Goal: Task Accomplishment & Management: Manage account settings

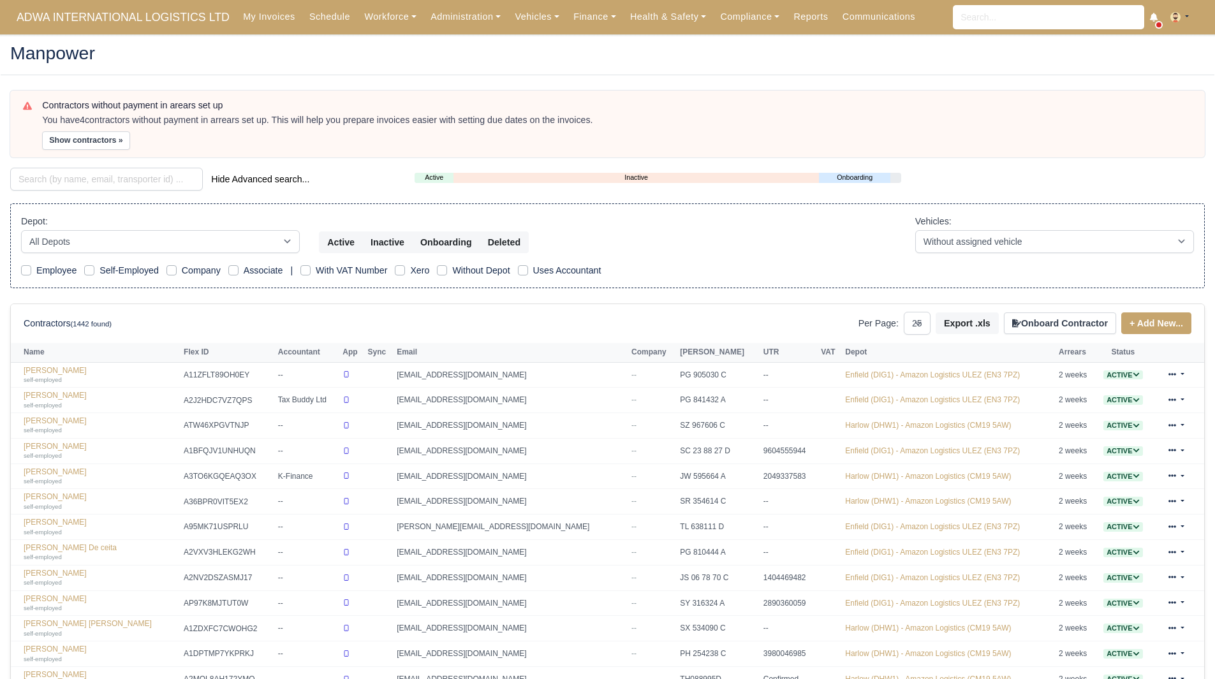
select select "25"
click at [73, 135] on button "Show contractors »" at bounding box center [86, 140] width 88 height 18
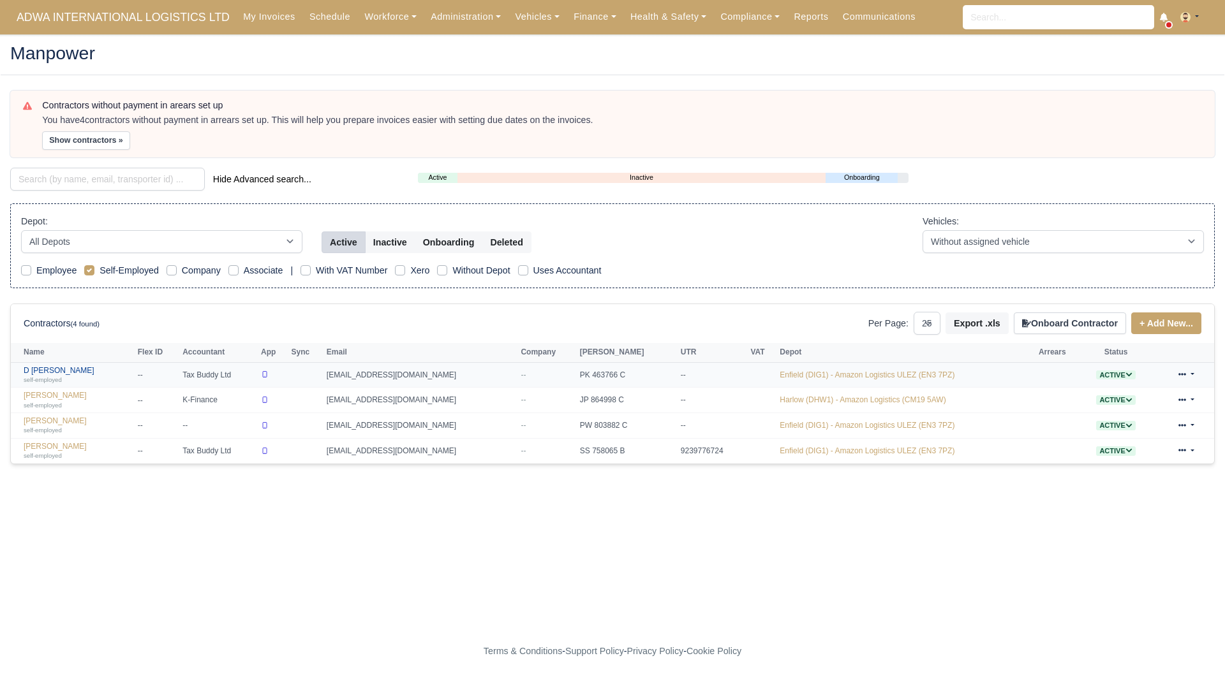
click at [64, 371] on link "D Shae Mirjah Mercer self-employed" at bounding box center [78, 375] width 108 height 18
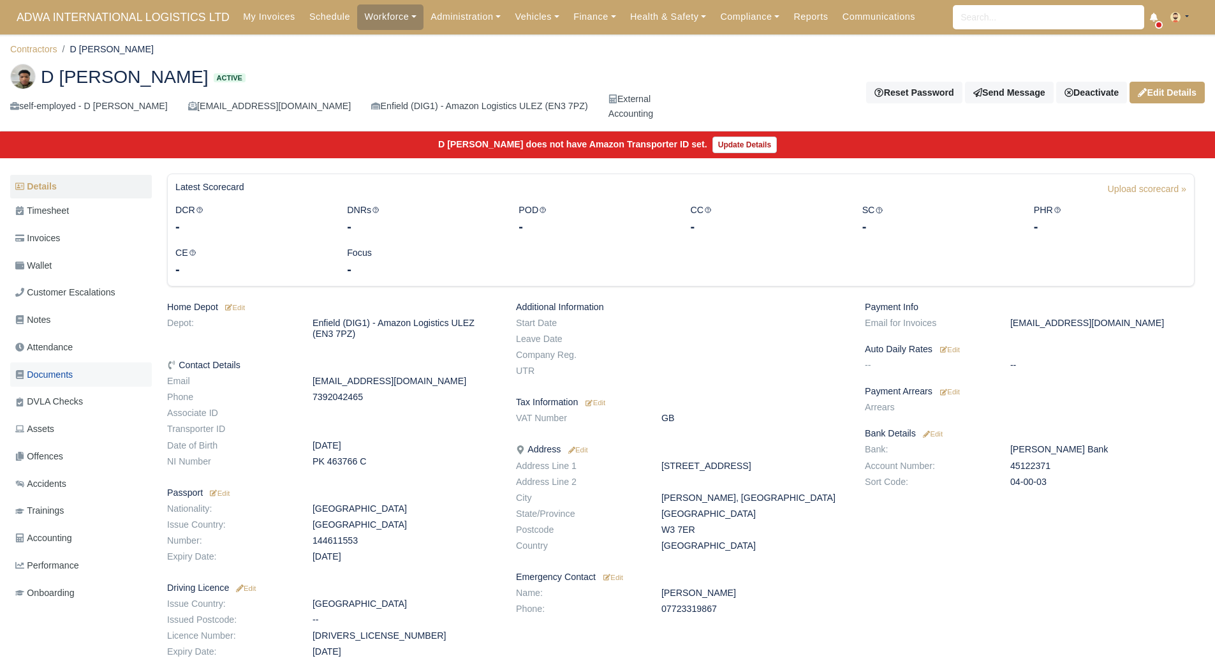
click at [70, 373] on span "Documents" at bounding box center [43, 374] width 57 height 15
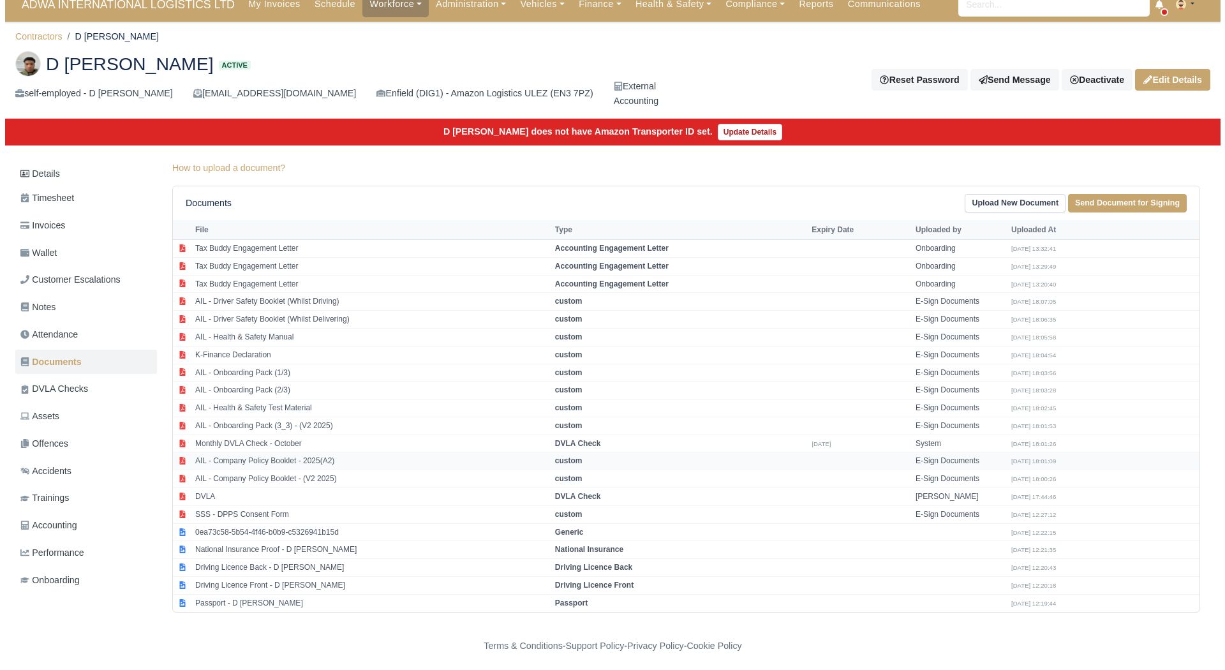
scroll to position [16, 0]
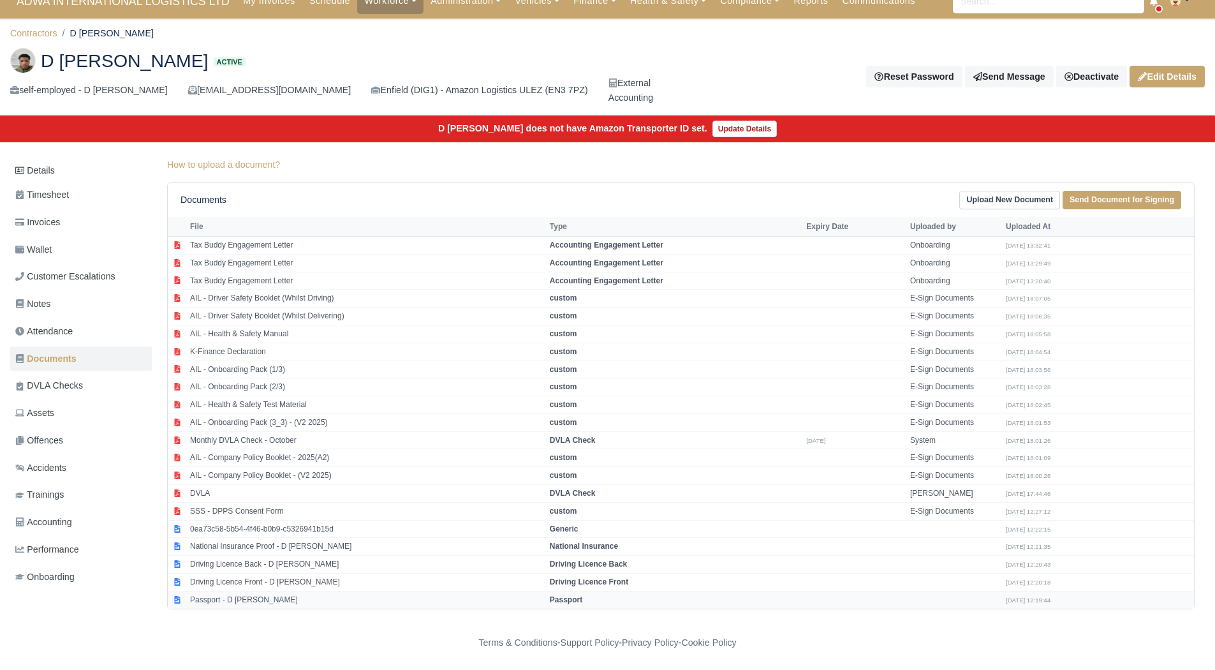
click at [327, 593] on td "Passport - D Shae Mirjah Mercer" at bounding box center [367, 599] width 360 height 17
select select "passport"
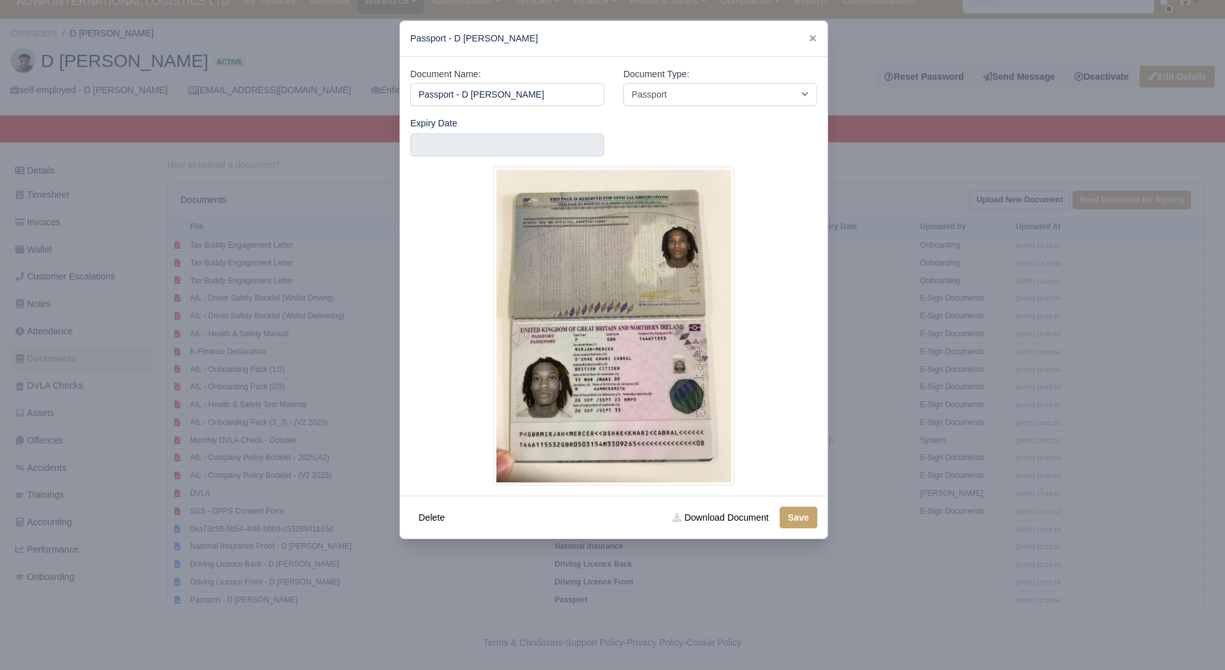
click at [279, 577] on div at bounding box center [612, 335] width 1225 height 670
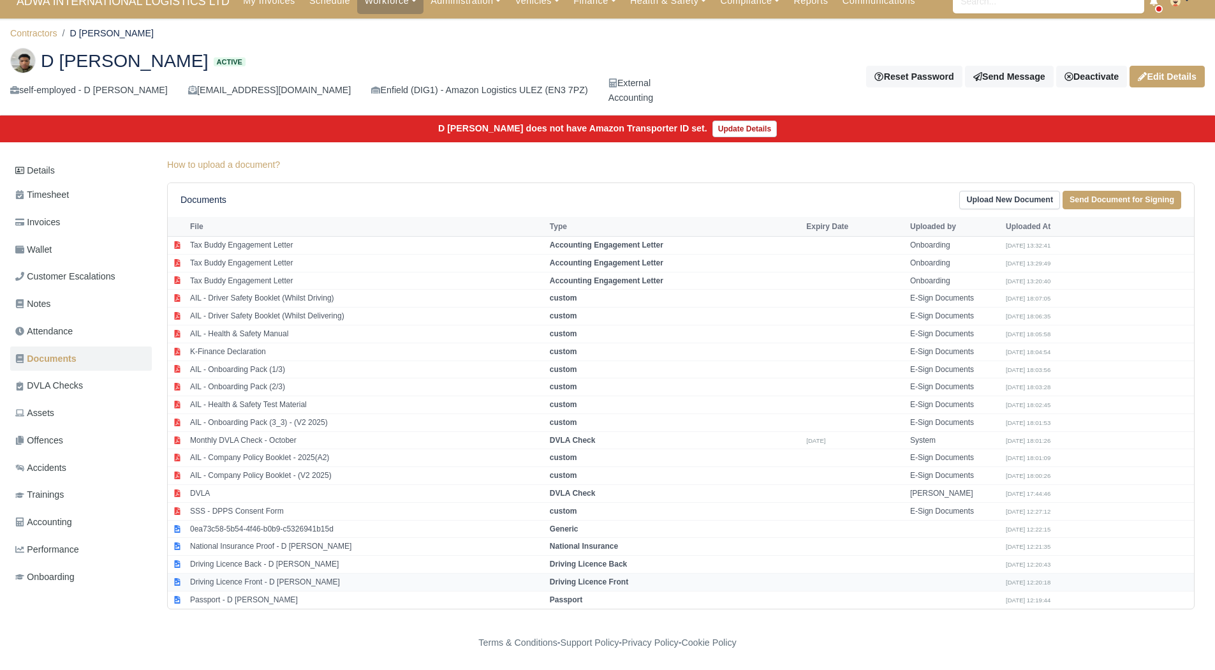
click at [282, 582] on td "Driving Licence Front - D Shae Mirjah Mercer" at bounding box center [367, 582] width 360 height 18
select select "driving-licence-front"
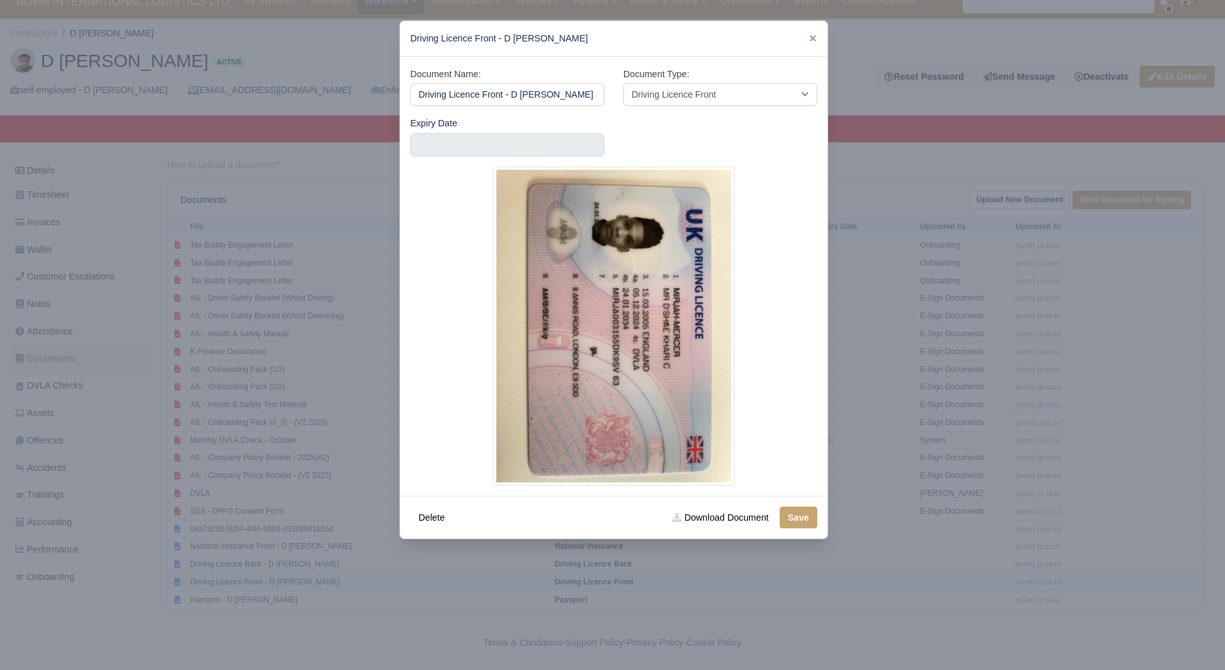
click at [282, 582] on div at bounding box center [612, 335] width 1225 height 670
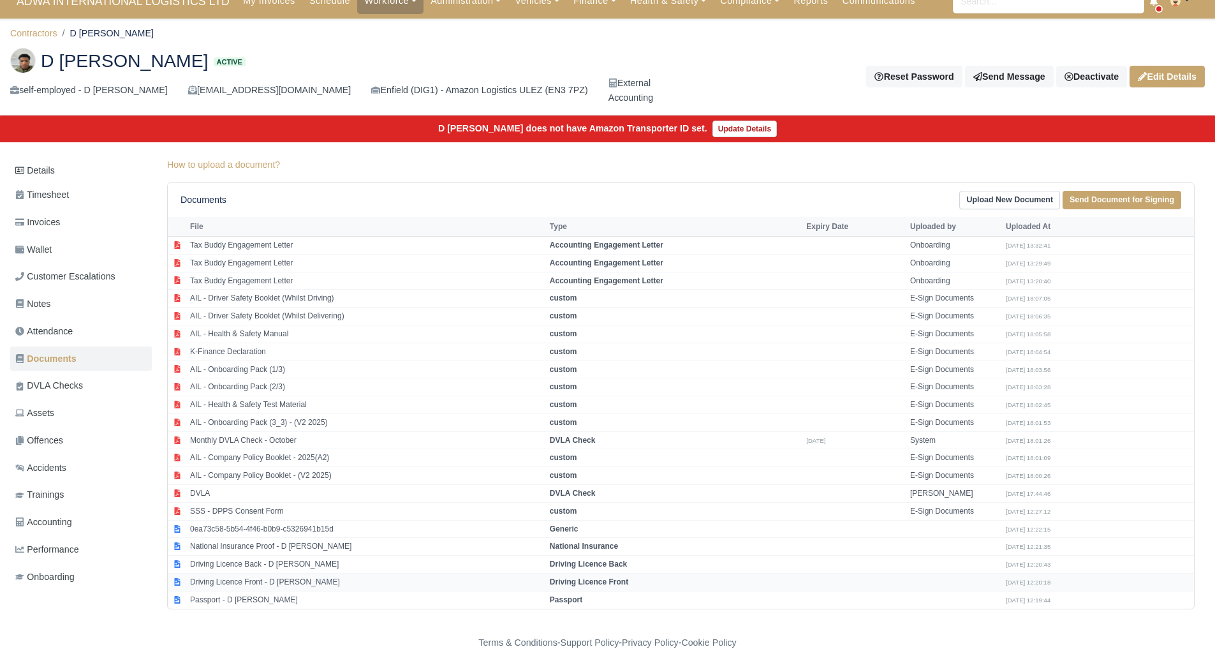
click at [289, 584] on td "Driving Licence Front - D Shae Mirjah Mercer" at bounding box center [367, 582] width 360 height 18
select select "driving-licence-front"
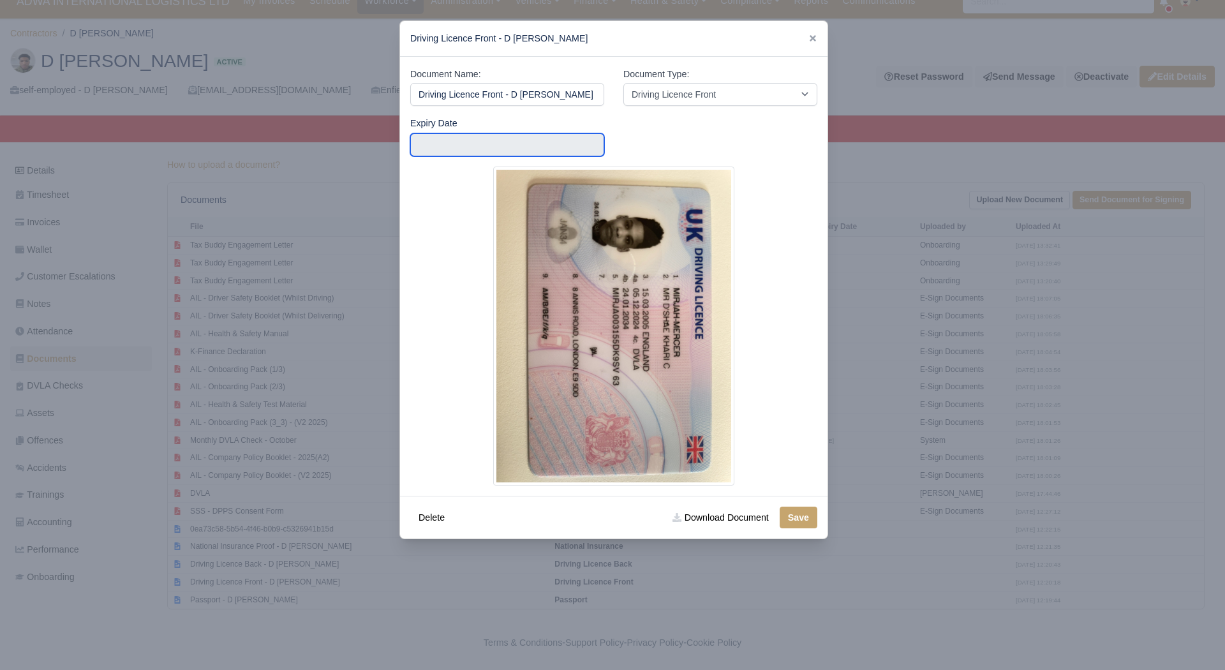
click at [493, 144] on input "text" at bounding box center [507, 144] width 194 height 23
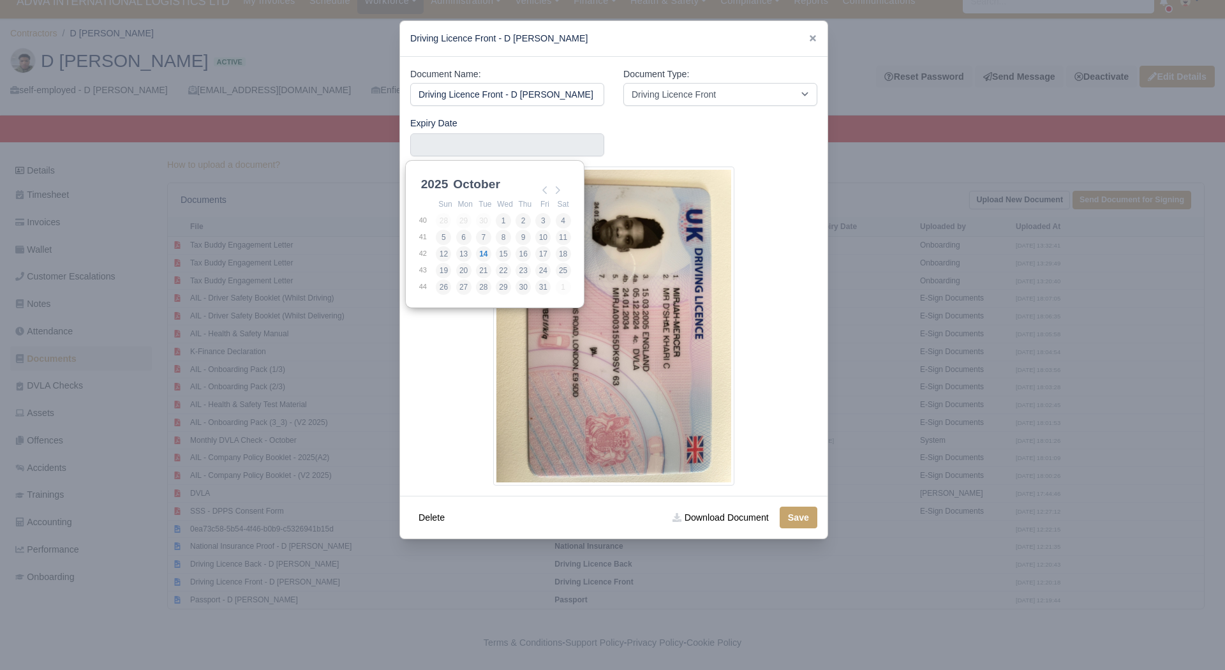
click at [441, 188] on select "2025 2026 2027 2028 2029 2030 2031 2032 2033 2034 2035 2036 2037 2038 2039 2040…" at bounding box center [446, 191] width 57 height 27
type input "2034-01-24"
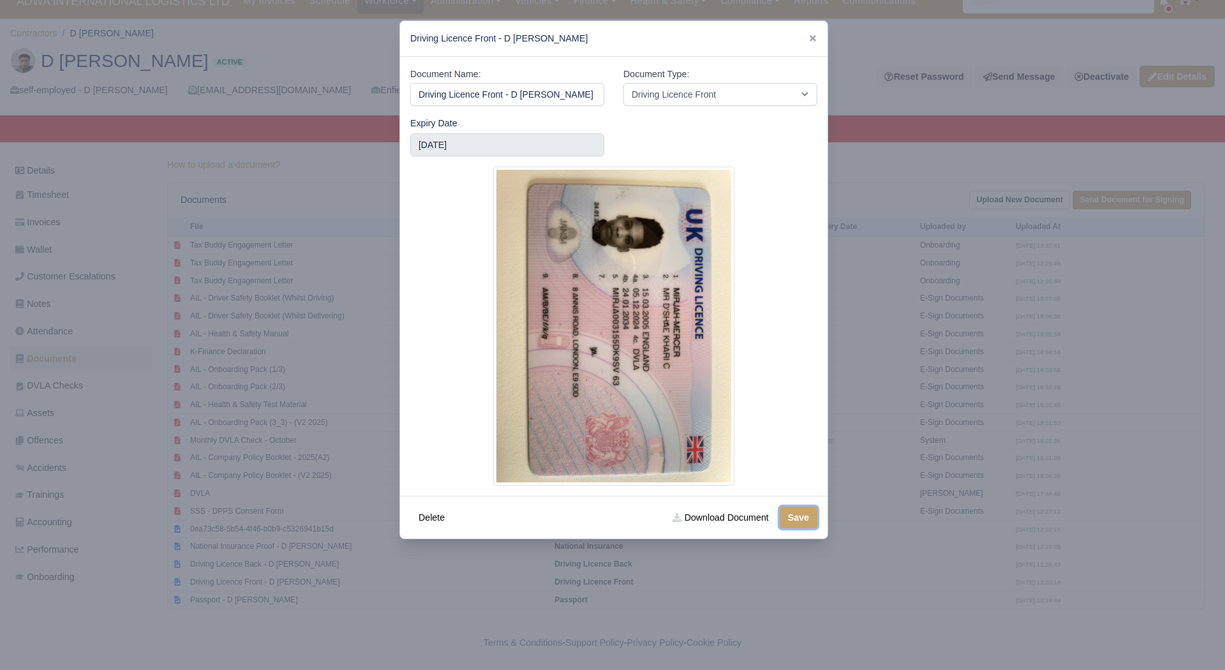
click at [794, 520] on button "Save" at bounding box center [799, 518] width 38 height 22
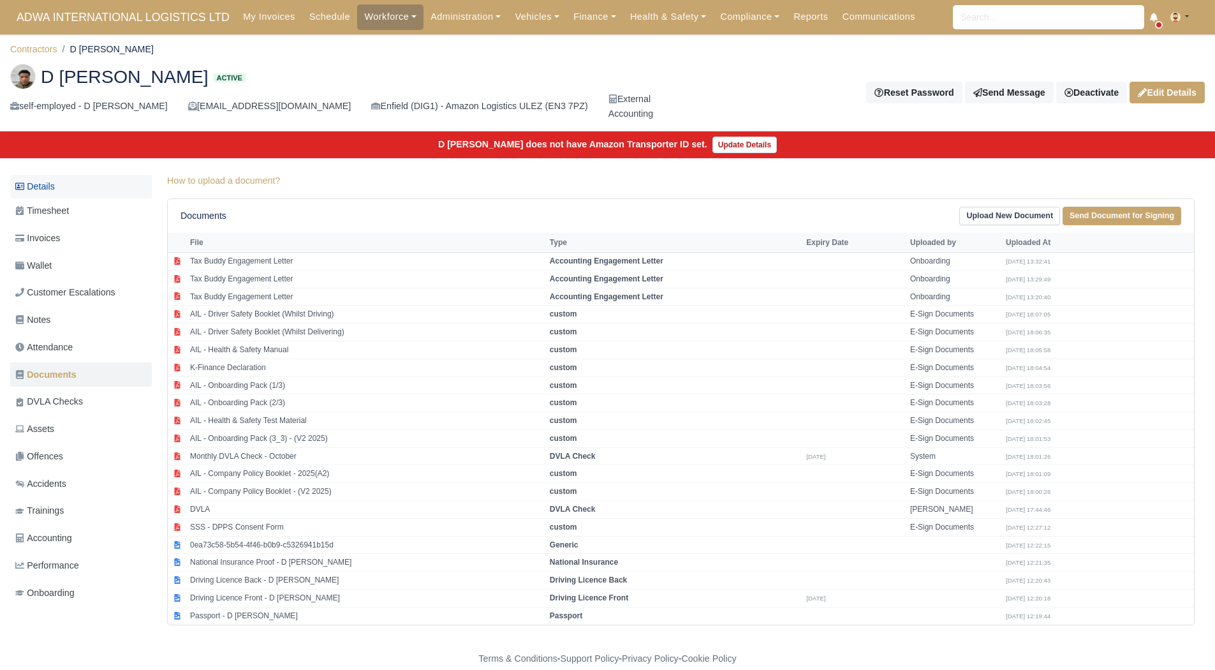
click at [85, 189] on link "Details" at bounding box center [81, 187] width 142 height 24
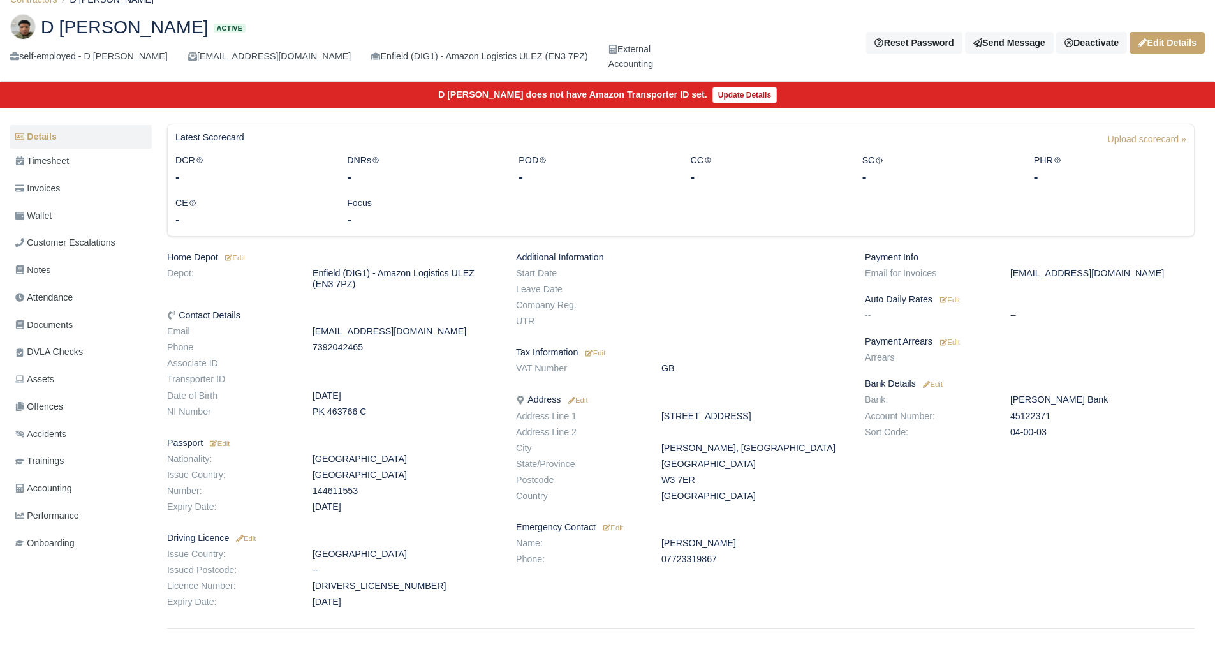
scroll to position [98, 0]
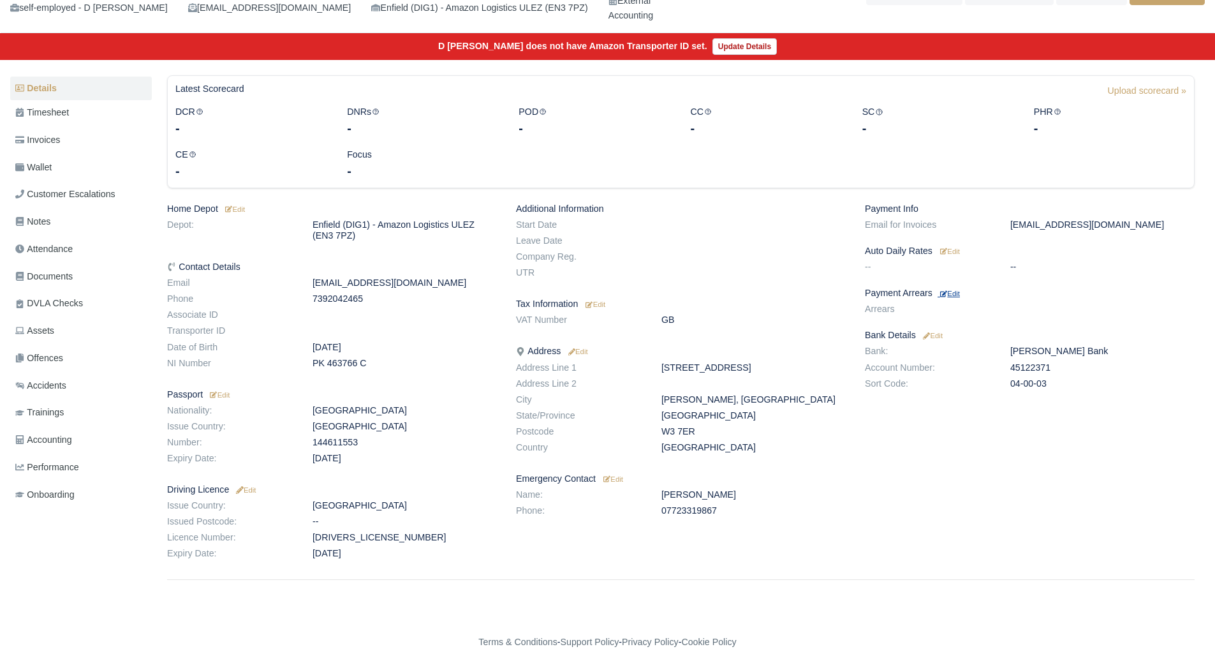
click at [959, 297] on small "Edit" at bounding box center [950, 294] width 20 height 8
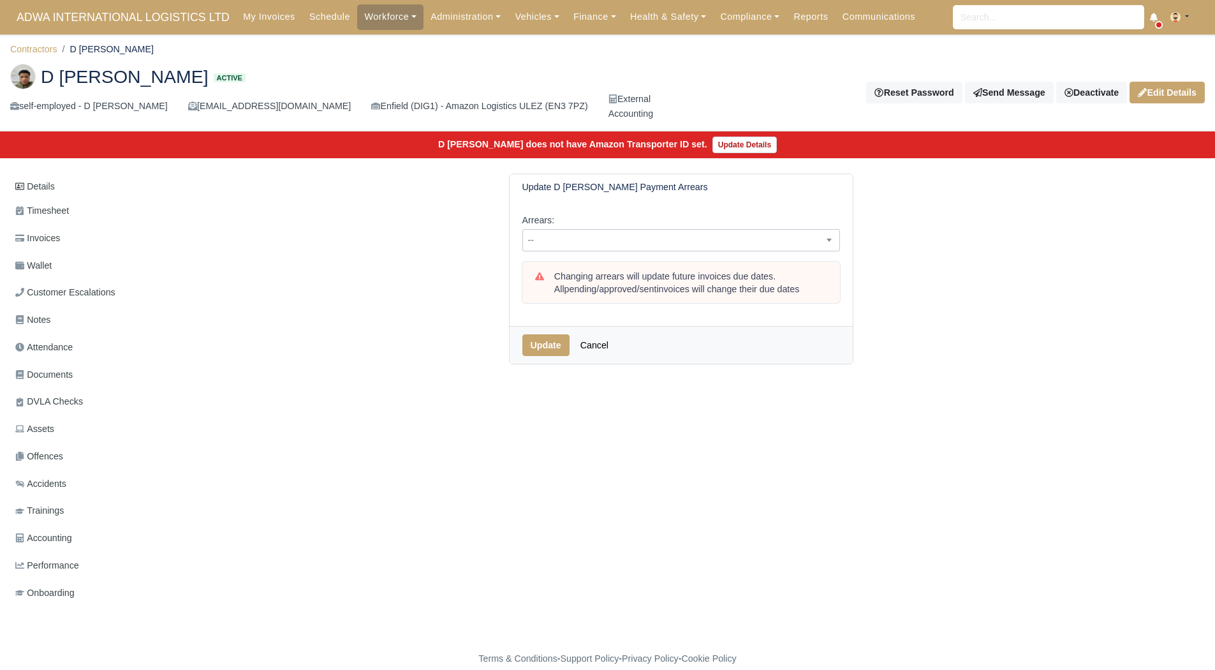
click at [565, 233] on span "--" at bounding box center [681, 240] width 316 height 16
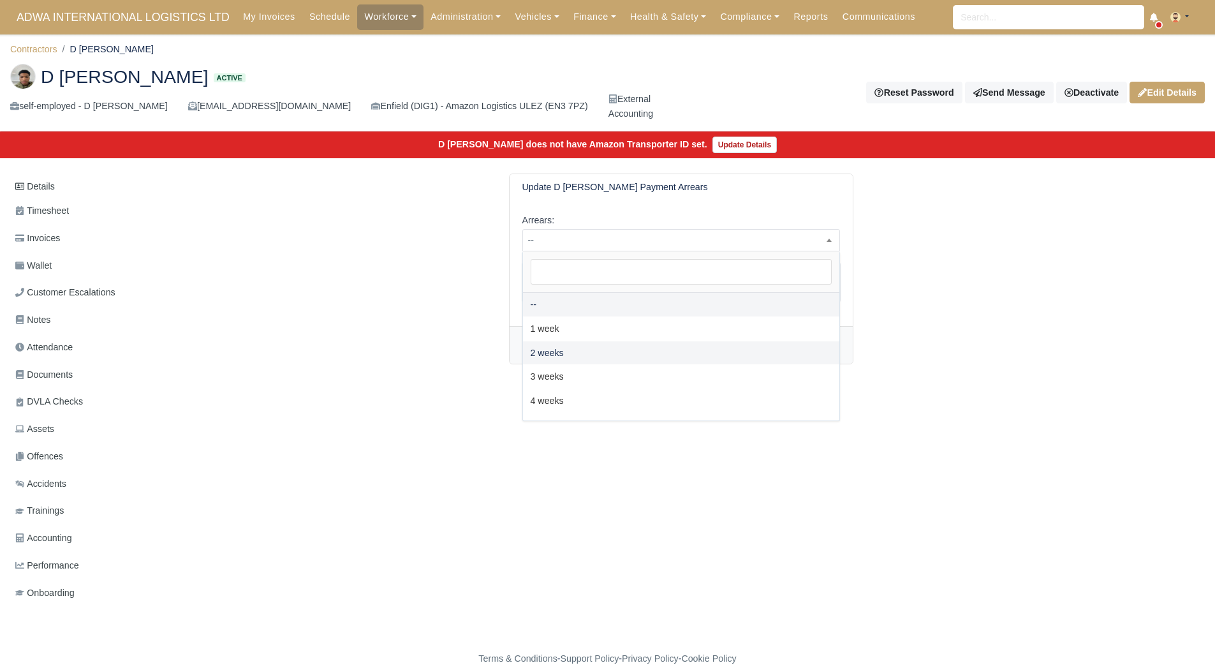
select select "2W"
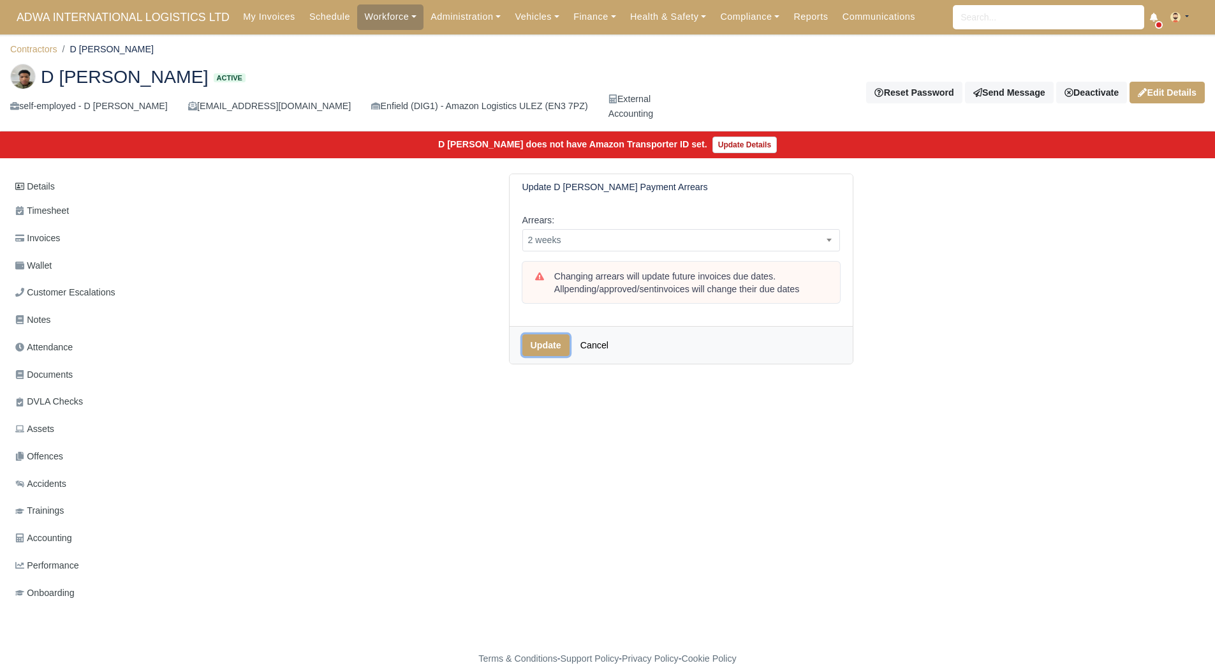
click at [544, 350] on button "Update" at bounding box center [545, 345] width 47 height 22
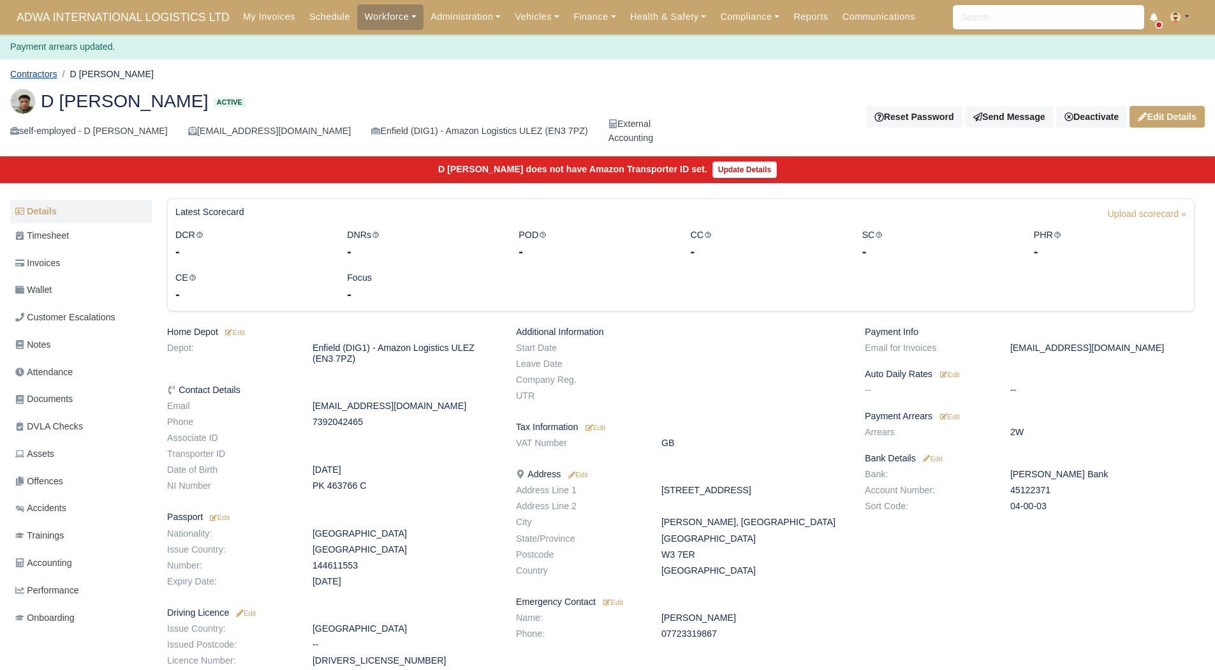
click at [43, 78] on link "Contractors" at bounding box center [33, 74] width 47 height 10
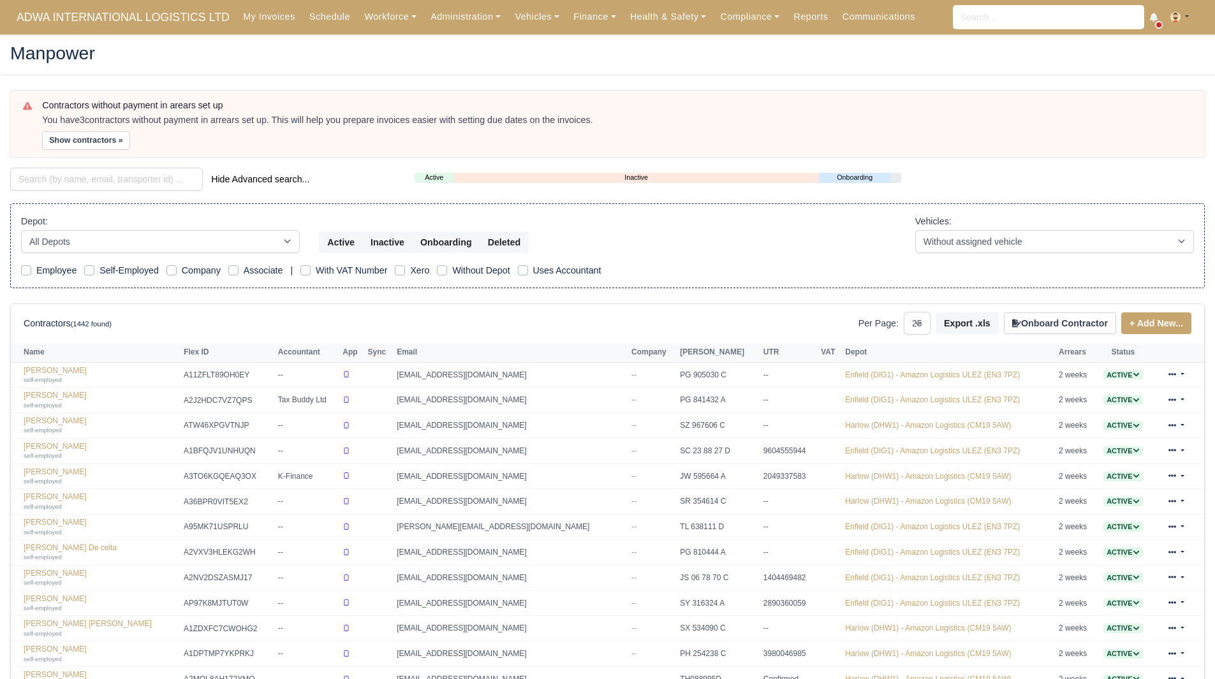
select select "25"
click at [110, 148] on button "Show contractors »" at bounding box center [86, 140] width 88 height 18
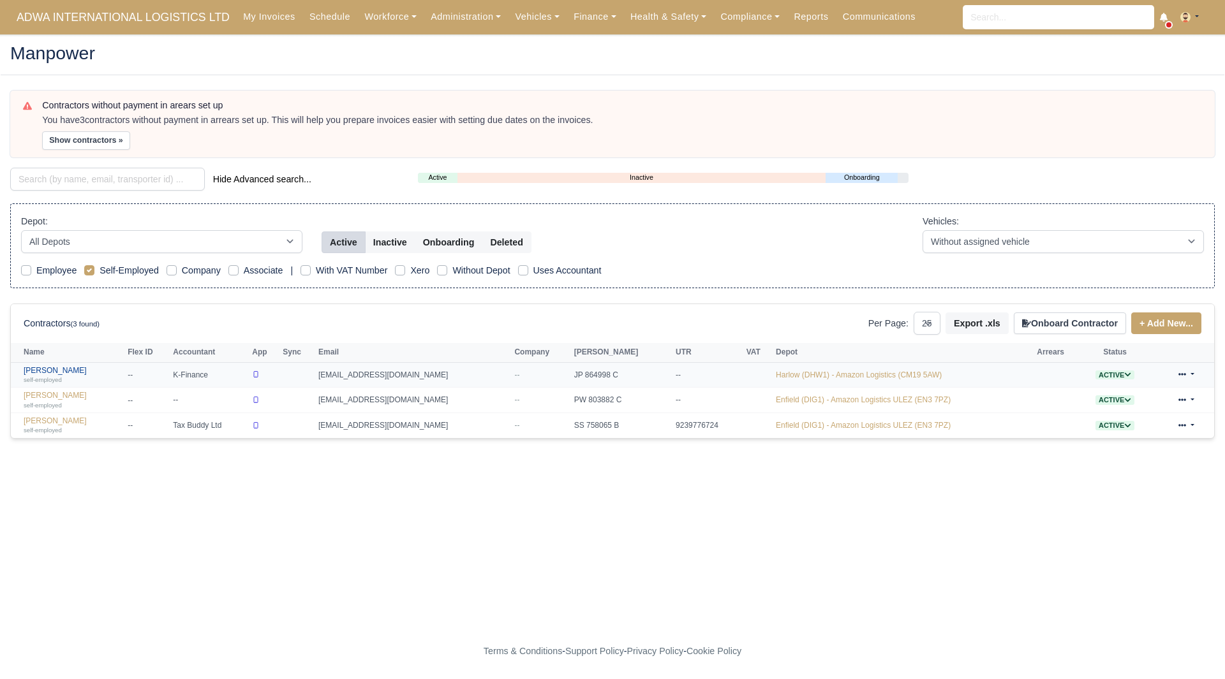
click at [59, 366] on link "Lee Mcguire self-employed" at bounding box center [73, 375] width 98 height 18
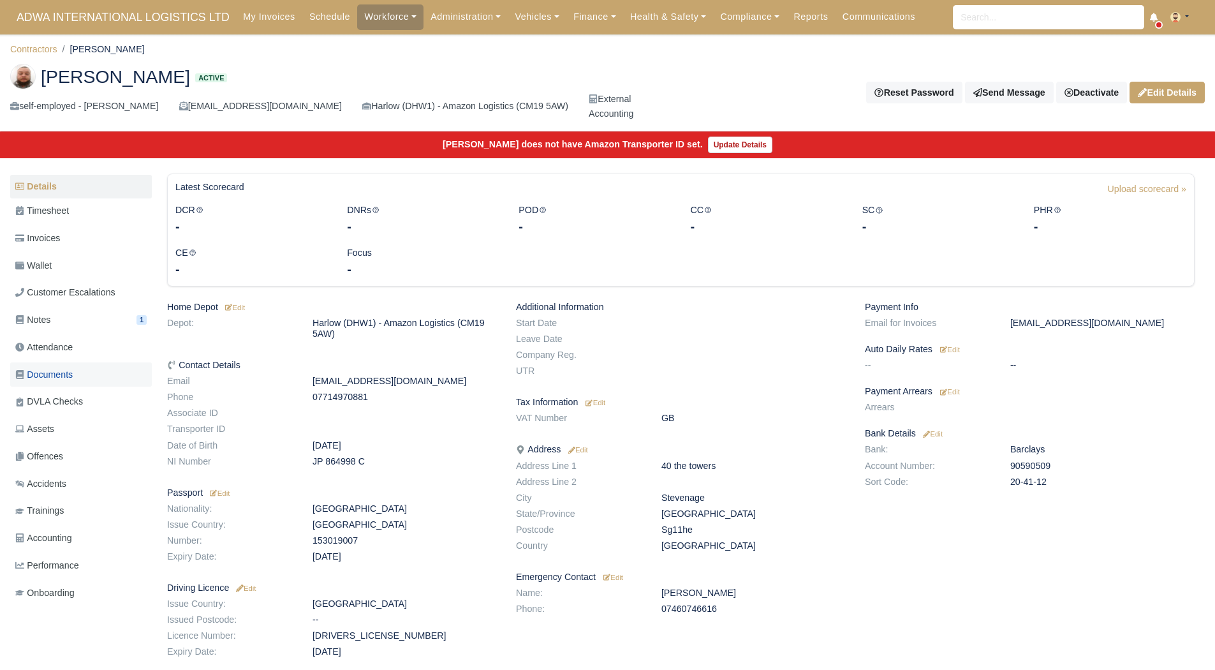
click at [66, 368] on span "Documents" at bounding box center [43, 374] width 57 height 15
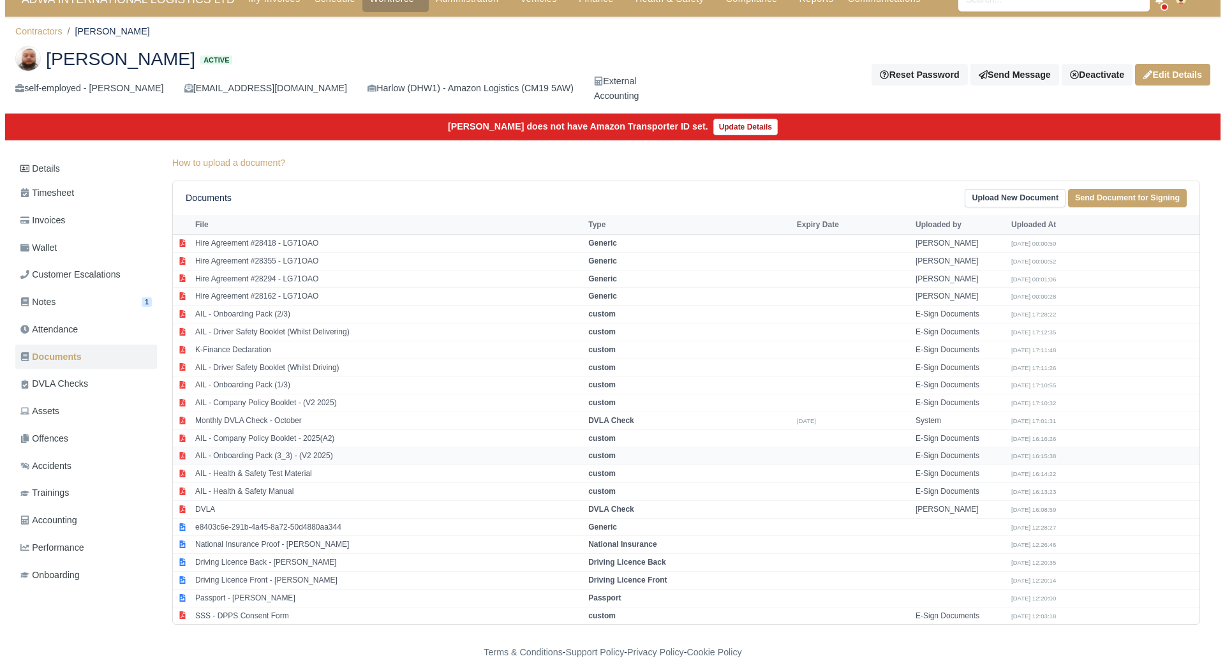
scroll to position [28, 0]
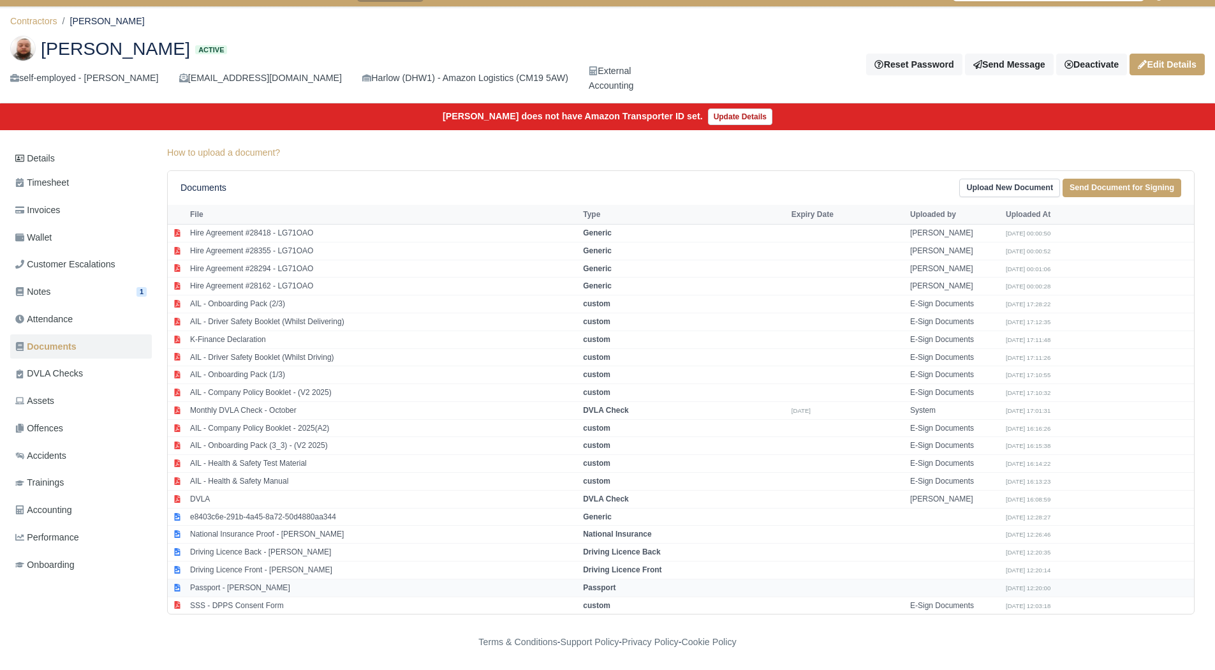
click at [337, 594] on td "Passport - [PERSON_NAME]" at bounding box center [383, 588] width 393 height 18
select select "passport"
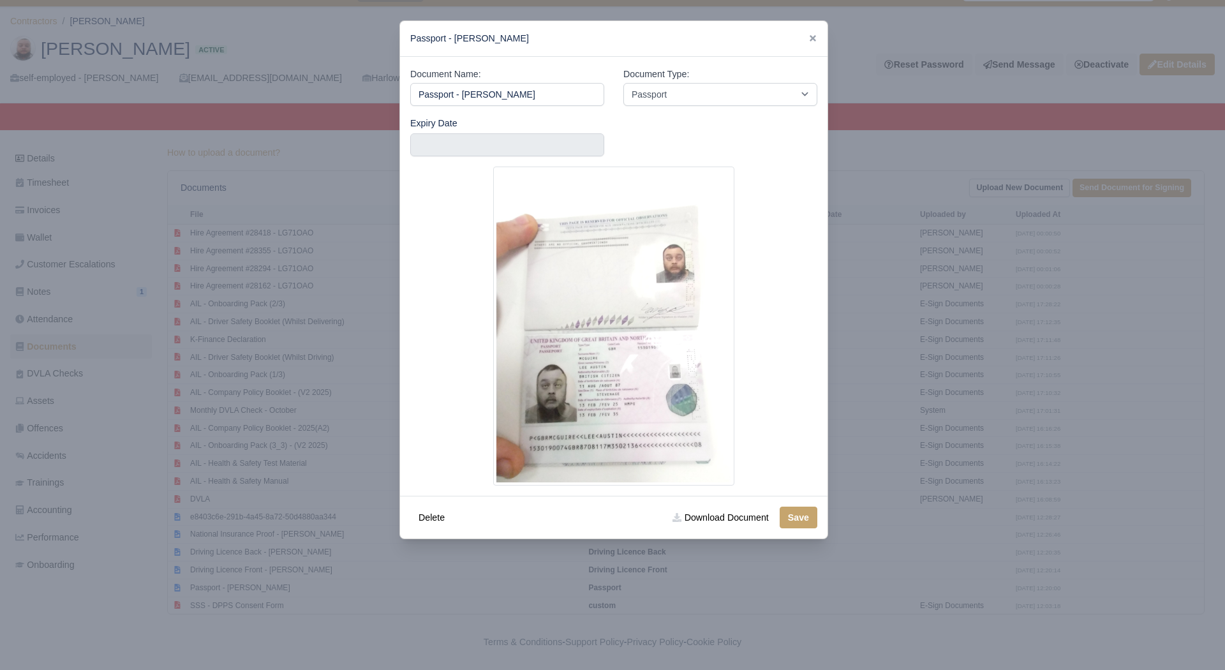
click at [411, 602] on div at bounding box center [612, 335] width 1225 height 670
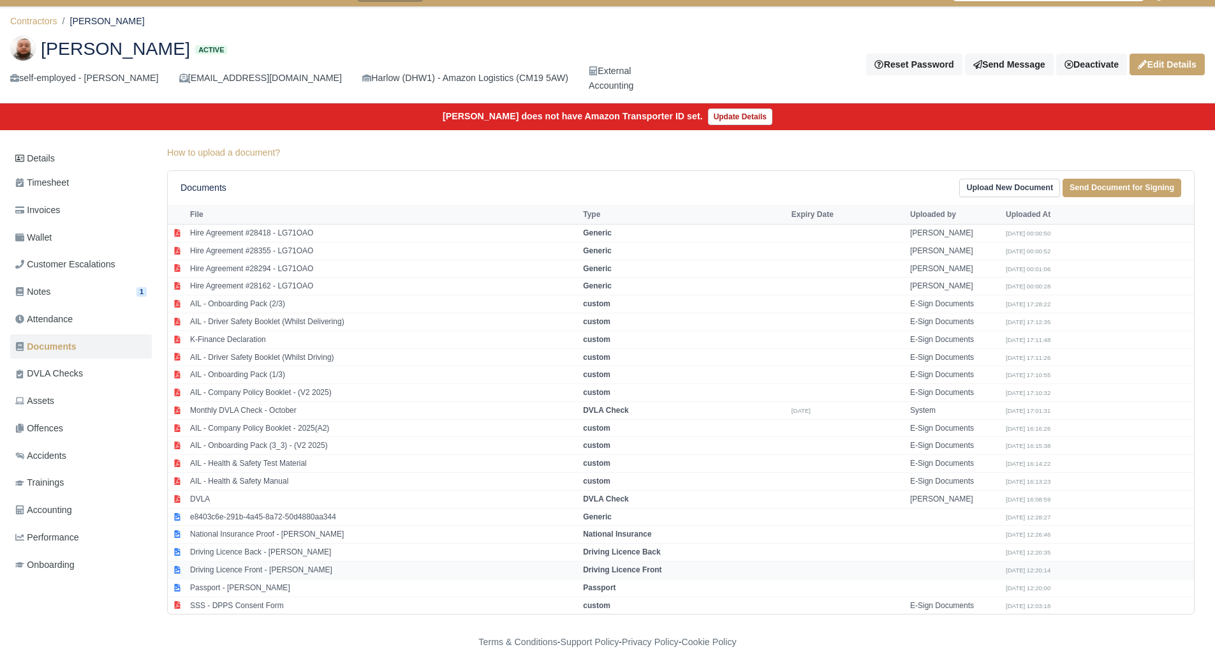
click at [273, 574] on td "Driving Licence Front - Lee Mcguire" at bounding box center [383, 570] width 393 height 18
select select "driving-licence-front"
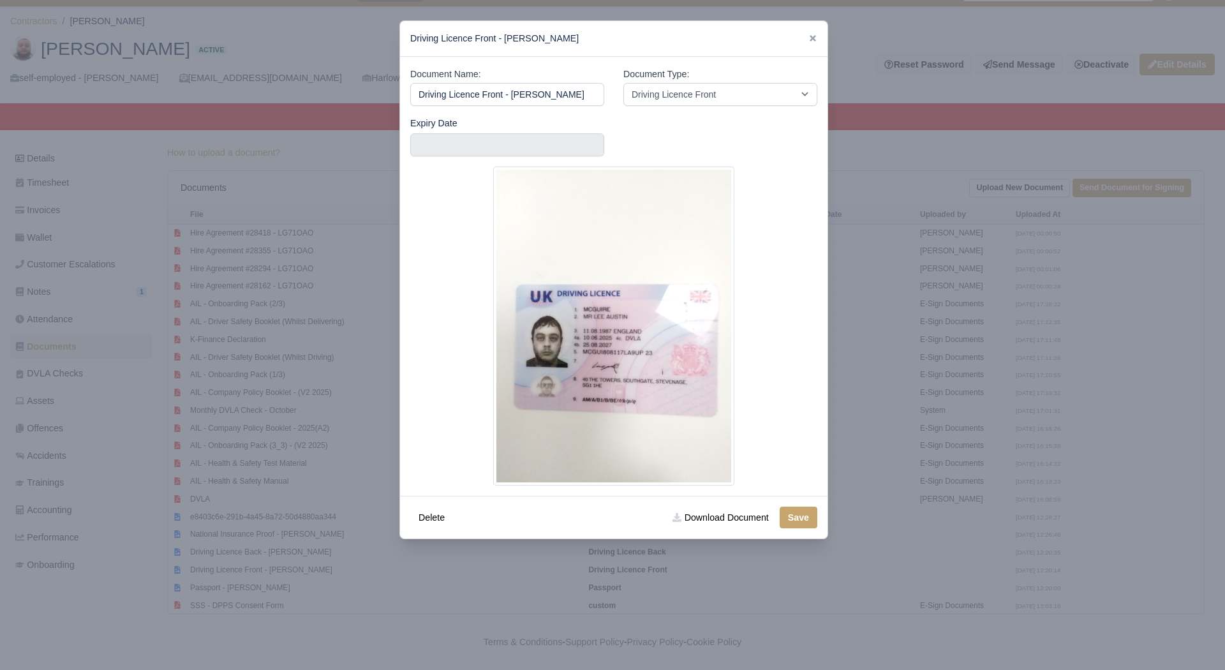
click at [445, 125] on label "Expiry Date" at bounding box center [433, 123] width 47 height 15
click at [437, 140] on input "text" at bounding box center [507, 144] width 194 height 23
click at [439, 181] on select "2025 2026 2027 2028 2029 2030 2031 2032 2033 2034 2035 2036 2037 2038 2039 2040…" at bounding box center [446, 191] width 57 height 27
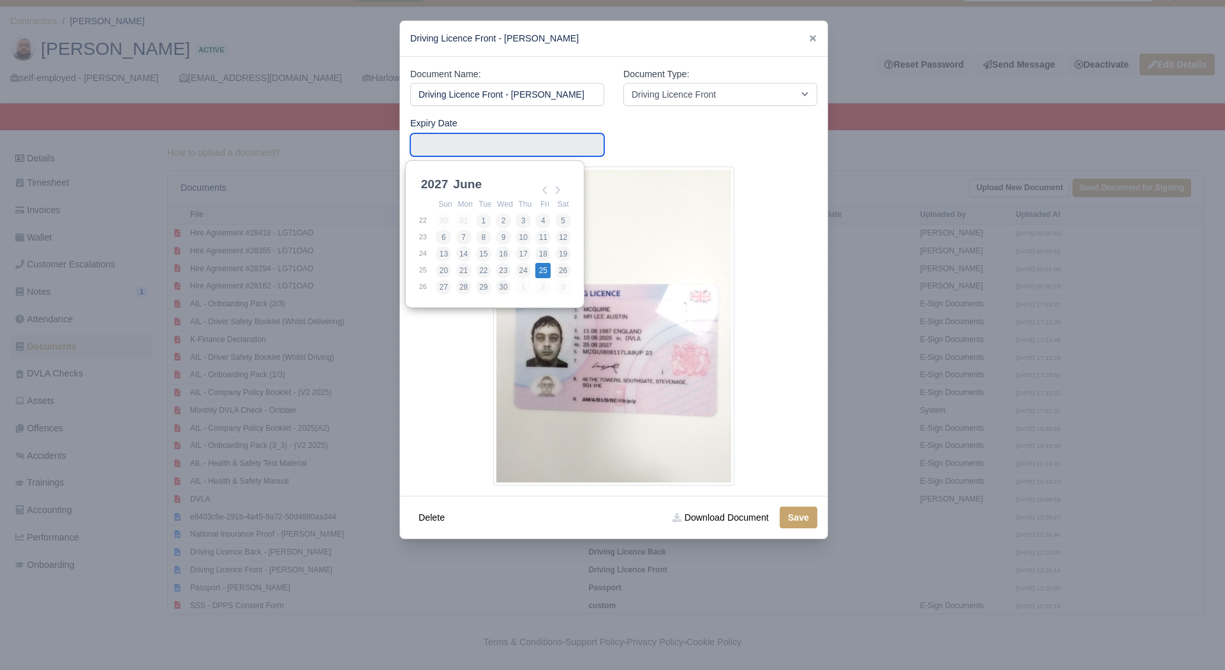
type input "2027-06-25"
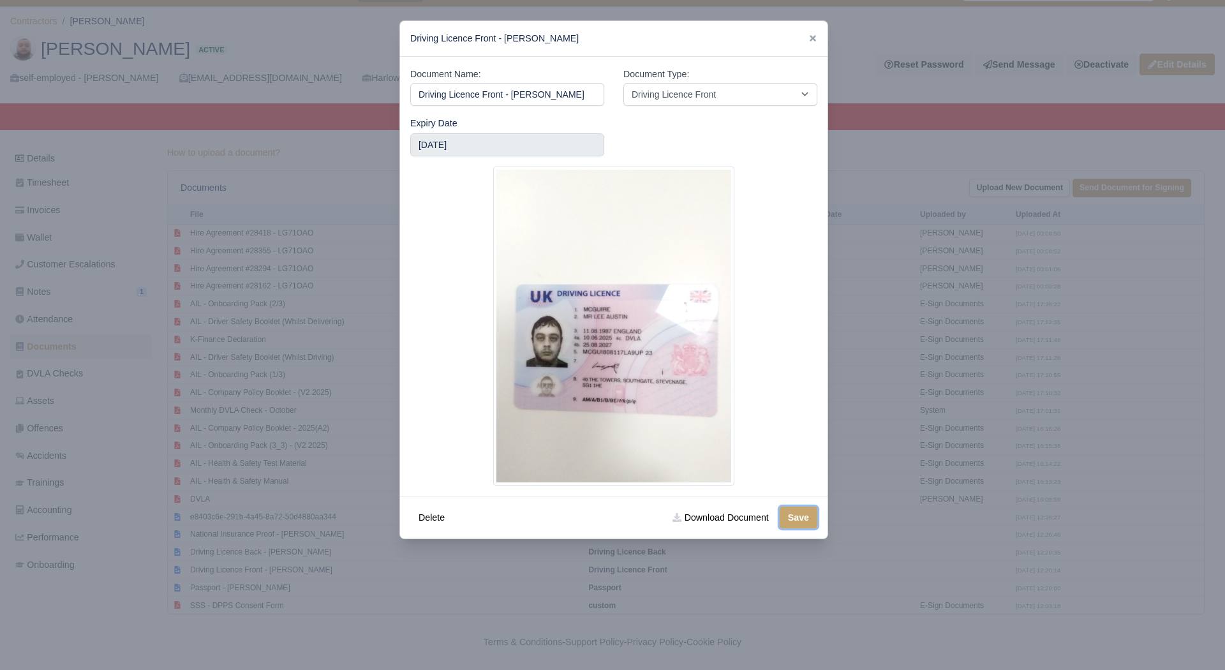
click at [784, 519] on button "Save" at bounding box center [799, 518] width 38 height 22
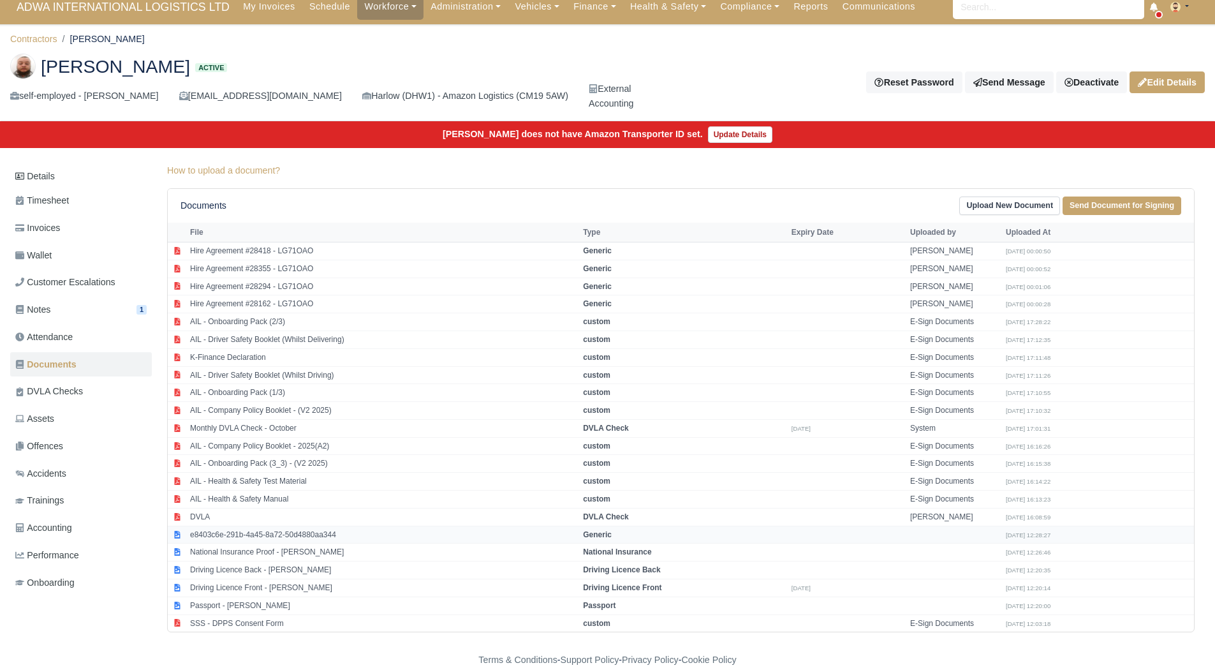
scroll to position [28, 0]
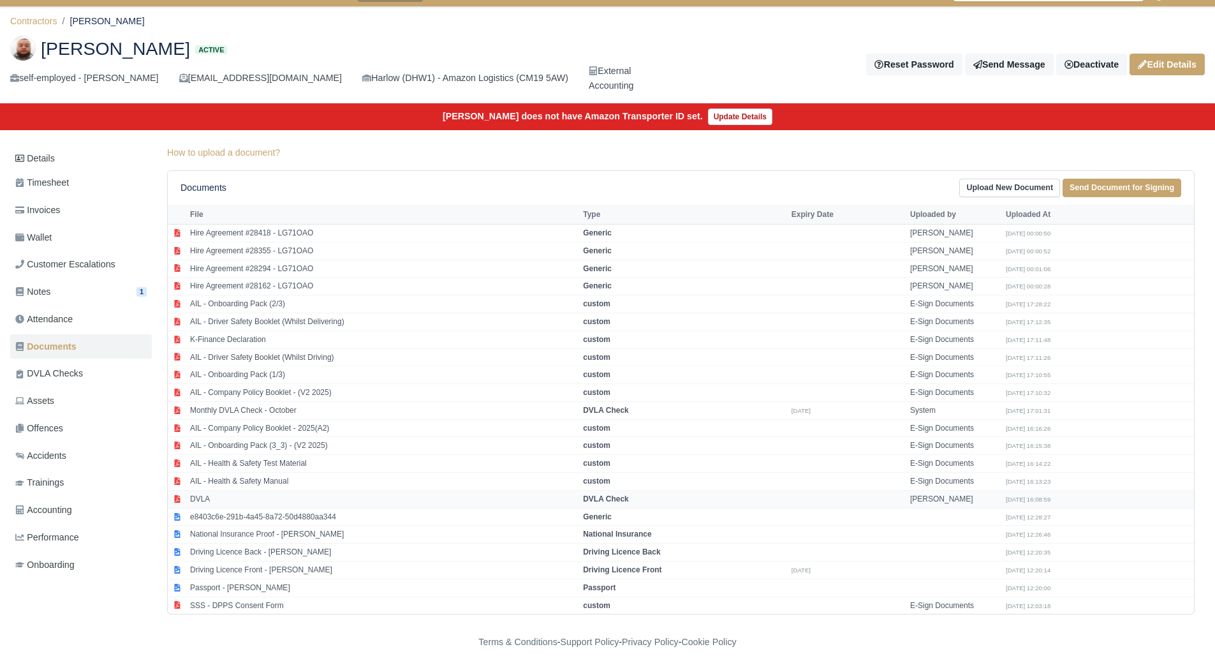
click at [226, 503] on td "DVLA" at bounding box center [383, 499] width 393 height 18
select select "dvla-check"
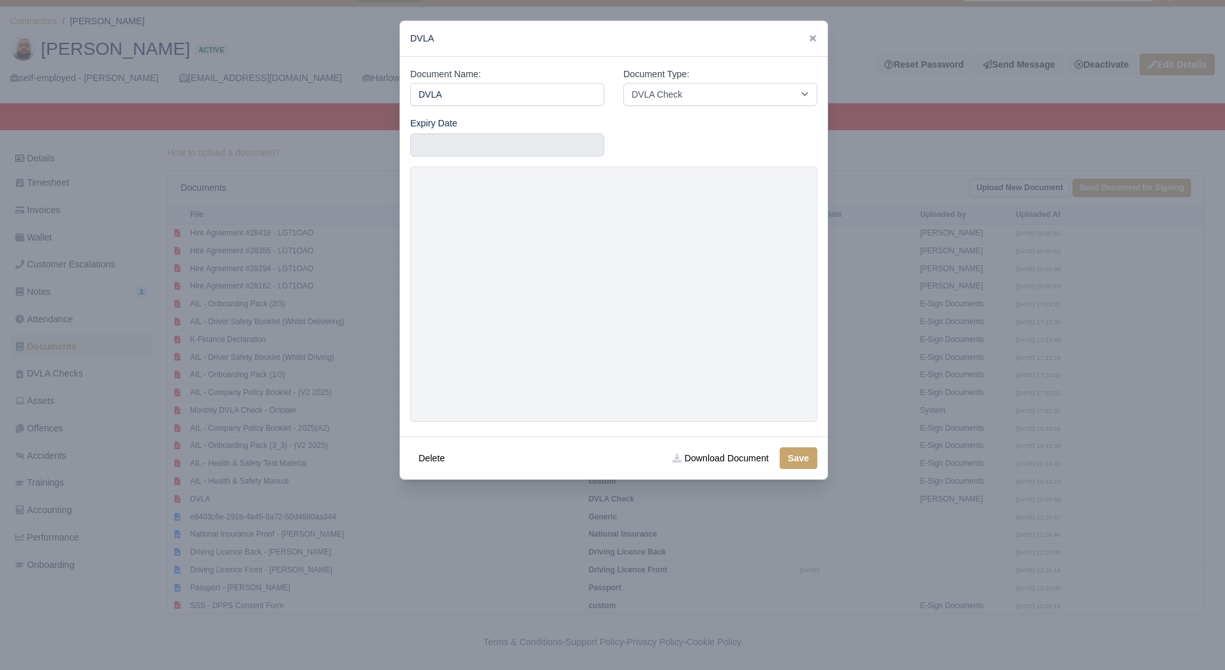
click at [71, 151] on div at bounding box center [612, 335] width 1225 height 670
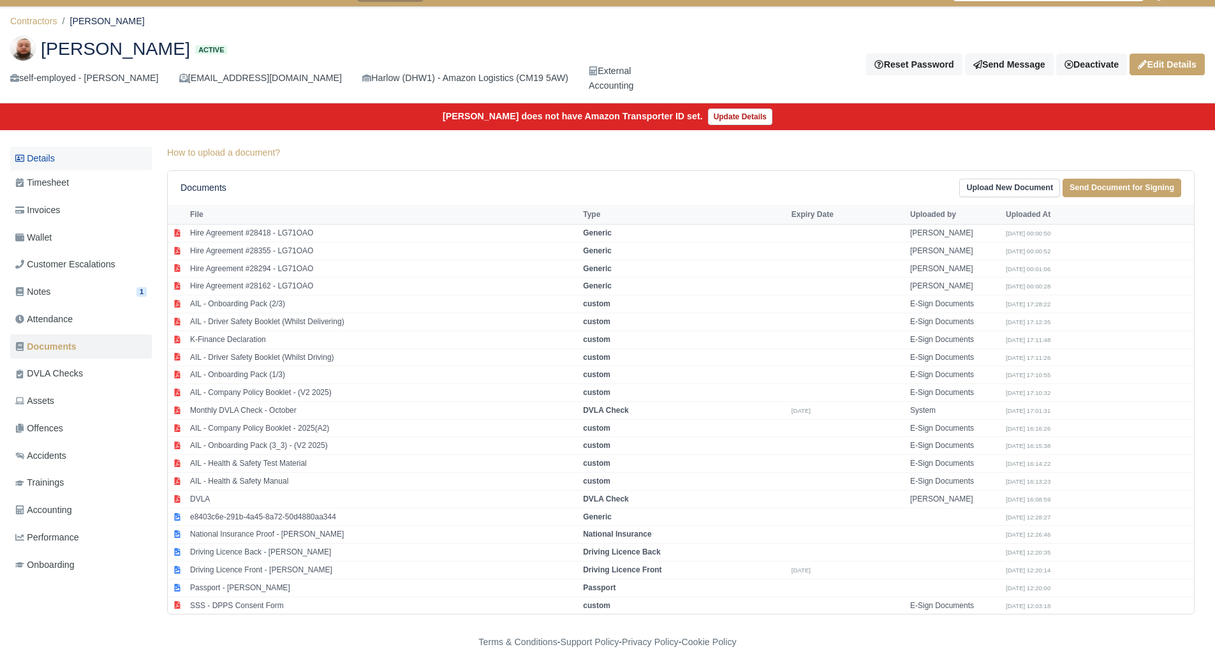
click at [63, 158] on link "Details" at bounding box center [81, 159] width 142 height 24
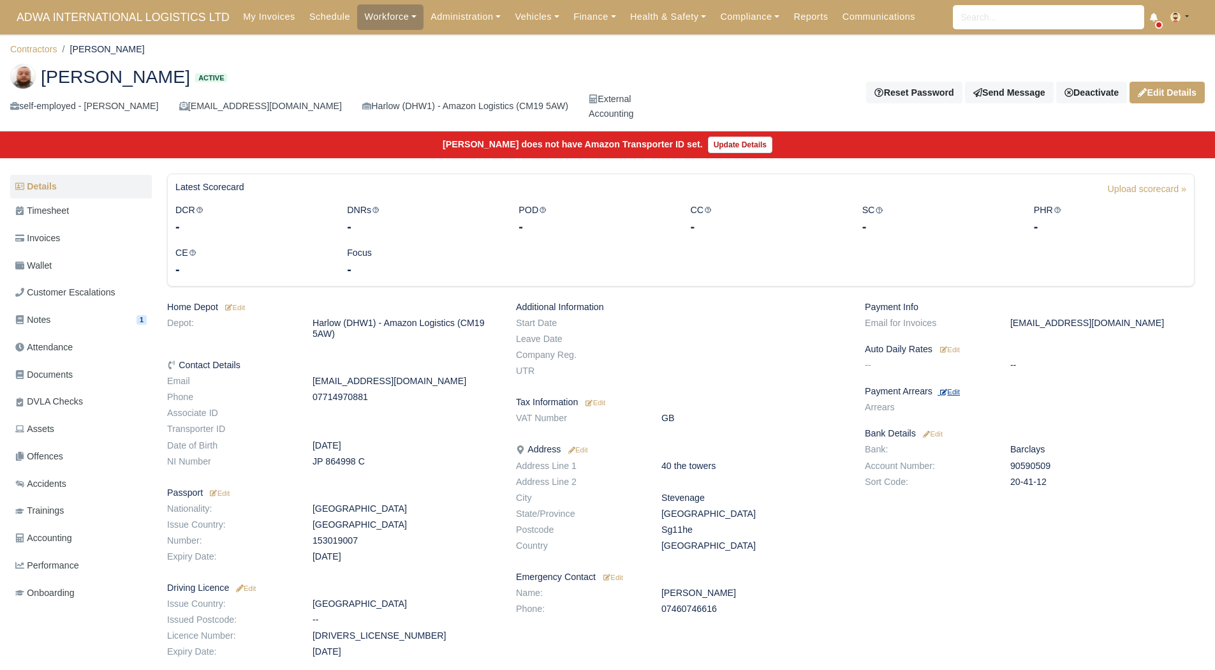
click at [954, 392] on small "Edit" at bounding box center [950, 392] width 20 height 8
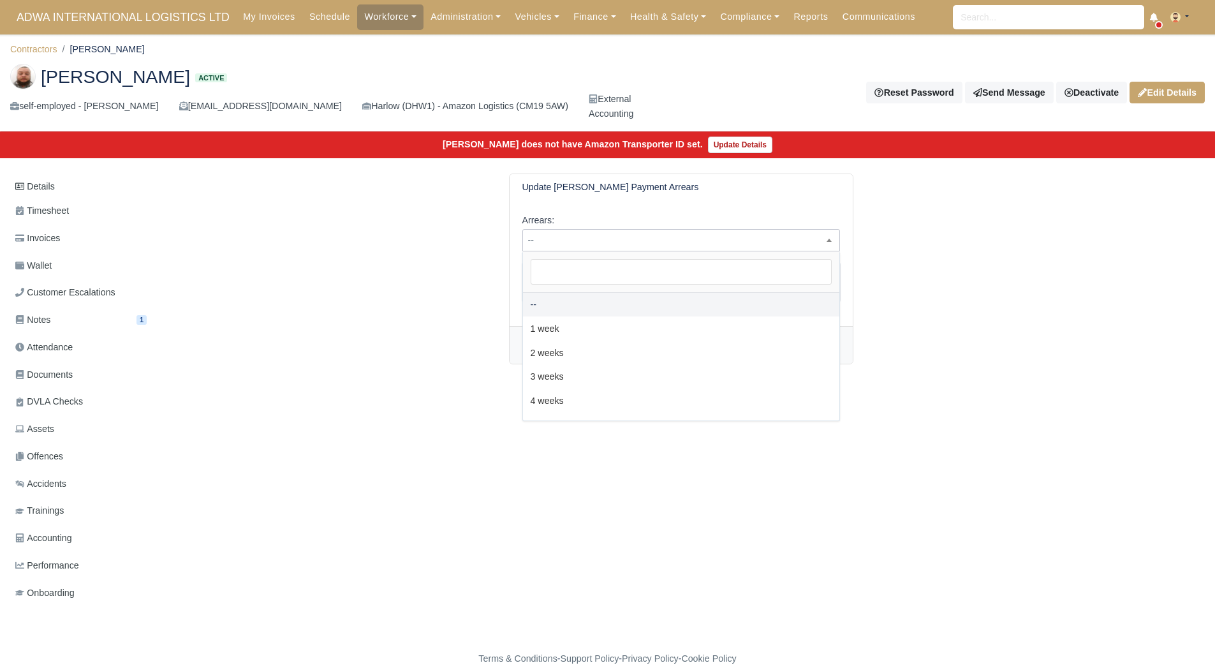
click at [634, 232] on span "--" at bounding box center [681, 240] width 316 height 16
select select "2W"
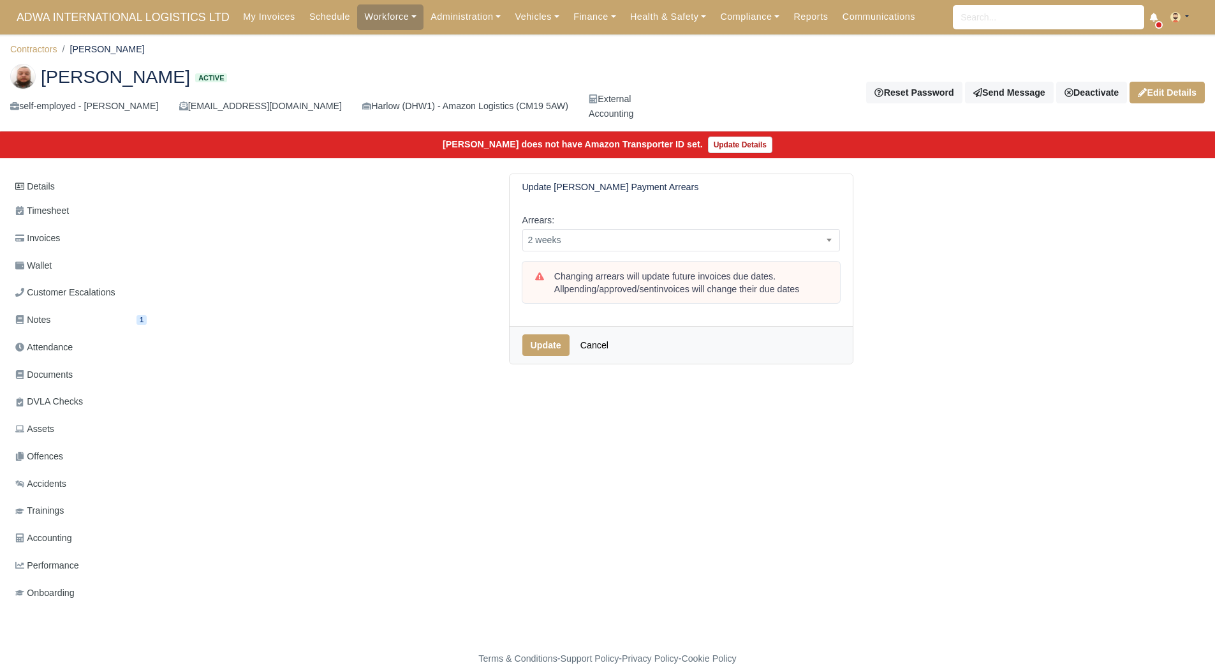
click at [555, 328] on div "Update Cancel" at bounding box center [681, 345] width 343 height 38
click at [544, 341] on button "Update" at bounding box center [545, 345] width 47 height 22
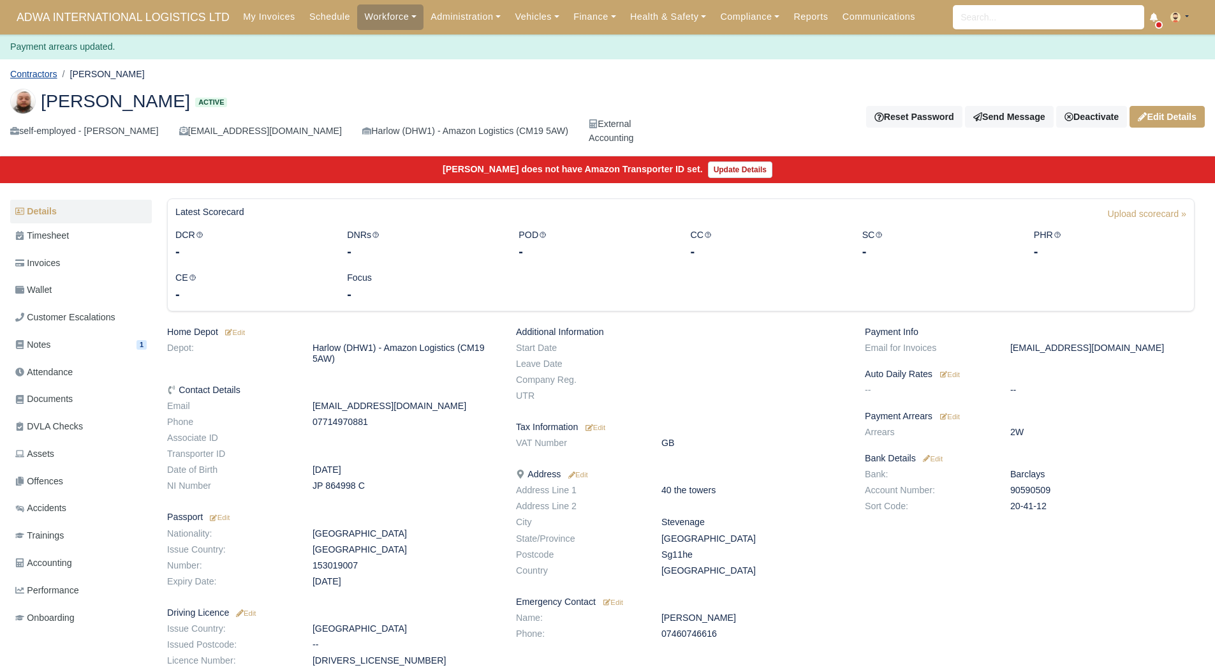
click at [42, 78] on link "Contractors" at bounding box center [33, 74] width 47 height 10
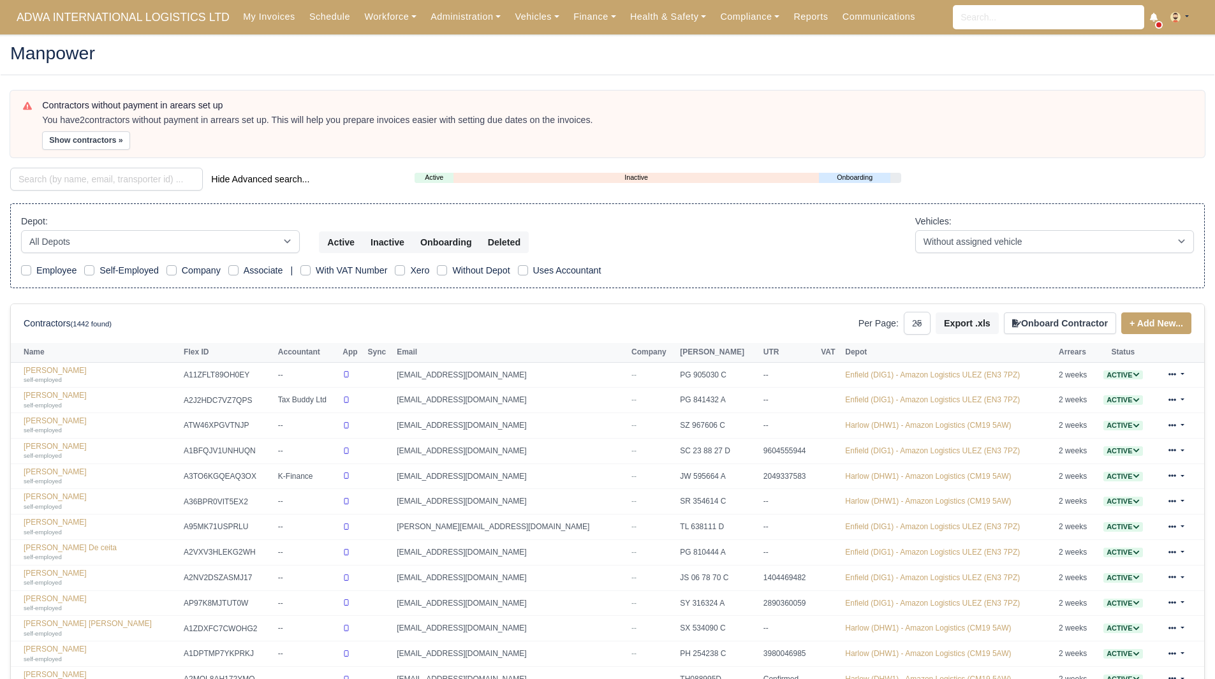
select select "25"
click at [70, 140] on button "Show contractors »" at bounding box center [86, 140] width 88 height 18
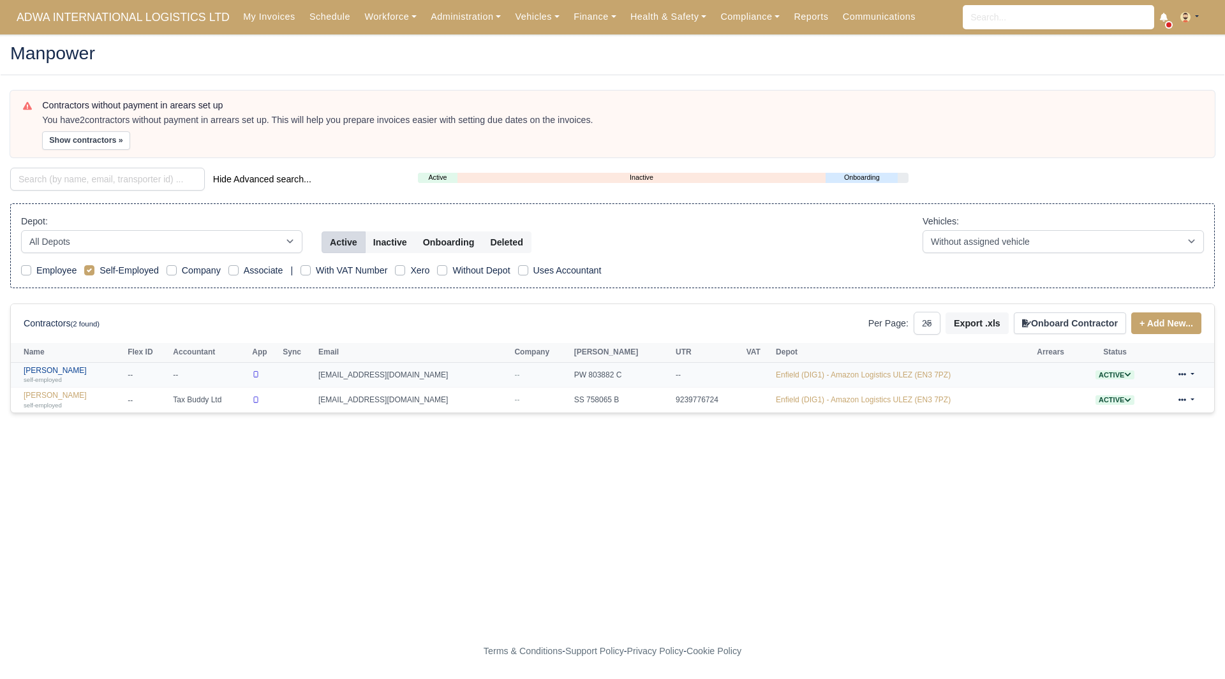
click at [43, 375] on div "self-employed" at bounding box center [73, 379] width 98 height 9
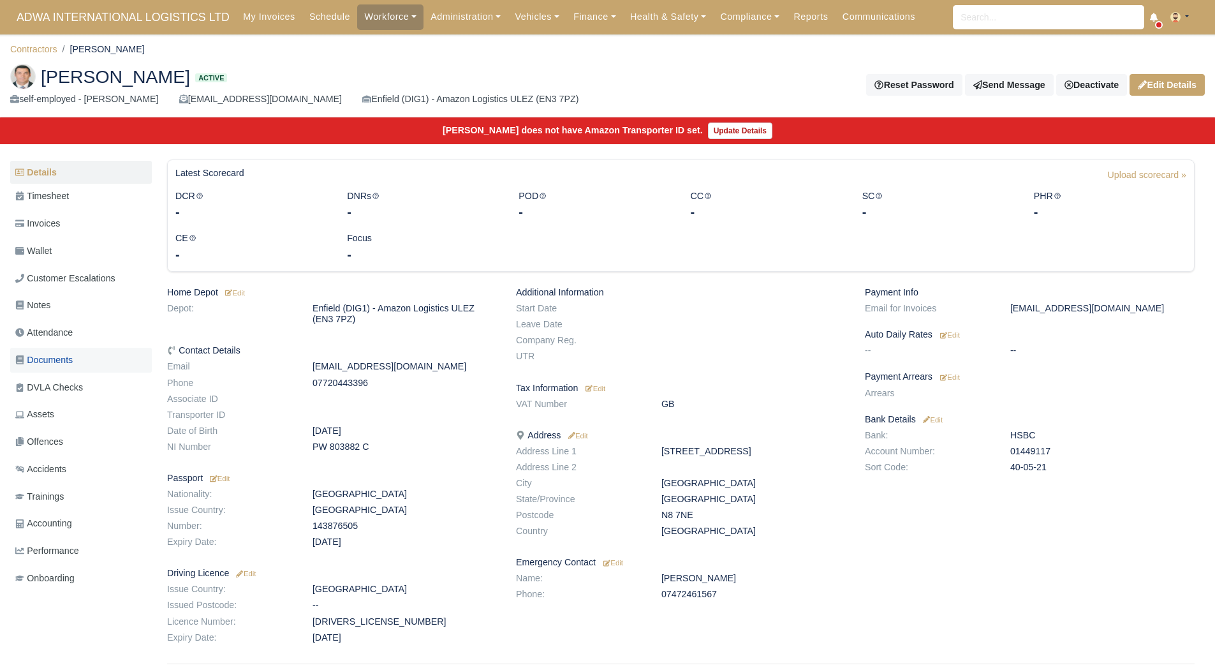
click at [56, 366] on span "Documents" at bounding box center [43, 360] width 57 height 15
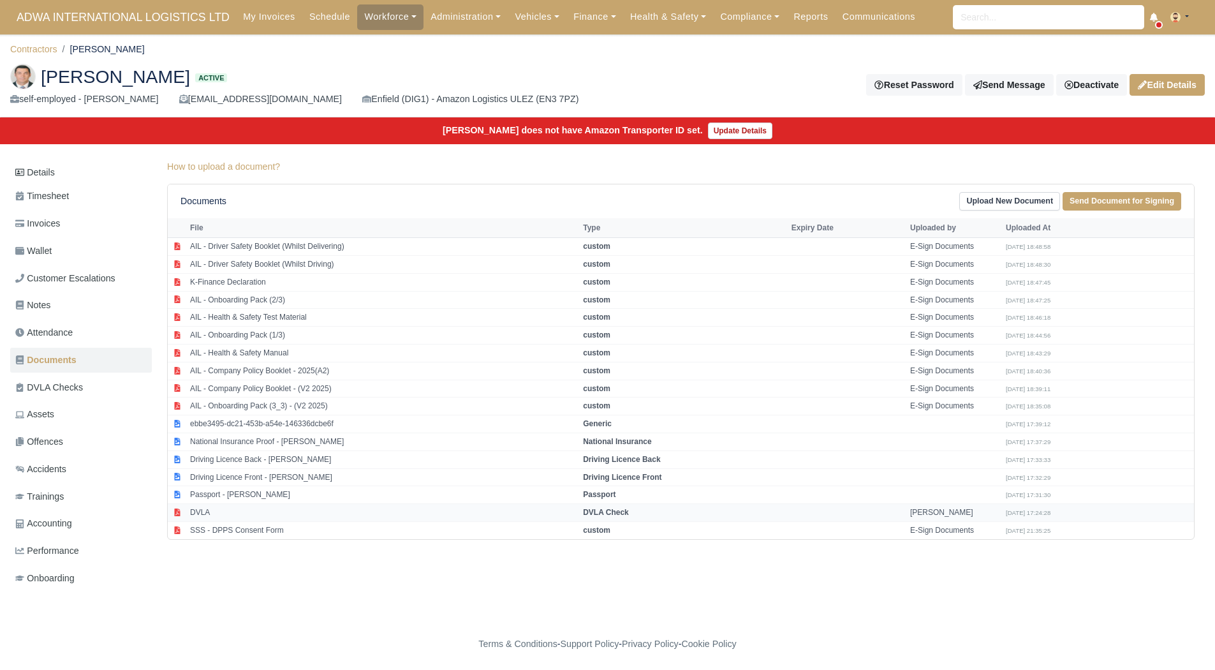
click at [267, 507] on td "DVLA" at bounding box center [383, 513] width 393 height 18
select select "dvla-check"
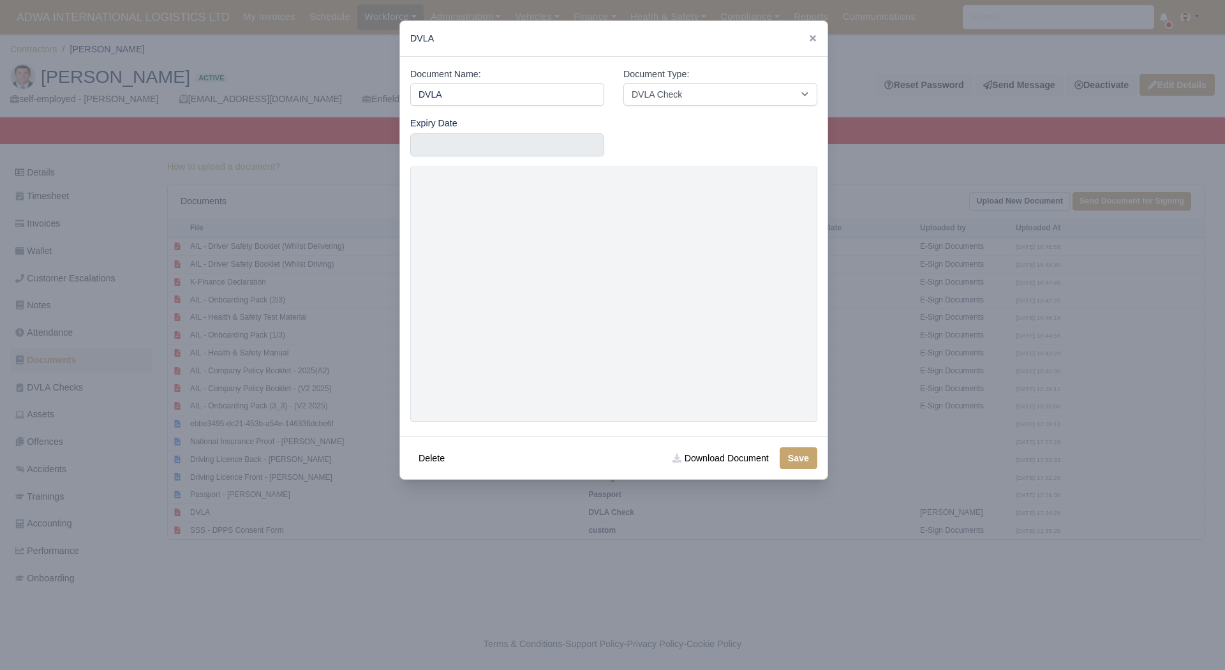
click at [254, 565] on div at bounding box center [612, 335] width 1225 height 670
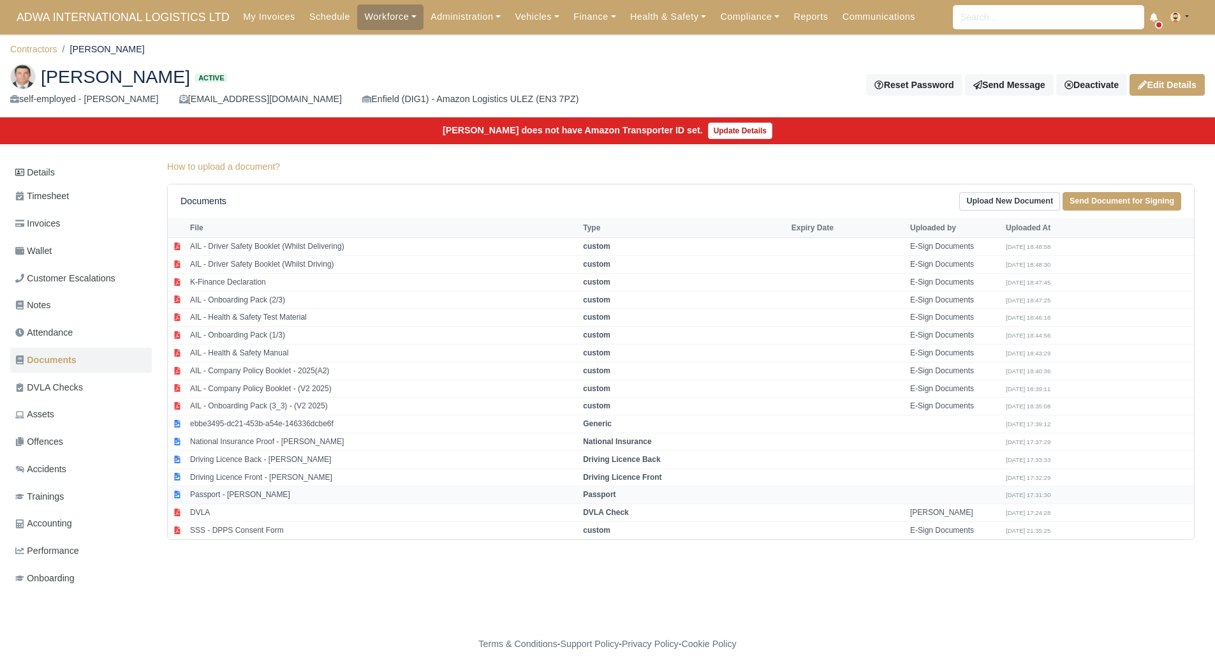
click at [250, 487] on td "Passport - Masoud Noie" at bounding box center [383, 495] width 393 height 18
select select "passport"
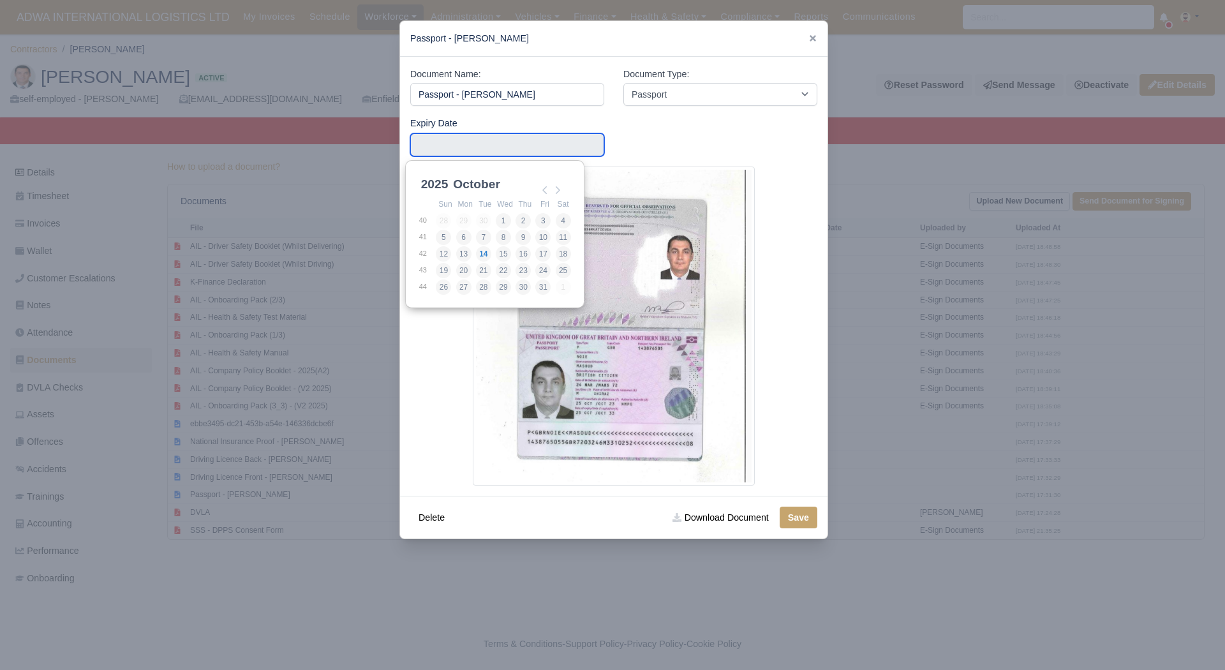
click at [448, 147] on input "Use the arrow keys to pick a date" at bounding box center [507, 144] width 194 height 23
click at [440, 184] on select "2025 2026 2027 2028 2029 2030 2031 2032 2033 2034 2035 2036 2037 2038 2039 2040…" at bounding box center [446, 191] width 57 height 27
type input "2033-10-23"
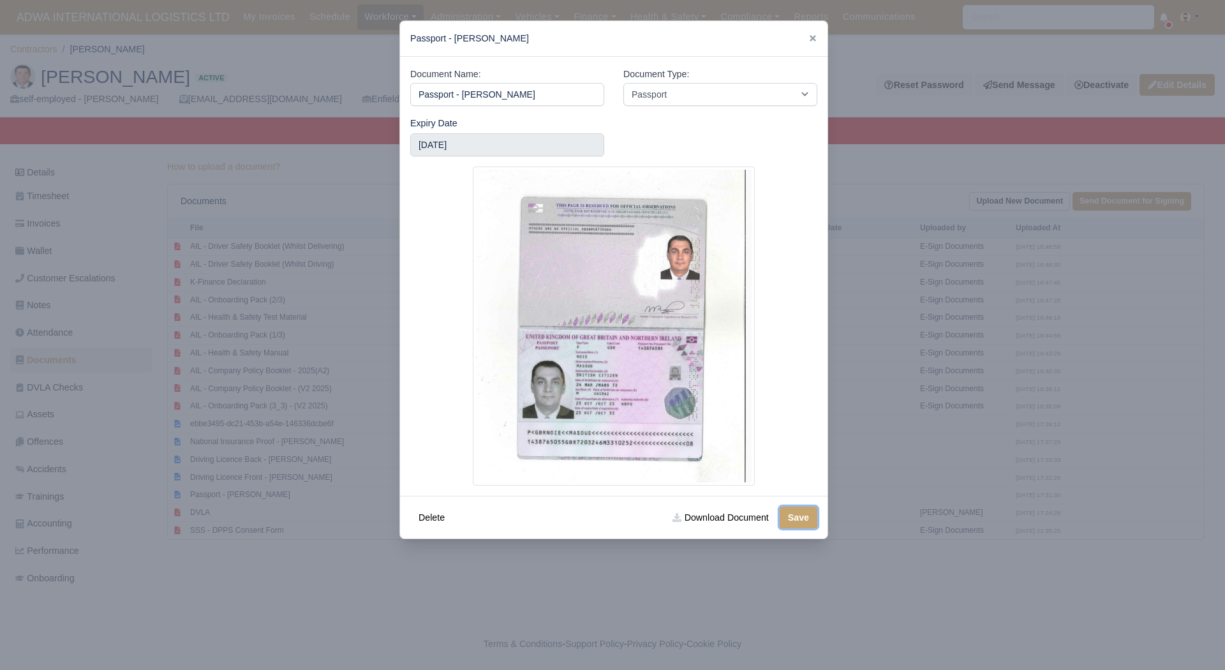
click at [794, 524] on button "Save" at bounding box center [799, 518] width 38 height 22
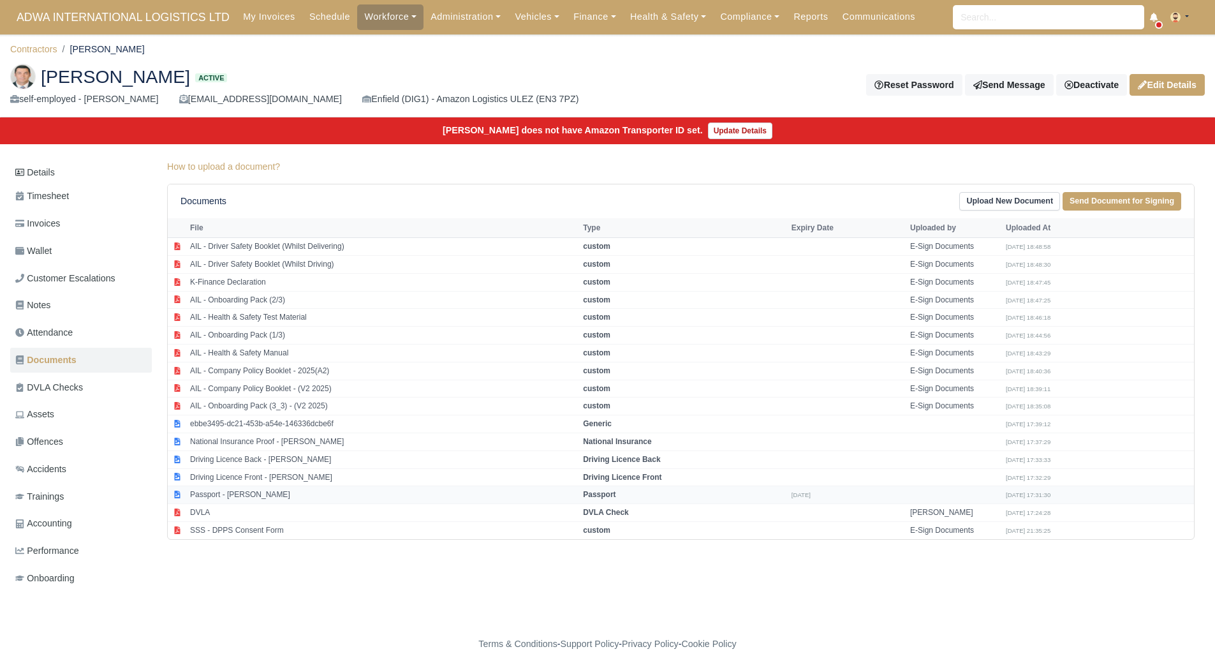
click at [341, 488] on td "Passport - [PERSON_NAME]" at bounding box center [383, 495] width 393 height 18
select select "passport"
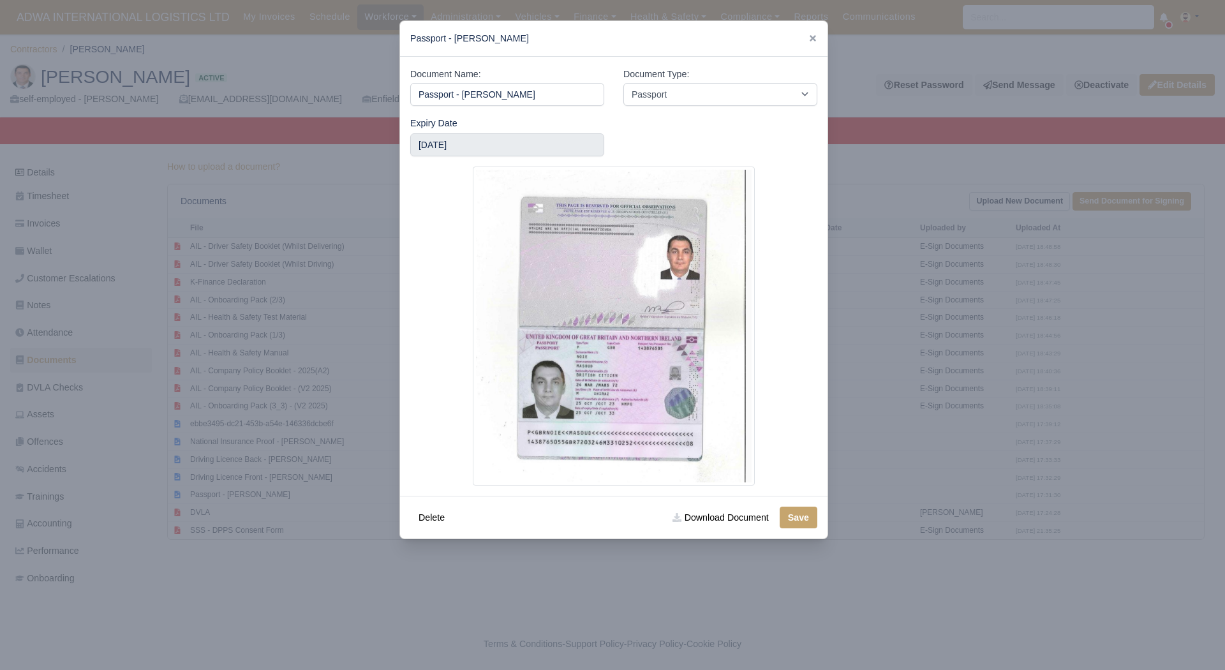
click at [262, 420] on div at bounding box center [612, 335] width 1225 height 670
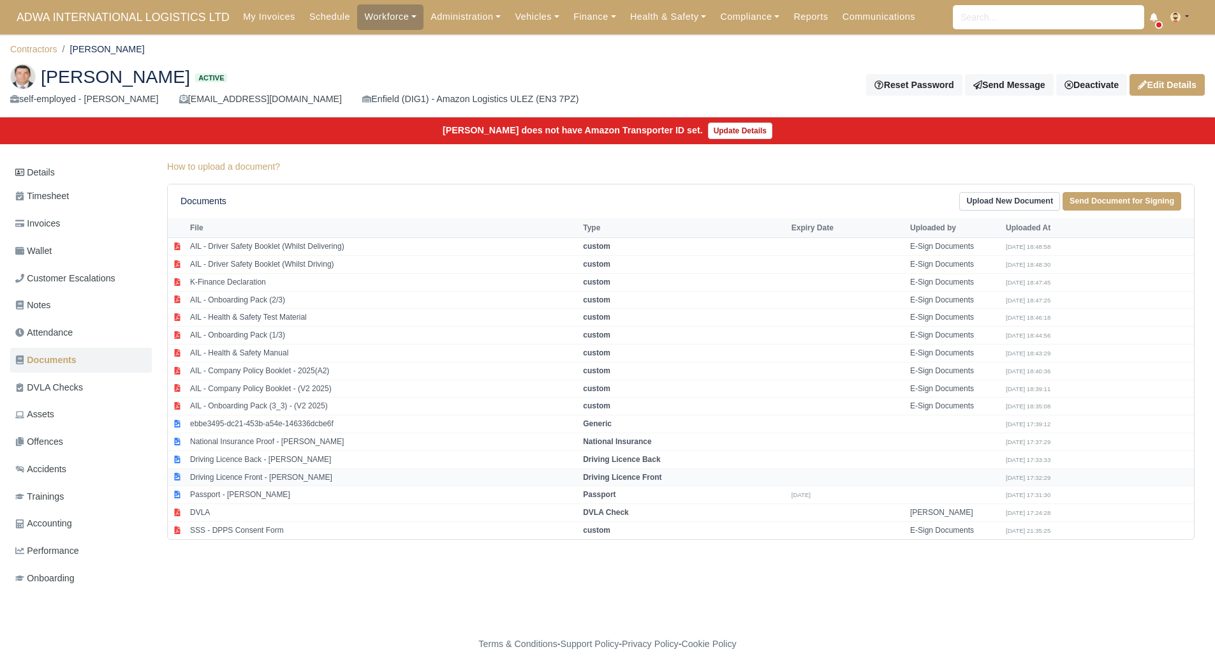
click at [358, 468] on td "Driving Licence Front - Masoud Noie" at bounding box center [383, 477] width 393 height 18
select select "driving-licence-front"
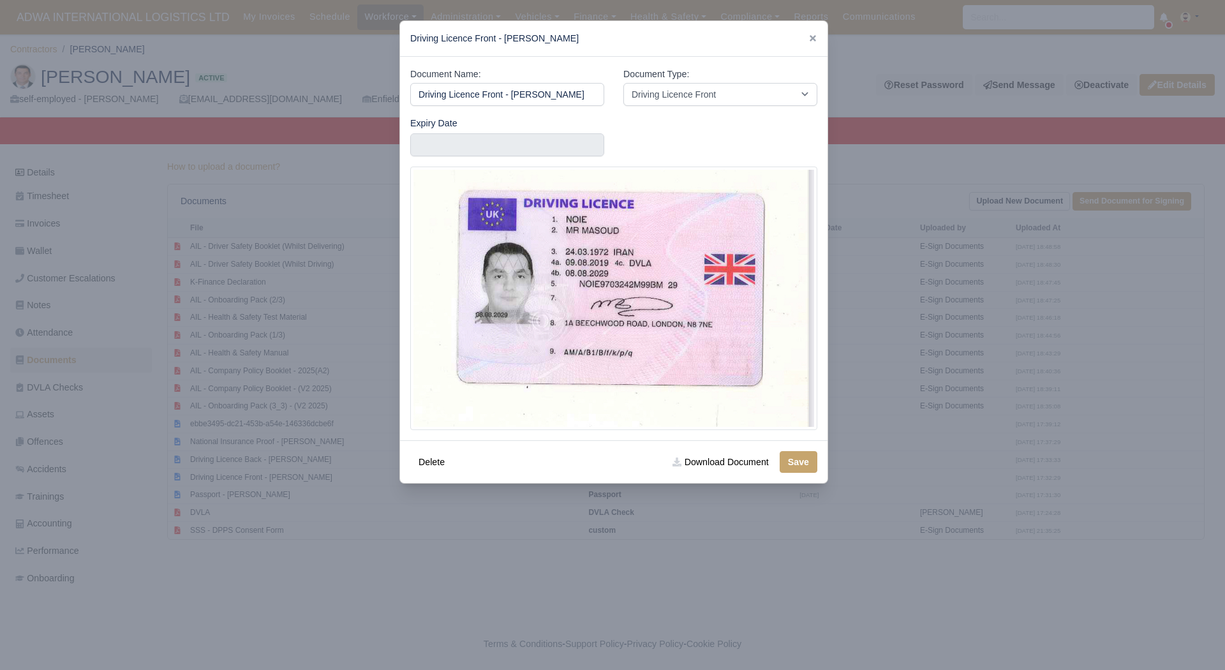
click at [452, 127] on div "Expiry Date" at bounding box center [507, 136] width 194 height 41
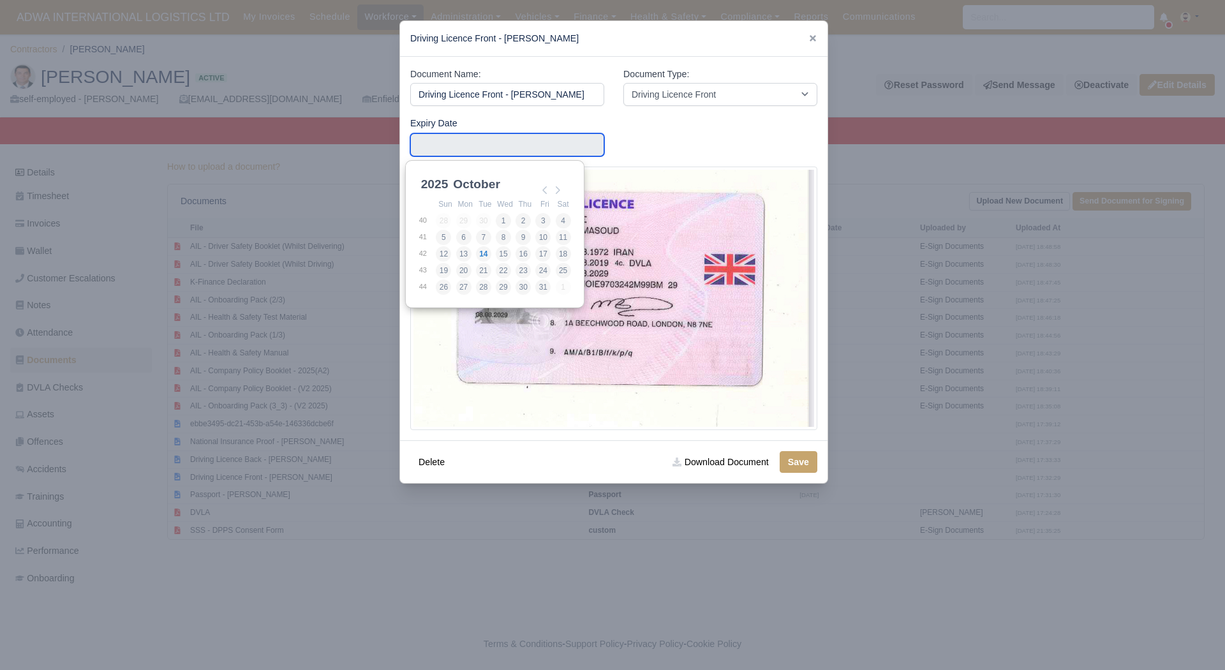
click at [431, 139] on input "Use the arrow keys to pick a date" at bounding box center [507, 144] width 194 height 23
click at [430, 191] on select "2025 2026 2027 2028 2029 2030 2031 2032 2033 2034 2035 2036 2037 2038 2039 2040…" at bounding box center [446, 191] width 57 height 27
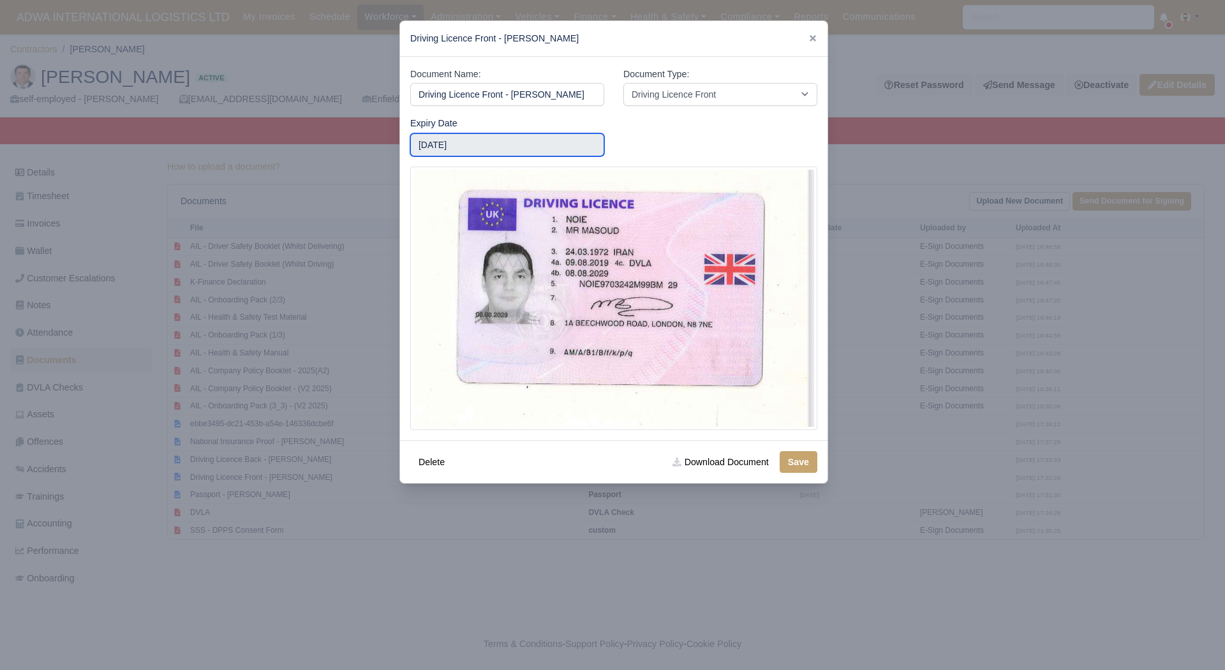
click at [542, 137] on input "2029-10-09" at bounding box center [507, 144] width 194 height 23
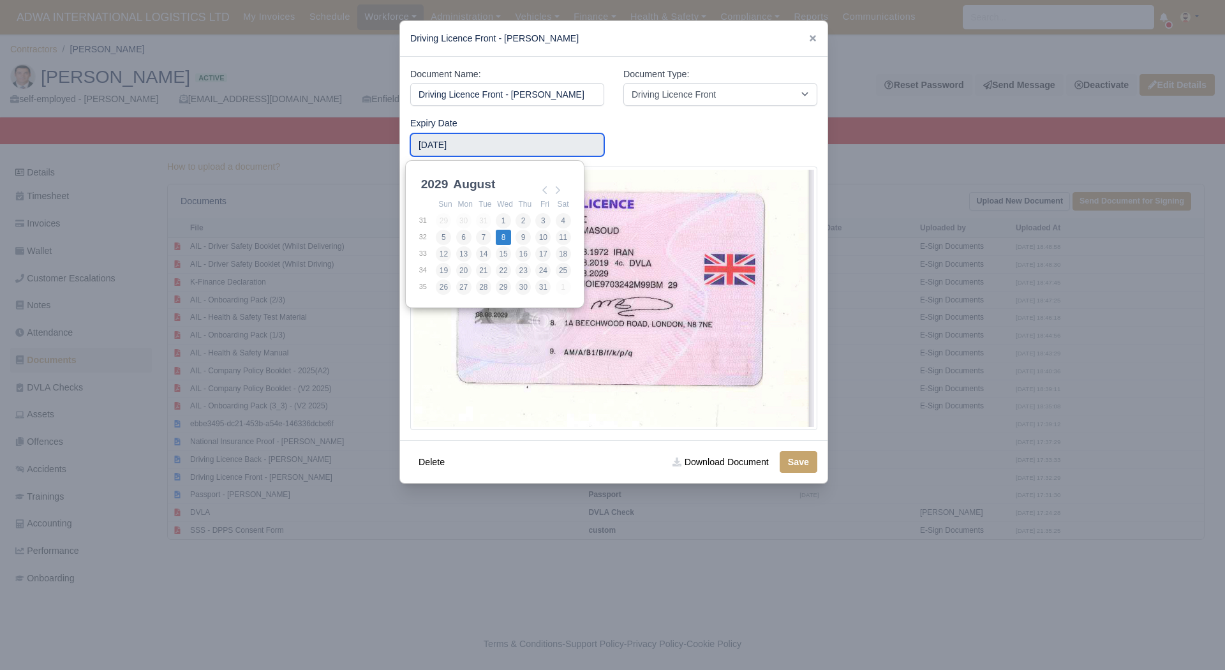
type input "2029-08-08"
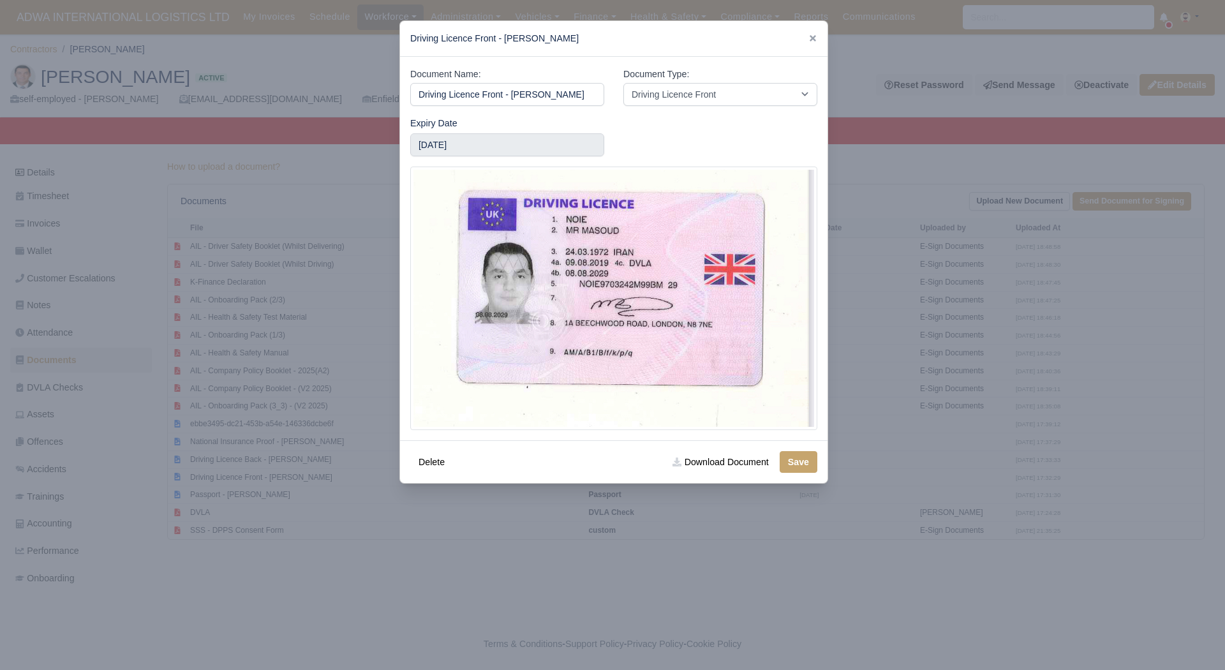
click at [813, 471] on div "Delete Download Document Save" at bounding box center [613, 461] width 427 height 43
drag, startPoint x: 790, startPoint y: 464, endPoint x: 799, endPoint y: 468, distance: 8.9
click at [799, 467] on button "Save" at bounding box center [799, 462] width 38 height 22
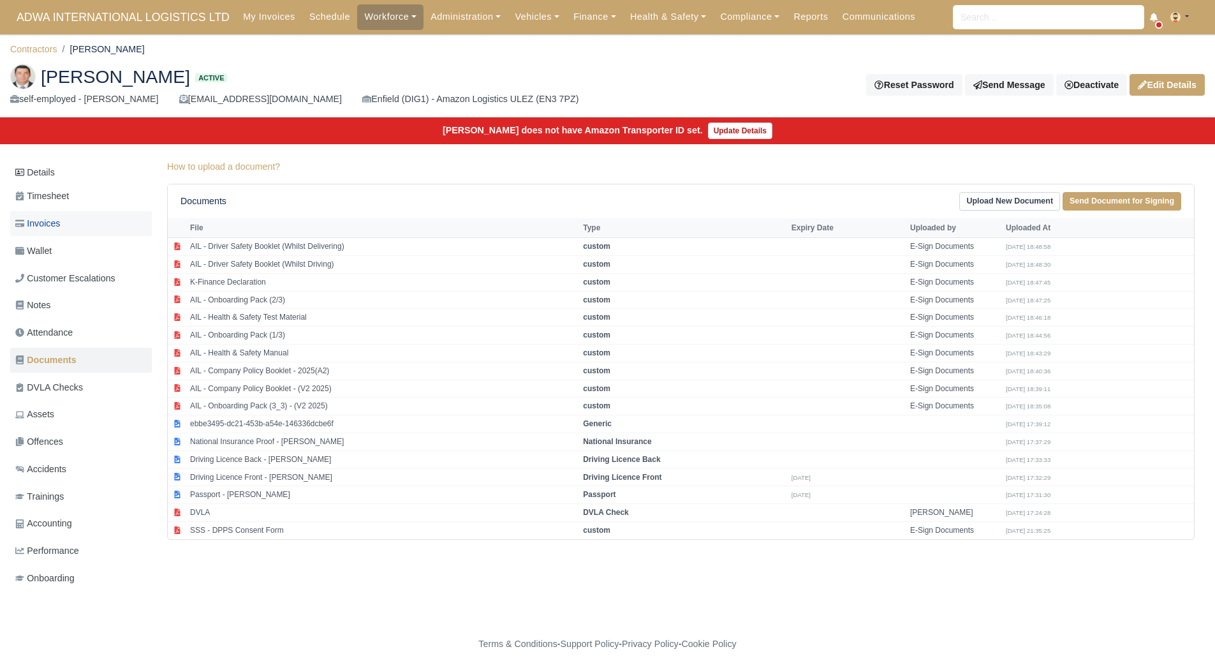
click at [114, 223] on link "Invoices" at bounding box center [81, 223] width 142 height 25
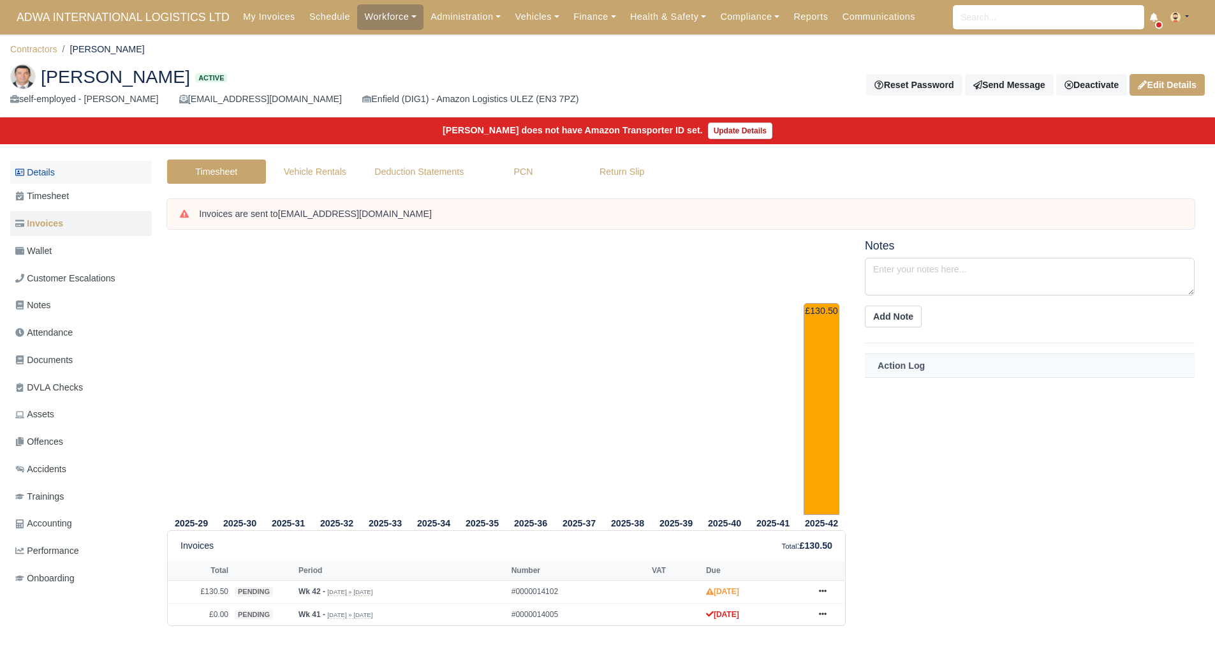
click at [50, 176] on link "Details" at bounding box center [81, 173] width 142 height 24
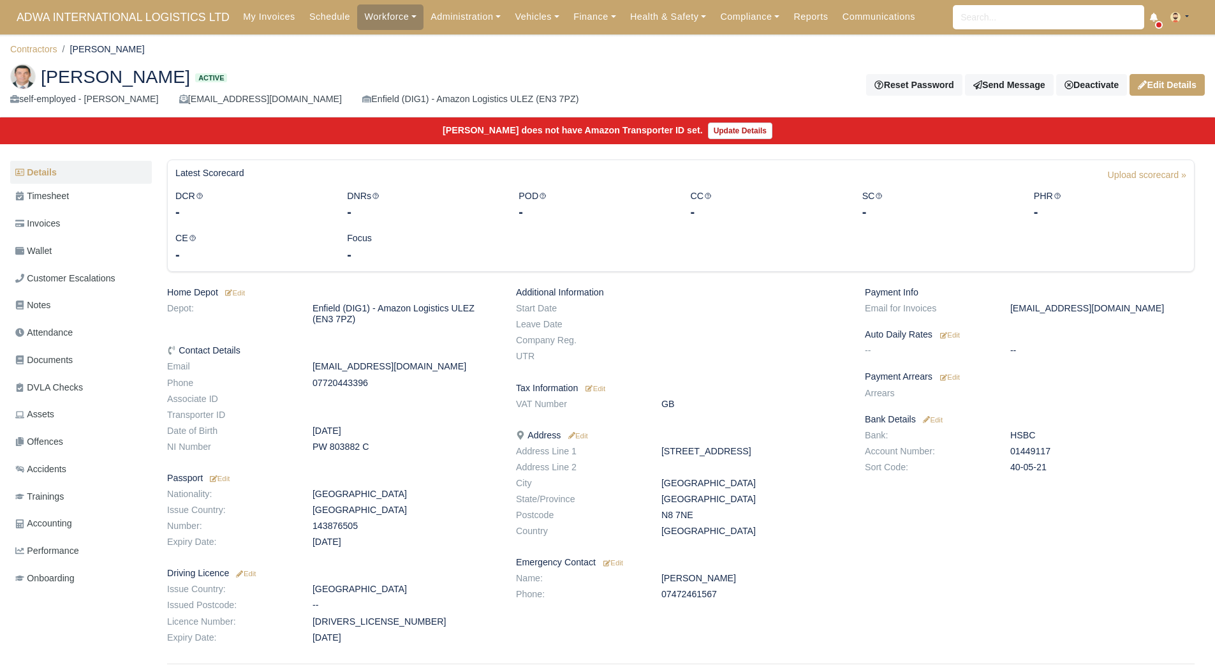
click at [952, 383] on div "Payment Info Email for Invoices [EMAIL_ADDRESS][DOMAIN_NAME] Auto Daily Rates E…" at bounding box center [1029, 467] width 349 height 361
click at [952, 378] on small "Edit" at bounding box center [950, 377] width 20 height 8
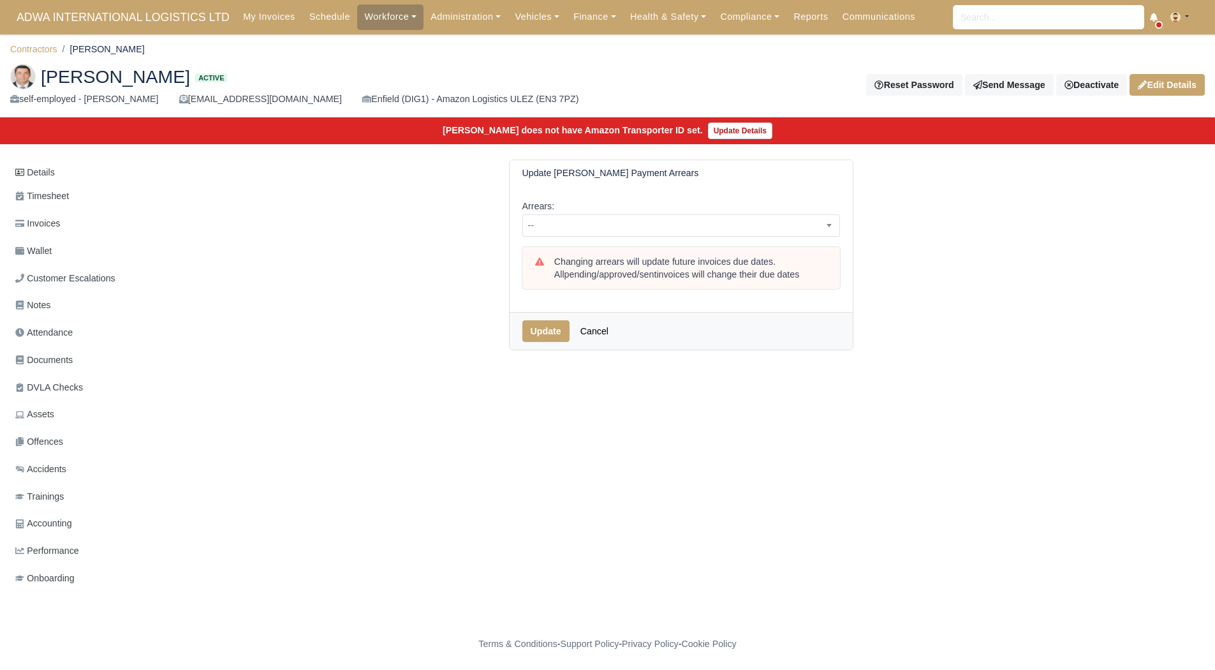
click at [644, 242] on div "Arrears: -- 1 week 2 weeks 3 weeks 4 weeks 5 weeks 6 weeks 7 weeks 8 weeks 9 we…" at bounding box center [681, 249] width 343 height 126
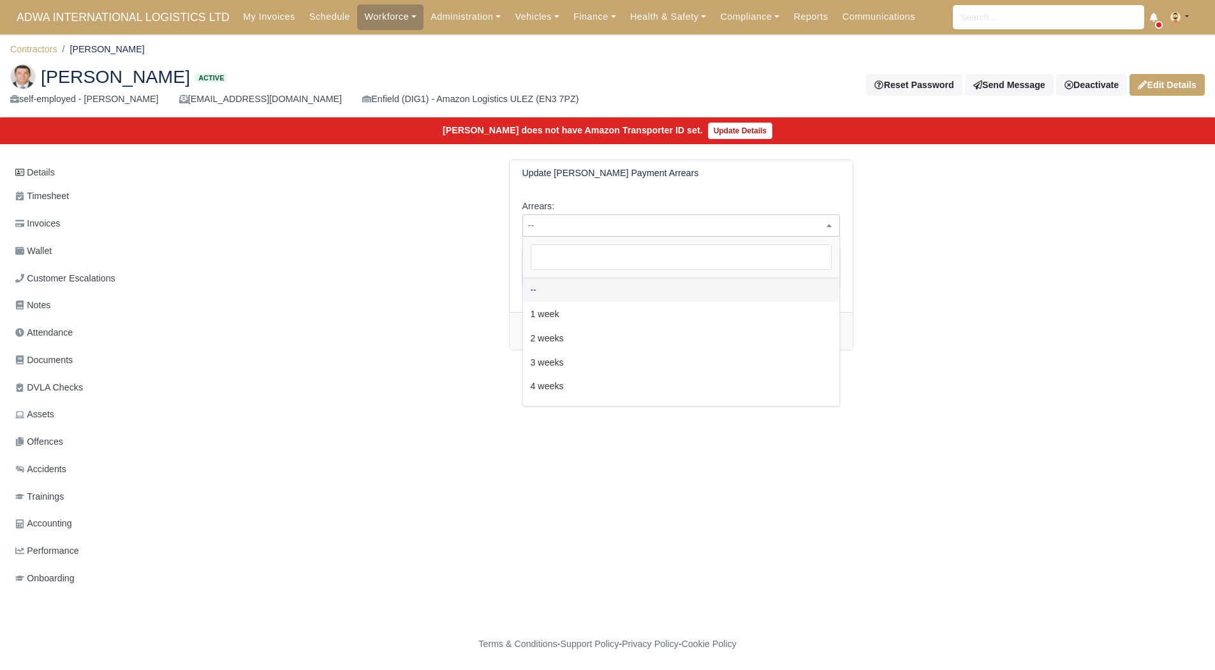
click at [639, 229] on span "--" at bounding box center [681, 226] width 316 height 16
select select "2W"
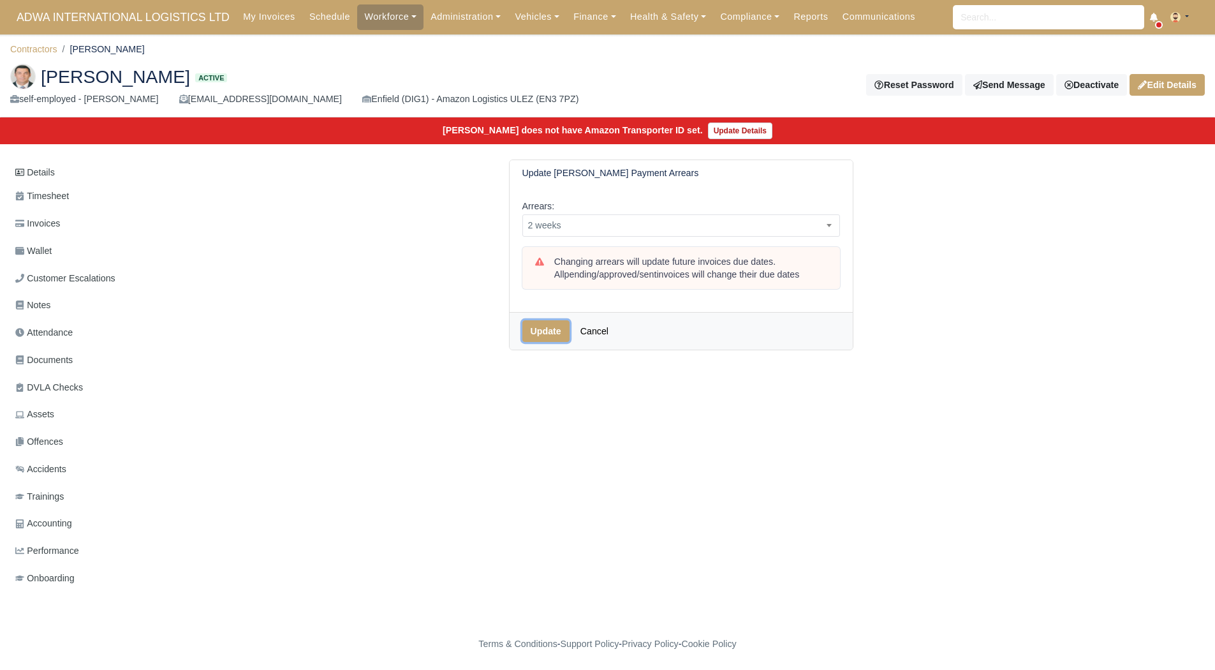
click at [541, 338] on button "Update" at bounding box center [545, 331] width 47 height 22
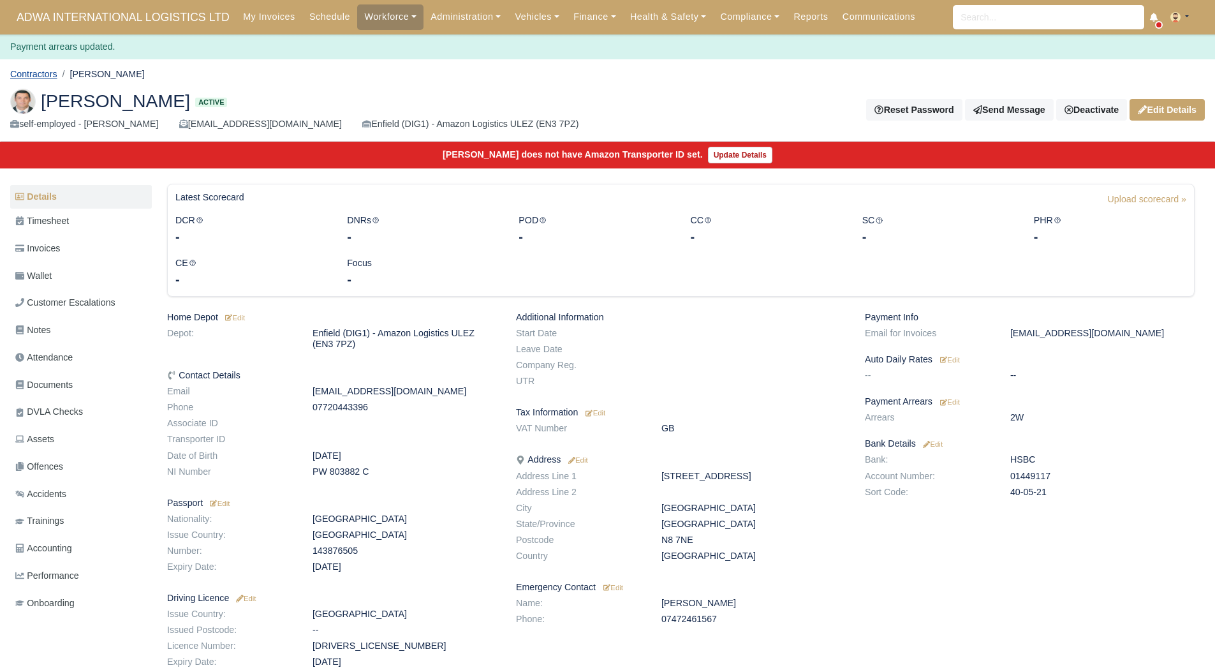
click at [33, 75] on link "Contractors" at bounding box center [33, 74] width 47 height 10
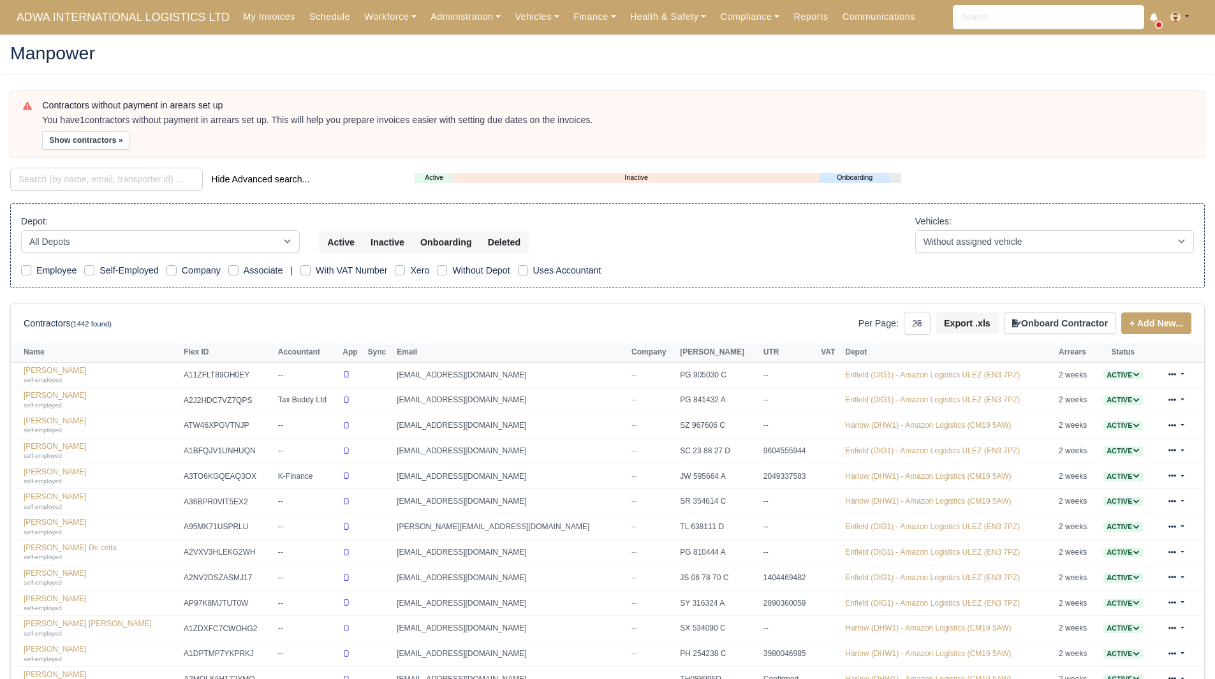
select select "25"
click at [76, 146] on button "Show contractors »" at bounding box center [86, 140] width 88 height 18
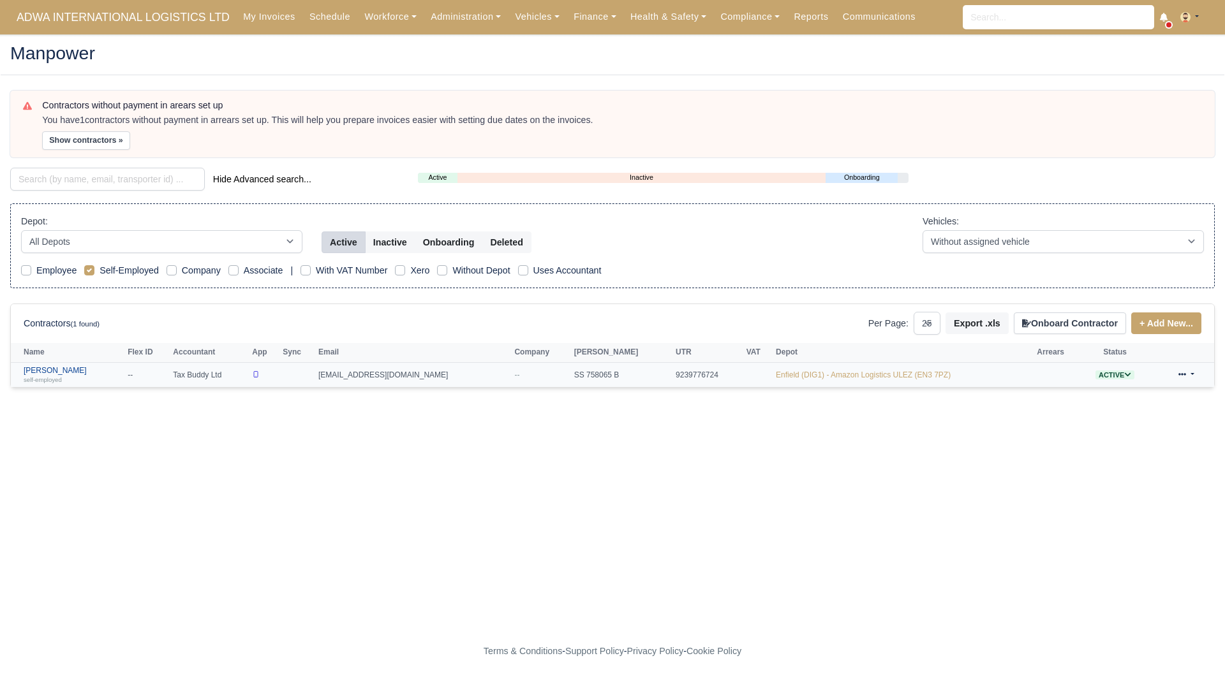
click at [65, 366] on link "Mohamed Arrache self-employed" at bounding box center [73, 375] width 98 height 18
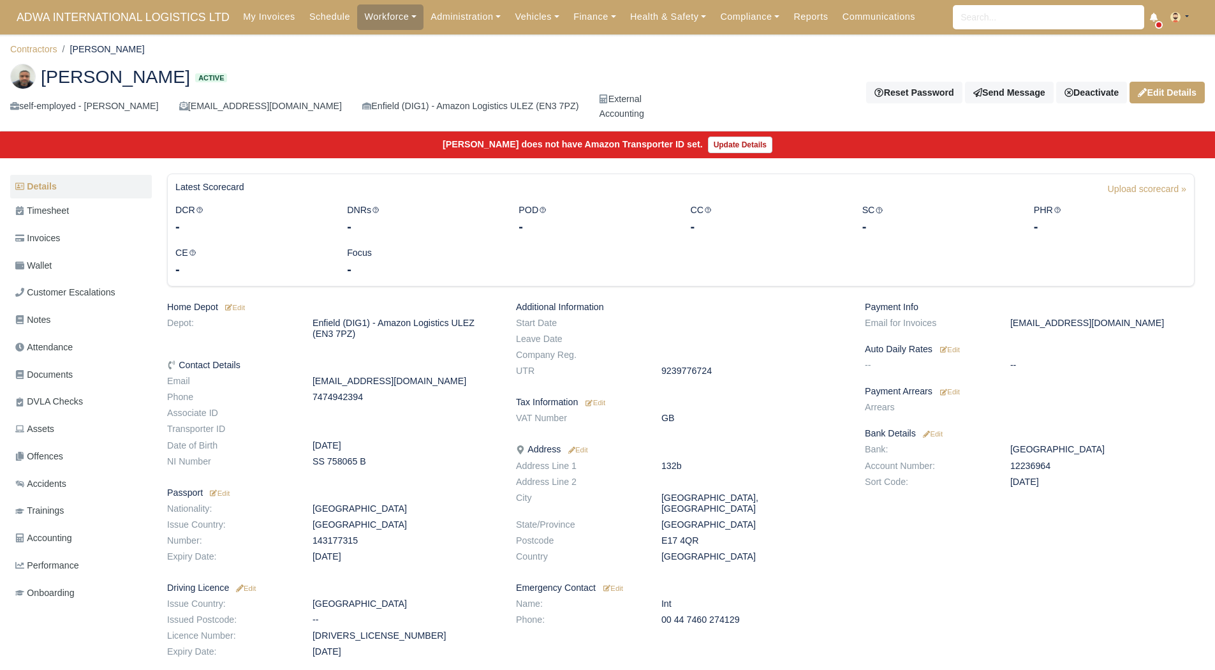
click at [75, 388] on ul "Details Timesheet Invoices Wallet Customer Escalations Notes Attendance Documen…" at bounding box center [81, 391] width 142 height 433
click at [73, 376] on span "Documents" at bounding box center [43, 374] width 57 height 15
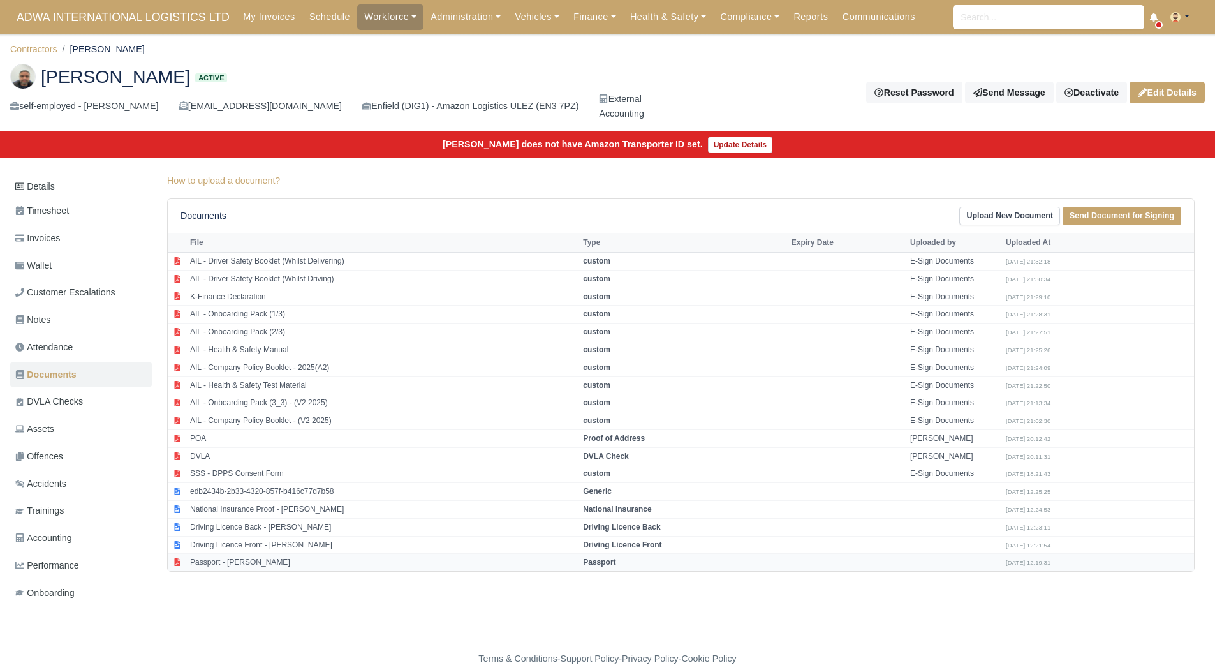
click at [309, 557] on td "Passport - [PERSON_NAME]" at bounding box center [383, 562] width 393 height 17
select select "passport"
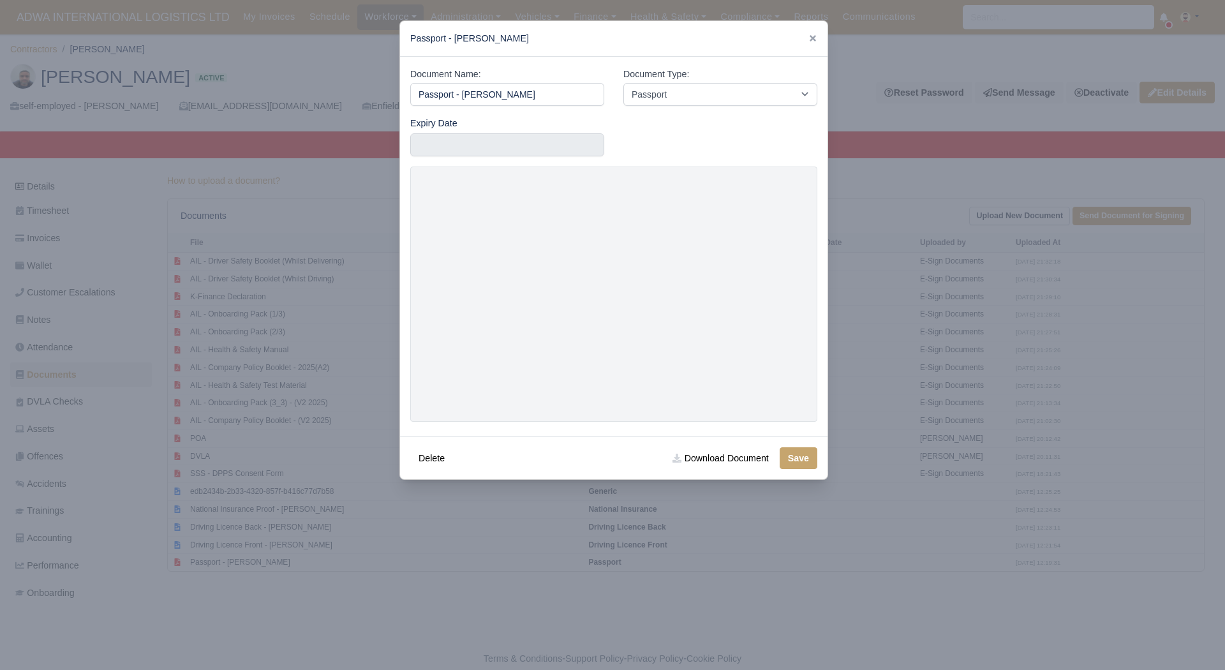
click at [843, 339] on div at bounding box center [612, 335] width 1225 height 670
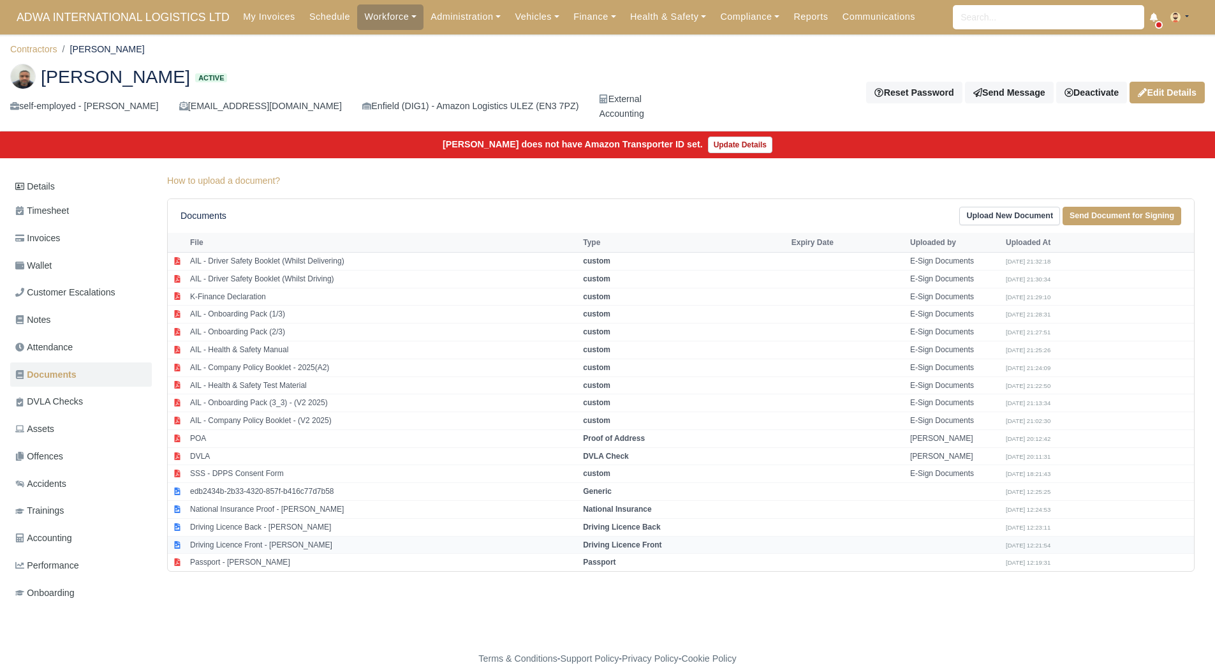
click at [272, 545] on td "Driving Licence Front - Mohamed Arrache" at bounding box center [383, 545] width 393 height 18
select select "driving-licence-front"
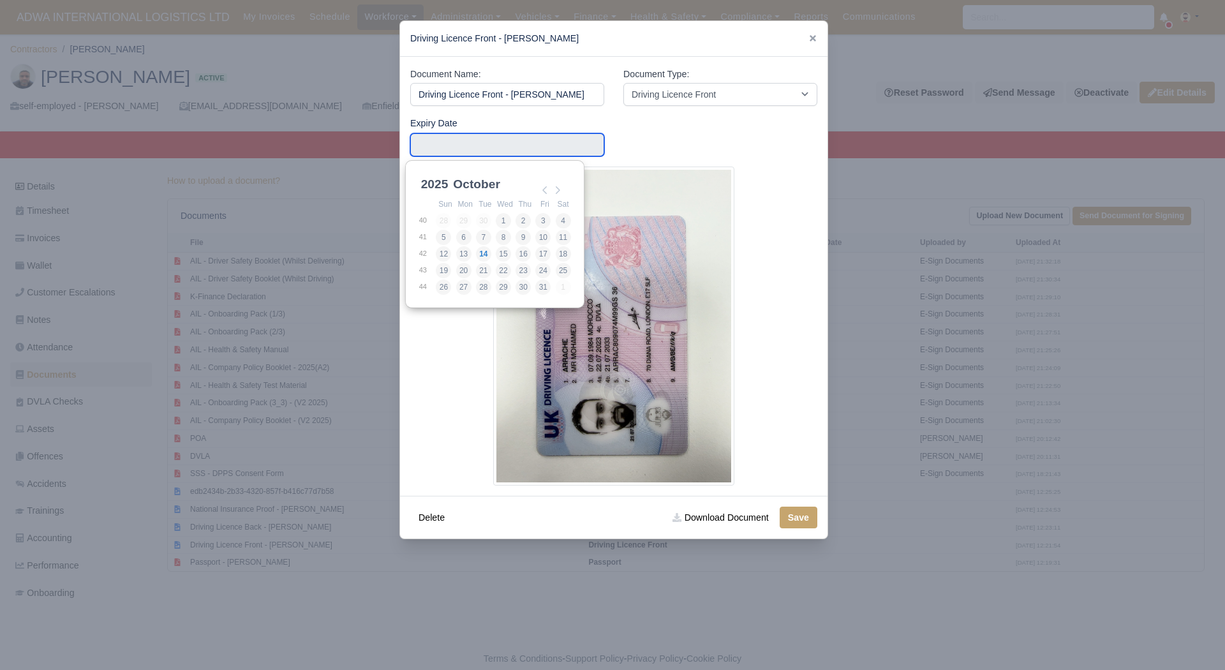
click at [466, 142] on input "Use the arrow keys to pick a date" at bounding box center [507, 144] width 194 height 23
click at [443, 188] on select "2025 2026 2027 2028 2029 2030 2031 2032 2033 2034 2035 2036 2037 2038 2039 2040…" at bounding box center [446, 191] width 57 height 27
type input "2033-07-21"
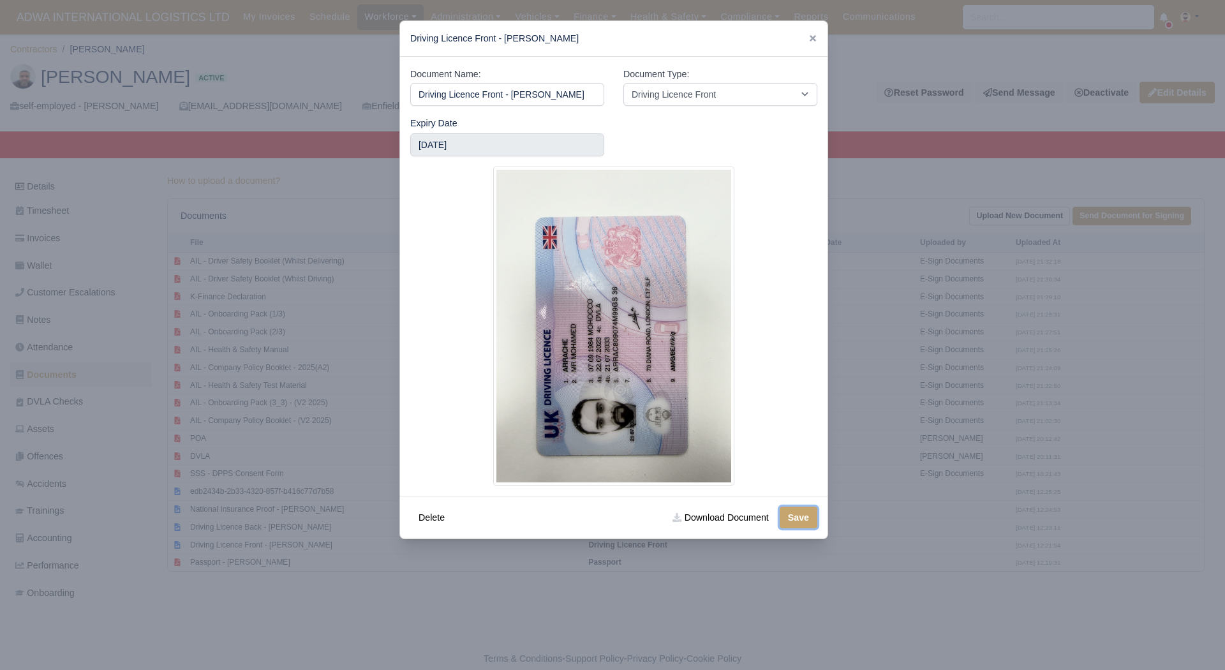
click at [787, 508] on button "Save" at bounding box center [799, 518] width 38 height 22
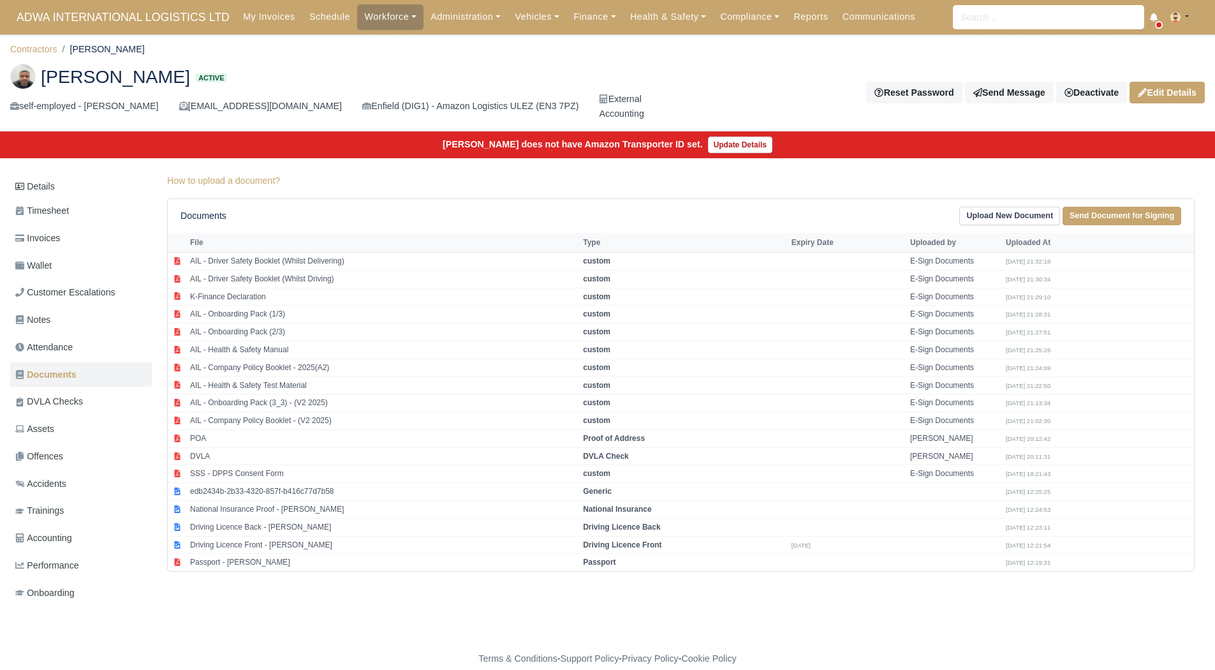
click at [903, 587] on div "Details Timesheet Invoices Wallet Customer Escalations Notes Attendance Documen…" at bounding box center [607, 402] width 1195 height 457
click at [64, 188] on link "Details" at bounding box center [81, 187] width 142 height 24
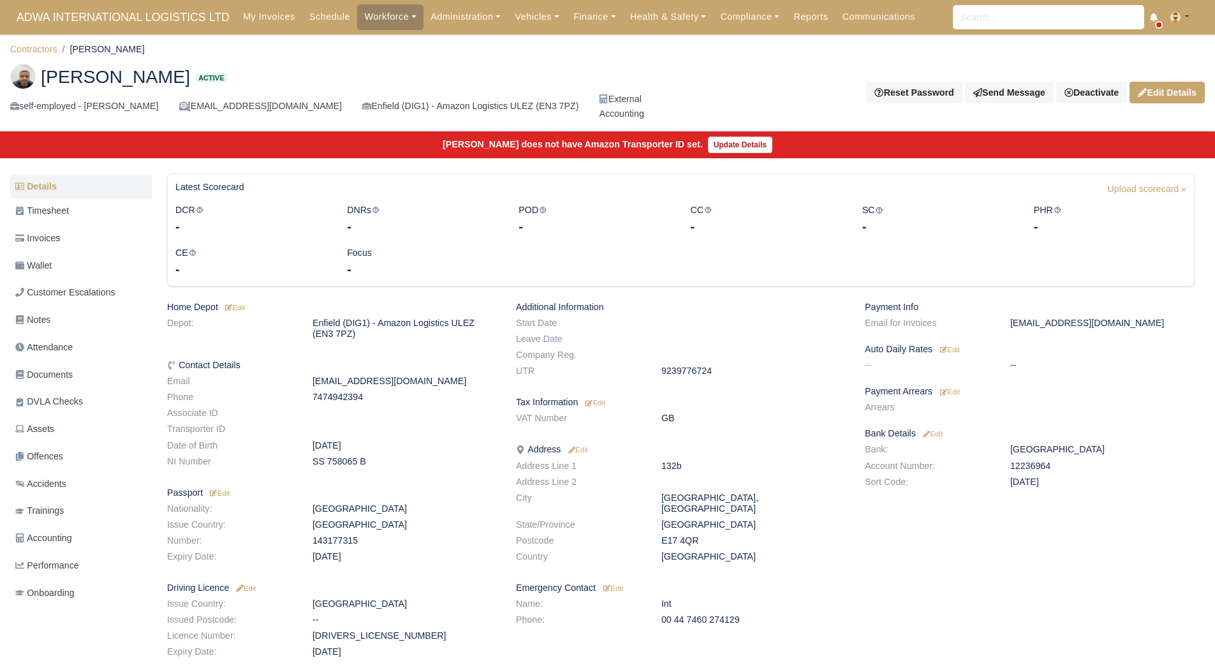
click at [963, 390] on h6 "Payment Arrears Edit" at bounding box center [1030, 391] width 330 height 11
click at [954, 392] on small "Edit" at bounding box center [950, 392] width 20 height 8
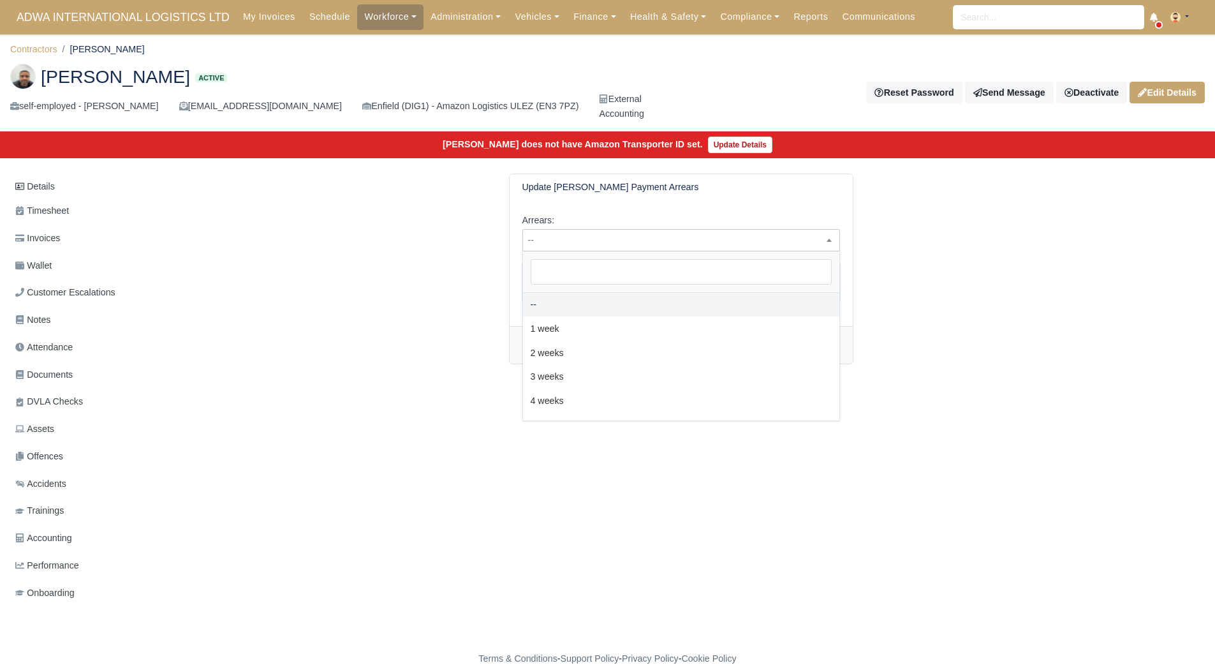
click at [627, 238] on span "--" at bounding box center [681, 240] width 316 height 16
select select "2W"
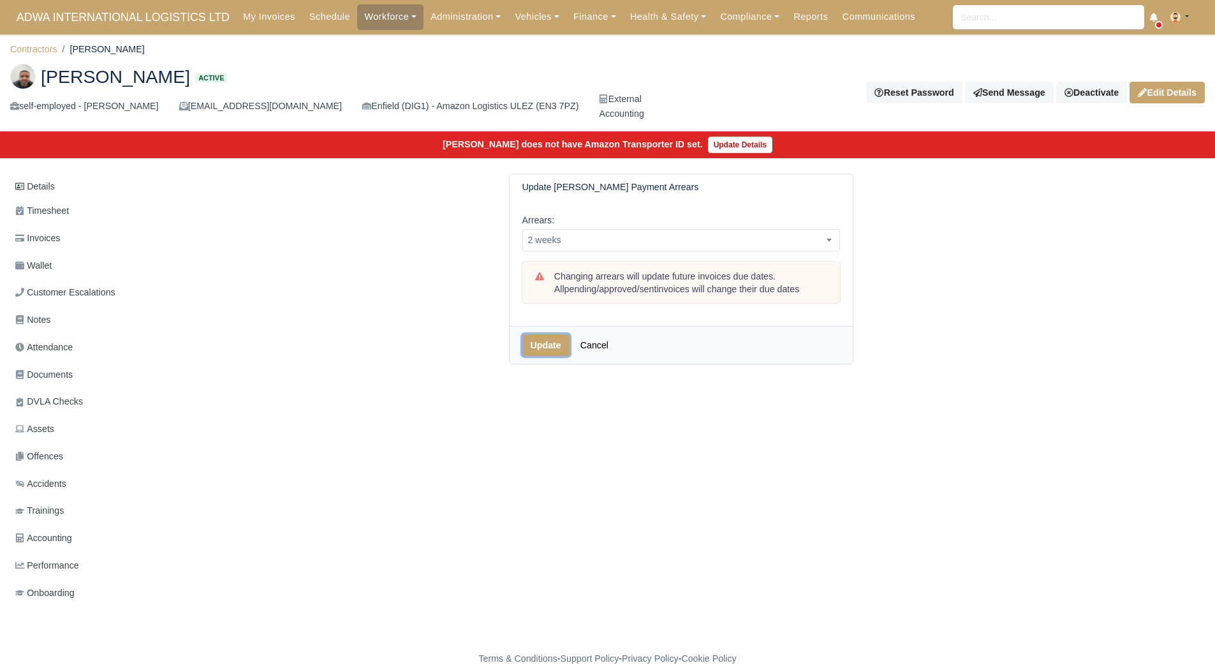
click at [535, 337] on button "Update" at bounding box center [545, 345] width 47 height 22
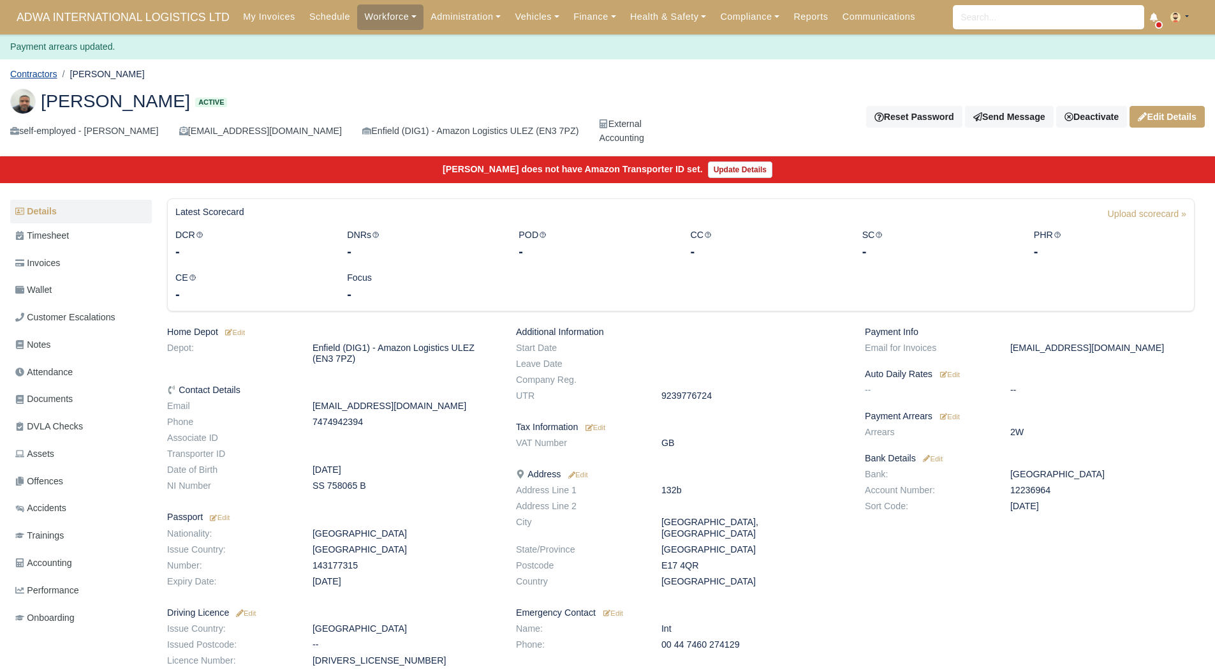
click at [40, 71] on link "Contractors" at bounding box center [33, 74] width 47 height 10
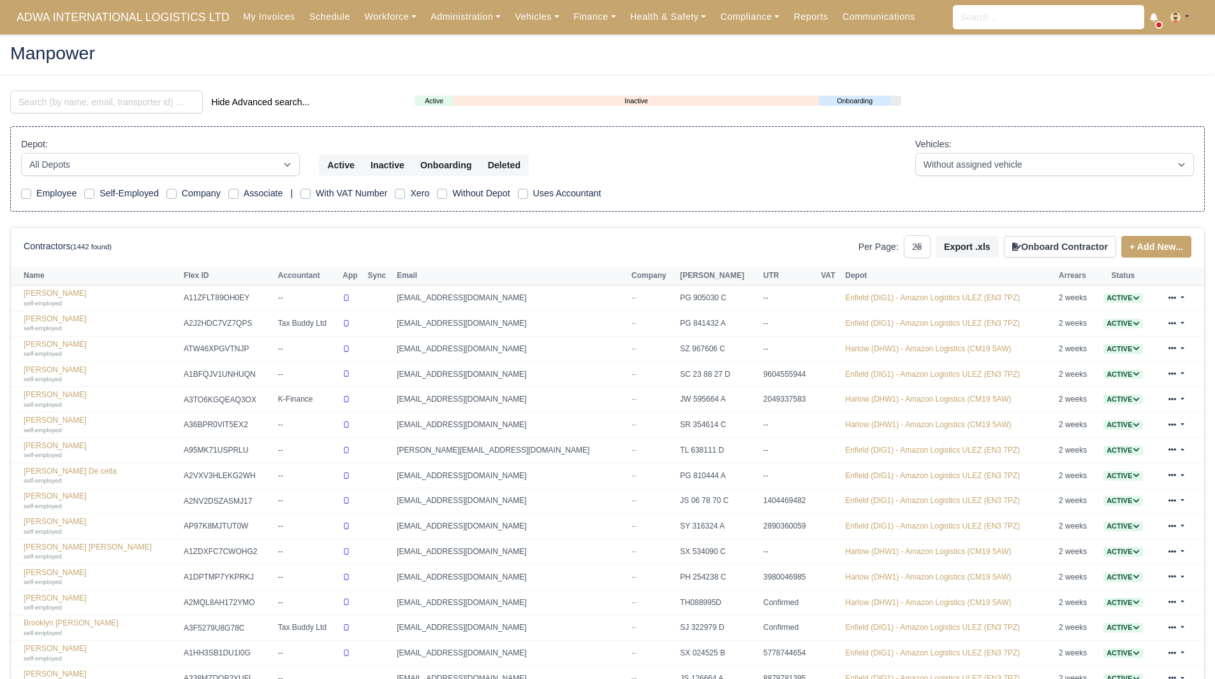
select select "25"
click at [573, 19] on link "Finance" at bounding box center [594, 16] width 57 height 25
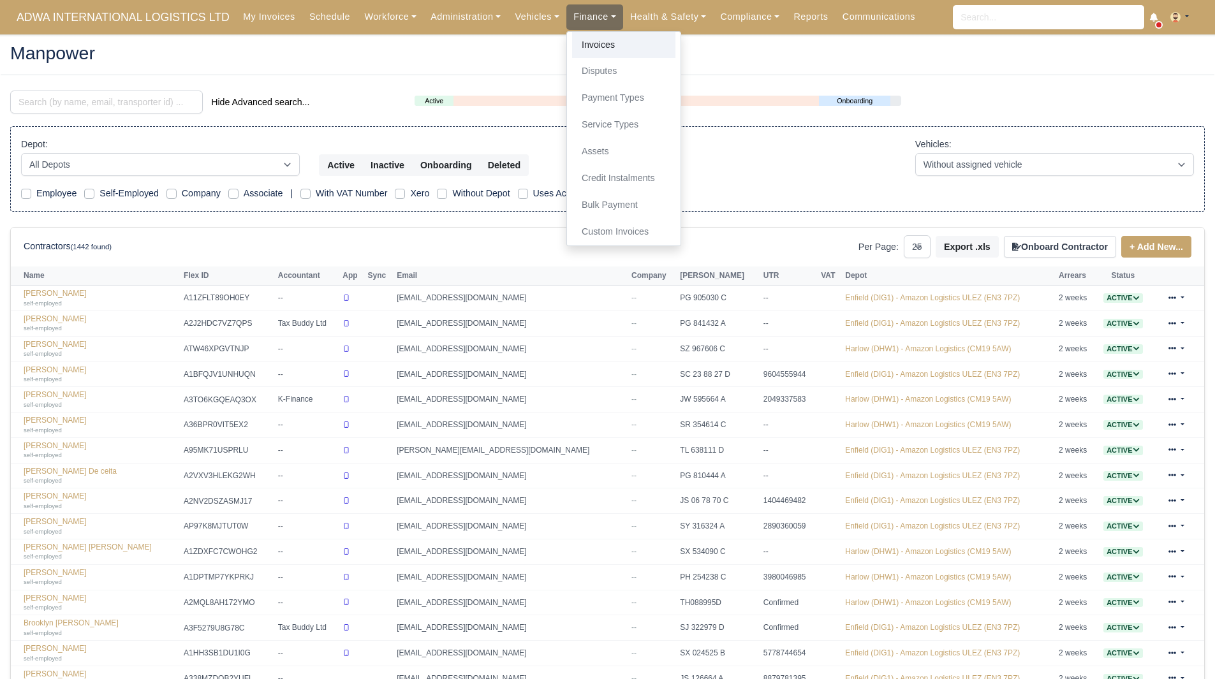
click at [581, 46] on link "Invoices" at bounding box center [623, 45] width 103 height 27
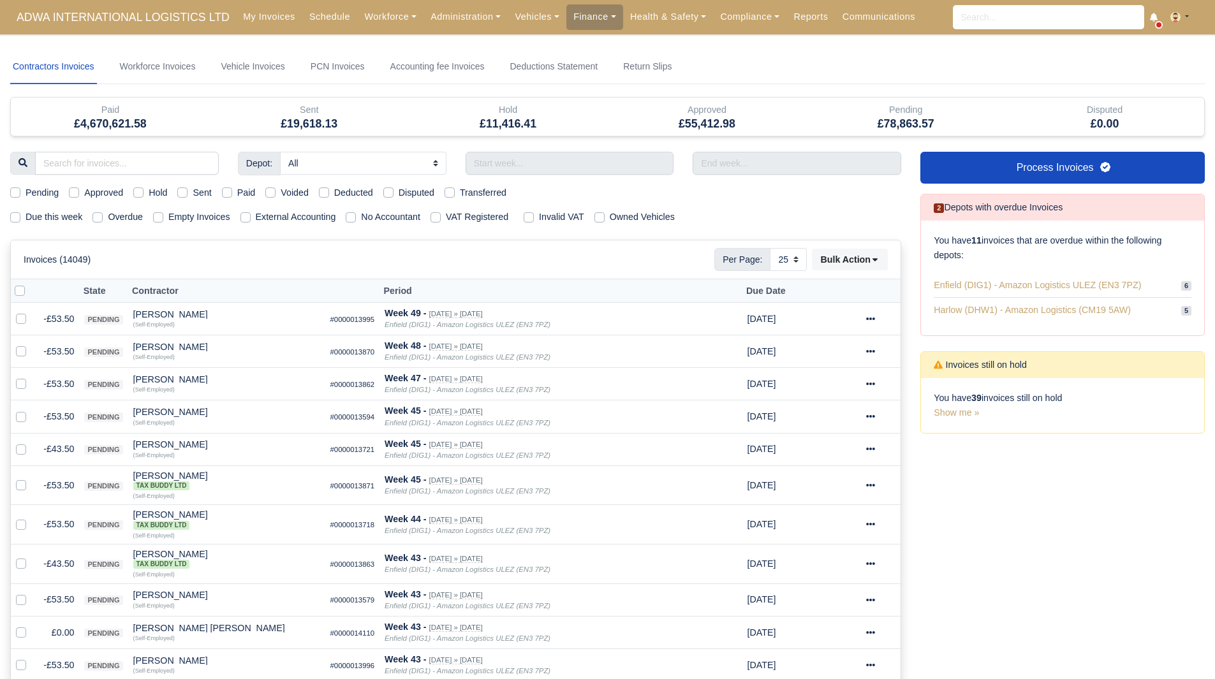
select select "25"
click at [66, 215] on label "Due this week" at bounding box center [54, 217] width 57 height 15
click at [20, 215] on input "Due this week" at bounding box center [15, 215] width 10 height 10
checkbox input "true"
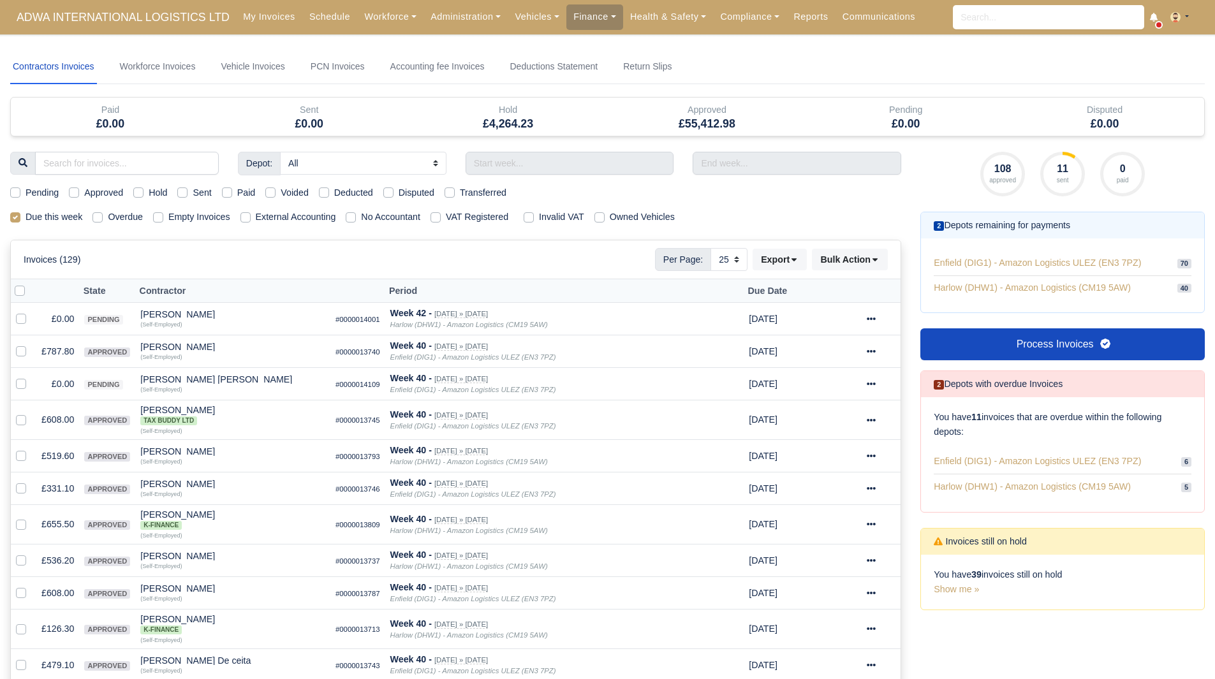
click at [50, 216] on label "Due this week" at bounding box center [54, 217] width 57 height 15
click at [20, 216] on input "Due this week" at bounding box center [15, 215] width 10 height 10
checkbox input "false"
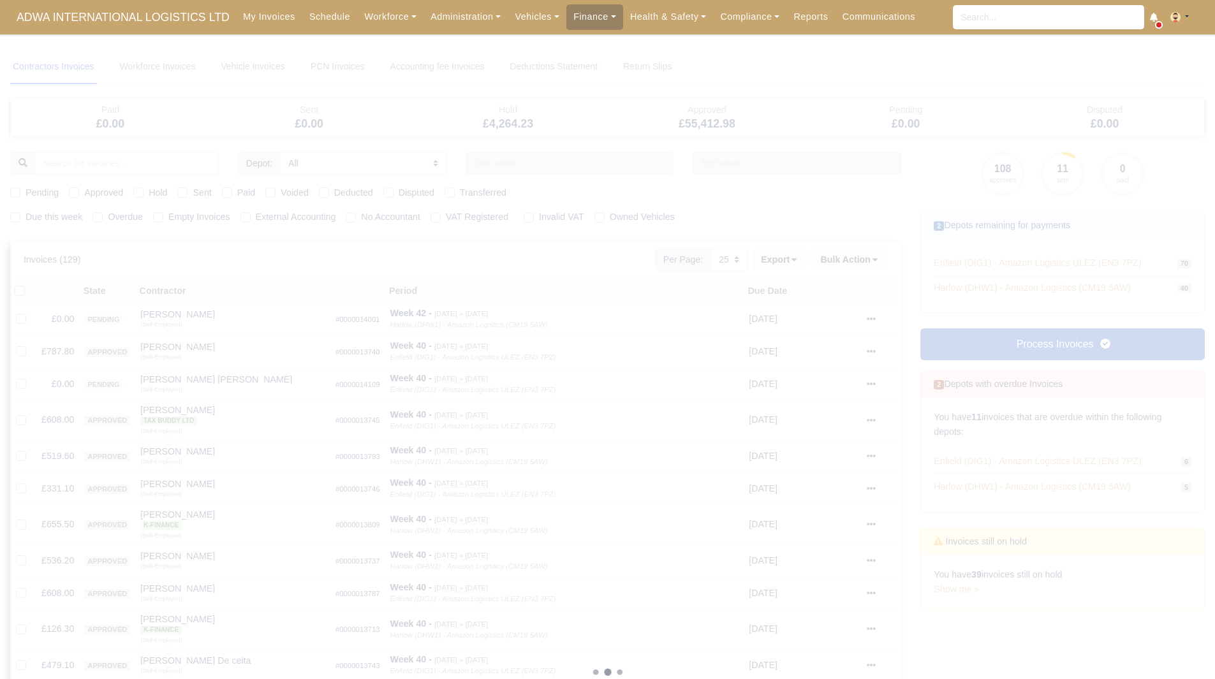
click at [575, 165] on div at bounding box center [607, 673] width 1195 height 1246
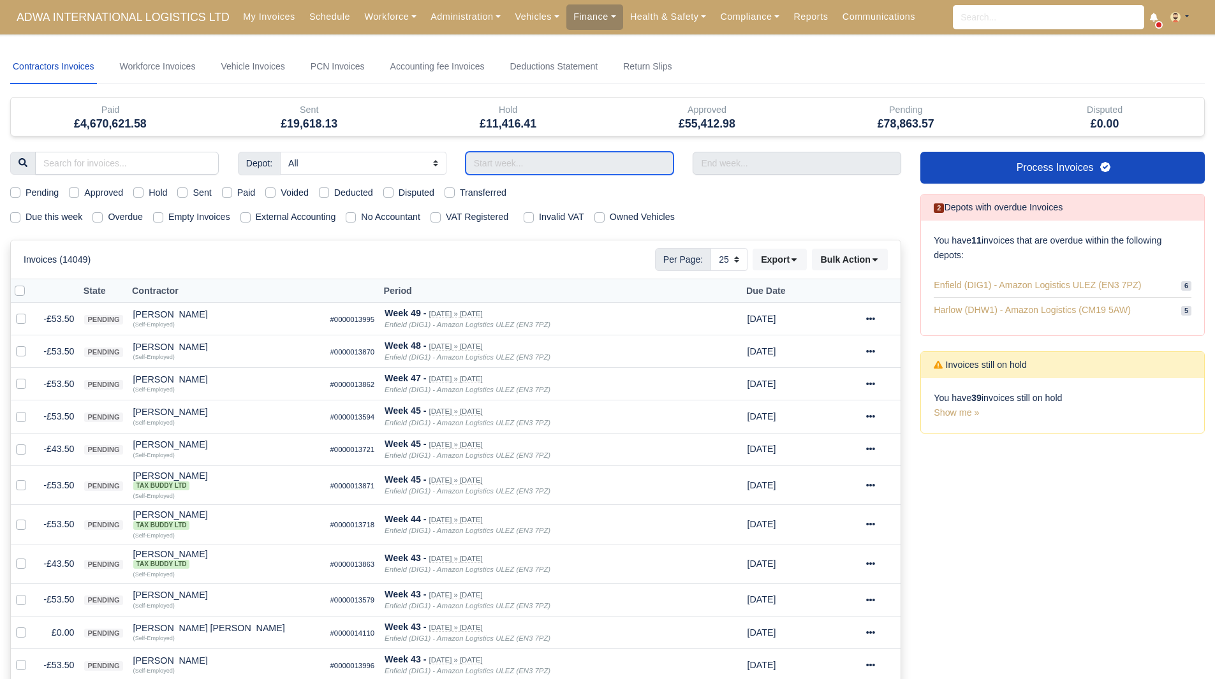
click at [562, 166] on input "text" at bounding box center [570, 163] width 209 height 23
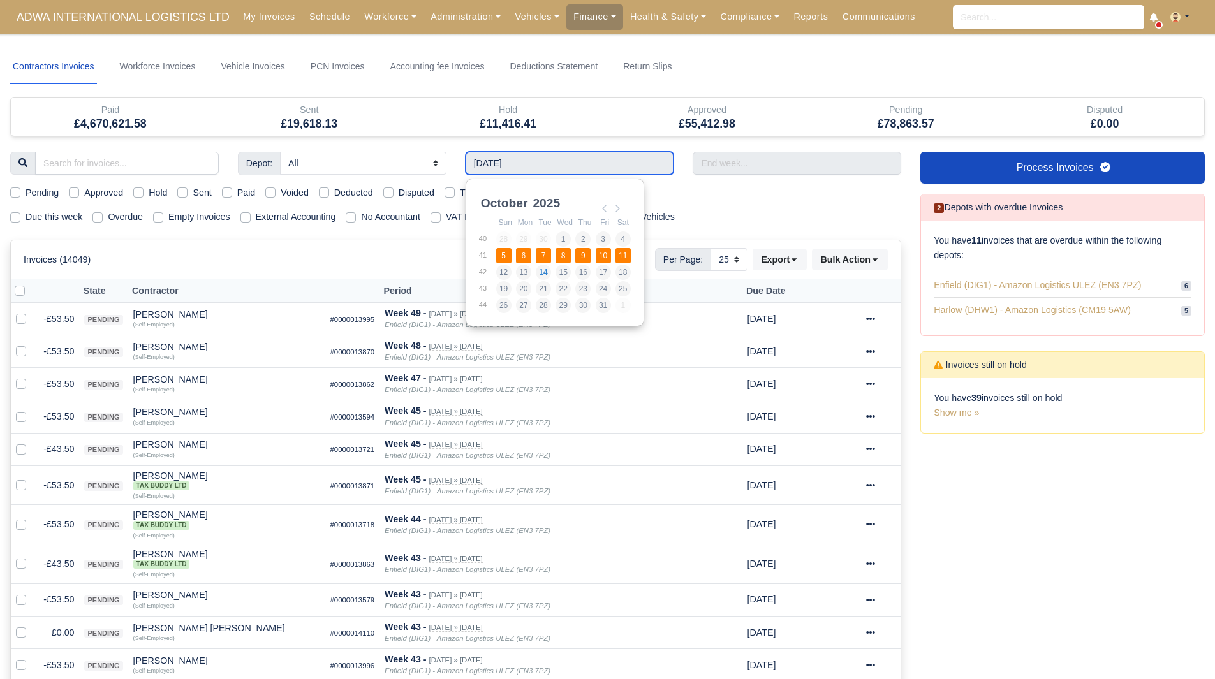
type input "05/10/2025 - 11/10/2025"
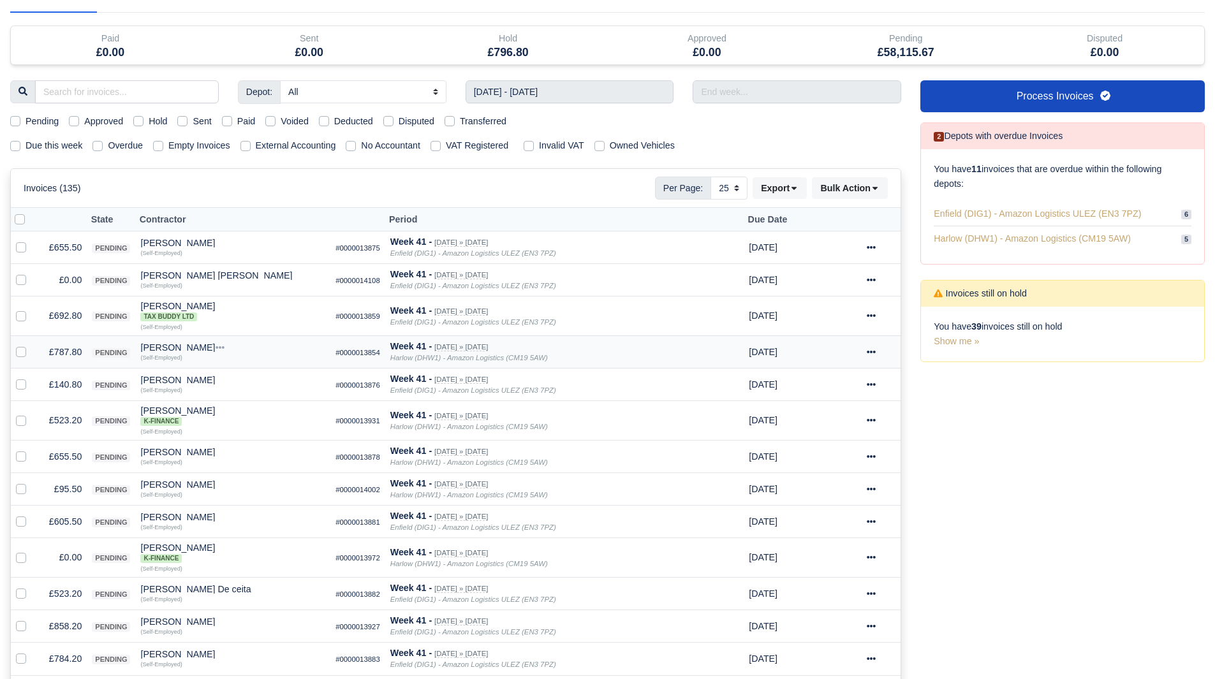
scroll to position [128, 0]
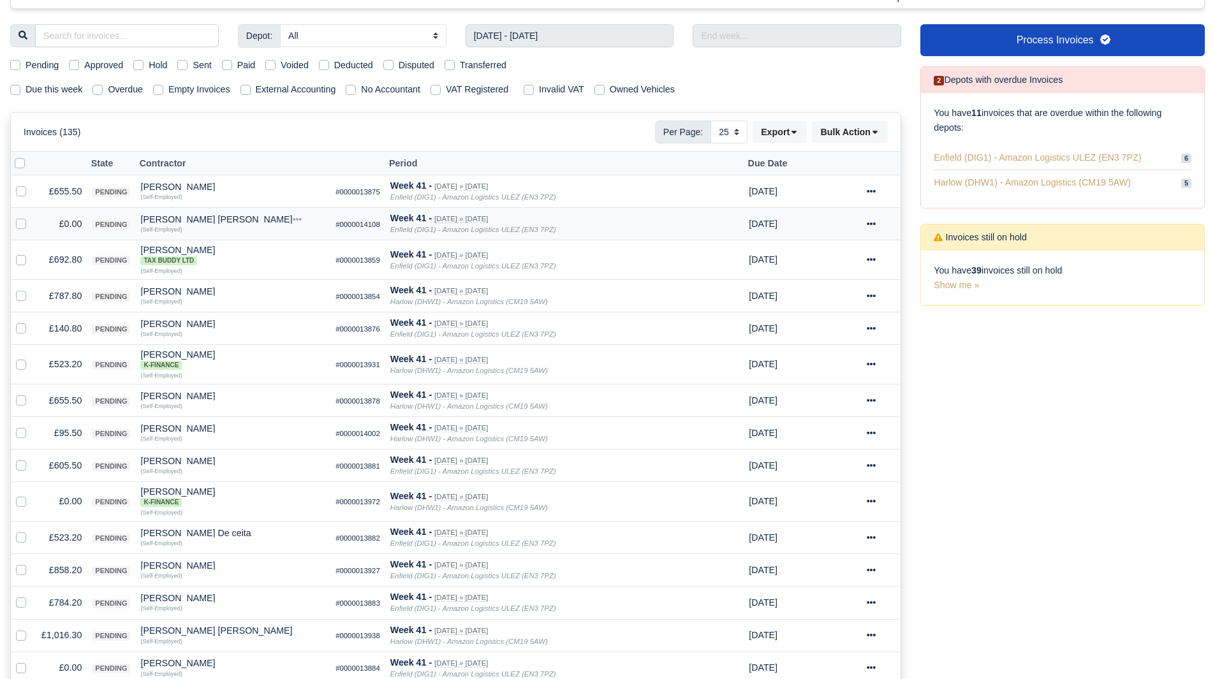
click at [31, 217] on label at bounding box center [31, 217] width 0 height 0
click at [16, 227] on input "checkbox" at bounding box center [21, 222] width 10 height 10
checkbox input "true"
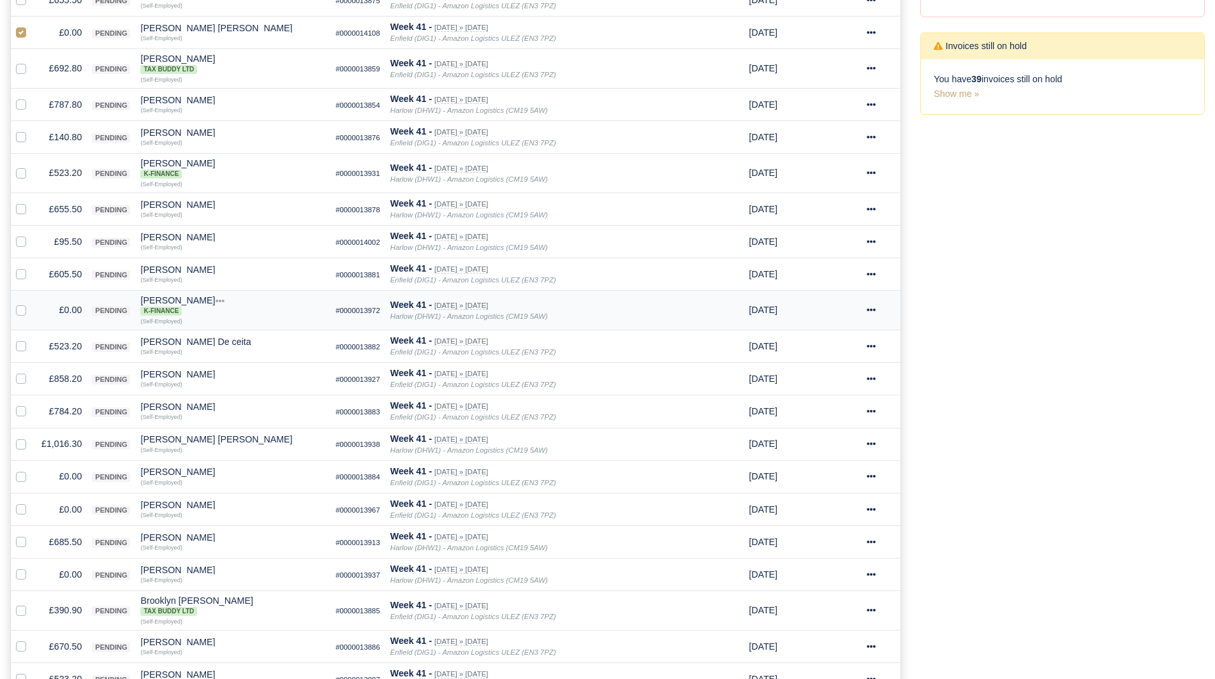
click at [31, 303] on label at bounding box center [31, 303] width 0 height 0
click at [22, 311] on input "checkbox" at bounding box center [21, 308] width 10 height 10
checkbox input "true"
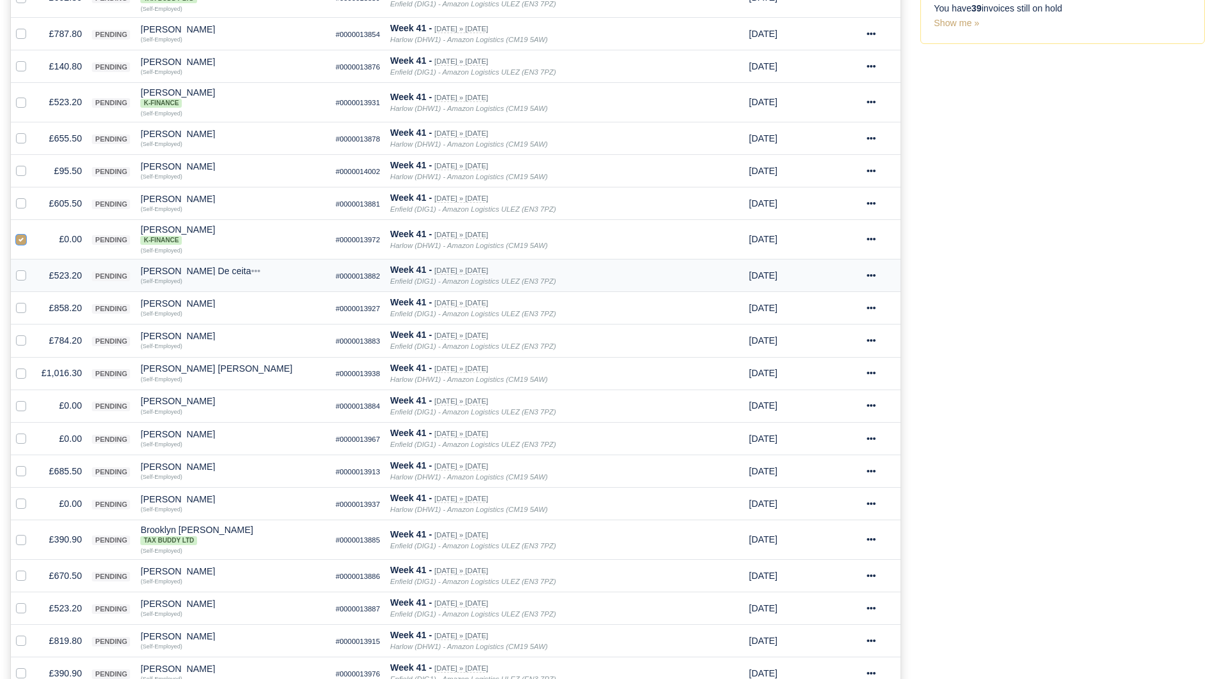
scroll to position [447, 0]
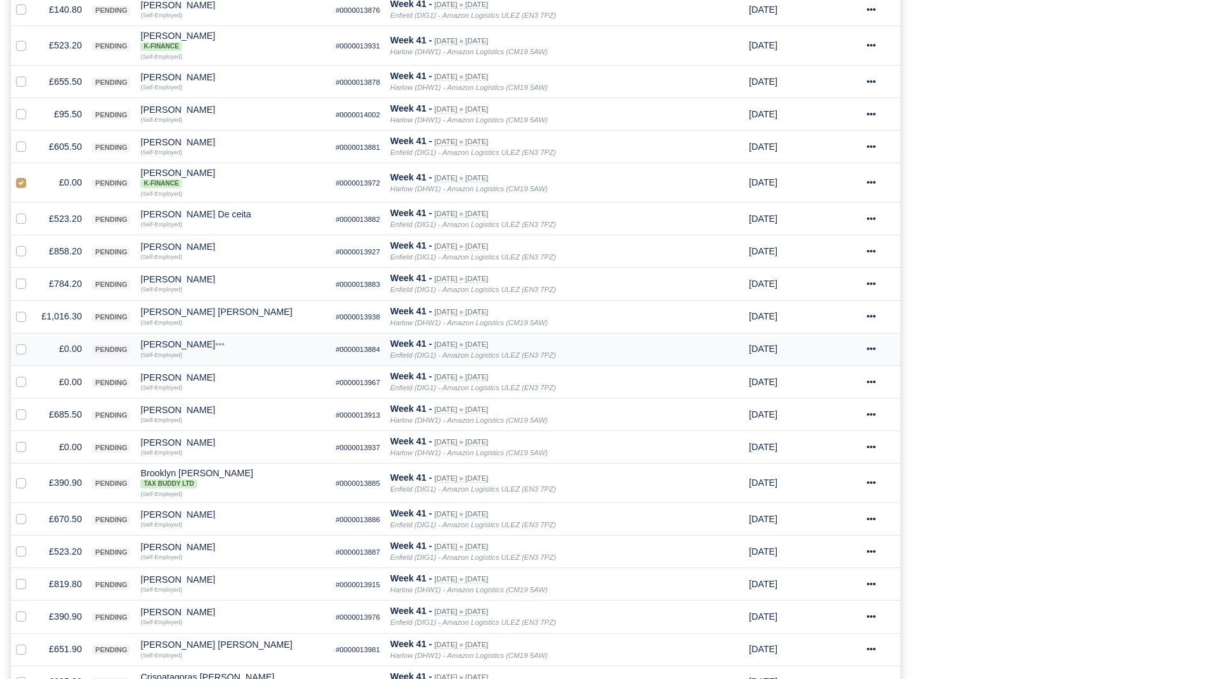
click at [31, 342] on label at bounding box center [31, 342] width 0 height 0
click at [20, 348] on input "checkbox" at bounding box center [21, 347] width 10 height 10
checkbox input "true"
click at [31, 375] on label at bounding box center [31, 375] width 0 height 0
click at [20, 382] on input "checkbox" at bounding box center [21, 380] width 10 height 10
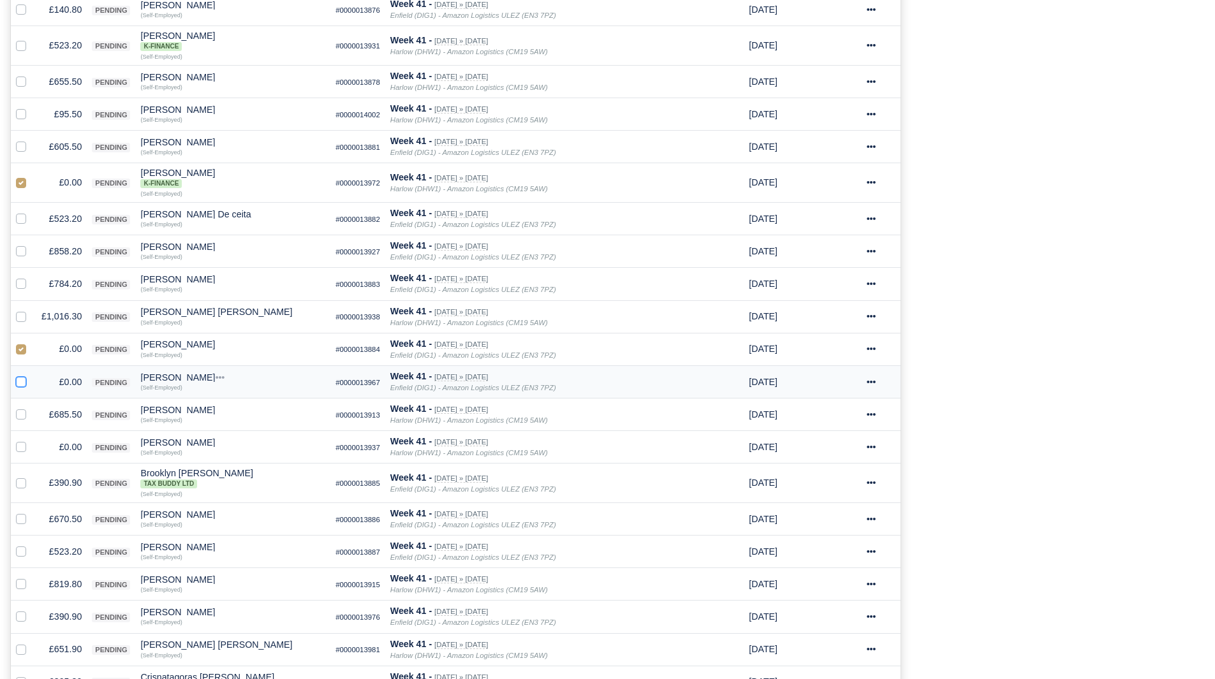
checkbox input "true"
click at [21, 456] on td at bounding box center [24, 447] width 26 height 33
click at [31, 440] on label at bounding box center [31, 440] width 0 height 0
click at [21, 450] on input "checkbox" at bounding box center [21, 445] width 10 height 10
checkbox input "true"
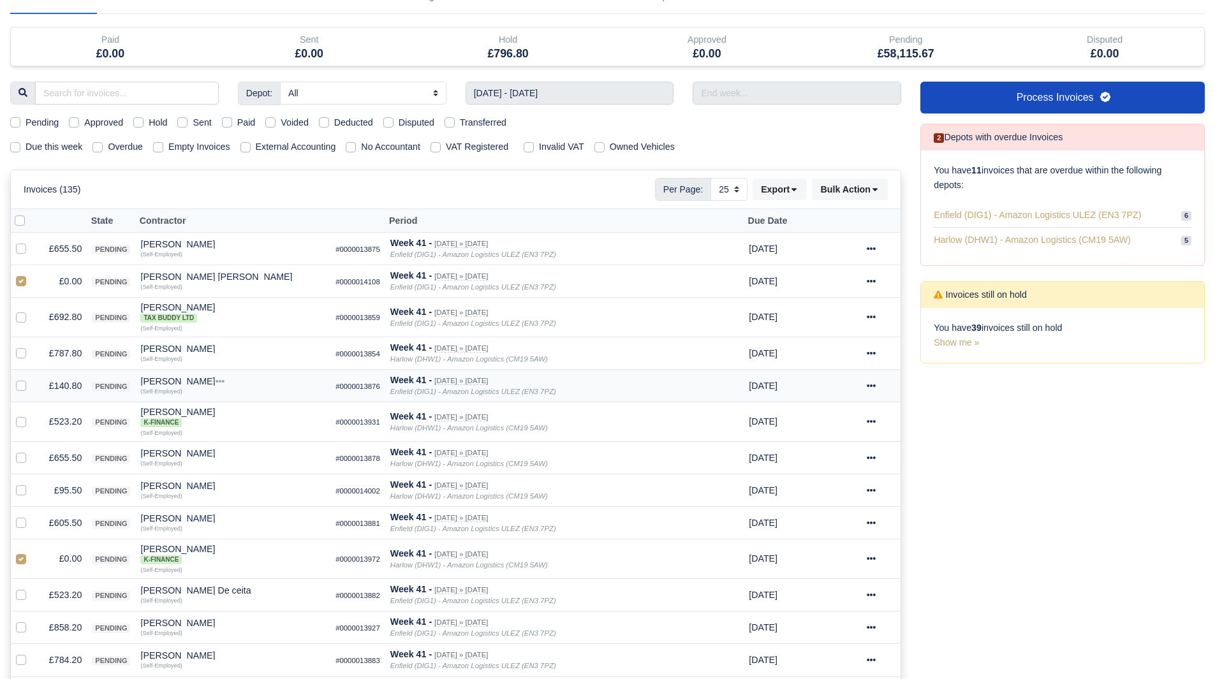
scroll to position [0, 0]
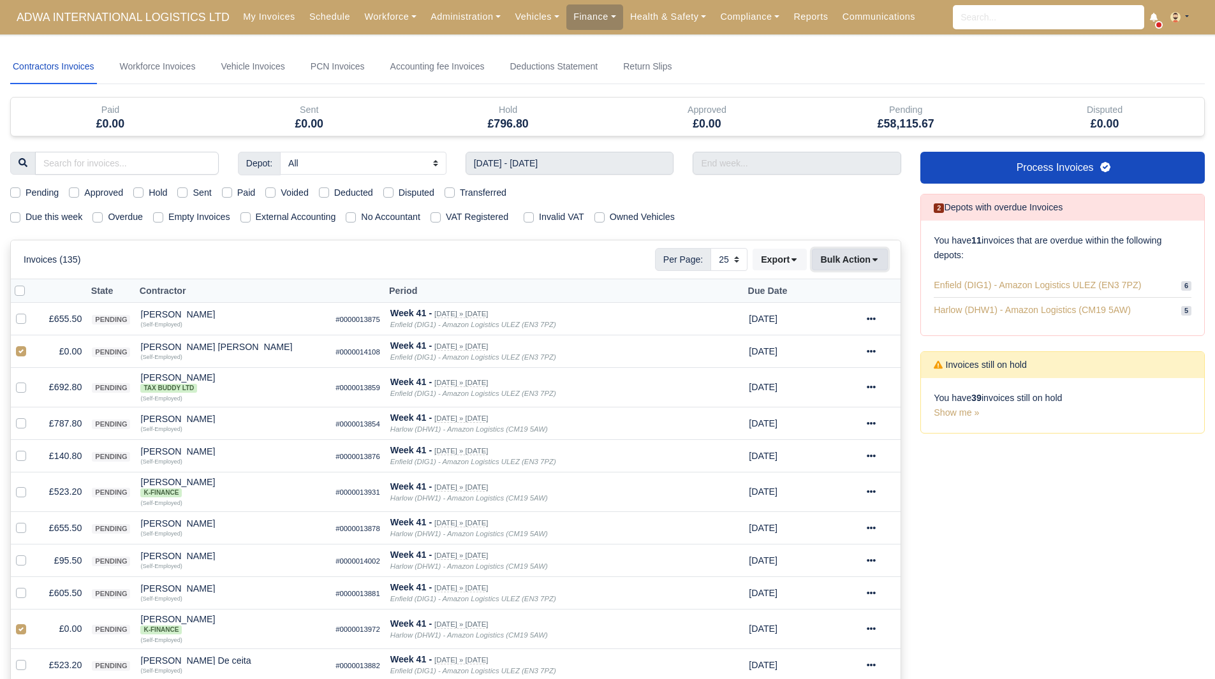
click at [859, 258] on button "Bulk Action" at bounding box center [850, 260] width 76 height 22
click at [818, 359] on div "Void" at bounding box center [830, 363] width 114 height 20
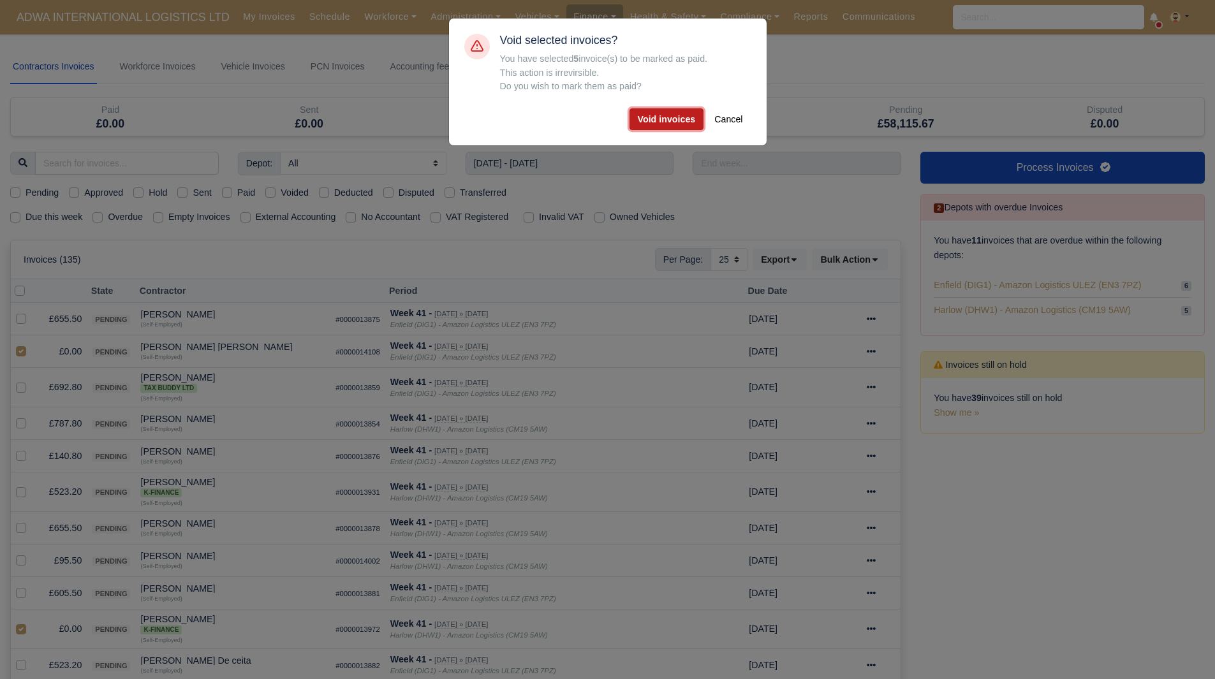
click at [670, 124] on button "Void invoices" at bounding box center [667, 119] width 75 height 22
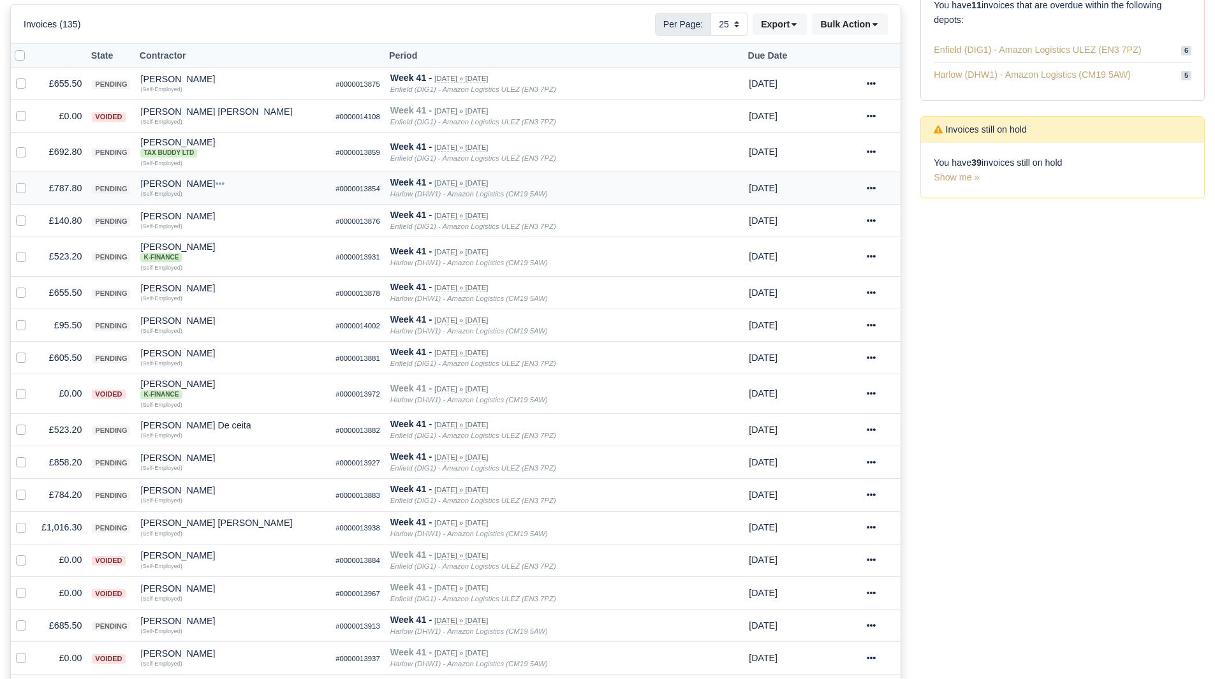
scroll to position [319, 0]
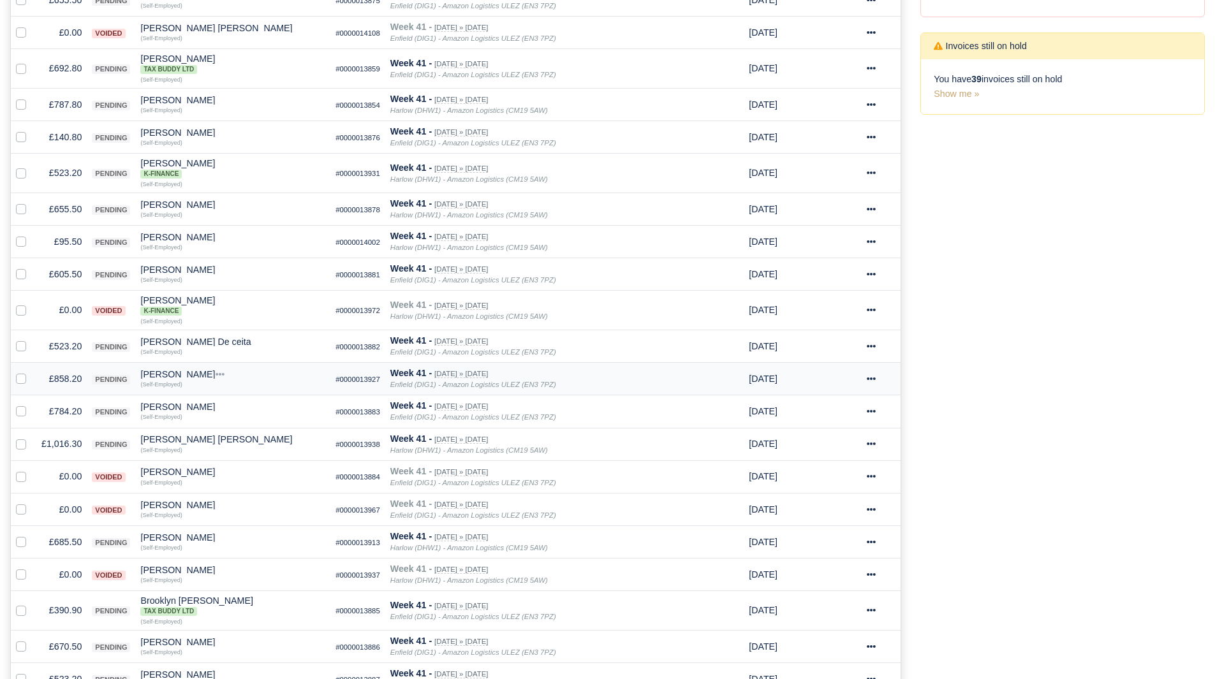
click at [71, 381] on td "£858.20" at bounding box center [61, 379] width 50 height 33
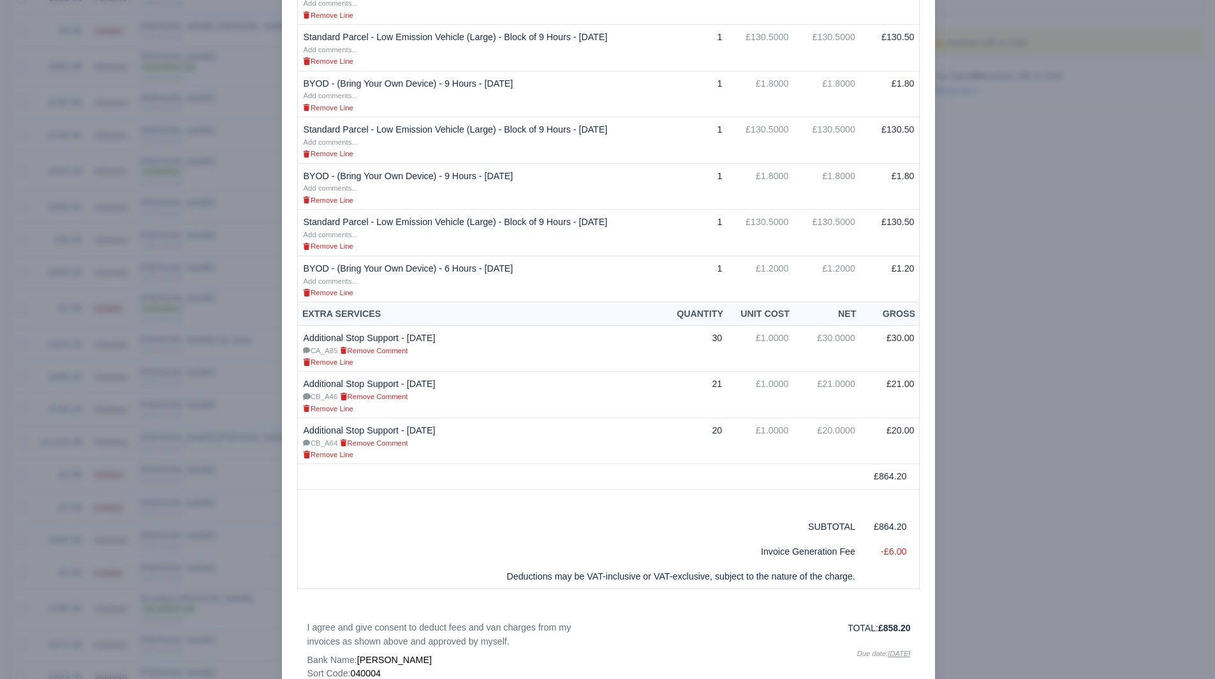
scroll to position [702, 0]
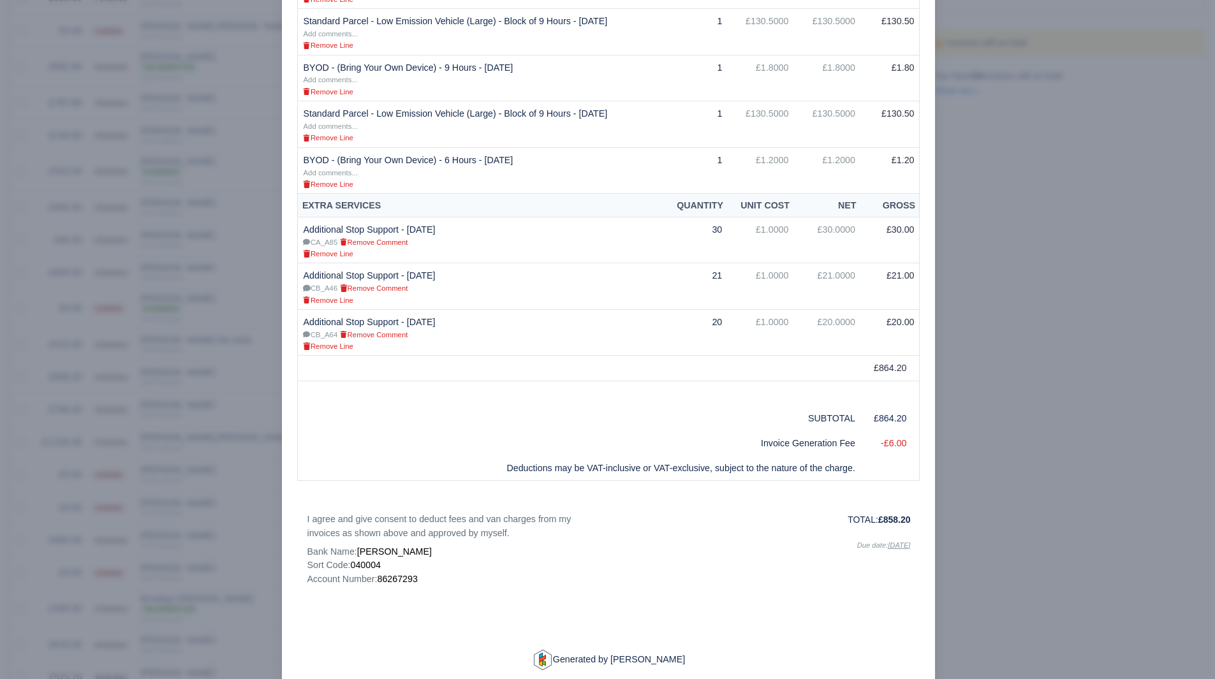
click at [982, 383] on div at bounding box center [607, 339] width 1215 height 679
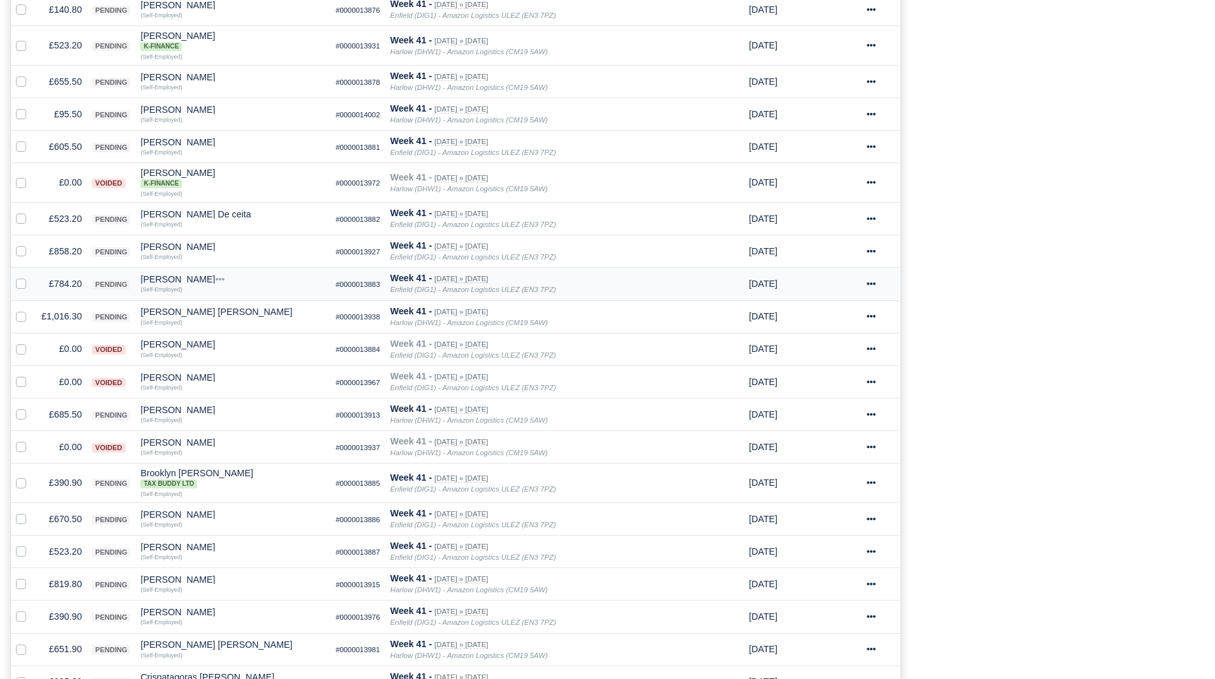
click at [71, 287] on td "£784.20" at bounding box center [61, 284] width 50 height 33
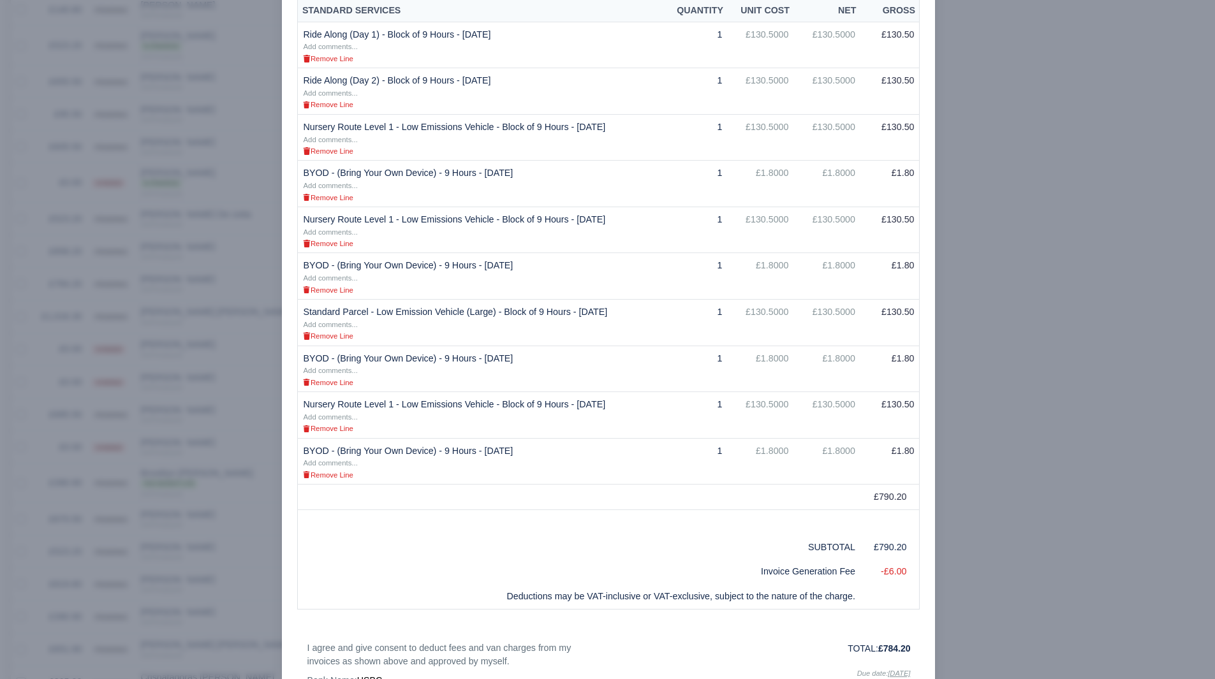
scroll to position [319, 0]
click at [131, 425] on div at bounding box center [607, 339] width 1215 height 679
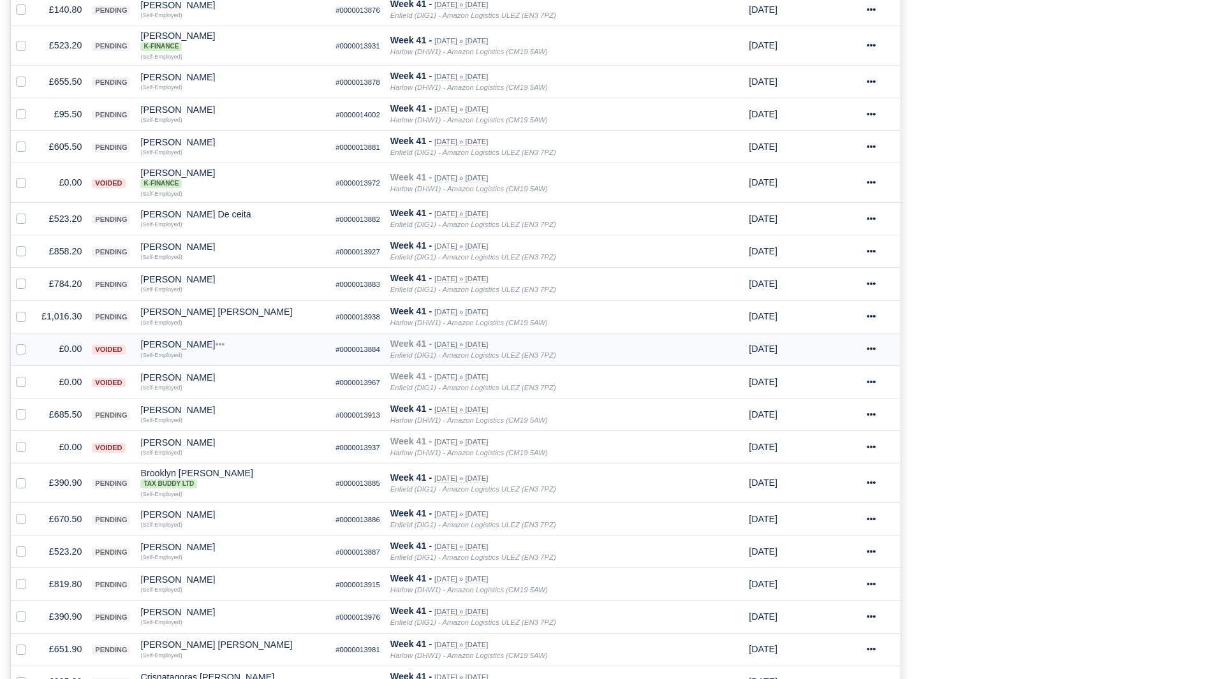
scroll to position [447, 0]
click at [176, 281] on div "[PERSON_NAME]" at bounding box center [232, 279] width 185 height 9
click at [251, 319] on button "Other Invoices" at bounding box center [302, 315] width 184 height 19
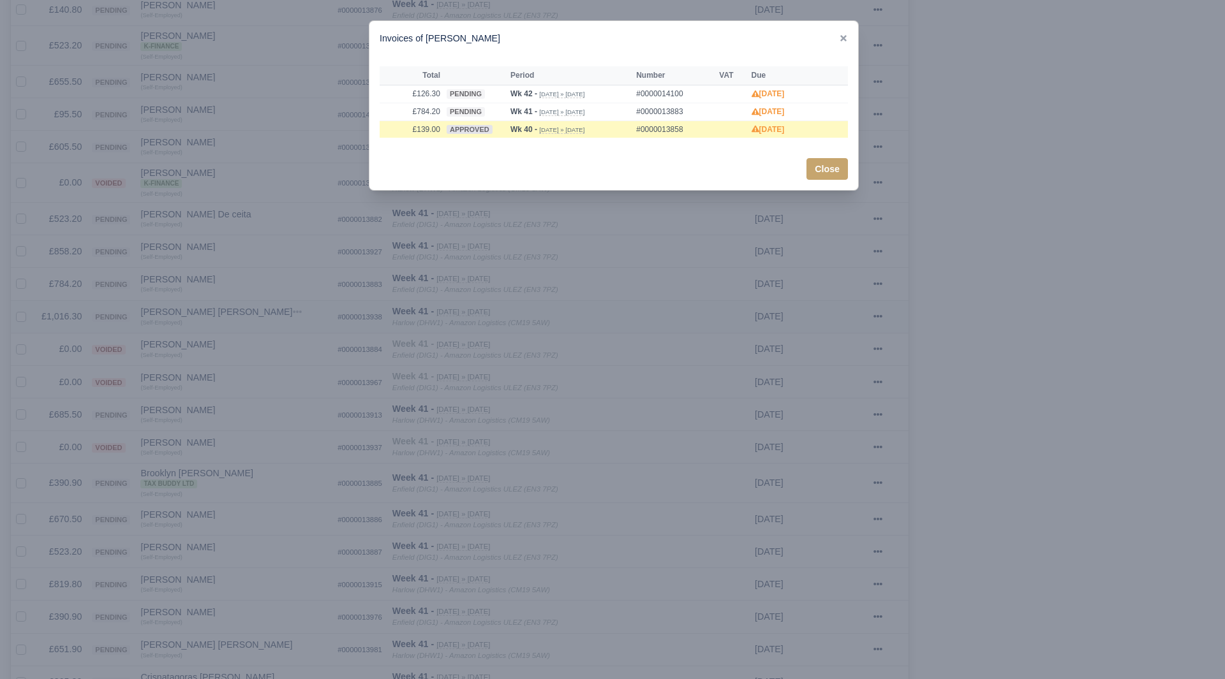
click at [251, 320] on div at bounding box center [612, 339] width 1225 height 679
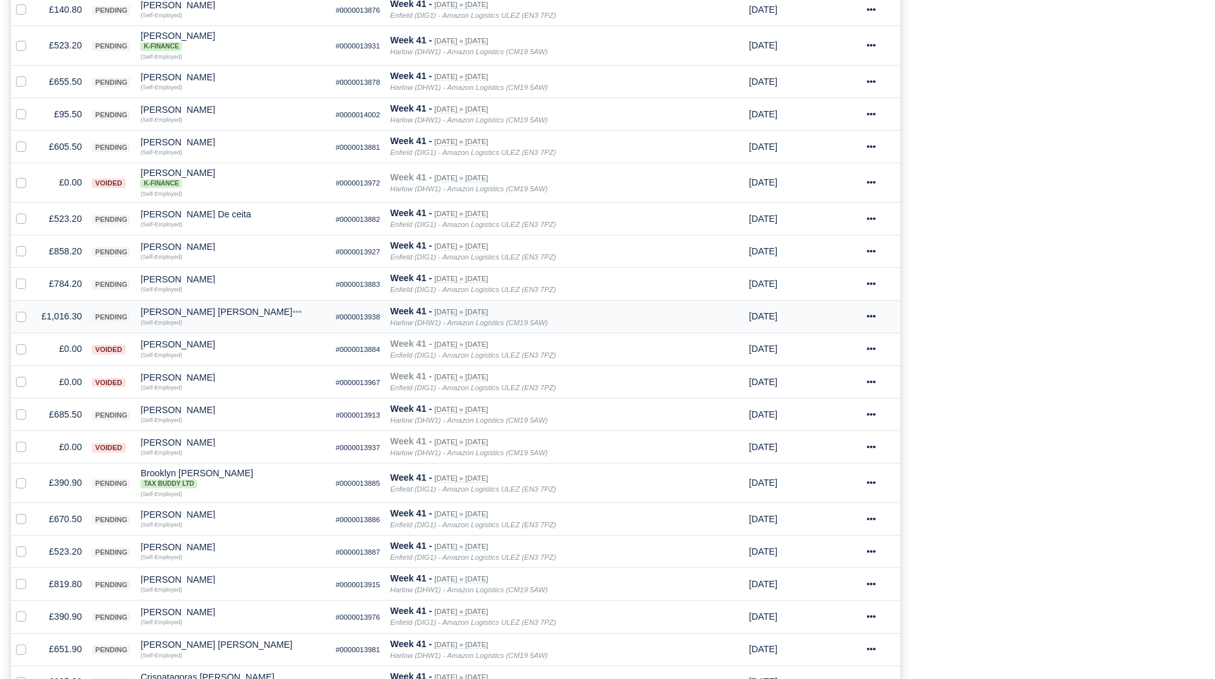
click at [53, 320] on td "£1,016.30" at bounding box center [61, 316] width 50 height 33
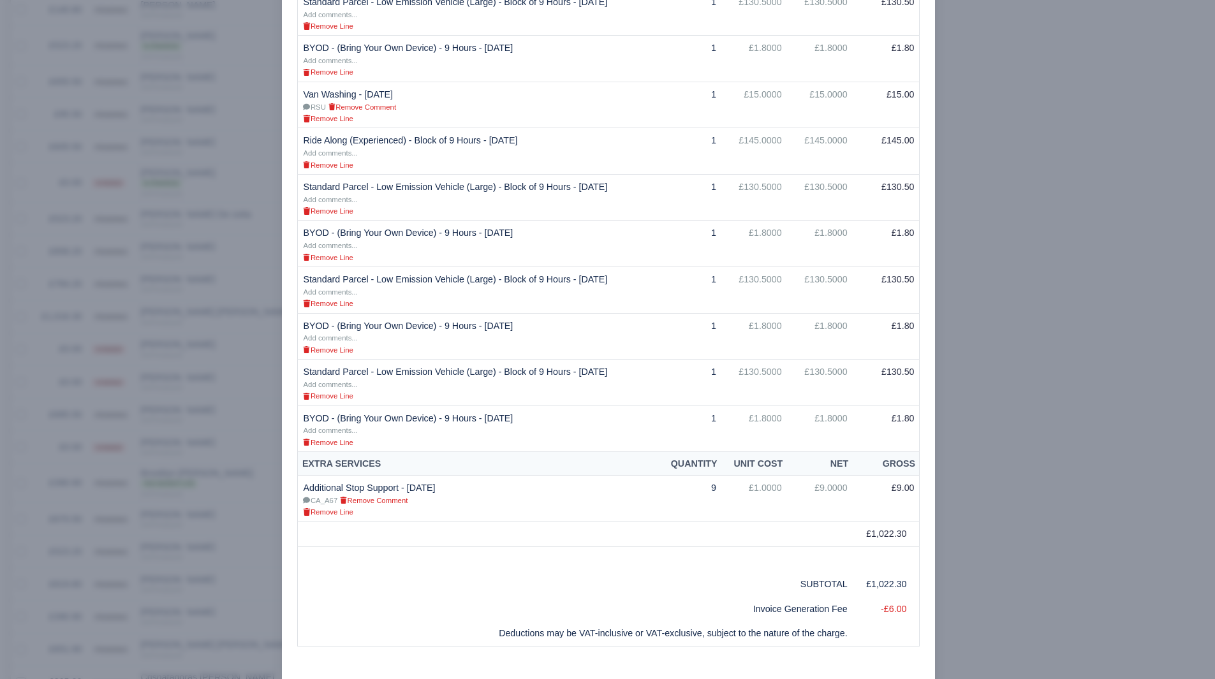
scroll to position [765, 0]
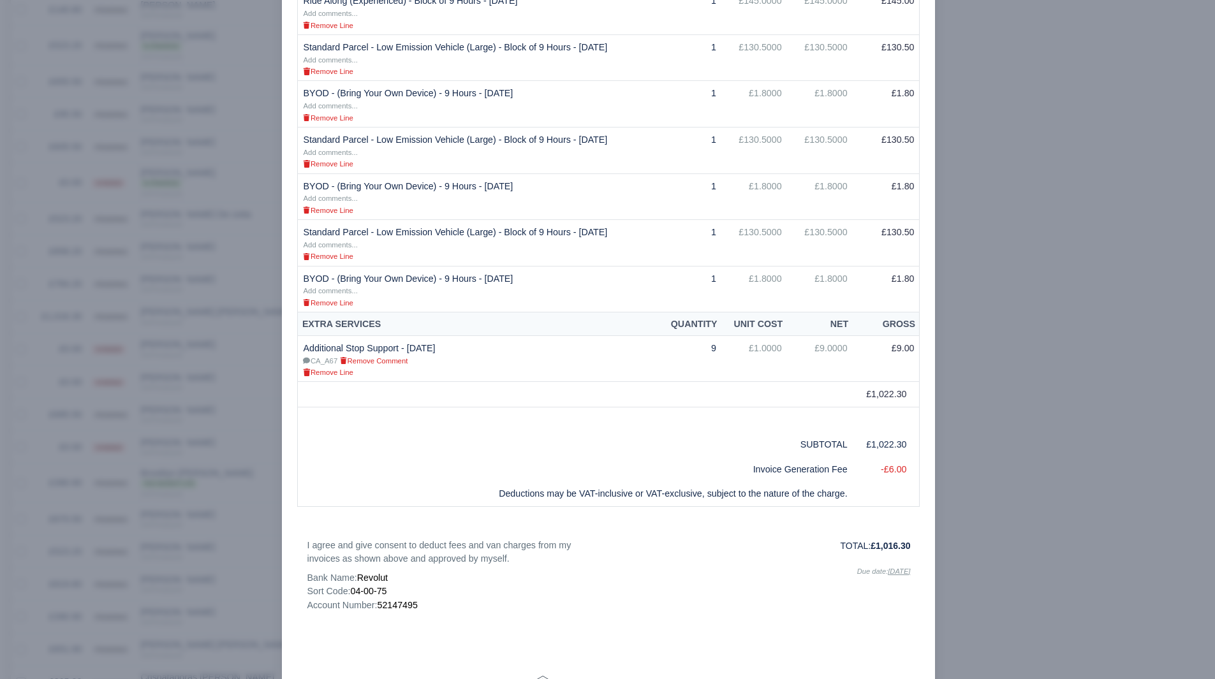
click at [1012, 374] on div at bounding box center [607, 339] width 1215 height 679
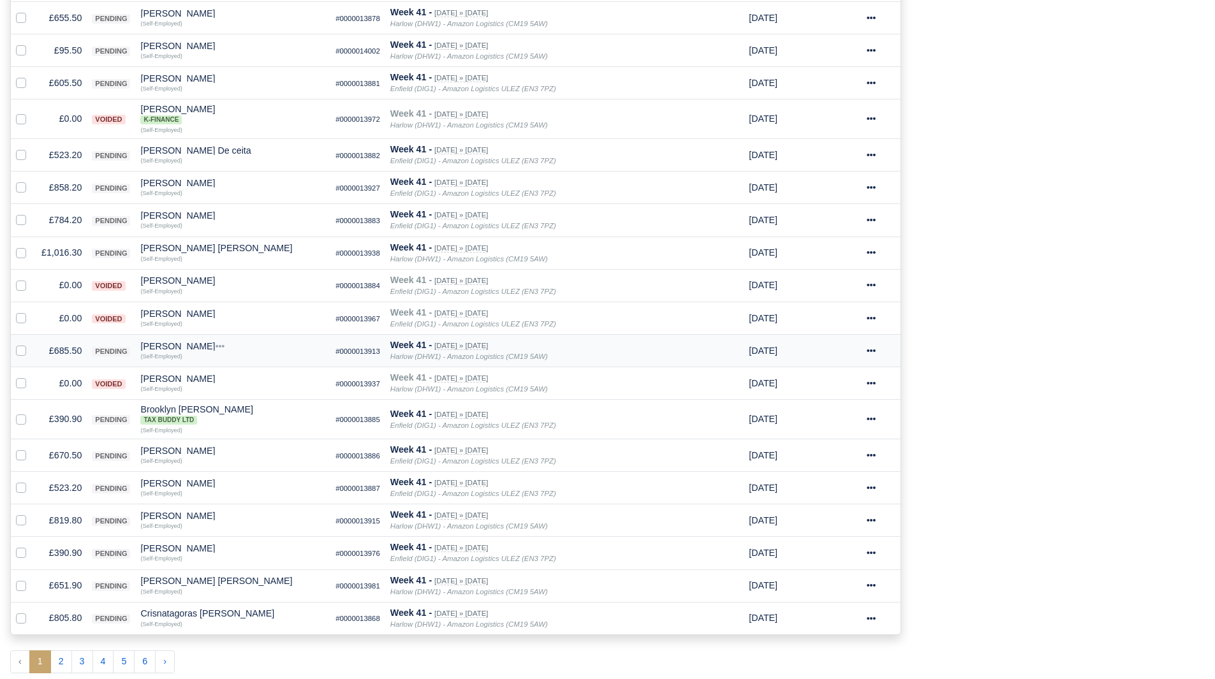
click at [73, 357] on td "£685.50" at bounding box center [61, 350] width 50 height 33
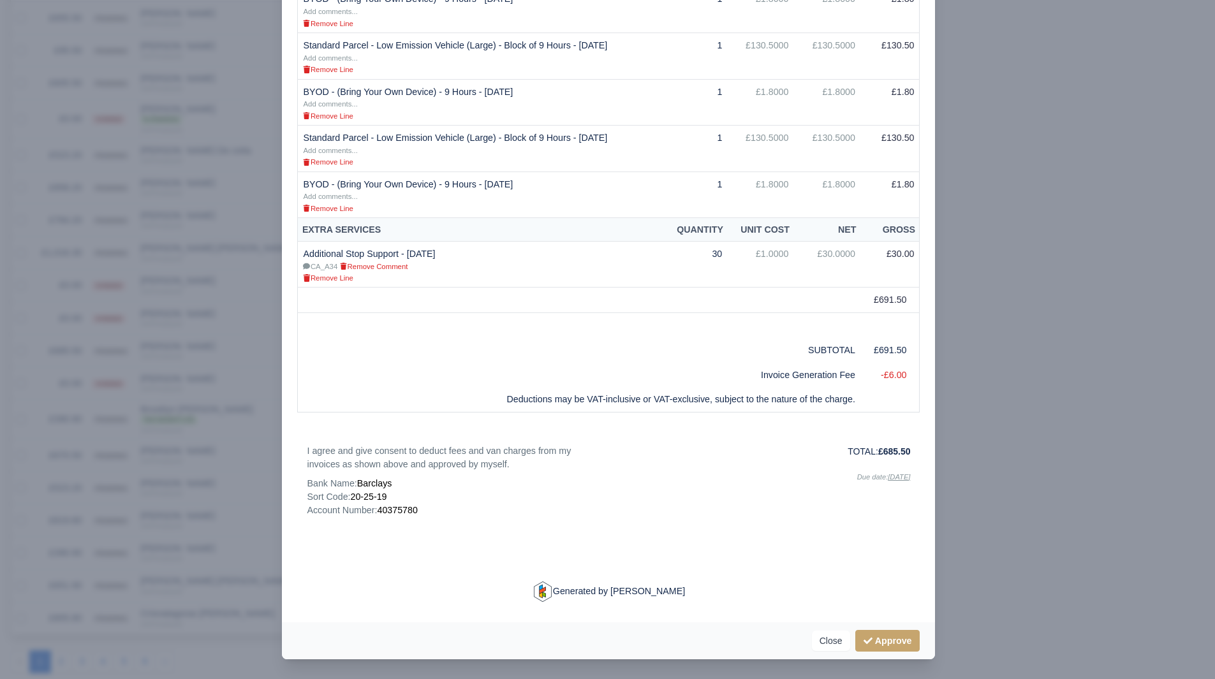
click at [995, 492] on div at bounding box center [607, 339] width 1215 height 679
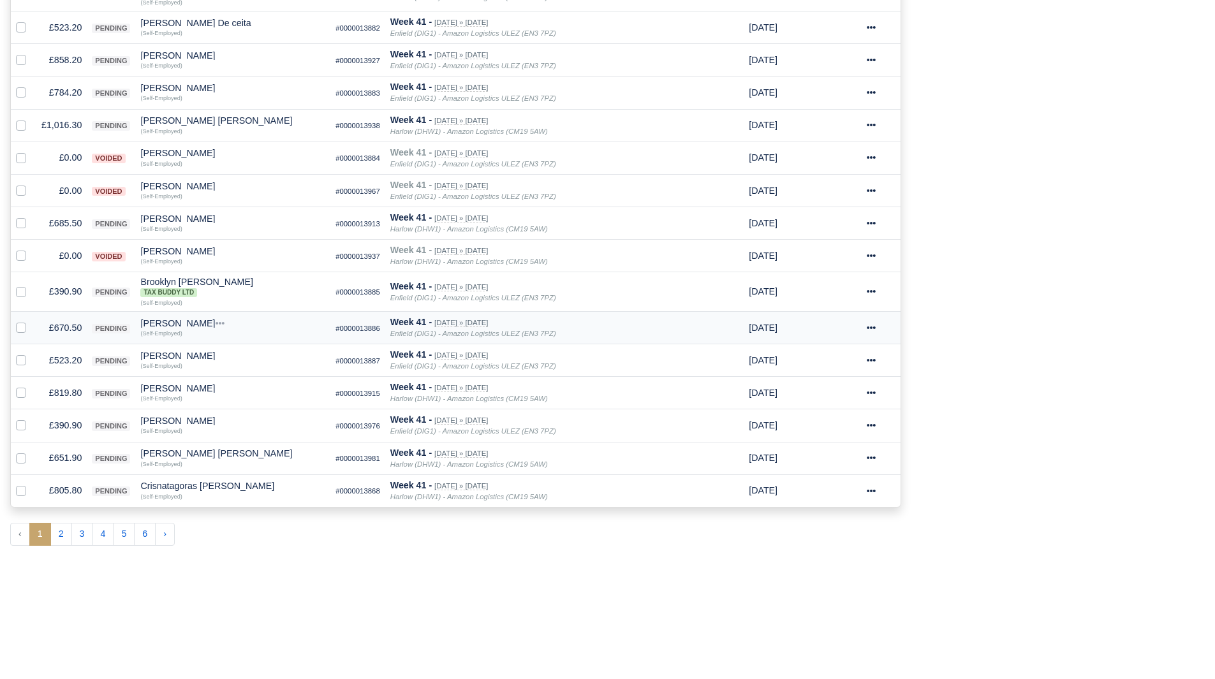
click at [64, 324] on td "£670.50" at bounding box center [61, 327] width 50 height 33
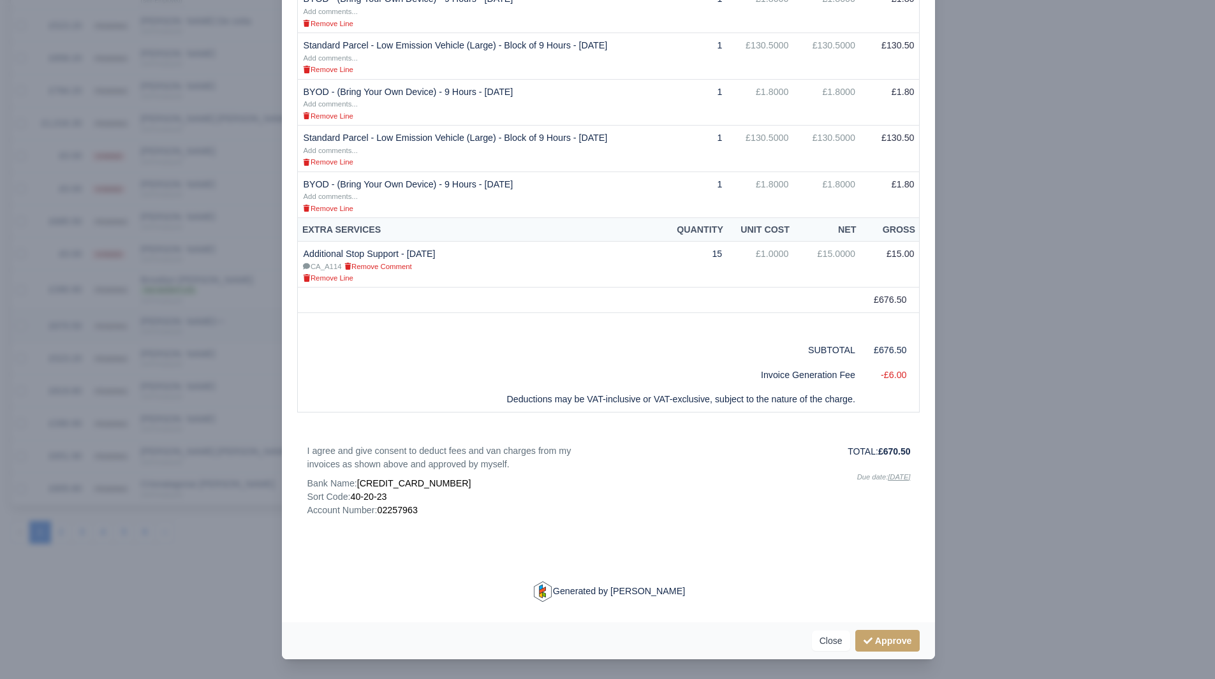
scroll to position [636, 0]
click at [1014, 454] on div at bounding box center [607, 339] width 1215 height 679
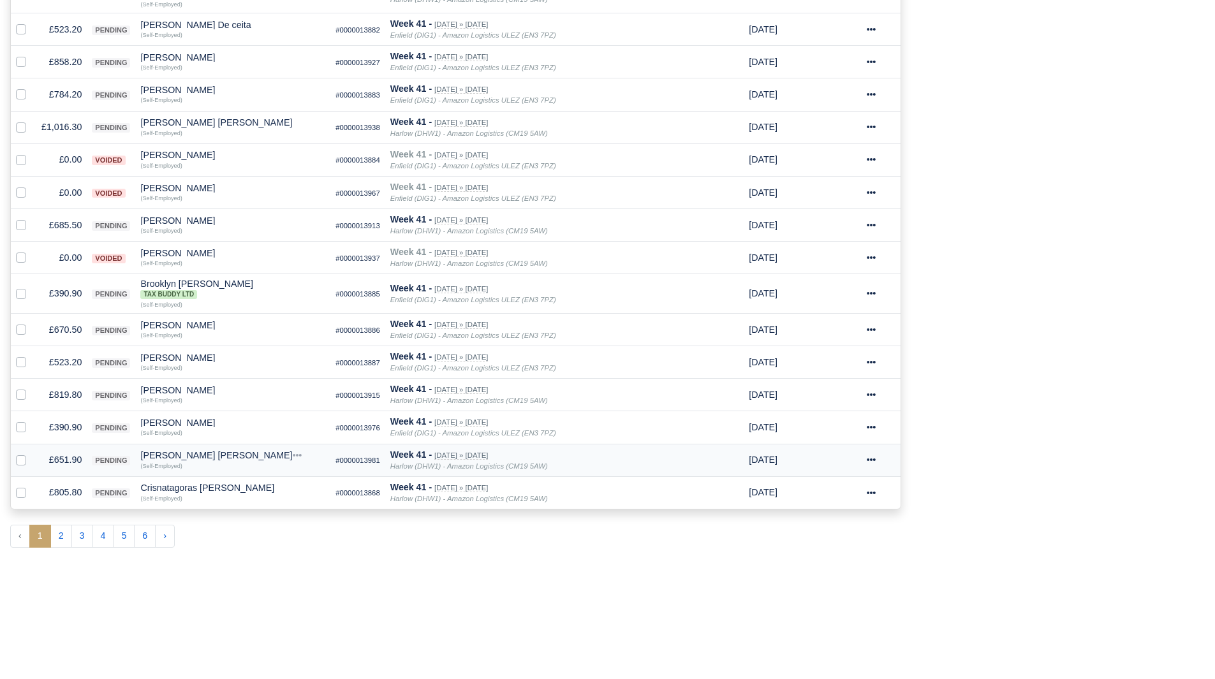
scroll to position [638, 0]
click at [60, 397] on td "£819.80" at bounding box center [61, 393] width 50 height 33
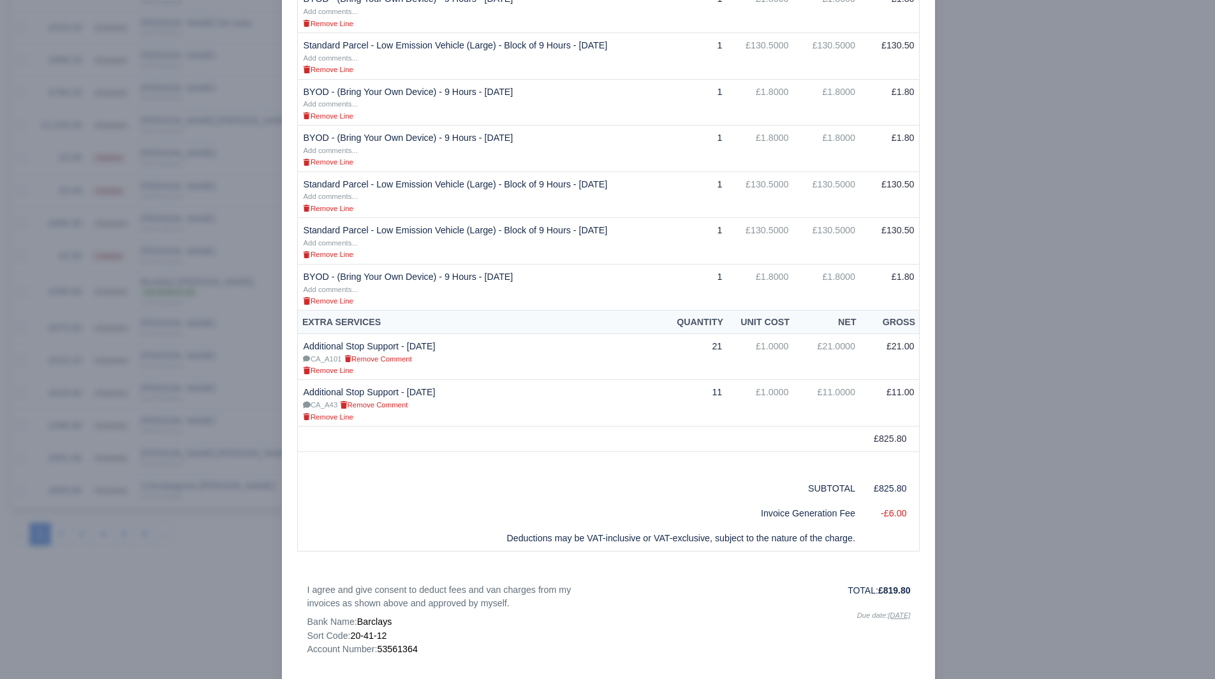
click at [1013, 487] on div at bounding box center [607, 339] width 1215 height 679
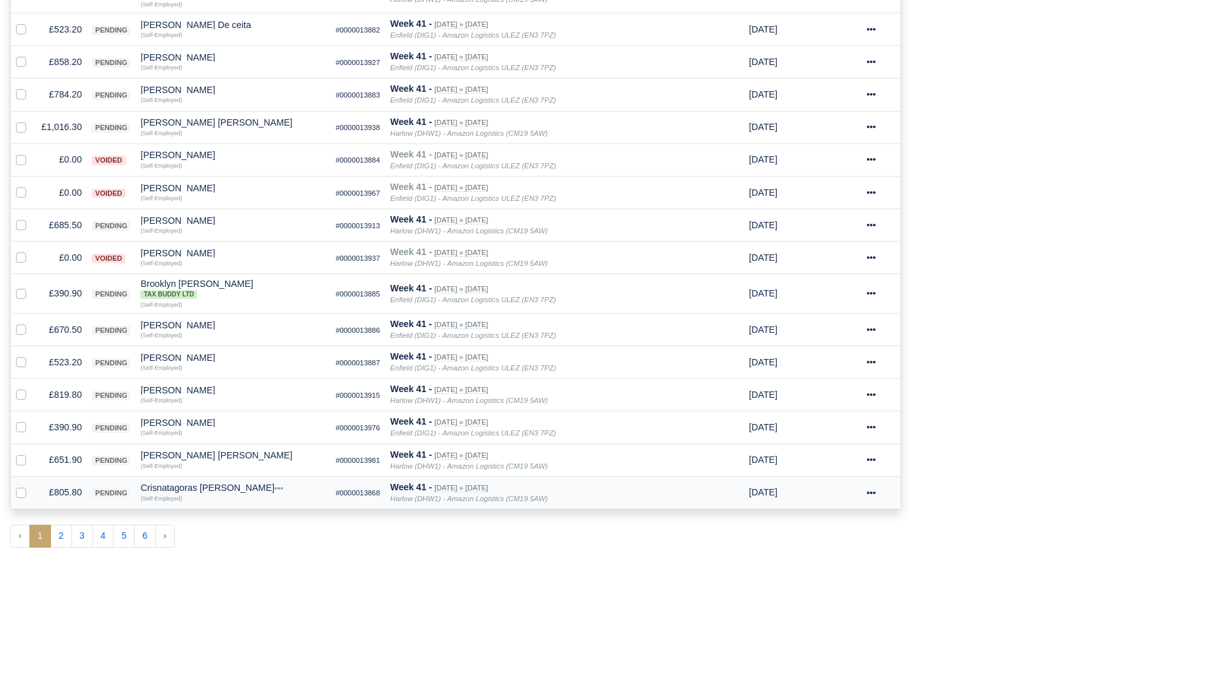
scroll to position [638, 0]
click at [72, 453] on td "£651.90" at bounding box center [61, 458] width 50 height 33
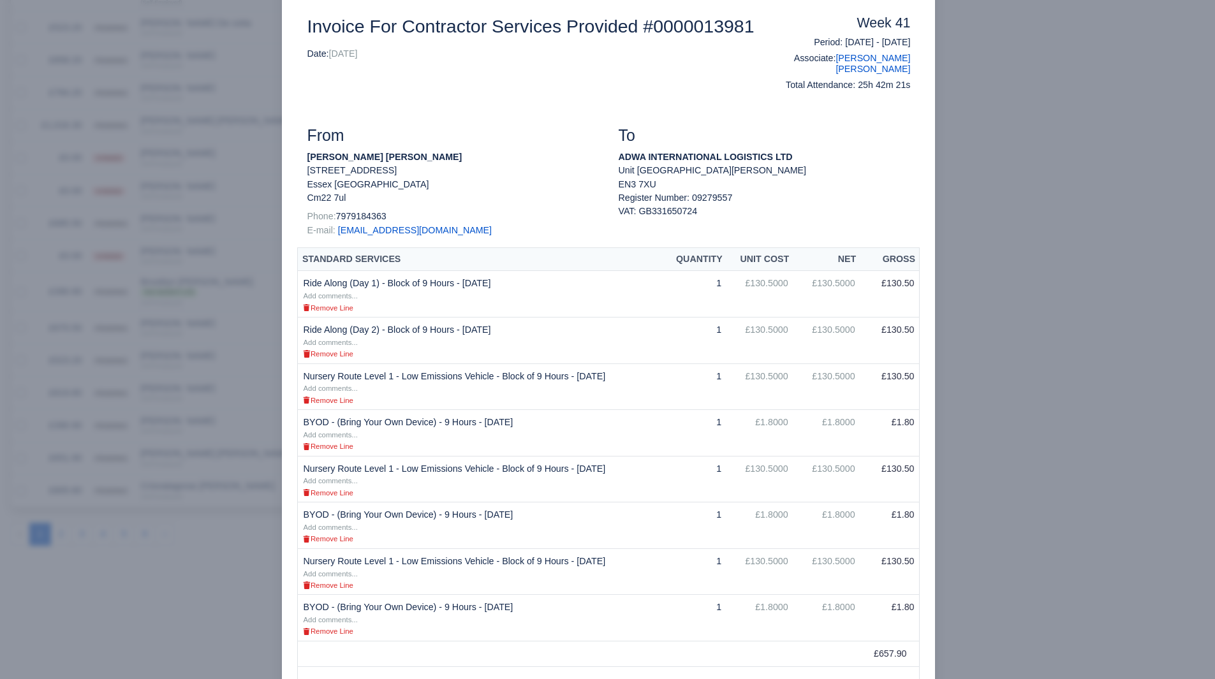
scroll to position [319, 0]
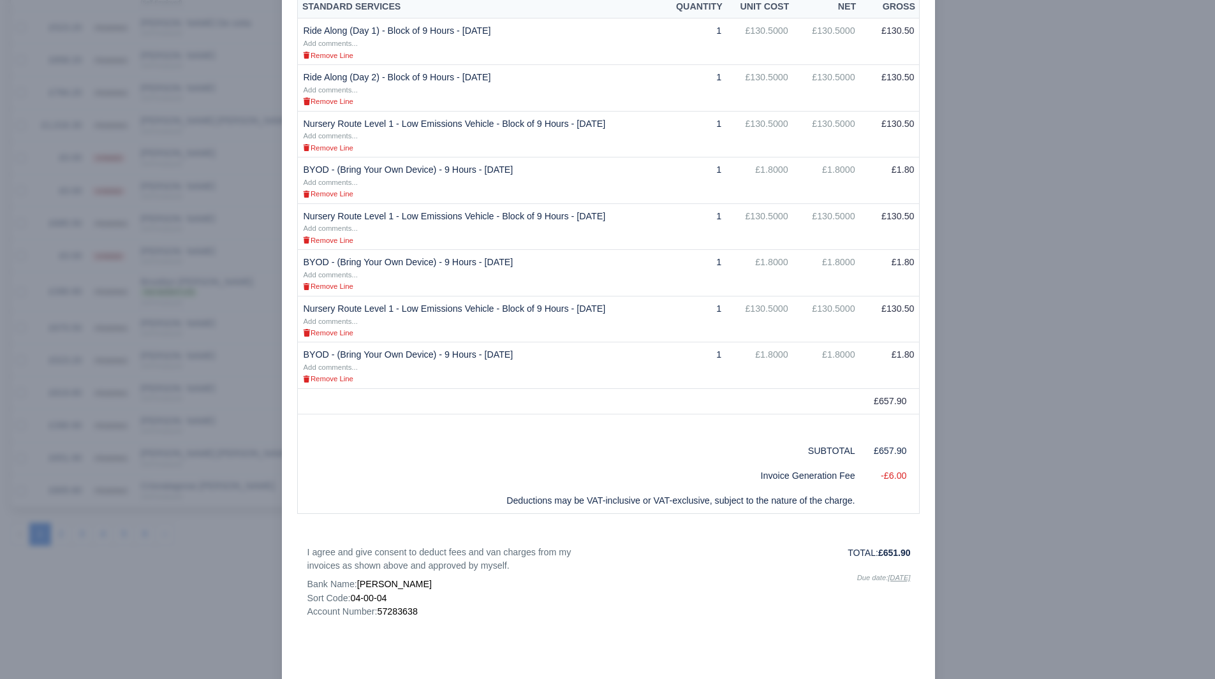
click at [128, 232] on div at bounding box center [607, 339] width 1215 height 679
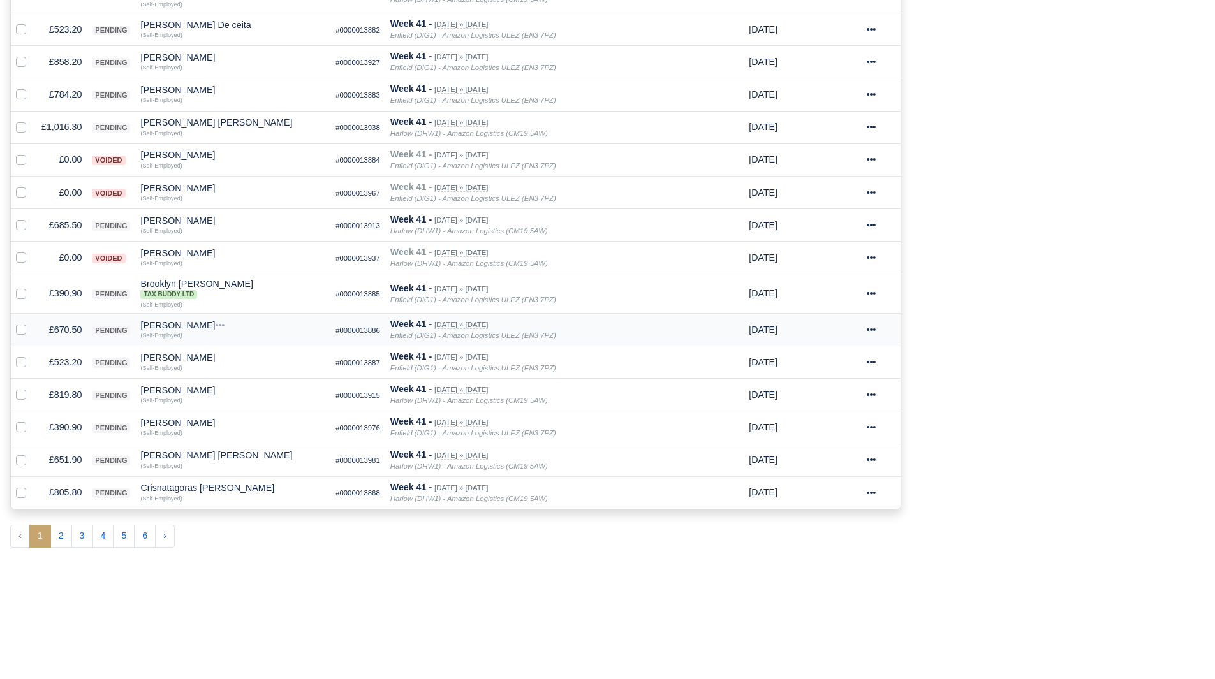
scroll to position [638, 0]
click at [52, 459] on td "£651.90" at bounding box center [61, 458] width 50 height 33
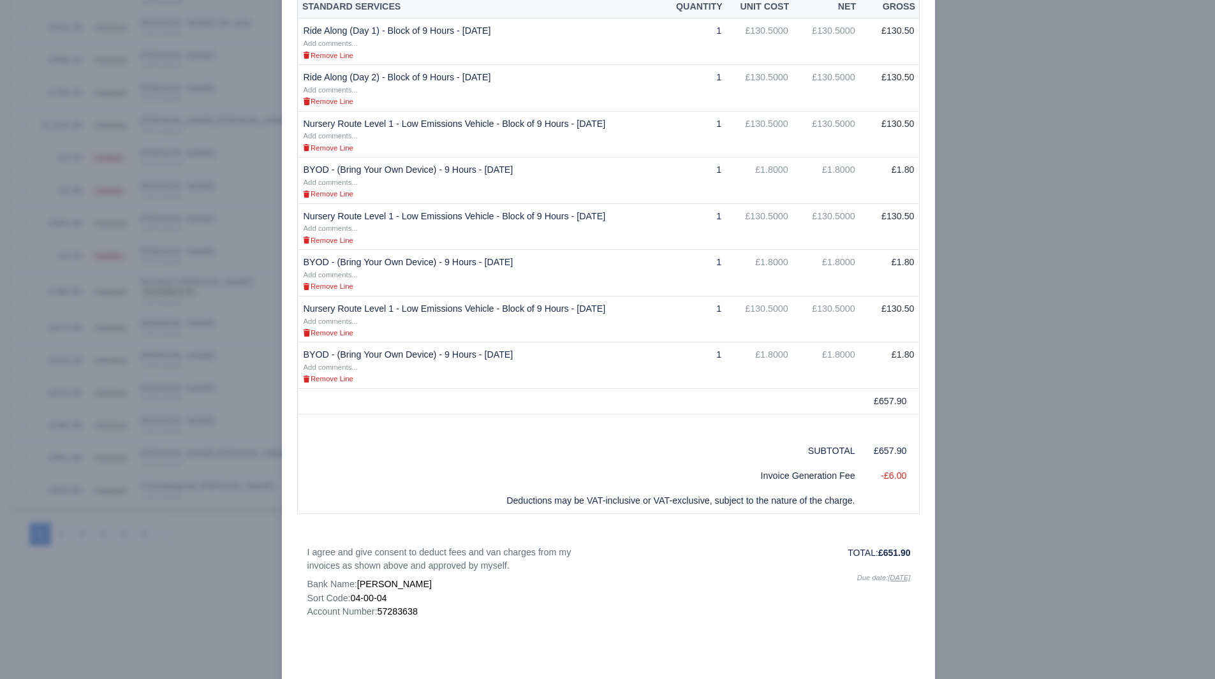
click at [219, 443] on div at bounding box center [607, 339] width 1215 height 679
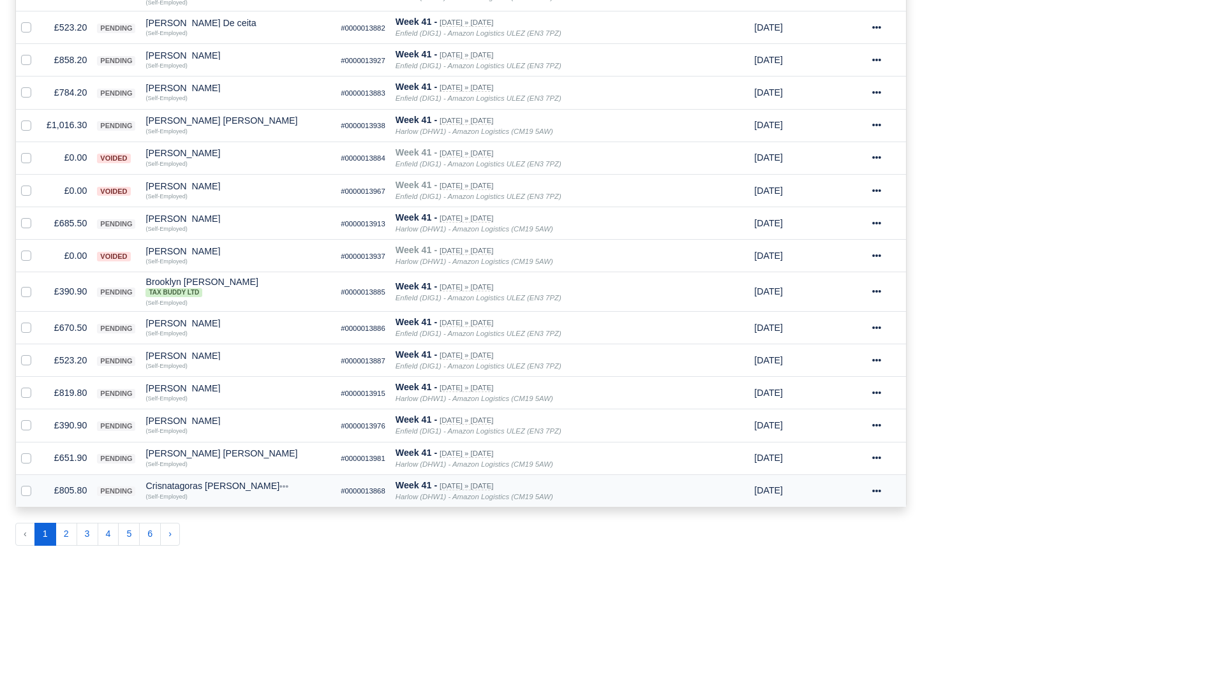
scroll to position [638, 0]
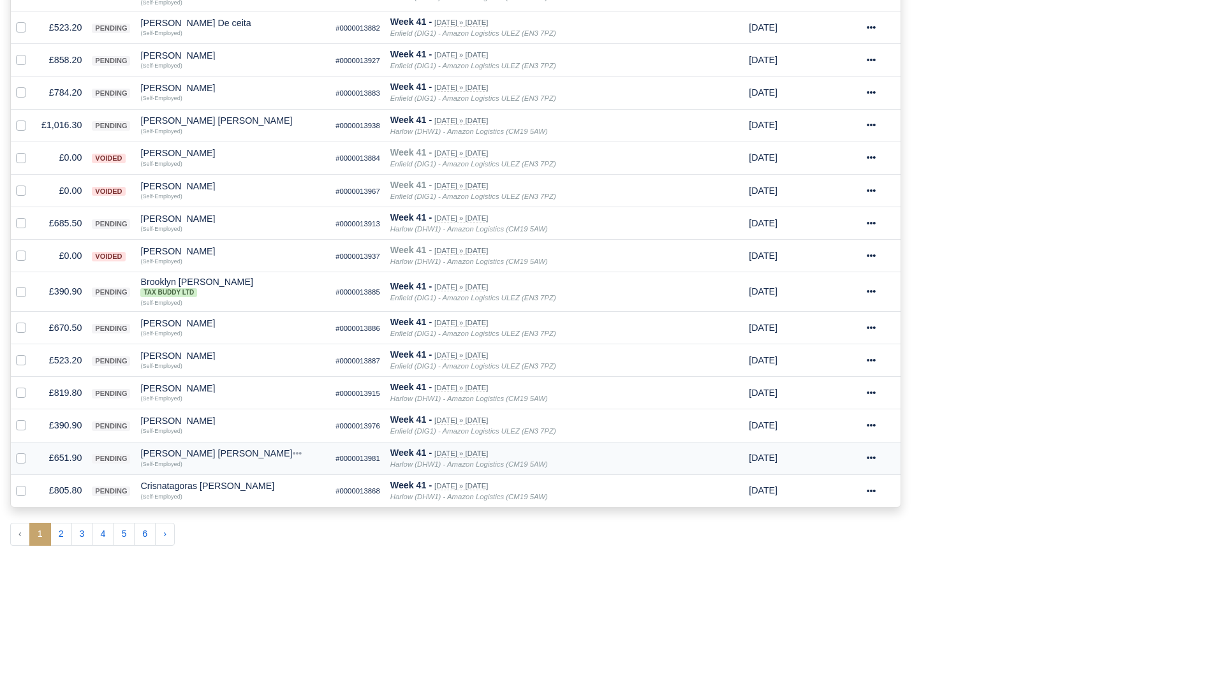
click at [164, 457] on div "[PERSON_NAME] [PERSON_NAME]" at bounding box center [232, 453] width 185 height 9
click at [246, 492] on button "Other Invoices" at bounding box center [302, 489] width 184 height 19
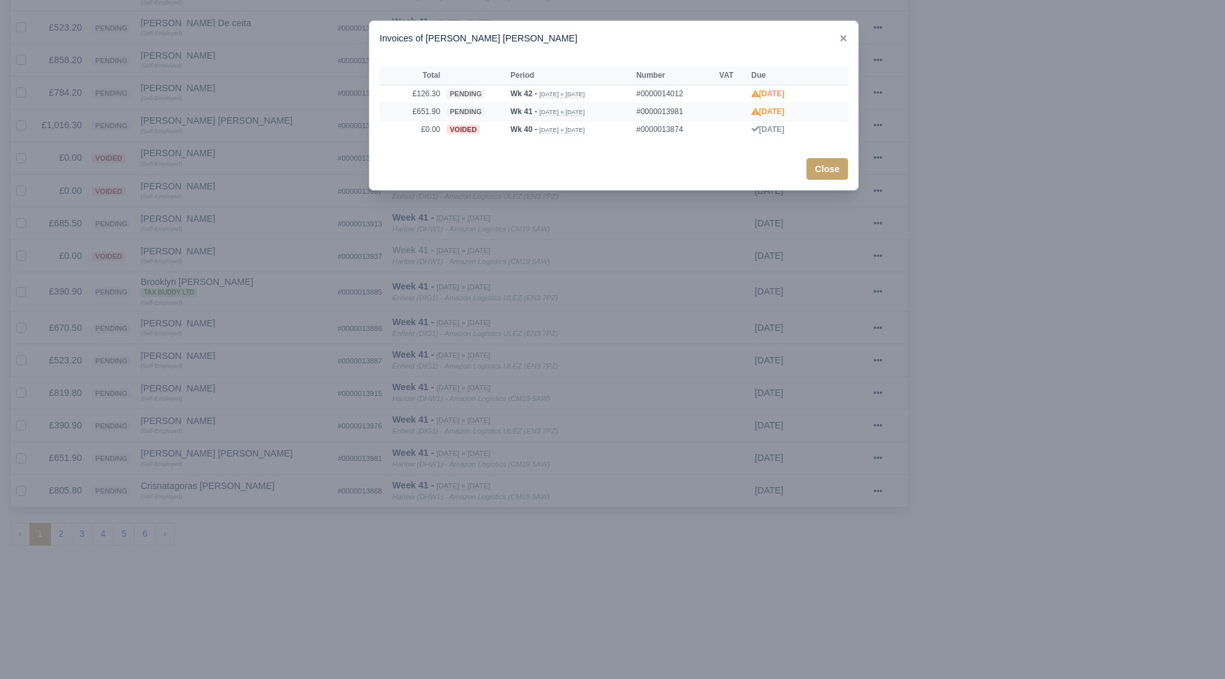
click at [462, 114] on span "pending" at bounding box center [466, 112] width 38 height 10
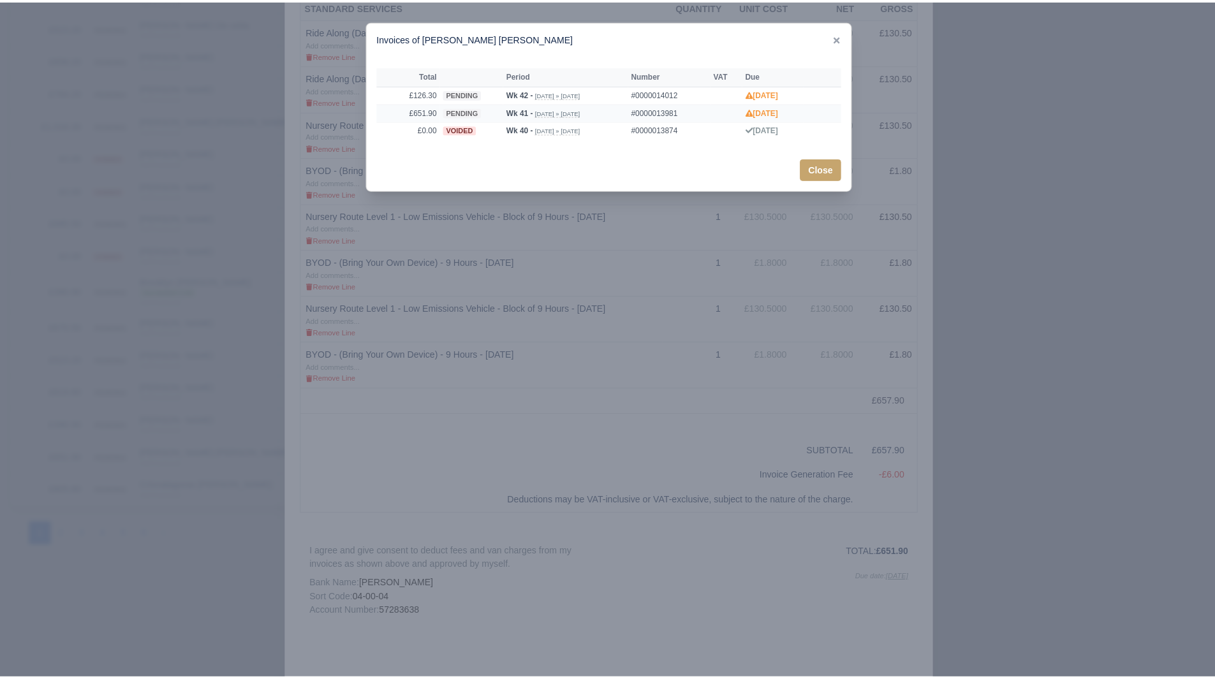
scroll to position [0, 0]
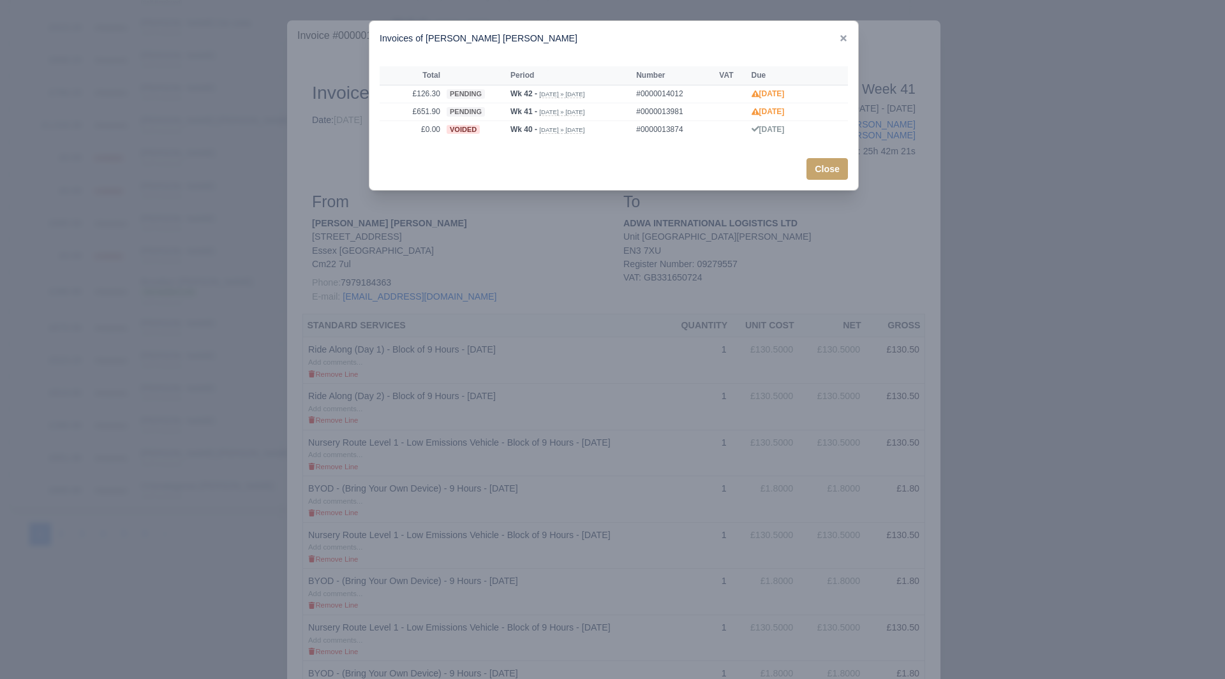
click at [457, 362] on div at bounding box center [612, 339] width 1225 height 679
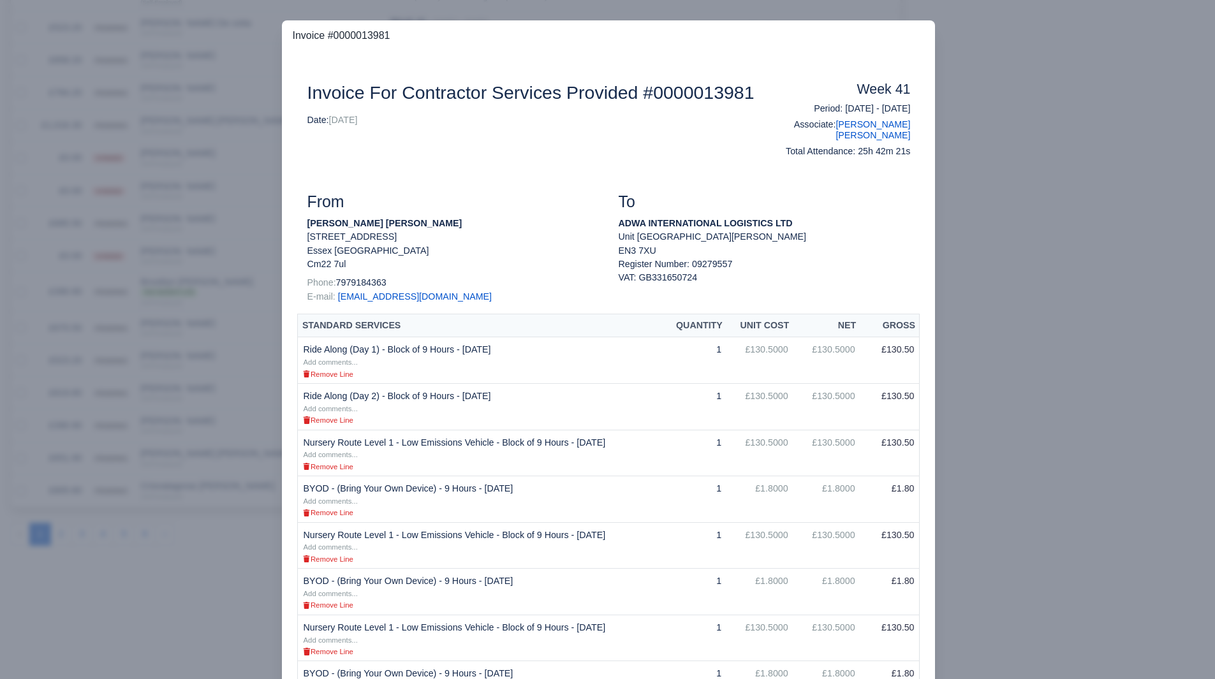
drag, startPoint x: 232, startPoint y: 392, endPoint x: 231, endPoint y: 423, distance: 30.6
click at [232, 393] on div at bounding box center [607, 339] width 1215 height 679
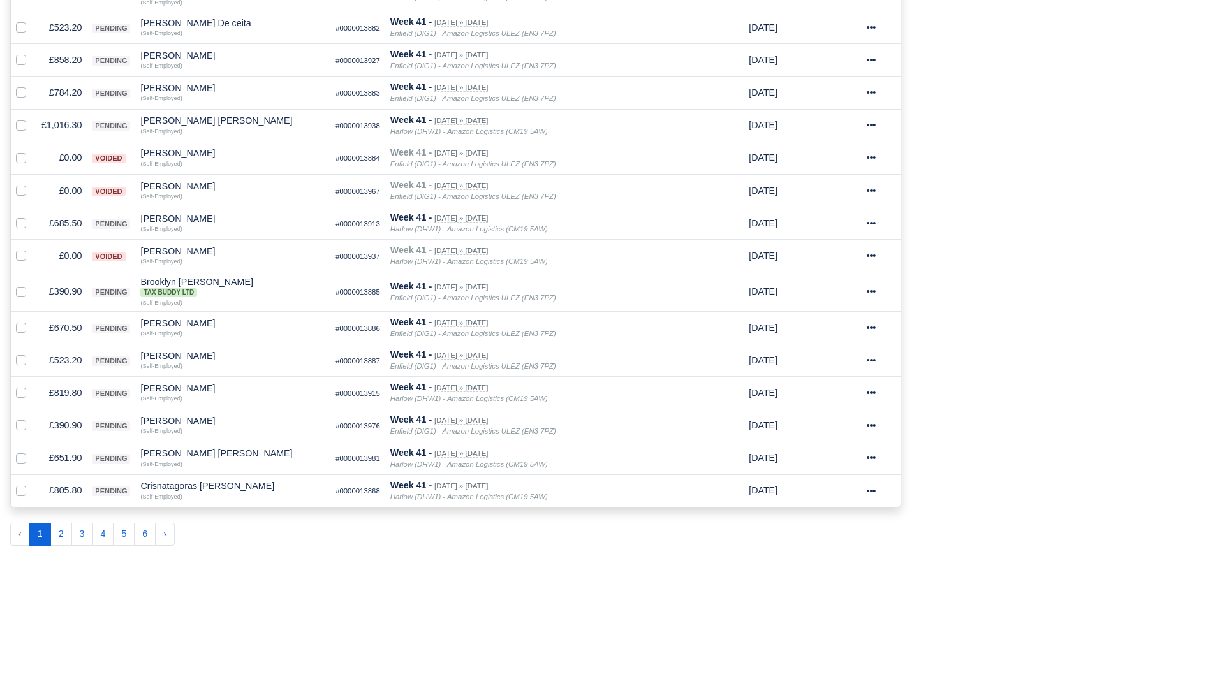
scroll to position [638, 0]
click at [55, 488] on td "£805.80" at bounding box center [61, 491] width 50 height 33
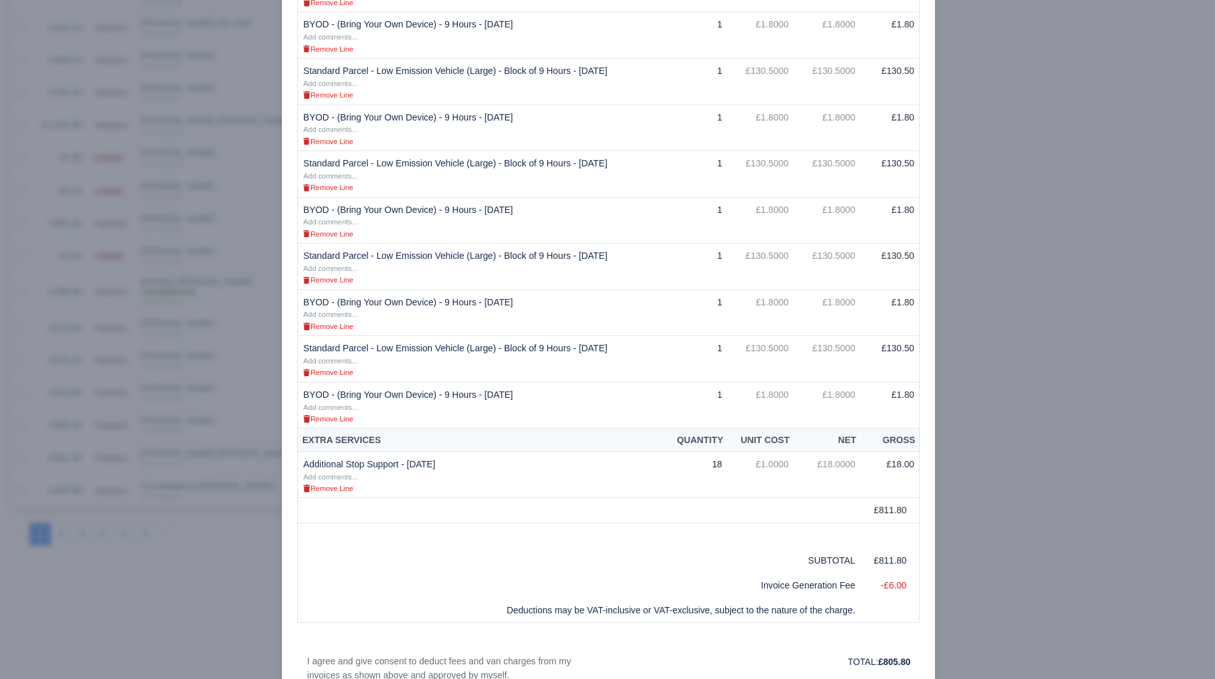
scroll to position [686, 0]
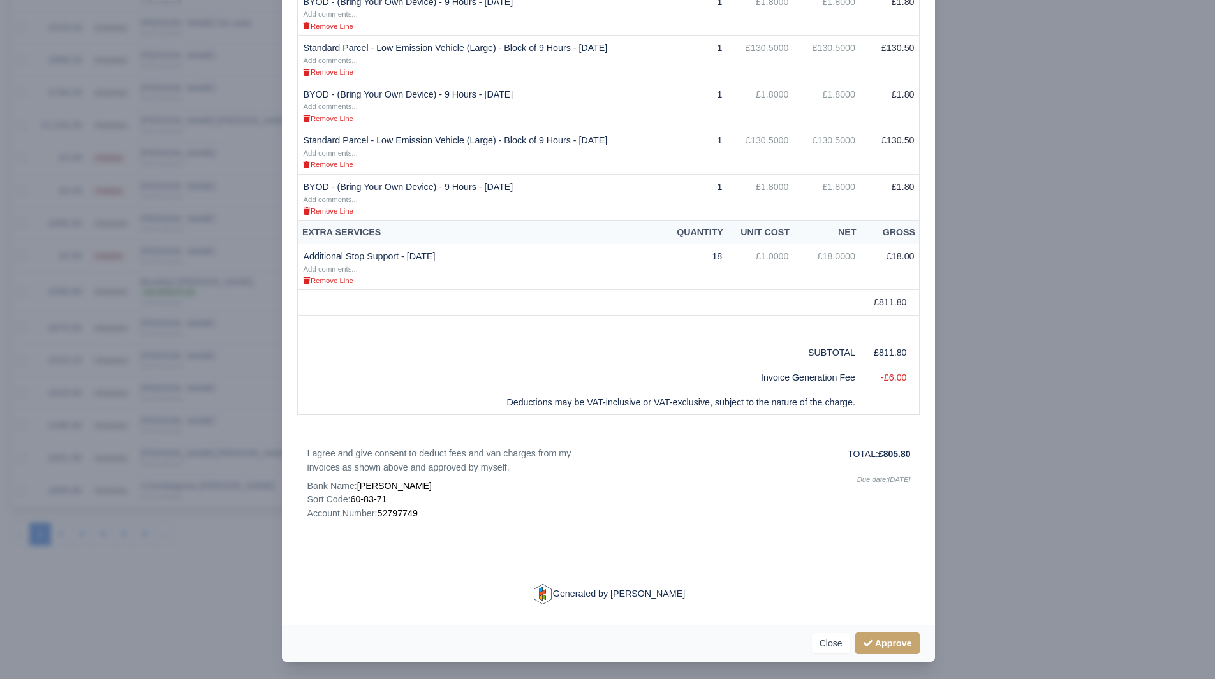
click at [1045, 433] on div at bounding box center [607, 339] width 1215 height 679
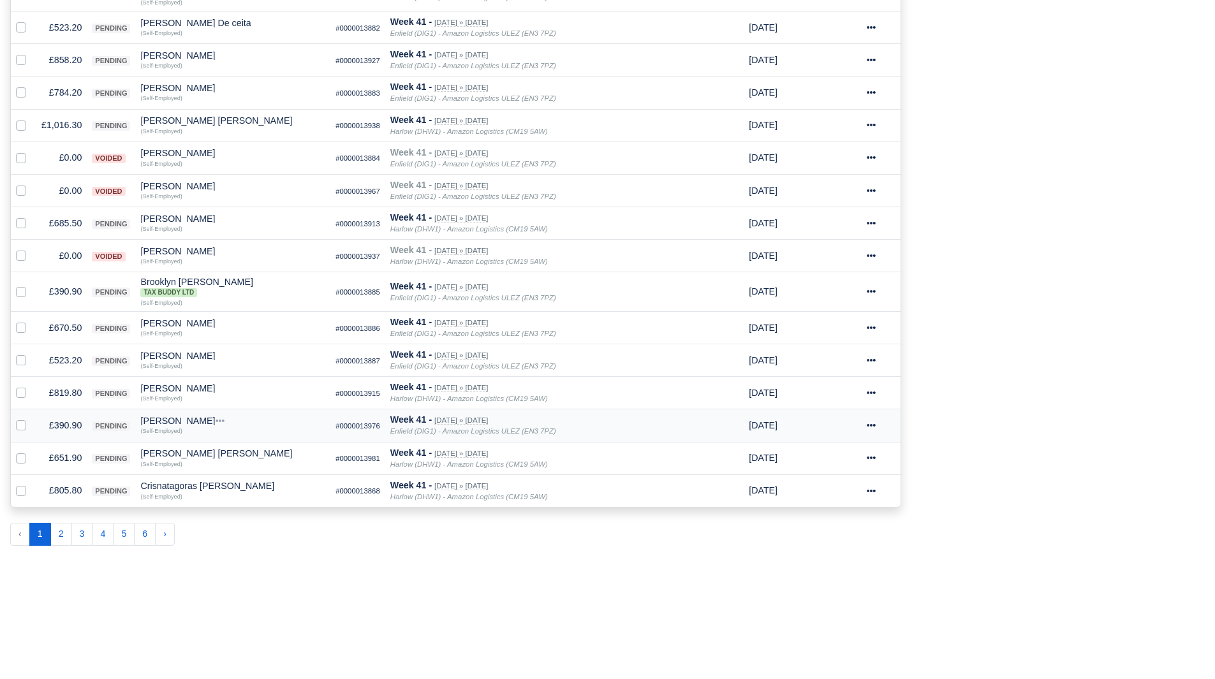
scroll to position [638, 0]
click at [68, 530] on button "2" at bounding box center [61, 534] width 22 height 23
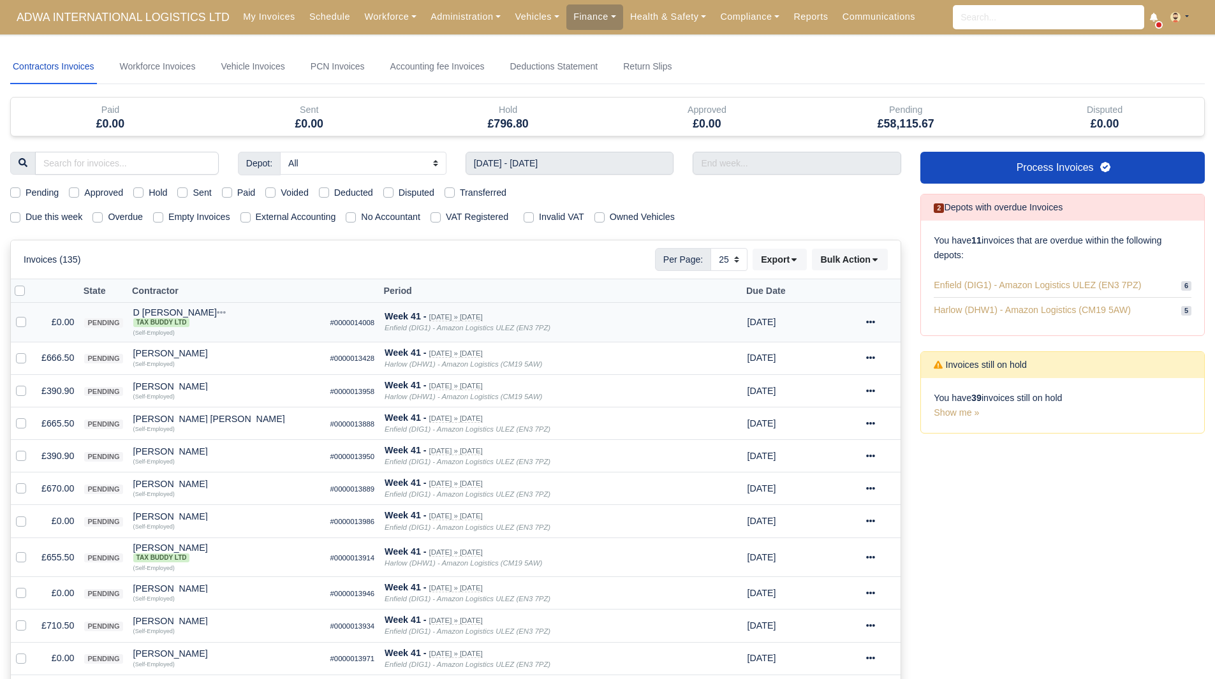
click at [31, 315] on label at bounding box center [31, 315] width 0 height 0
click at [20, 323] on input "checkbox" at bounding box center [21, 320] width 10 height 10
checkbox input "true"
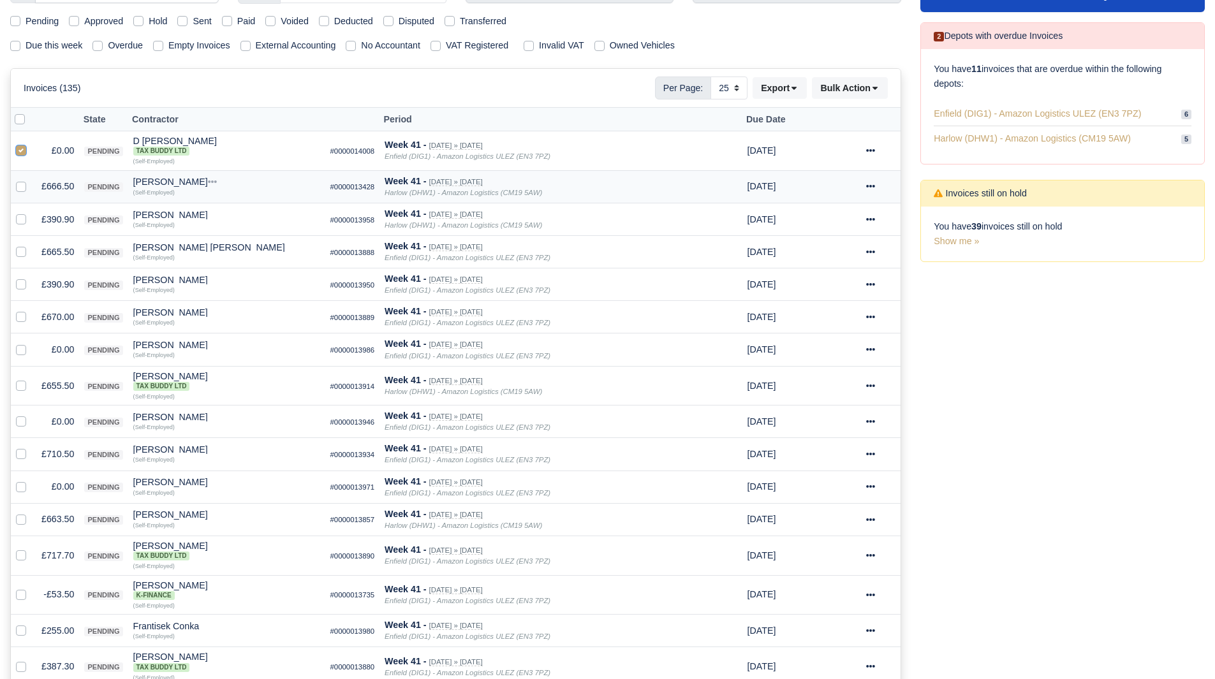
scroll to position [191, 0]
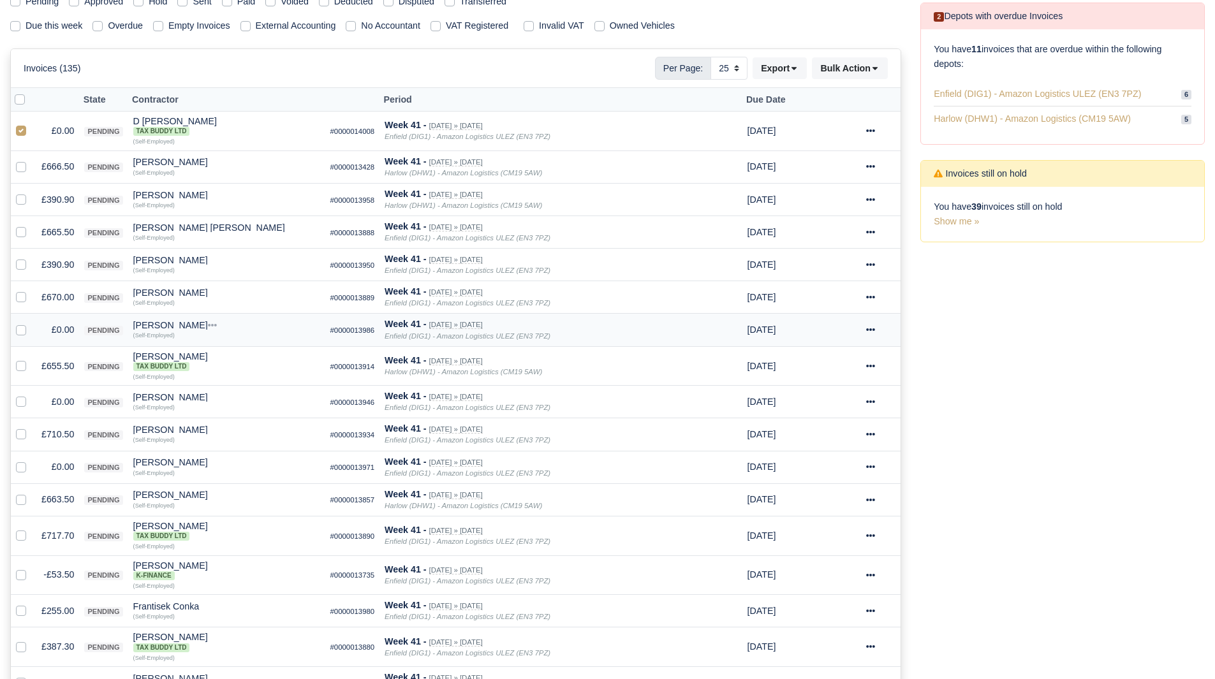
click at [18, 336] on div at bounding box center [23, 330] width 15 height 15
click at [31, 323] on label at bounding box center [31, 323] width 0 height 0
click at [18, 333] on input "checkbox" at bounding box center [21, 328] width 10 height 10
checkbox input "true"
click at [31, 395] on label at bounding box center [31, 395] width 0 height 0
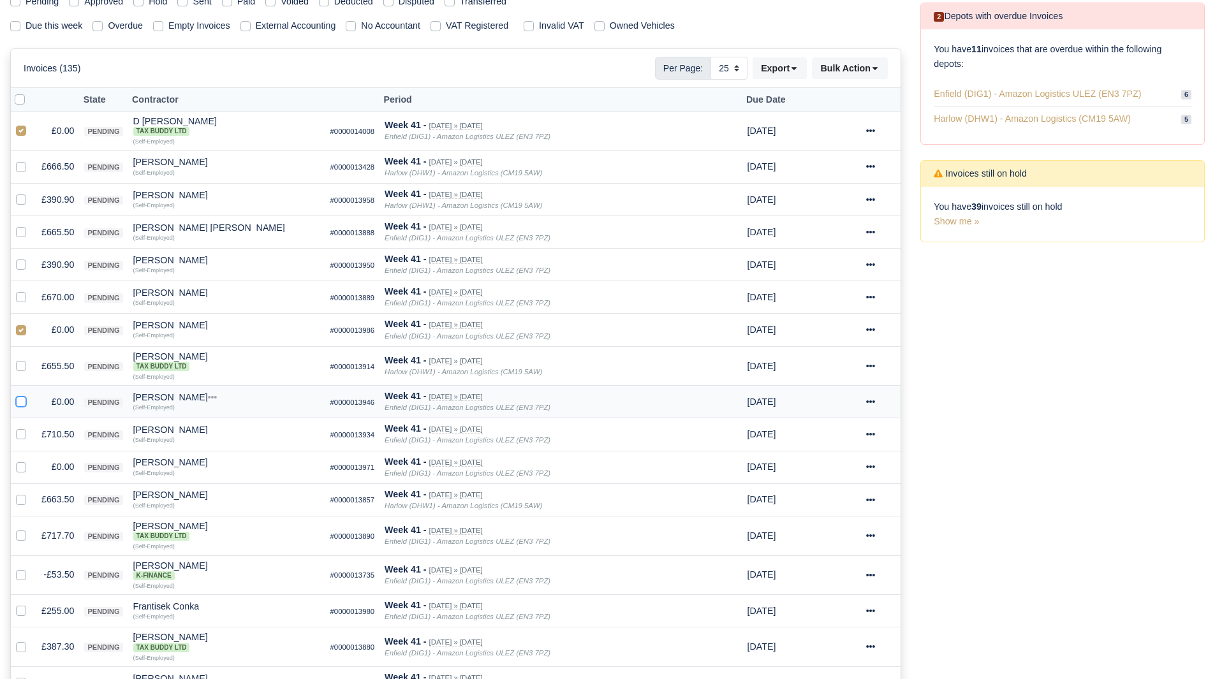
click at [24, 401] on input "checkbox" at bounding box center [21, 400] width 10 height 10
checkbox input "true"
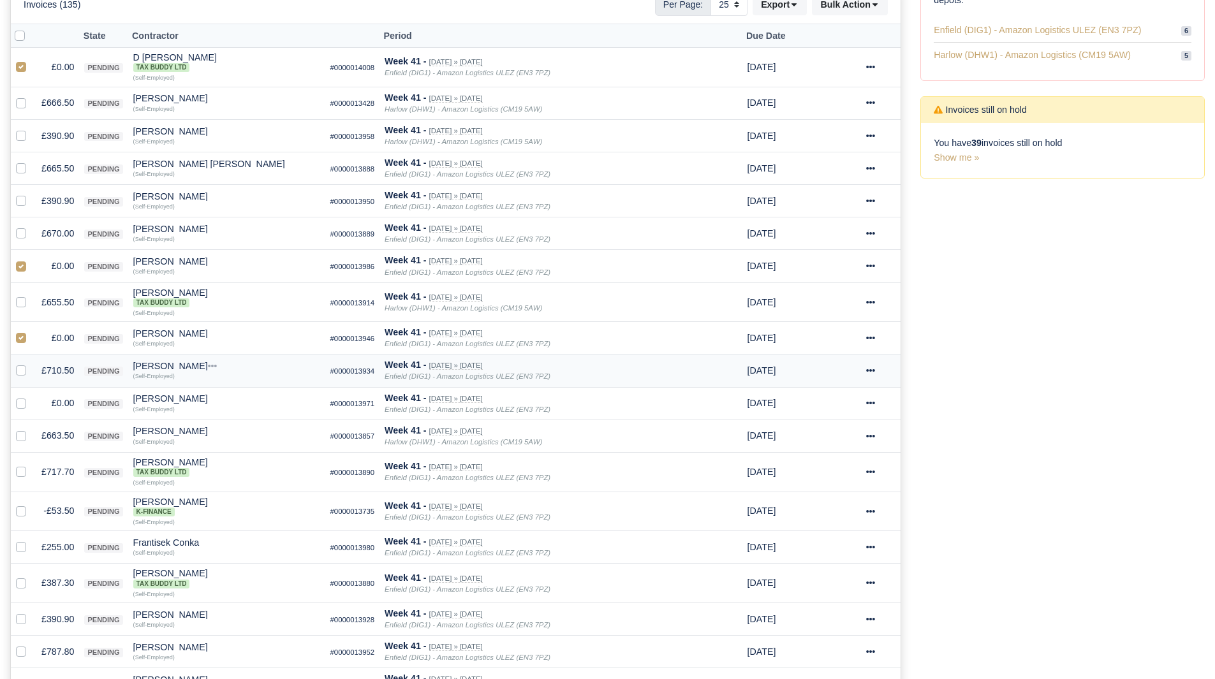
click at [31, 396] on label at bounding box center [31, 396] width 0 height 0
click at [23, 399] on input "checkbox" at bounding box center [21, 401] width 10 height 10
checkbox input "true"
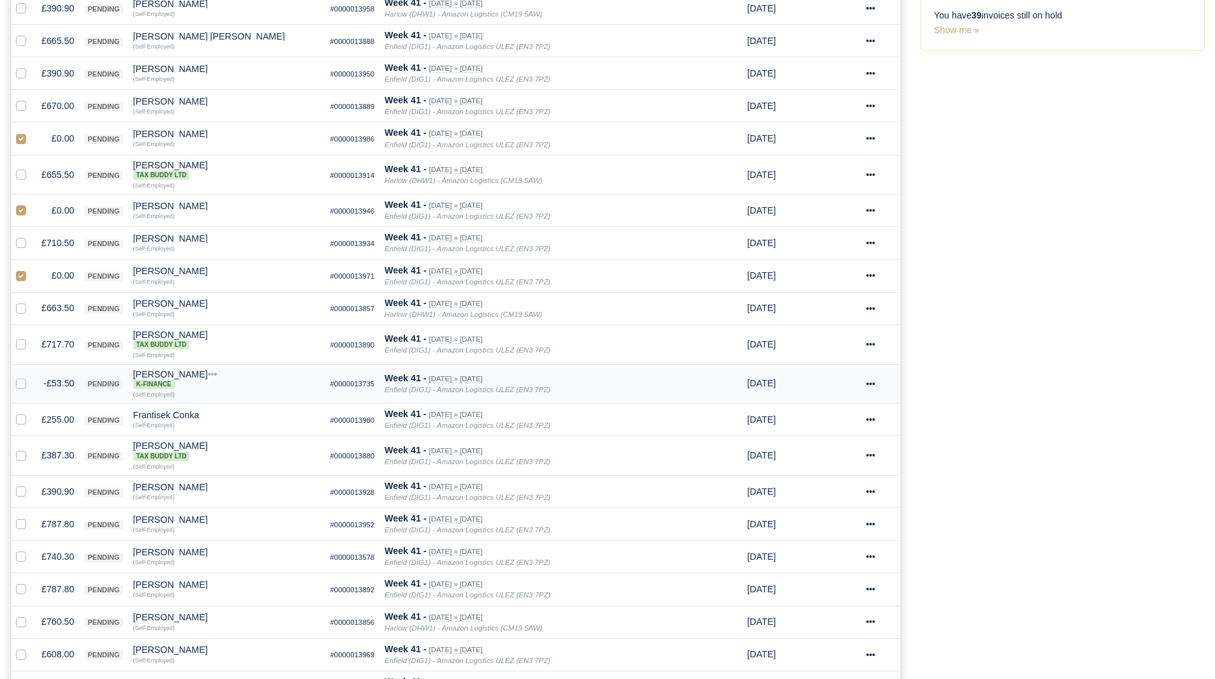
click at [31, 376] on label at bounding box center [31, 376] width 0 height 0
click at [22, 385] on input "checkbox" at bounding box center [21, 381] width 10 height 10
checkbox input "true"
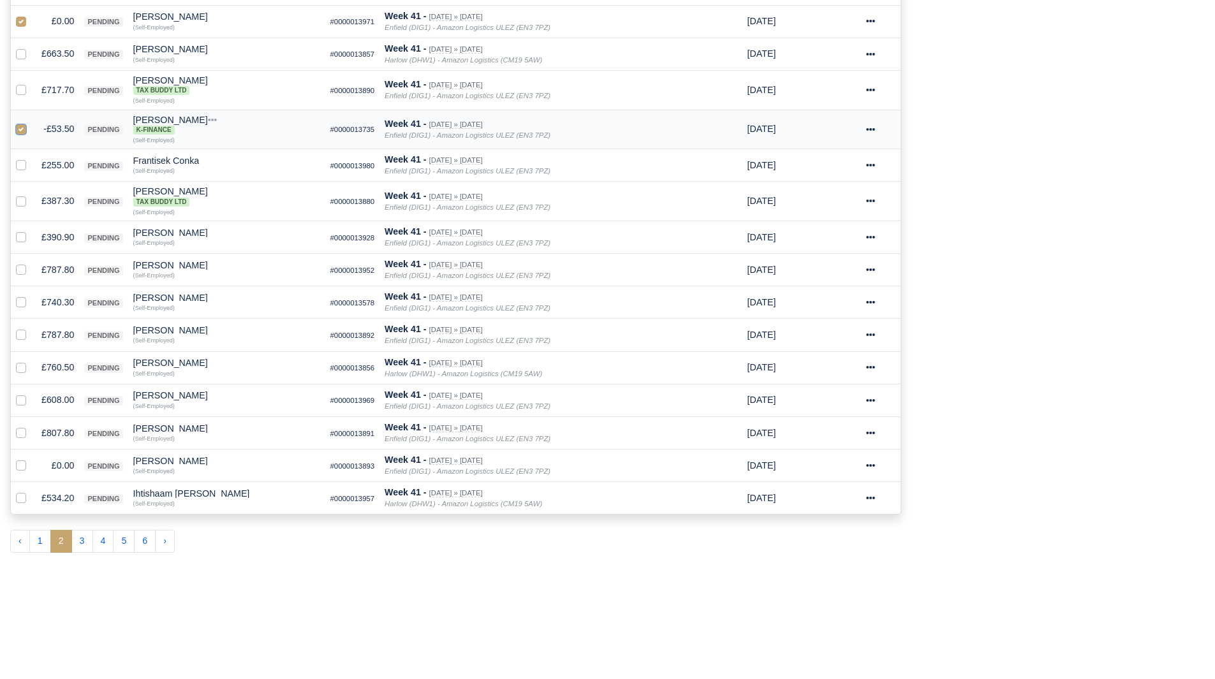
scroll to position [638, 0]
click at [31, 458] on label at bounding box center [31, 458] width 0 height 0
click at [24, 465] on input "checkbox" at bounding box center [21, 463] width 10 height 10
checkbox input "true"
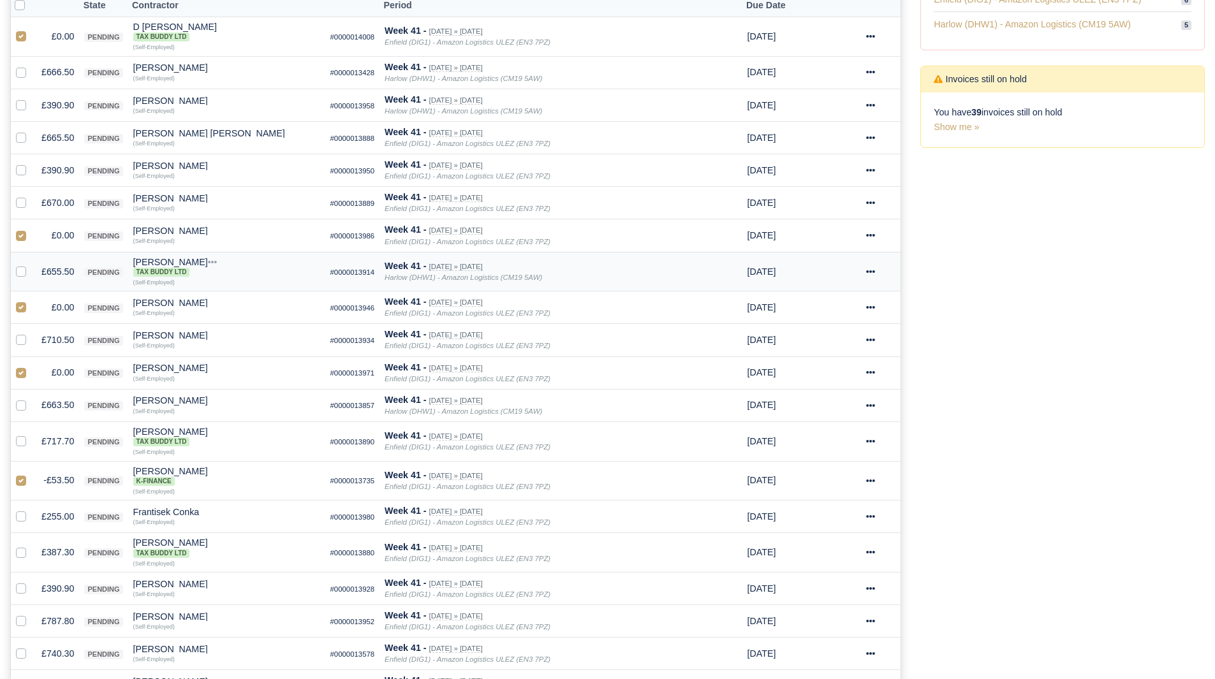
scroll to position [128, 0]
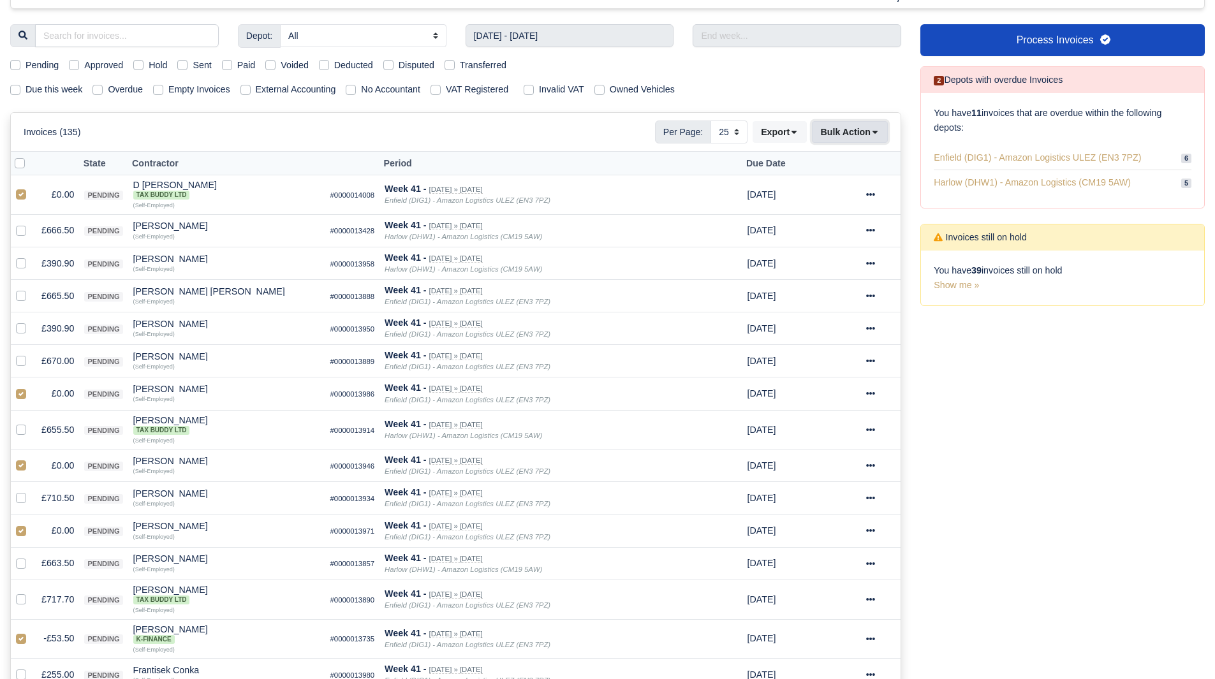
click at [839, 133] on button "Bulk Action" at bounding box center [850, 132] width 76 height 22
click at [830, 233] on div "Void" at bounding box center [830, 235] width 114 height 20
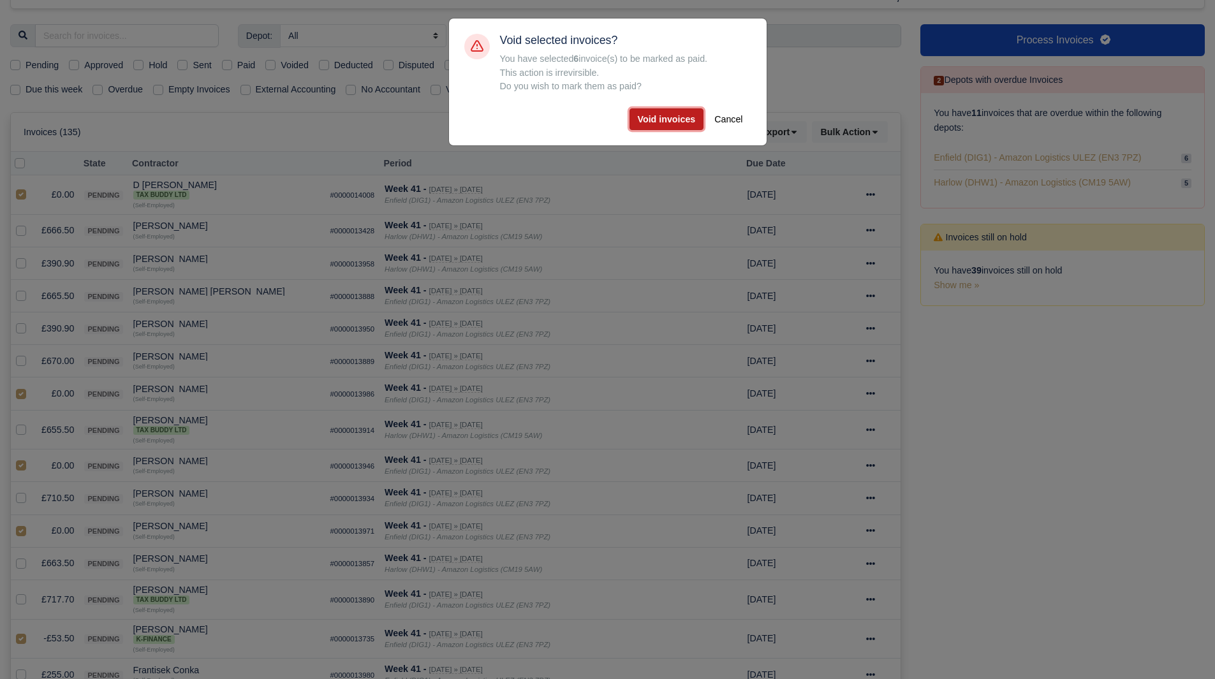
click at [665, 122] on button "Void invoices" at bounding box center [667, 119] width 75 height 22
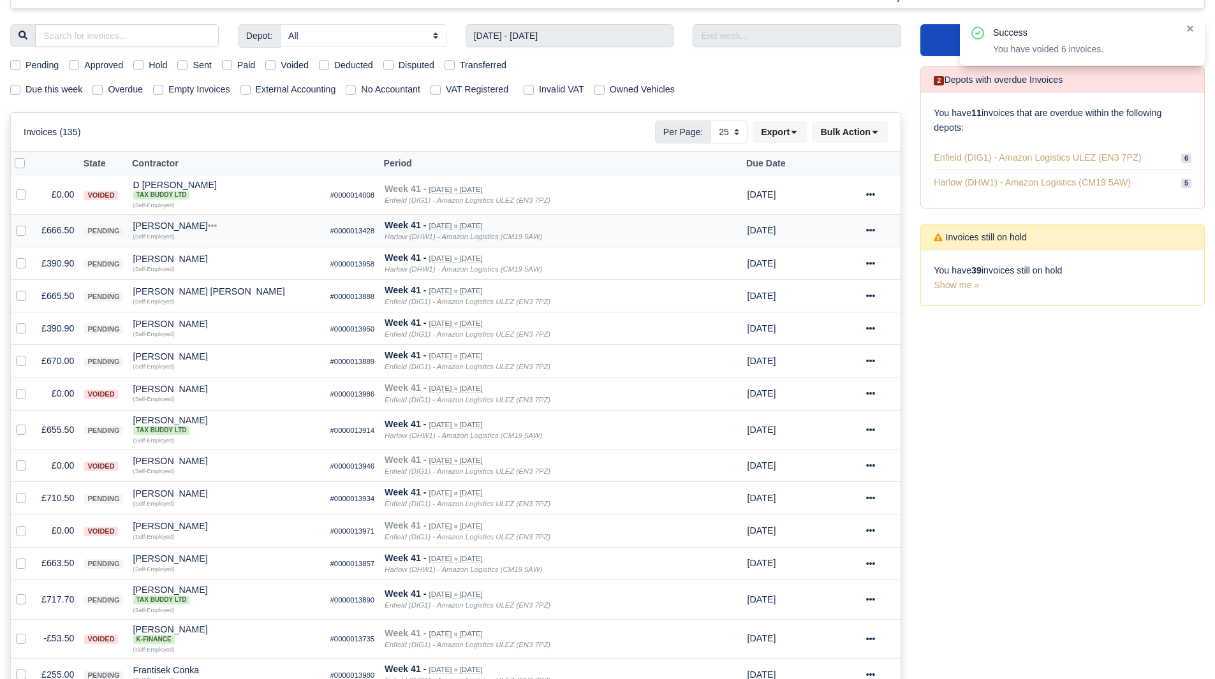
click at [67, 232] on td "£666.50" at bounding box center [57, 230] width 43 height 33
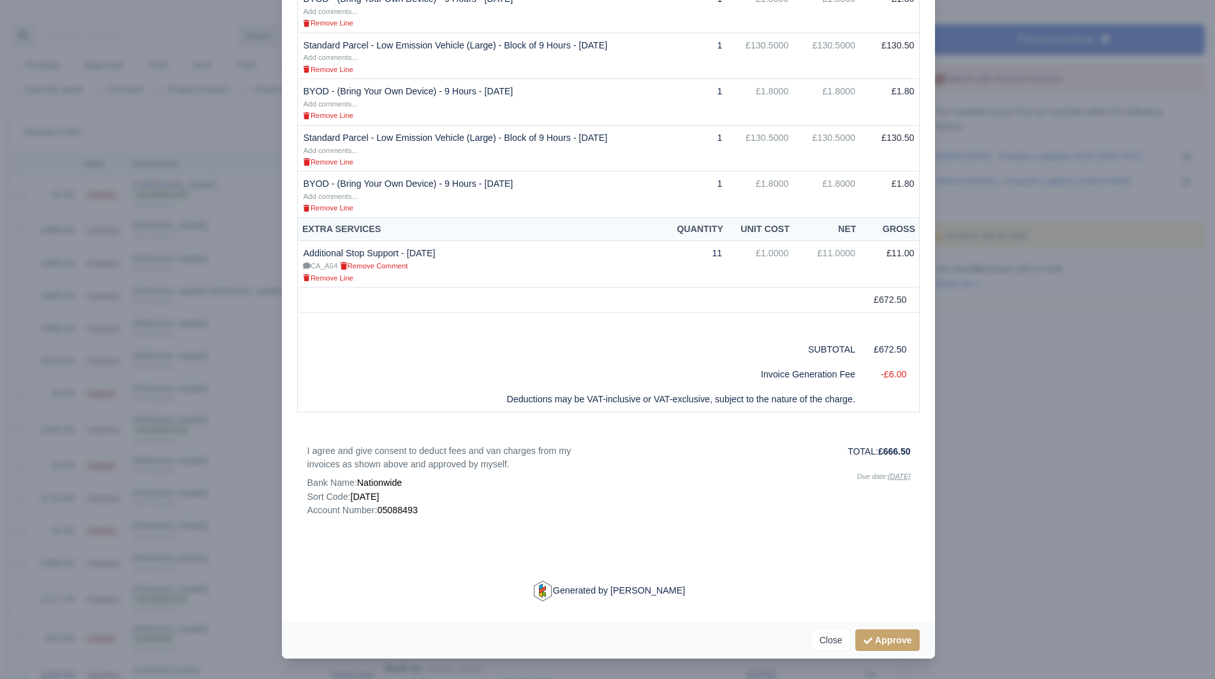
click at [965, 315] on div at bounding box center [607, 339] width 1215 height 679
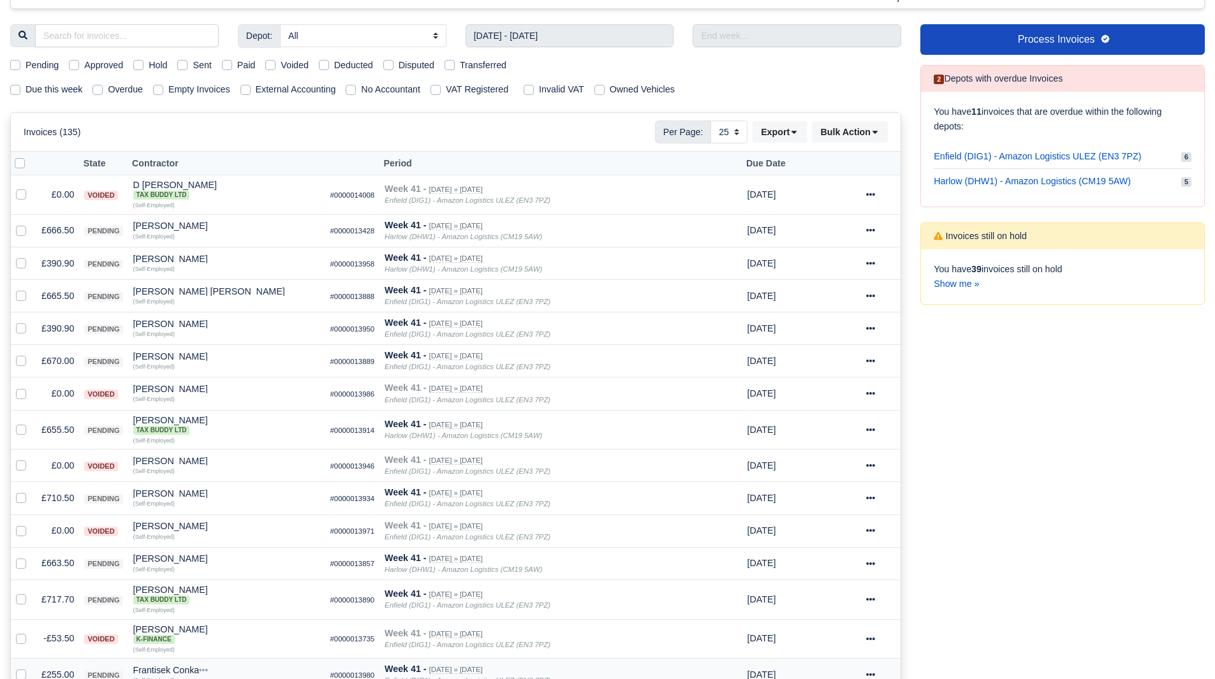
scroll to position [128, 0]
click at [63, 300] on td "£665.50" at bounding box center [57, 295] width 43 height 33
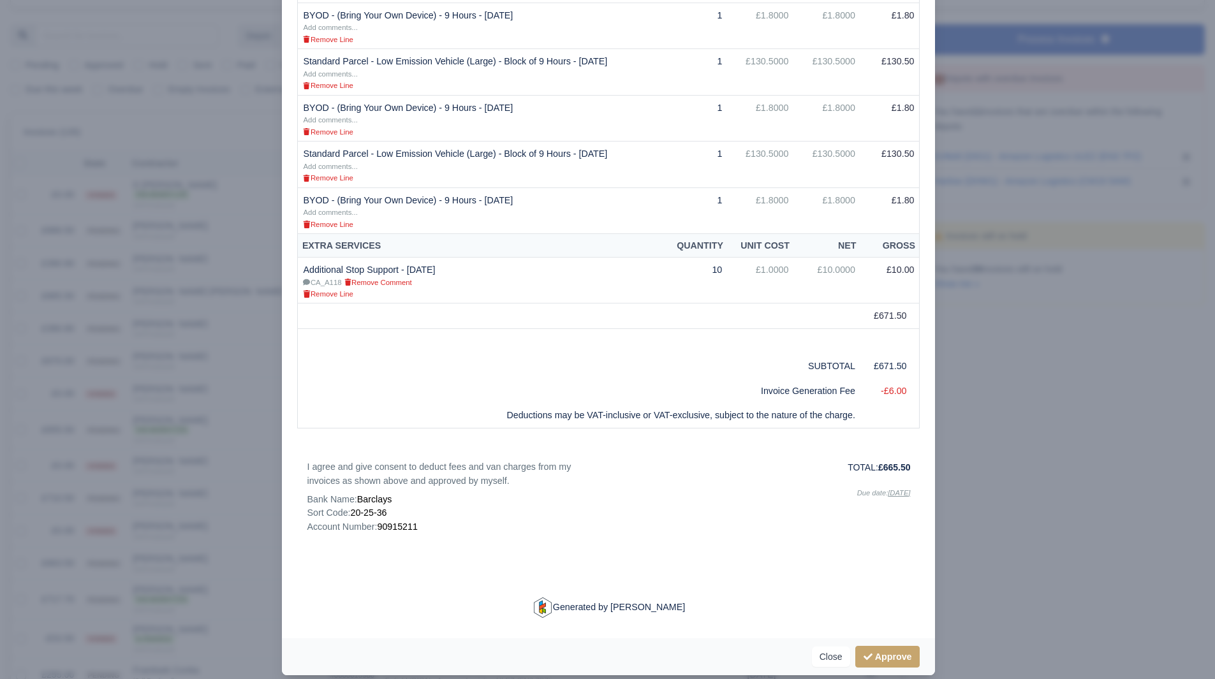
click at [1022, 455] on div at bounding box center [607, 339] width 1215 height 679
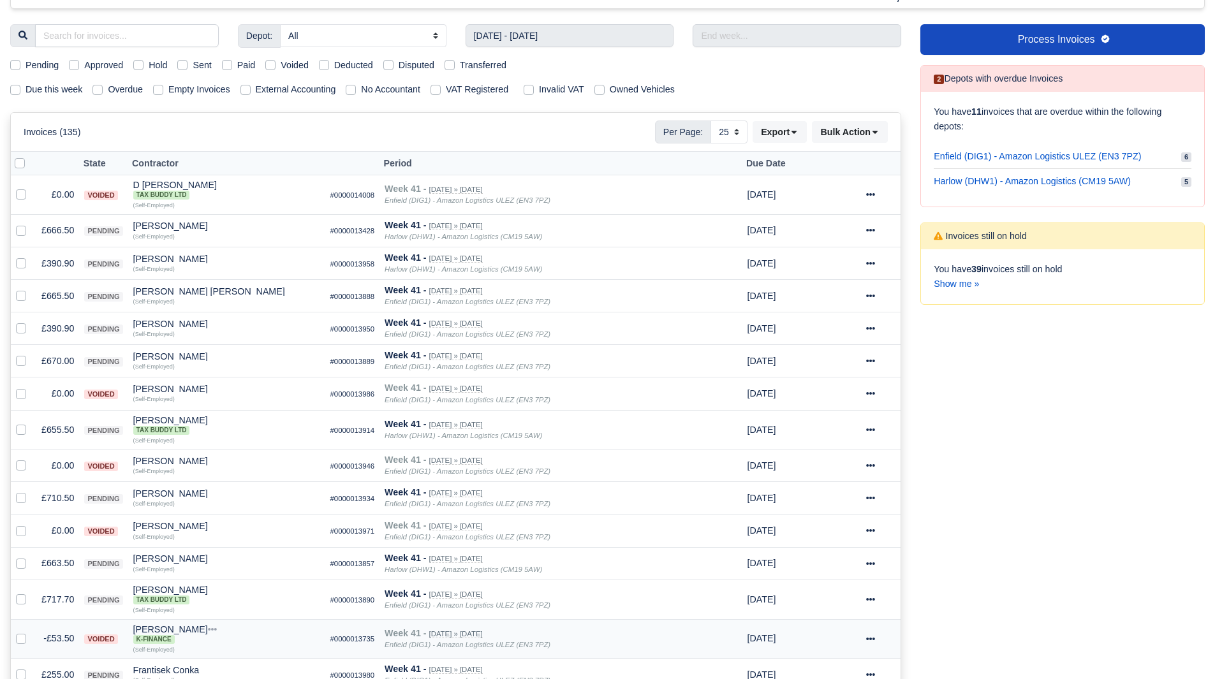
scroll to position [128, 0]
click at [55, 354] on td "£670.00" at bounding box center [57, 361] width 43 height 33
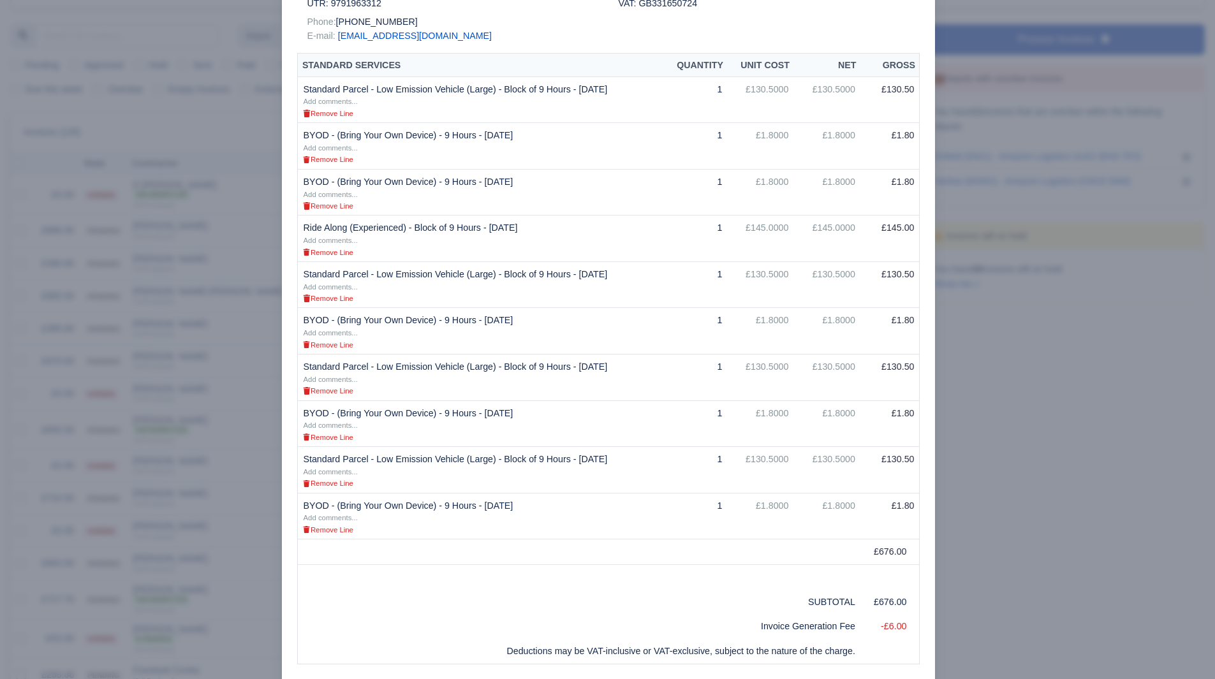
scroll to position [141, 0]
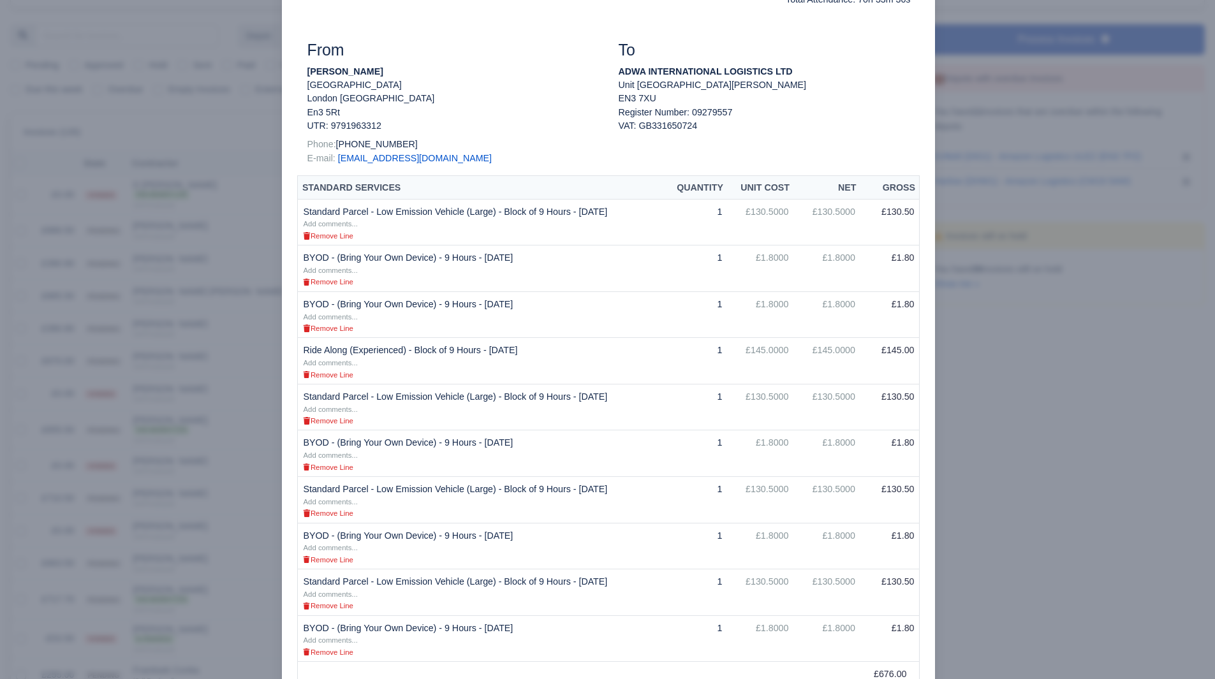
click at [987, 470] on div at bounding box center [607, 339] width 1215 height 679
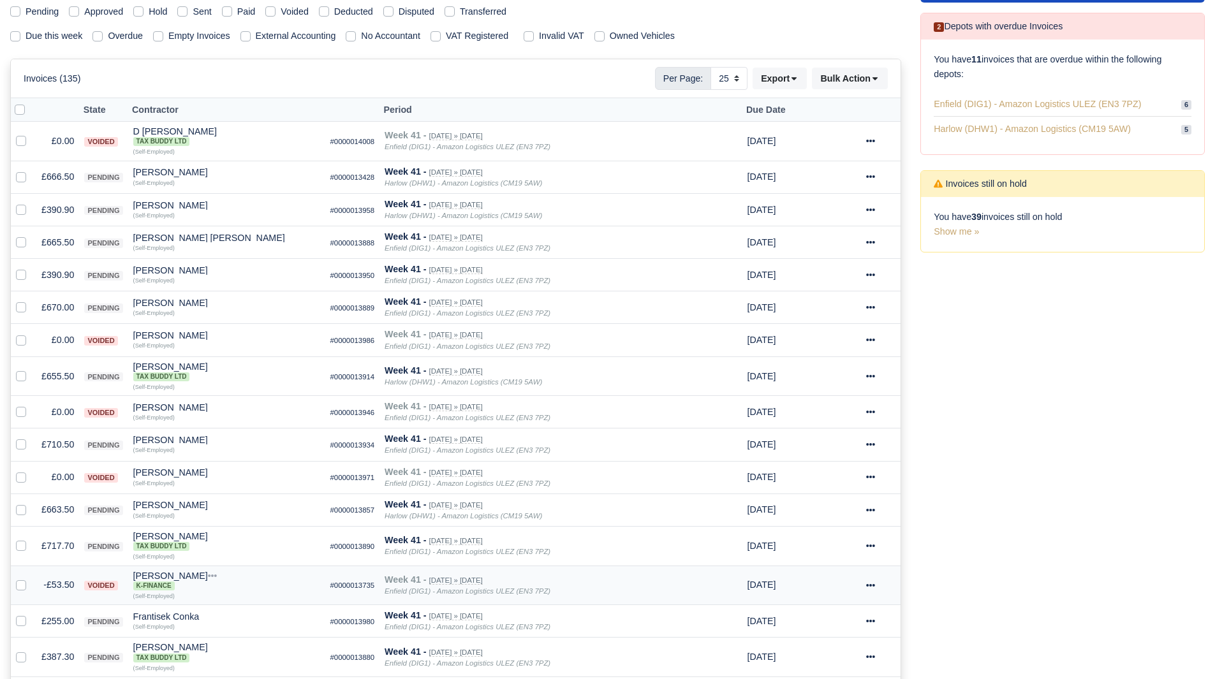
scroll to position [255, 0]
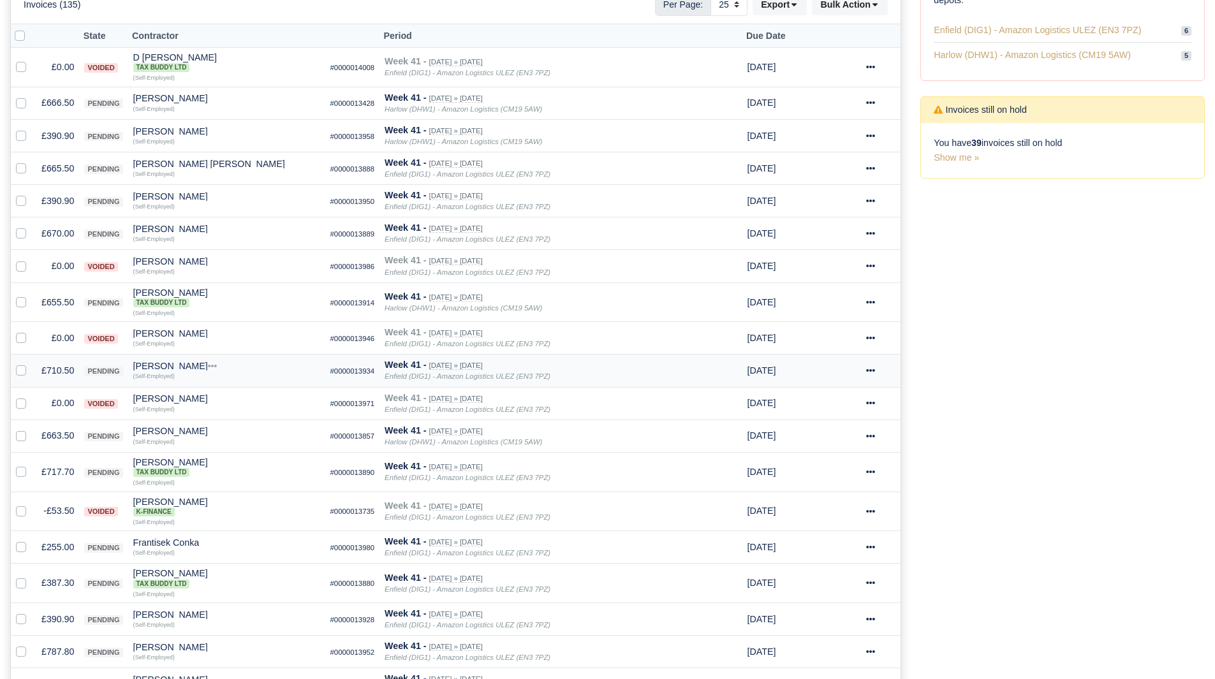
click at [70, 370] on td "£710.50" at bounding box center [57, 371] width 43 height 33
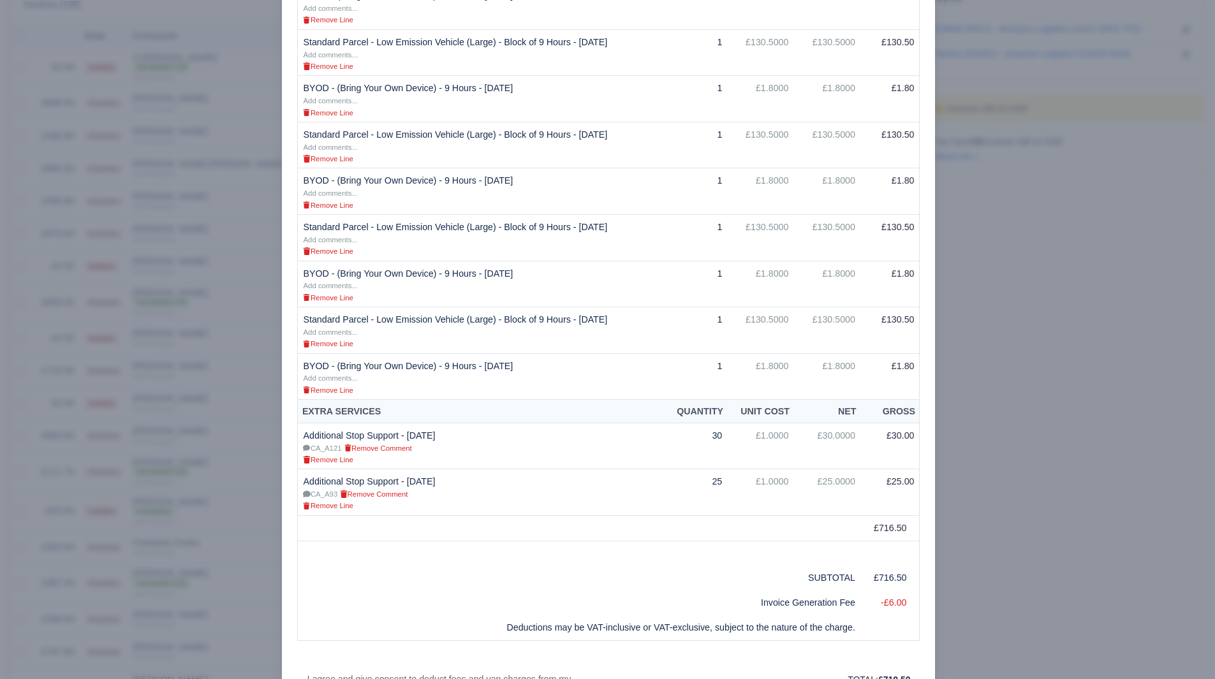
scroll to position [615, 0]
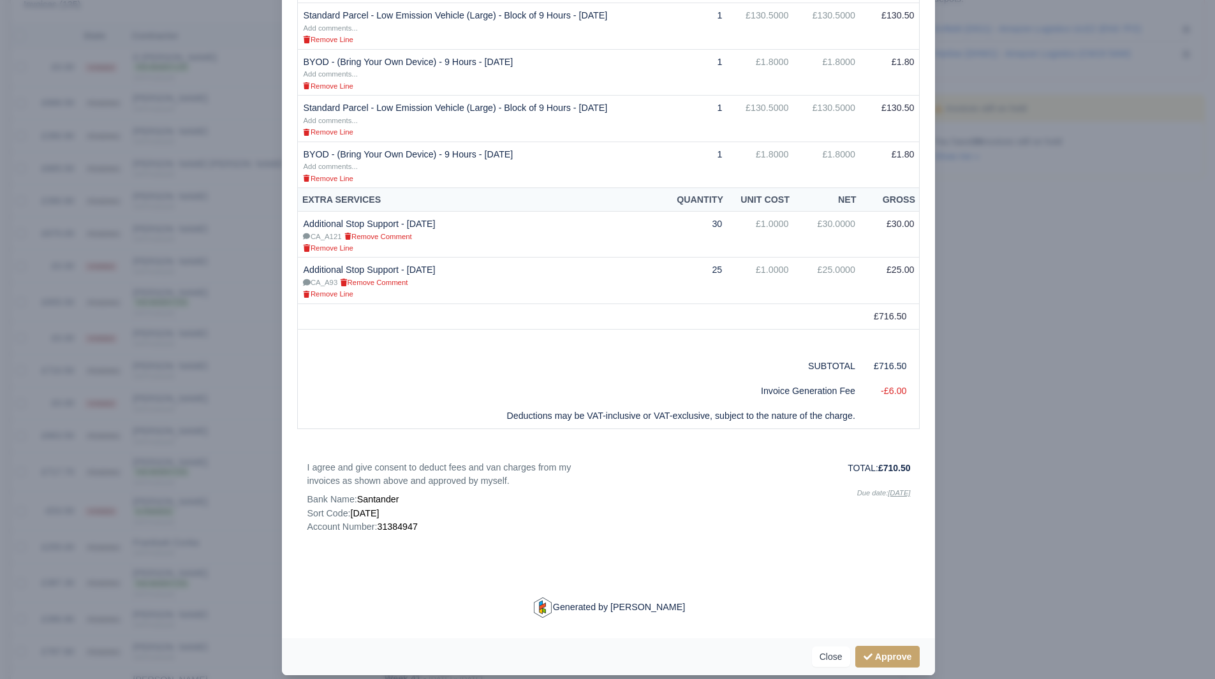
click at [958, 498] on div at bounding box center [607, 339] width 1215 height 679
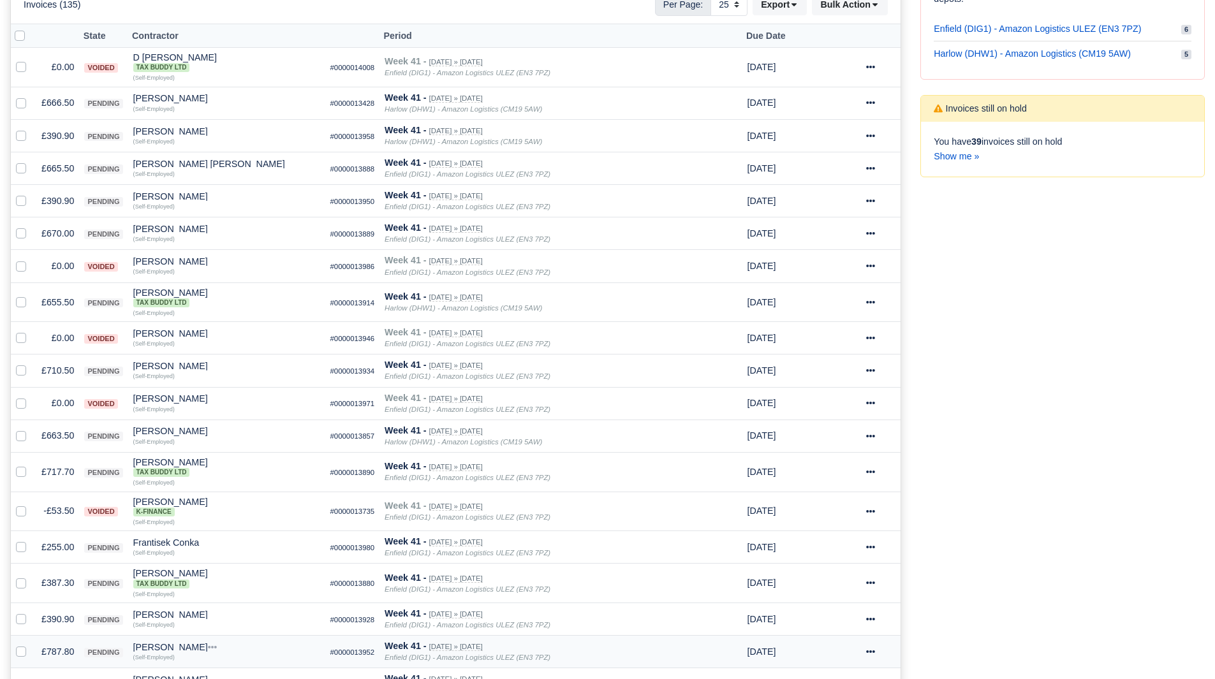
scroll to position [255, 0]
click at [44, 436] on td "£663.50" at bounding box center [57, 436] width 43 height 33
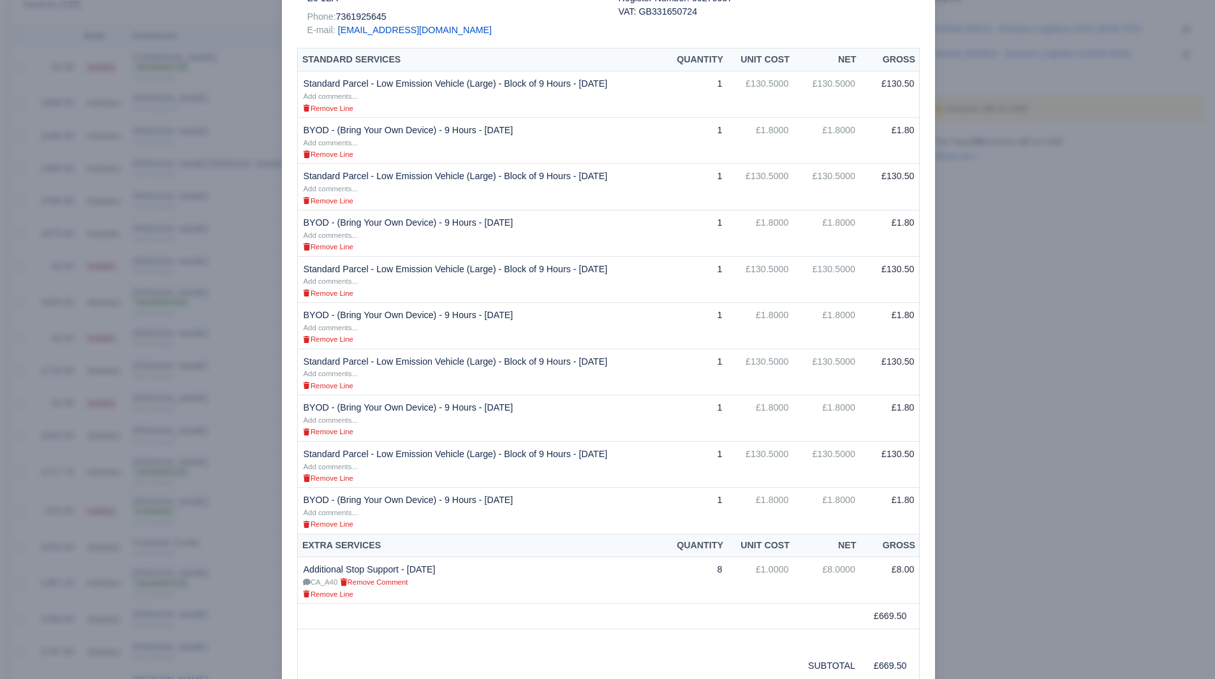
scroll to position [572, 0]
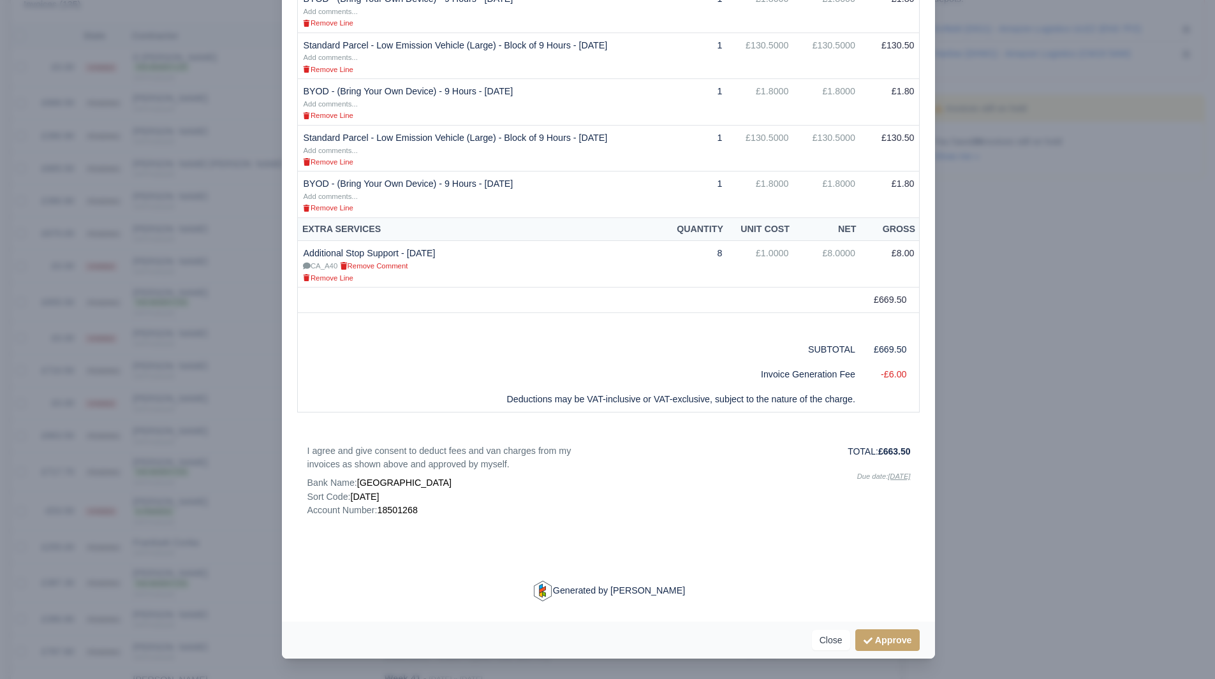
click at [1027, 548] on div at bounding box center [607, 339] width 1215 height 679
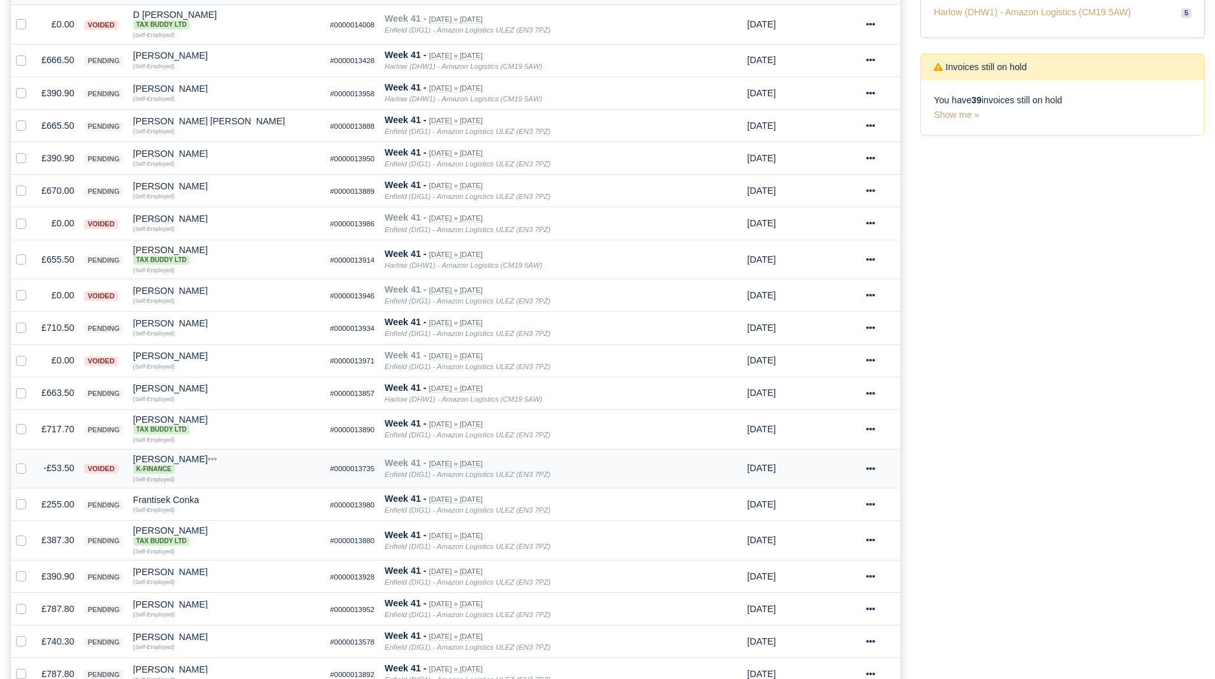
scroll to position [319, 0]
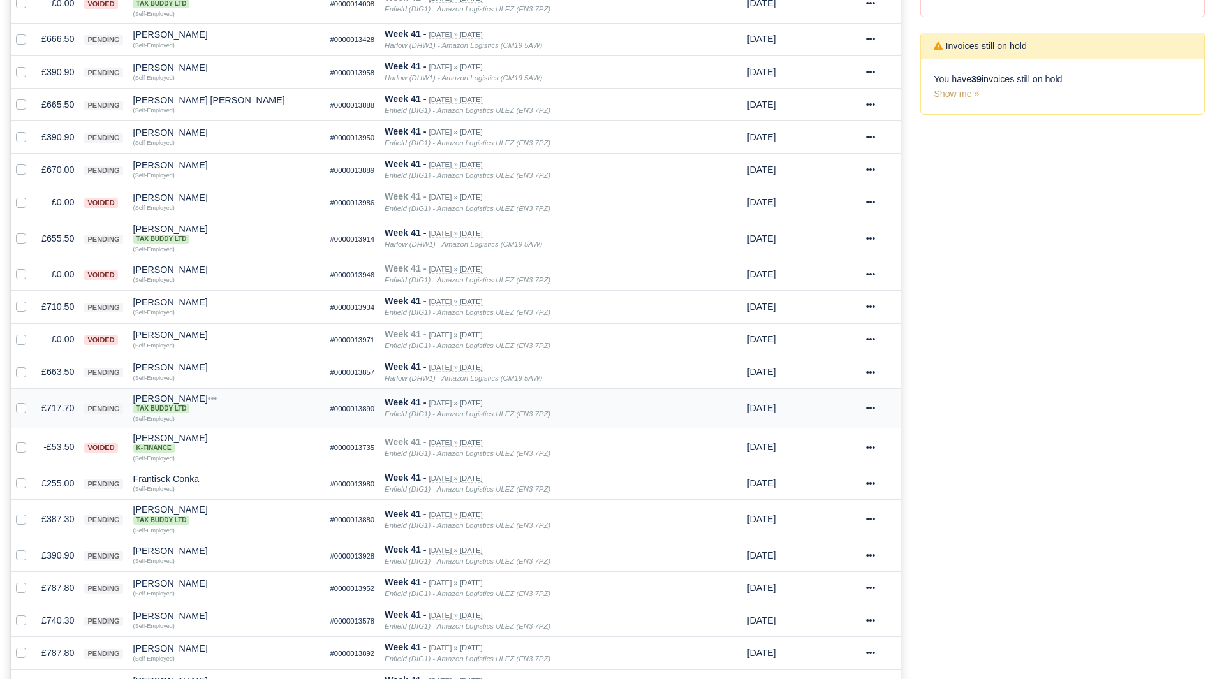
click at [66, 412] on td "£717.70" at bounding box center [57, 408] width 43 height 40
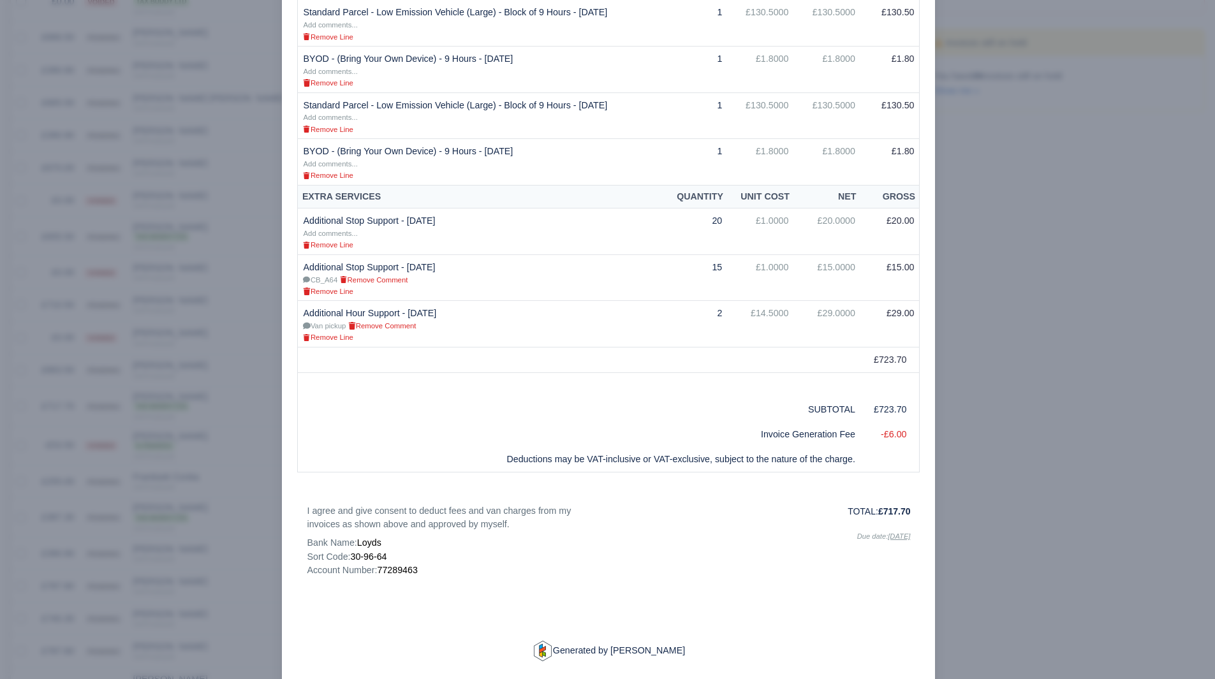
click at [970, 498] on div at bounding box center [607, 339] width 1215 height 679
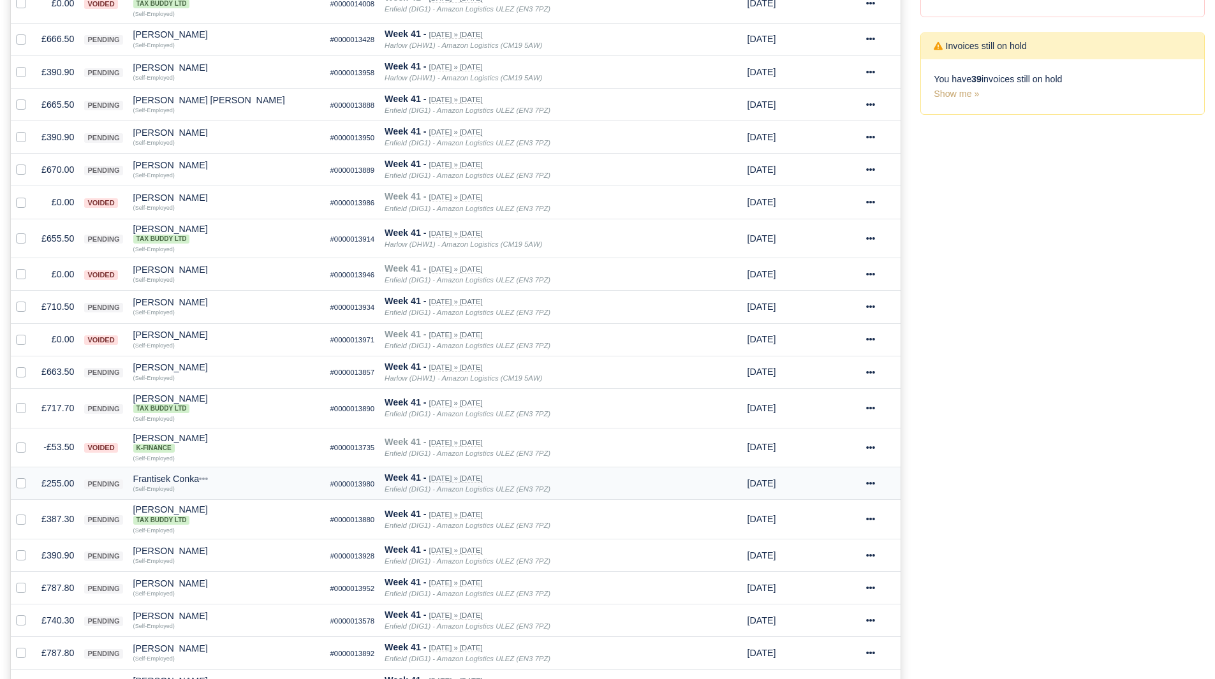
click at [52, 487] on td "£255.00" at bounding box center [57, 484] width 43 height 33
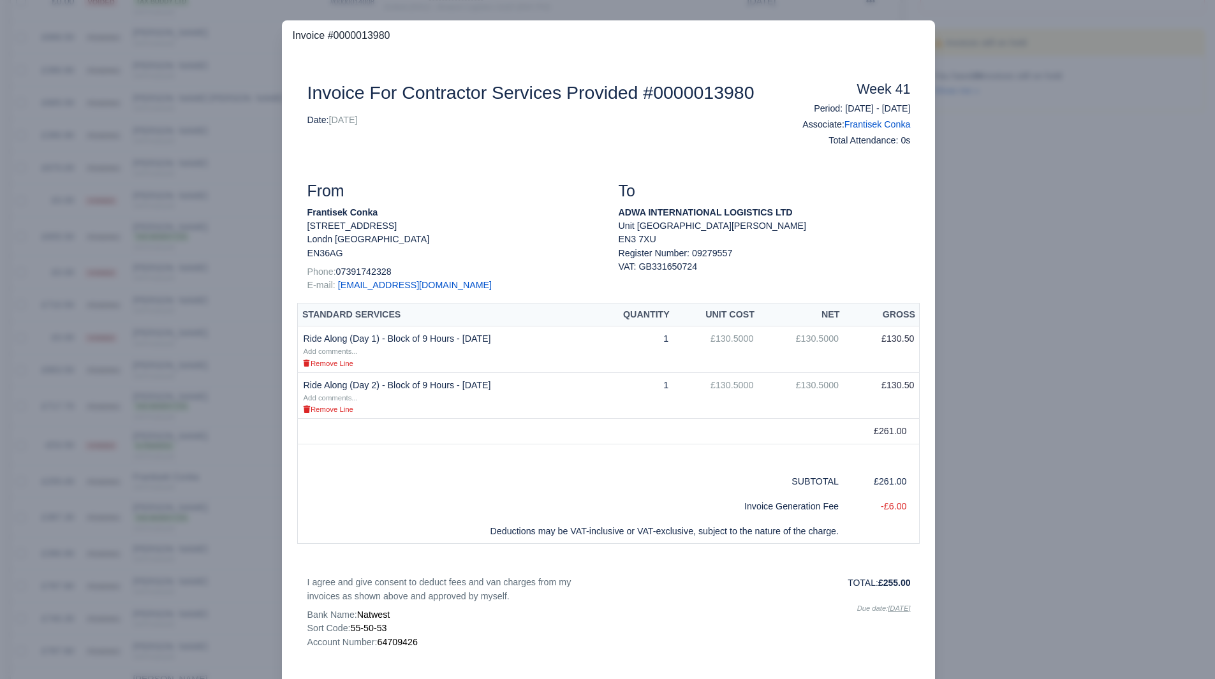
click at [214, 599] on div at bounding box center [607, 339] width 1215 height 679
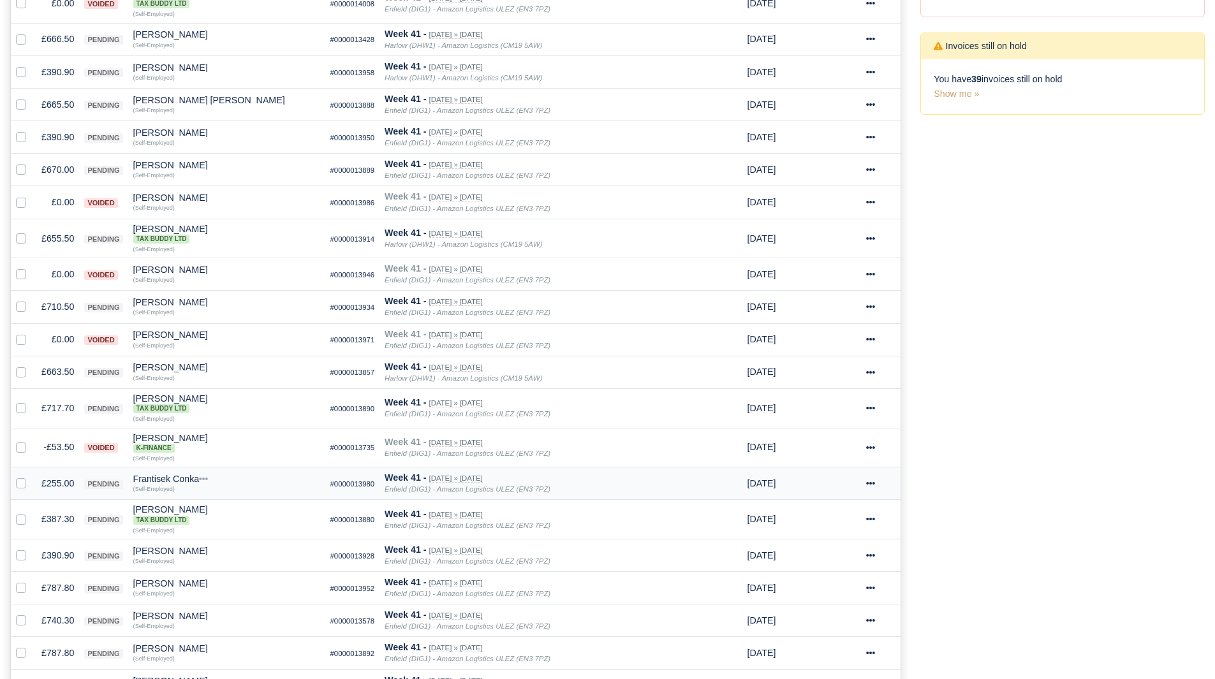
click at [168, 485] on small "(Self-Employed)" at bounding box center [153, 489] width 41 height 8
click at [182, 481] on div "Frantisek Conka" at bounding box center [226, 479] width 187 height 9
click at [237, 519] on button "Other Invoices" at bounding box center [298, 515] width 186 height 19
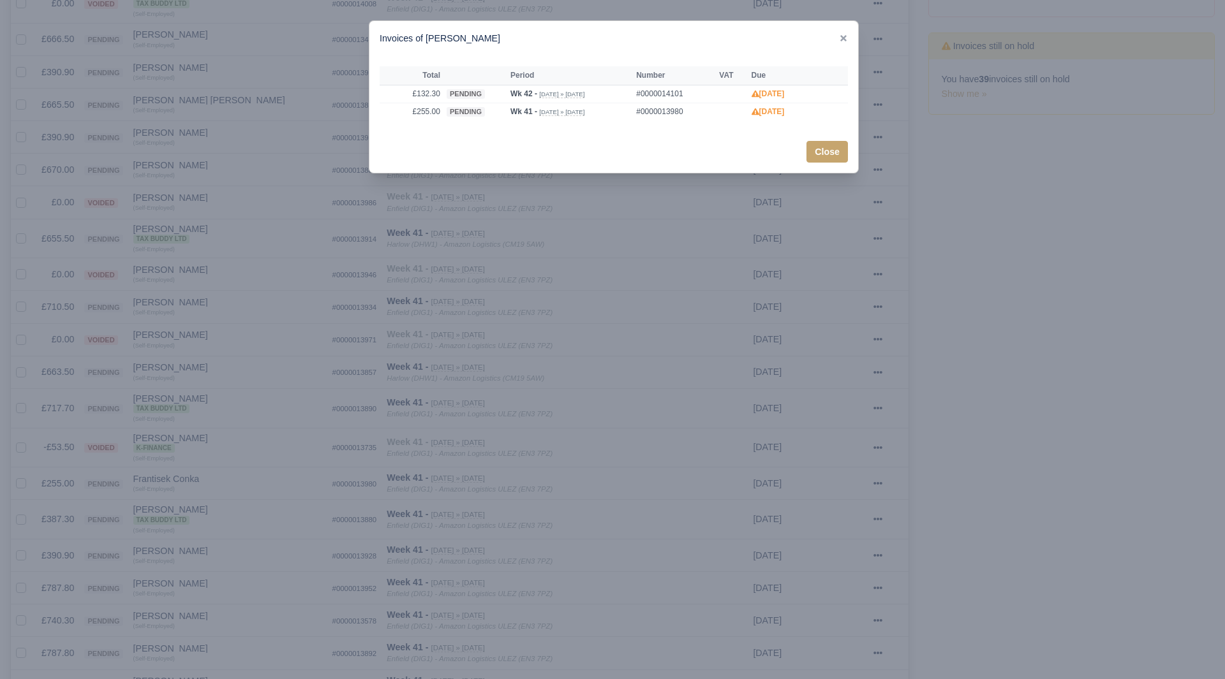
click at [237, 519] on div at bounding box center [612, 339] width 1225 height 679
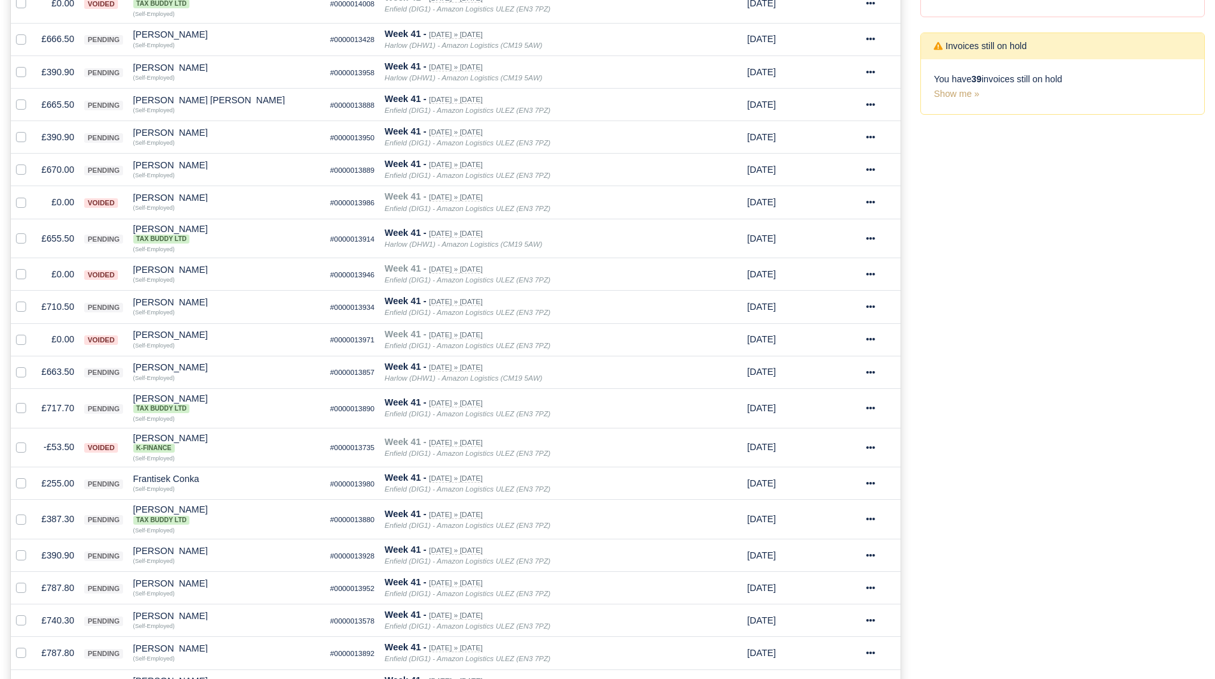
click at [998, 383] on div "Process Invoices 2 Depots with overdue Invoices You have 11 invoices that are o…" at bounding box center [1063, 357] width 304 height 1049
click at [54, 485] on td "£255.00" at bounding box center [57, 484] width 43 height 33
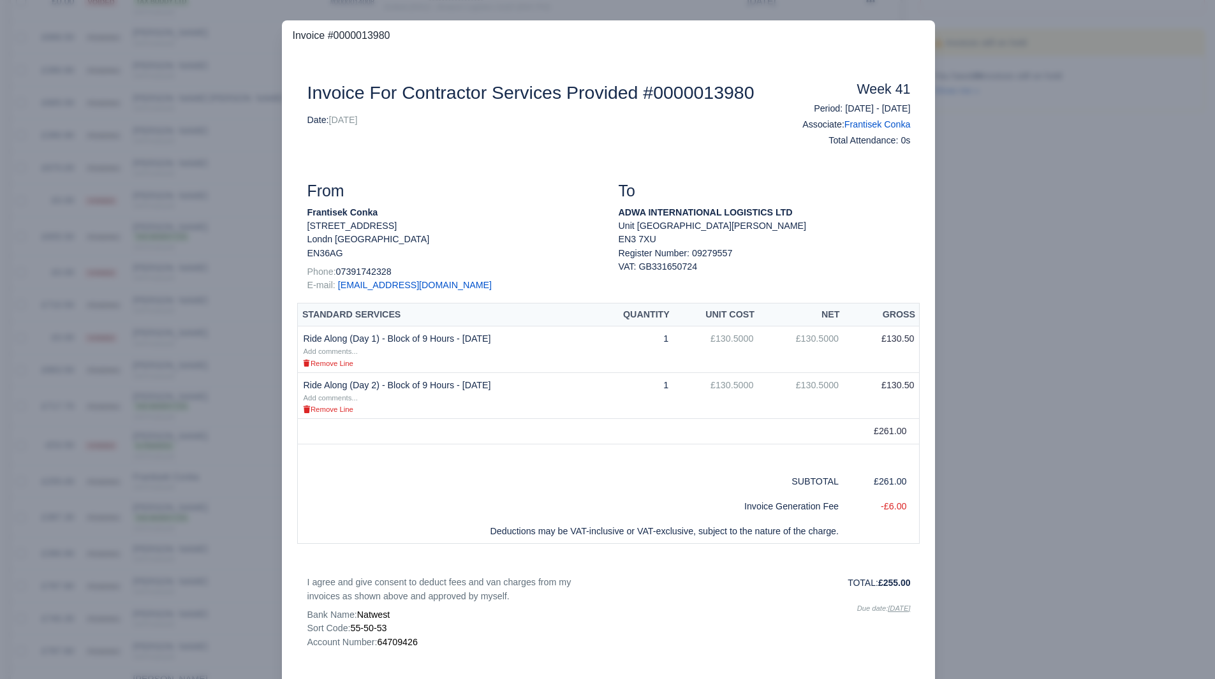
click at [53, 486] on div at bounding box center [607, 339] width 1215 height 679
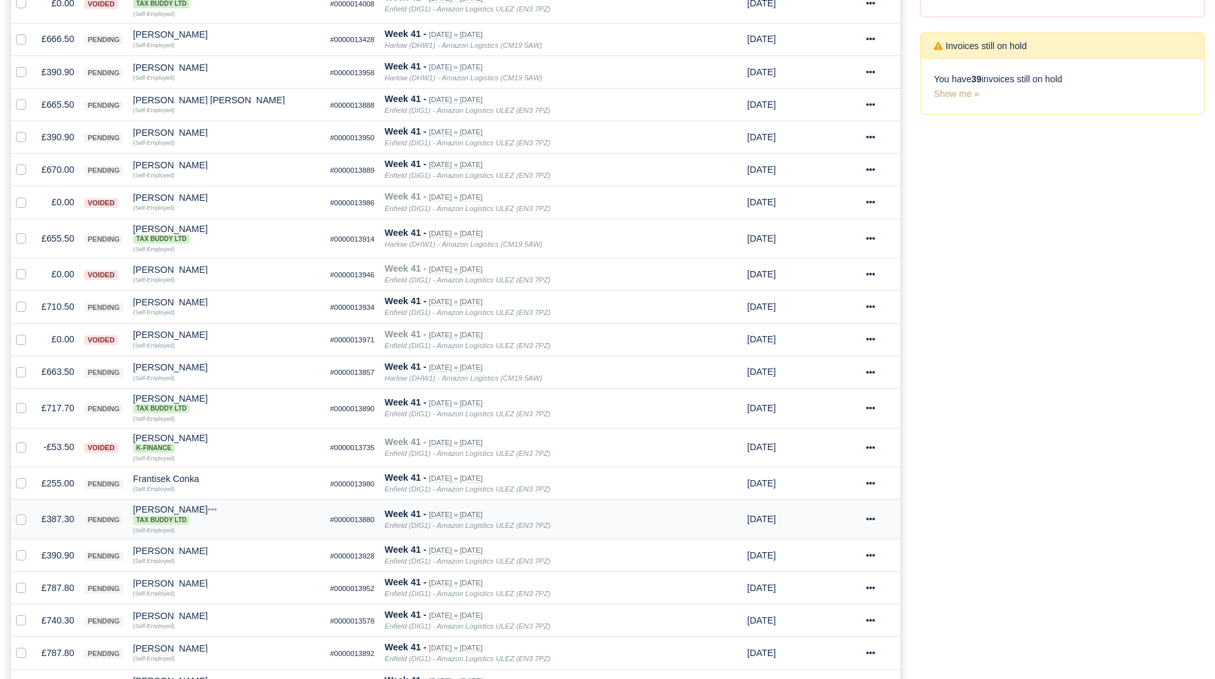
click at [63, 524] on td "£387.30" at bounding box center [57, 520] width 43 height 40
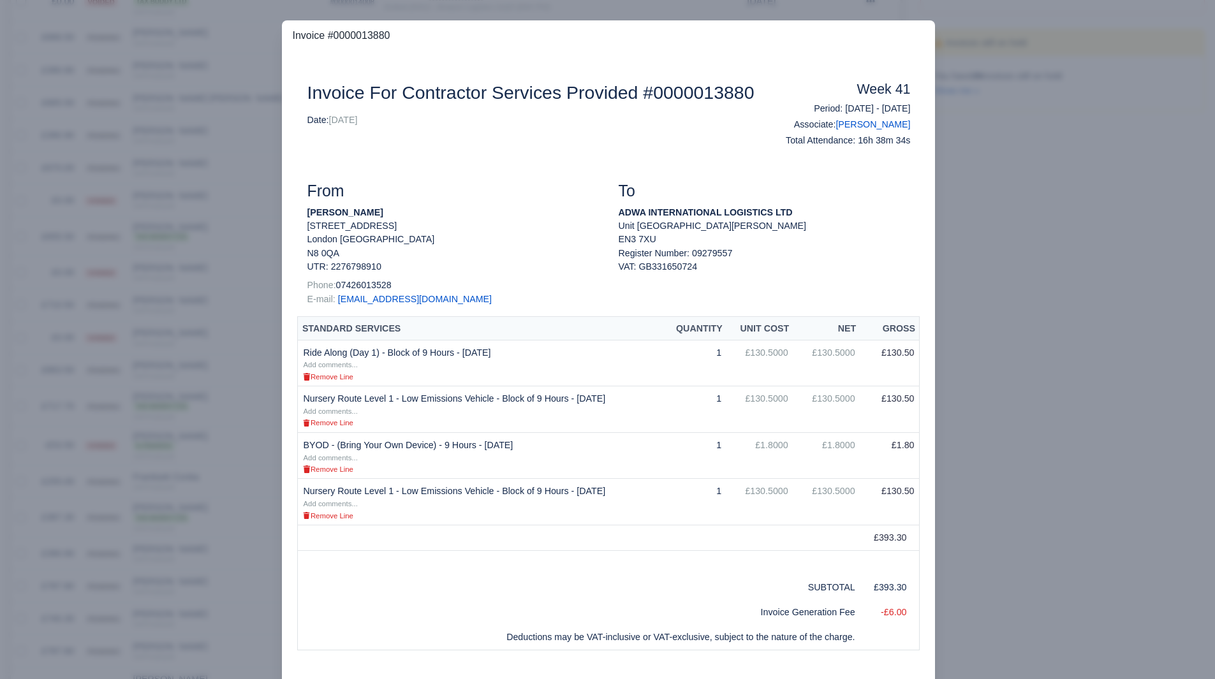
click at [1019, 431] on div at bounding box center [607, 339] width 1215 height 679
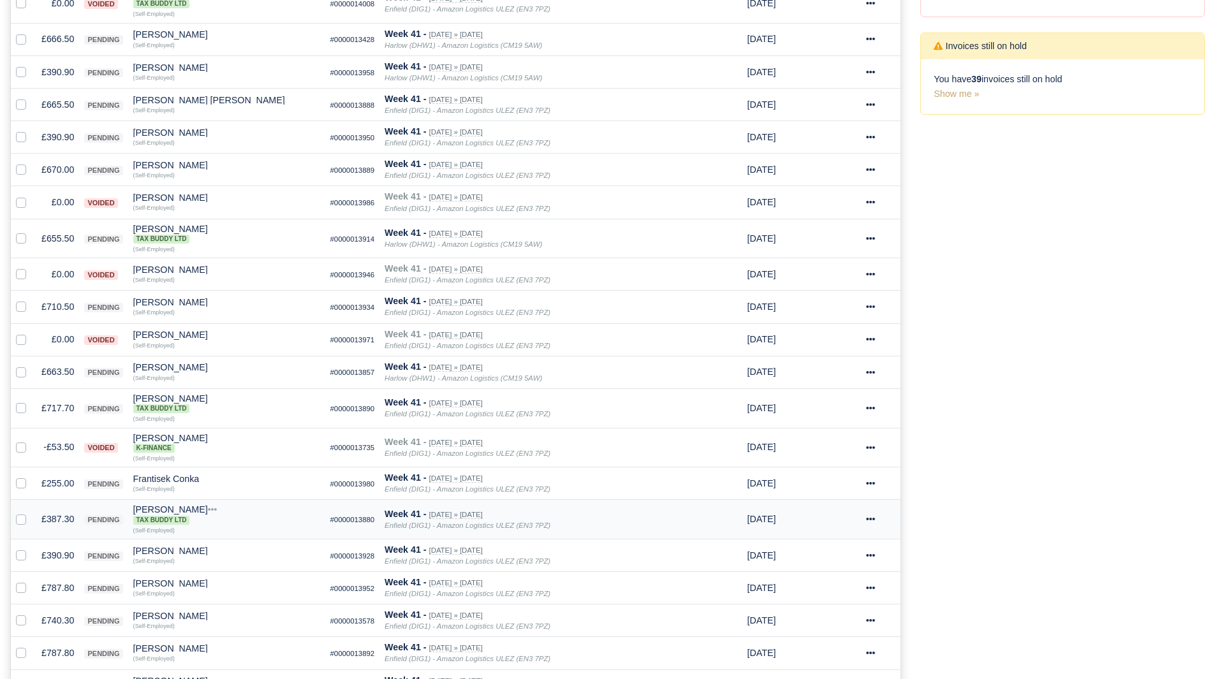
click at [168, 510] on div "Gabor Dozsai Tax Buddy Ltd" at bounding box center [226, 514] width 187 height 19
click at [293, 549] on button "Other Invoices" at bounding box center [298, 555] width 186 height 19
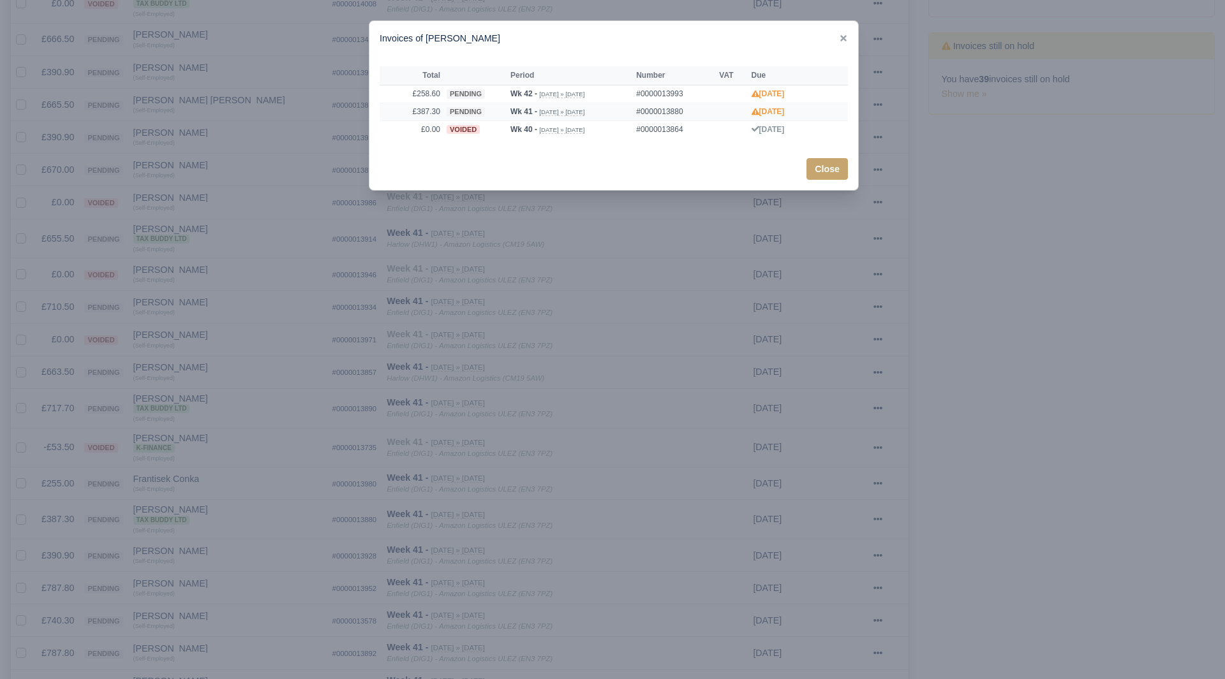
click at [434, 115] on td "£387.30" at bounding box center [412, 112] width 64 height 18
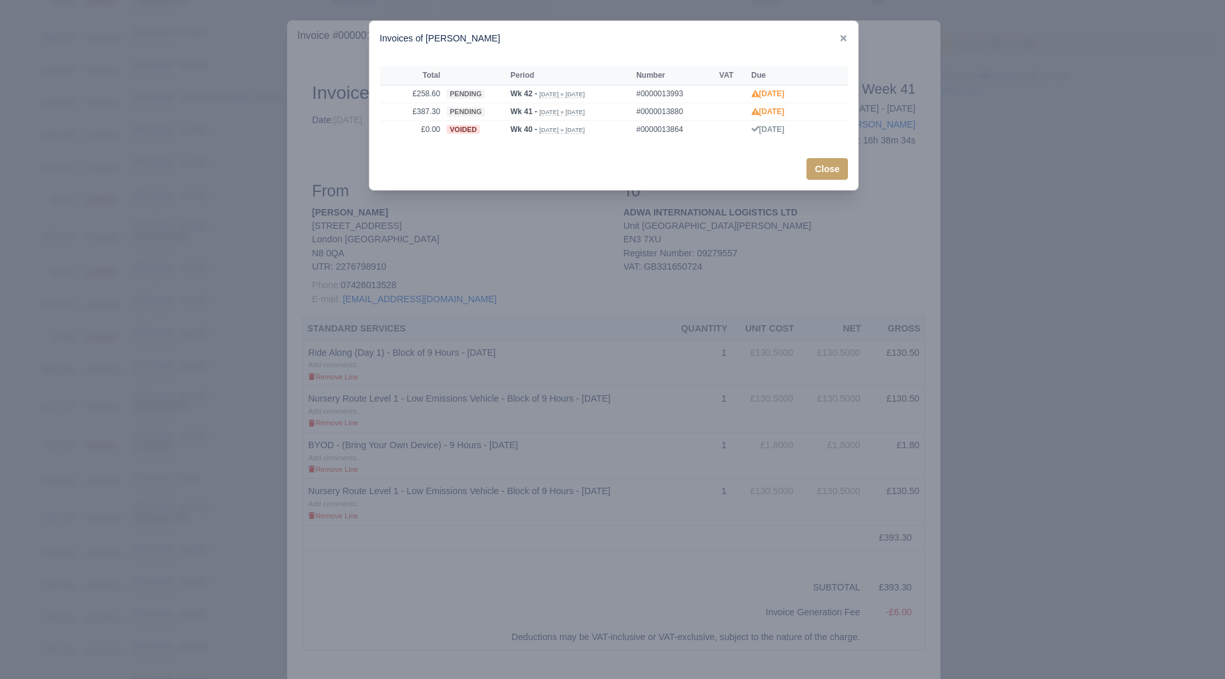
click at [196, 462] on div at bounding box center [612, 339] width 1225 height 679
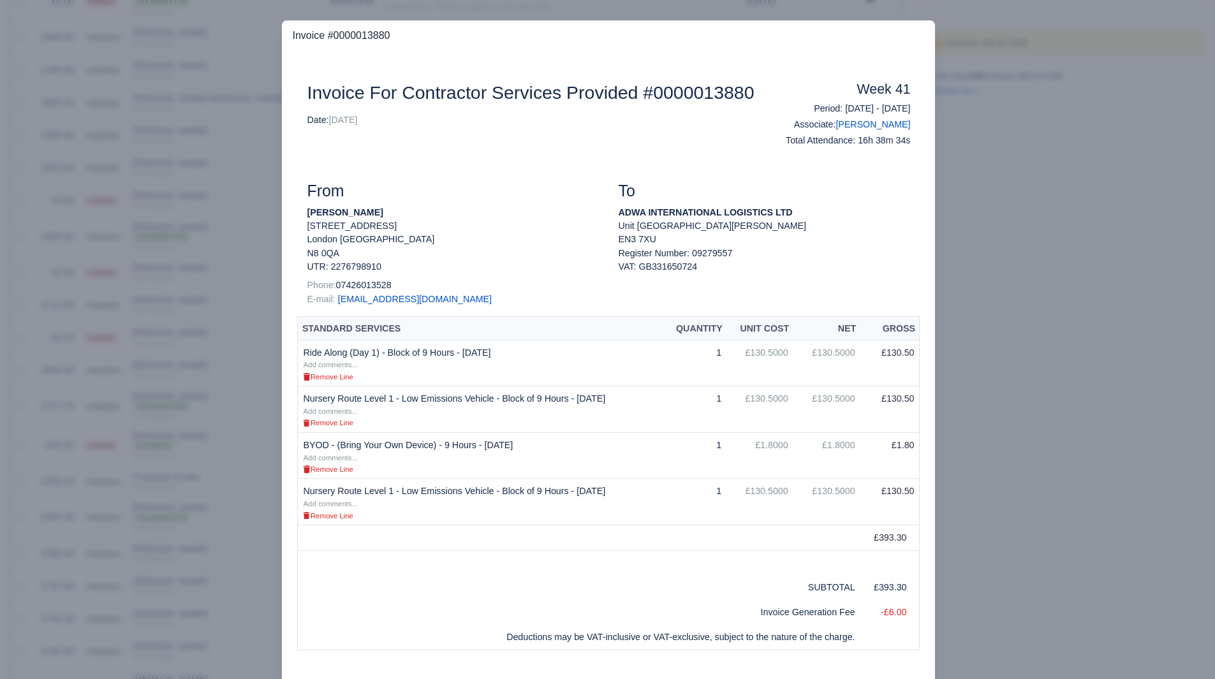
click at [196, 462] on div at bounding box center [607, 339] width 1215 height 679
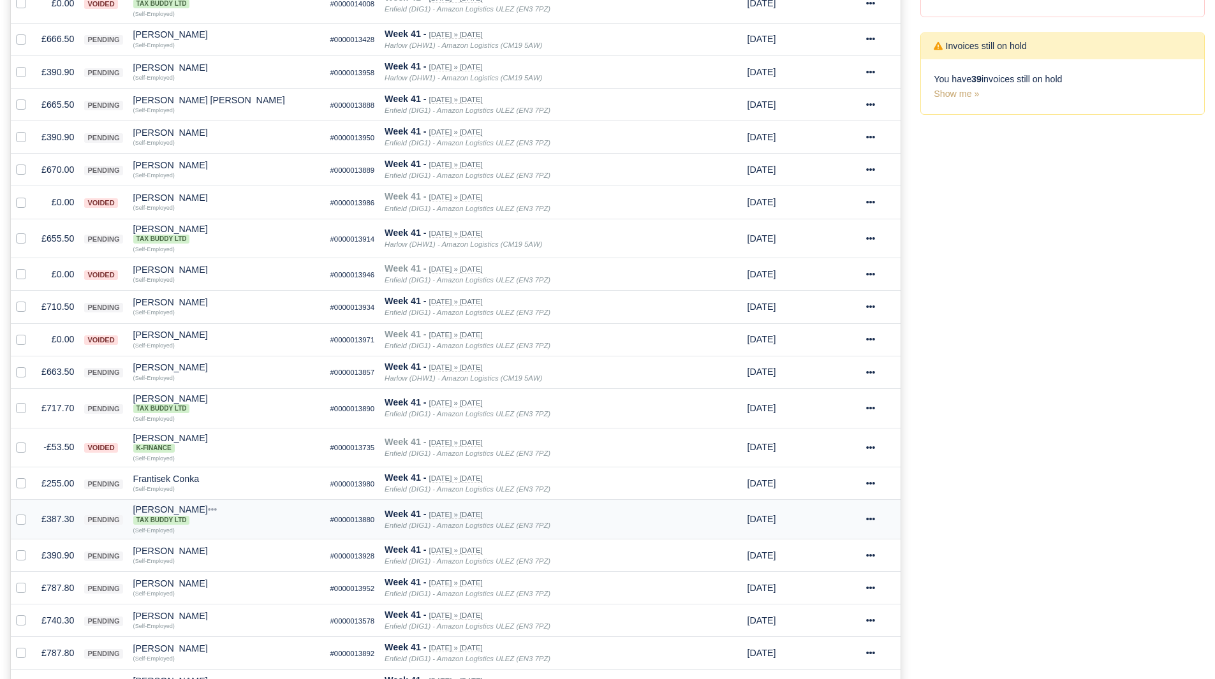
click at [69, 521] on td "£387.30" at bounding box center [57, 520] width 43 height 40
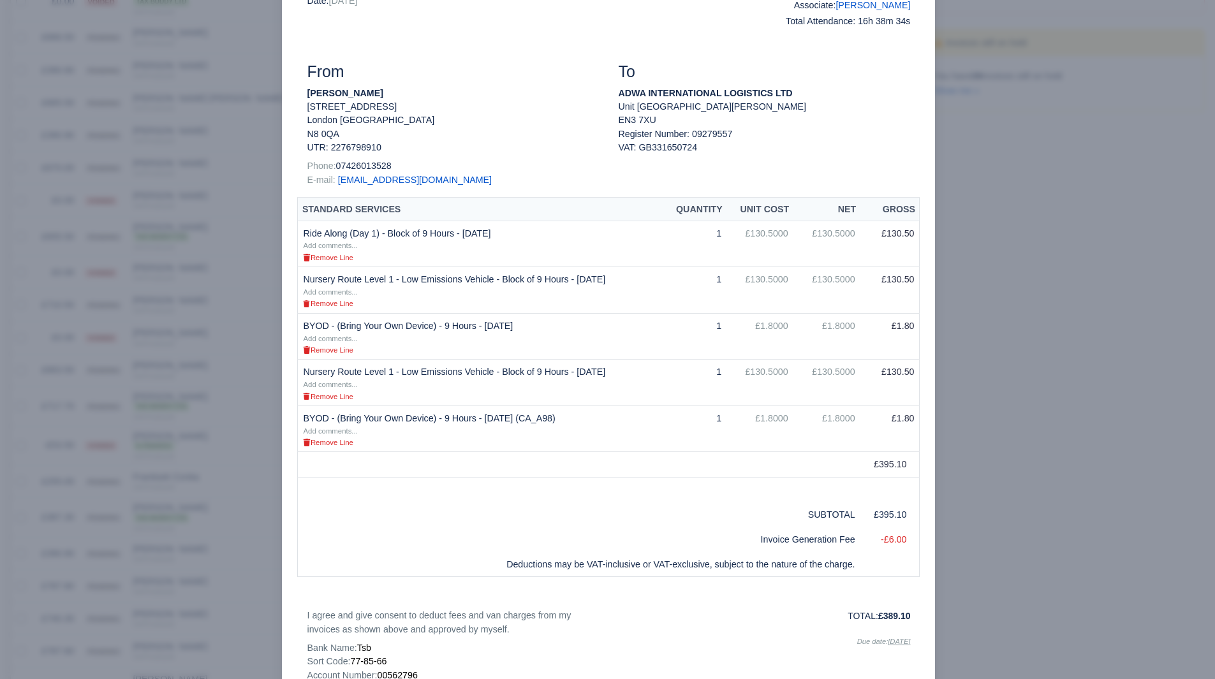
scroll to position [128, 0]
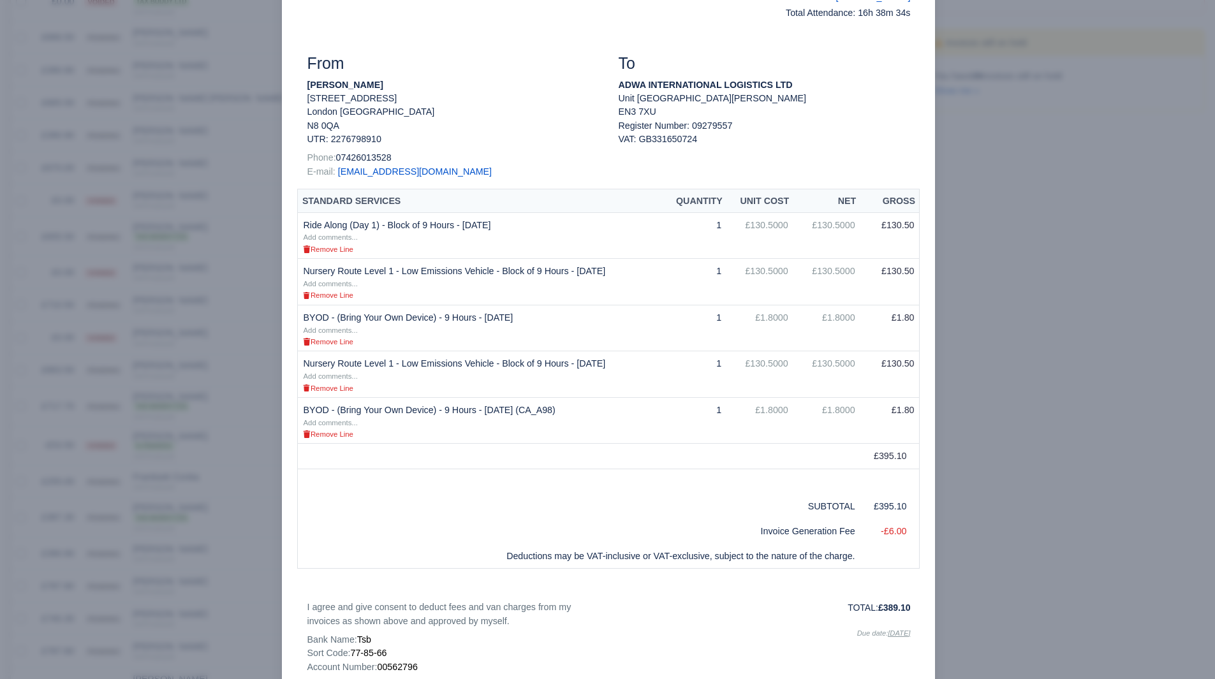
drag, startPoint x: 963, startPoint y: 542, endPoint x: 961, endPoint y: 549, distance: 7.1
click at [965, 541] on div at bounding box center [607, 339] width 1215 height 679
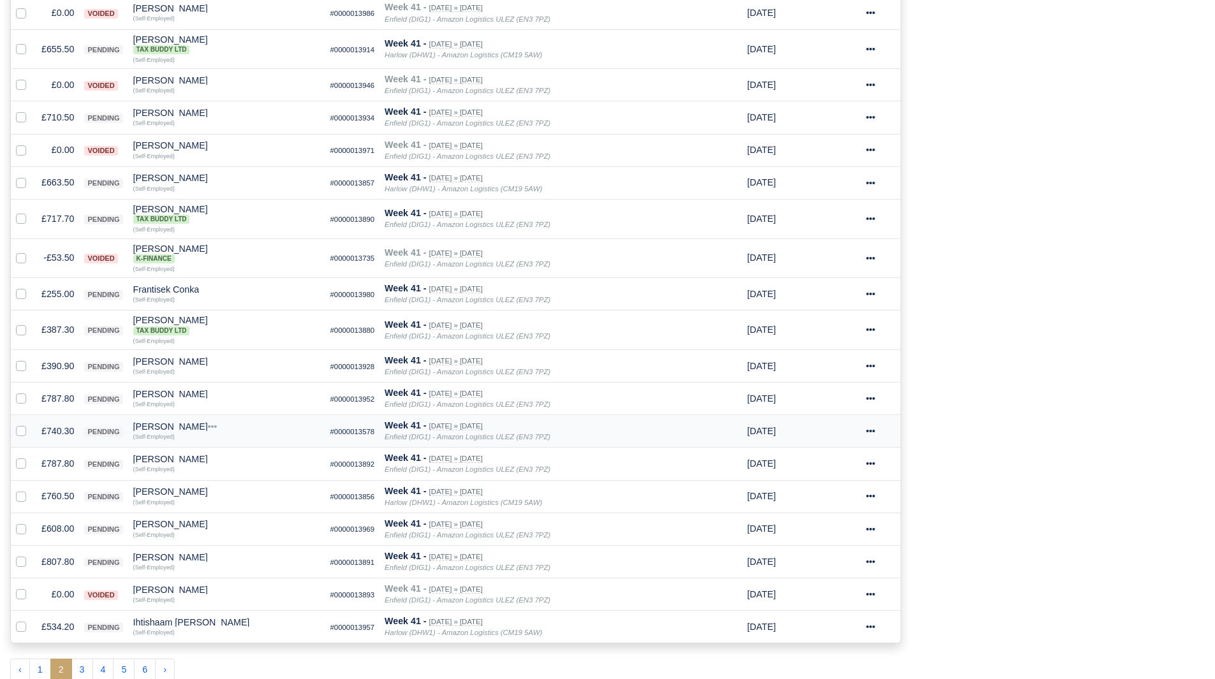
scroll to position [510, 0]
click at [60, 497] on td "£760.50" at bounding box center [57, 494] width 43 height 33
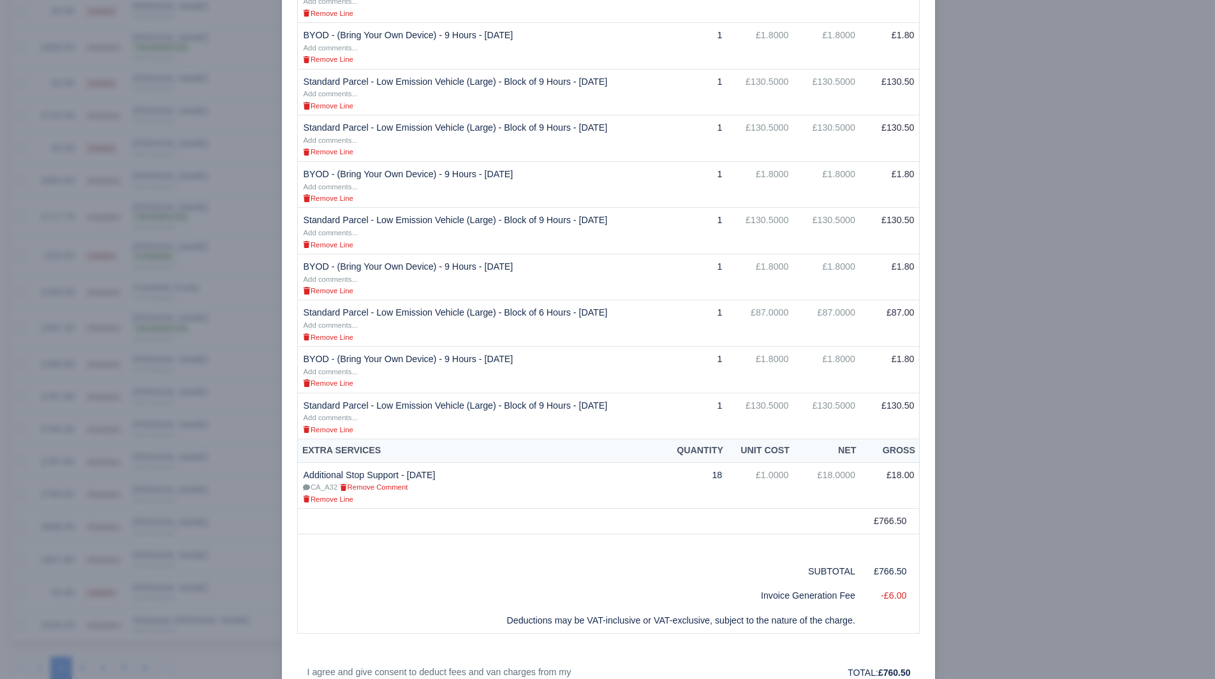
scroll to position [447, 0]
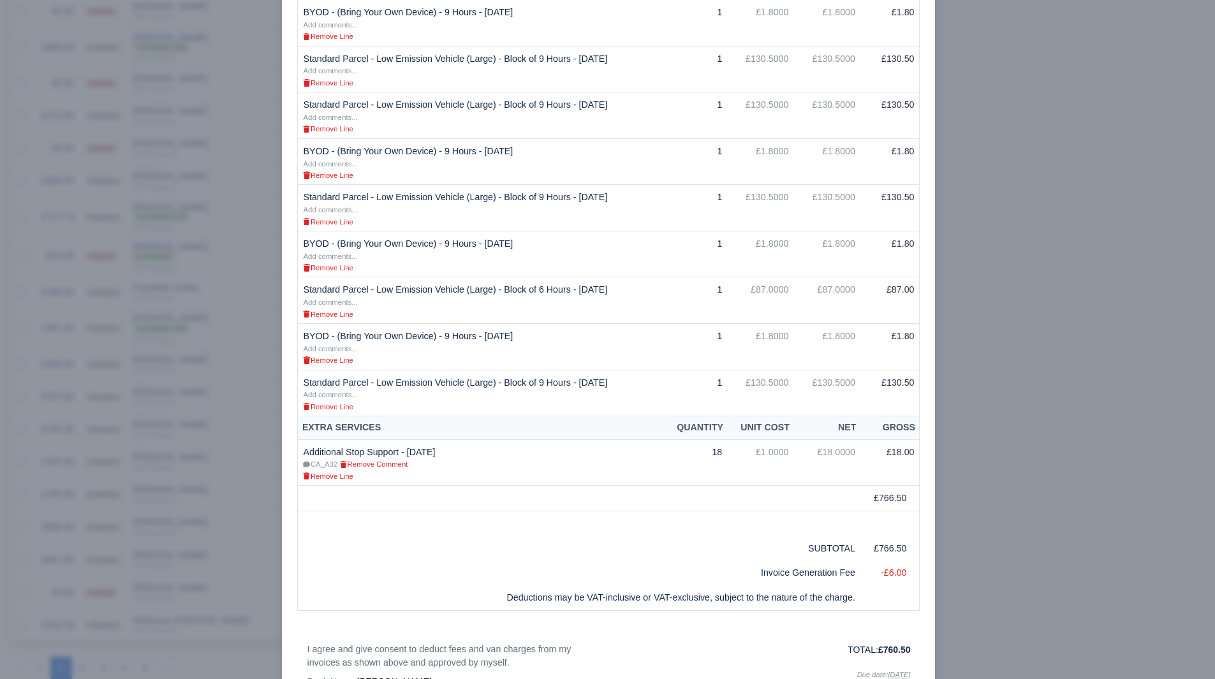
drag, startPoint x: 1017, startPoint y: 257, endPoint x: 1021, endPoint y: 263, distance: 7.4
click at [1020, 263] on div at bounding box center [607, 339] width 1215 height 679
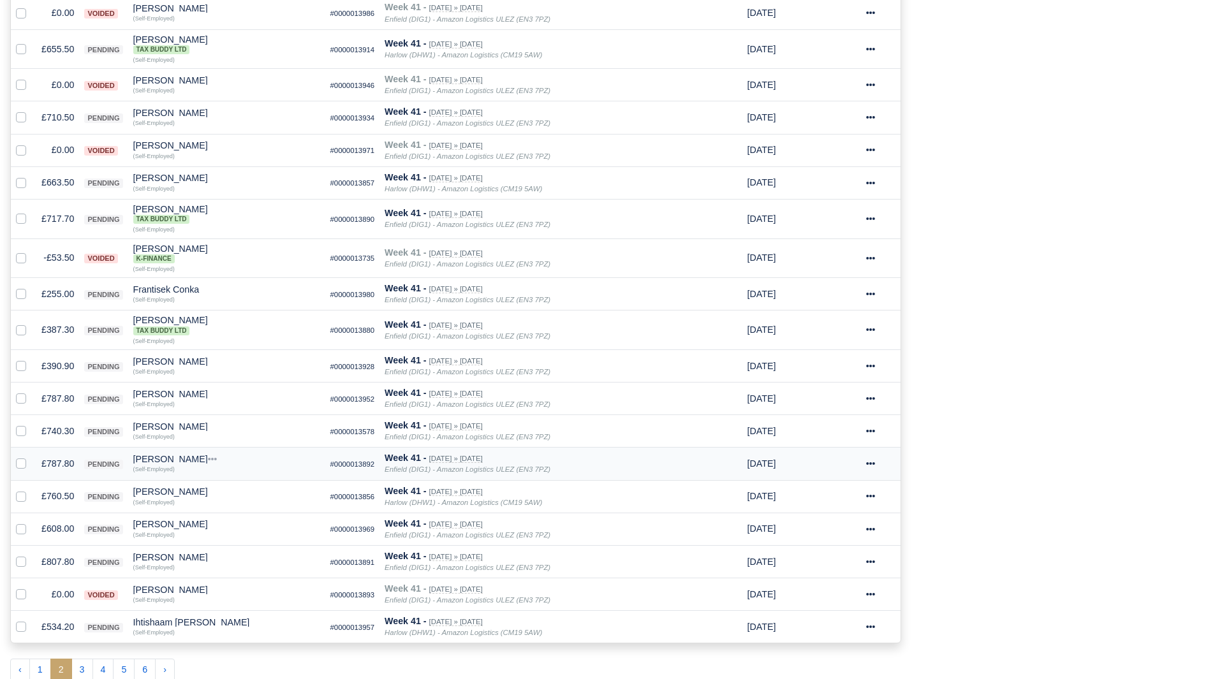
scroll to position [510, 0]
click at [45, 493] on td "£760.50" at bounding box center [57, 494] width 43 height 33
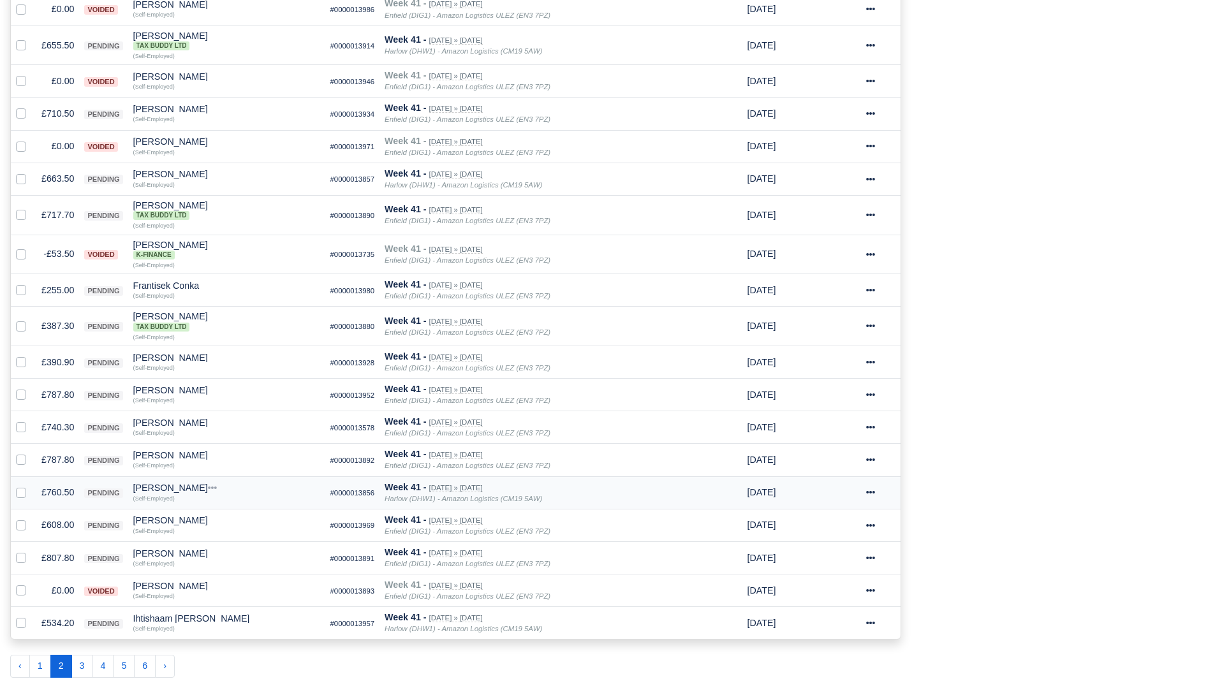
scroll to position [508, 0]
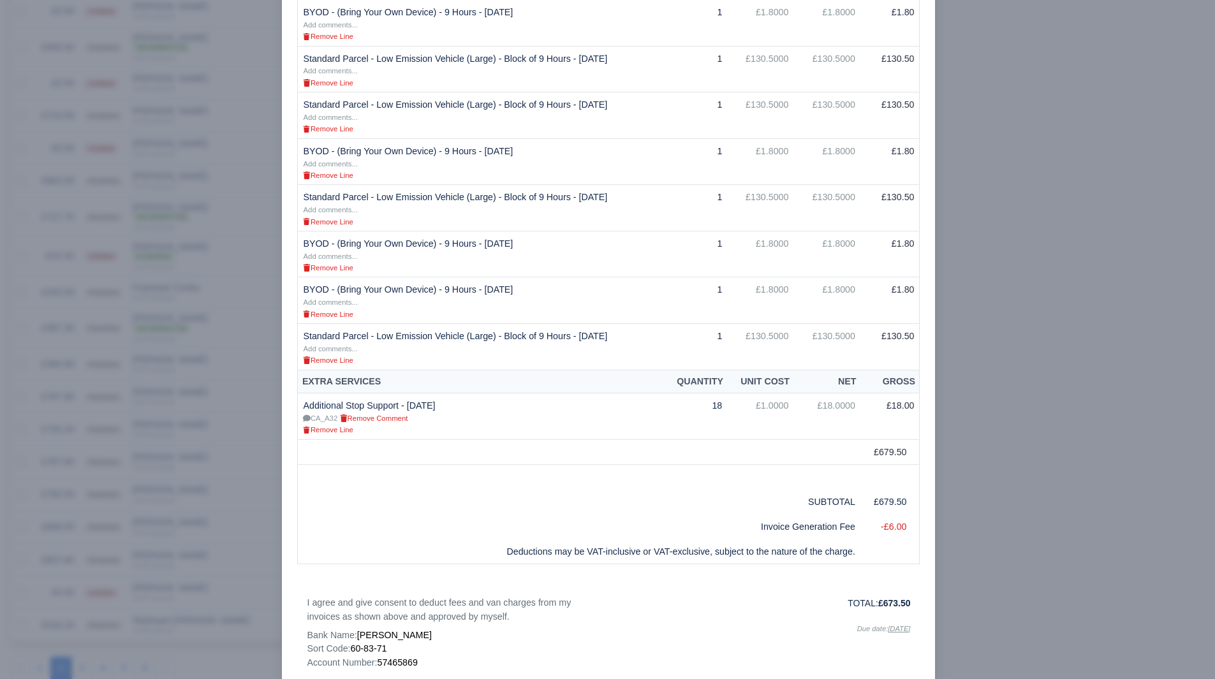
click at [185, 430] on div at bounding box center [607, 339] width 1215 height 679
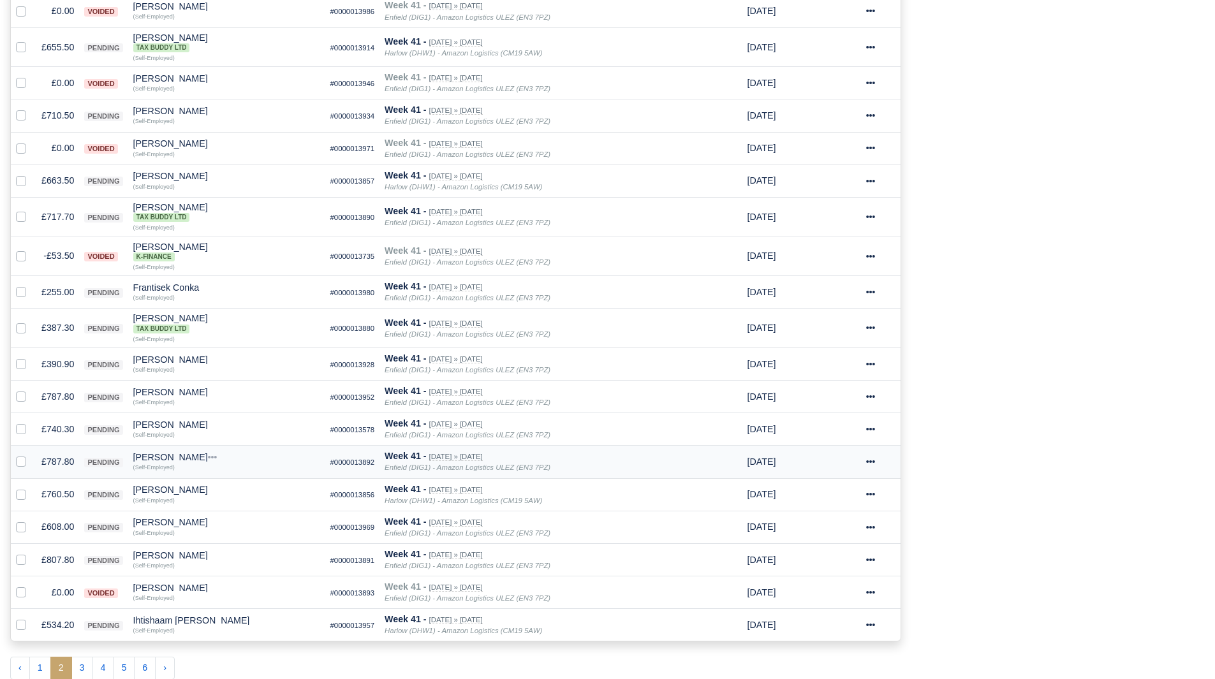
scroll to position [574, 0]
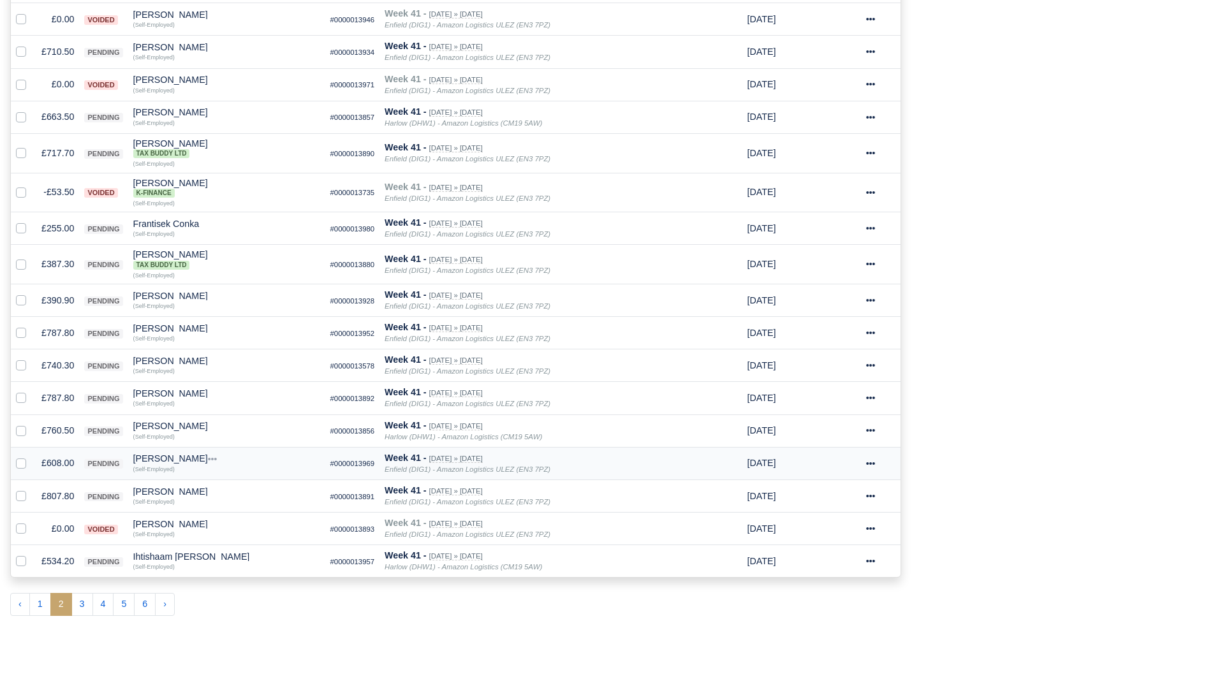
click at [40, 464] on td "£608.00" at bounding box center [57, 463] width 43 height 33
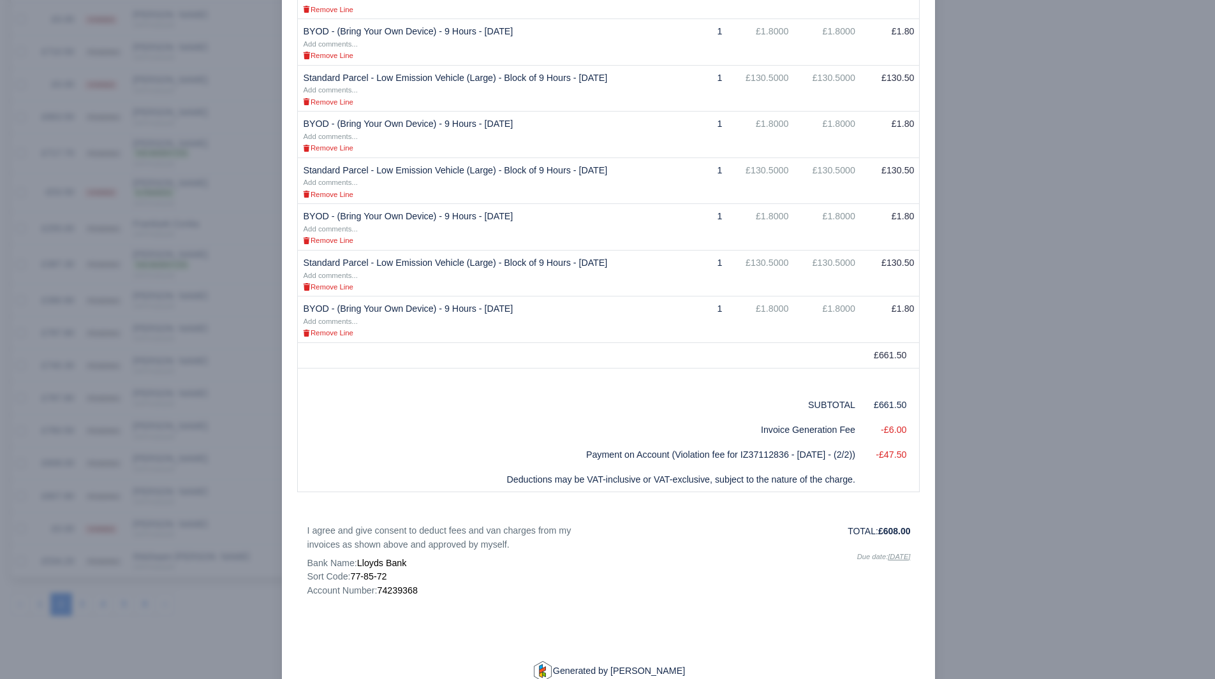
click at [222, 487] on div at bounding box center [607, 339] width 1215 height 679
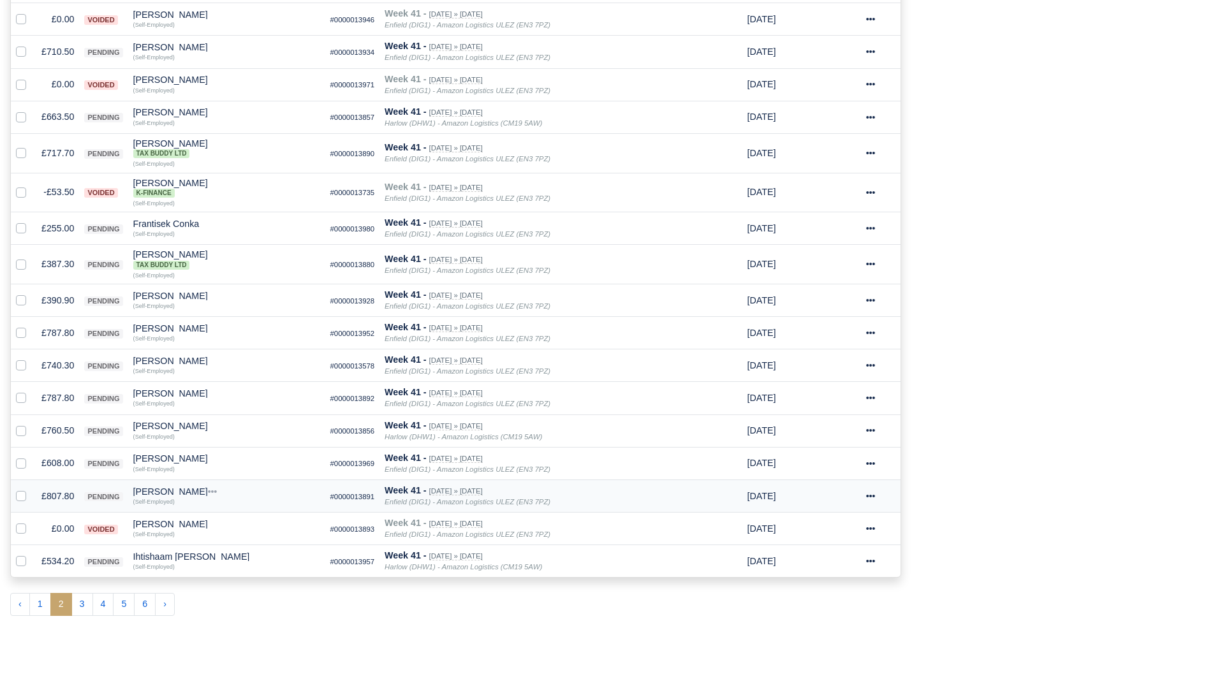
click at [55, 499] on td "£807.80" at bounding box center [57, 496] width 43 height 33
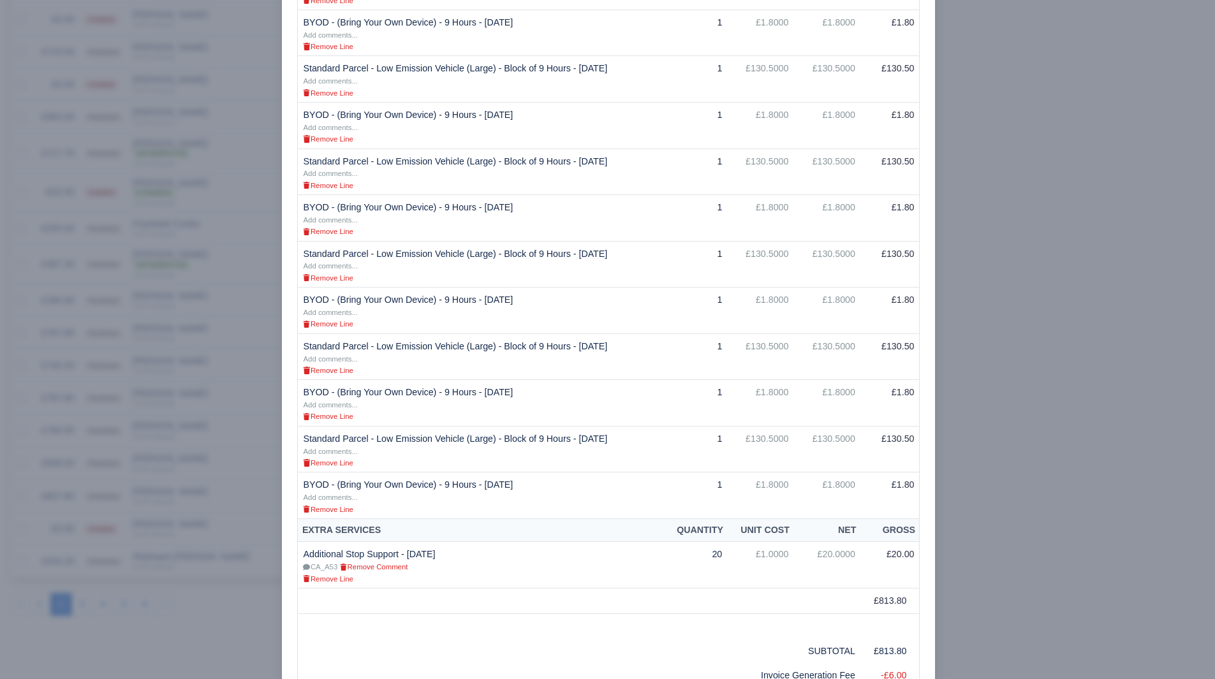
scroll to position [510, 0]
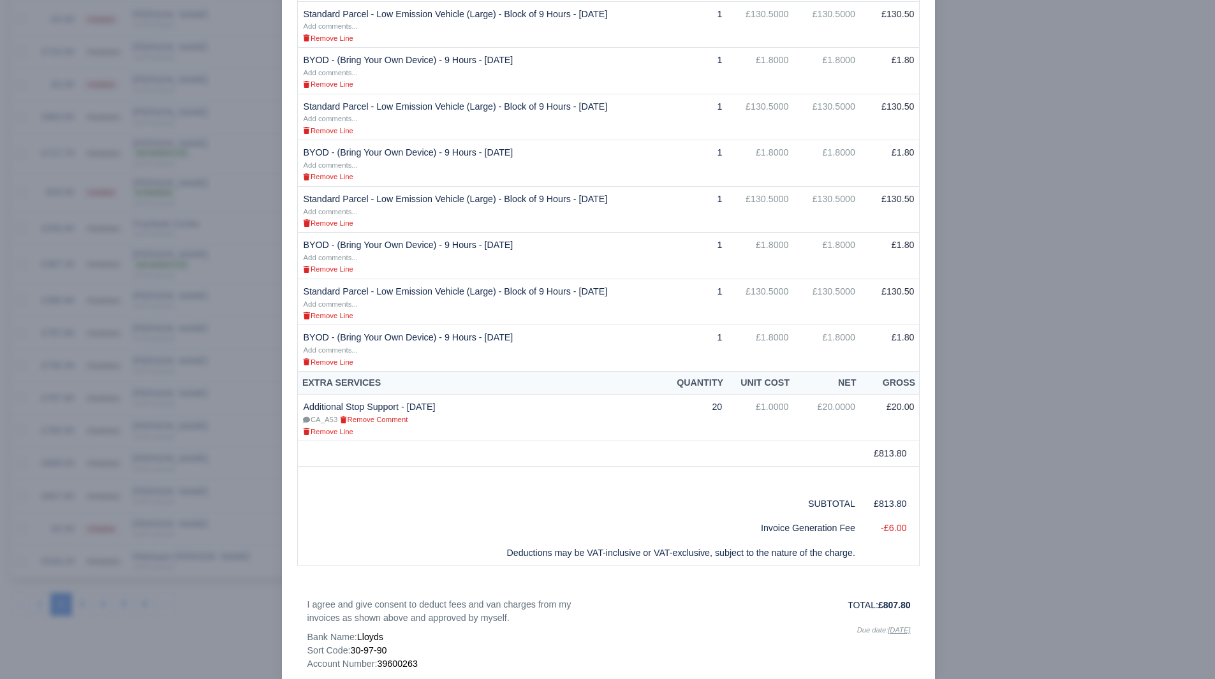
click at [1038, 470] on div at bounding box center [607, 339] width 1215 height 679
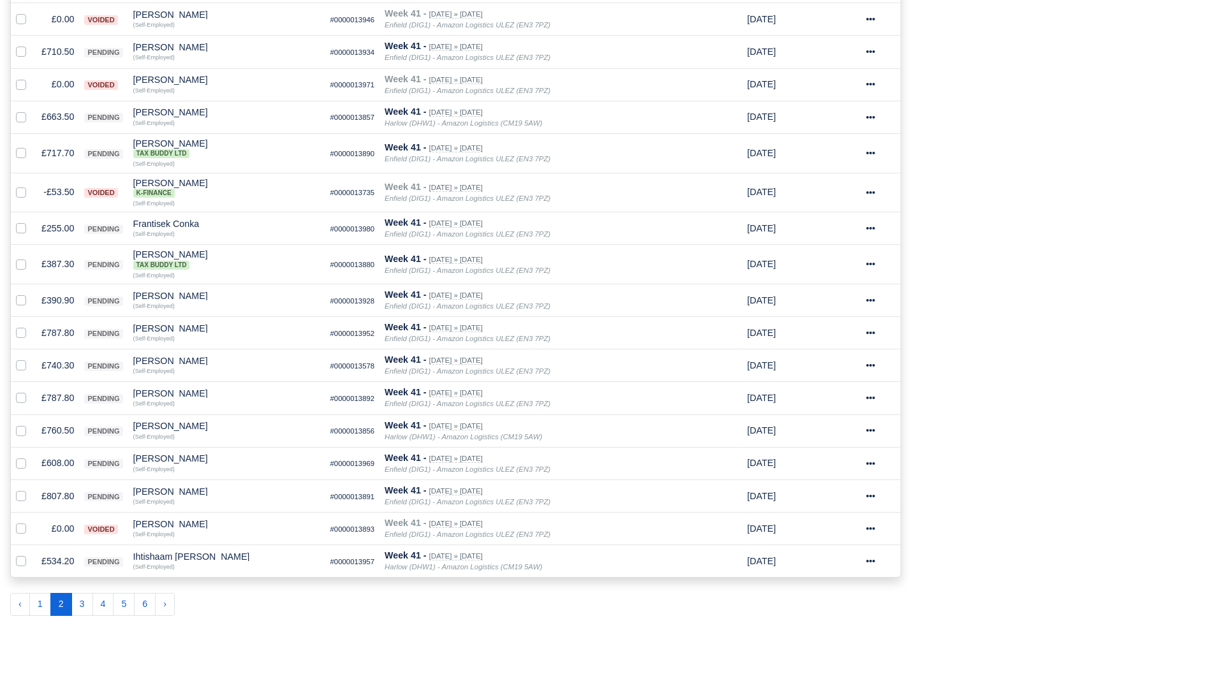
scroll to position [574, 0]
click at [57, 558] on td "£534.20" at bounding box center [57, 561] width 43 height 33
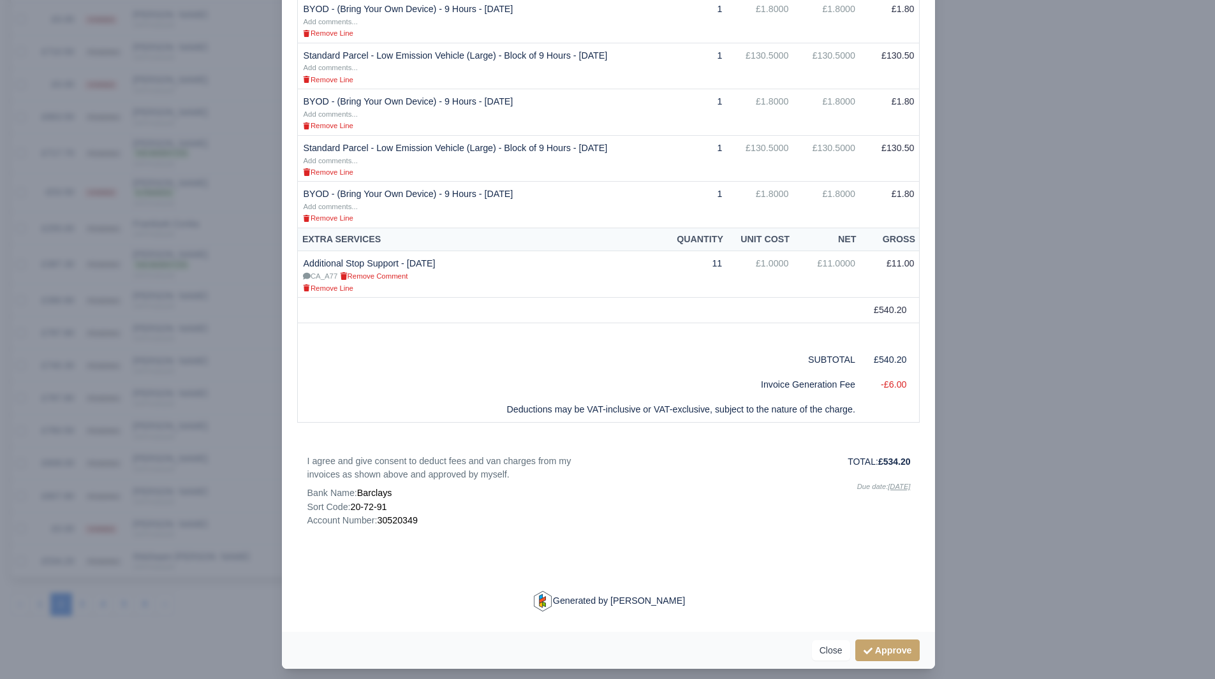
click at [983, 554] on div at bounding box center [607, 339] width 1215 height 679
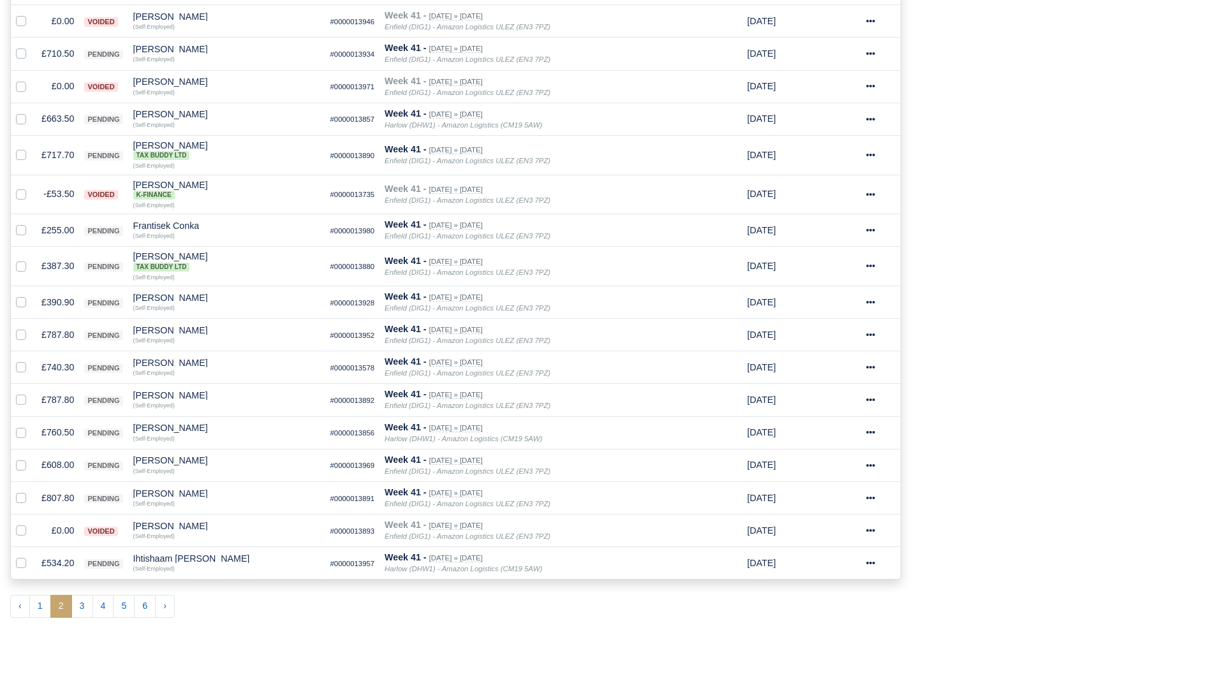
scroll to position [574, 0]
click at [82, 604] on button "3" at bounding box center [82, 604] width 22 height 23
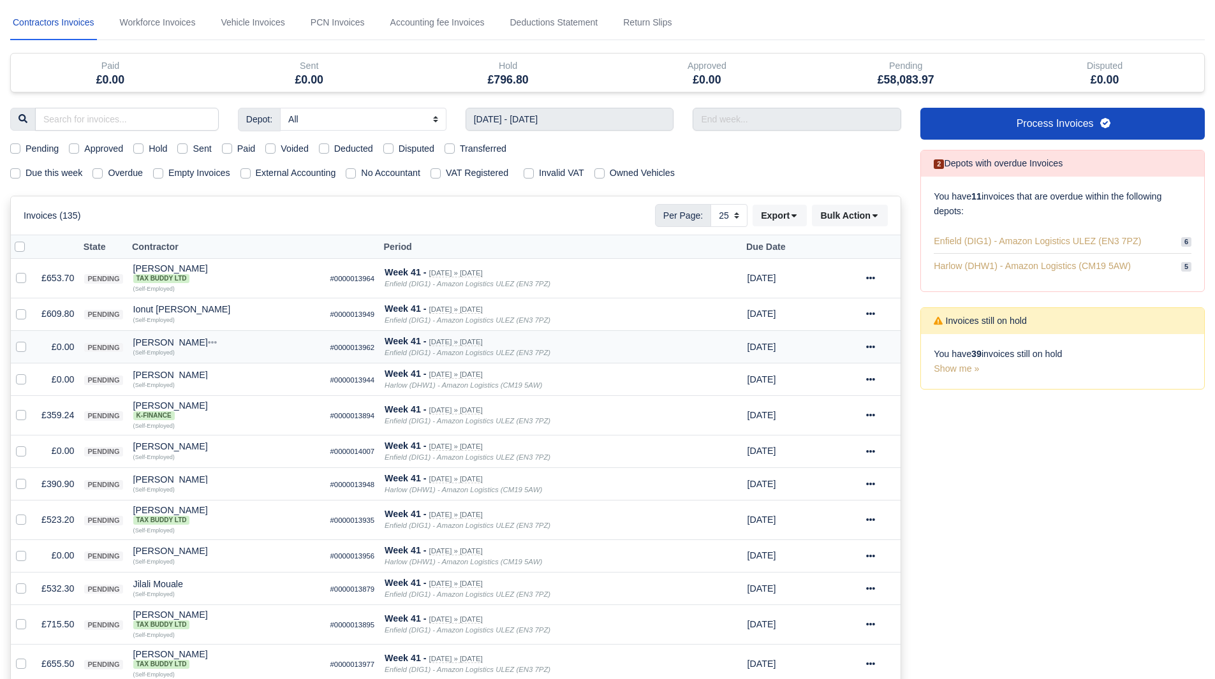
scroll to position [64, 0]
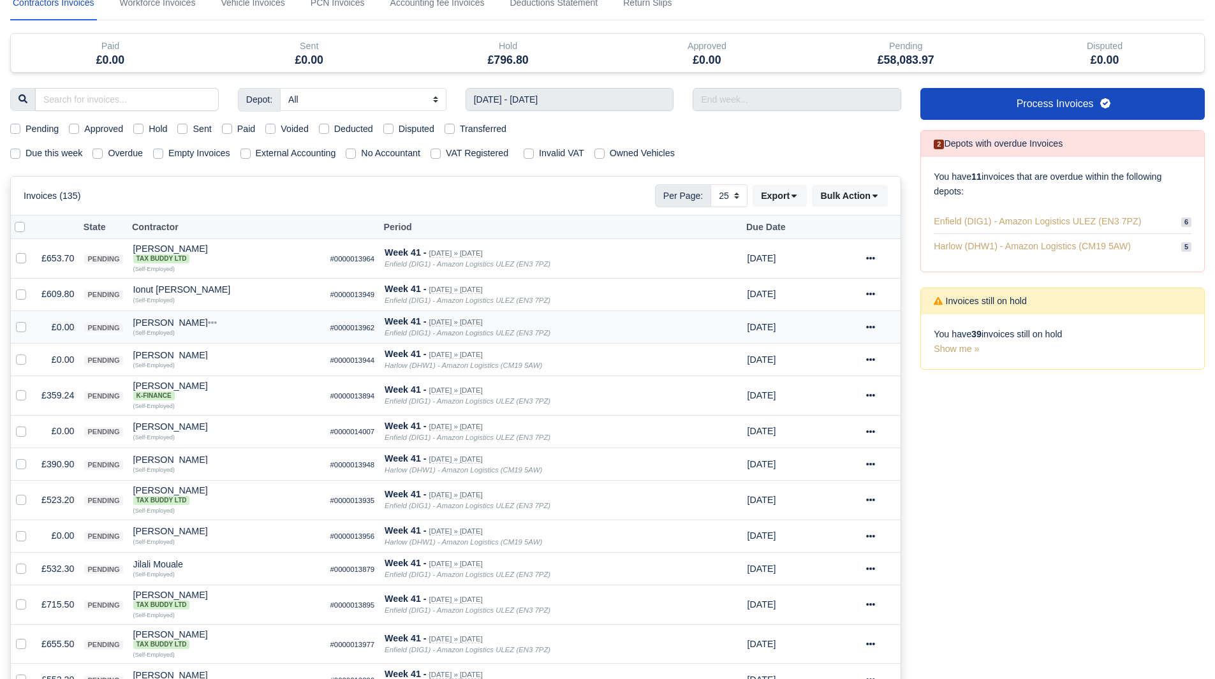
click at [31, 320] on label at bounding box center [31, 320] width 0 height 0
click at [18, 327] on input "checkbox" at bounding box center [21, 325] width 10 height 10
checkbox input "true"
click at [15, 358] on td at bounding box center [24, 359] width 26 height 33
click at [31, 353] on label at bounding box center [31, 353] width 0 height 0
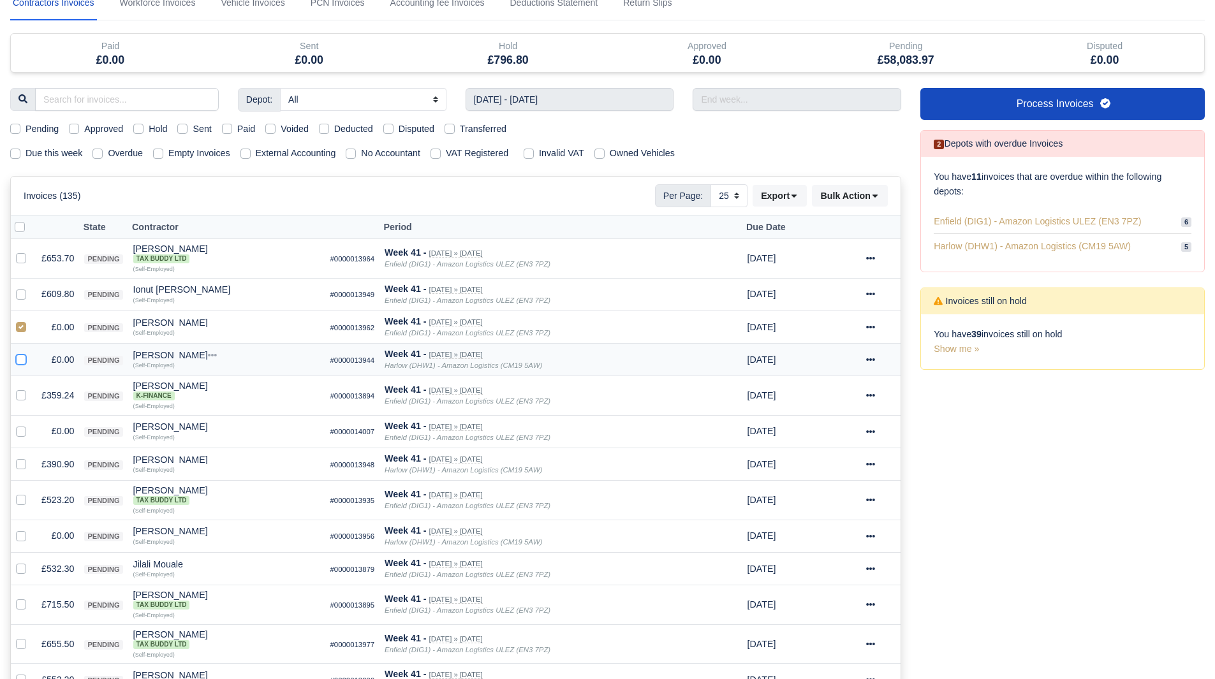
click at [19, 358] on input "checkbox" at bounding box center [21, 358] width 10 height 10
checkbox input "true"
click at [31, 424] on label at bounding box center [31, 424] width 0 height 0
click at [20, 428] on input "checkbox" at bounding box center [21, 429] width 10 height 10
checkbox input "true"
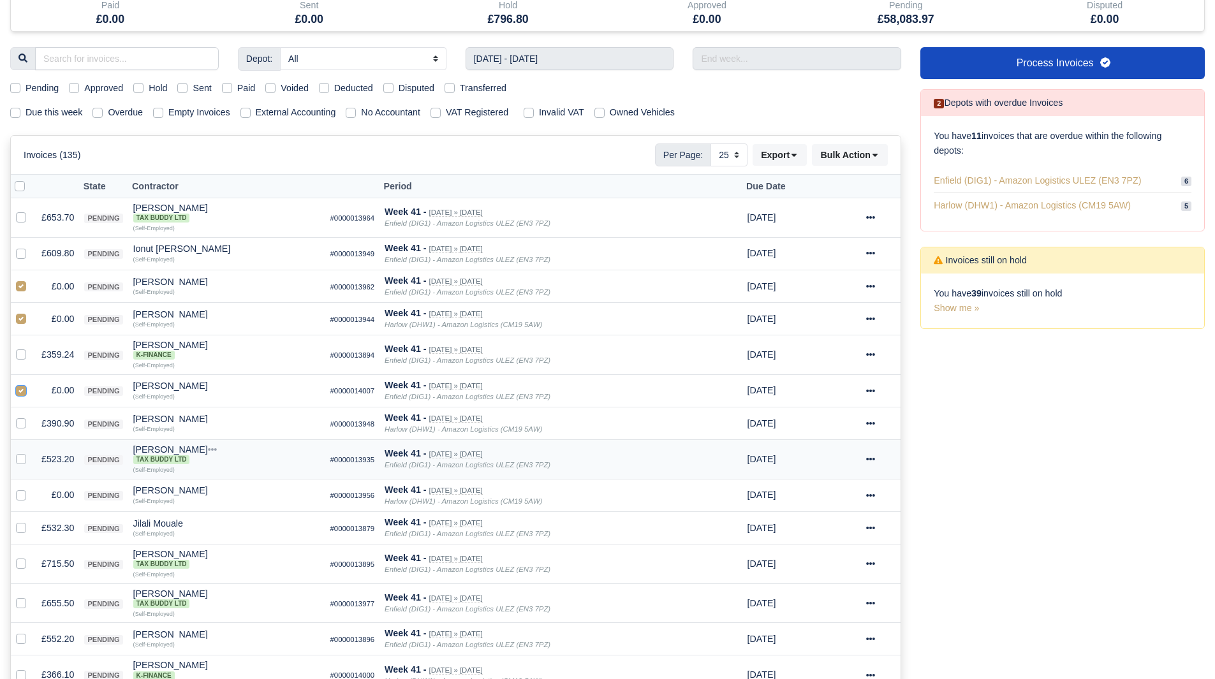
scroll to position [128, 0]
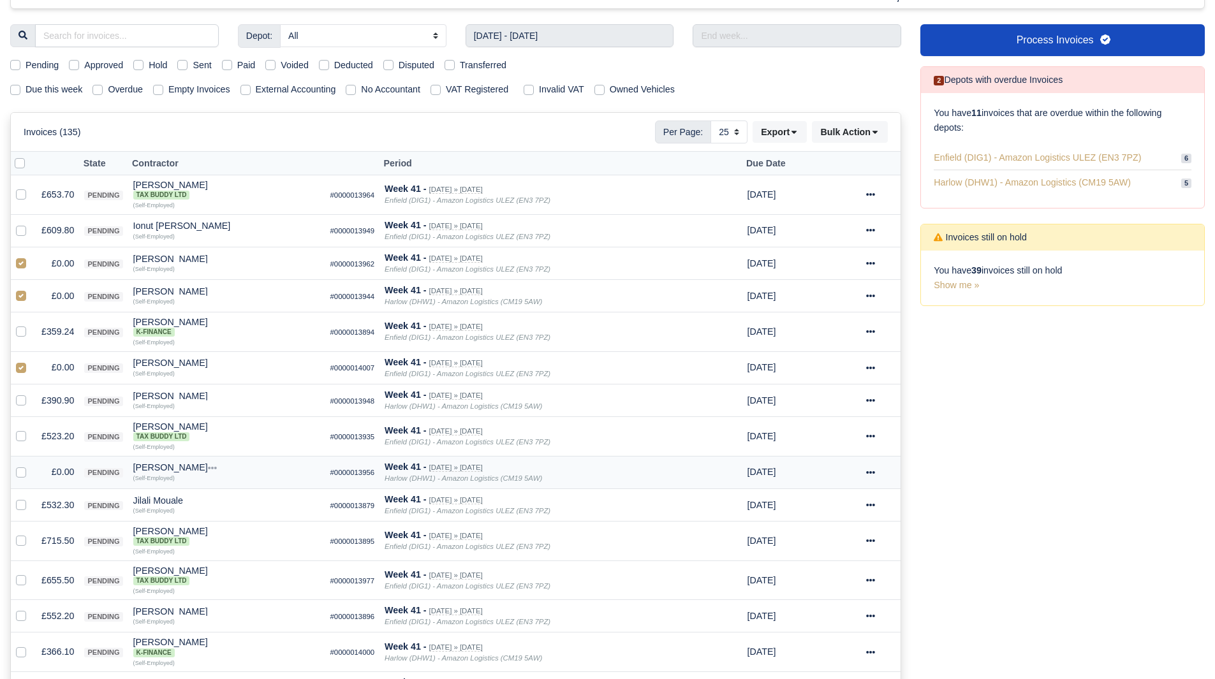
click at [31, 465] on label at bounding box center [31, 465] width 0 height 0
click at [19, 470] on input "checkbox" at bounding box center [21, 470] width 10 height 10
checkbox input "true"
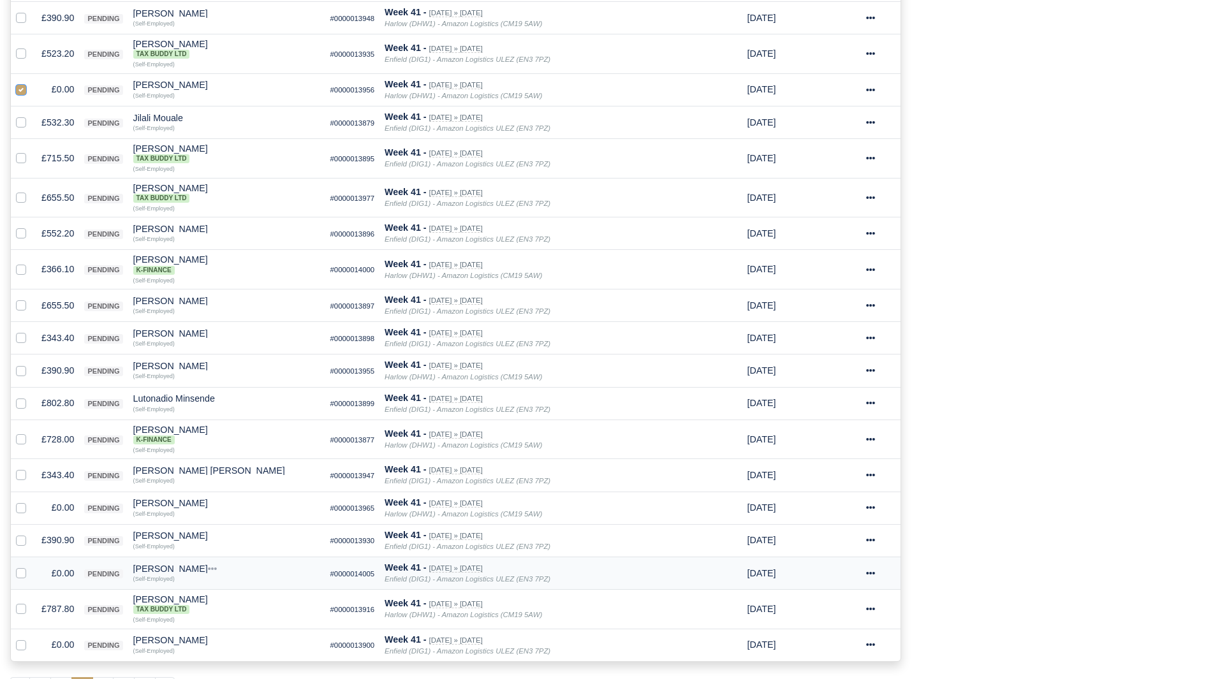
scroll to position [574, 0]
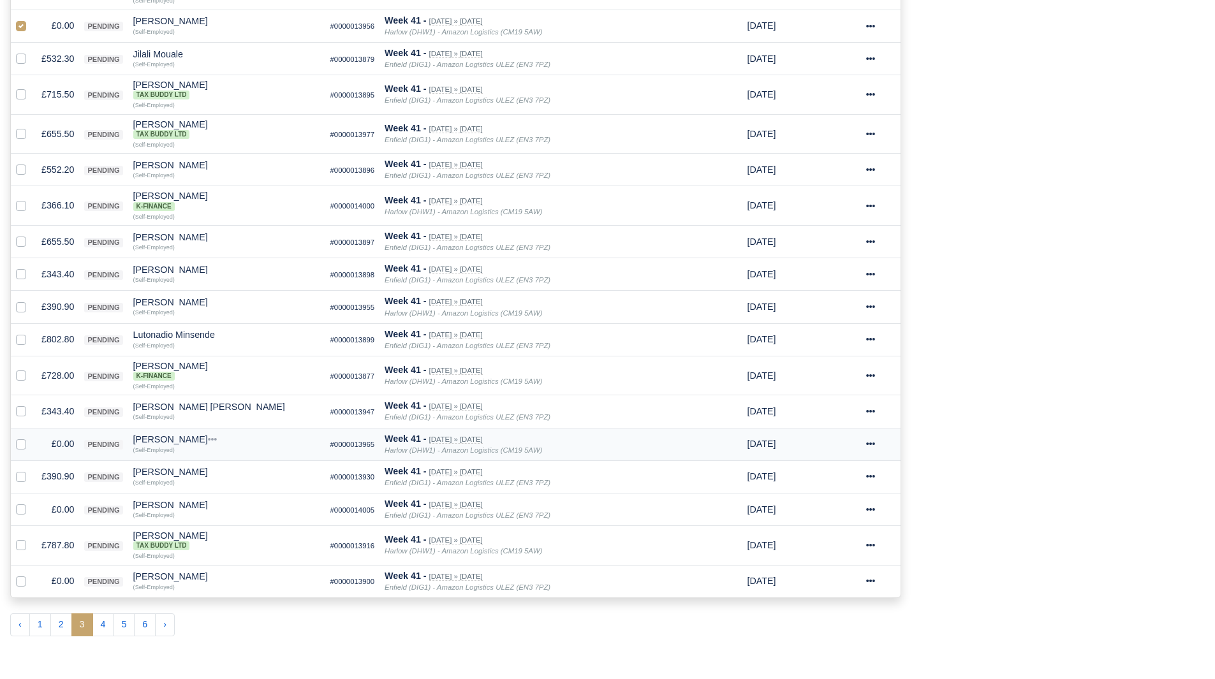
click at [31, 437] on label at bounding box center [31, 437] width 0 height 0
click at [18, 442] on input "checkbox" at bounding box center [21, 442] width 10 height 10
checkbox input "true"
click at [31, 503] on label at bounding box center [31, 503] width 0 height 0
click at [18, 512] on input "checkbox" at bounding box center [21, 508] width 10 height 10
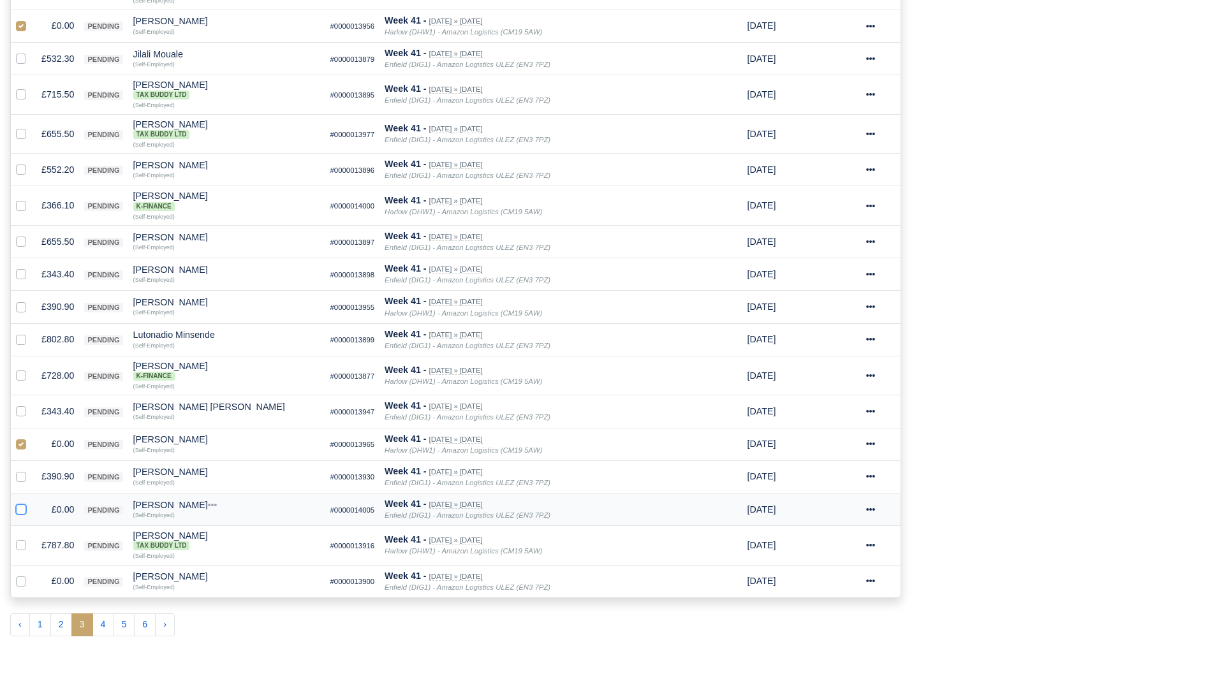
checkbox input "true"
click at [31, 574] on label at bounding box center [31, 574] width 0 height 0
click at [23, 579] on input "checkbox" at bounding box center [21, 579] width 10 height 10
checkbox input "true"
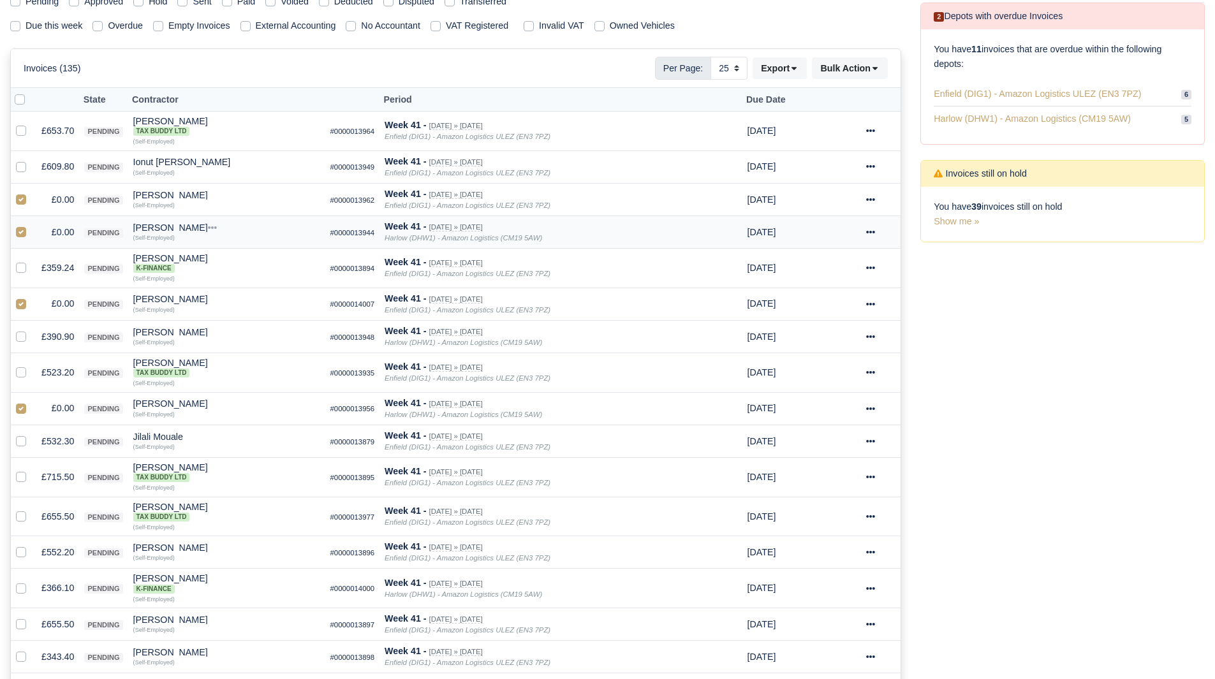
scroll to position [0, 0]
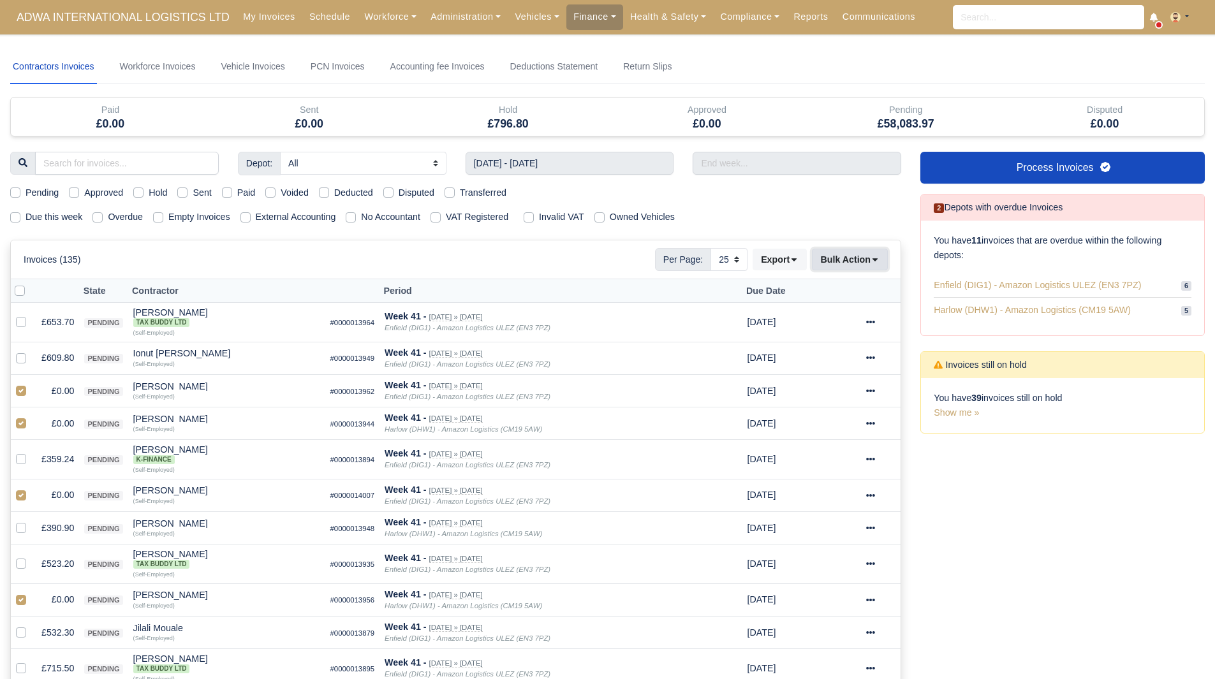
click at [854, 270] on button "Bulk Action" at bounding box center [850, 260] width 76 height 22
click at [836, 362] on div "Void" at bounding box center [830, 363] width 114 height 20
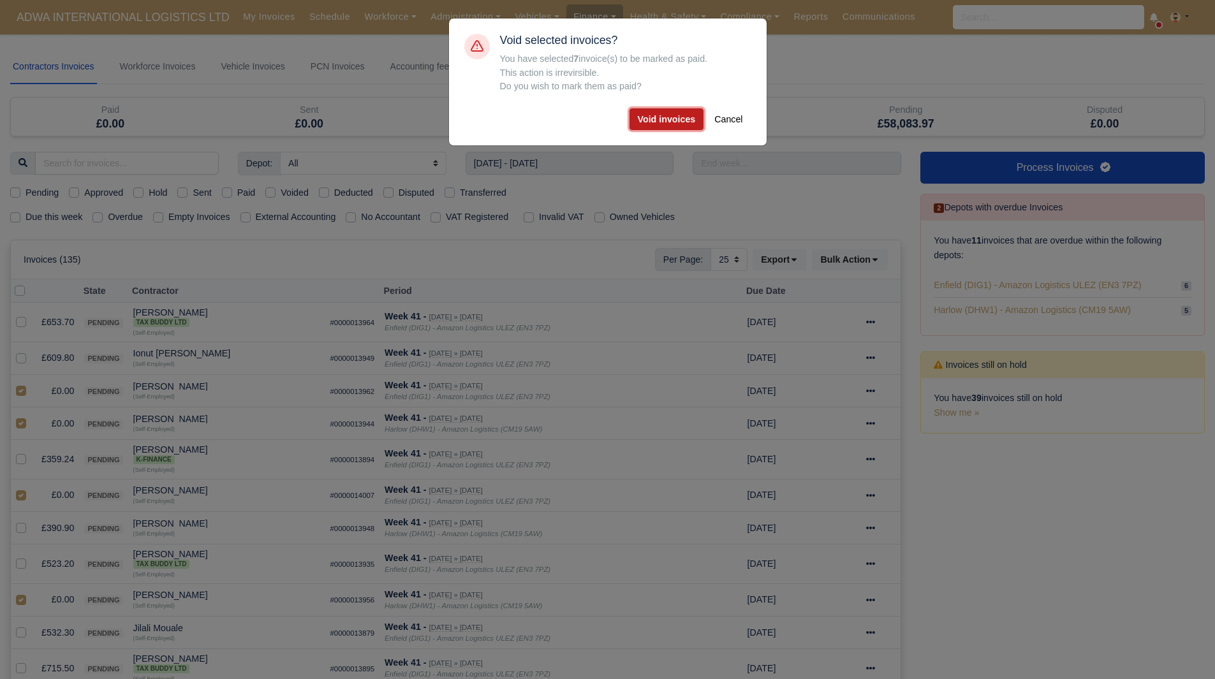
click at [656, 113] on button "Void invoices" at bounding box center [667, 119] width 75 height 22
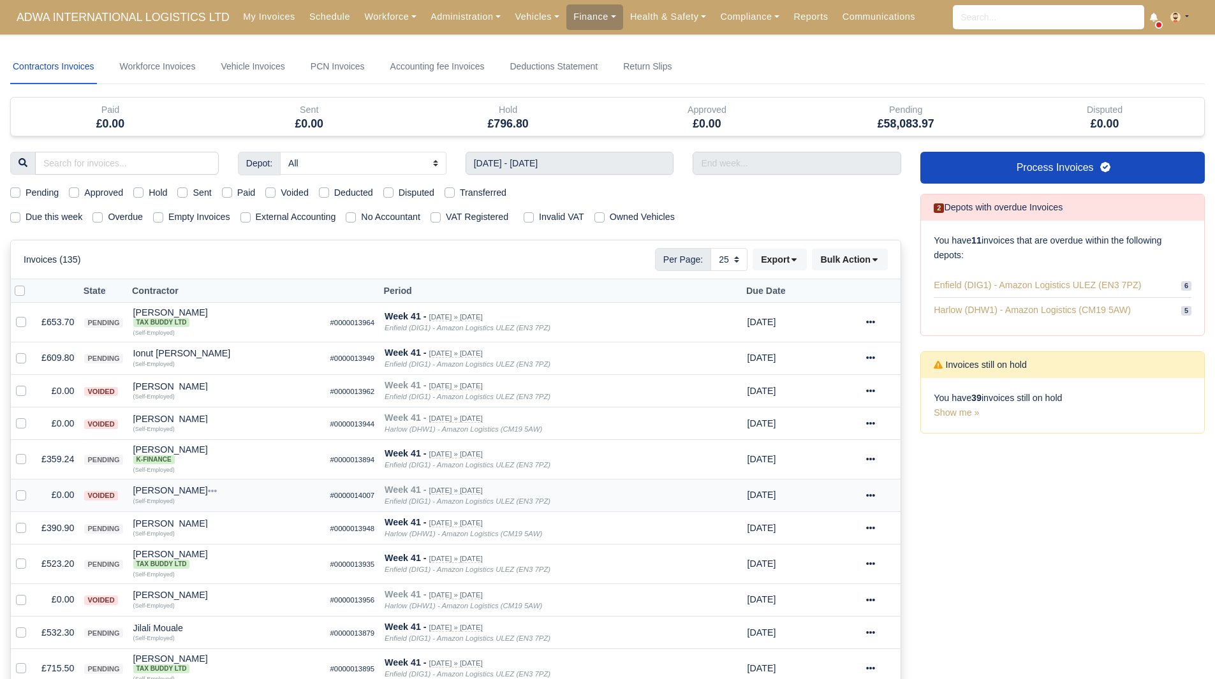
scroll to position [64, 0]
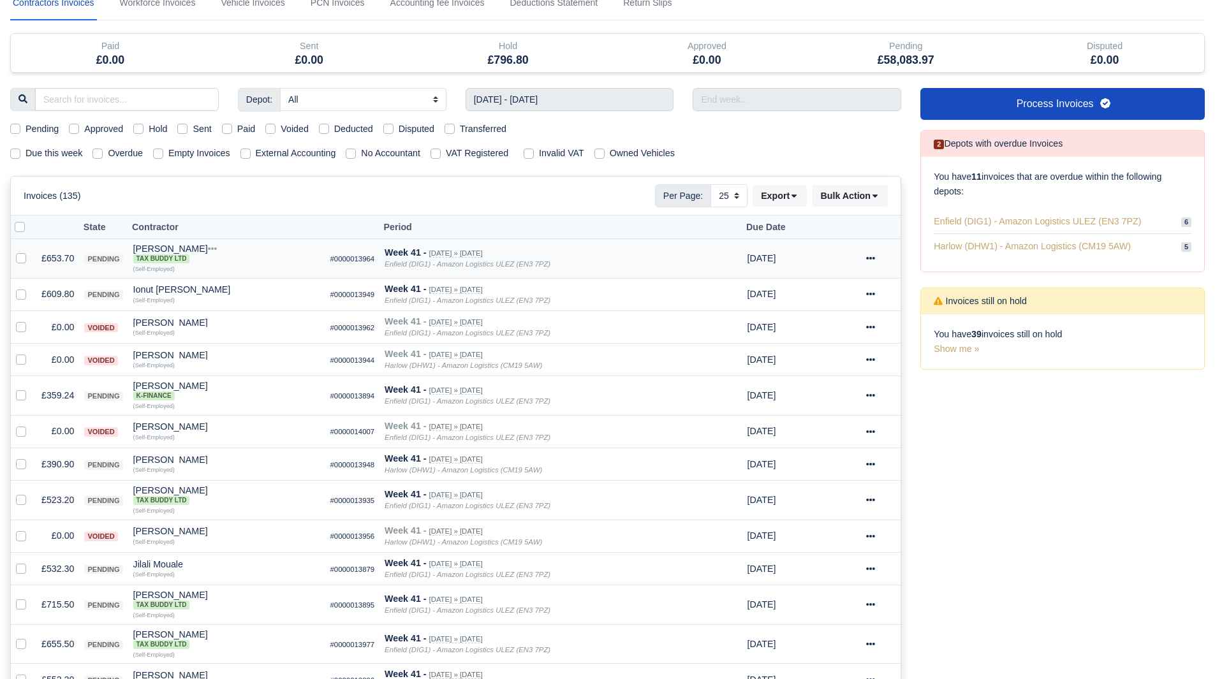
click at [47, 258] on td "£653.70" at bounding box center [57, 259] width 43 height 40
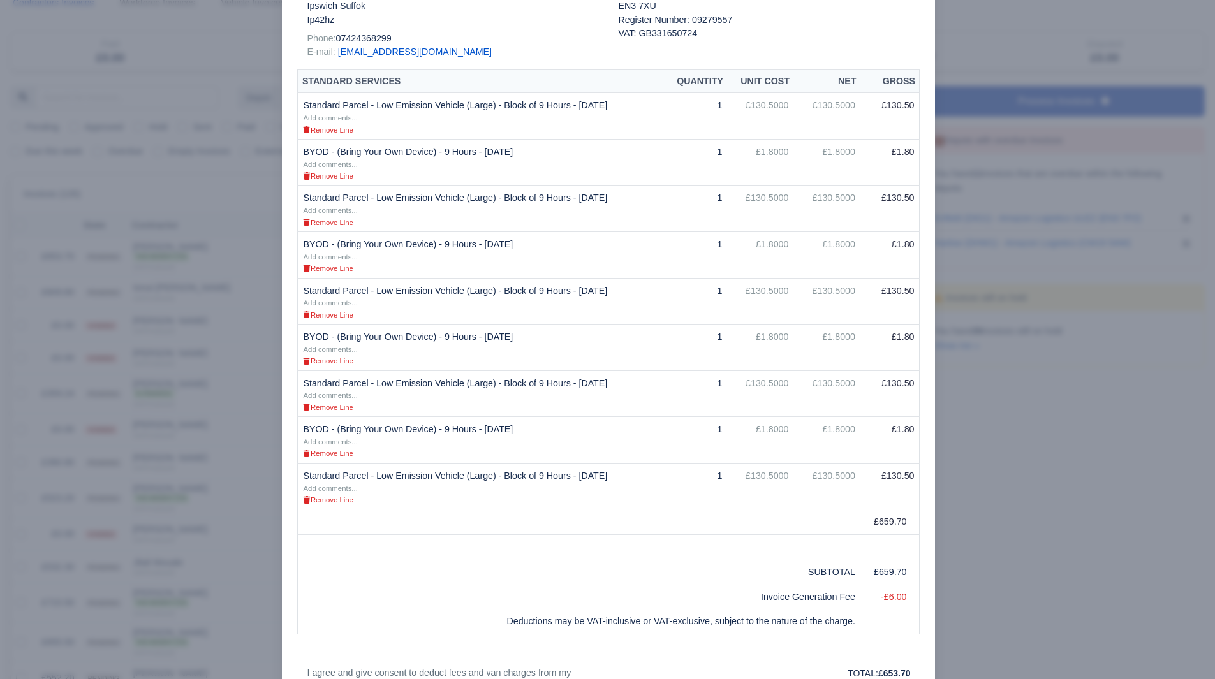
scroll to position [255, 0]
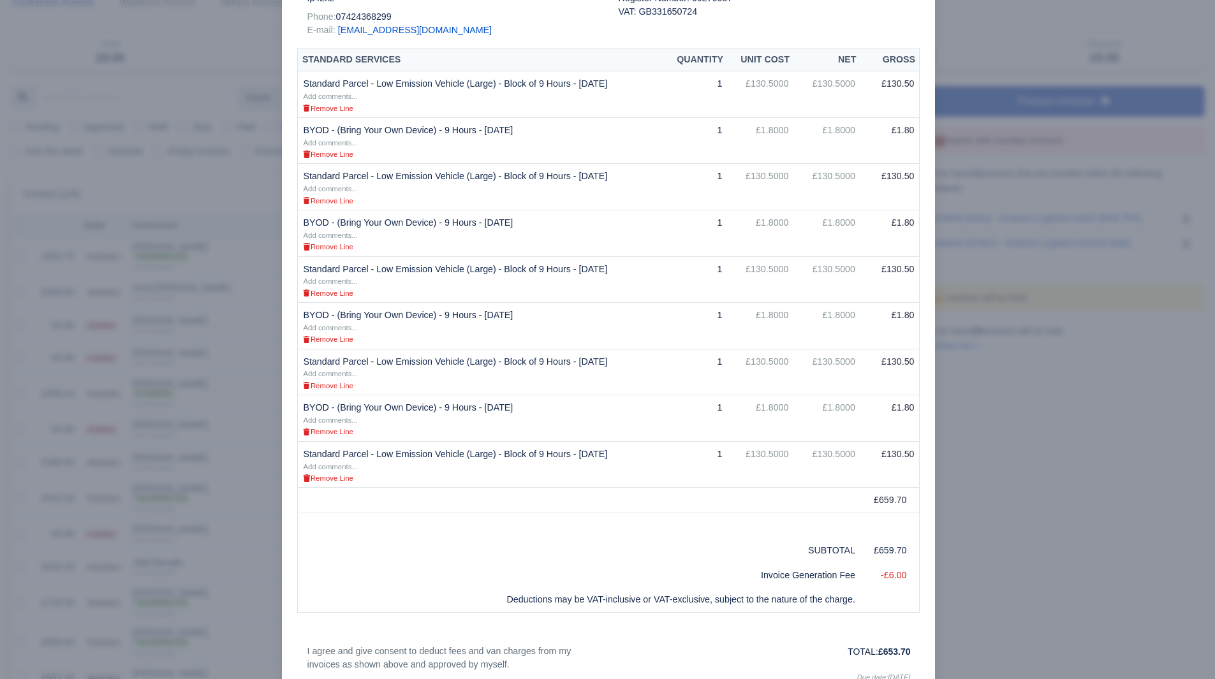
click at [993, 517] on div at bounding box center [607, 339] width 1215 height 679
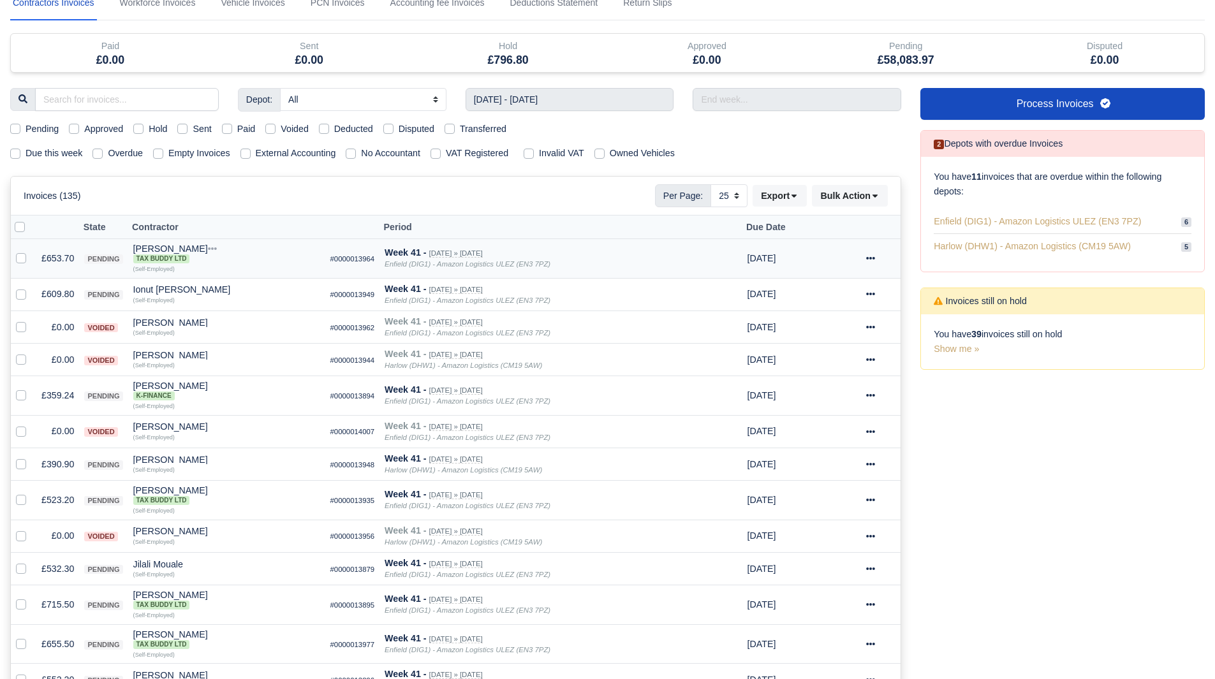
click at [63, 260] on td "£653.70" at bounding box center [57, 259] width 43 height 40
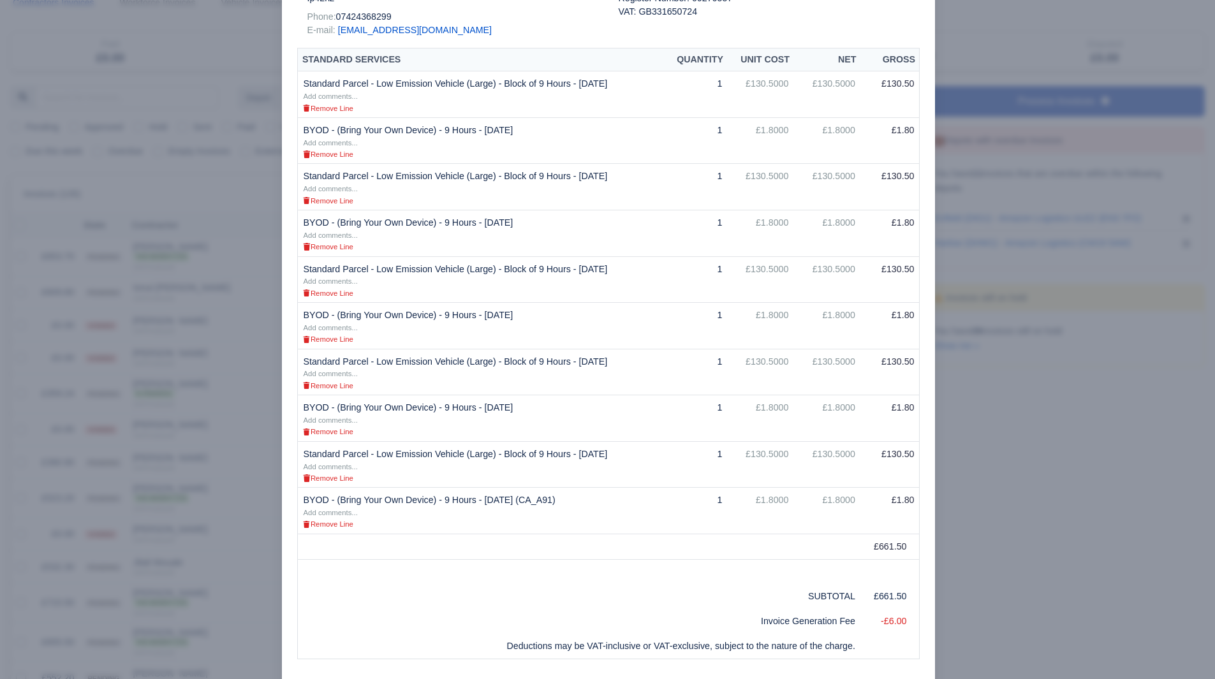
click at [961, 593] on div at bounding box center [607, 339] width 1215 height 679
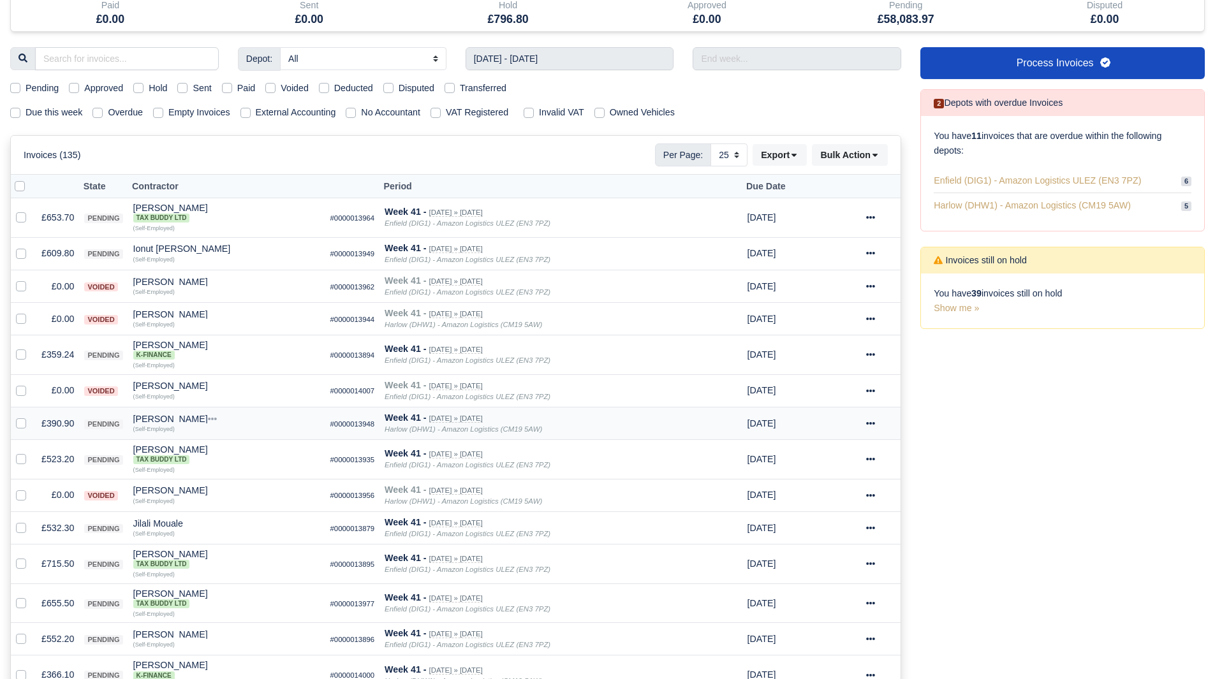
scroll to position [128, 0]
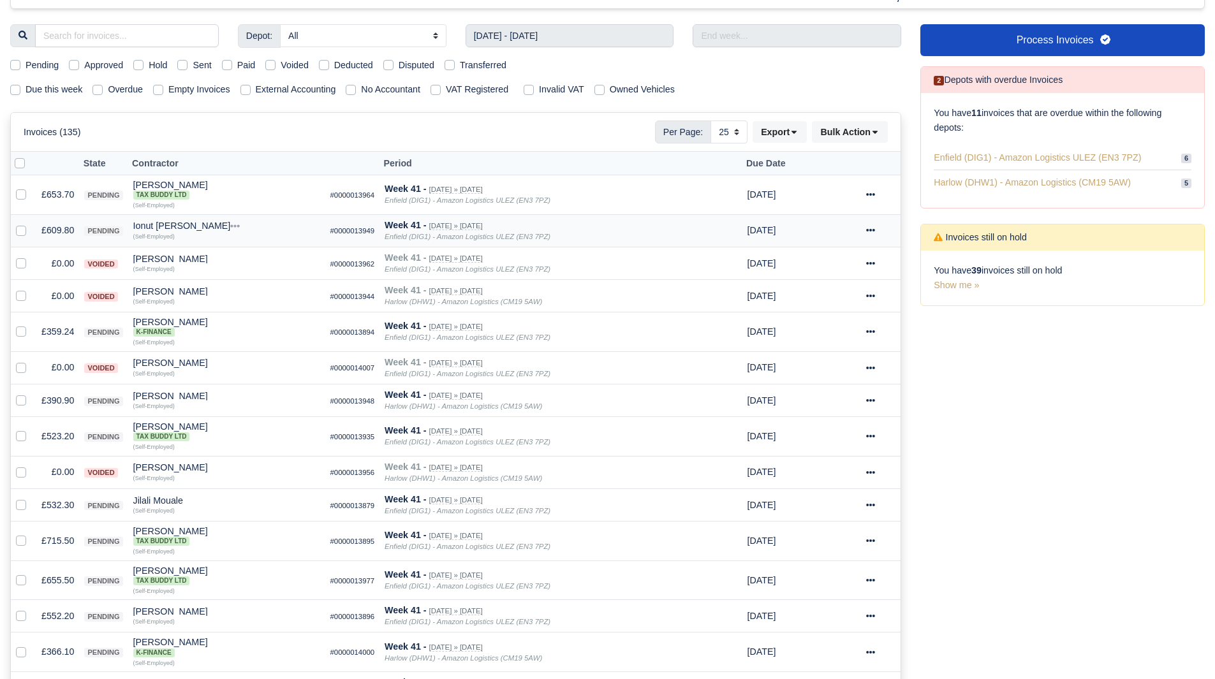
click at [45, 221] on td "£609.80" at bounding box center [57, 230] width 43 height 33
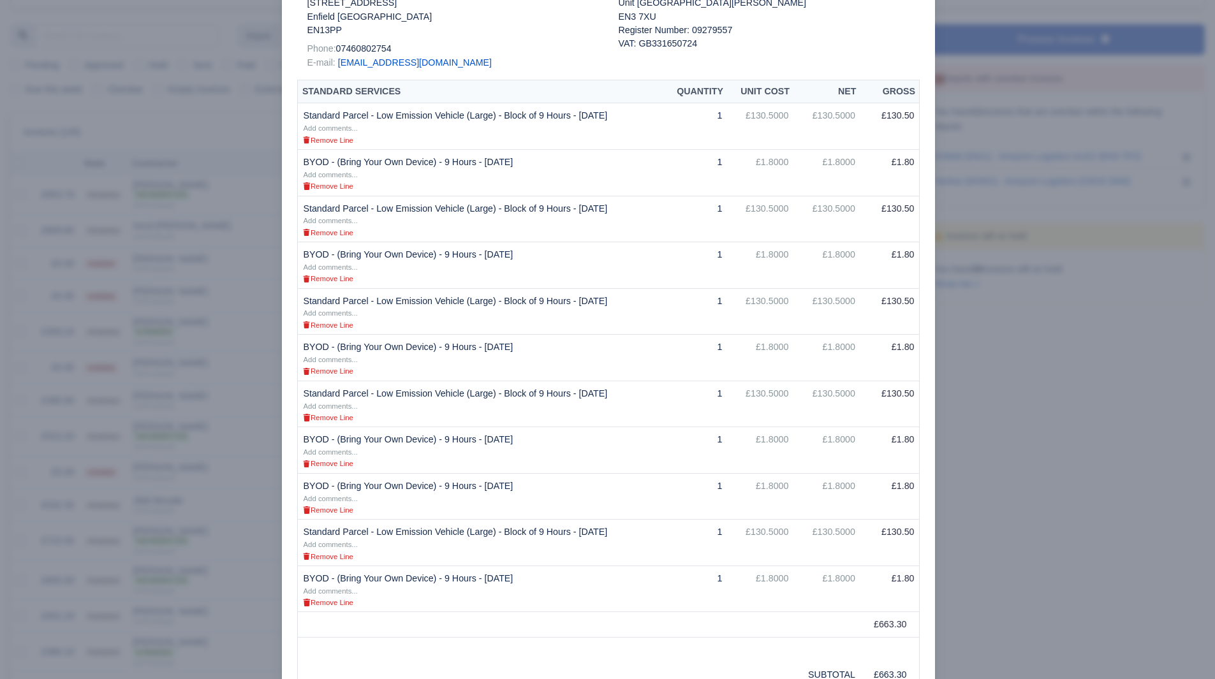
scroll to position [255, 0]
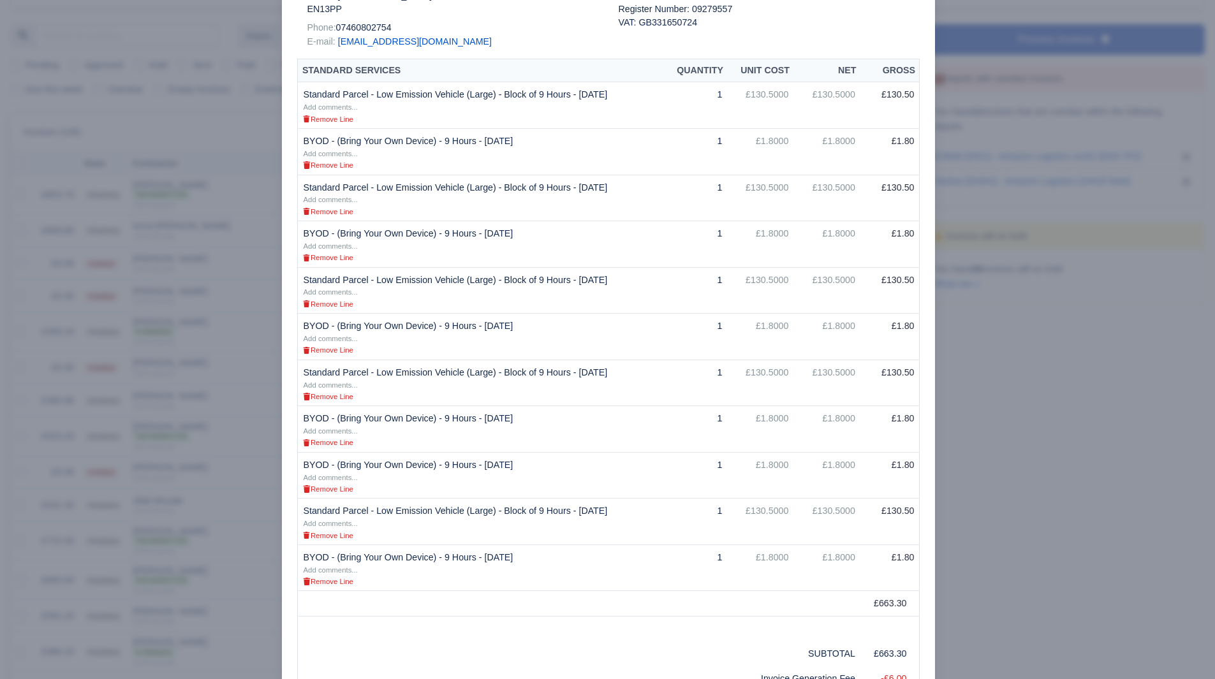
click at [1011, 369] on div at bounding box center [607, 339] width 1215 height 679
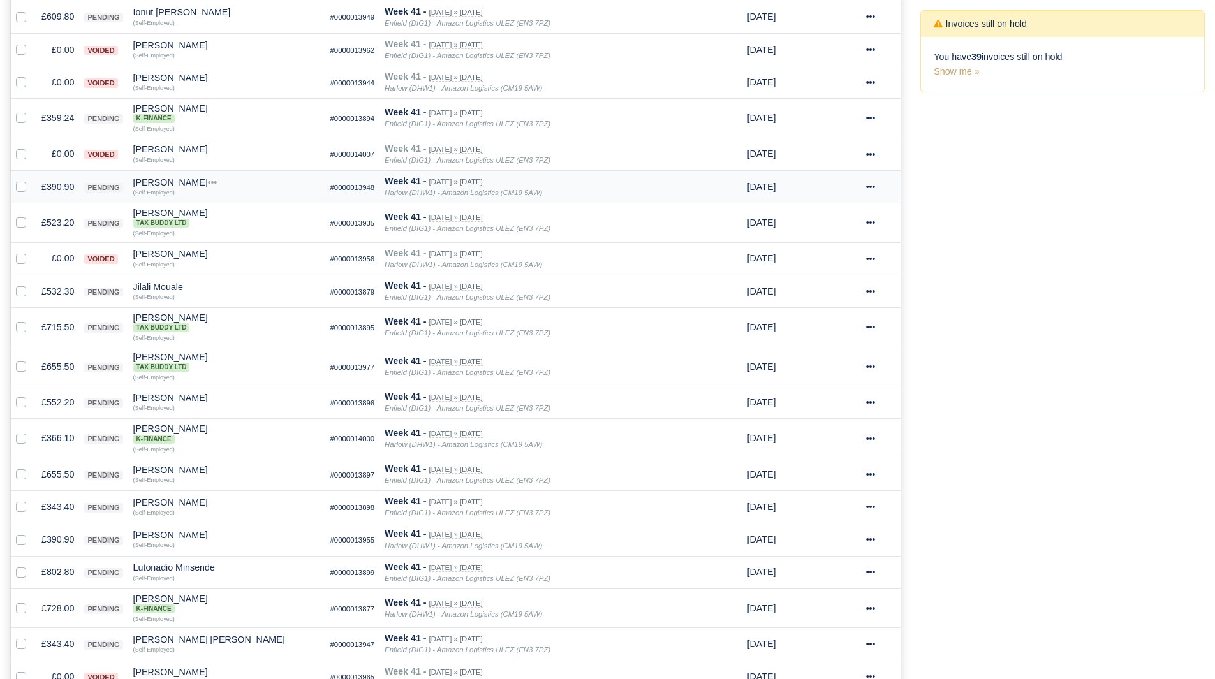
scroll to position [319, 0]
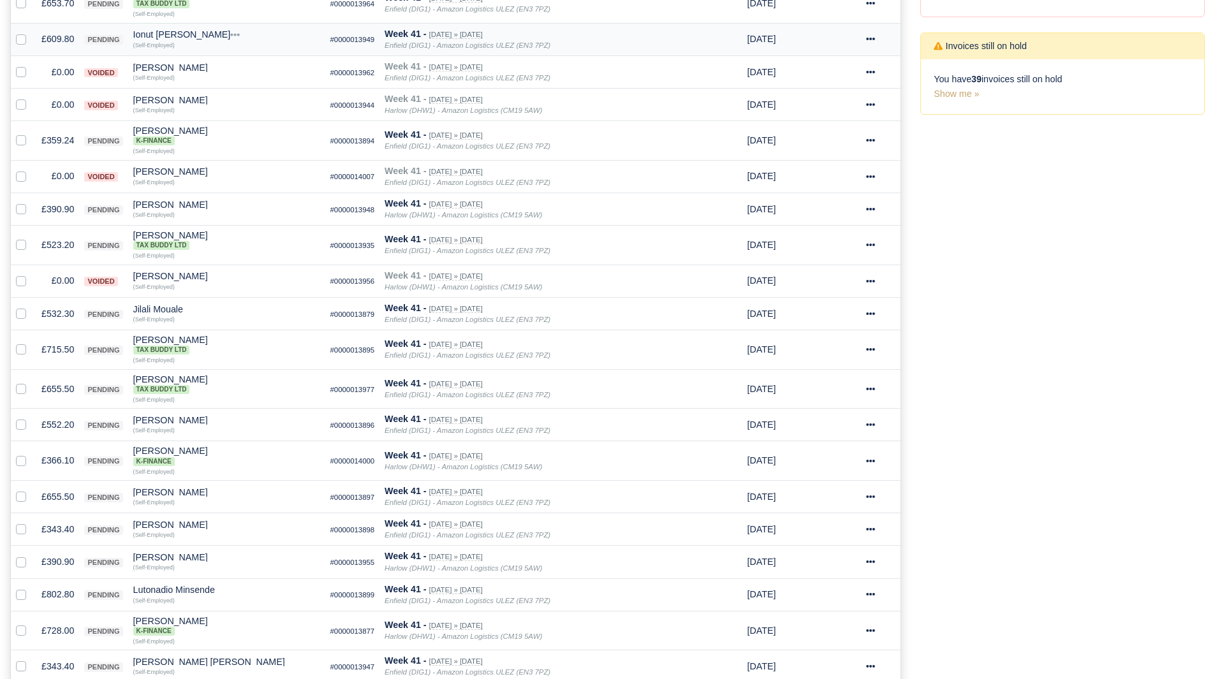
click at [59, 47] on td "£609.80" at bounding box center [57, 39] width 43 height 33
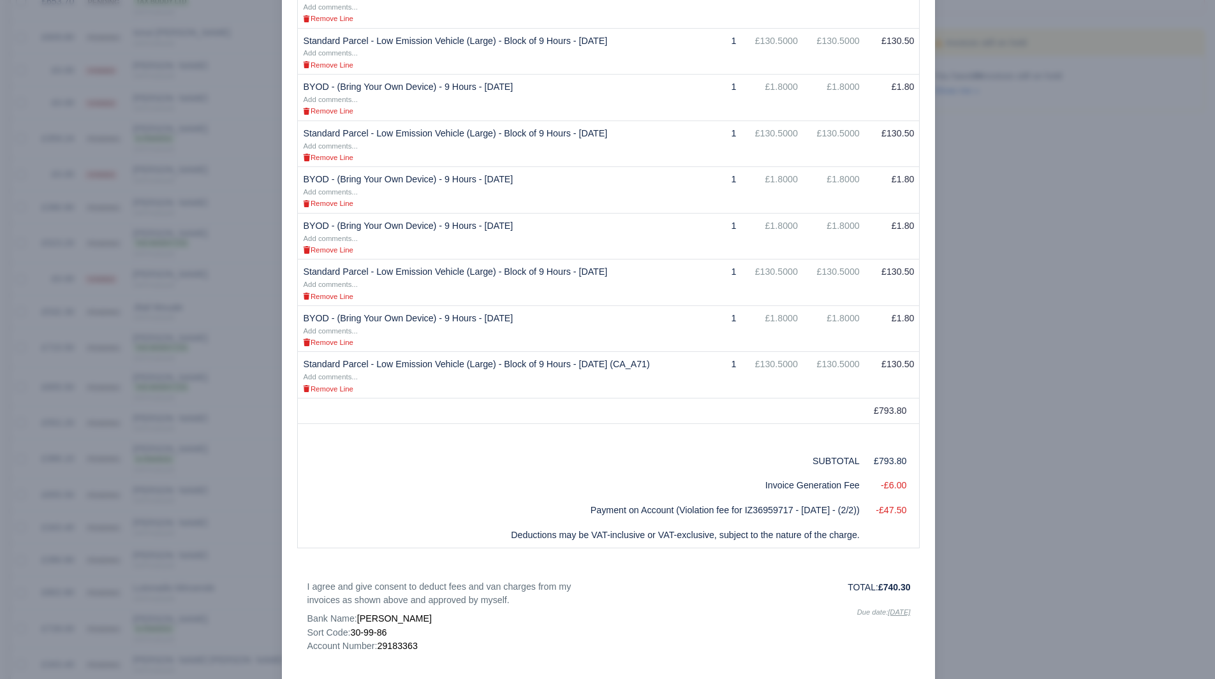
scroll to position [574, 0]
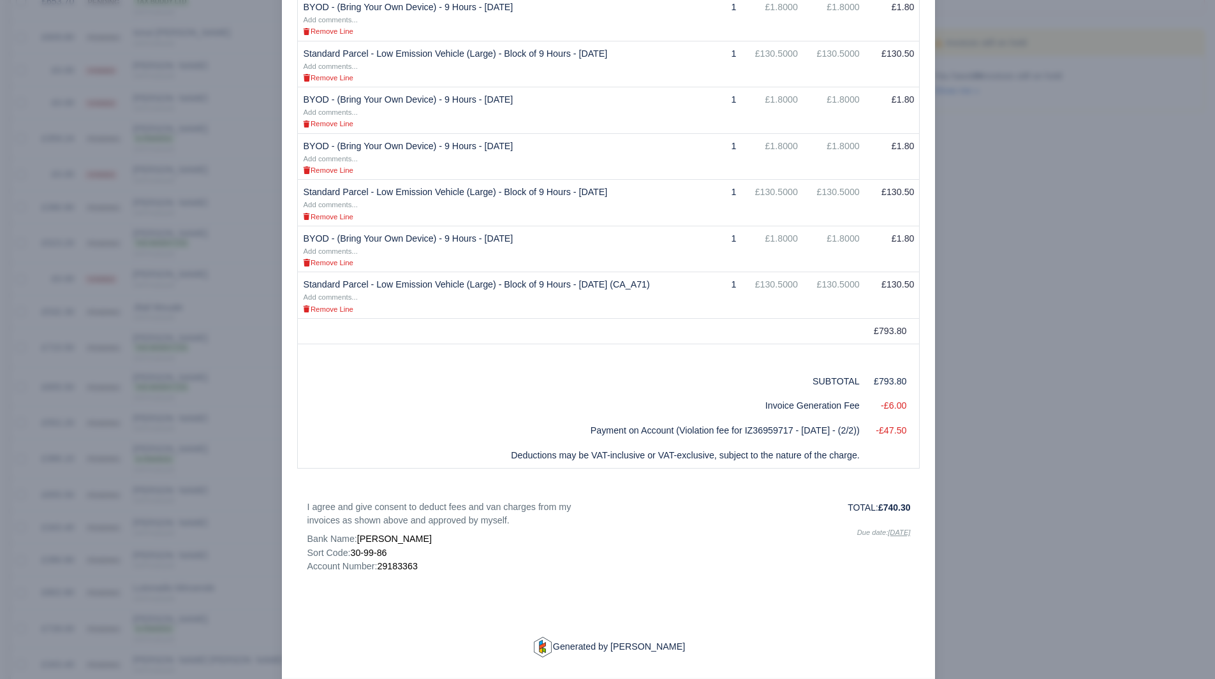
click at [976, 453] on div at bounding box center [607, 339] width 1215 height 679
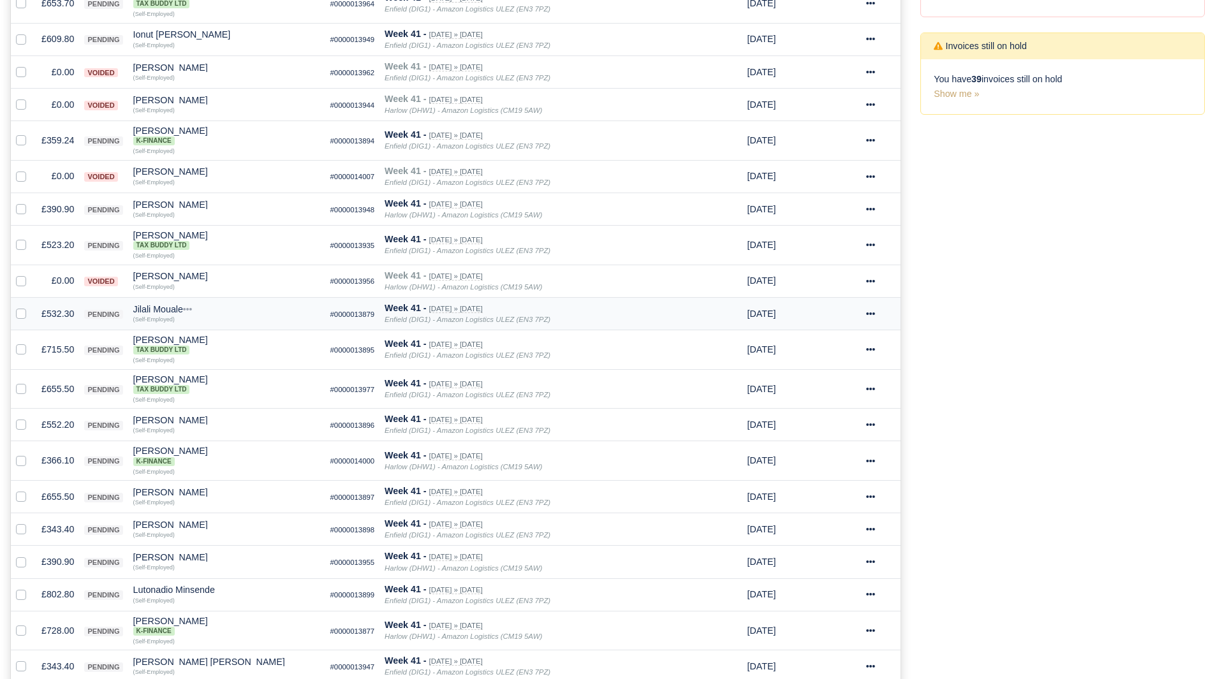
click at [66, 314] on td "£532.30" at bounding box center [57, 313] width 43 height 33
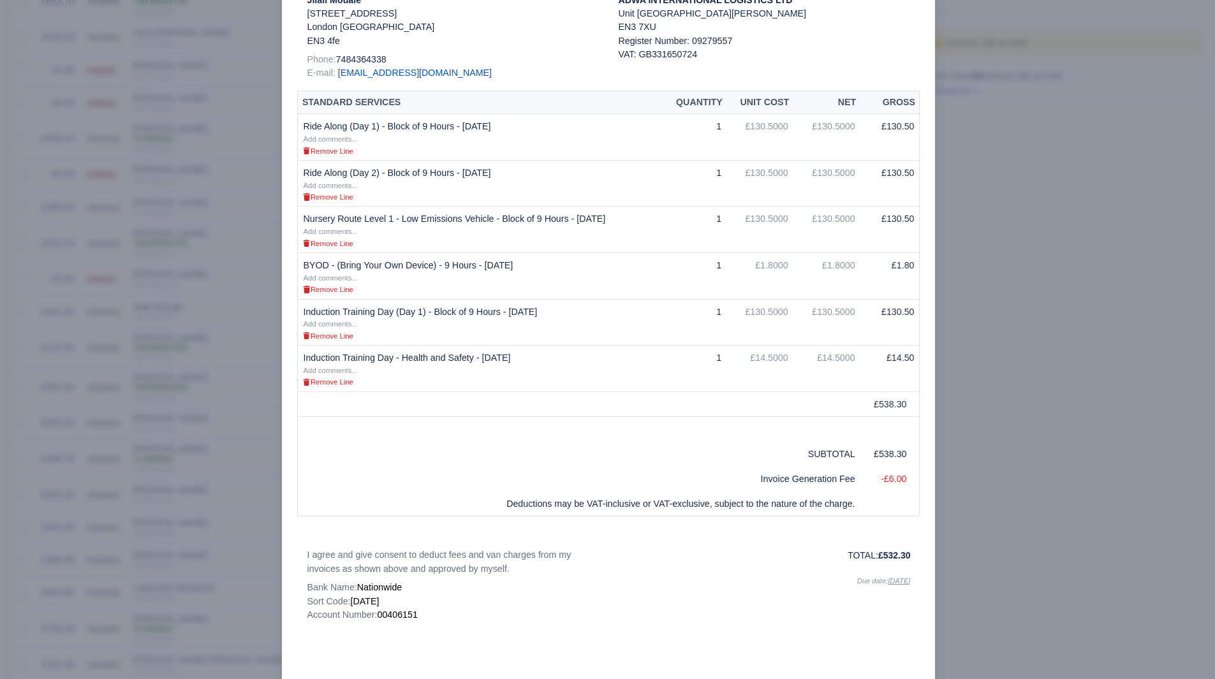
scroll to position [190, 0]
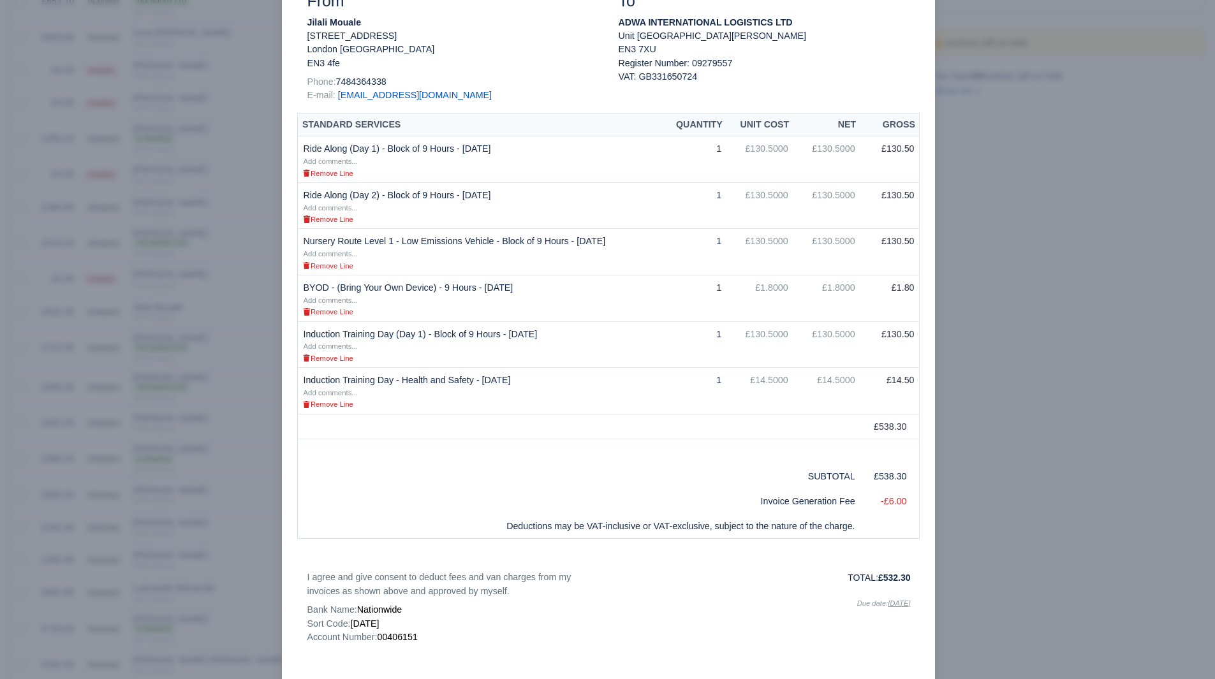
click at [1037, 399] on div at bounding box center [607, 339] width 1215 height 679
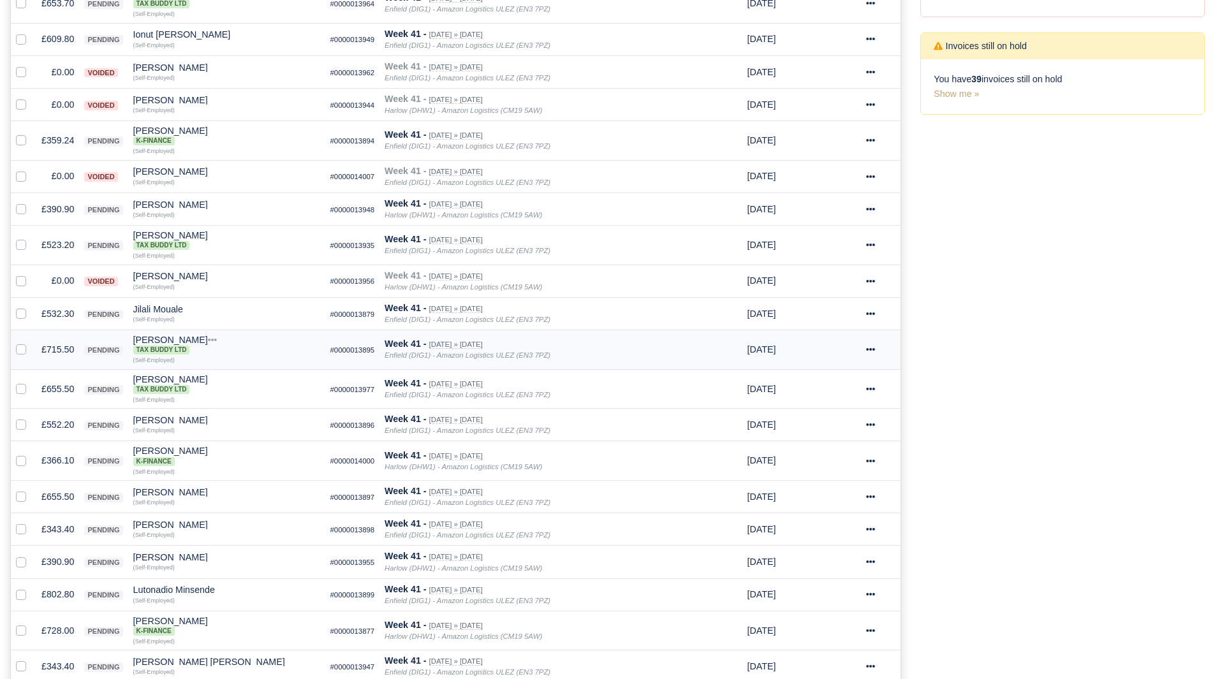
click at [61, 351] on td "£715.50" at bounding box center [57, 350] width 43 height 40
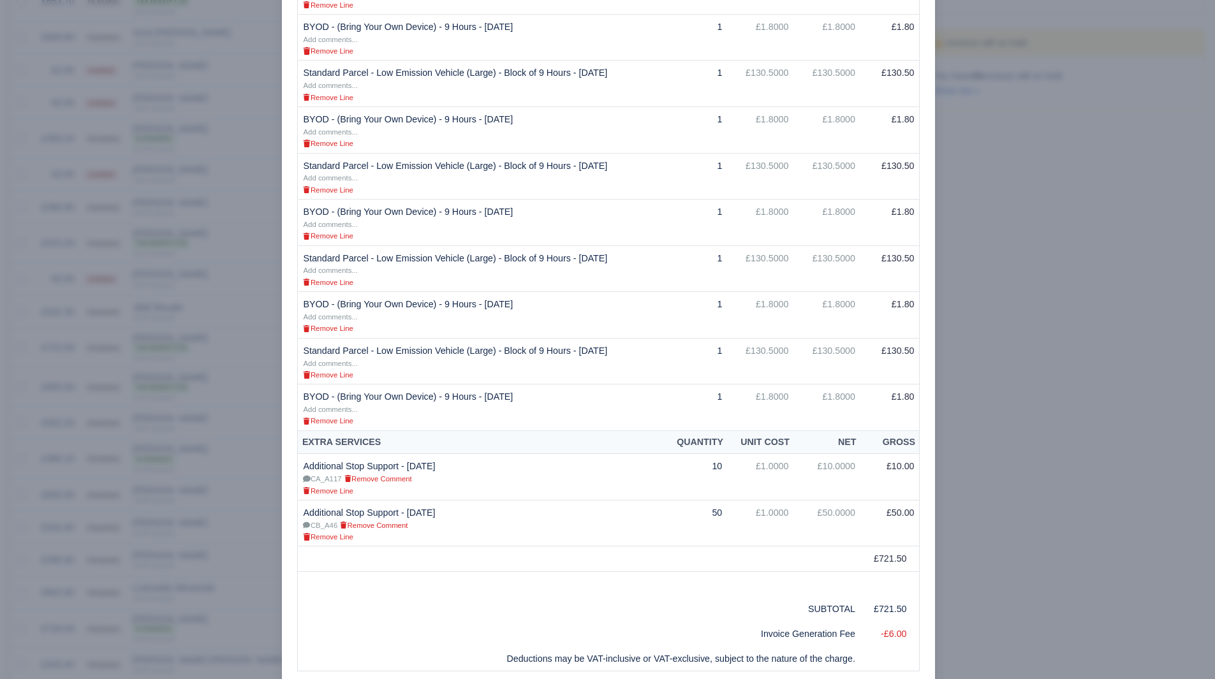
scroll to position [381, 0]
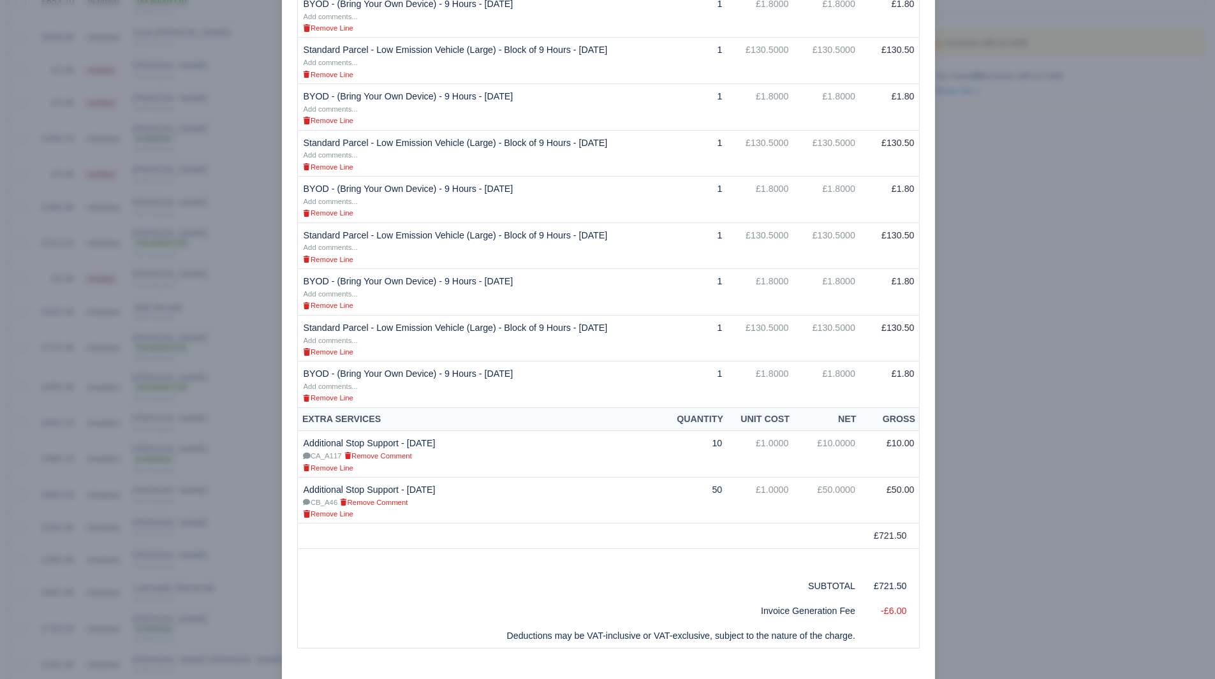
click at [1029, 473] on div at bounding box center [607, 339] width 1215 height 679
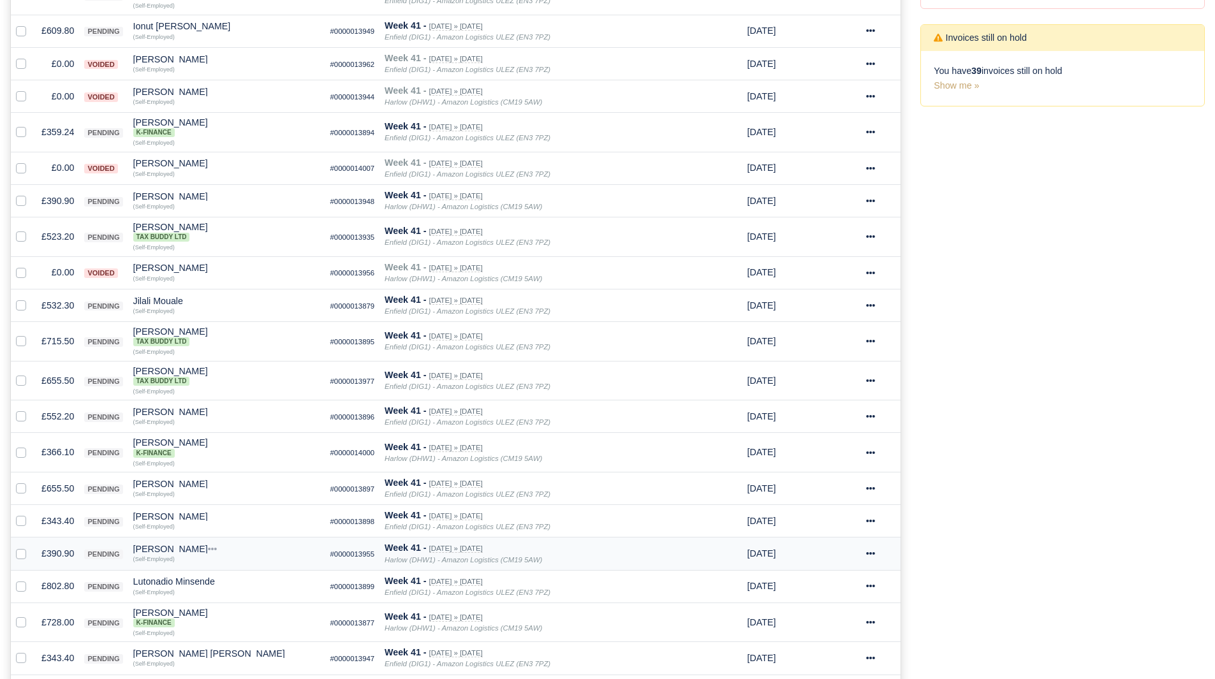
scroll to position [383, 0]
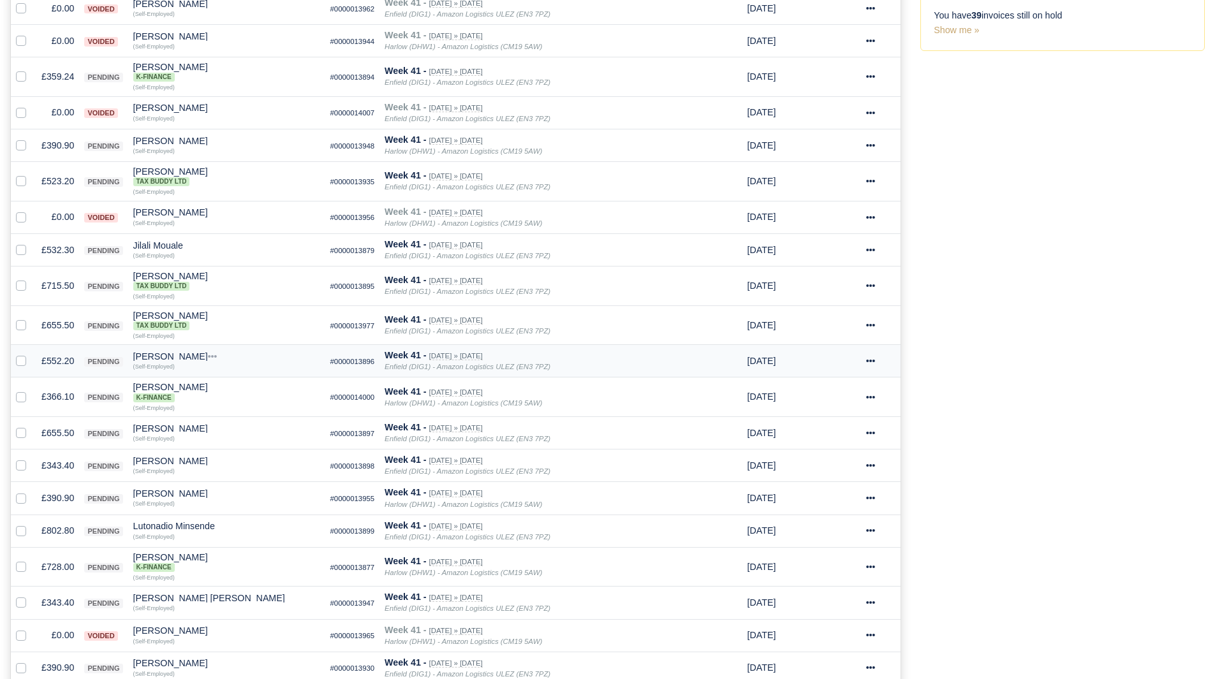
click at [45, 361] on td "£552.20" at bounding box center [57, 361] width 43 height 33
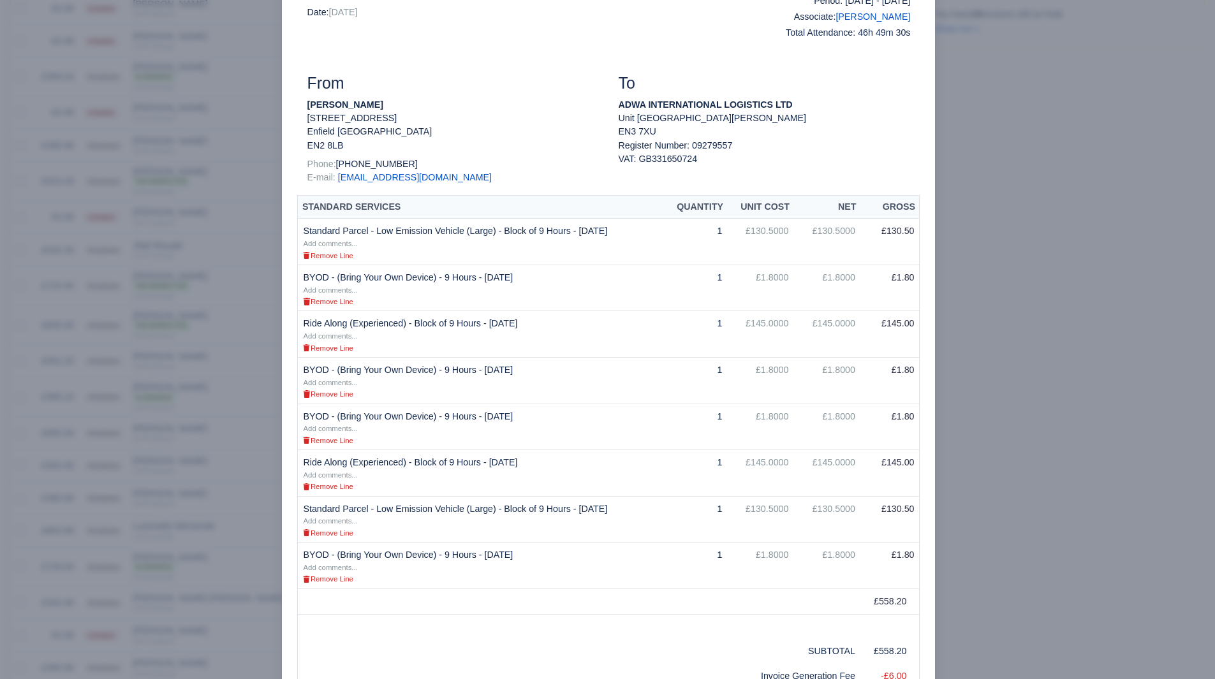
scroll to position [128, 0]
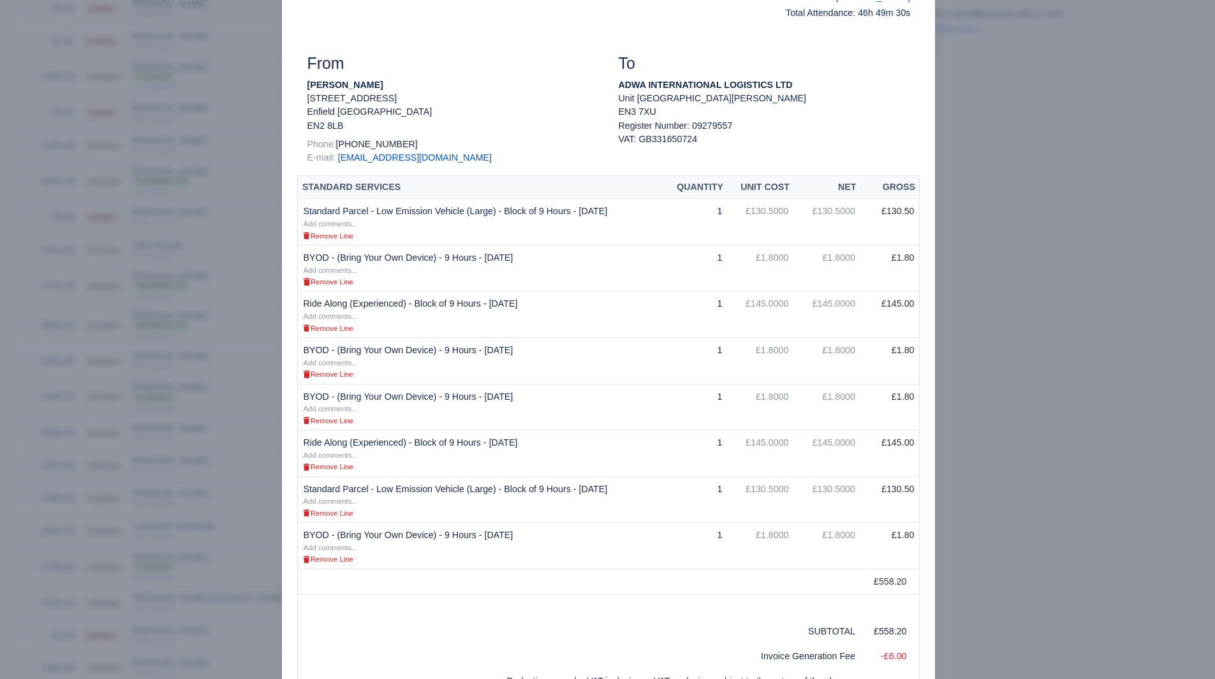
click at [985, 508] on div at bounding box center [607, 339] width 1215 height 679
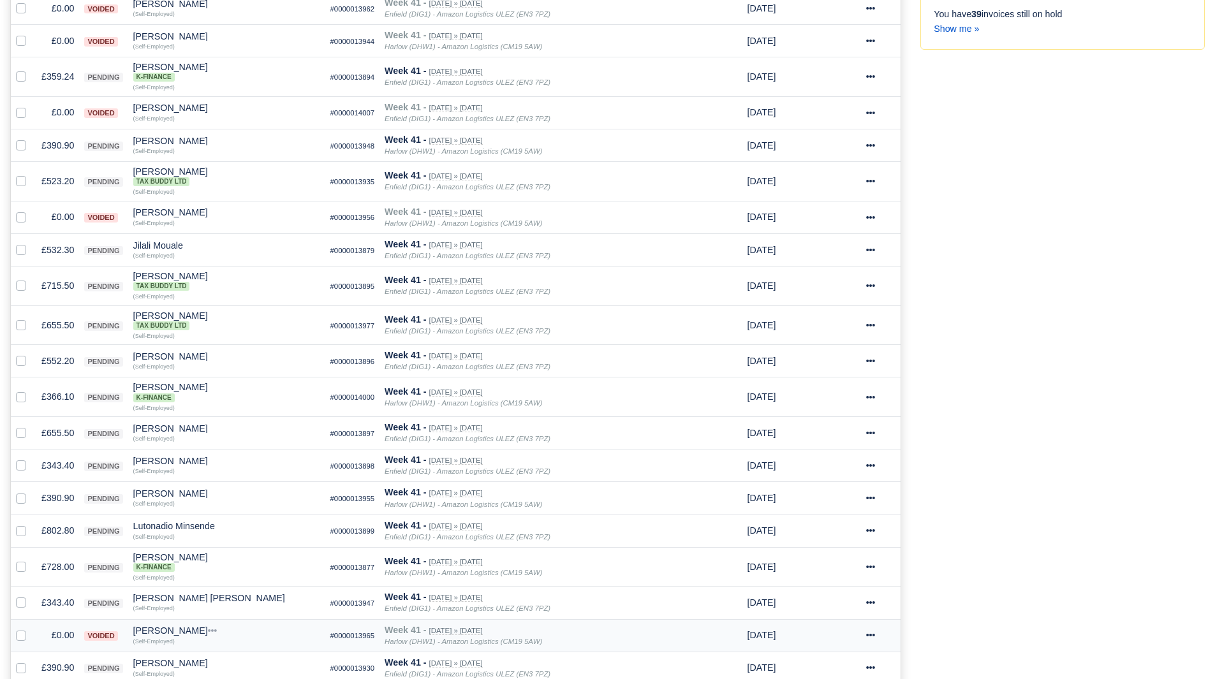
scroll to position [383, 0]
click at [63, 395] on td "£366.10" at bounding box center [57, 398] width 43 height 40
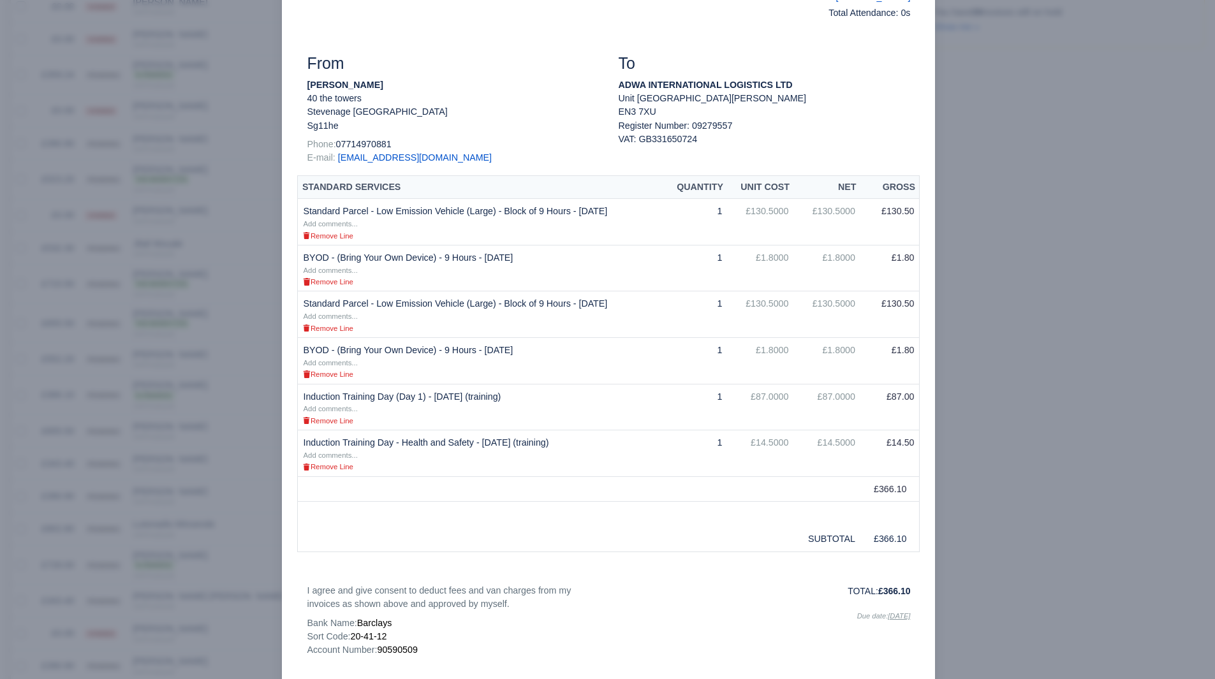
scroll to position [381, 0]
click at [1069, 483] on div at bounding box center [607, 339] width 1215 height 679
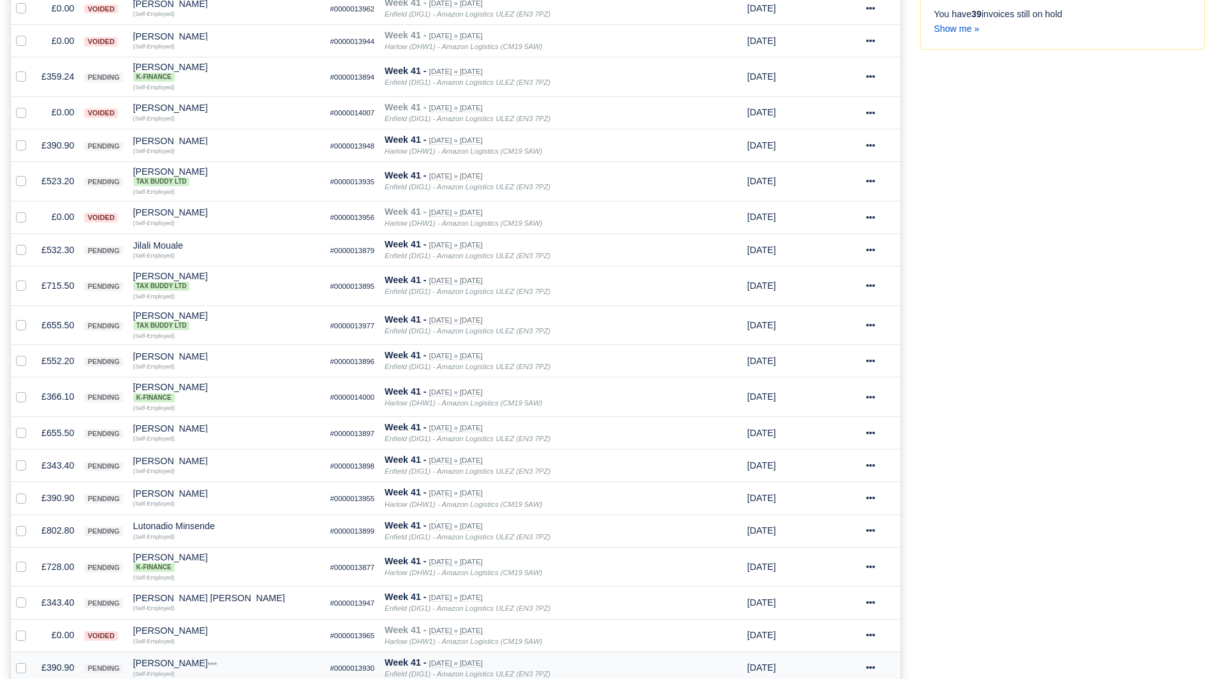
scroll to position [383, 0]
click at [54, 393] on td "£366.10" at bounding box center [57, 398] width 43 height 40
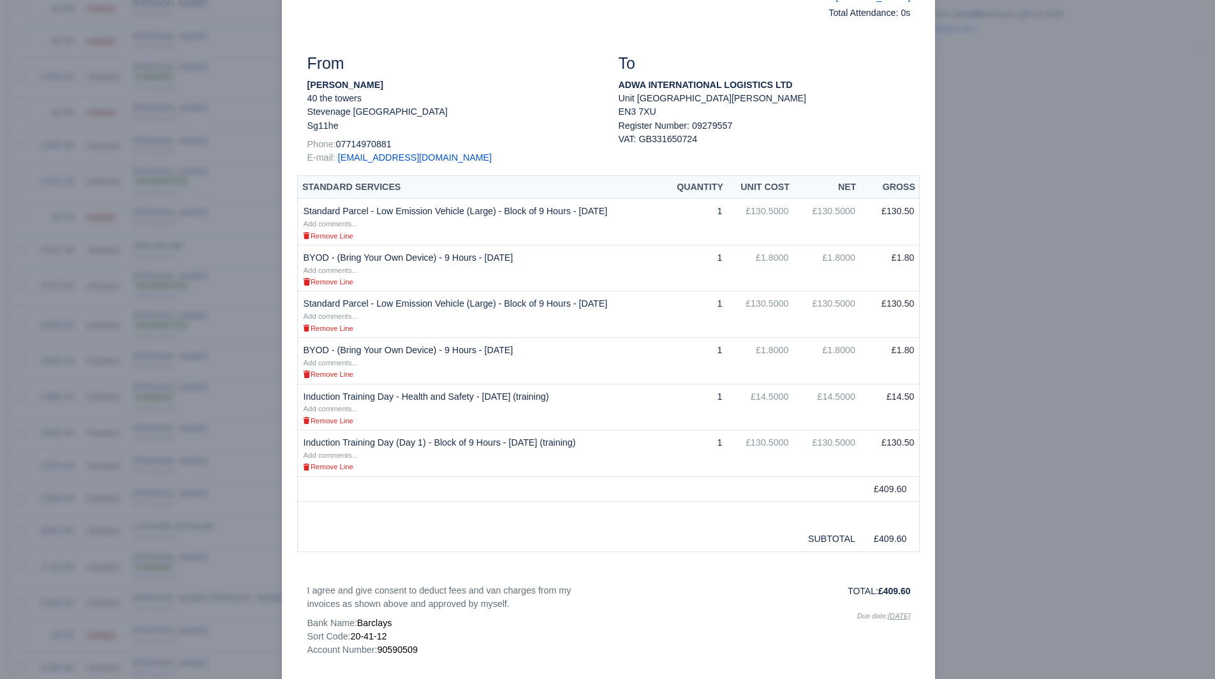
click at [1056, 528] on div at bounding box center [607, 339] width 1215 height 679
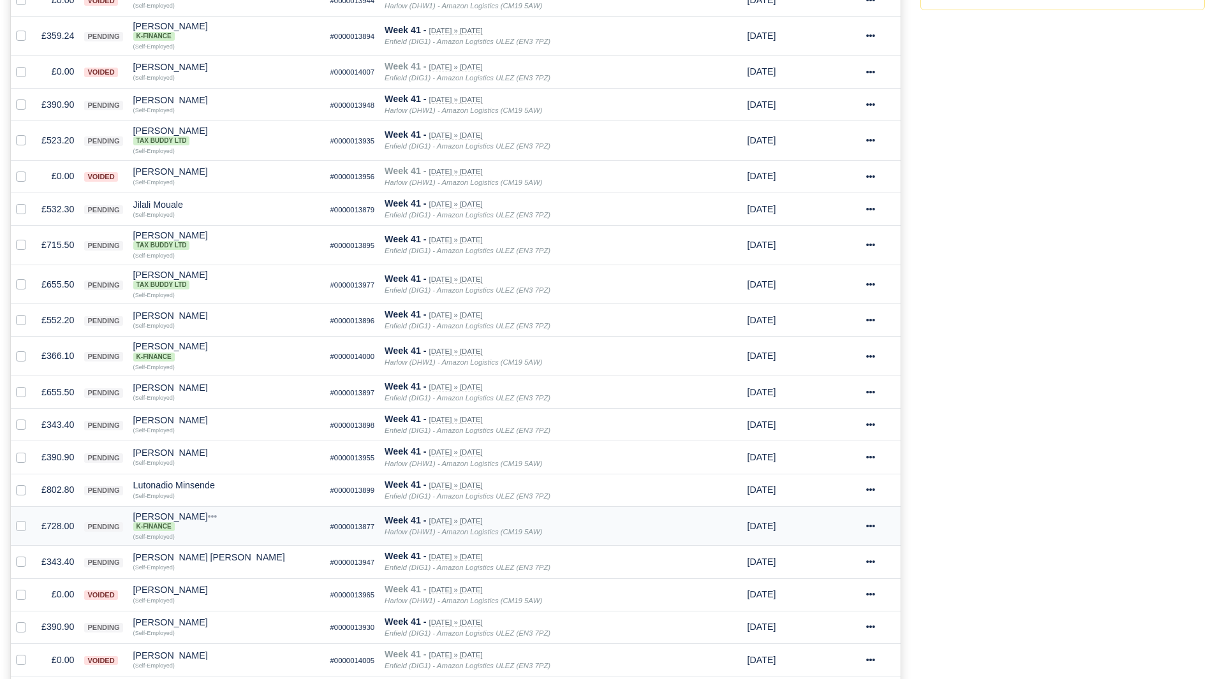
scroll to position [447, 0]
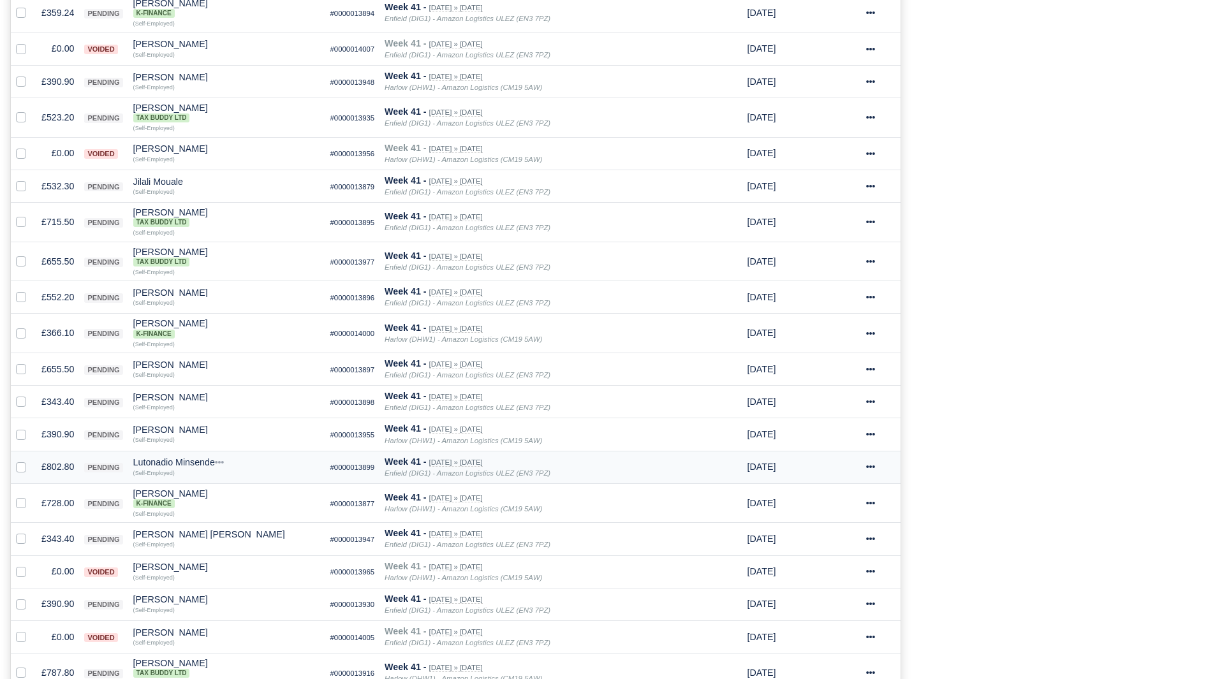
click at [66, 473] on td "£802.80" at bounding box center [57, 467] width 43 height 33
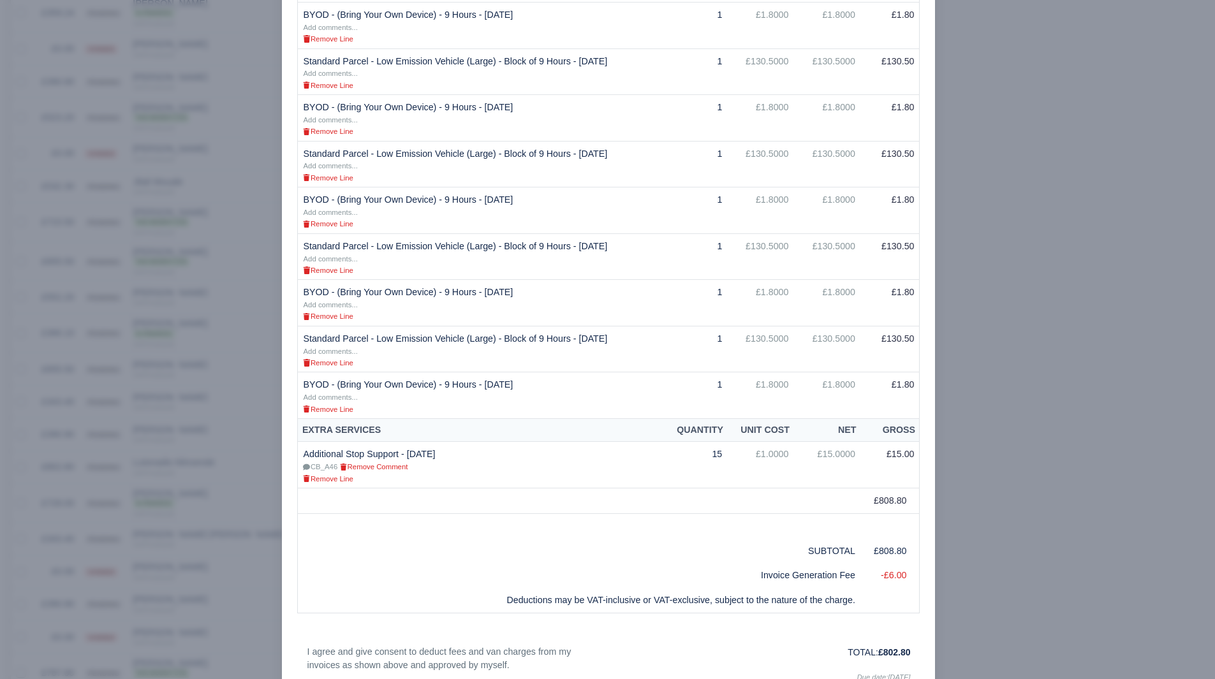
scroll to position [638, 0]
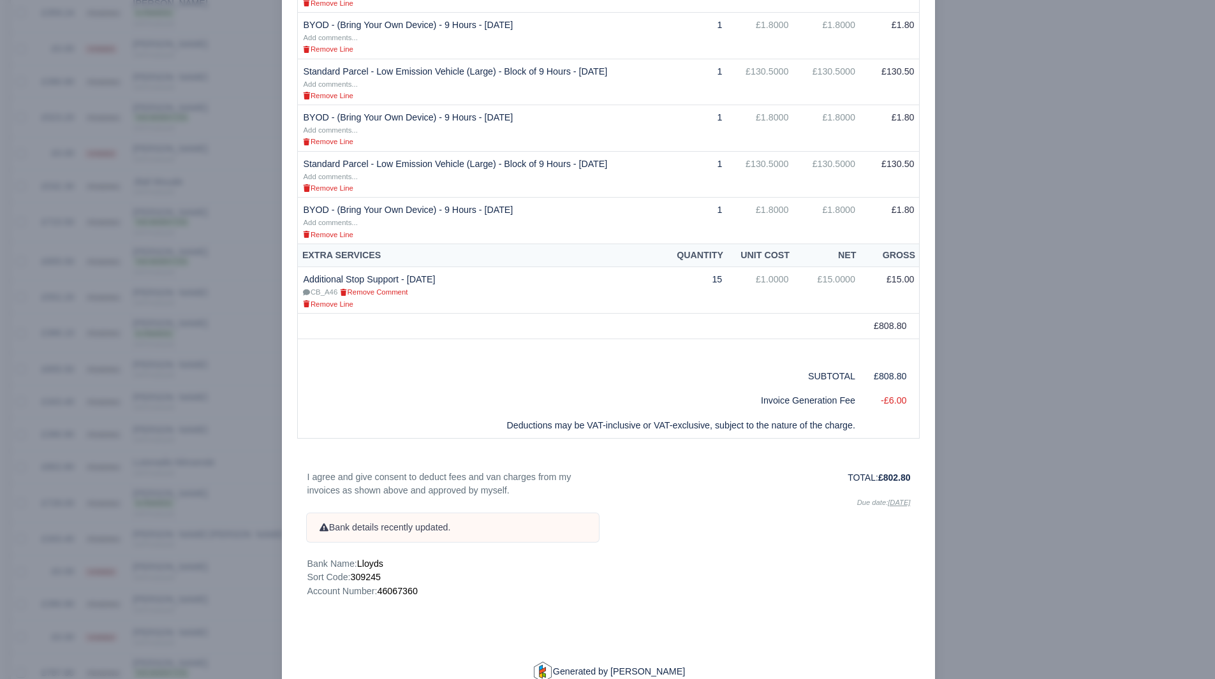
click at [977, 500] on div at bounding box center [607, 339] width 1215 height 679
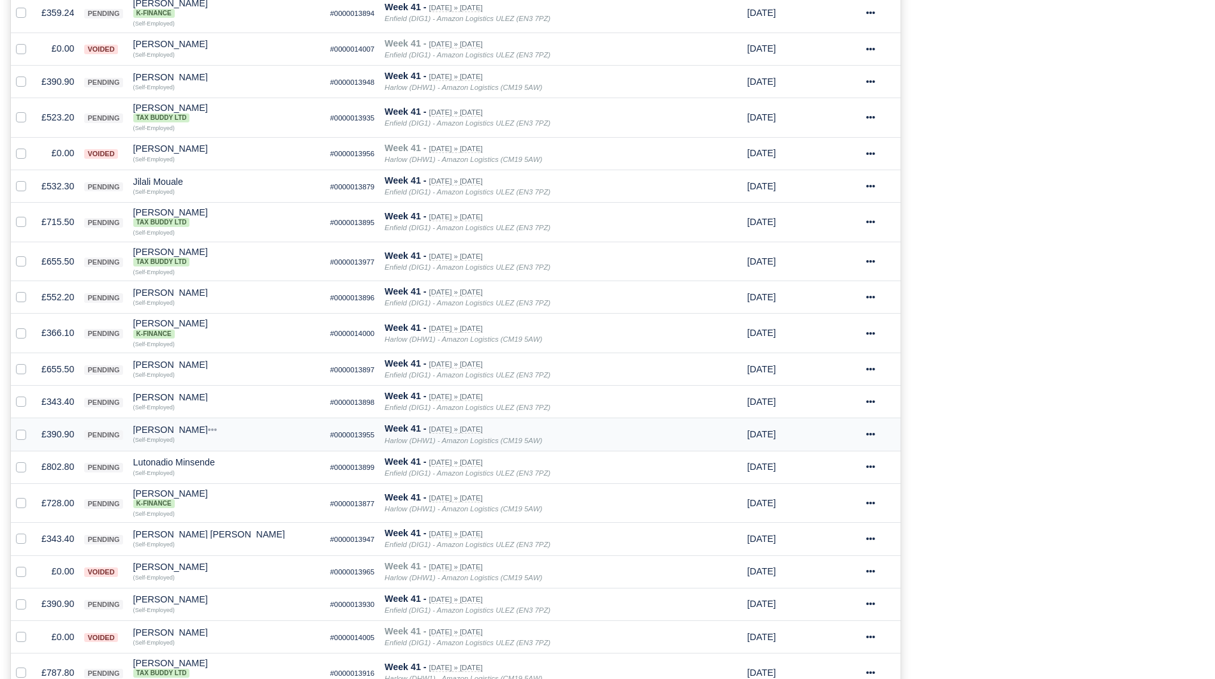
scroll to position [510, 0]
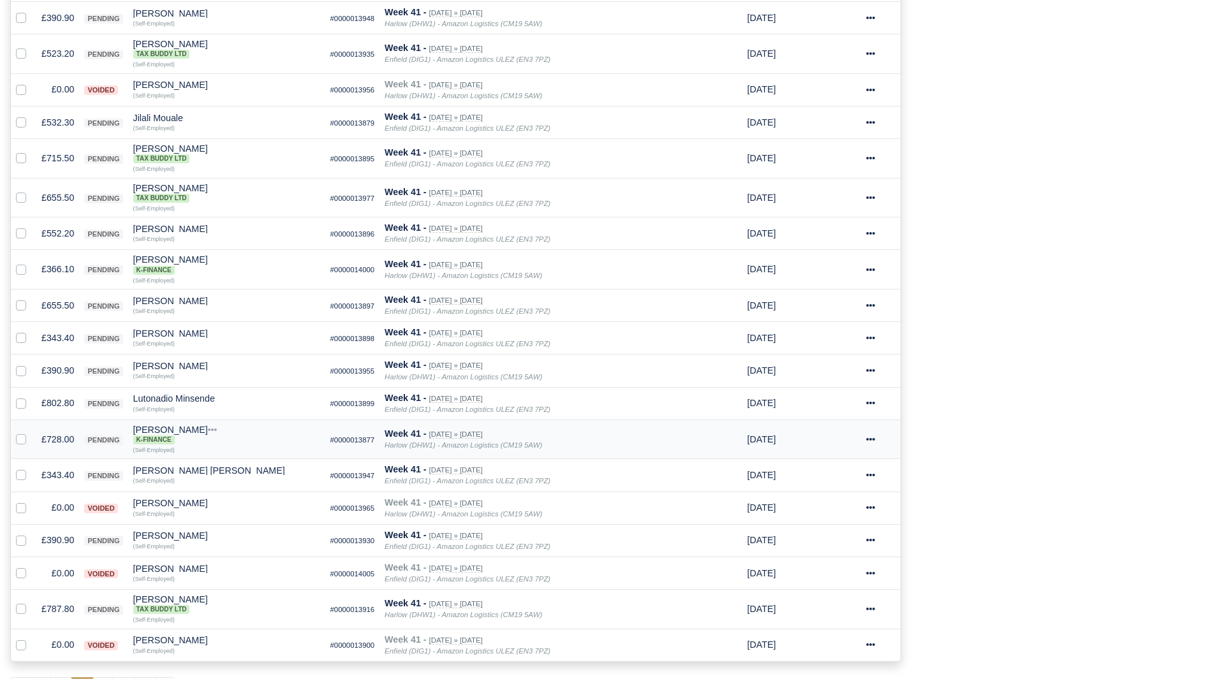
click at [63, 436] on td "£728.00" at bounding box center [57, 440] width 43 height 40
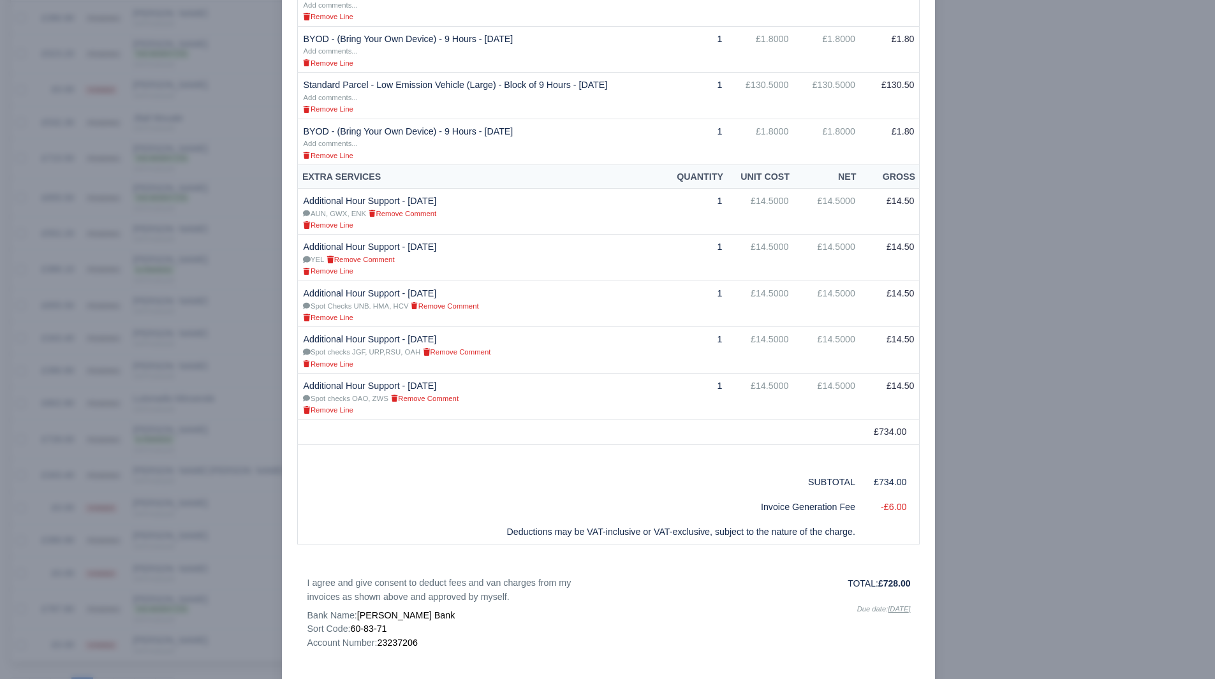
click at [1017, 413] on div at bounding box center [607, 339] width 1215 height 679
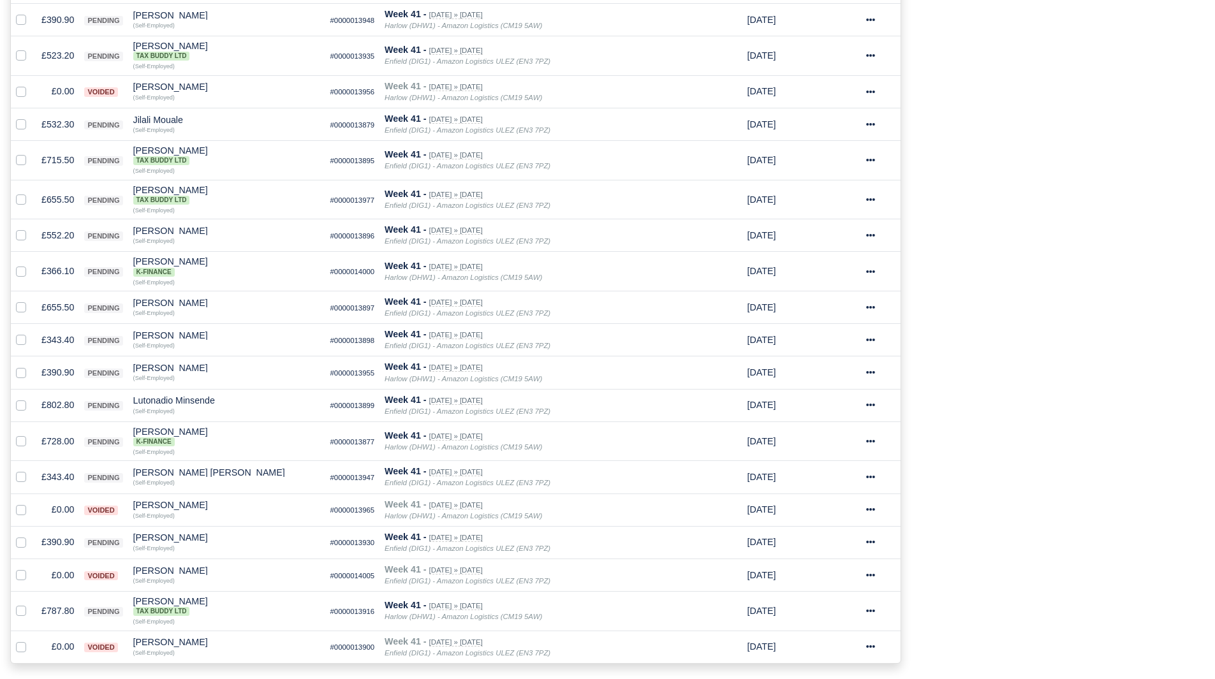
scroll to position [510, 0]
click at [995, 462] on div "Process Invoices 2 Depots with overdue Invoices You have 11 invoices that are o…" at bounding box center [1063, 175] width 304 height 1069
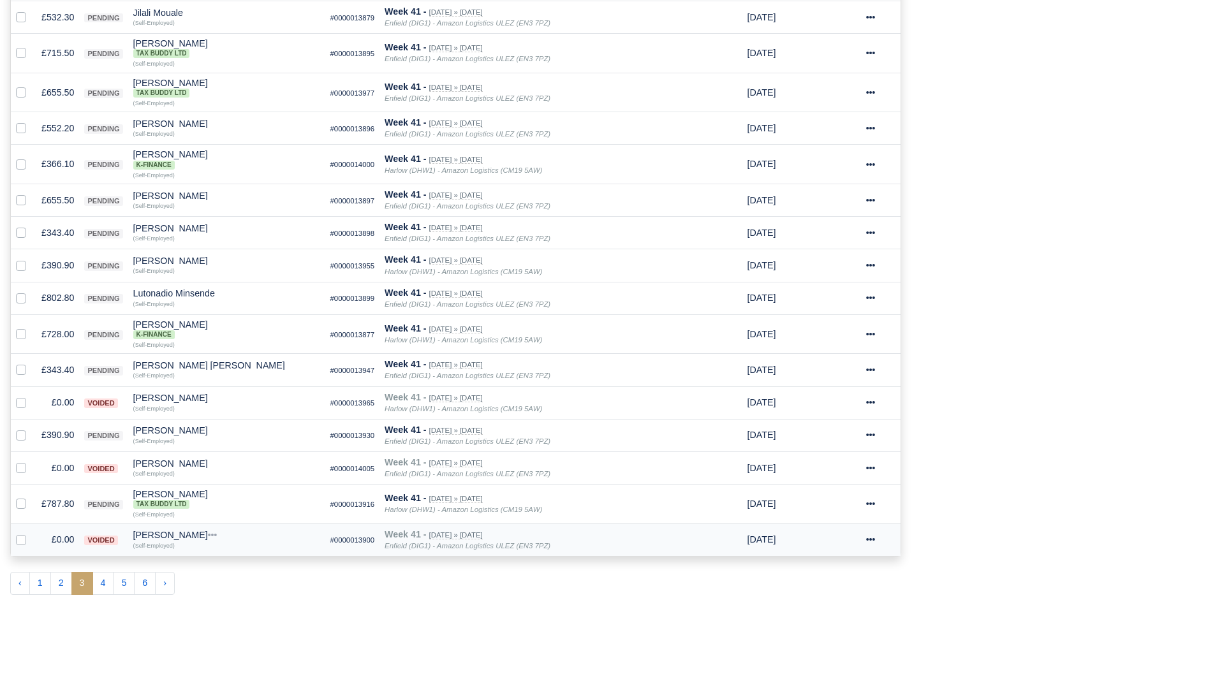
scroll to position [638, 0]
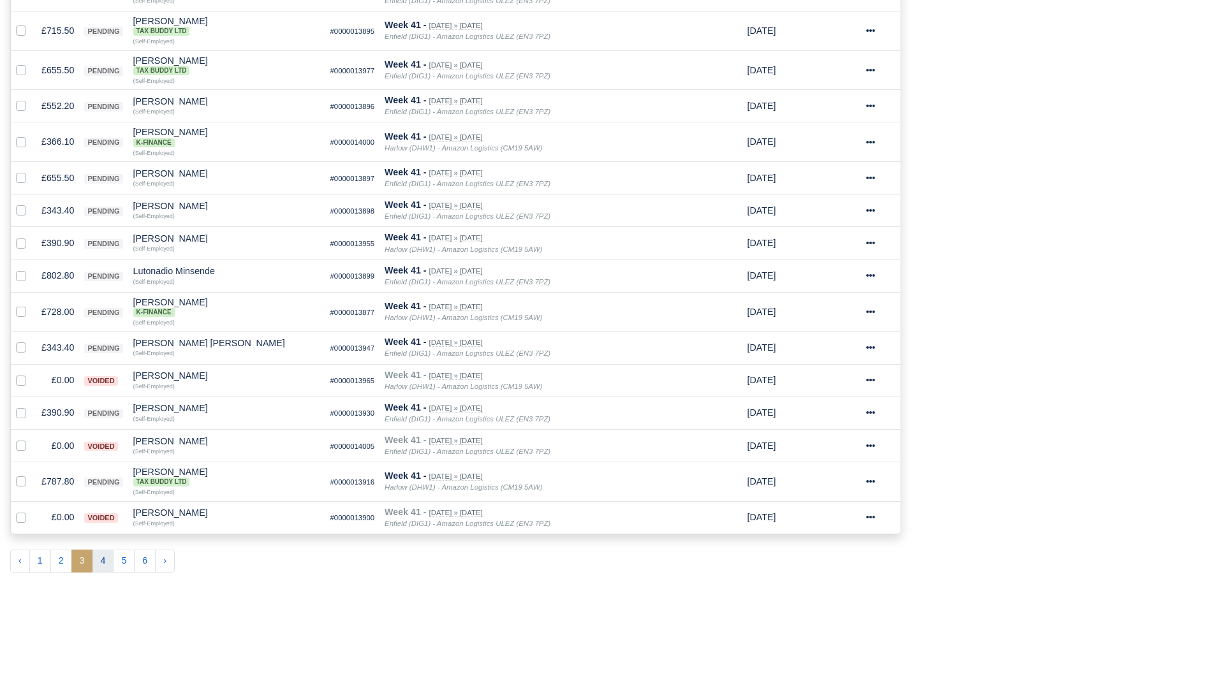
click at [110, 569] on button "4" at bounding box center [103, 561] width 22 height 23
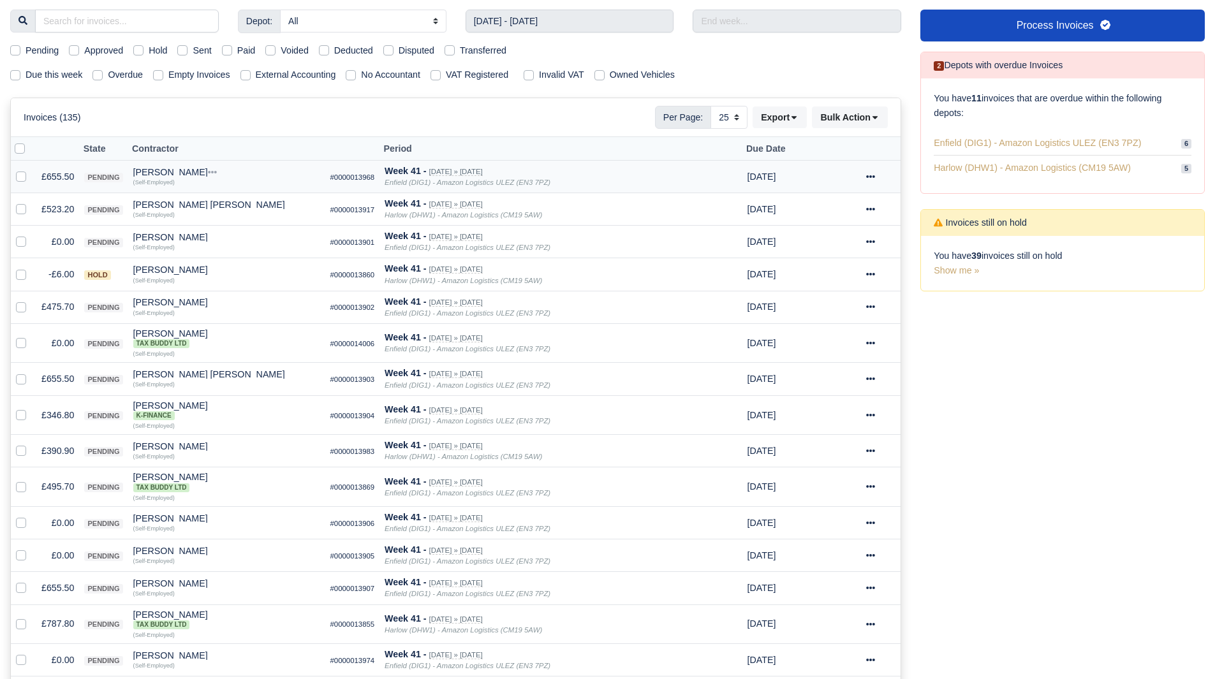
scroll to position [61, 0]
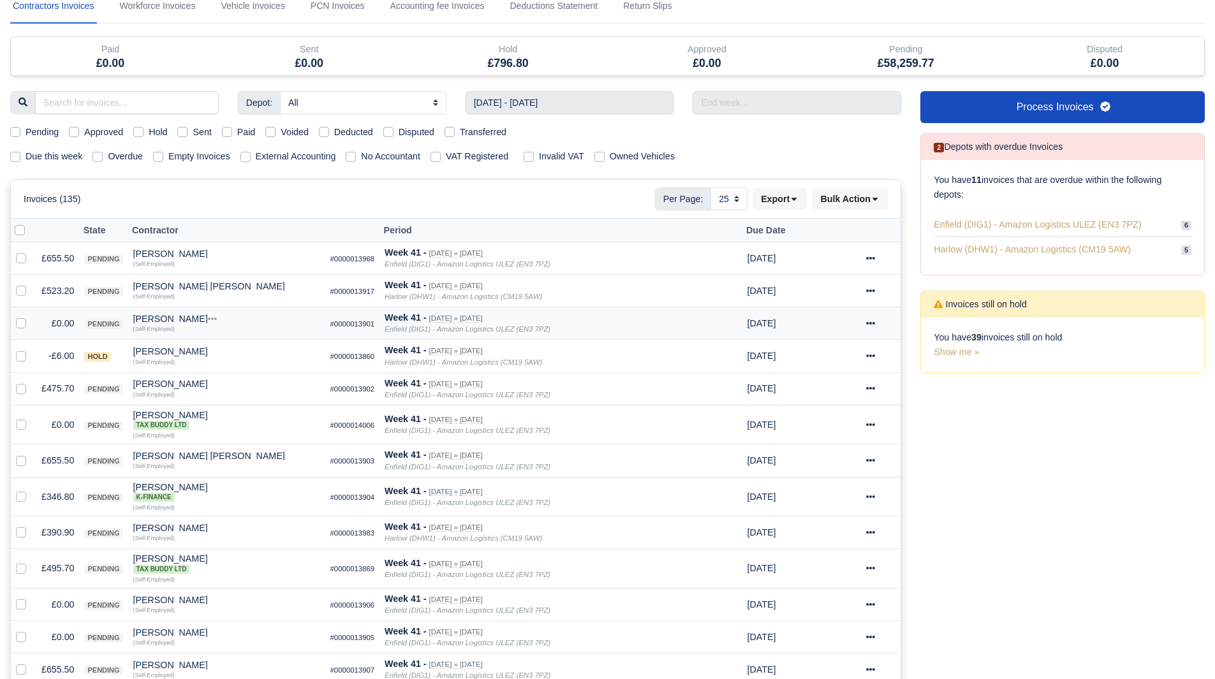
click at [31, 316] on label at bounding box center [31, 316] width 0 height 0
click at [22, 323] on input "checkbox" at bounding box center [21, 321] width 10 height 10
checkbox input "true"
click at [31, 349] on label at bounding box center [31, 349] width 0 height 0
click at [19, 354] on input "checkbox" at bounding box center [21, 354] width 10 height 10
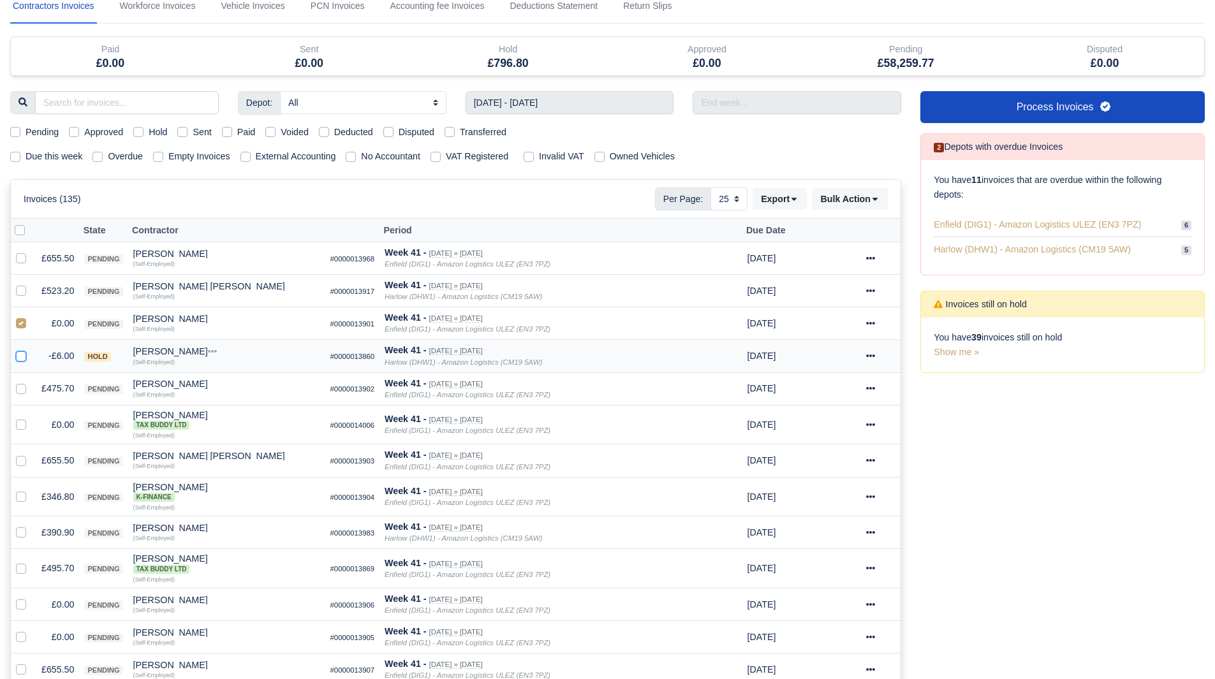
checkbox input "true"
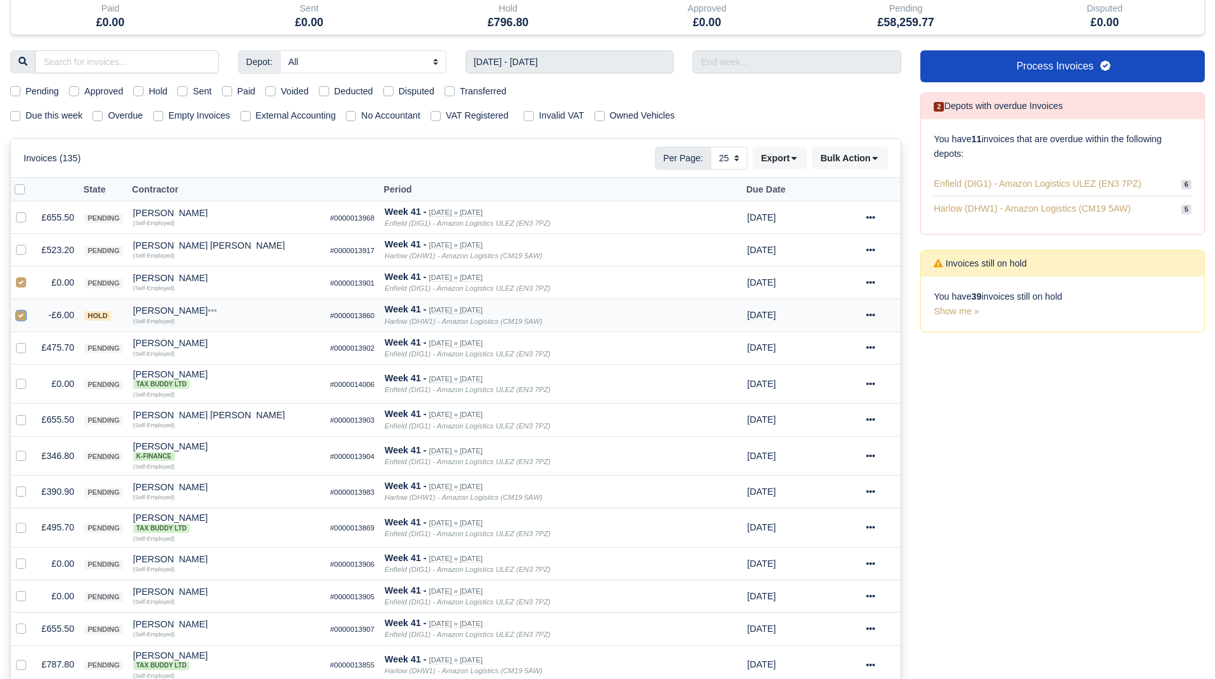
scroll to position [124, 0]
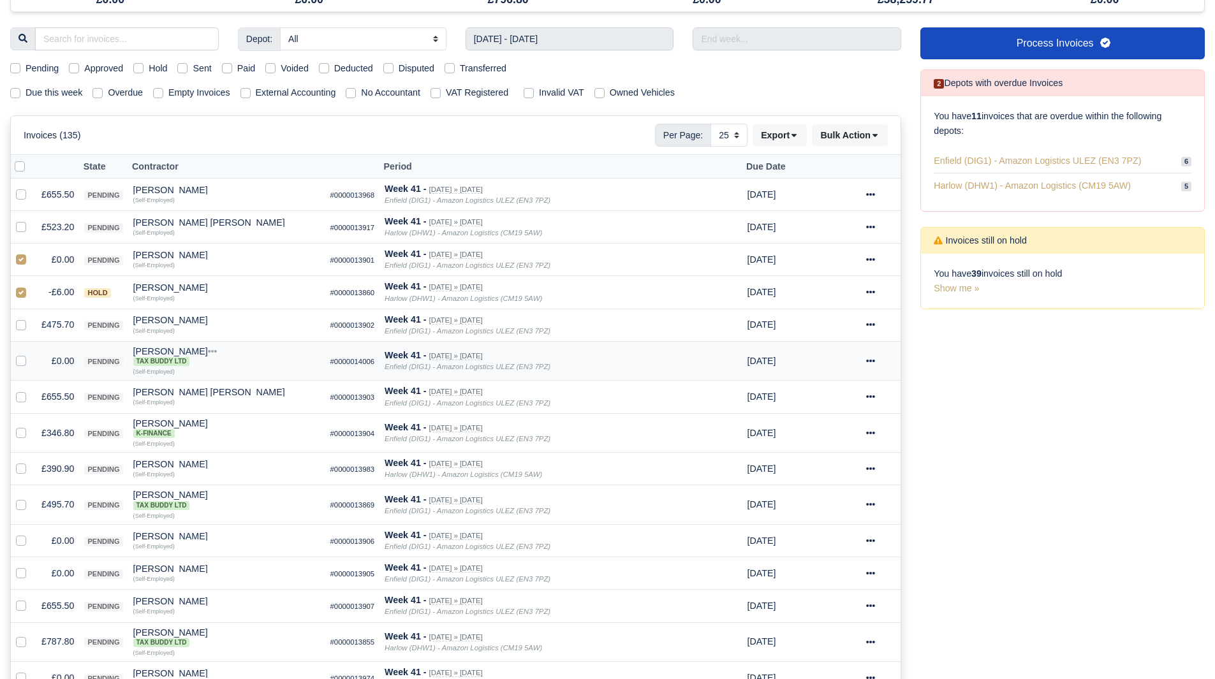
click at [31, 354] on label at bounding box center [31, 354] width 0 height 0
click at [21, 364] on input "checkbox" at bounding box center [21, 359] width 10 height 10
checkbox input "true"
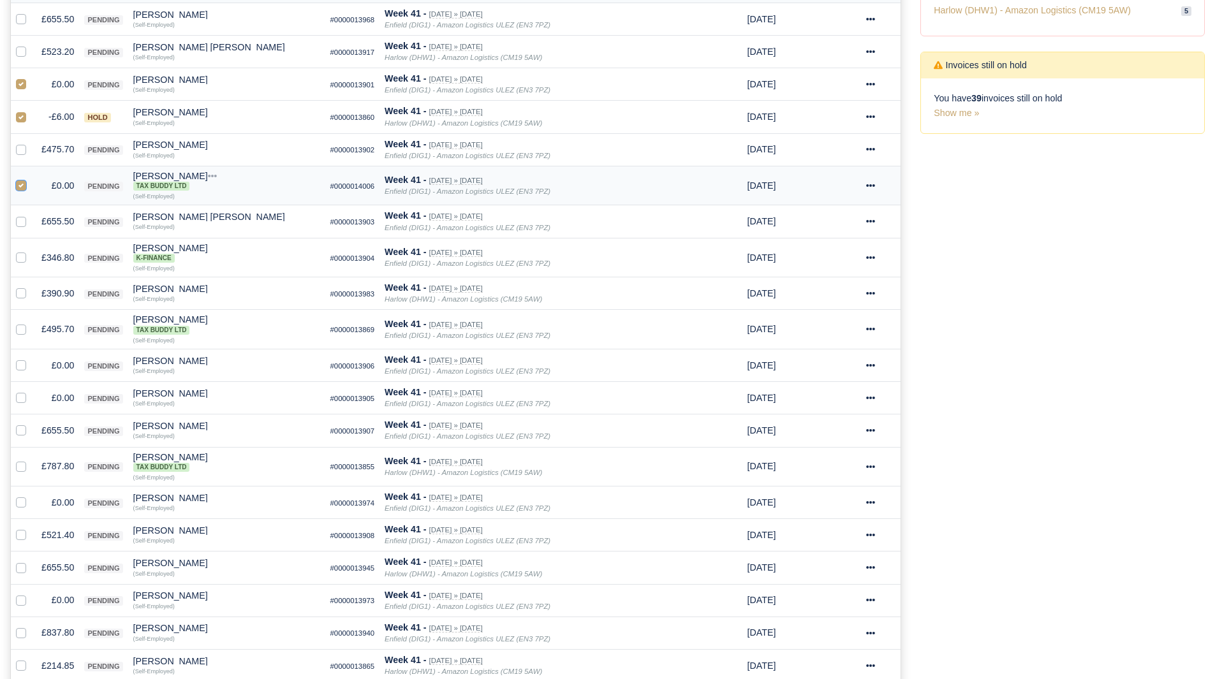
scroll to position [316, 0]
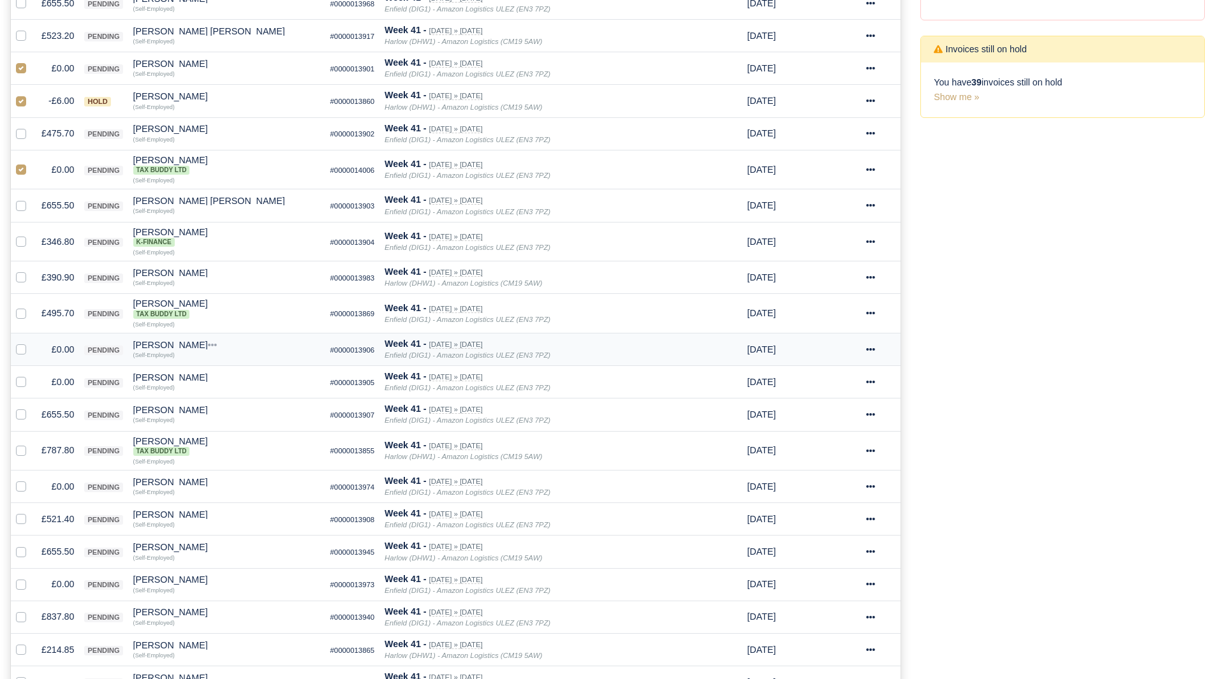
click at [31, 343] on label at bounding box center [31, 343] width 0 height 0
click at [24, 349] on input "checkbox" at bounding box center [21, 348] width 10 height 10
checkbox input "true"
click at [31, 375] on label at bounding box center [31, 375] width 0 height 0
click at [18, 381] on input "checkbox" at bounding box center [21, 380] width 10 height 10
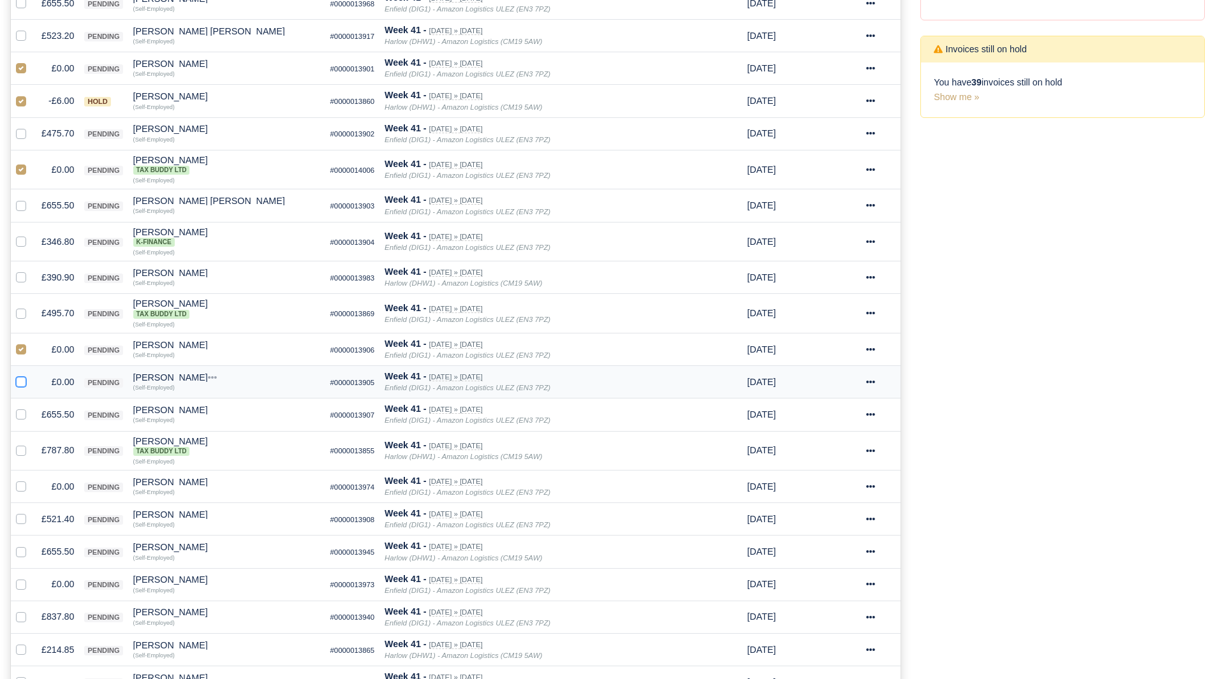
checkbox input "true"
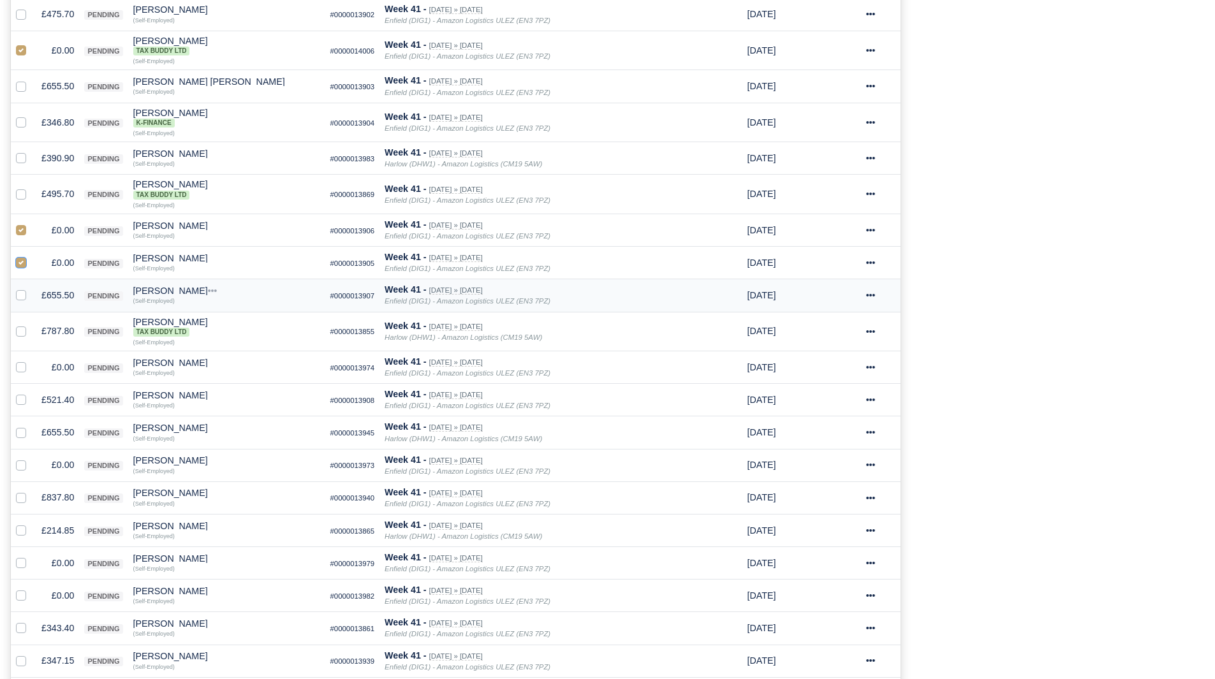
scroll to position [443, 0]
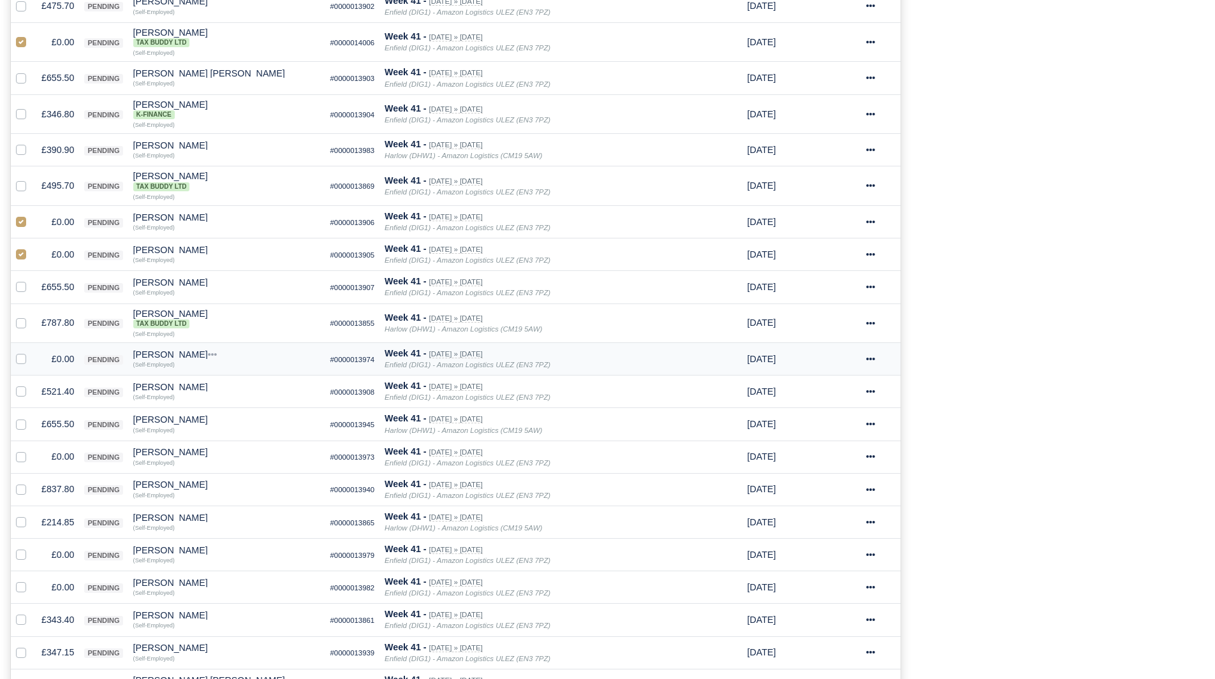
click at [31, 352] on label at bounding box center [31, 352] width 0 height 0
click at [18, 360] on input "checkbox" at bounding box center [21, 357] width 10 height 10
checkbox input "true"
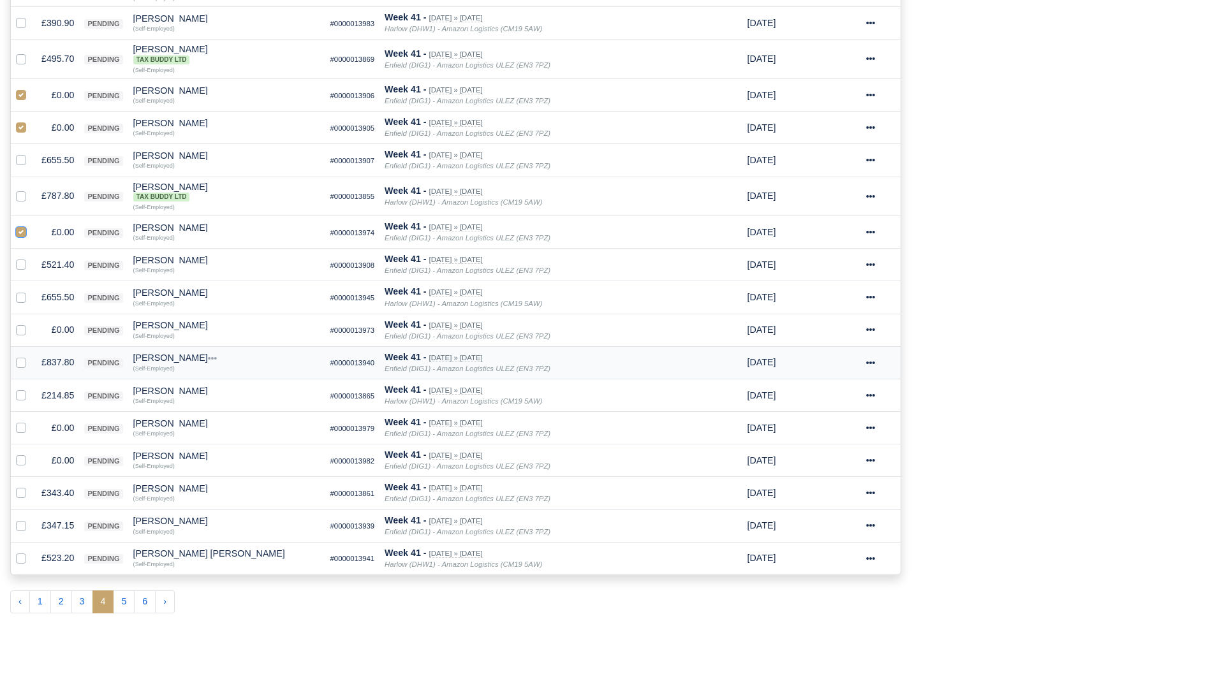
scroll to position [571, 0]
click at [31, 322] on label at bounding box center [31, 322] width 0 height 0
click at [21, 331] on input "checkbox" at bounding box center [21, 327] width 10 height 10
checkbox input "true"
drag, startPoint x: 20, startPoint y: 426, endPoint x: 20, endPoint y: 439, distance: 12.8
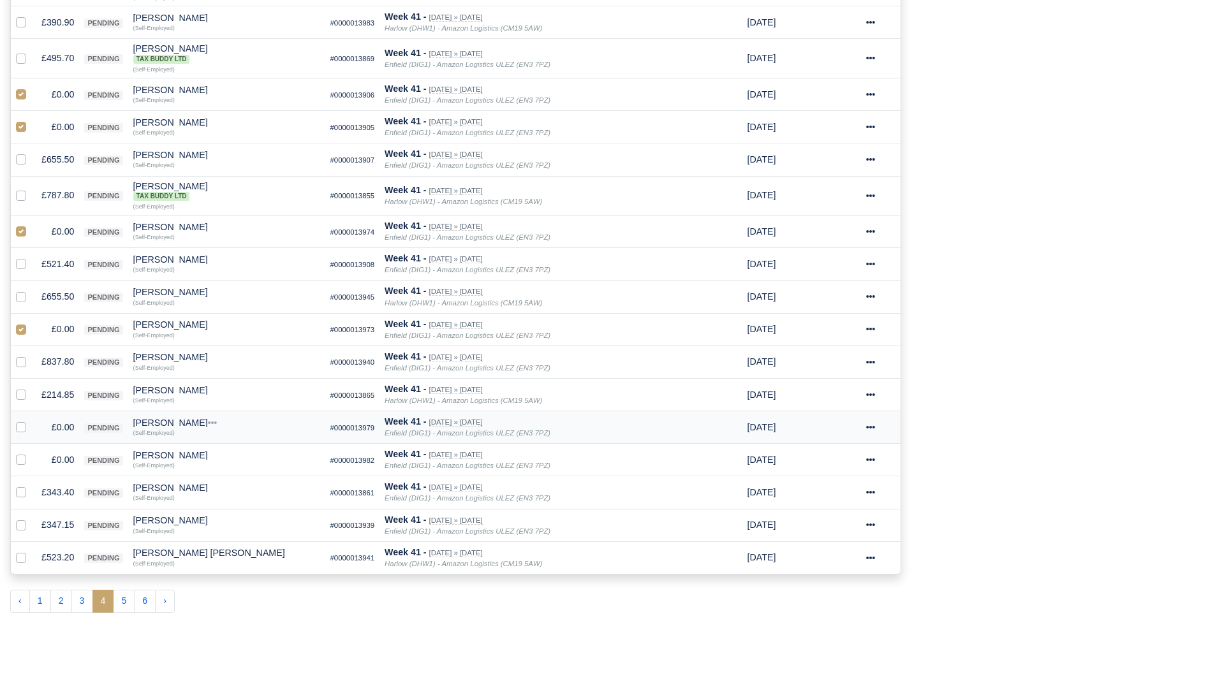
click at [31, 420] on label at bounding box center [31, 420] width 0 height 0
click at [20, 427] on input "checkbox" at bounding box center [21, 425] width 10 height 10
checkbox input "true"
click at [31, 453] on label at bounding box center [31, 453] width 0 height 0
click at [18, 462] on input "checkbox" at bounding box center [21, 458] width 10 height 10
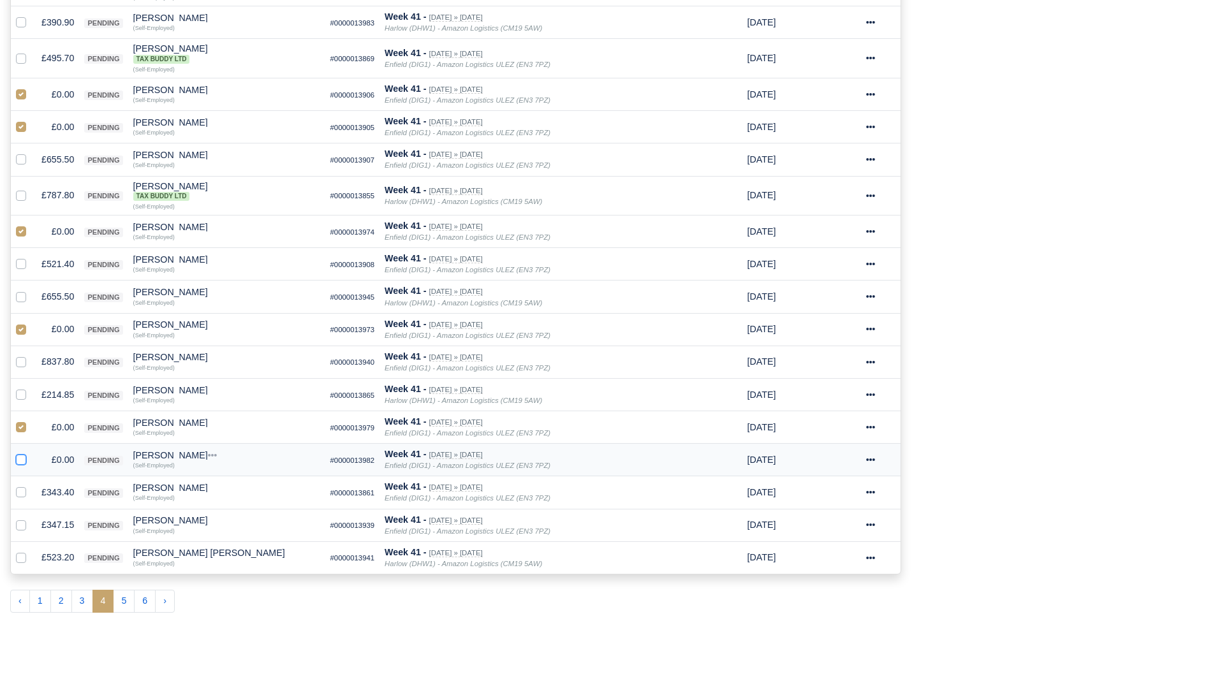
checkbox input "true"
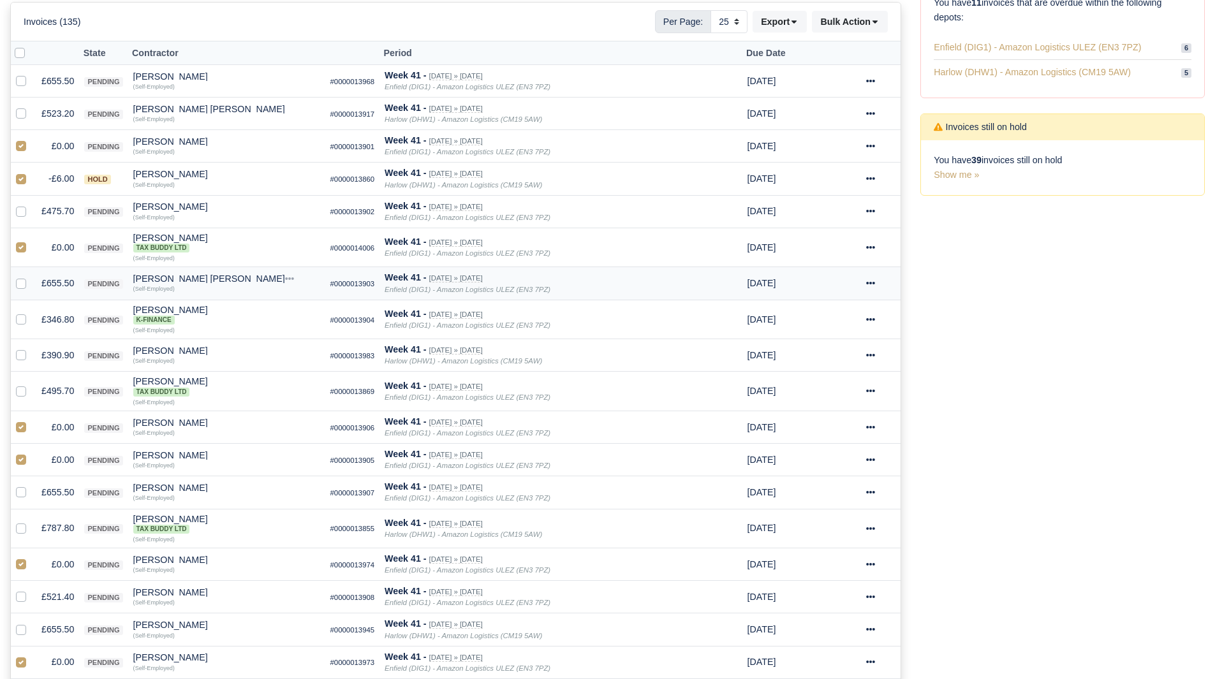
scroll to position [124, 0]
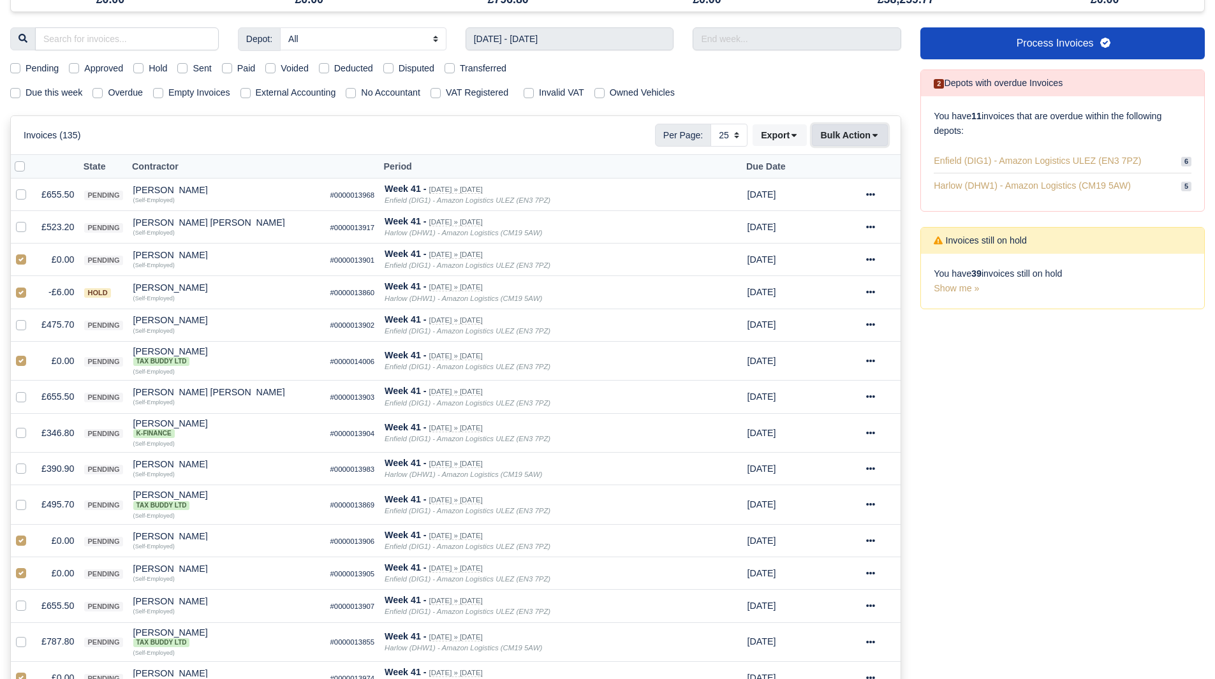
click at [843, 140] on button "Bulk Action" at bounding box center [850, 135] width 76 height 22
click at [837, 232] on div "Void" at bounding box center [830, 238] width 114 height 20
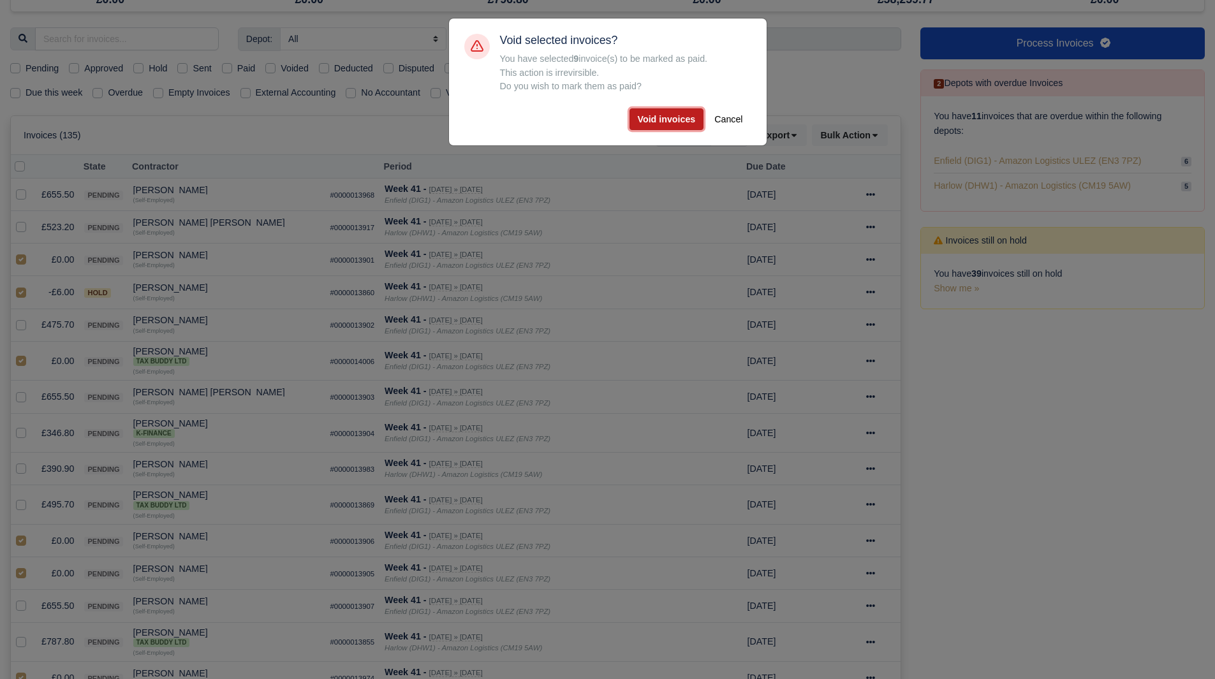
click at [697, 125] on button "Void invoices" at bounding box center [667, 119] width 75 height 22
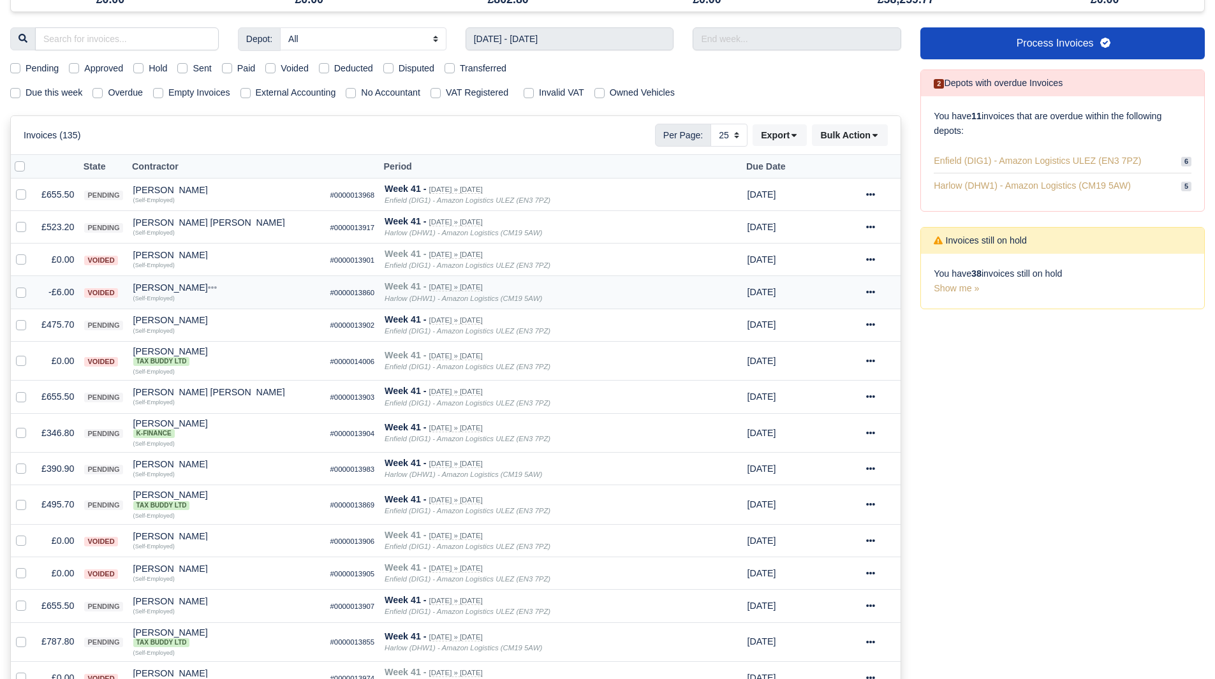
click at [152, 286] on div "Milad Alavinasab" at bounding box center [226, 287] width 187 height 9
click at [277, 321] on button "Other Invoices" at bounding box center [298, 323] width 186 height 19
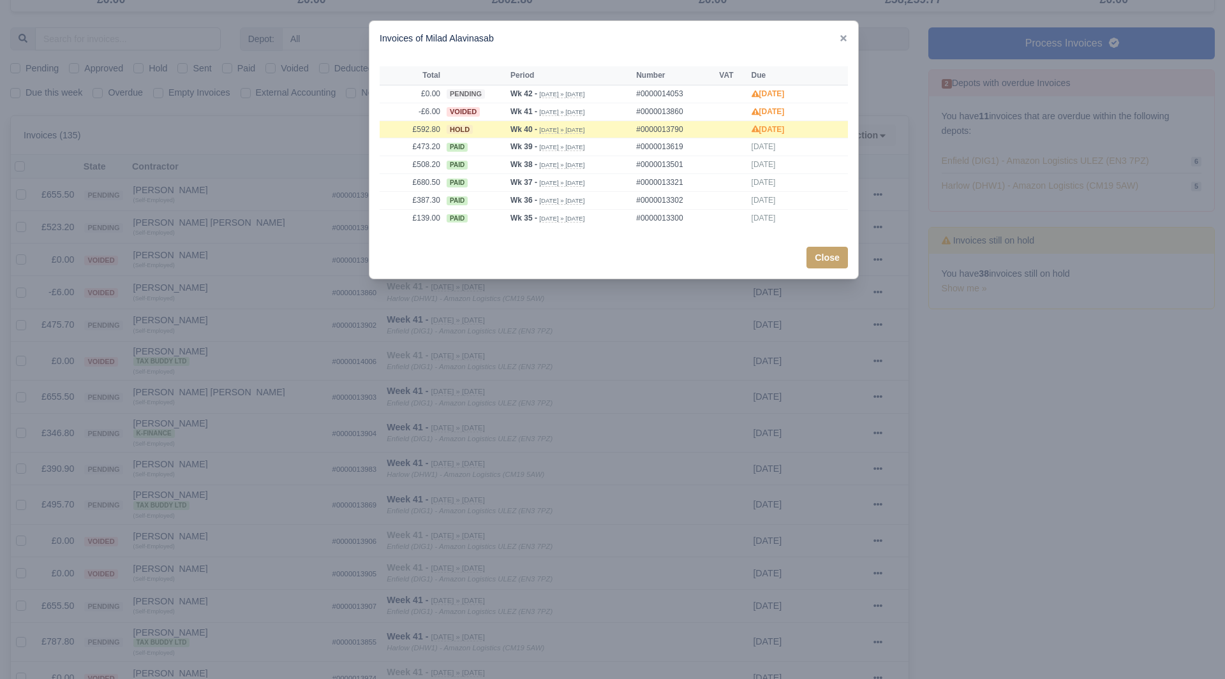
click at [205, 290] on div at bounding box center [612, 339] width 1225 height 679
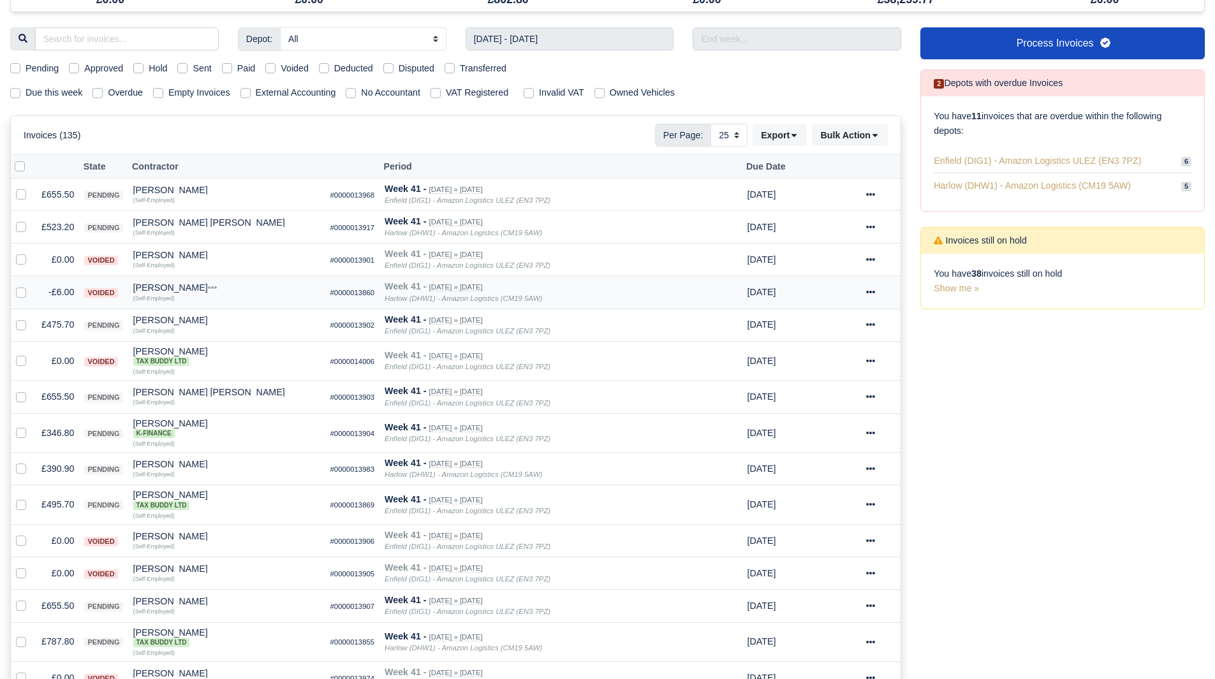
click at [152, 289] on div "Milad Alavinasab" at bounding box center [226, 287] width 187 height 9
click at [137, 292] on div "Milad Alavinasab" at bounding box center [226, 287] width 187 height 9
click at [31, 285] on label at bounding box center [31, 285] width 0 height 0
click at [23, 293] on input "checkbox" at bounding box center [21, 290] width 10 height 10
checkbox input "true"
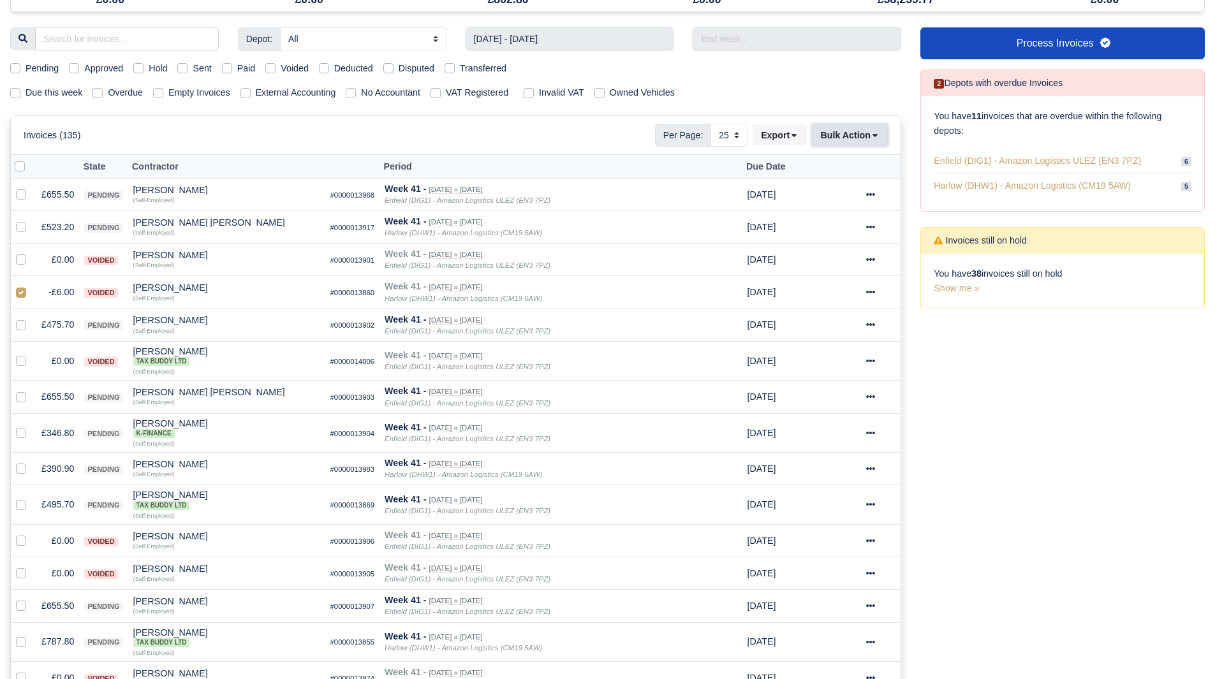
click at [863, 127] on button "Bulk Action" at bounding box center [850, 135] width 76 height 22
click at [830, 187] on div "Pending" at bounding box center [830, 180] width 114 height 20
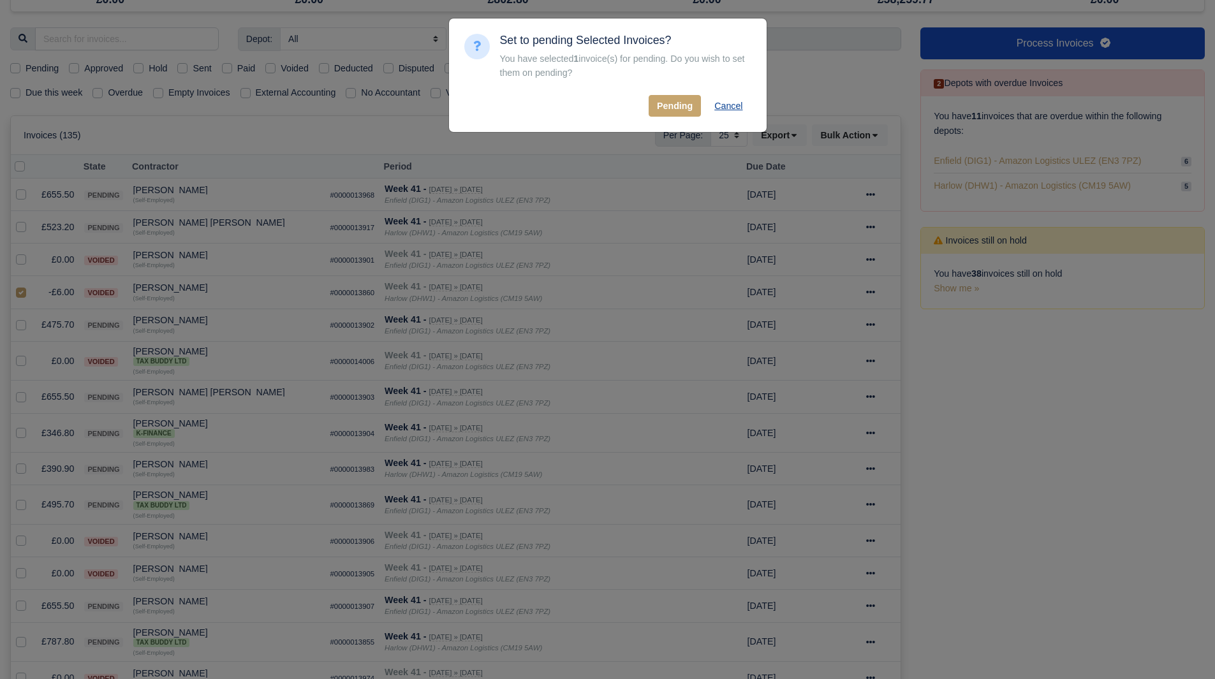
click at [726, 105] on button "Cancel" at bounding box center [728, 106] width 45 height 22
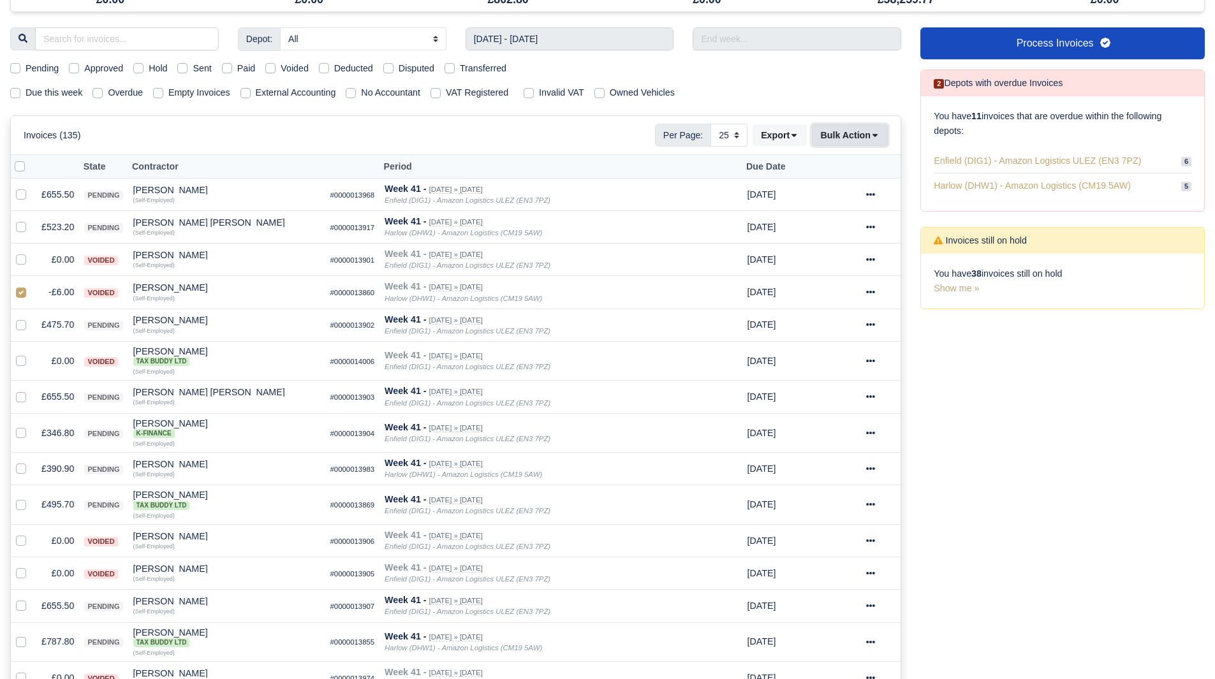
click at [840, 138] on button "Bulk Action" at bounding box center [850, 135] width 76 height 22
click at [829, 184] on div "Pending" at bounding box center [830, 180] width 114 height 20
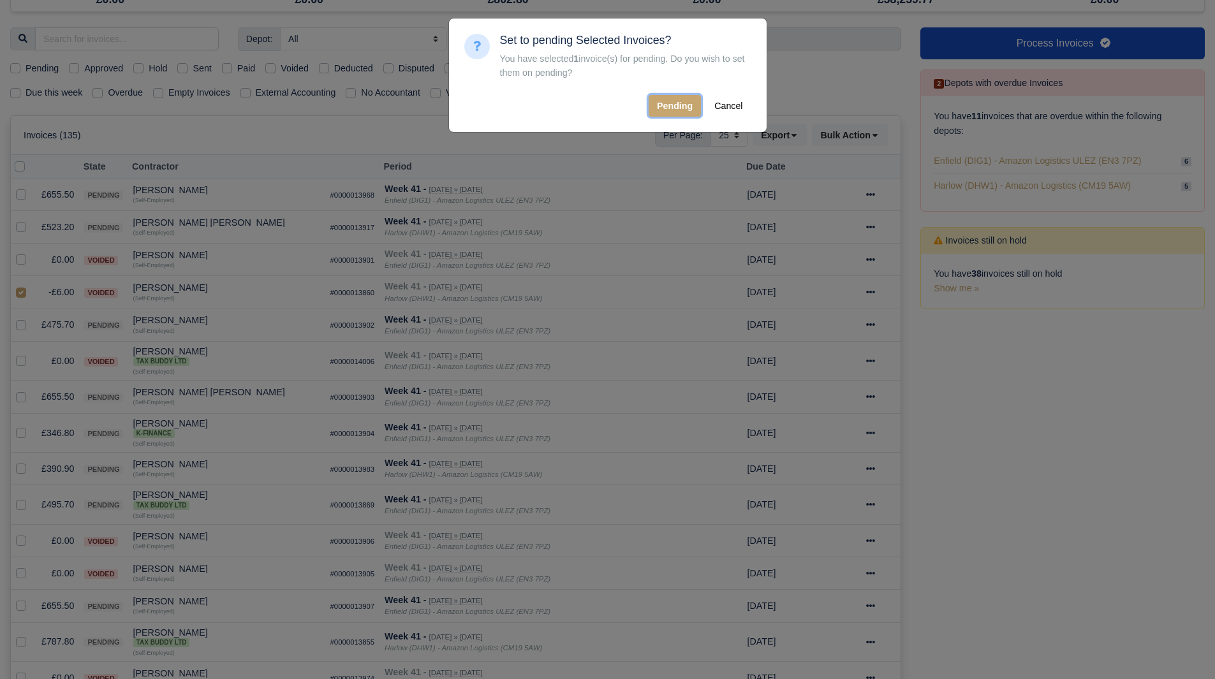
click at [674, 114] on button "Pending" at bounding box center [675, 106] width 52 height 22
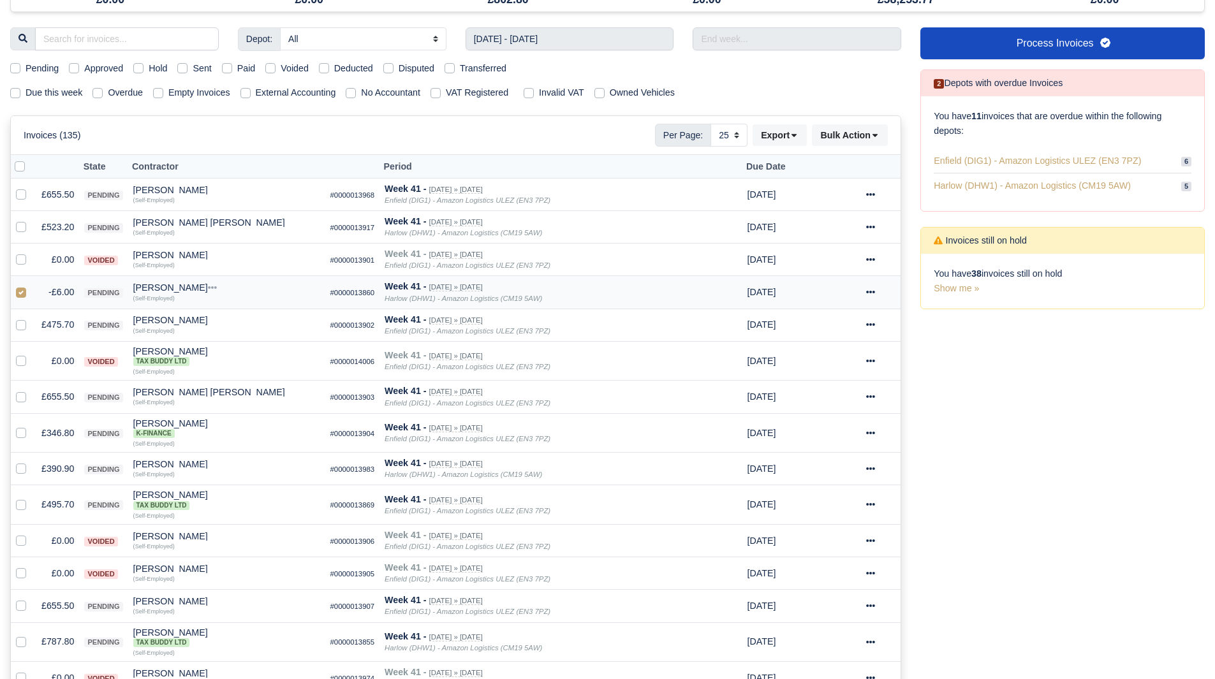
drag, startPoint x: 140, startPoint y: 287, endPoint x: 145, endPoint y: 292, distance: 6.8
click at [140, 287] on div "Milad Alavinasab" at bounding box center [226, 287] width 187 height 9
click at [244, 325] on button "Other Invoices" at bounding box center [298, 323] width 186 height 19
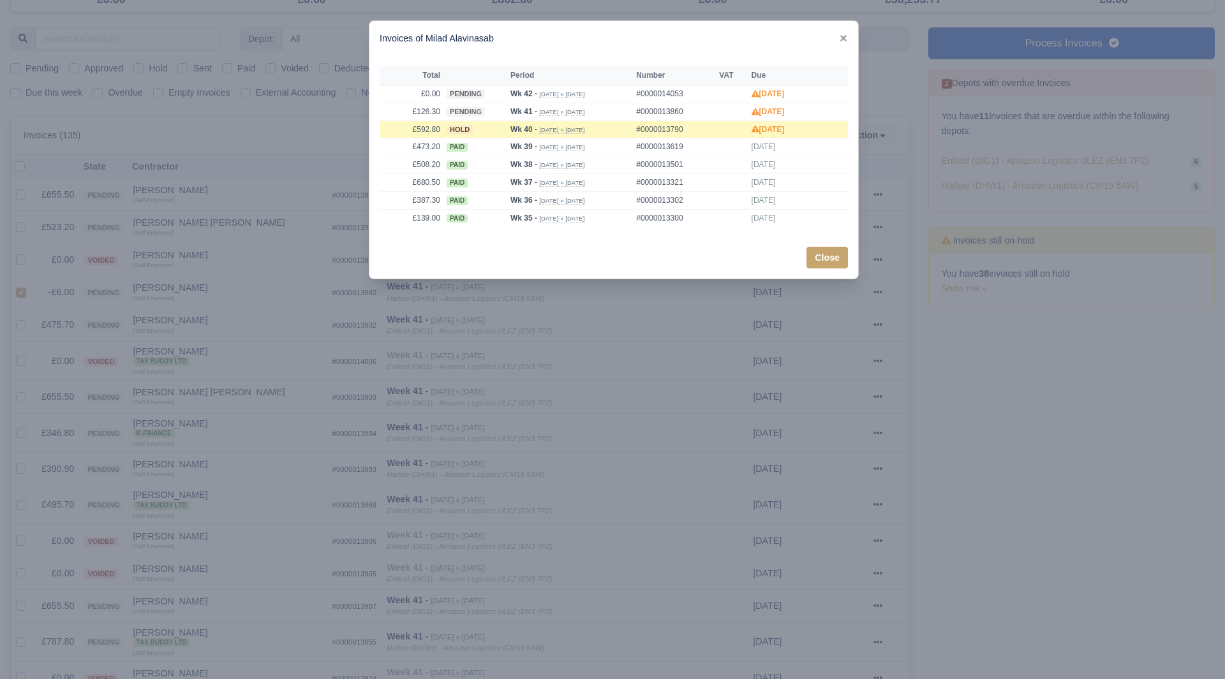
click at [249, 327] on div at bounding box center [612, 339] width 1225 height 679
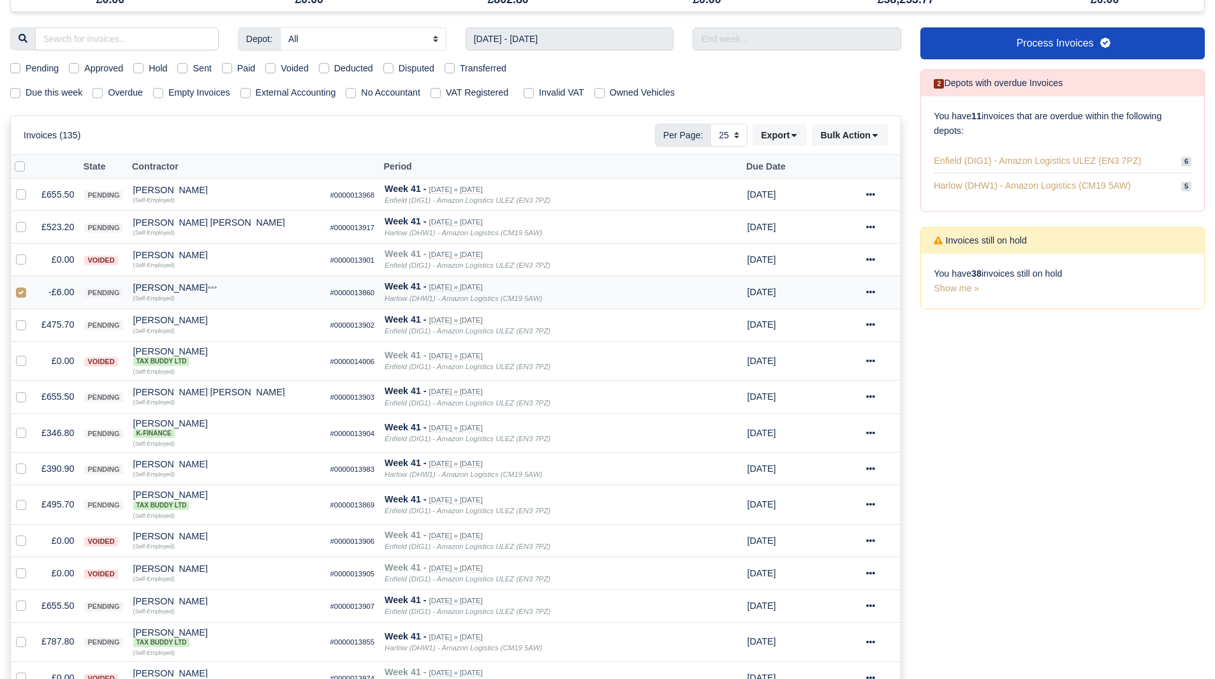
click at [52, 292] on td "-£6.00" at bounding box center [57, 292] width 43 height 33
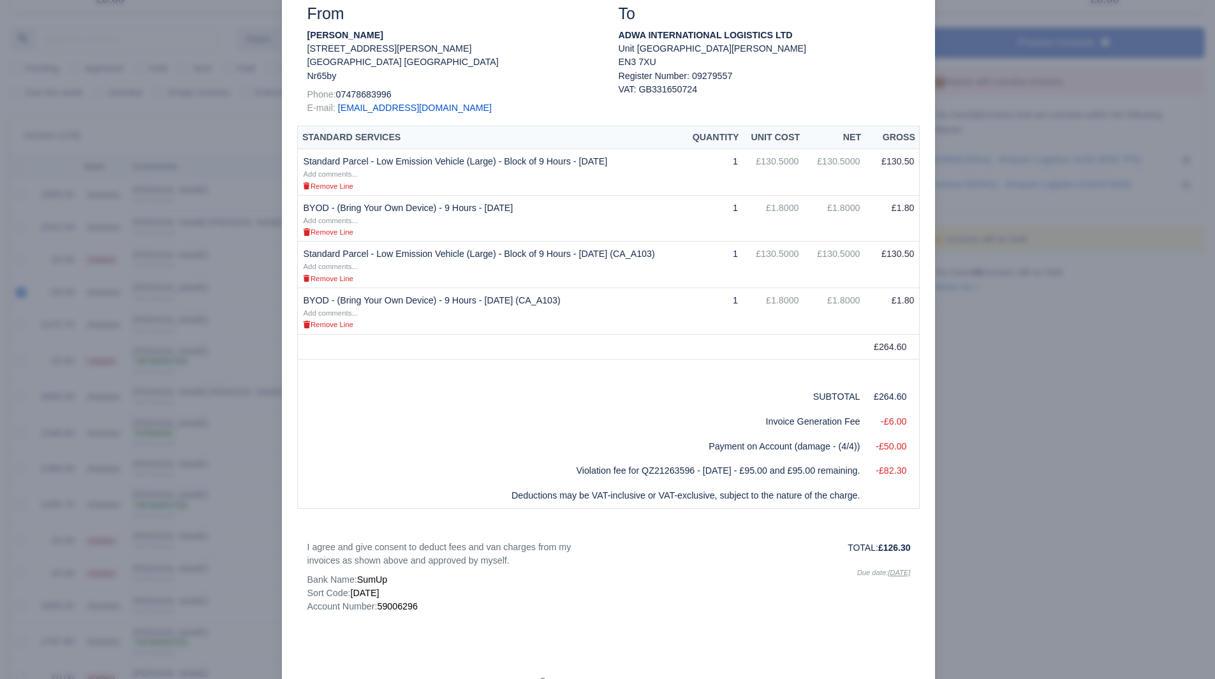
scroll to position [191, 0]
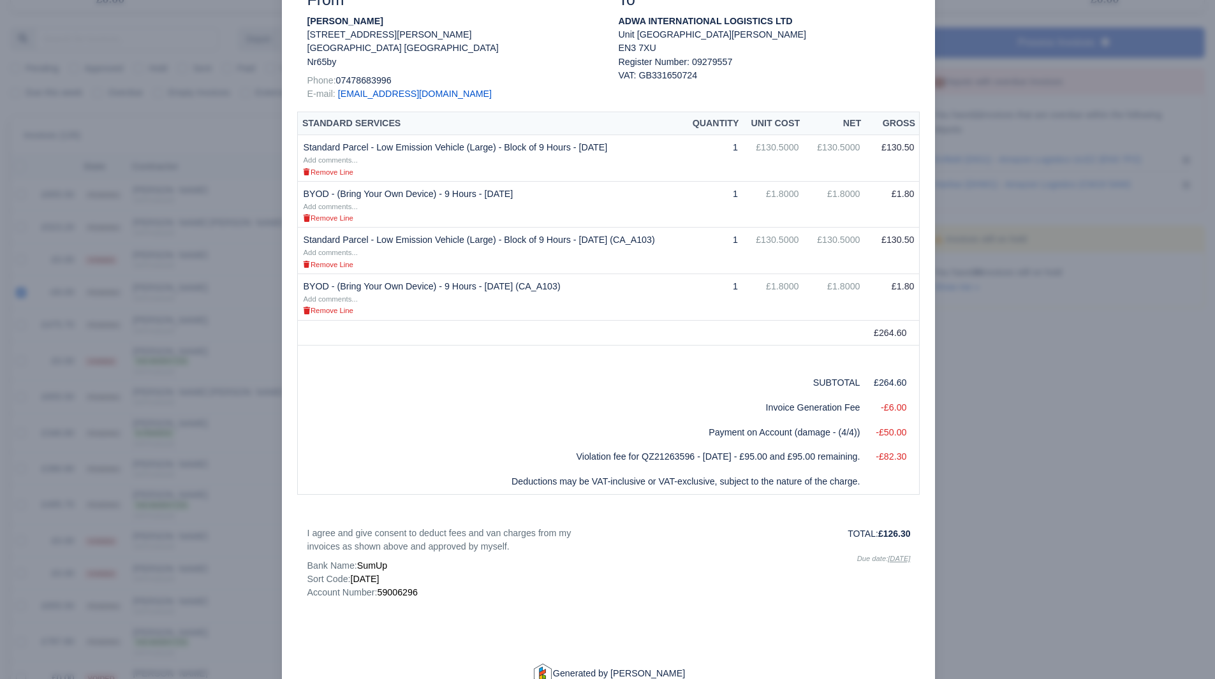
click at [1005, 462] on div at bounding box center [607, 339] width 1215 height 679
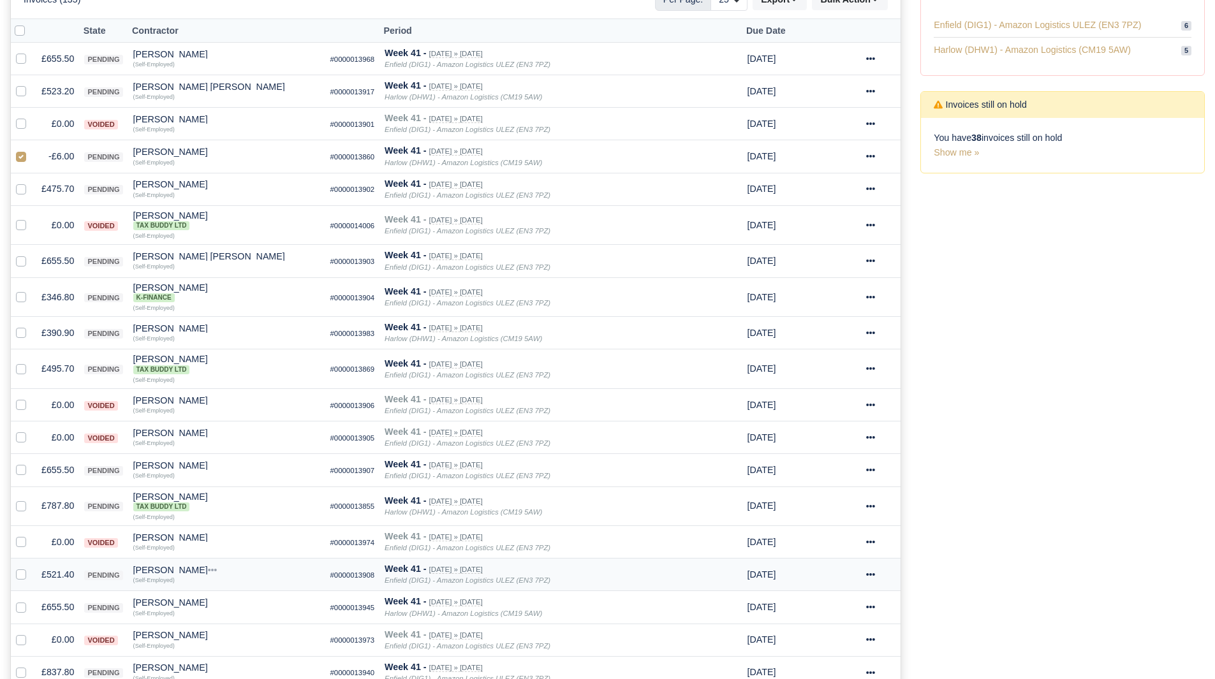
scroll to position [316, 0]
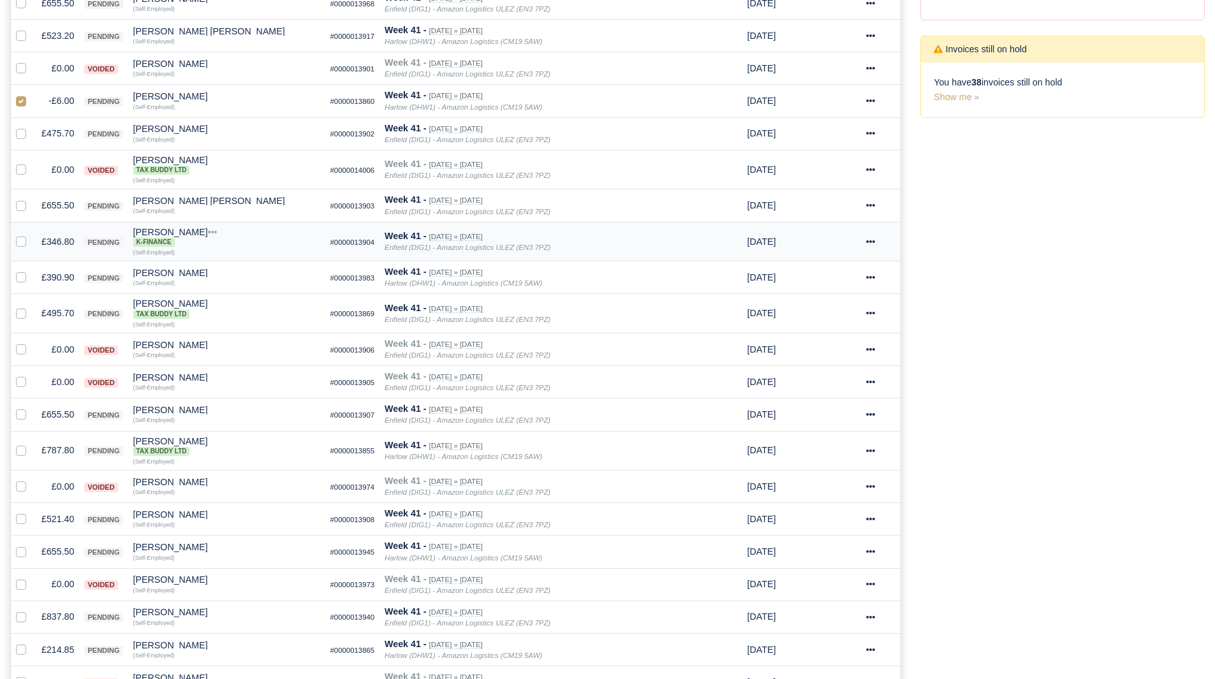
click at [59, 244] on td "£346.80" at bounding box center [57, 242] width 43 height 40
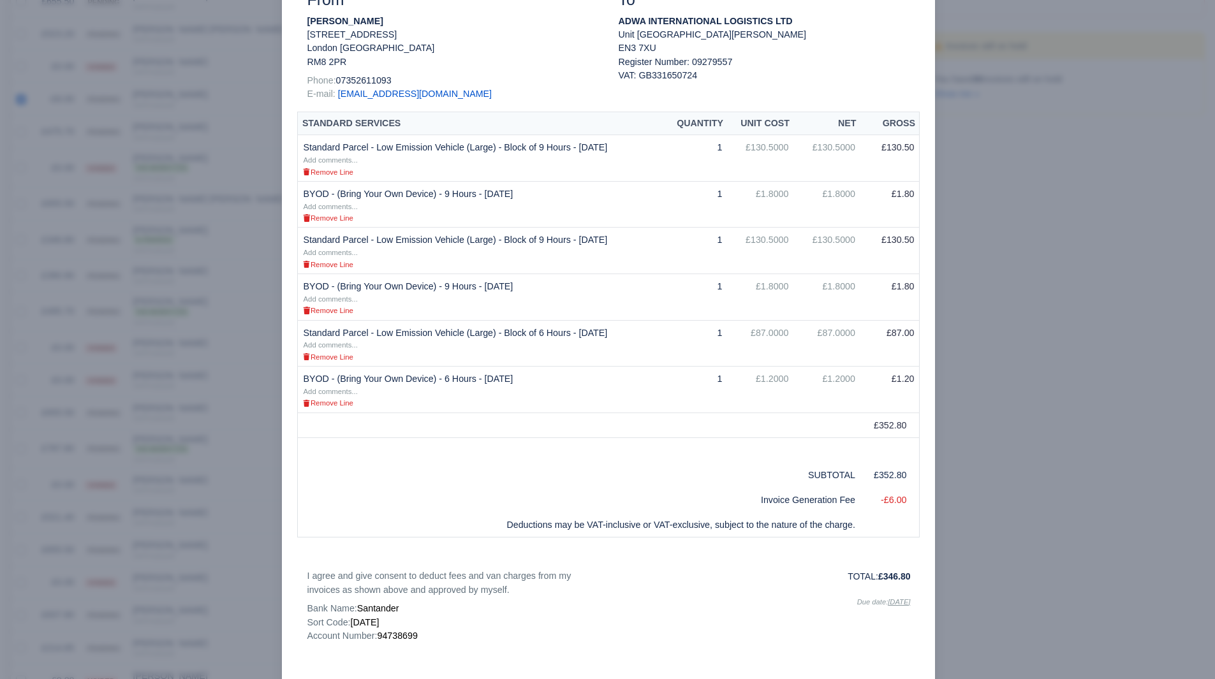
click at [971, 366] on div at bounding box center [607, 339] width 1215 height 679
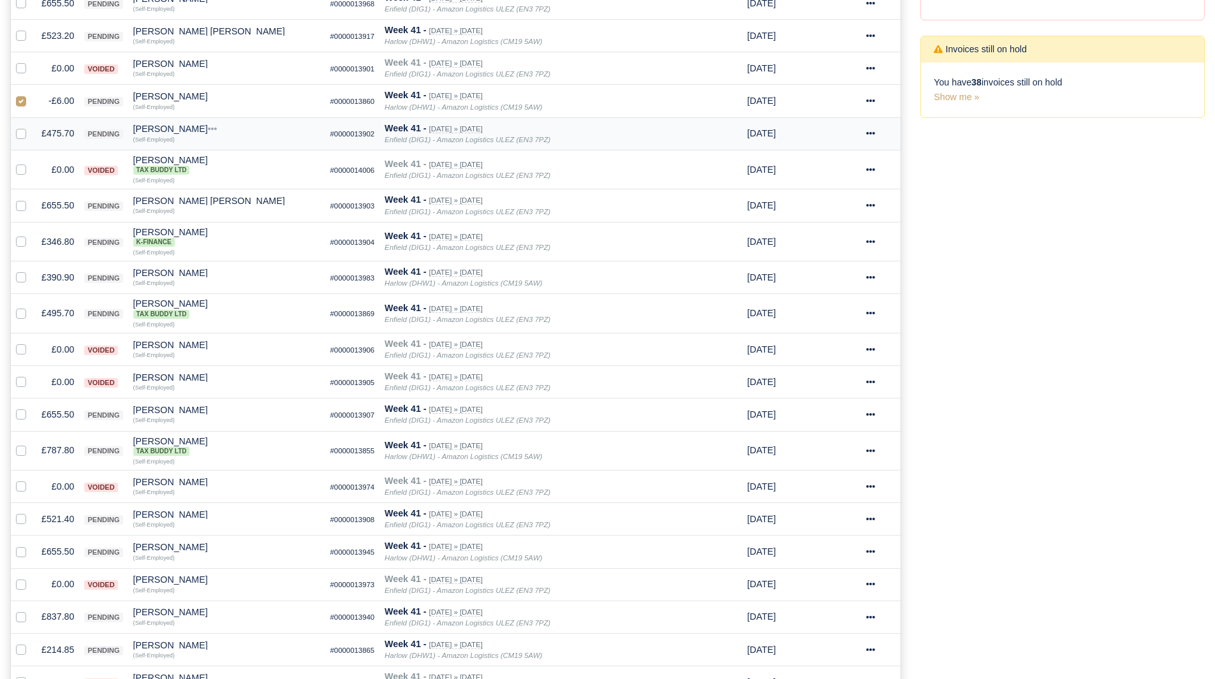
click at [170, 132] on div "[PERSON_NAME]" at bounding box center [226, 128] width 187 height 9
click at [281, 162] on button "Other Invoices" at bounding box center [298, 165] width 186 height 19
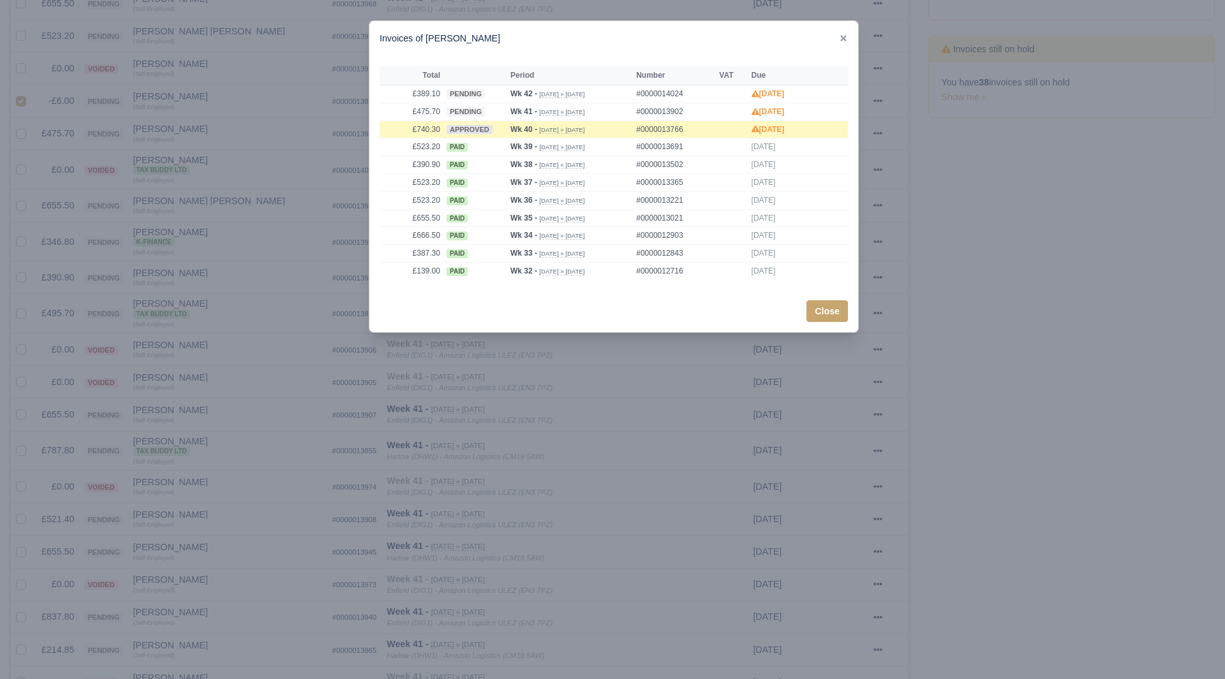
click at [281, 163] on div at bounding box center [612, 339] width 1225 height 679
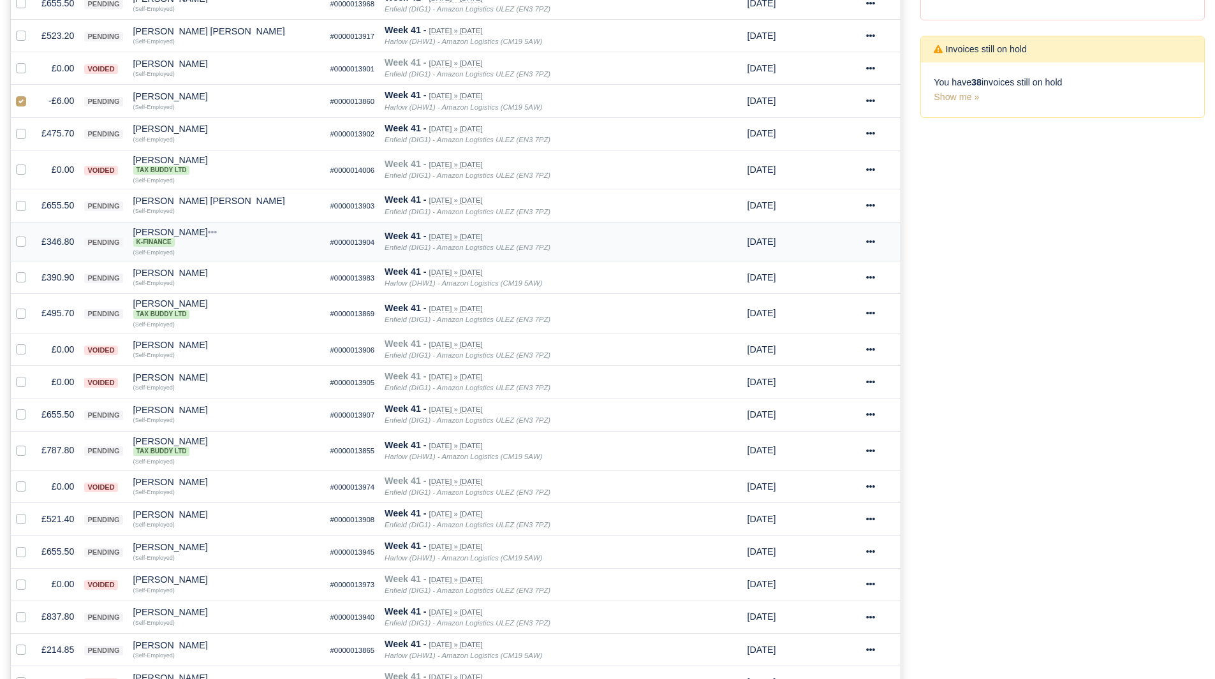
click at [54, 246] on td "£346.80" at bounding box center [57, 242] width 43 height 40
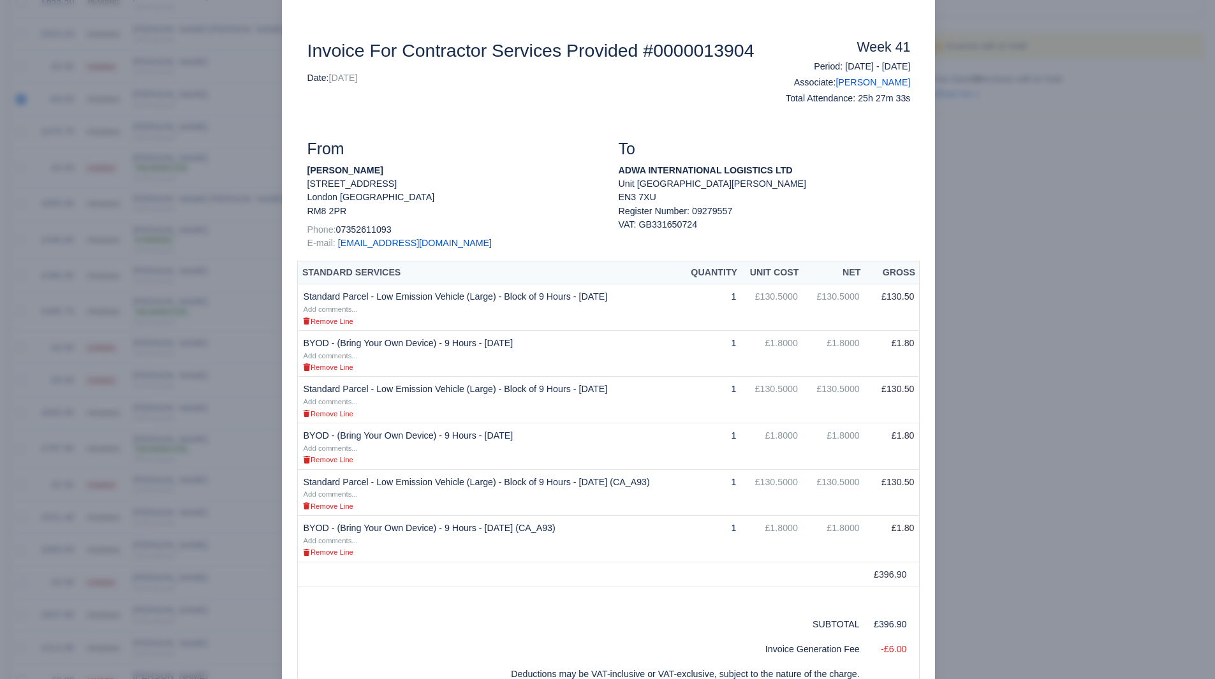
scroll to position [64, 0]
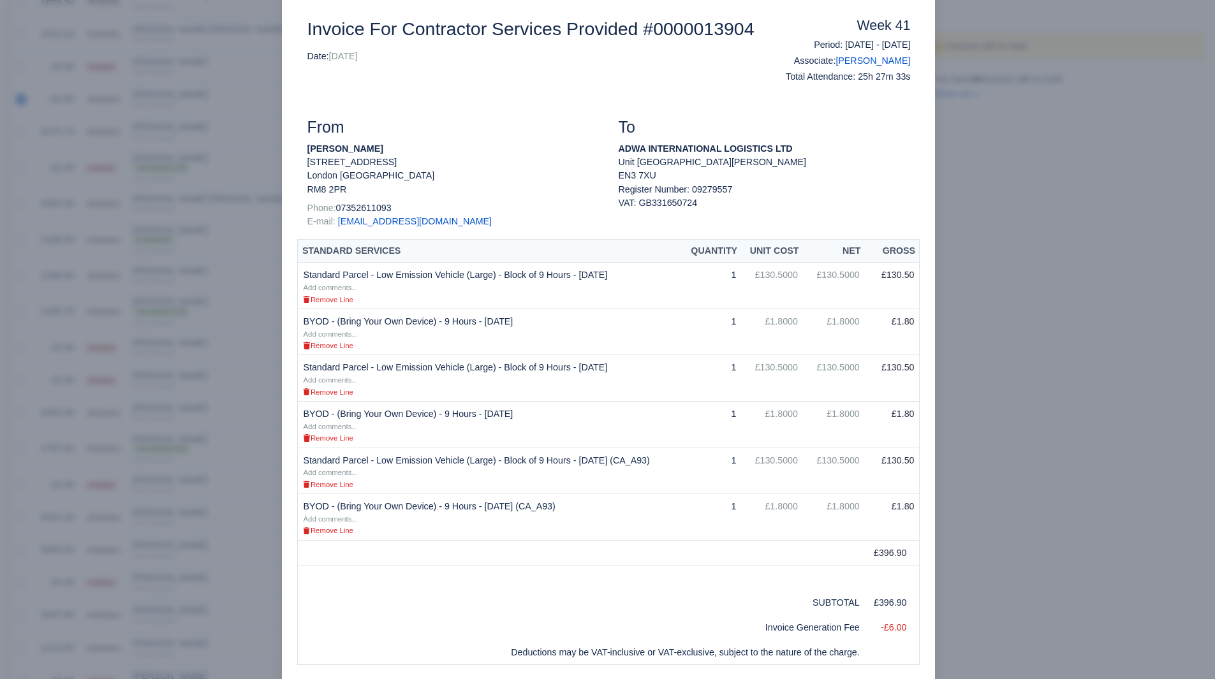
click at [162, 313] on div at bounding box center [607, 339] width 1215 height 679
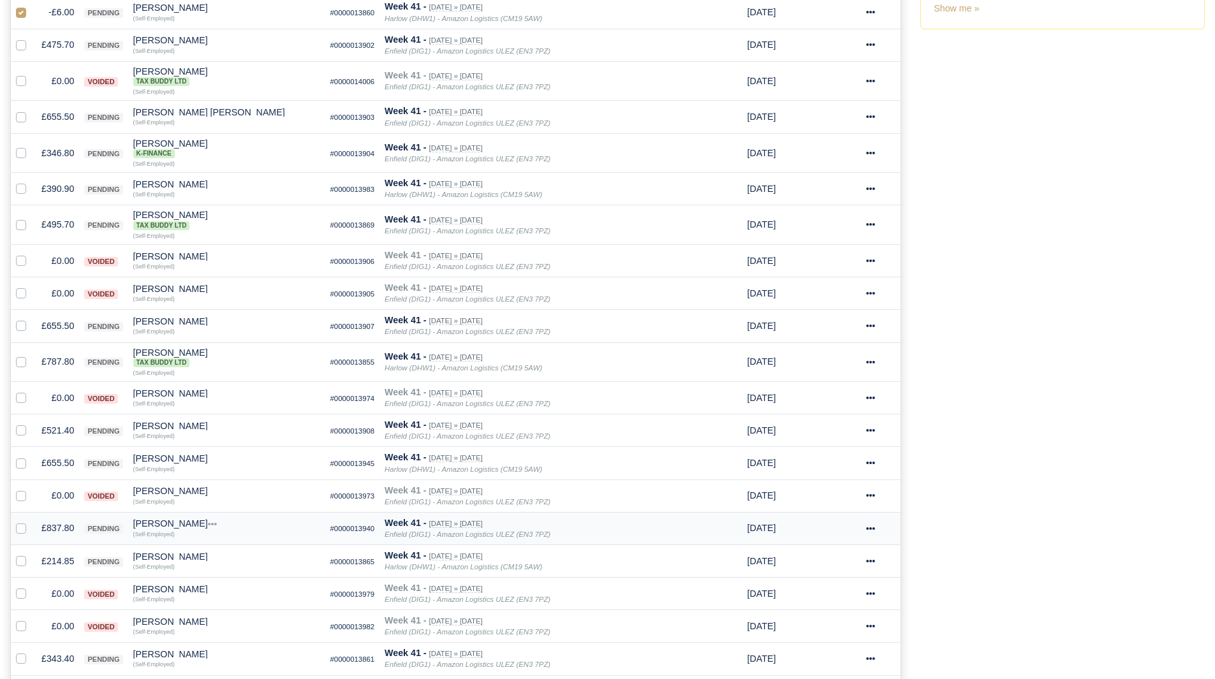
scroll to position [443, 0]
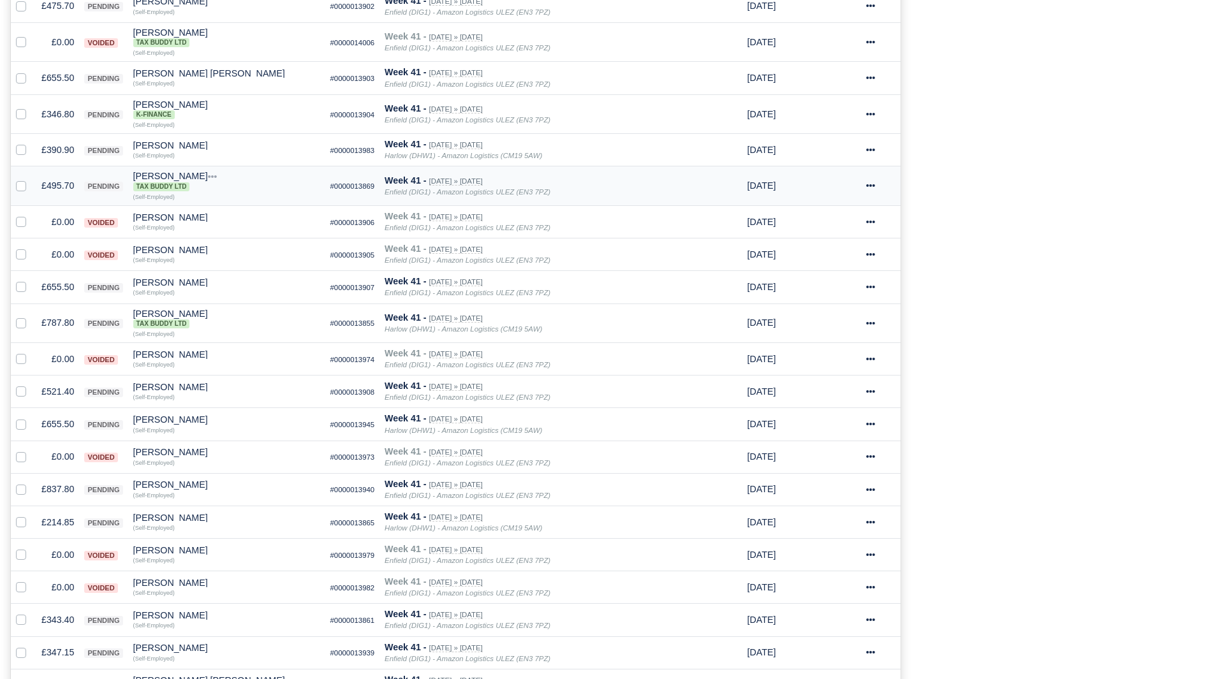
click at [66, 195] on td "£495.70" at bounding box center [57, 186] width 43 height 40
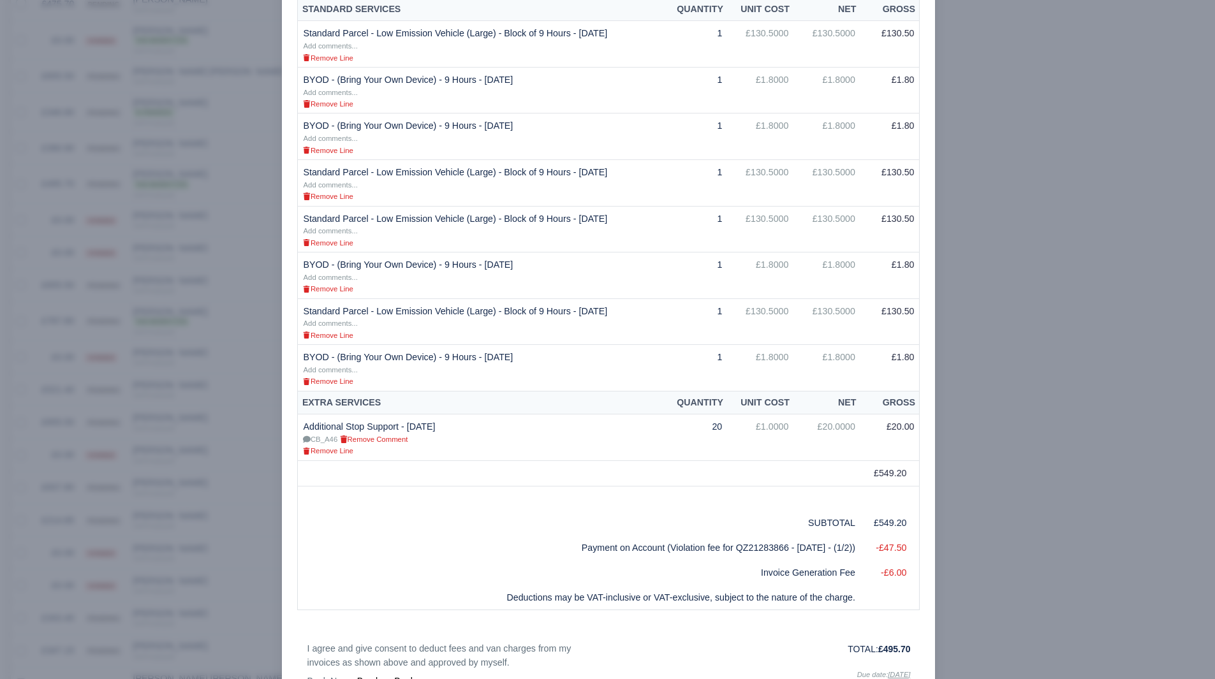
scroll to position [319, 0]
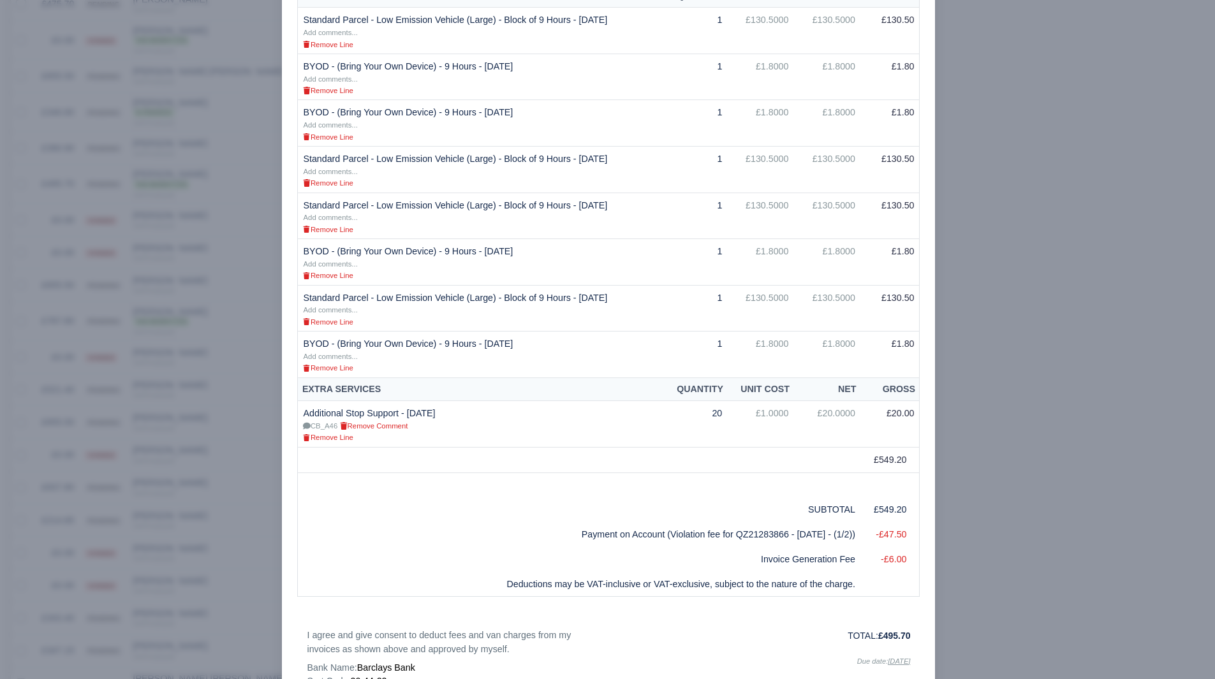
drag, startPoint x: 1037, startPoint y: 501, endPoint x: 1029, endPoint y: 513, distance: 14.2
click at [1037, 501] on div at bounding box center [607, 339] width 1215 height 679
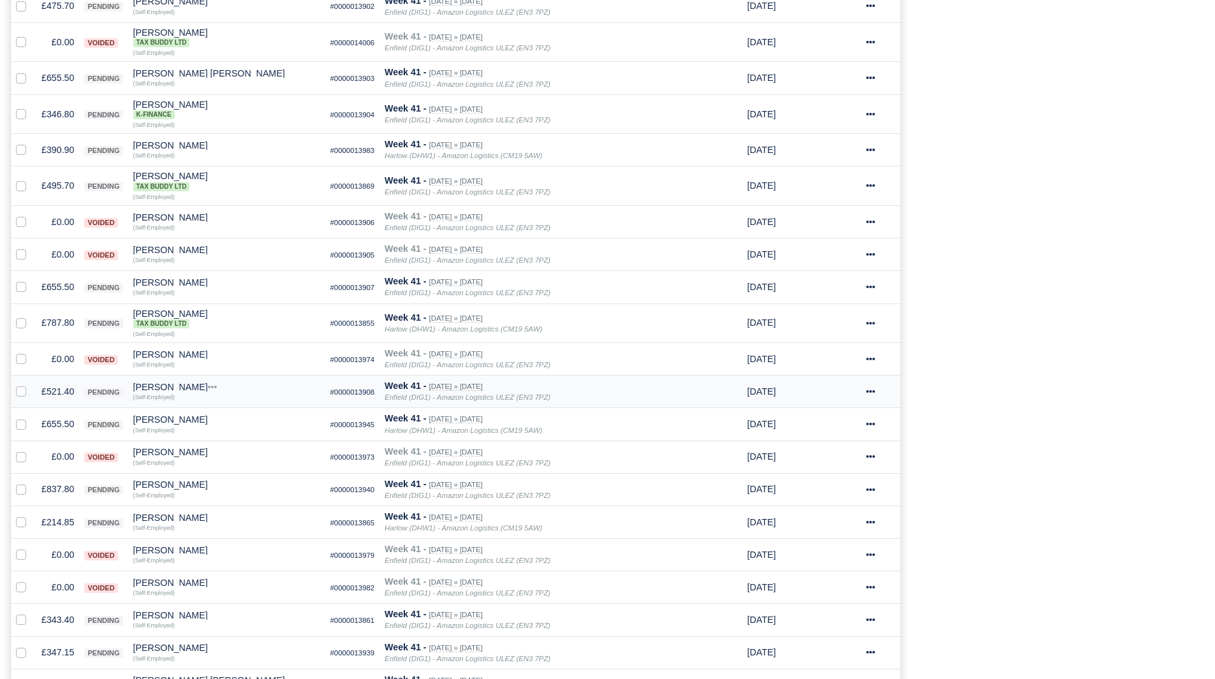
click at [48, 394] on td "£521.40" at bounding box center [57, 392] width 43 height 33
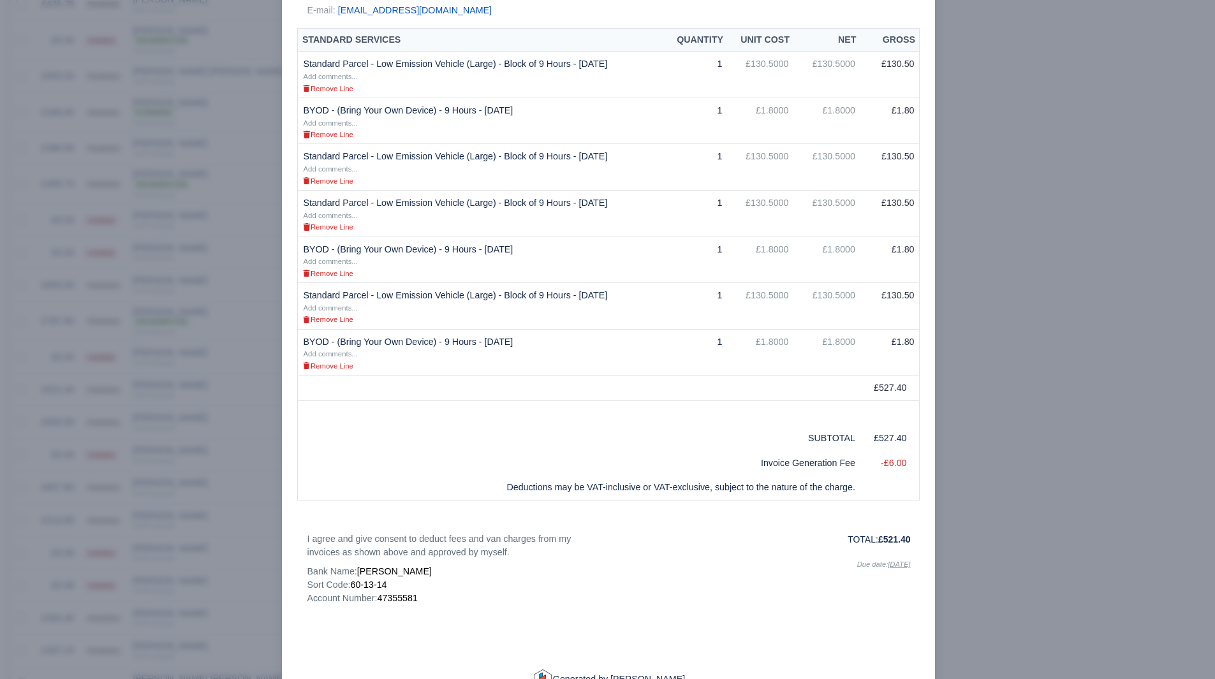
scroll to position [255, 0]
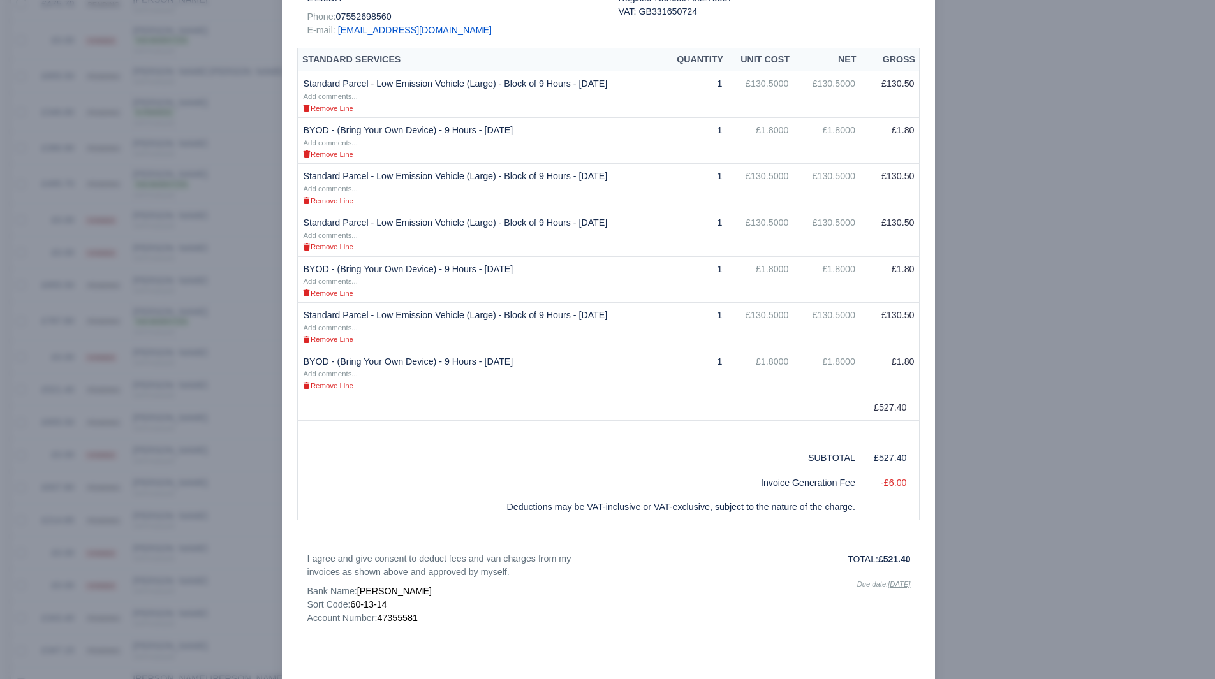
click at [968, 238] on div at bounding box center [607, 339] width 1215 height 679
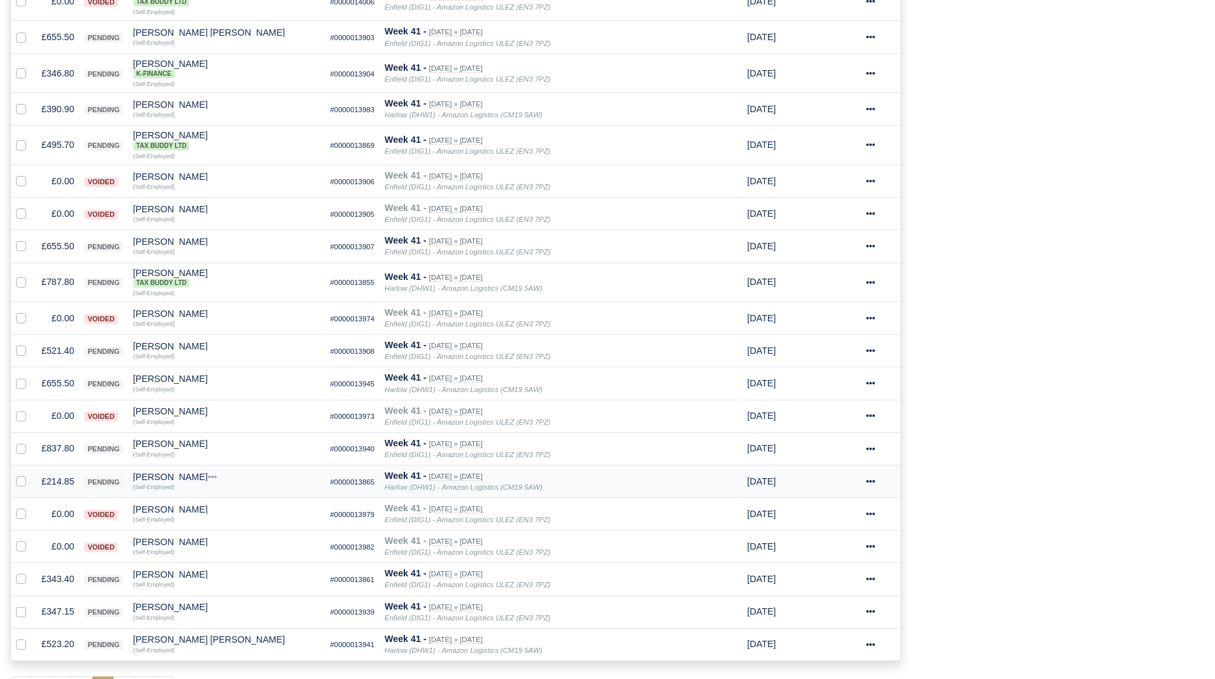
scroll to position [507, 0]
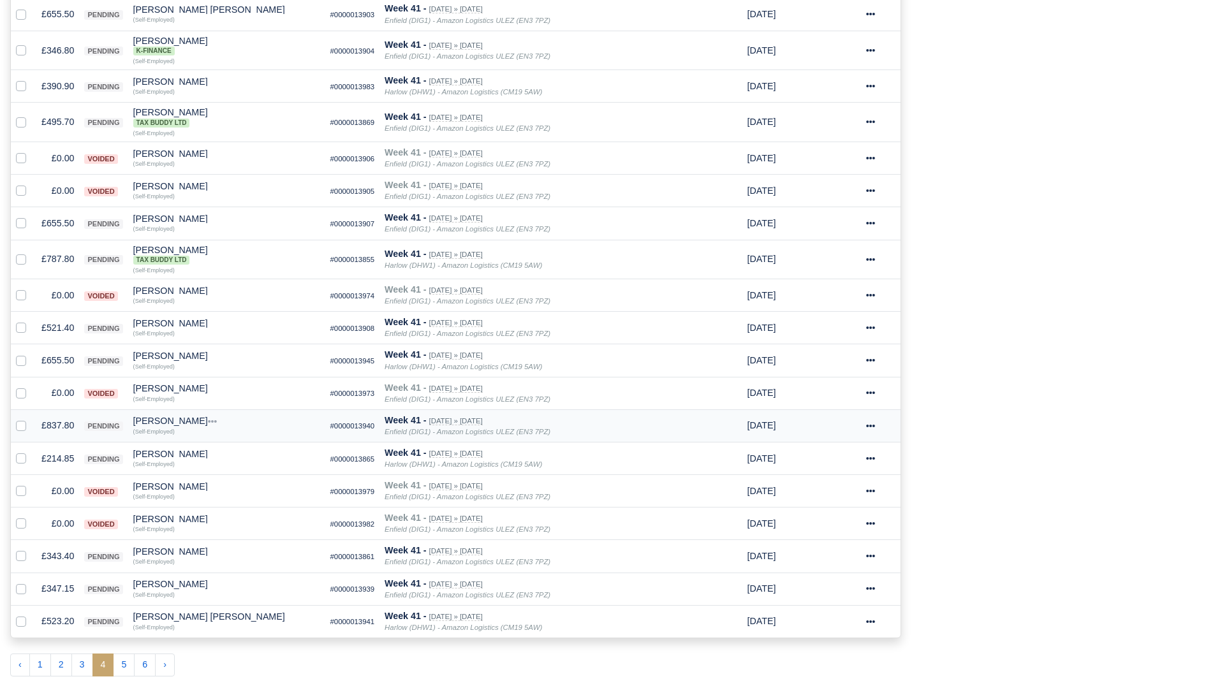
click at [71, 430] on td "£837.80" at bounding box center [57, 426] width 43 height 33
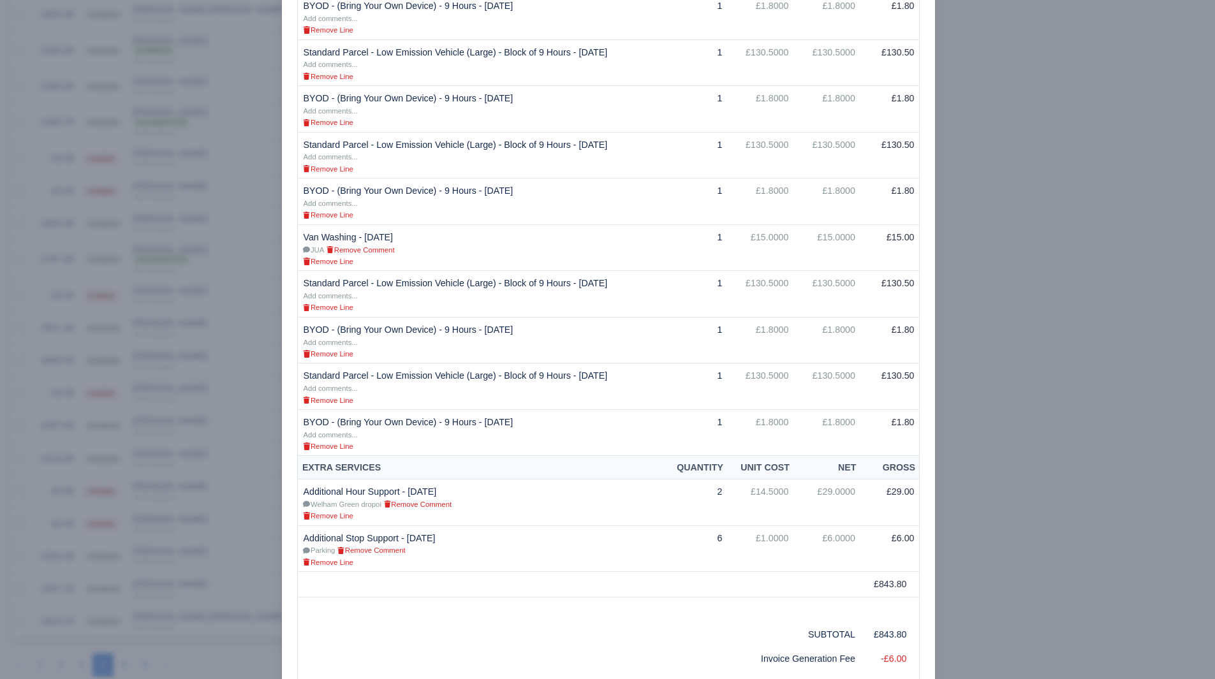
scroll to position [574, 0]
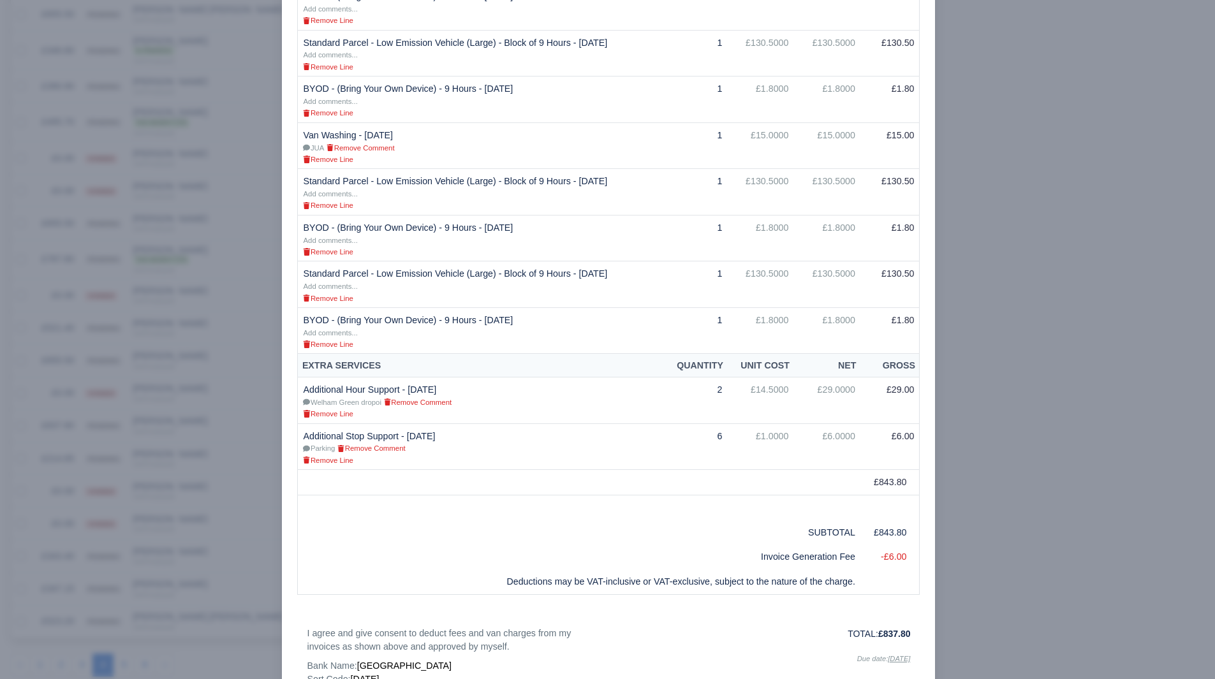
click at [1102, 339] on div at bounding box center [607, 339] width 1215 height 679
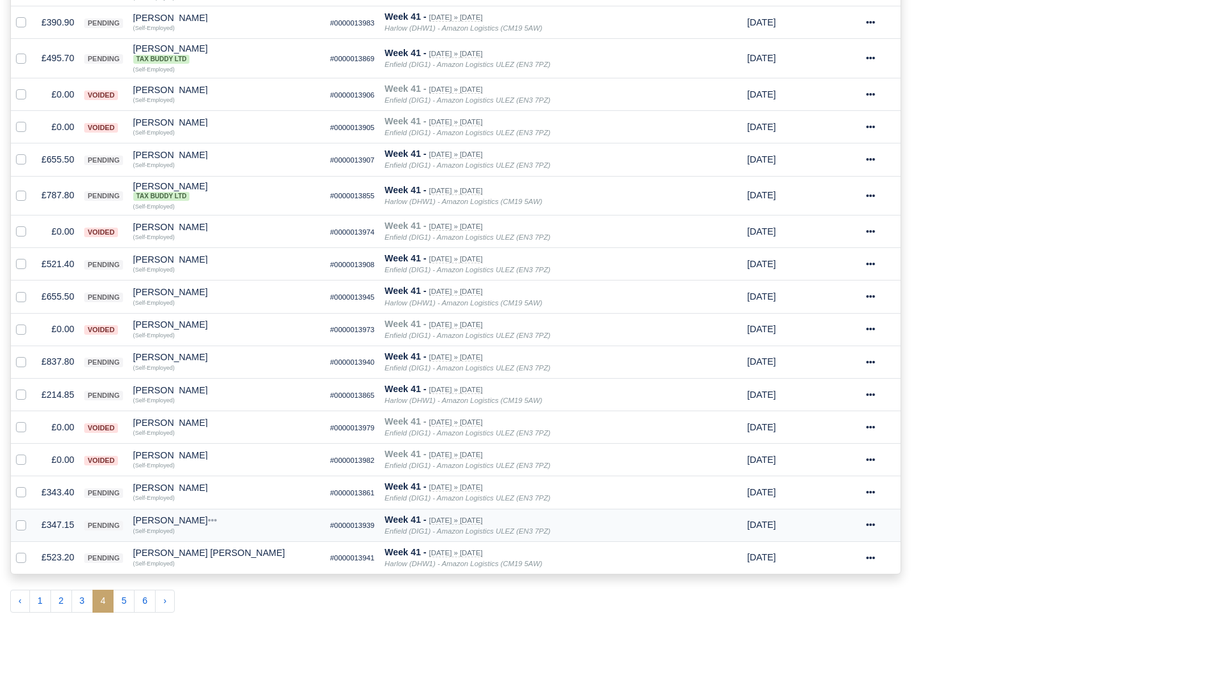
scroll to position [635, 0]
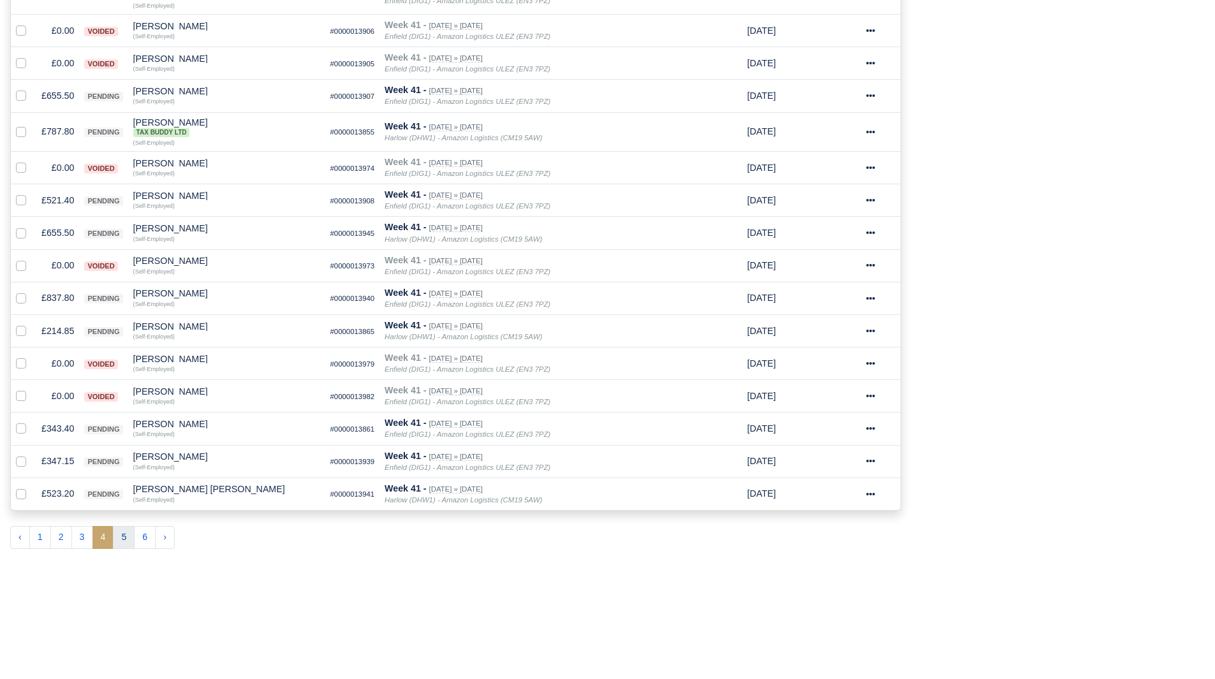
click at [128, 538] on button "5" at bounding box center [124, 537] width 22 height 23
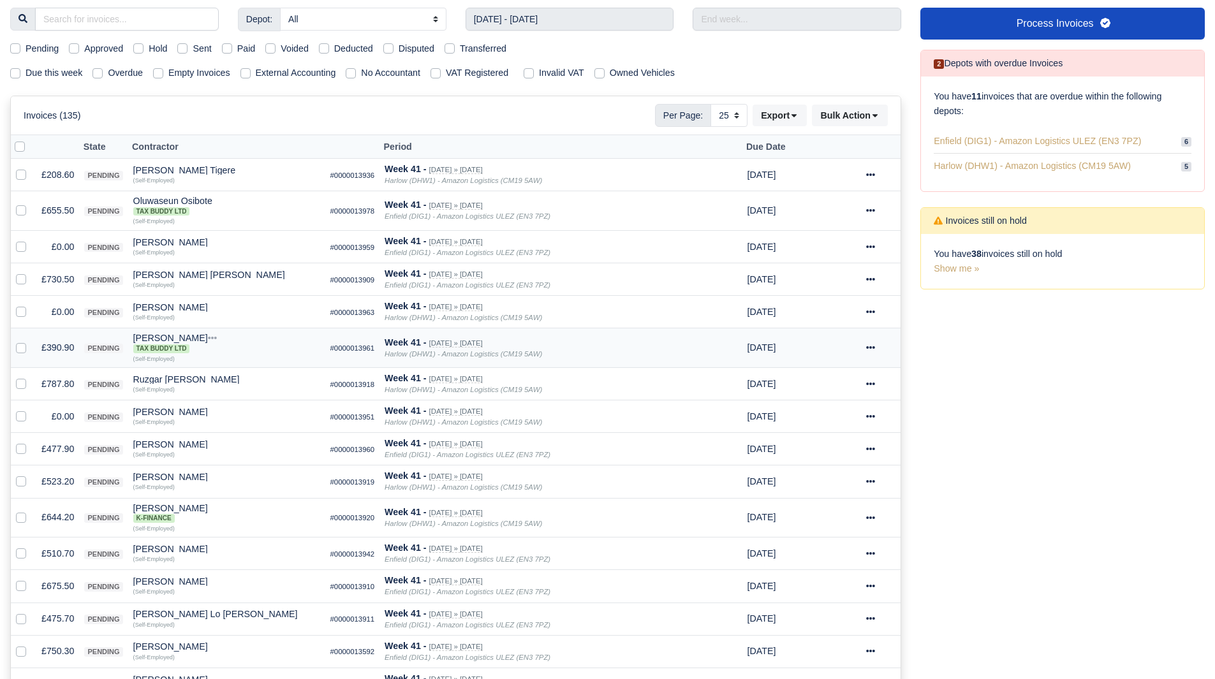
scroll to position [121, 0]
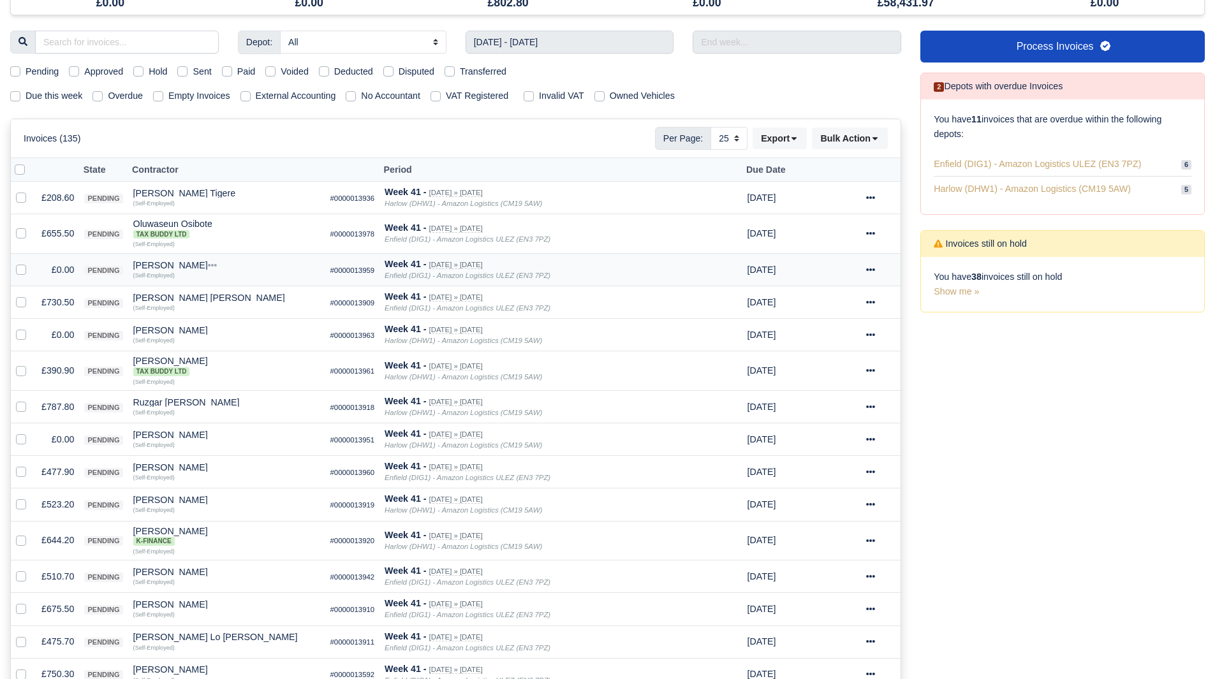
click at [31, 263] on label at bounding box center [31, 263] width 0 height 0
click at [20, 270] on input "checkbox" at bounding box center [21, 268] width 10 height 10
checkbox input "true"
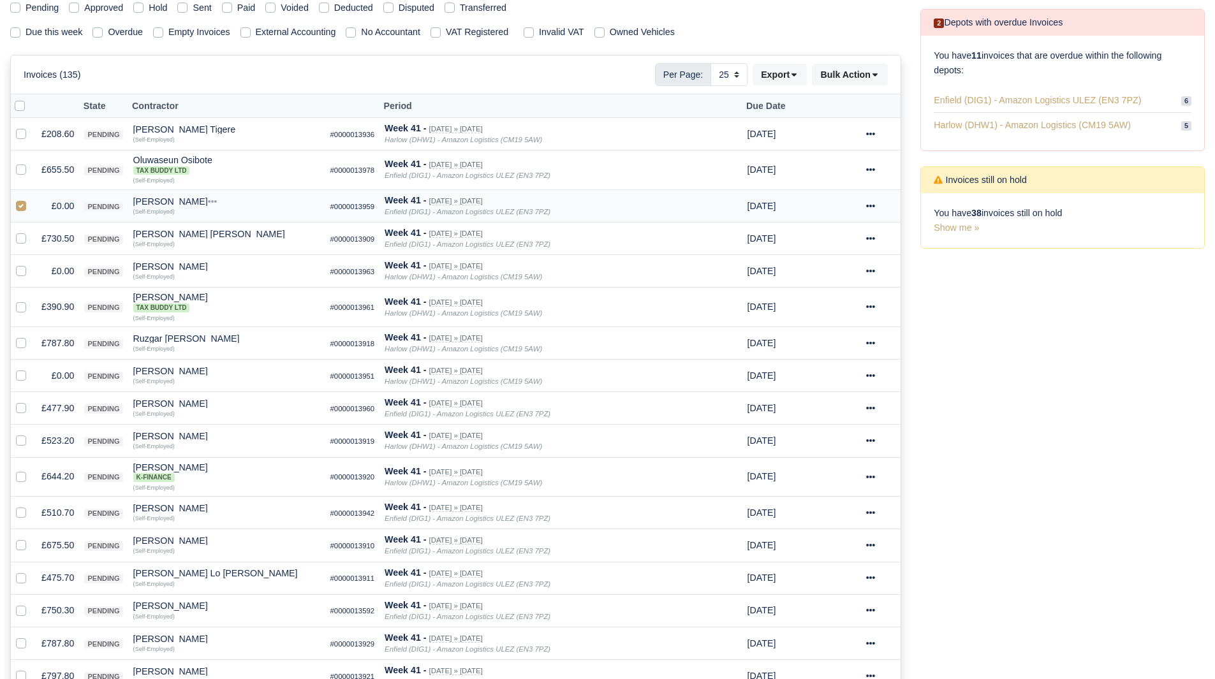
click at [31, 264] on label at bounding box center [31, 264] width 0 height 0
click at [20, 270] on input "checkbox" at bounding box center [21, 269] width 10 height 10
checkbox input "true"
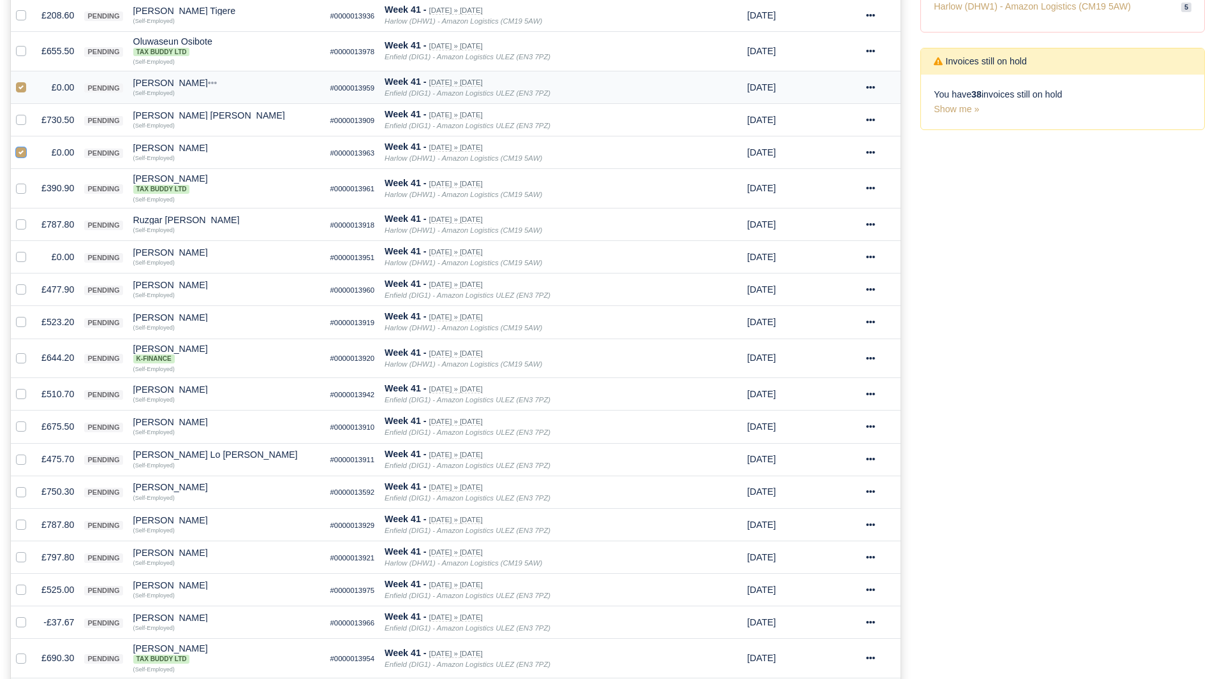
scroll to position [313, 0]
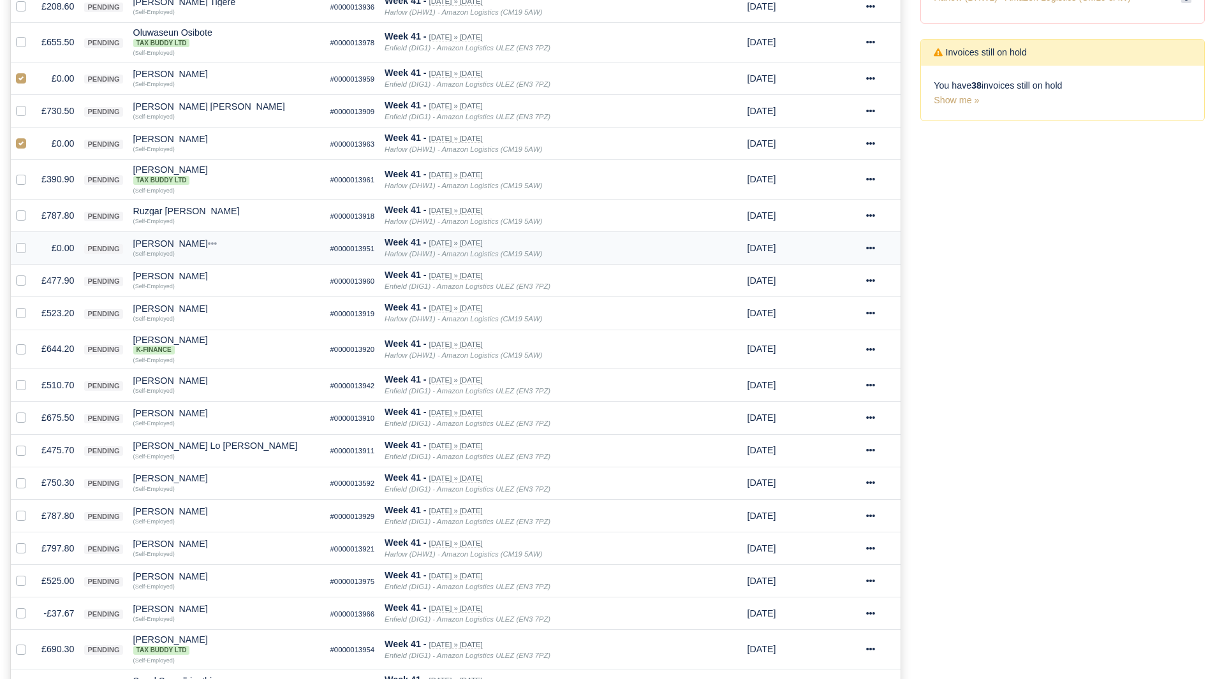
click at [31, 241] on label at bounding box center [31, 241] width 0 height 0
click at [23, 251] on input "checkbox" at bounding box center [21, 246] width 10 height 10
checkbox input "true"
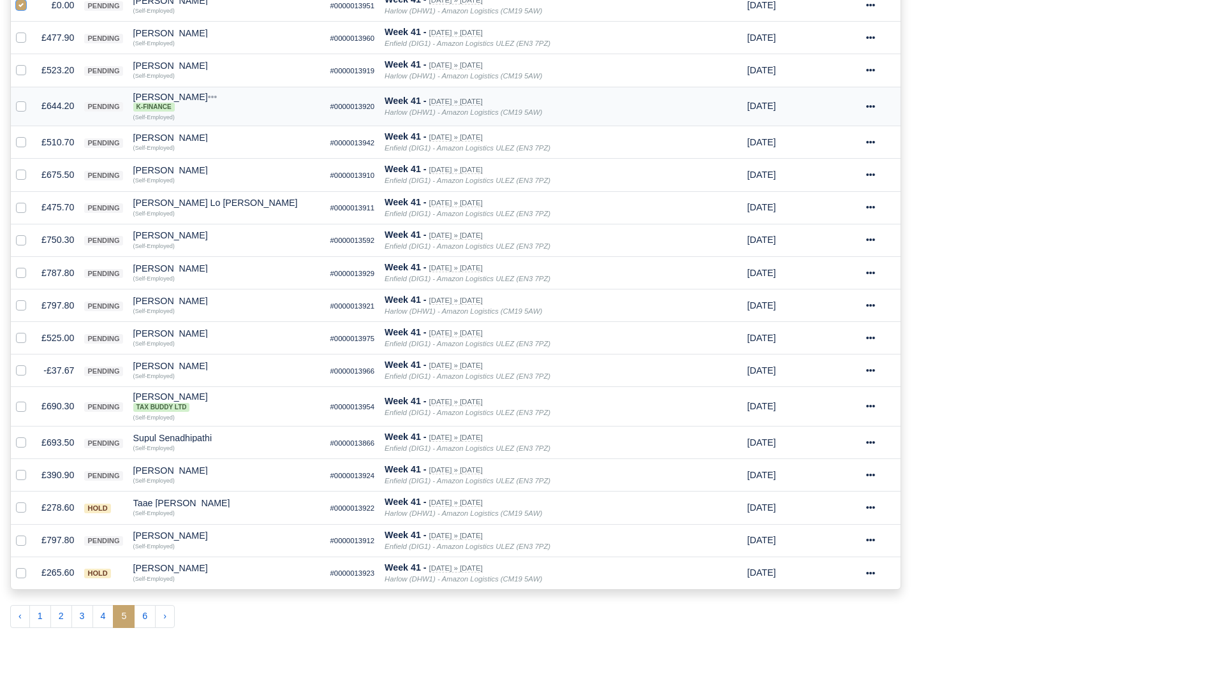
scroll to position [568, 0]
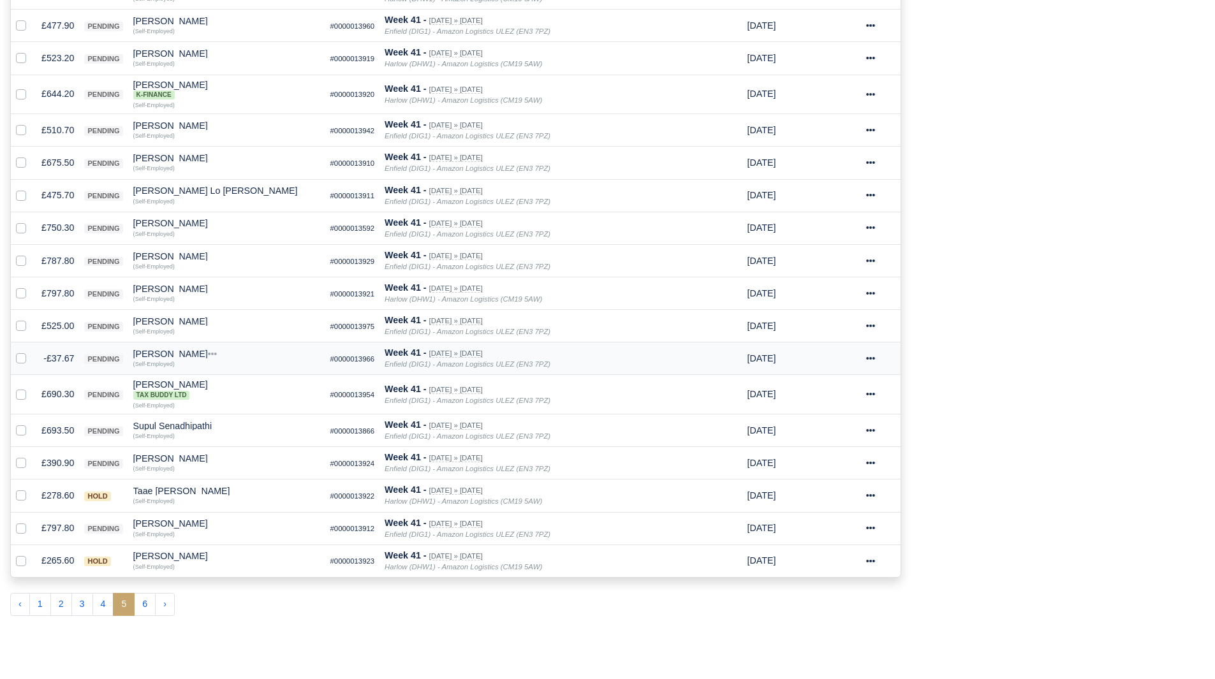
click at [31, 351] on label at bounding box center [31, 351] width 0 height 0
click at [24, 361] on input "checkbox" at bounding box center [21, 356] width 10 height 10
checkbox input "true"
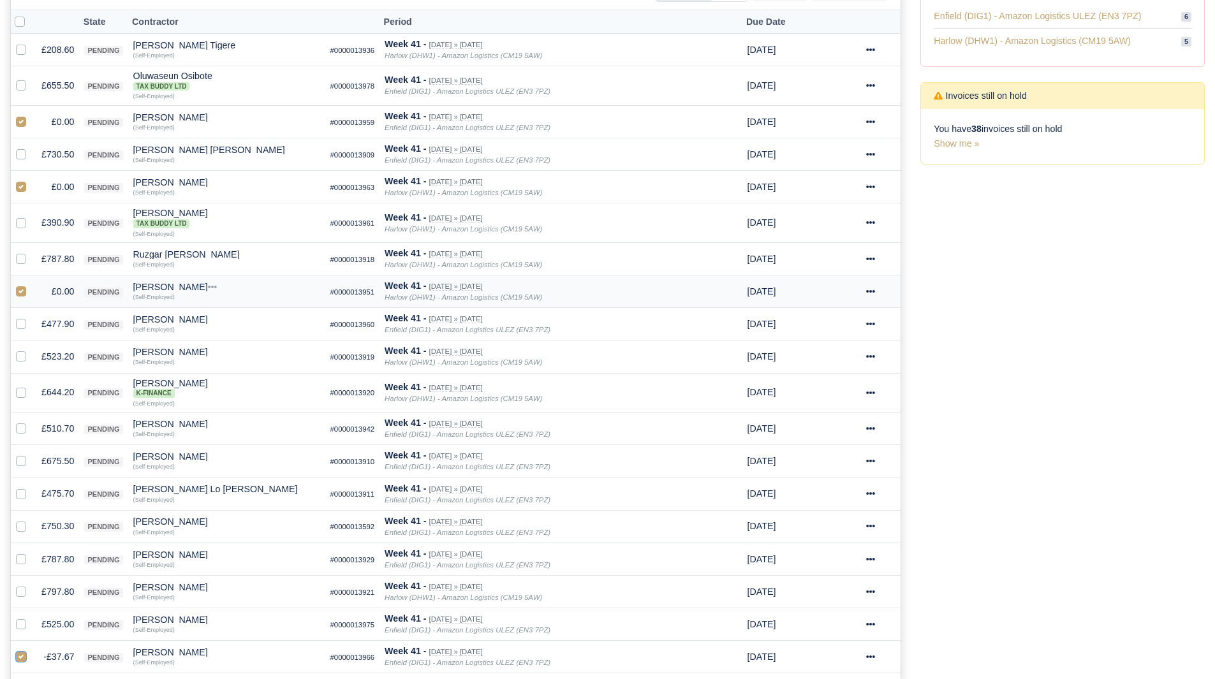
scroll to position [121, 0]
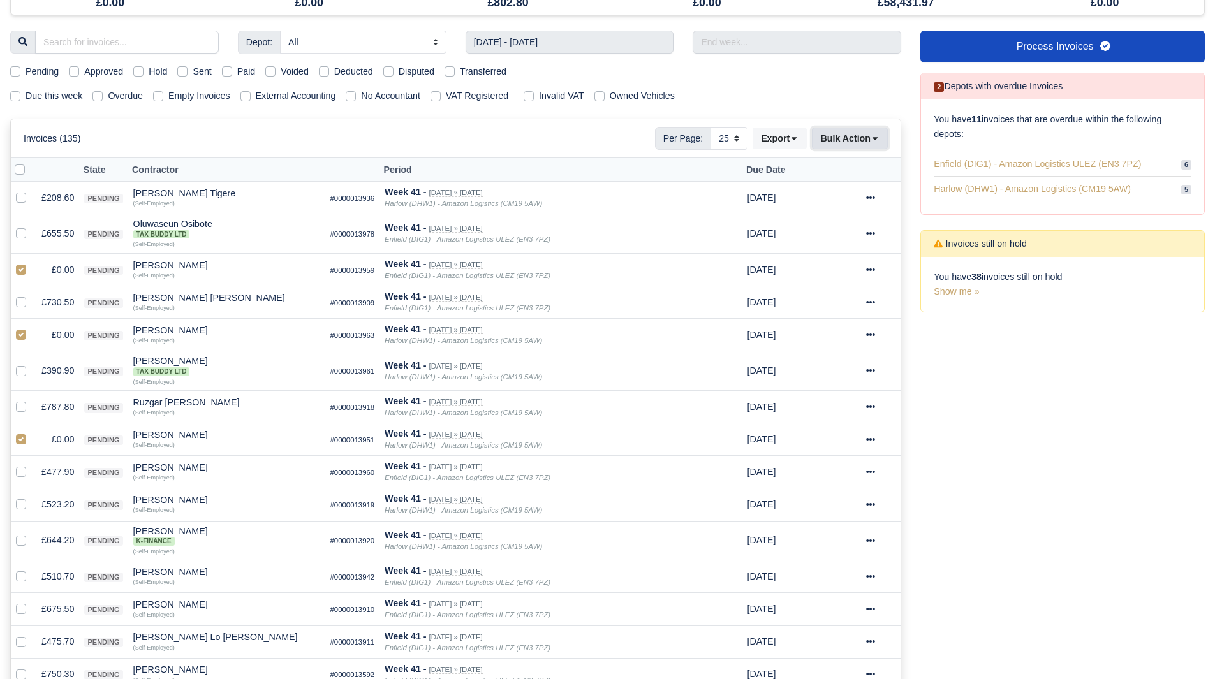
click at [848, 138] on button "Bulk Action" at bounding box center [850, 139] width 76 height 22
click at [835, 235] on div "Void" at bounding box center [830, 242] width 114 height 20
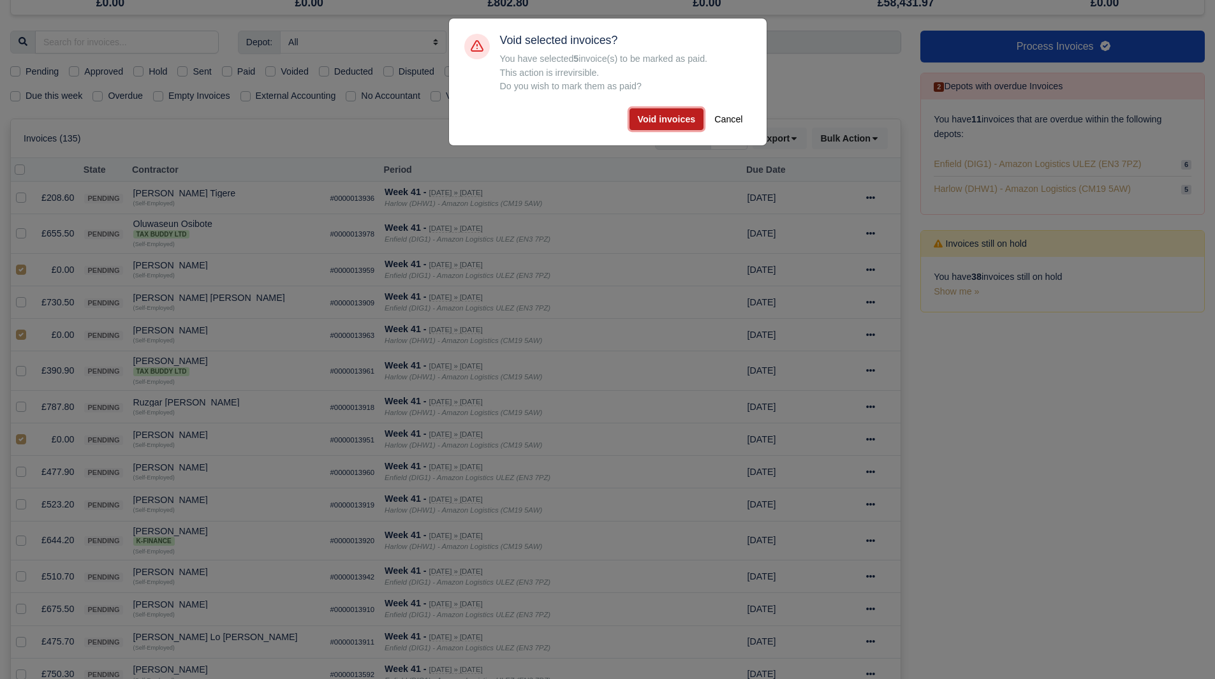
click at [660, 122] on button "Void invoices" at bounding box center [667, 119] width 75 height 22
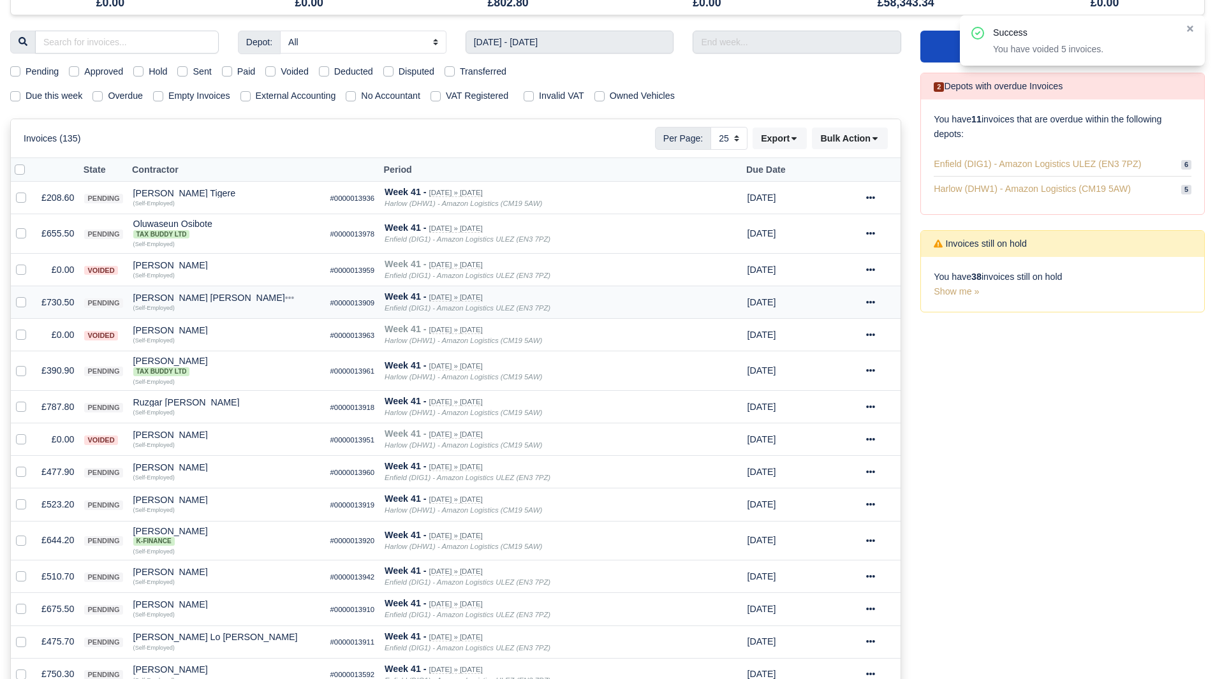
click at [59, 306] on td "£730.50" at bounding box center [57, 302] width 43 height 33
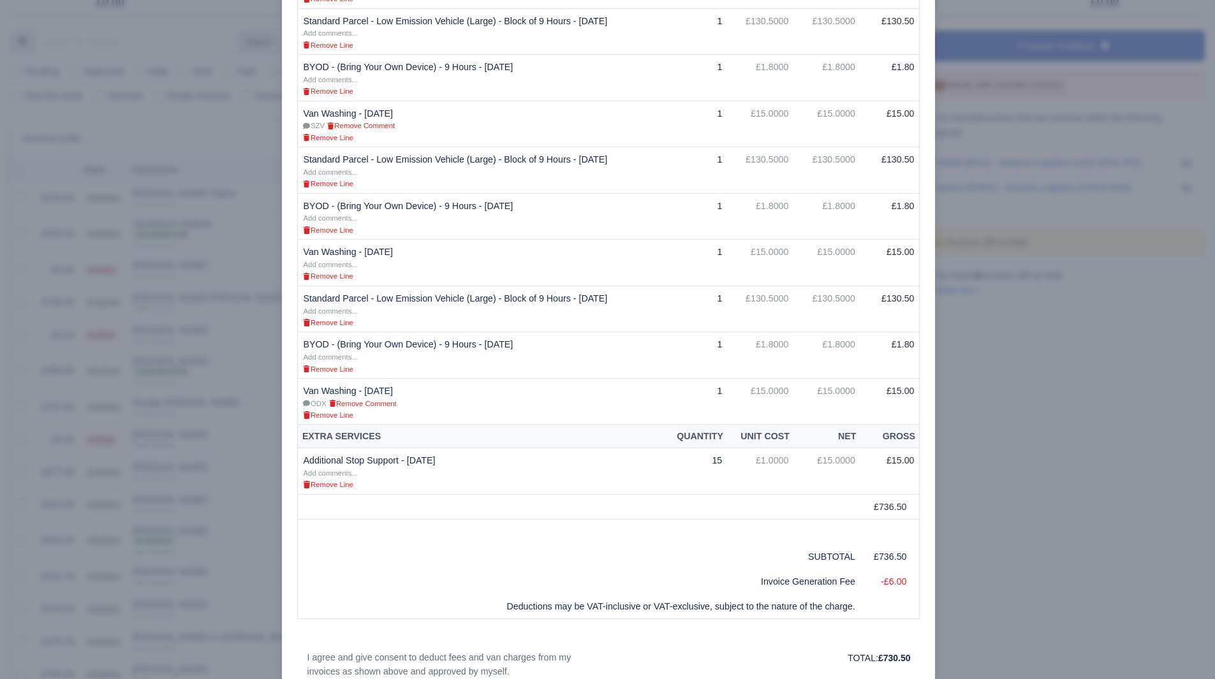
click at [1005, 429] on div at bounding box center [607, 339] width 1215 height 679
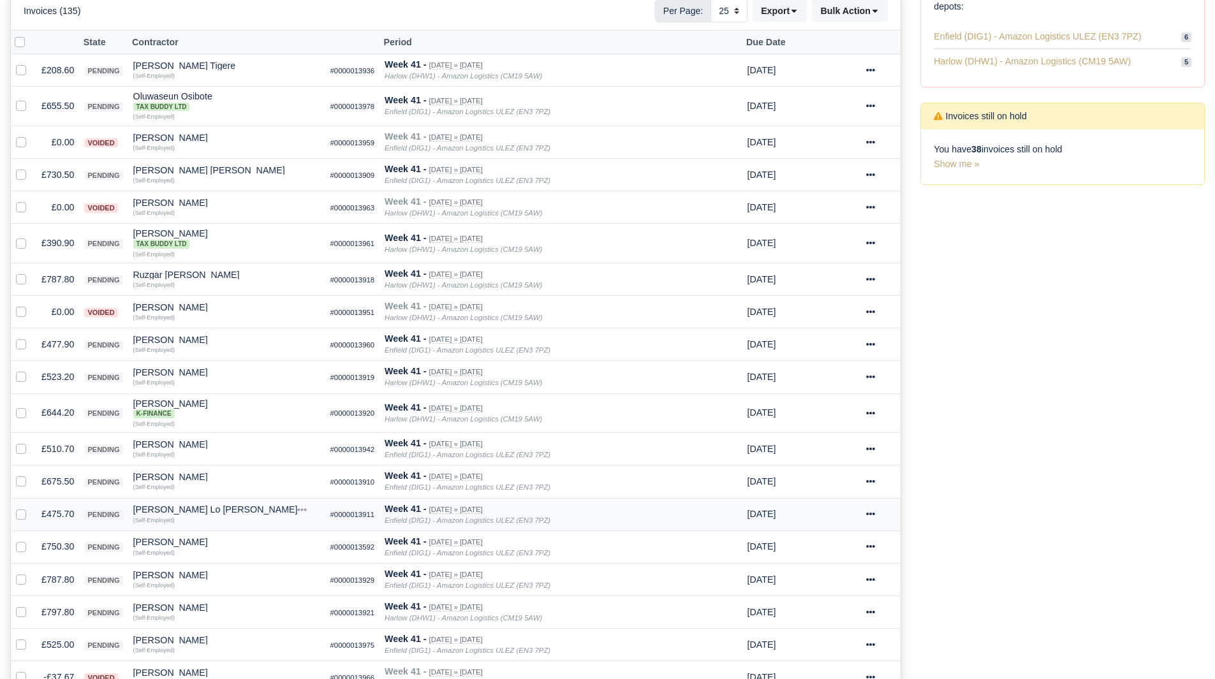
scroll to position [313, 0]
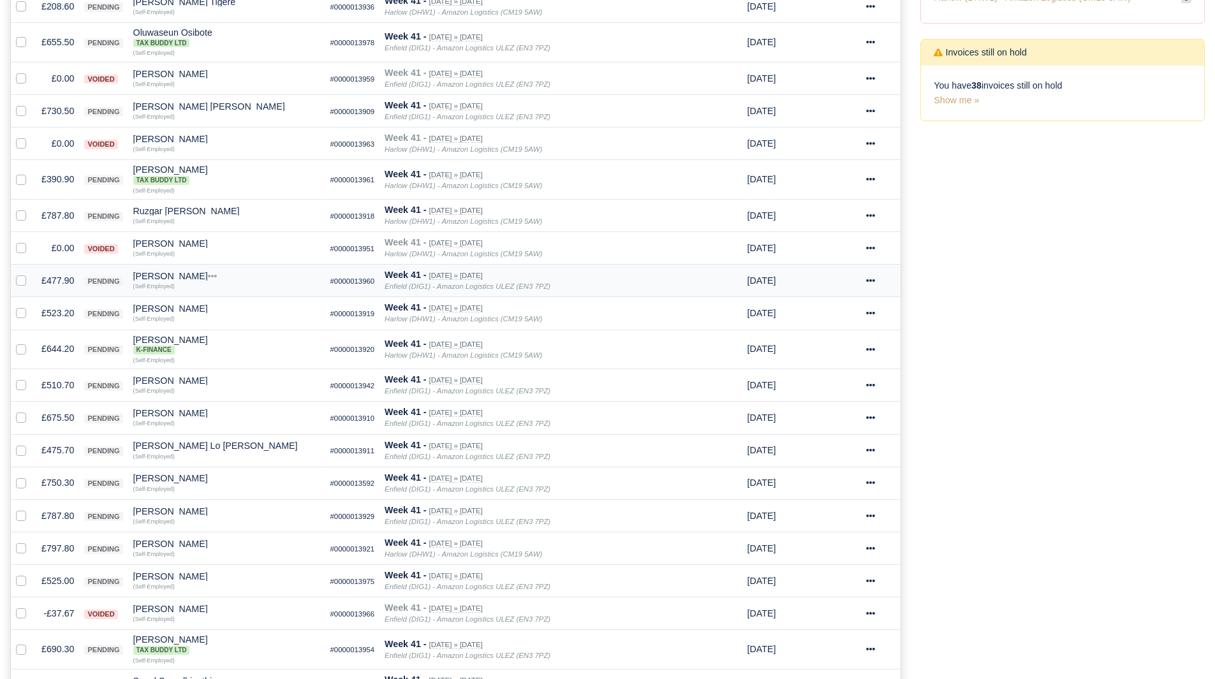
click at [64, 280] on td "£477.90" at bounding box center [57, 281] width 43 height 33
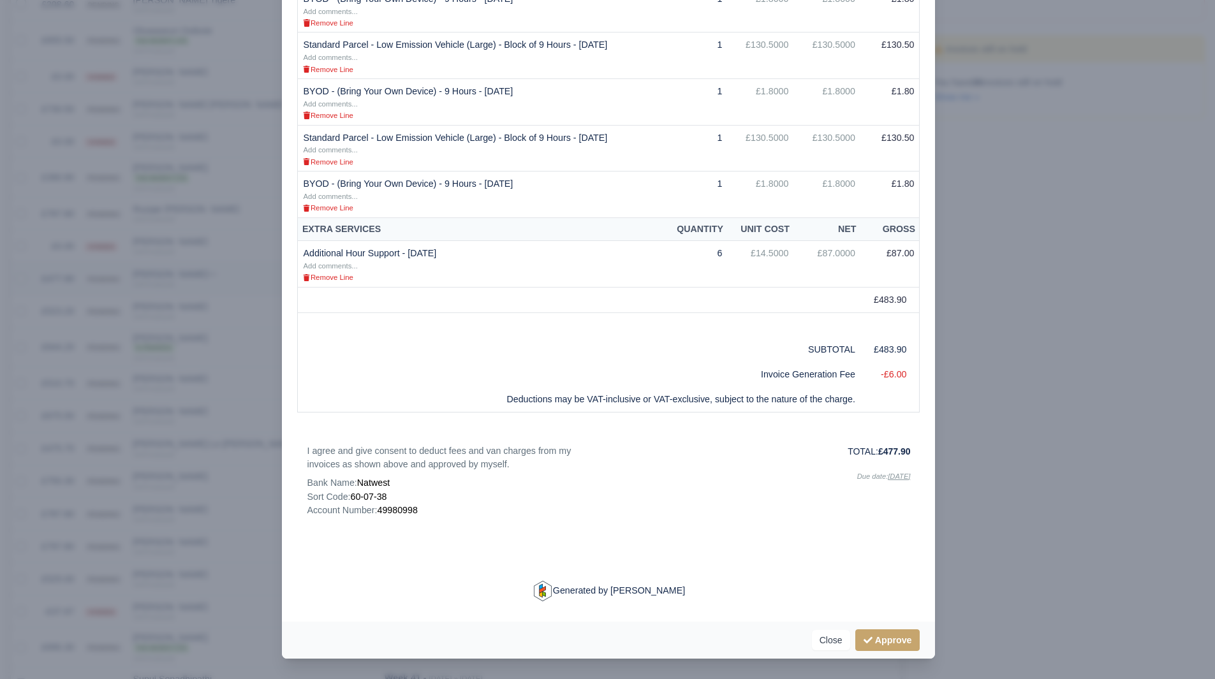
scroll to position [396, 0]
click at [1075, 466] on div at bounding box center [607, 339] width 1215 height 679
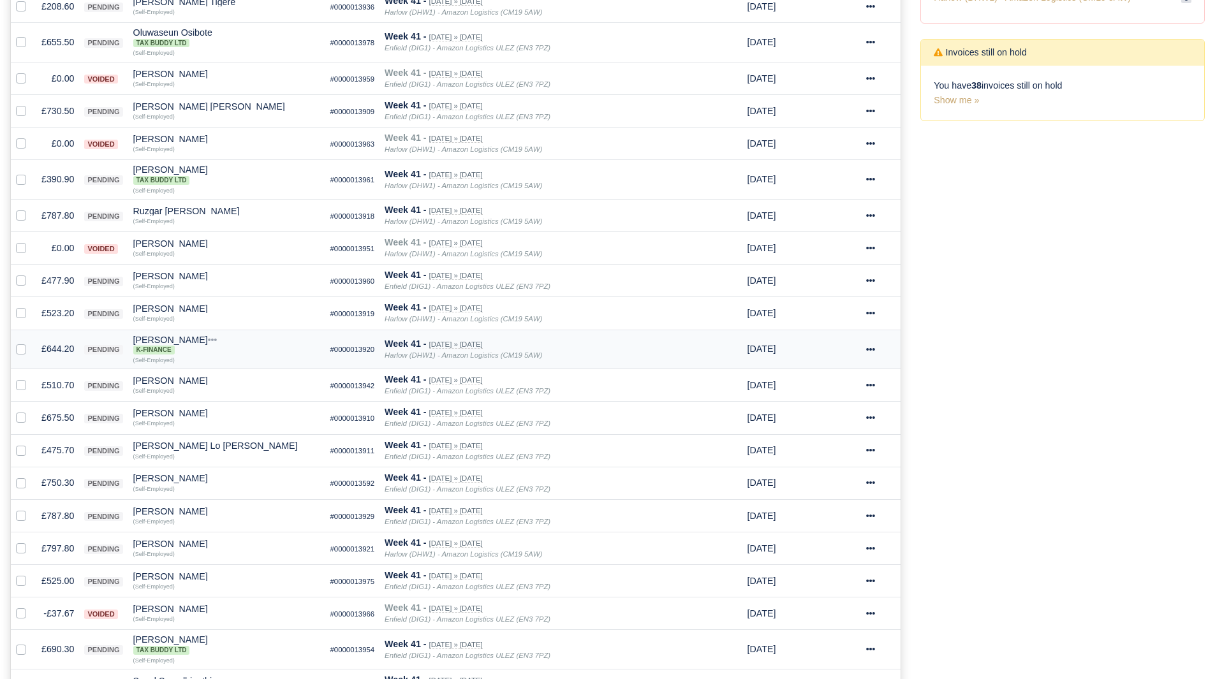
click at [53, 350] on td "£644.20" at bounding box center [57, 350] width 43 height 40
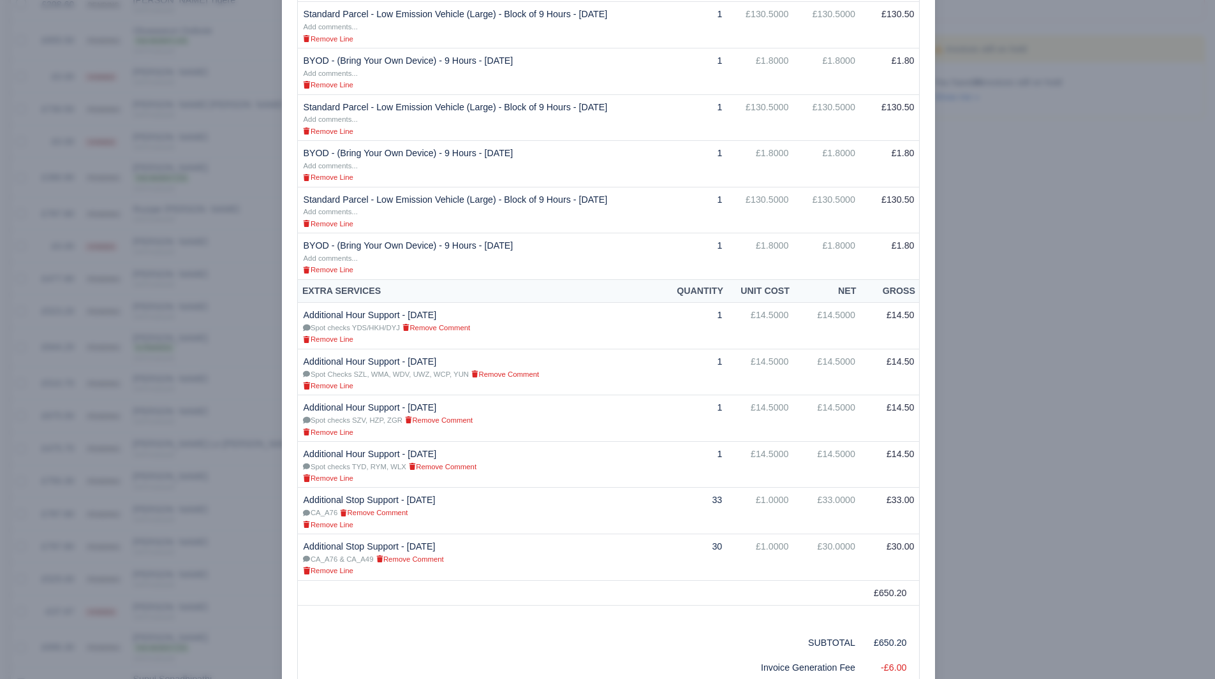
scroll to position [459, 0]
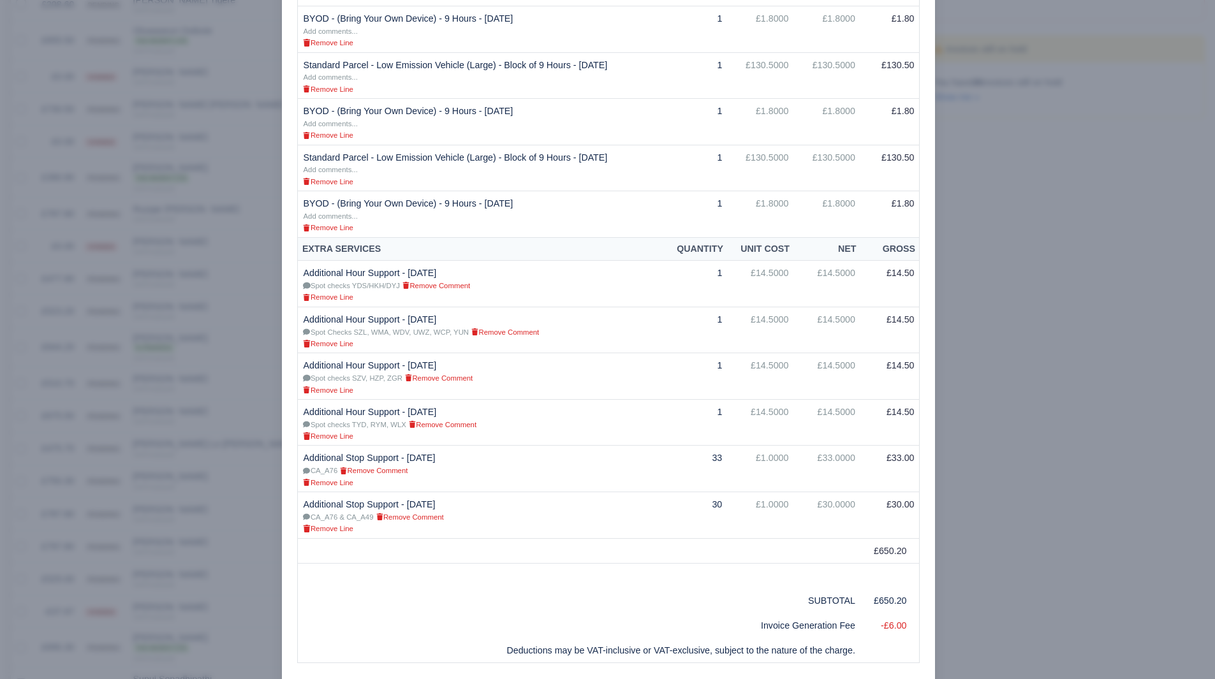
click at [1001, 427] on div at bounding box center [607, 339] width 1215 height 679
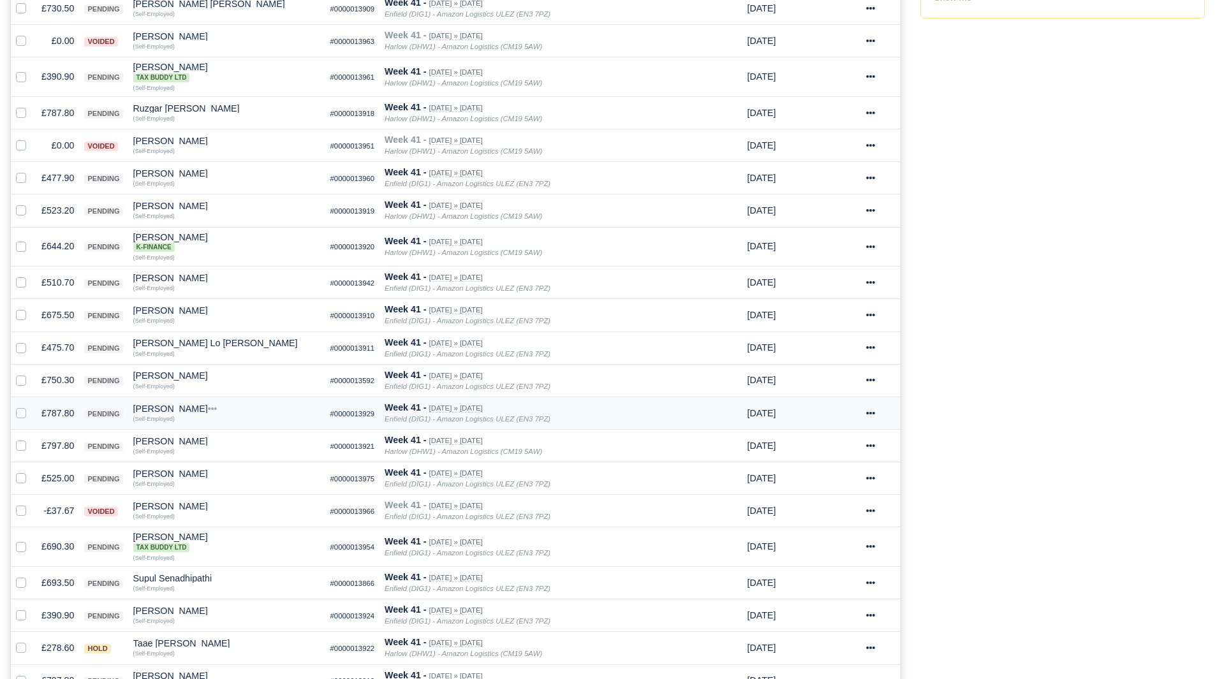
scroll to position [440, 0]
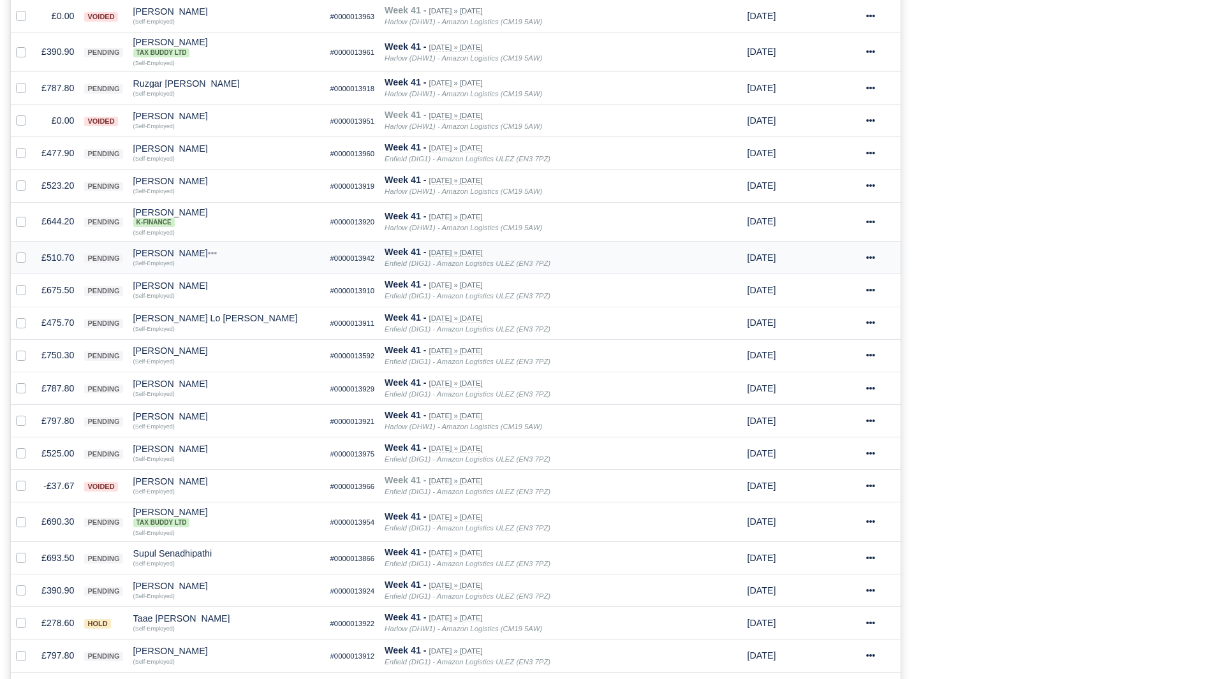
click at [43, 256] on td "£510.70" at bounding box center [57, 258] width 43 height 33
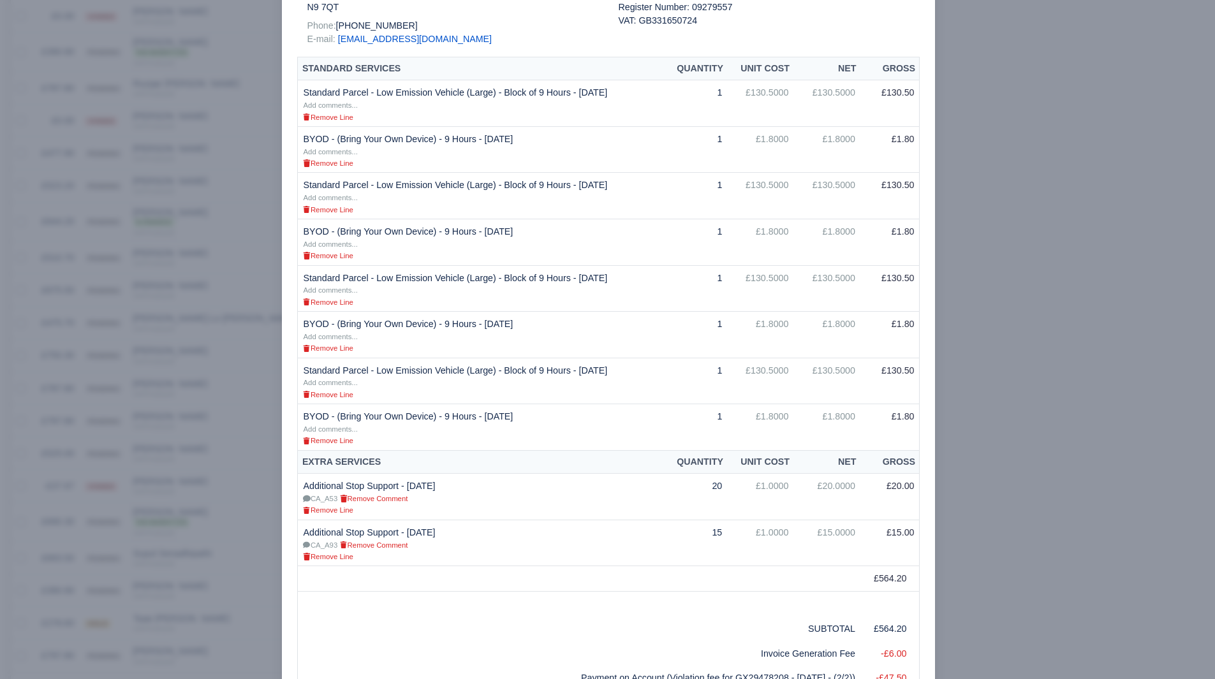
scroll to position [268, 0]
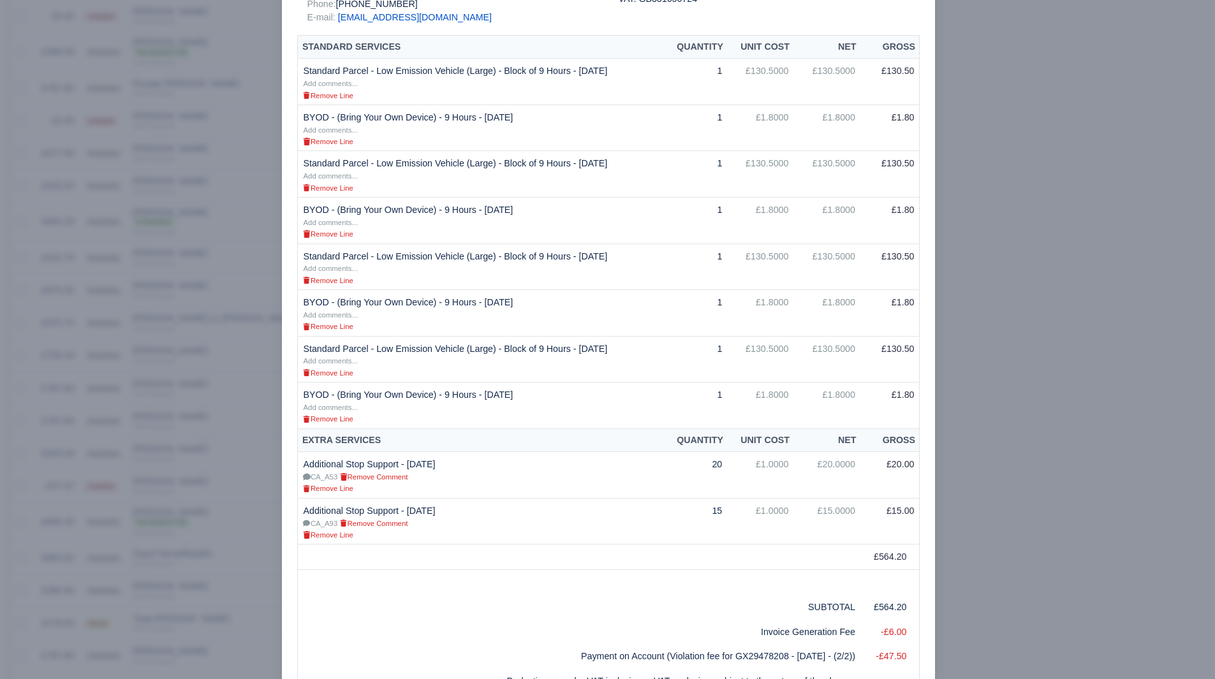
click at [979, 541] on div at bounding box center [607, 339] width 1215 height 679
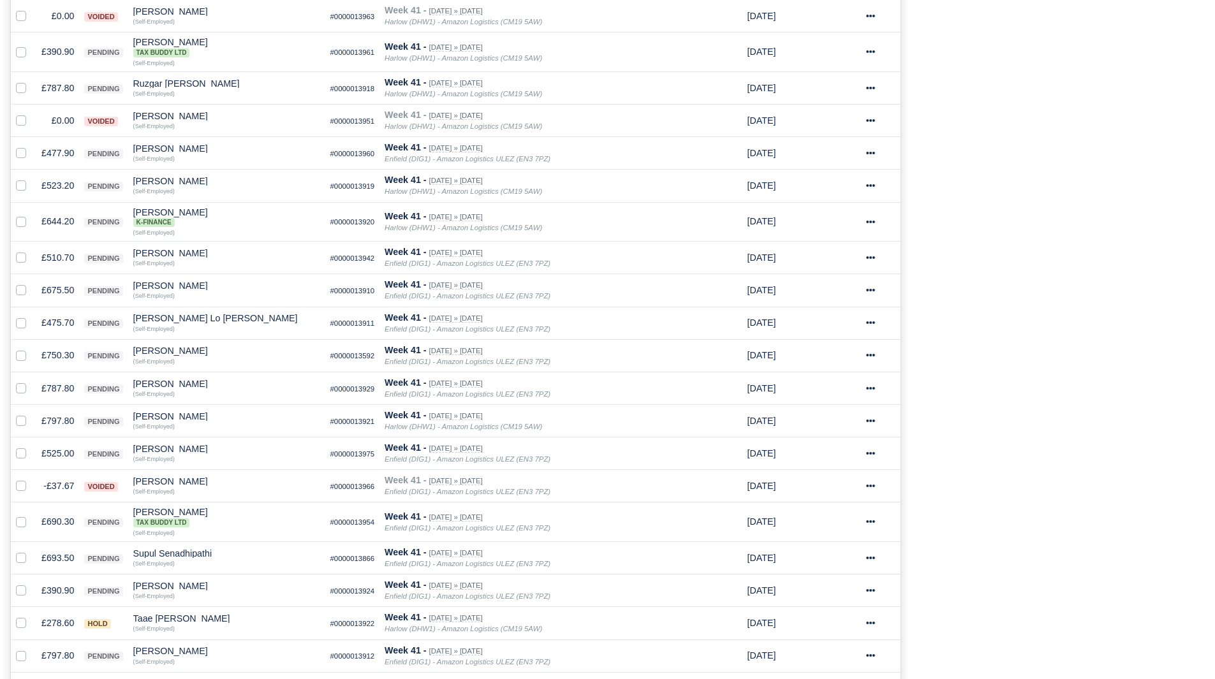
scroll to position [440, 0]
click at [52, 255] on td "£510.70" at bounding box center [57, 258] width 43 height 33
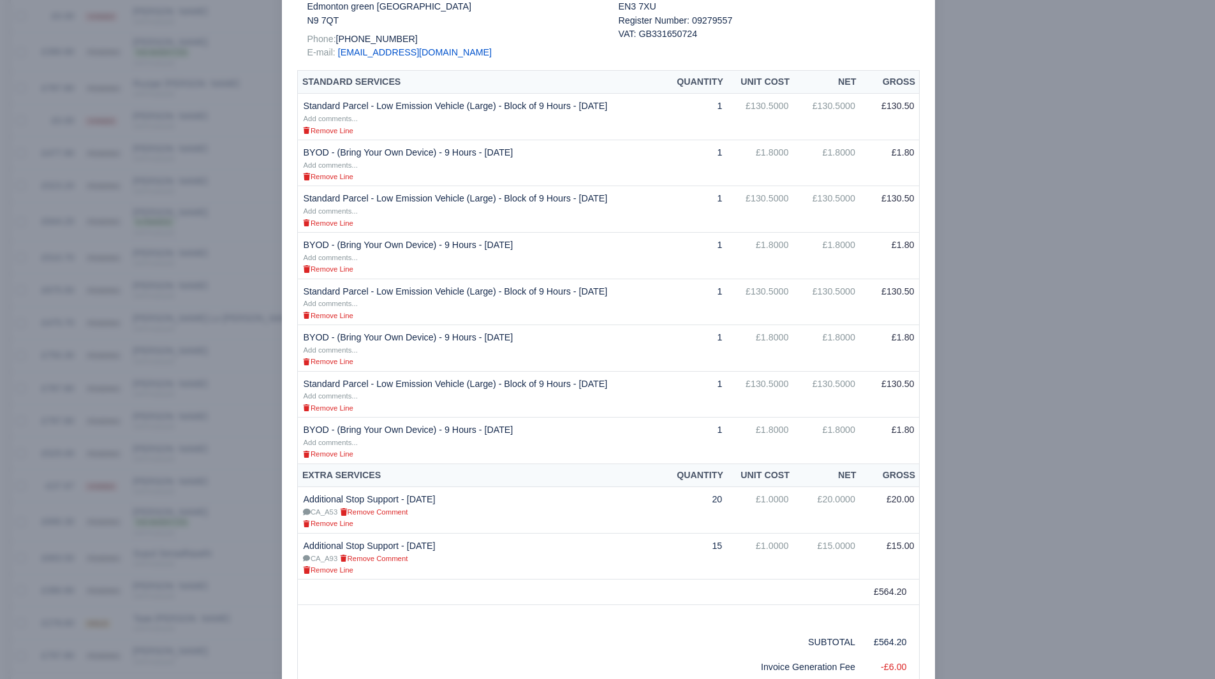
scroll to position [255, 0]
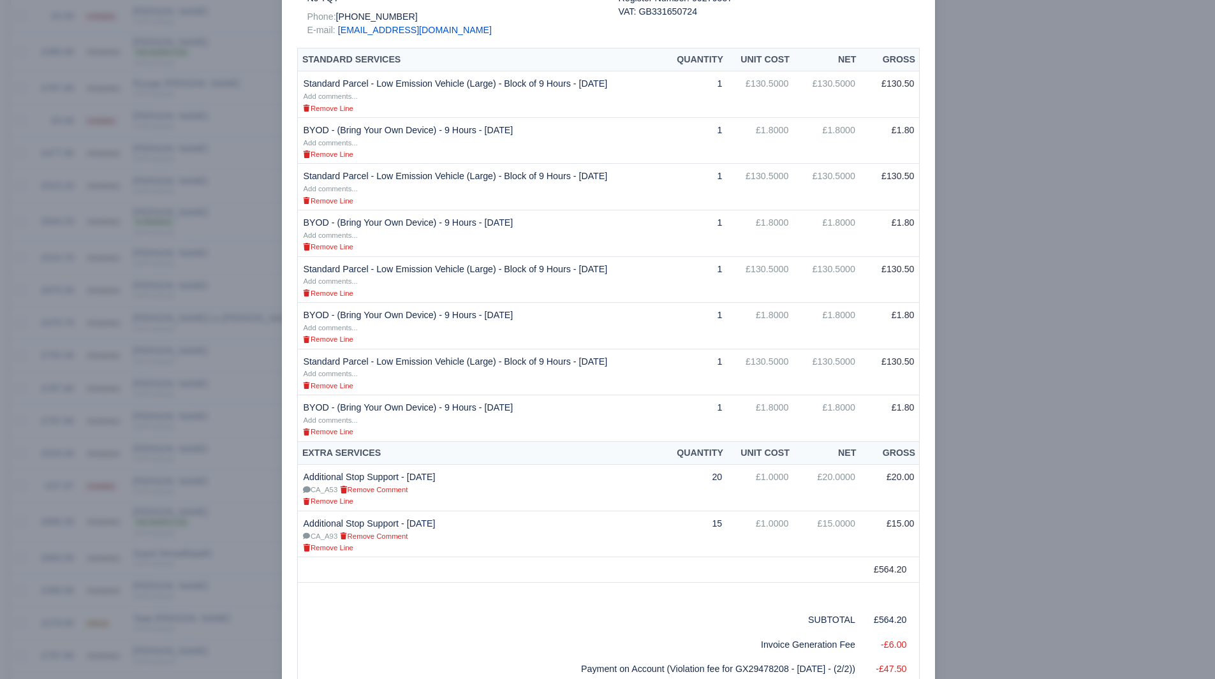
click at [1087, 494] on div at bounding box center [607, 339] width 1215 height 679
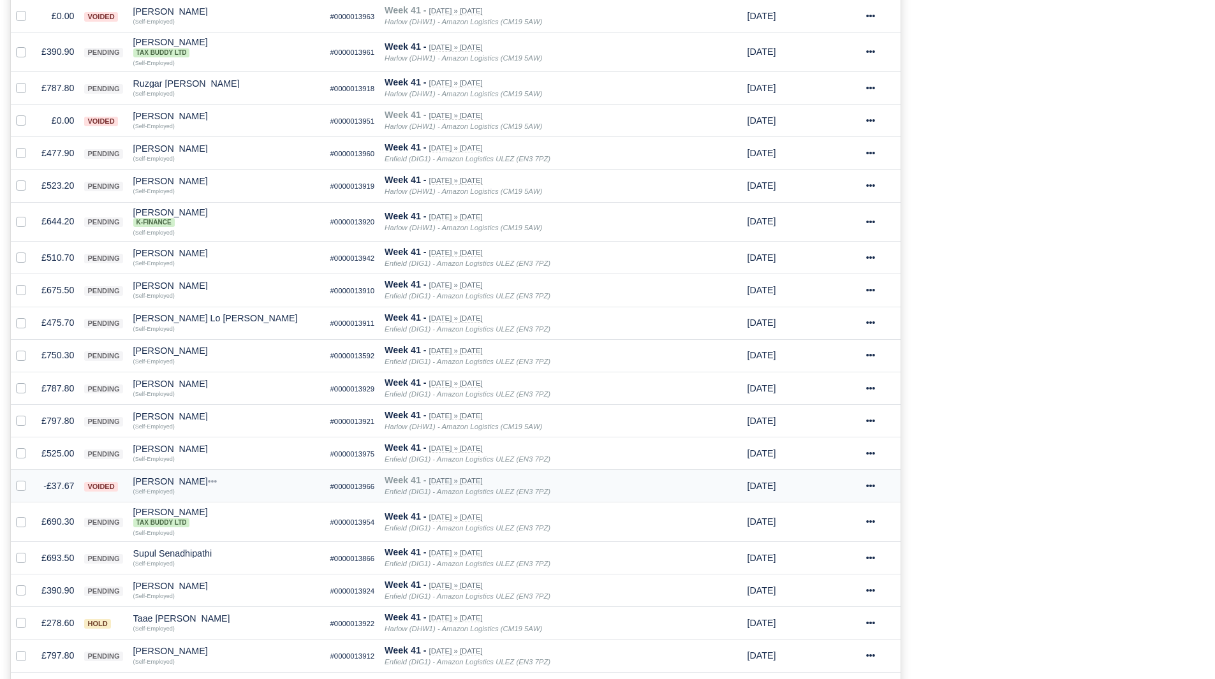
scroll to position [440, 0]
click at [57, 294] on td "£675.50" at bounding box center [57, 290] width 43 height 33
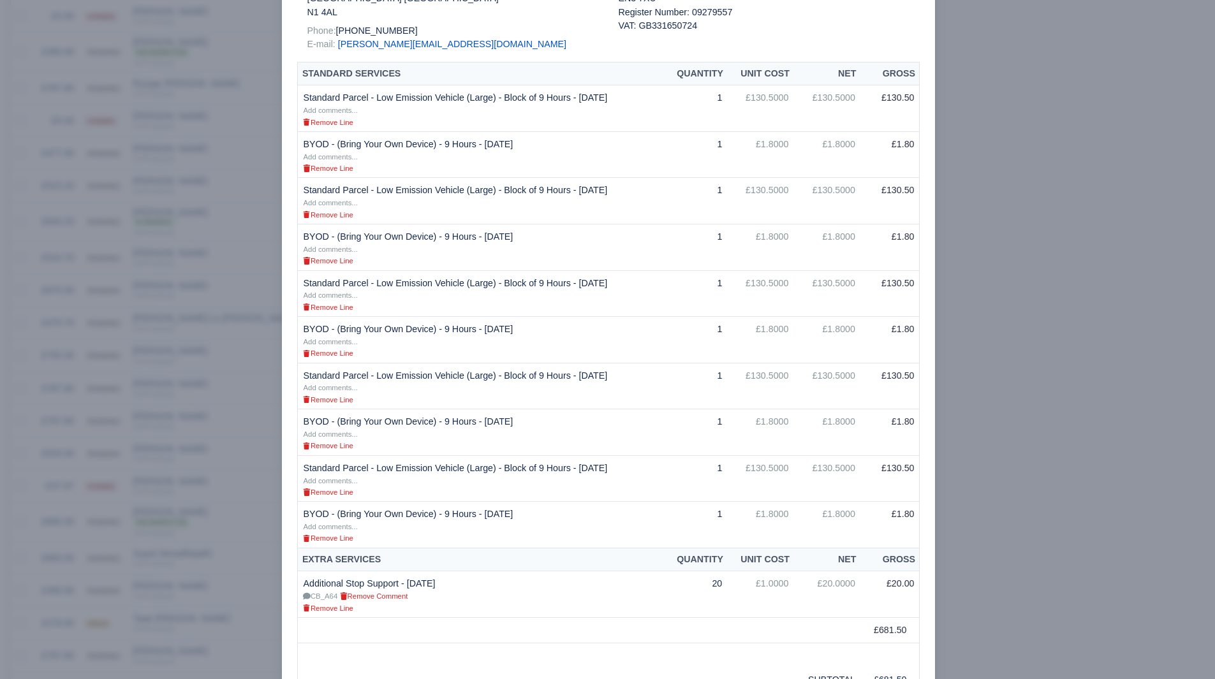
scroll to position [319, 0]
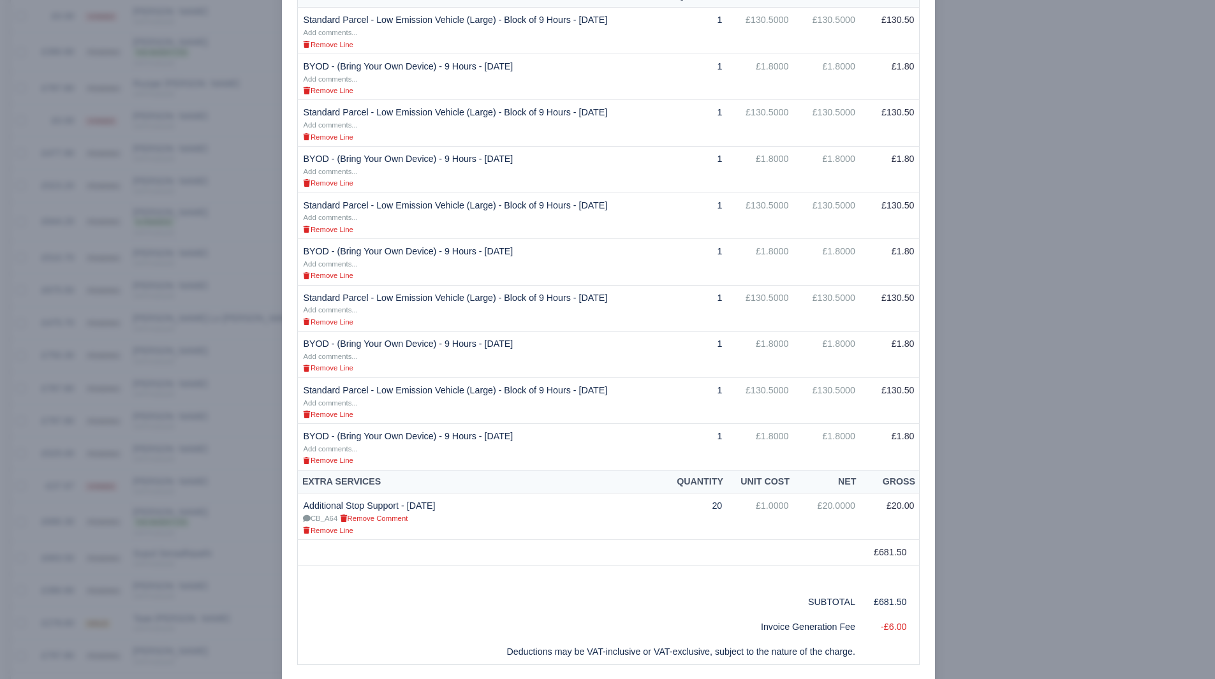
click at [1107, 487] on div at bounding box center [607, 339] width 1215 height 679
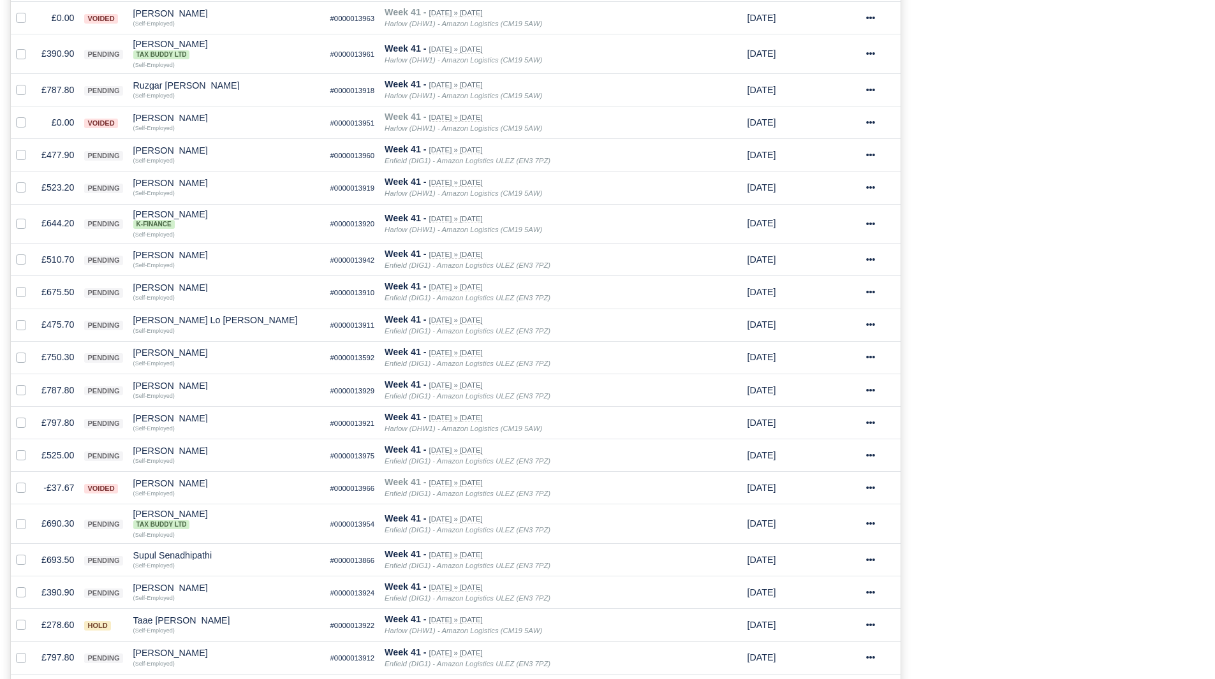
scroll to position [440, 0]
click at [59, 357] on td "£750.30" at bounding box center [57, 355] width 43 height 33
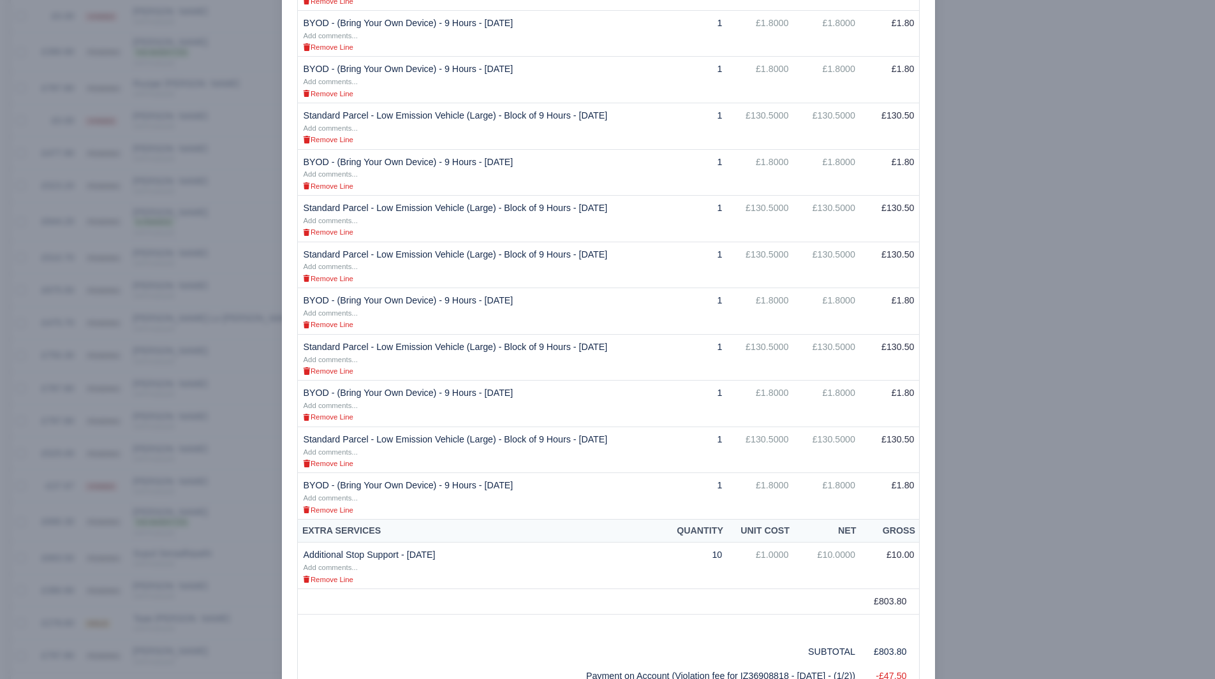
scroll to position [383, 0]
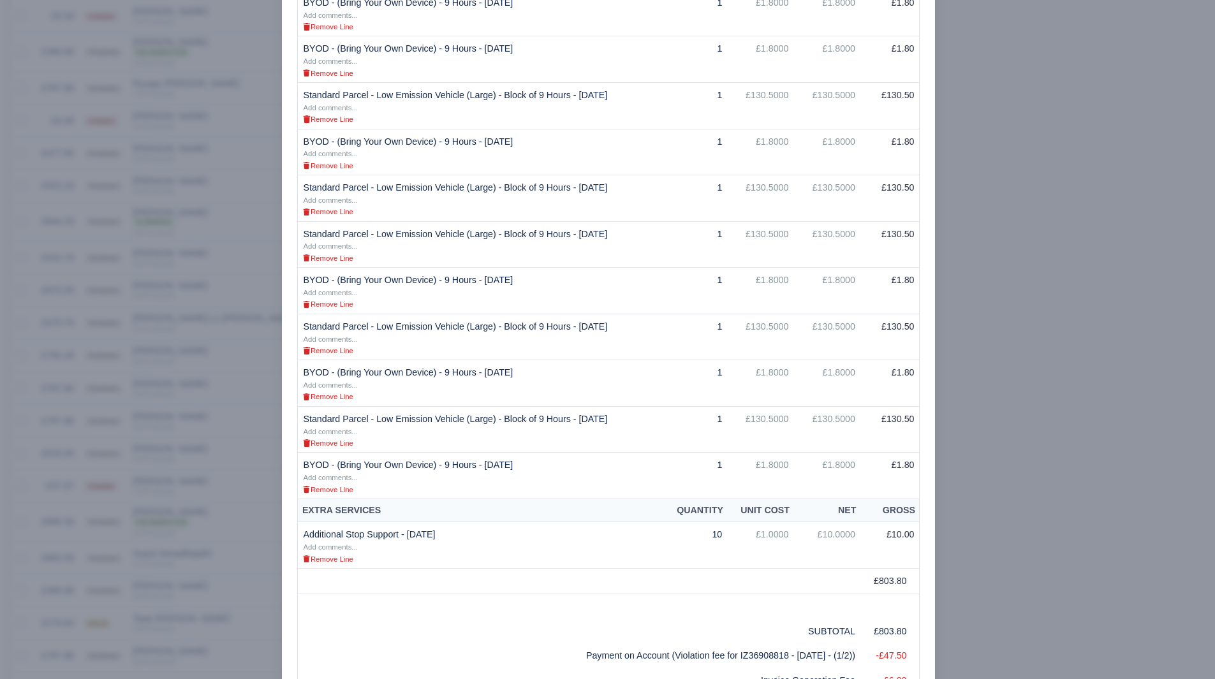
click at [1084, 440] on div at bounding box center [607, 339] width 1215 height 679
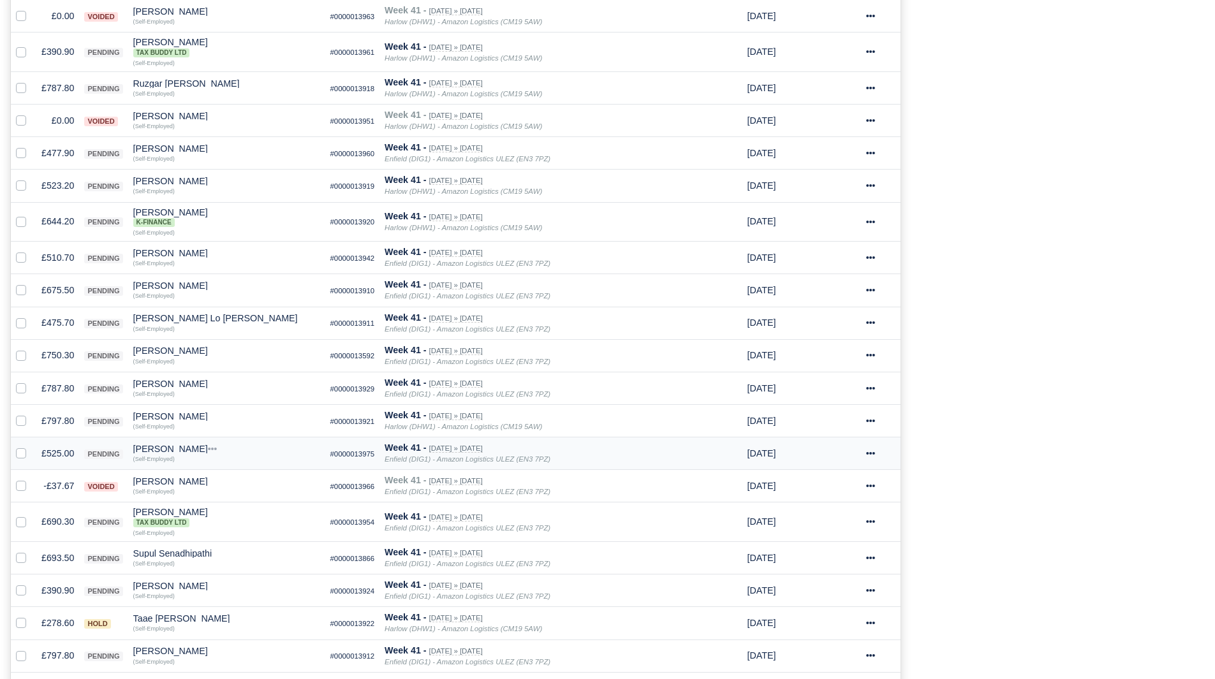
scroll to position [504, 0]
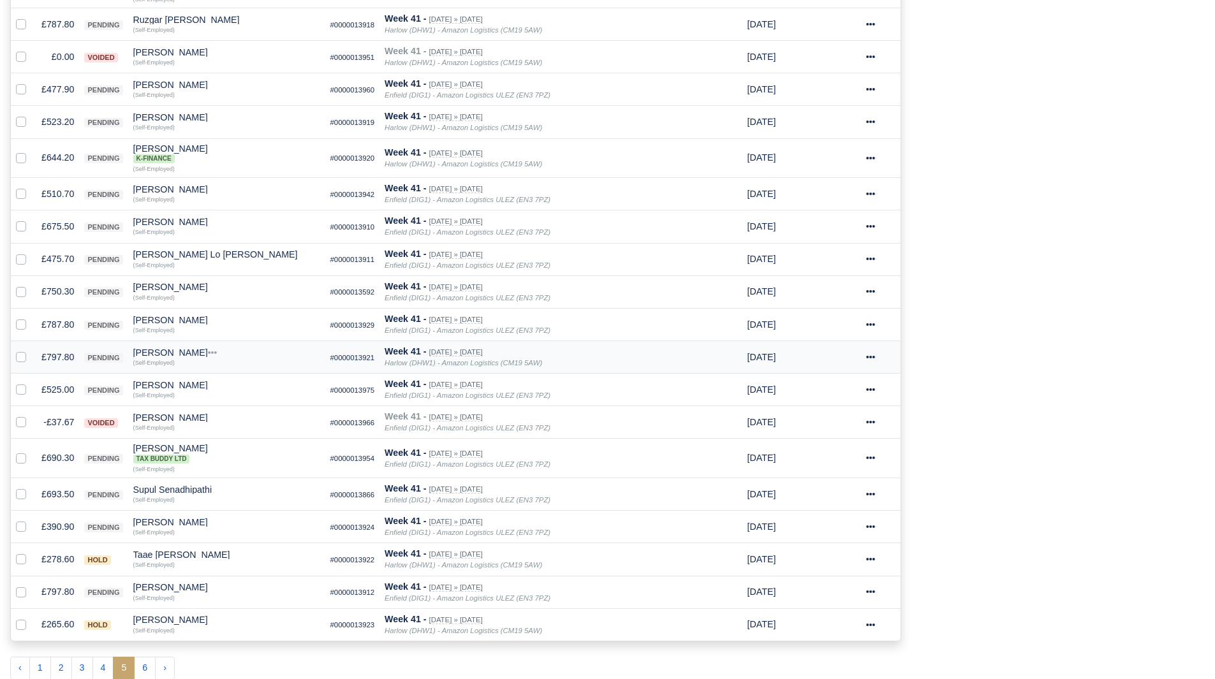
click at [51, 353] on td "£797.80" at bounding box center [57, 357] width 43 height 33
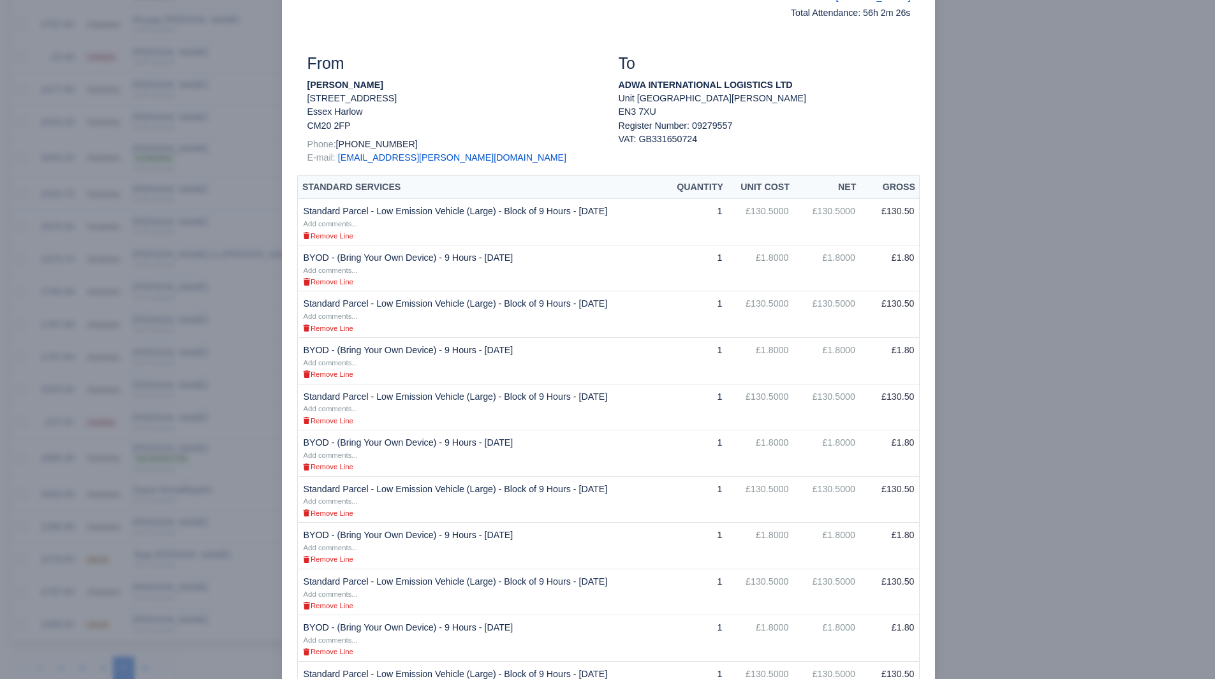
scroll to position [383, 0]
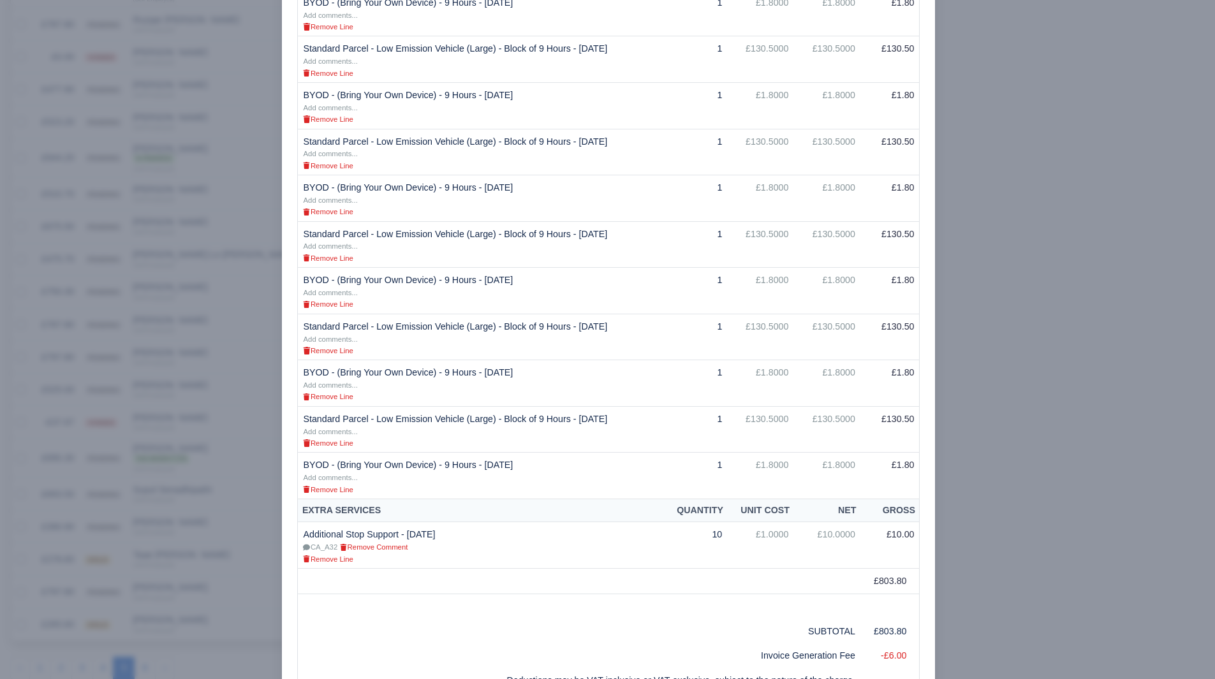
click at [972, 531] on div at bounding box center [607, 339] width 1215 height 679
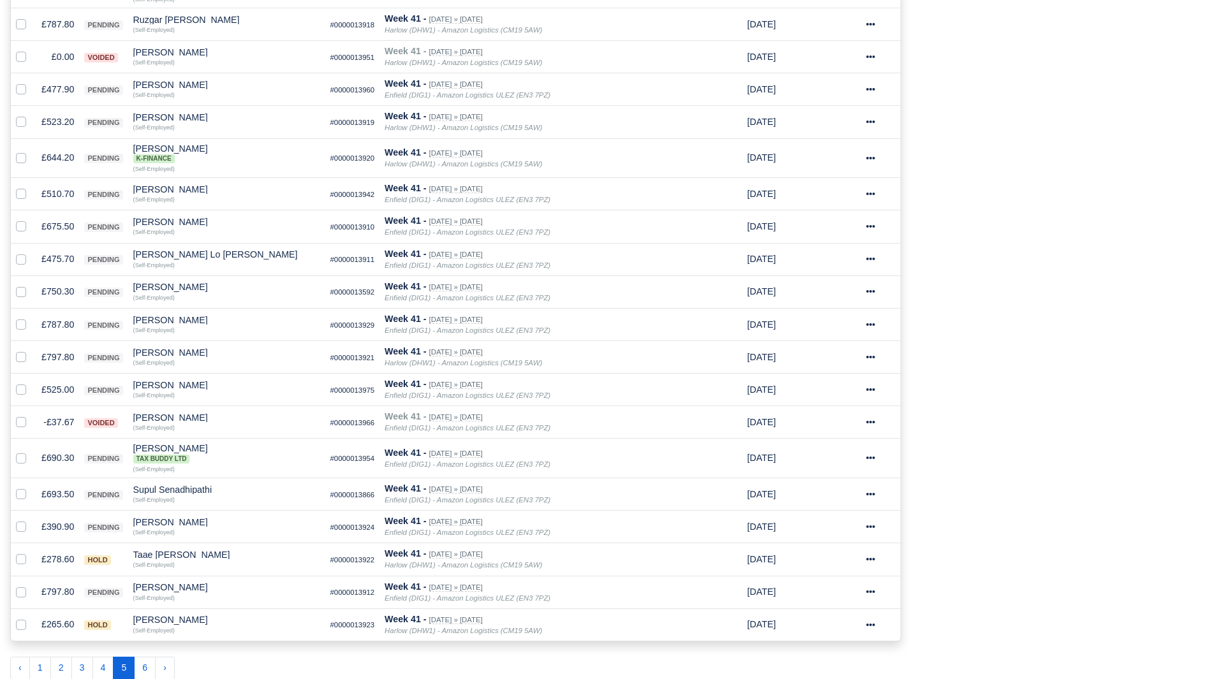
scroll to position [504, 0]
click at [51, 390] on td "£525.00" at bounding box center [57, 390] width 43 height 33
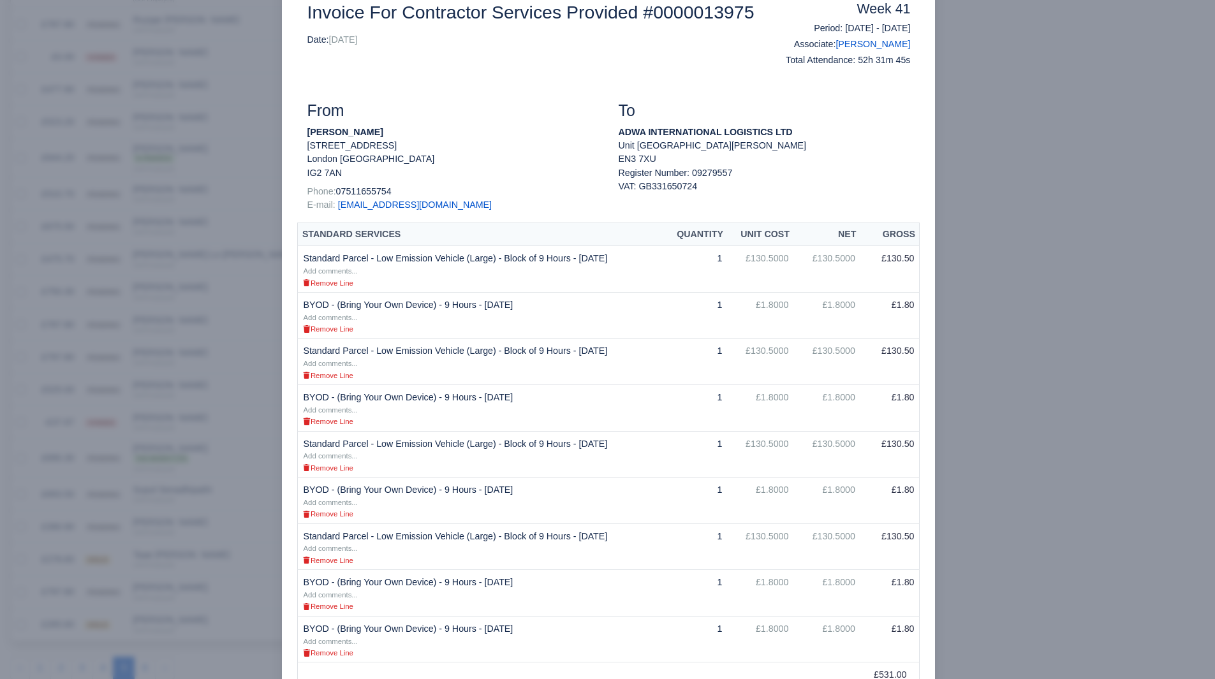
scroll to position [128, 0]
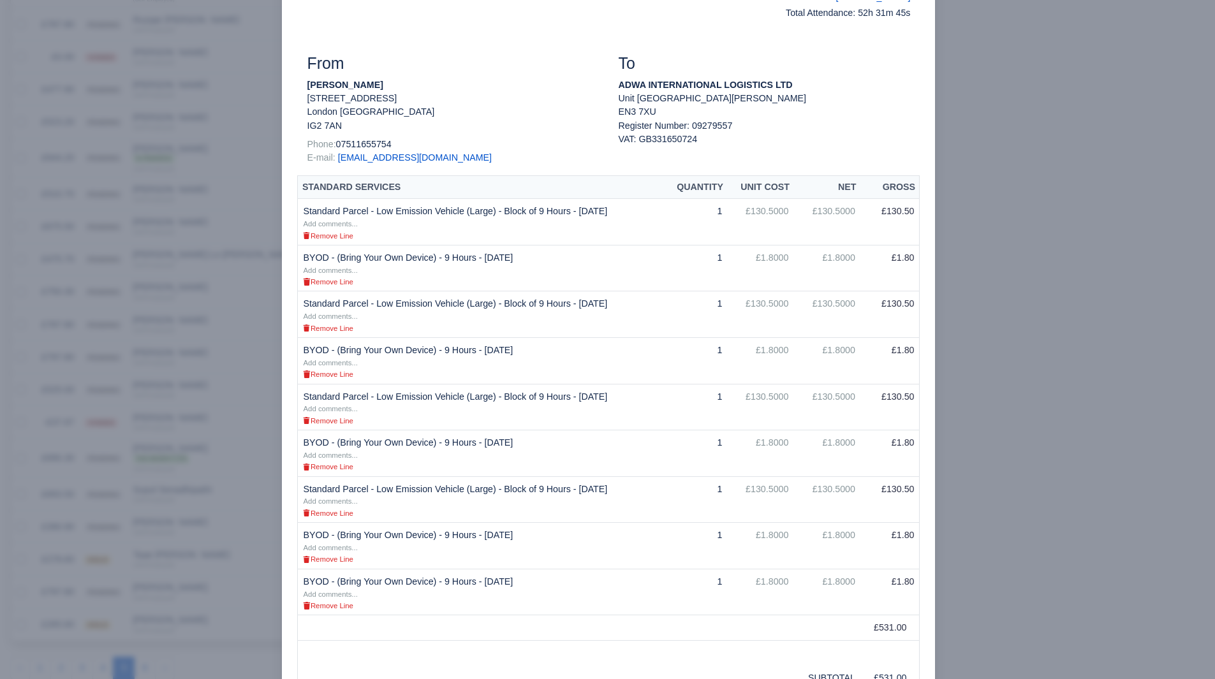
click at [1097, 239] on div at bounding box center [607, 339] width 1215 height 679
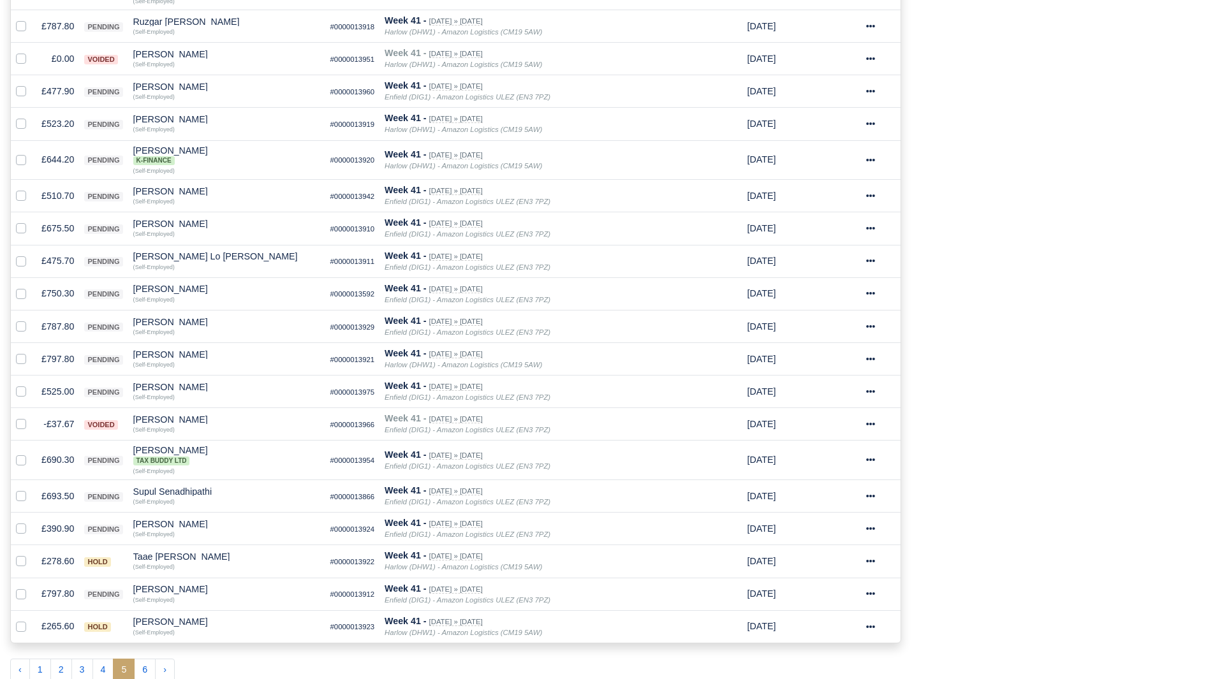
scroll to position [504, 0]
click at [50, 380] on td "£525.00" at bounding box center [57, 390] width 43 height 33
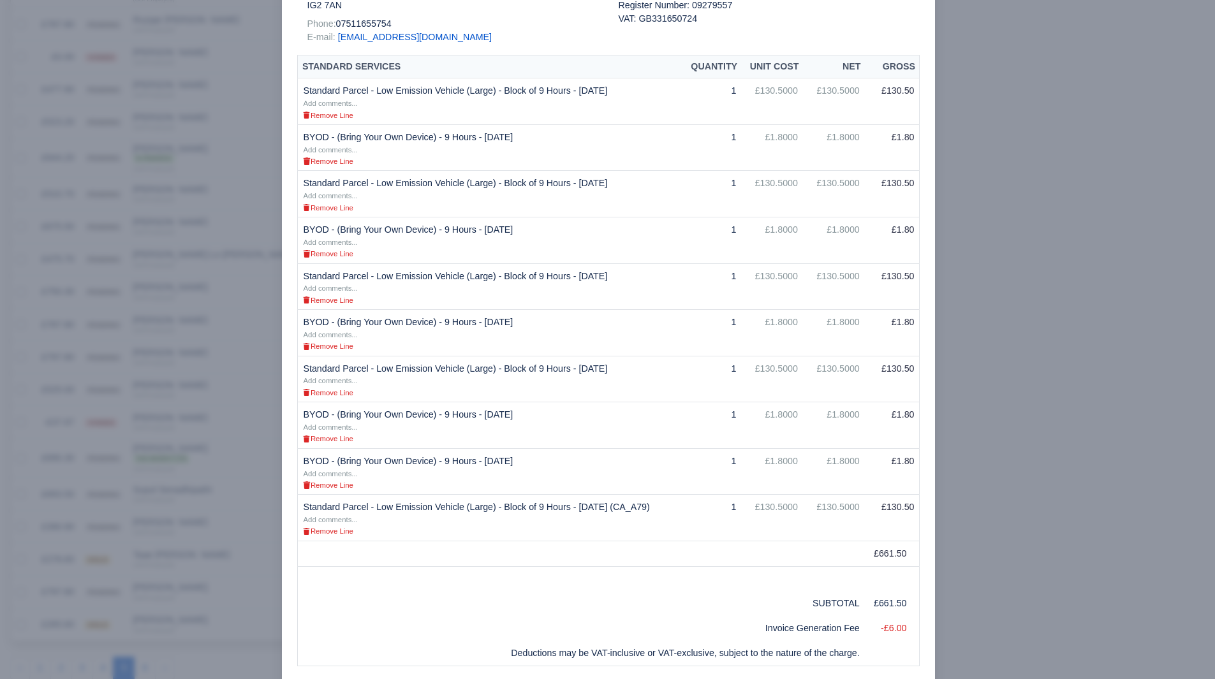
scroll to position [360, 0]
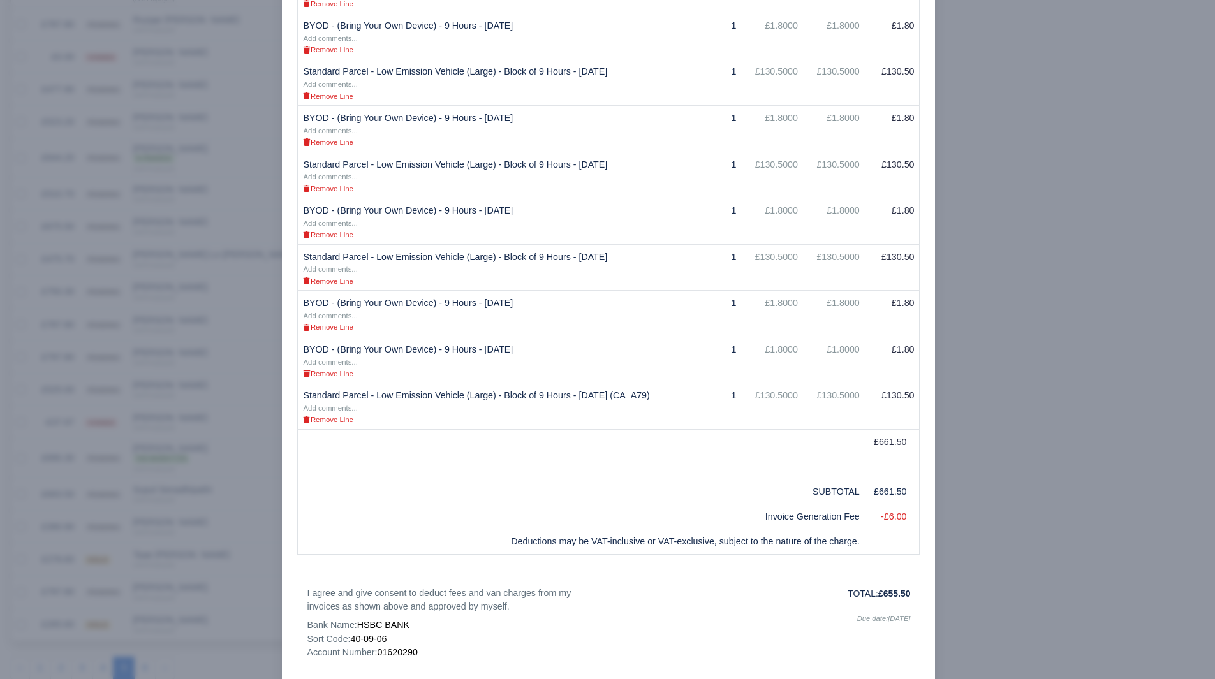
click at [96, 486] on div at bounding box center [607, 339] width 1215 height 679
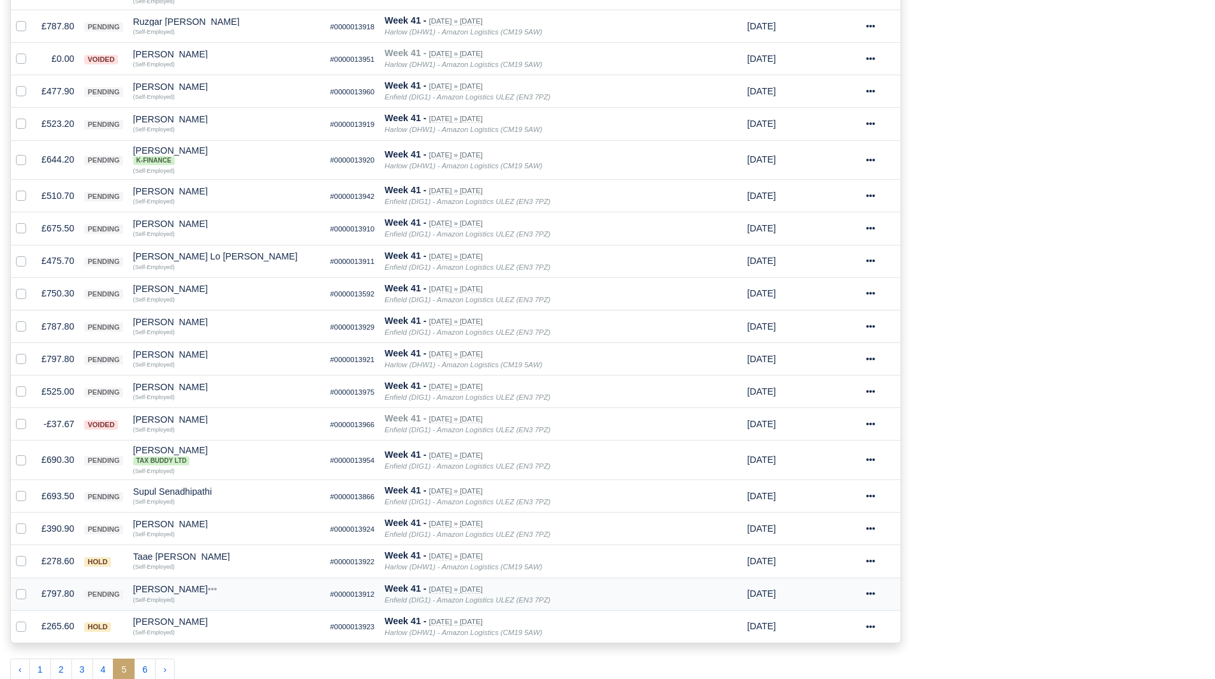
scroll to position [504, 0]
click at [44, 496] on td "£693.50" at bounding box center [57, 494] width 43 height 33
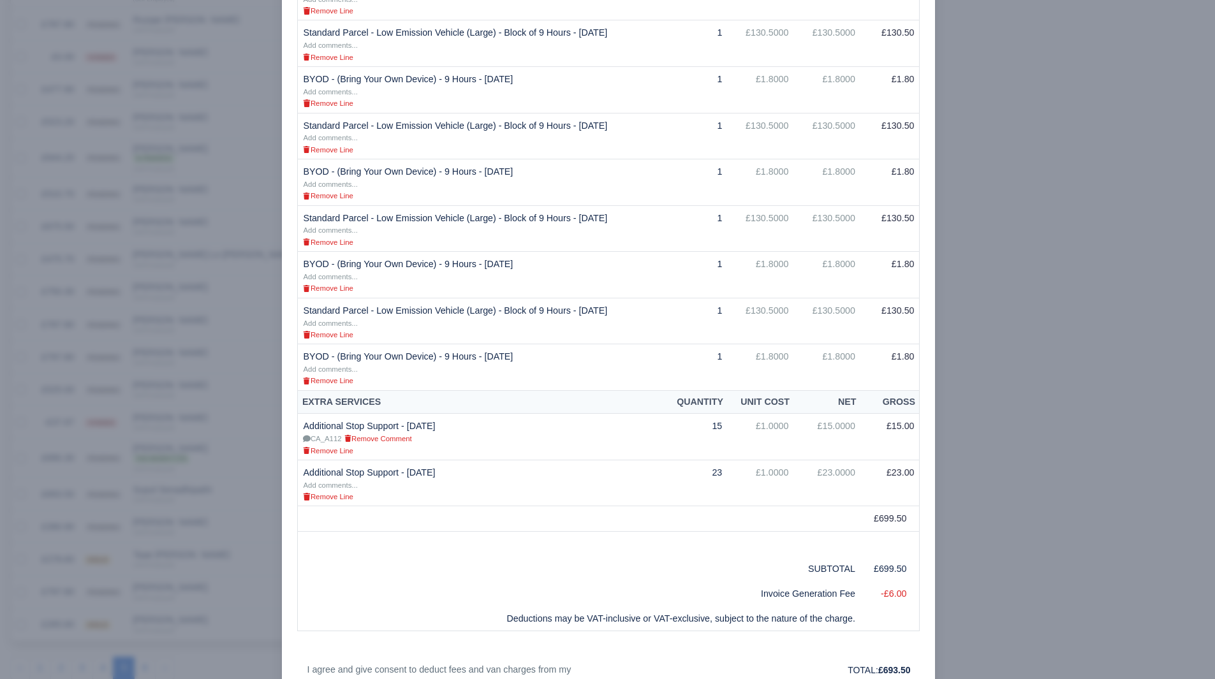
scroll to position [447, 0]
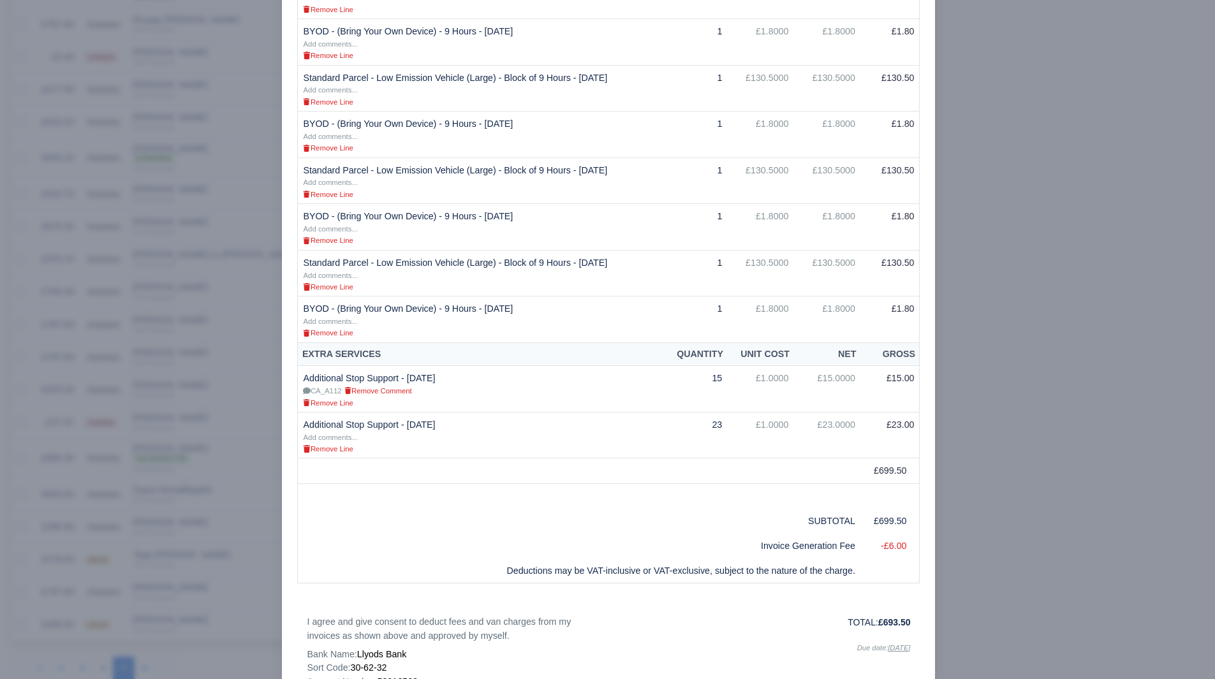
click at [1017, 275] on div at bounding box center [607, 339] width 1215 height 679
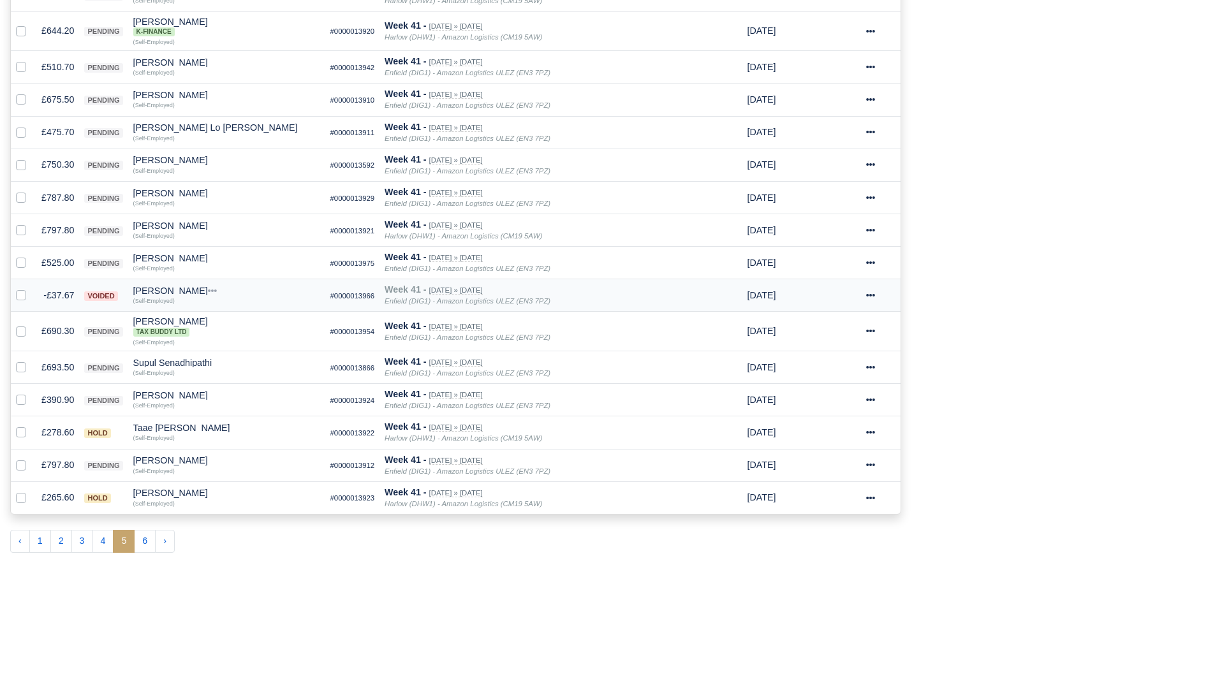
scroll to position [632, 0]
click at [59, 427] on td "£278.60" at bounding box center [57, 432] width 43 height 33
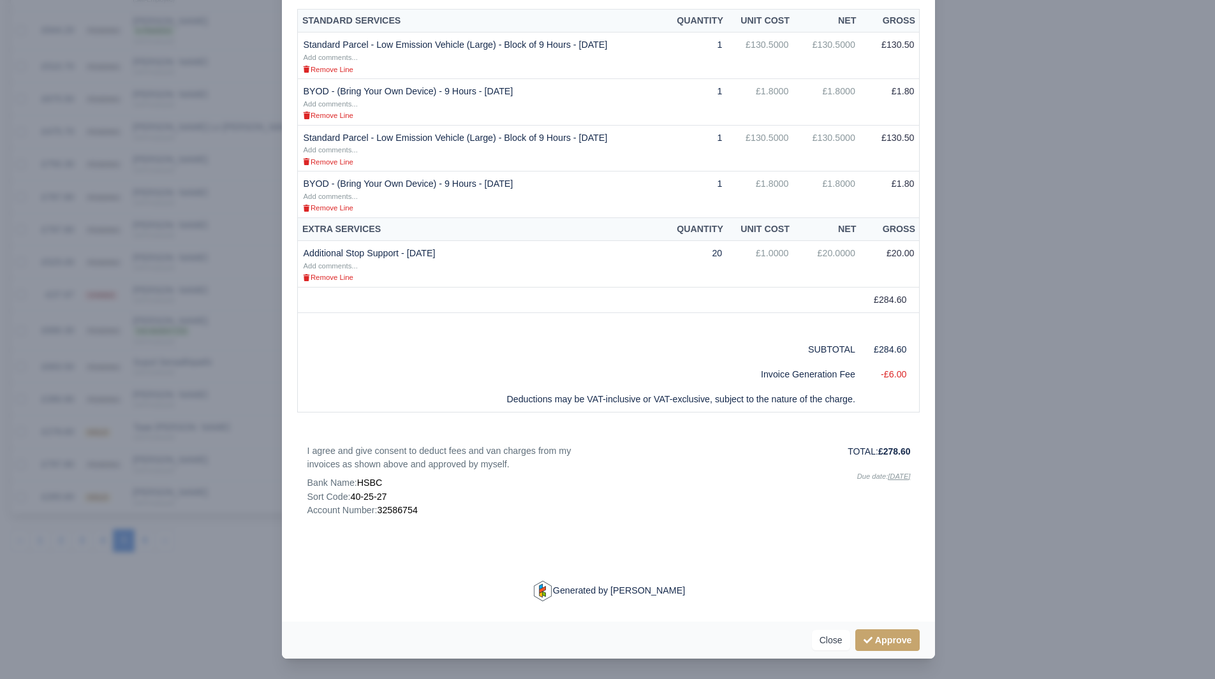
scroll to position [303, 0]
click at [1046, 475] on div at bounding box center [607, 339] width 1215 height 679
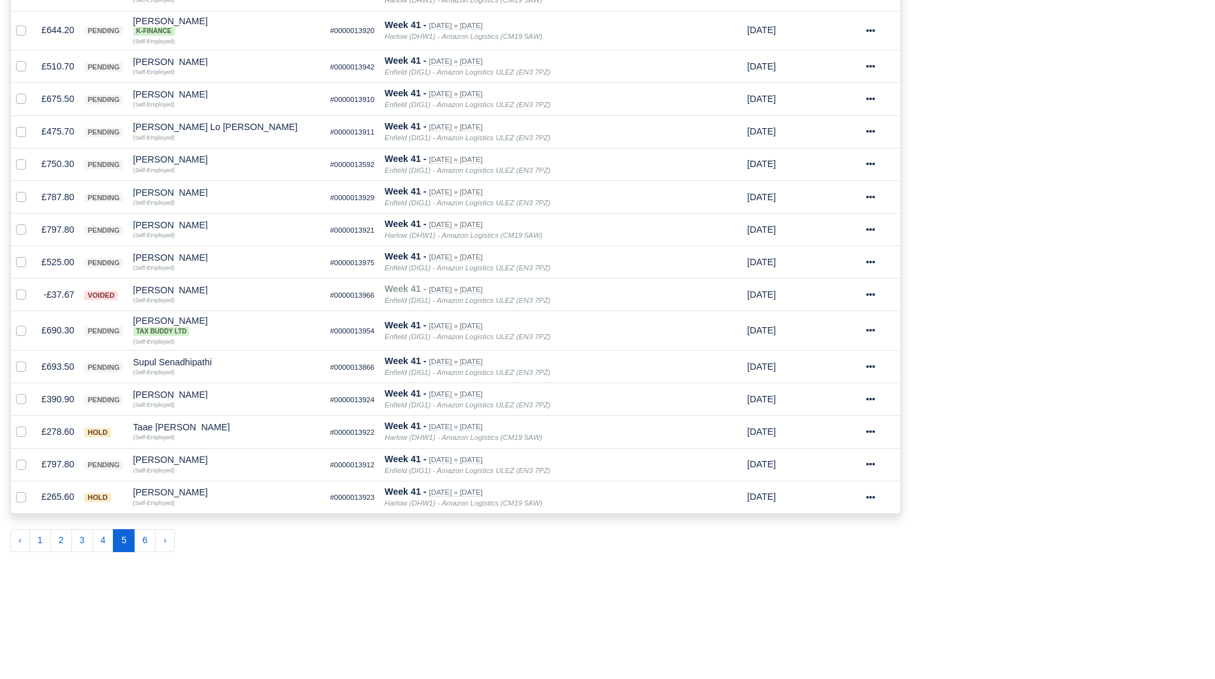
scroll to position [632, 0]
click at [57, 434] on td "£278.60" at bounding box center [57, 432] width 43 height 33
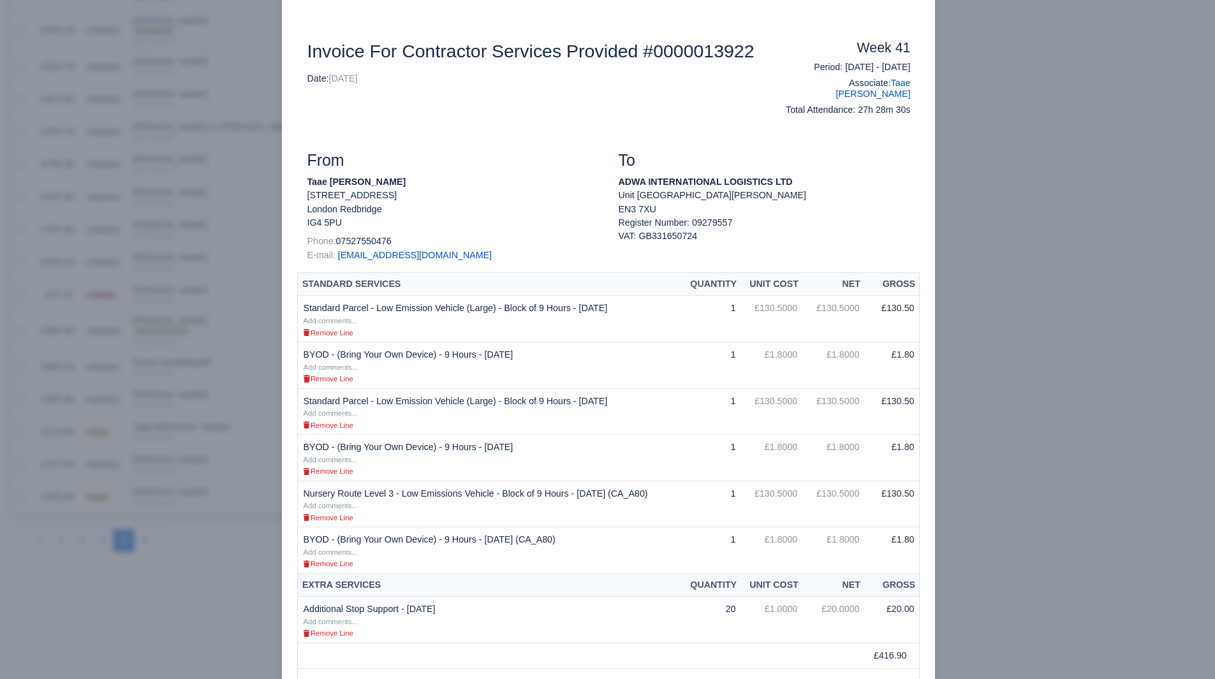
scroll to position [191, 0]
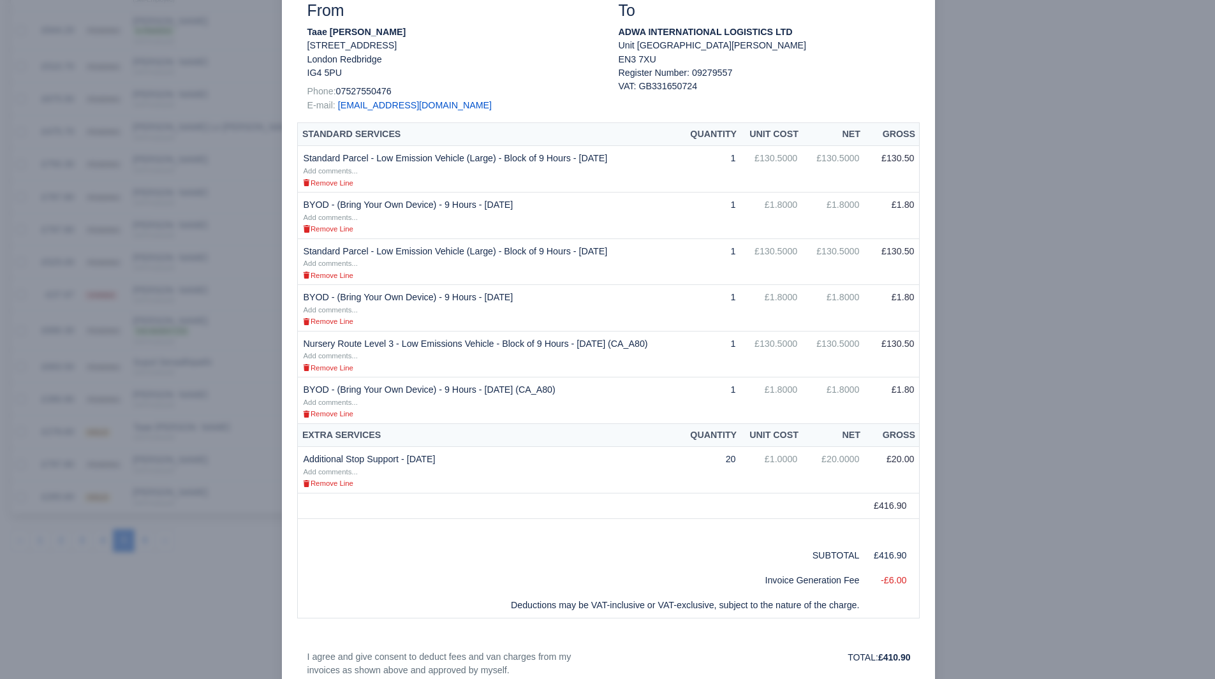
click at [1032, 403] on div at bounding box center [607, 339] width 1215 height 679
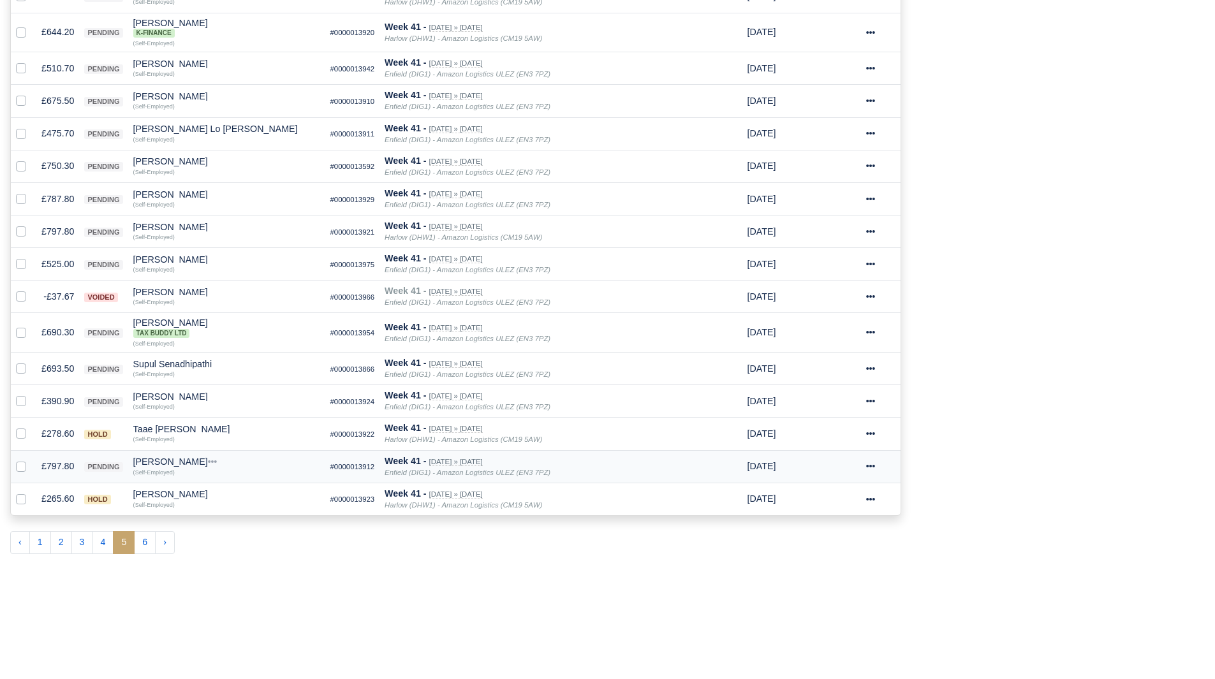
click at [55, 475] on td "£797.80" at bounding box center [57, 466] width 43 height 33
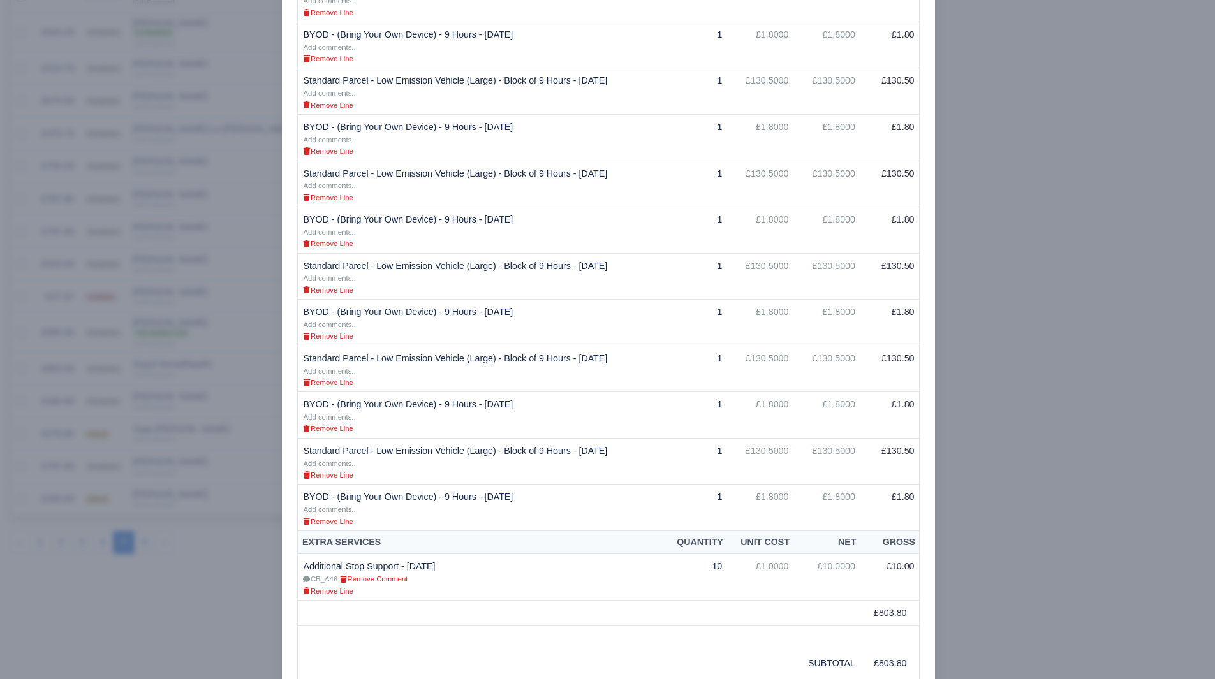
scroll to position [383, 0]
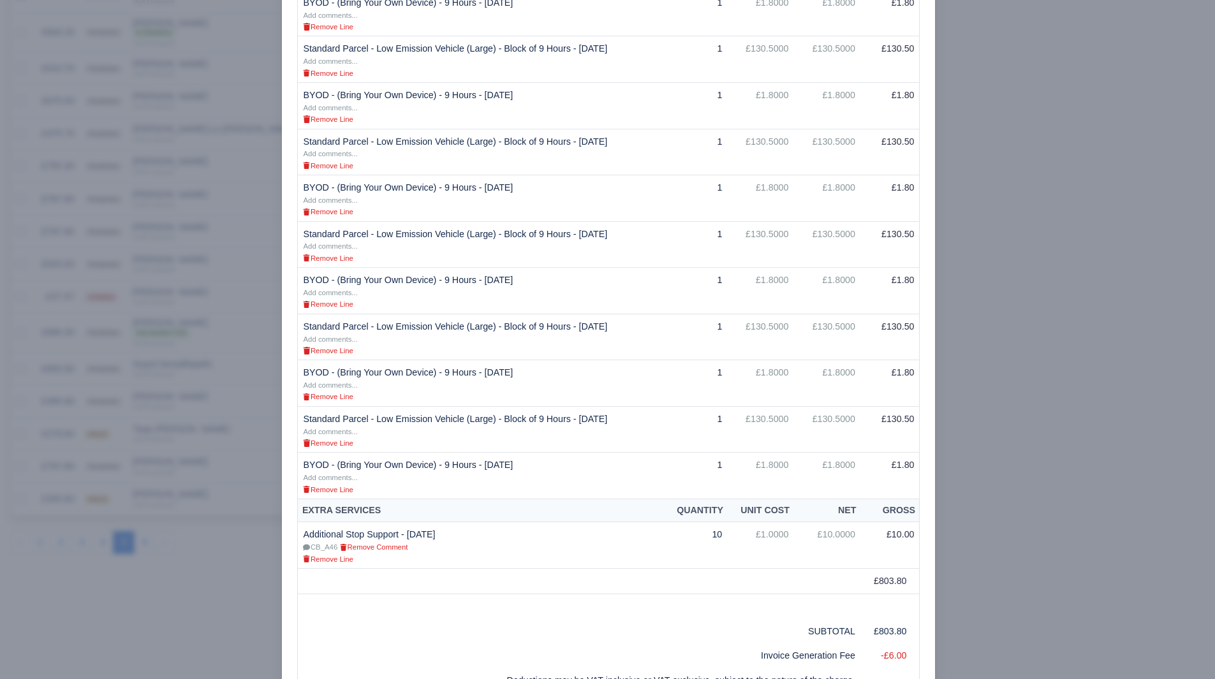
click at [1124, 431] on div at bounding box center [607, 339] width 1215 height 679
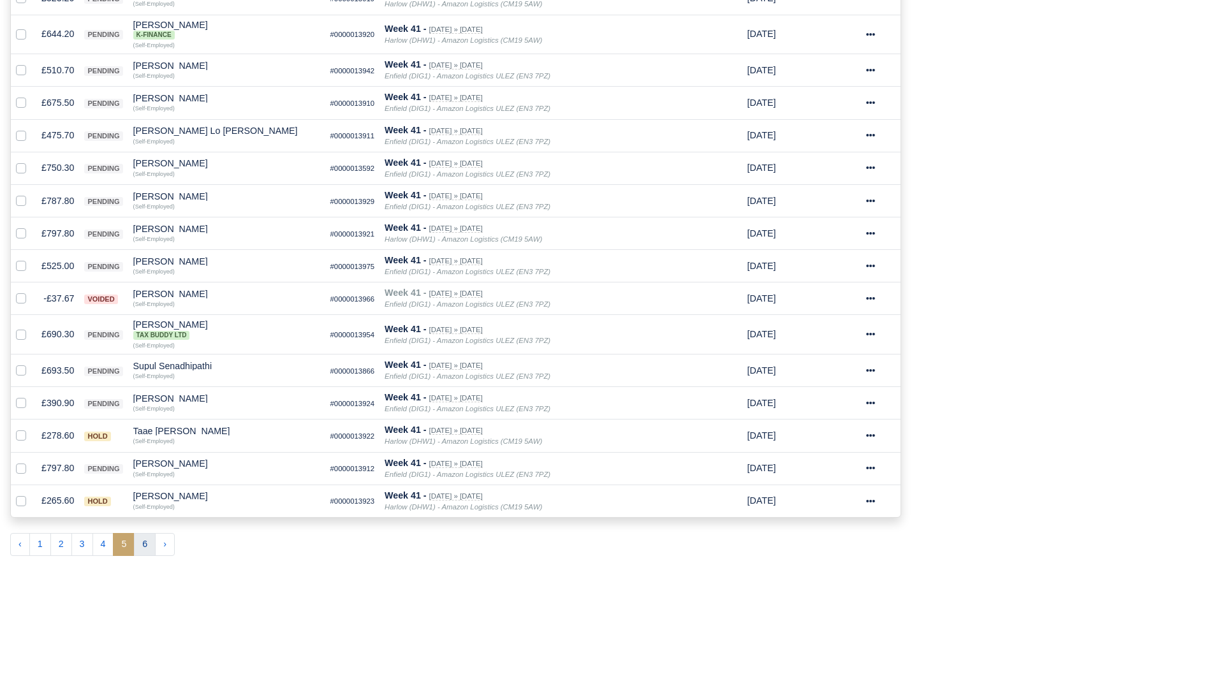
click at [142, 543] on button "6" at bounding box center [145, 544] width 22 height 23
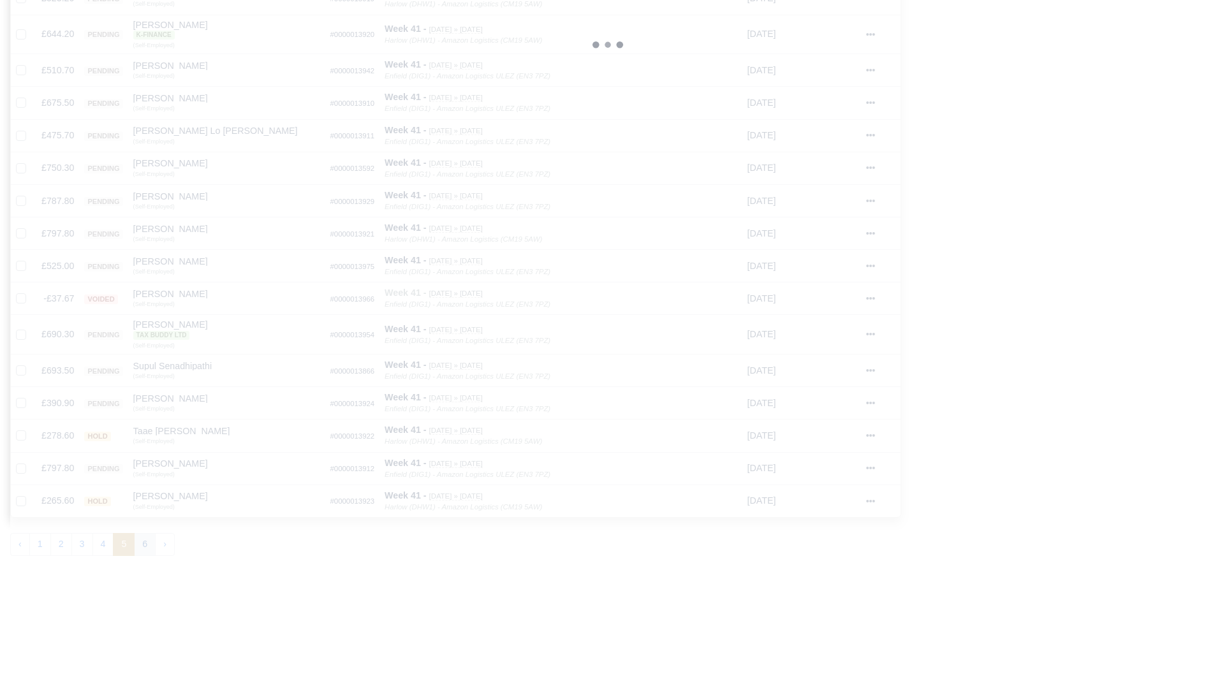
scroll to position [156, 0]
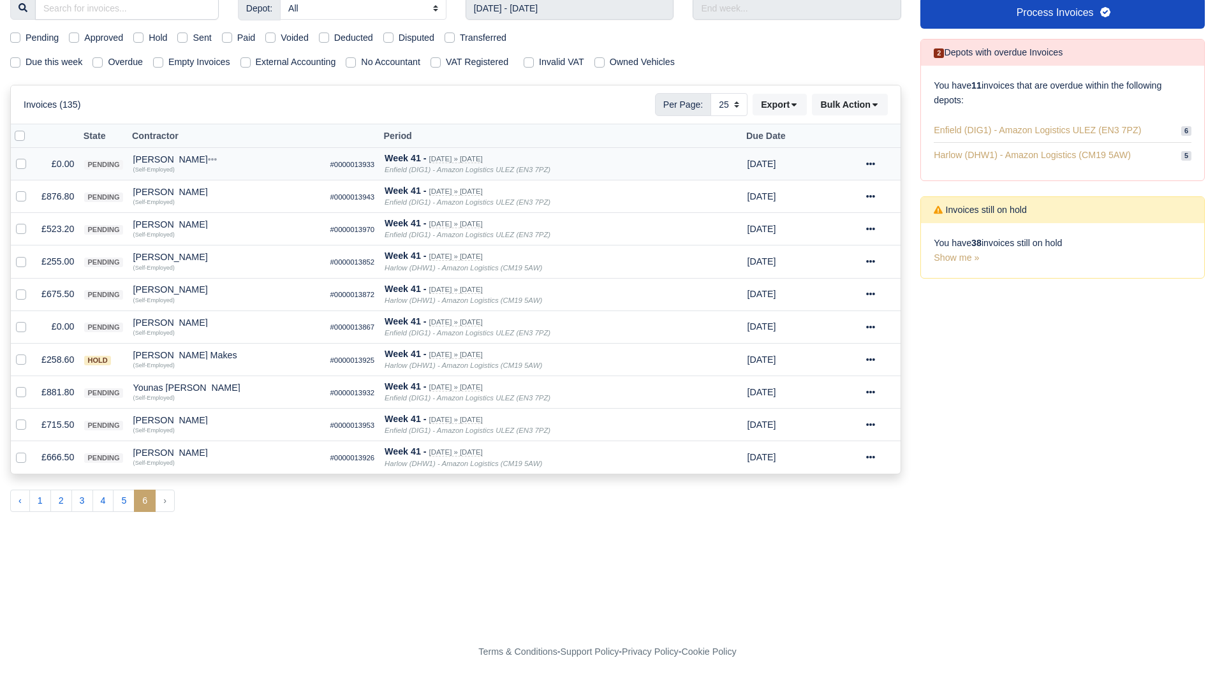
click at [31, 157] on label at bounding box center [31, 157] width 0 height 0
click at [19, 167] on input "checkbox" at bounding box center [21, 162] width 10 height 10
checkbox input "true"
click at [15, 320] on td at bounding box center [24, 327] width 26 height 33
click at [31, 320] on label at bounding box center [31, 320] width 0 height 0
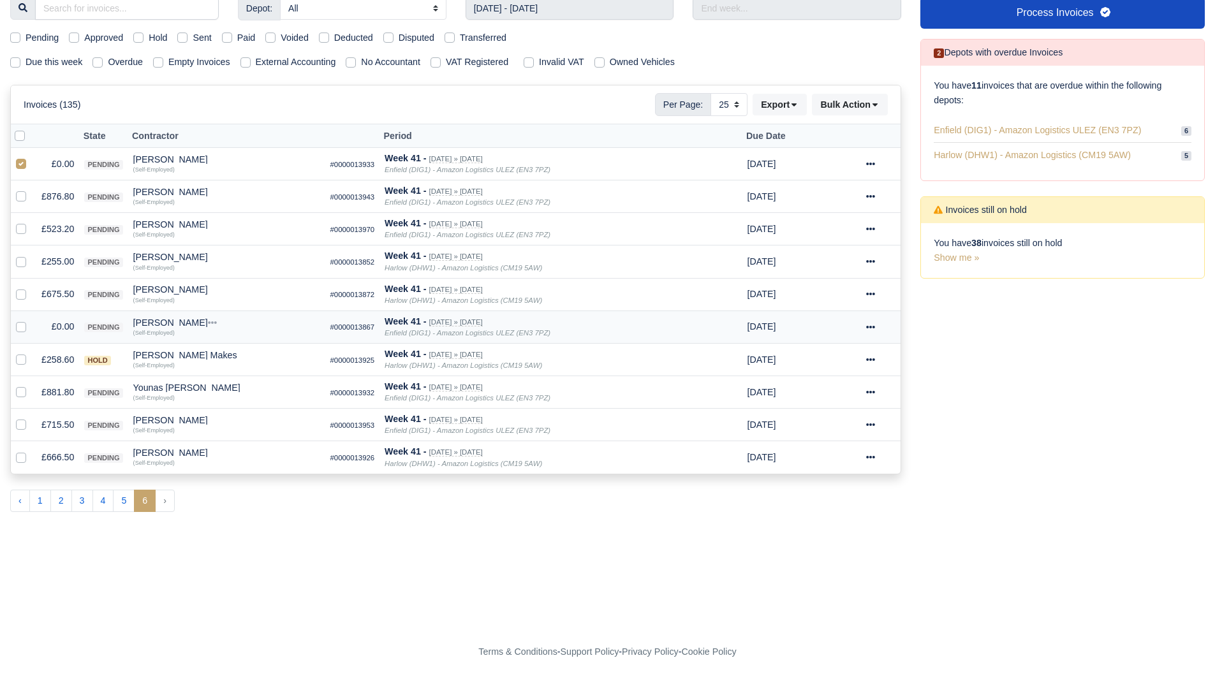
click at [19, 326] on input "checkbox" at bounding box center [21, 325] width 10 height 10
checkbox input "true"
click at [871, 106] on icon at bounding box center [875, 104] width 9 height 9
click at [850, 206] on div "Void" at bounding box center [830, 208] width 114 height 20
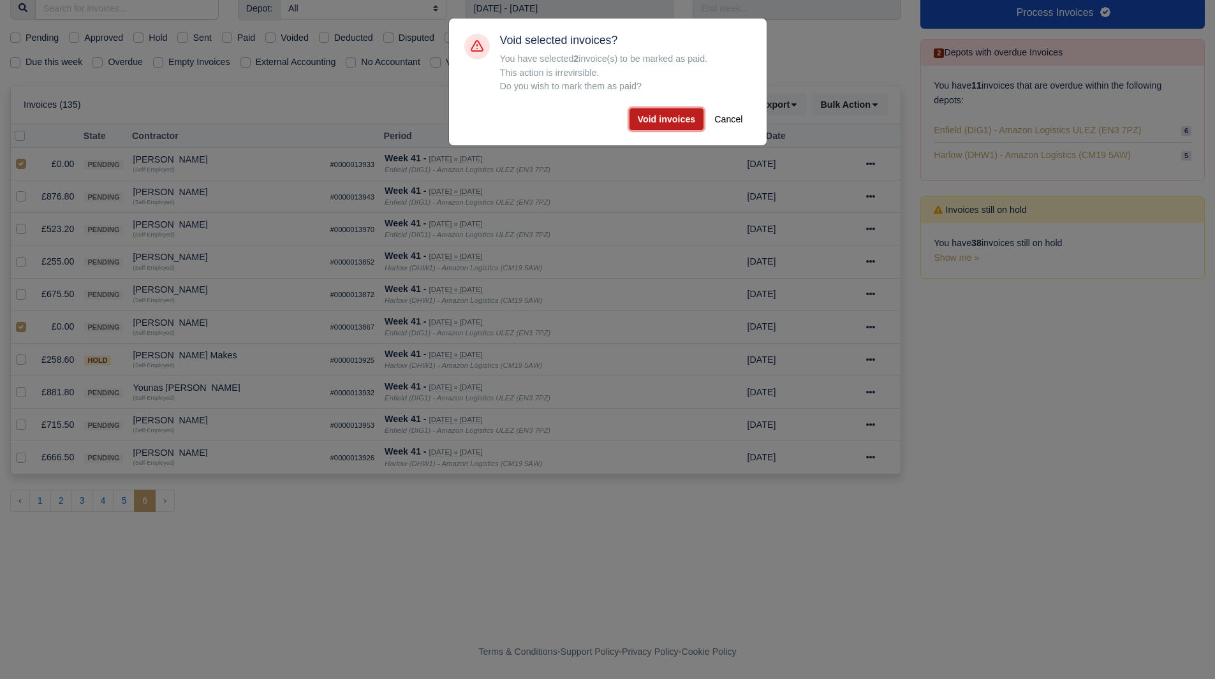
click at [652, 119] on button "Void invoices" at bounding box center [667, 119] width 75 height 22
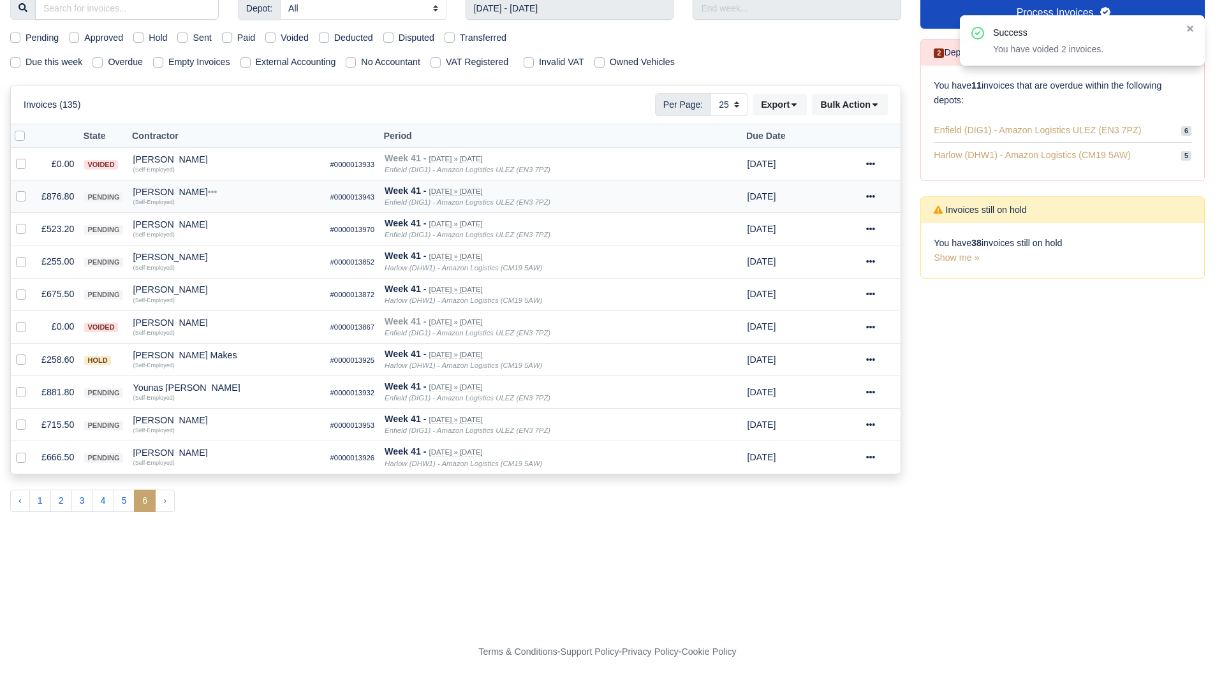
click at [50, 195] on td "£876.80" at bounding box center [57, 197] width 43 height 33
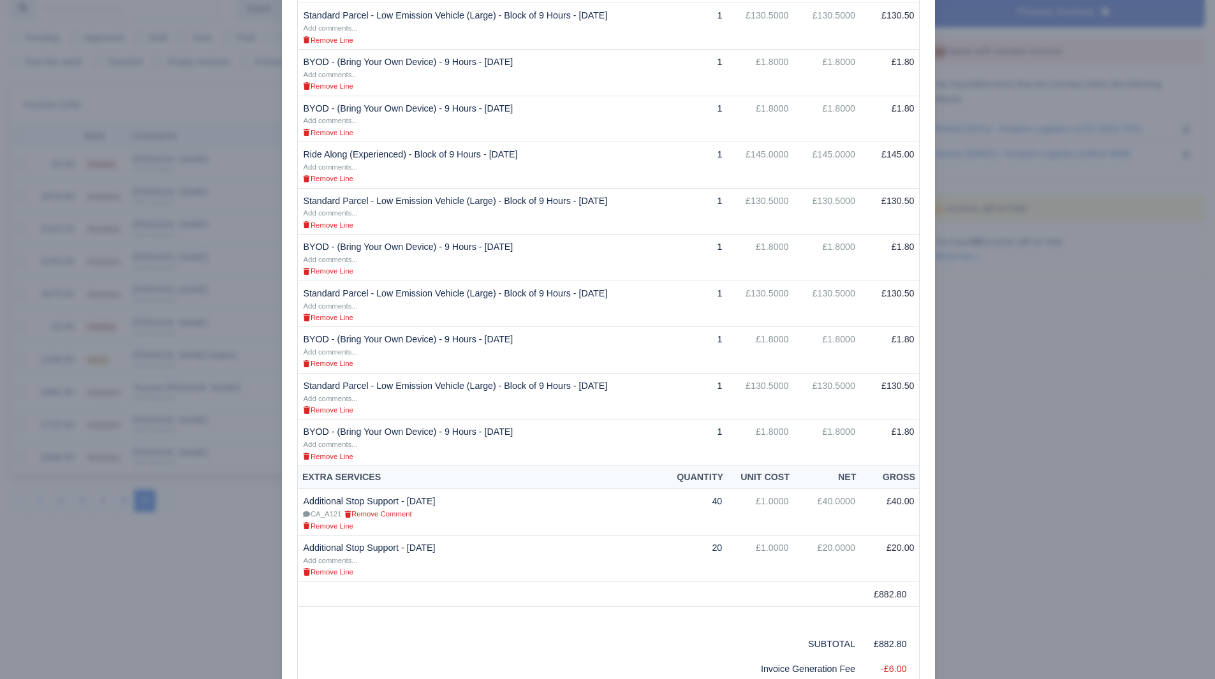
scroll to position [510, 0]
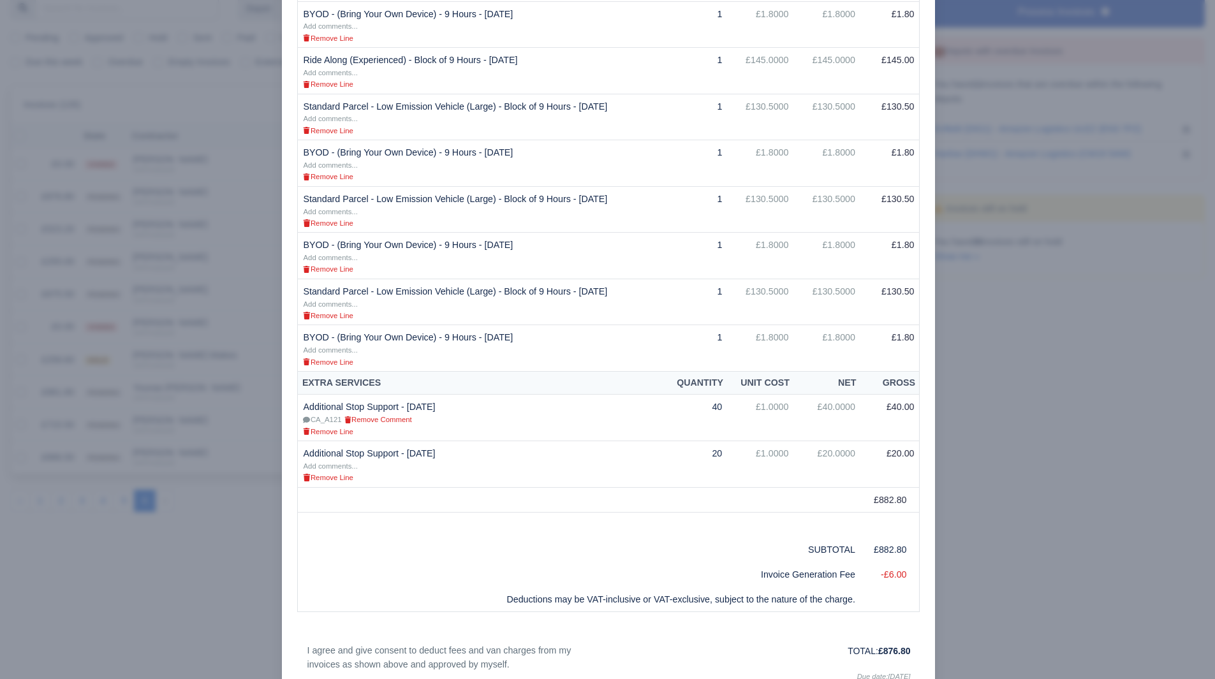
click at [1076, 373] on div at bounding box center [607, 339] width 1215 height 679
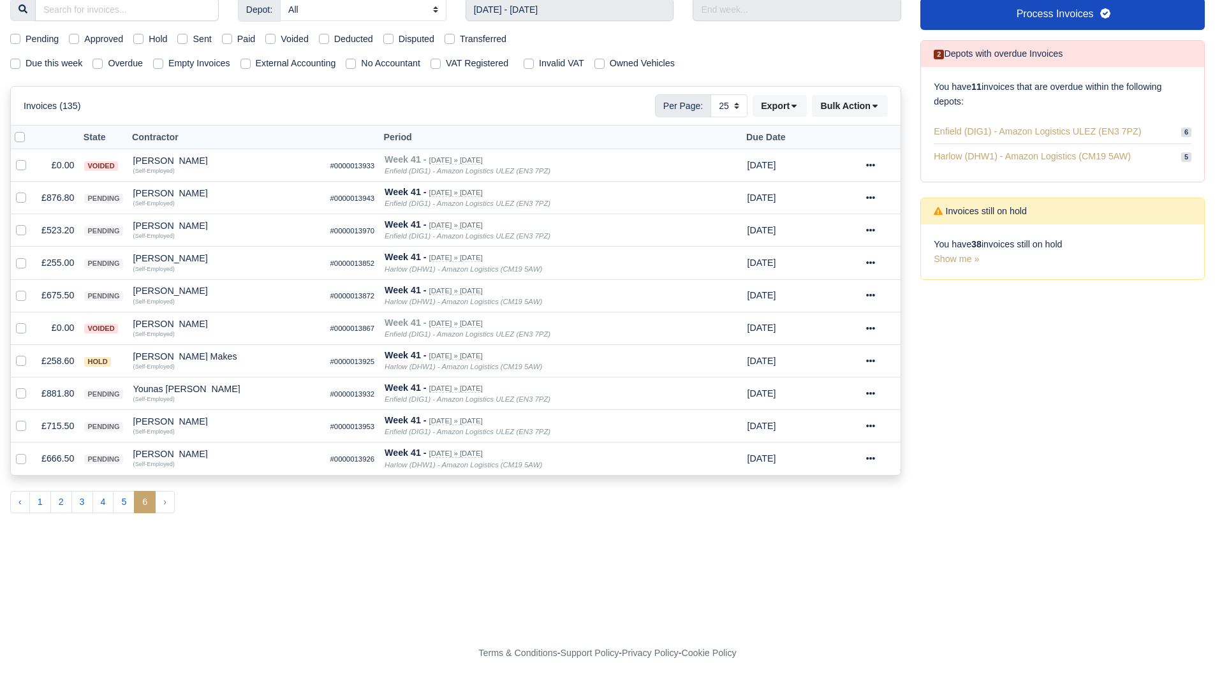
scroll to position [156, 0]
click at [57, 261] on td "£255.00" at bounding box center [57, 262] width 43 height 33
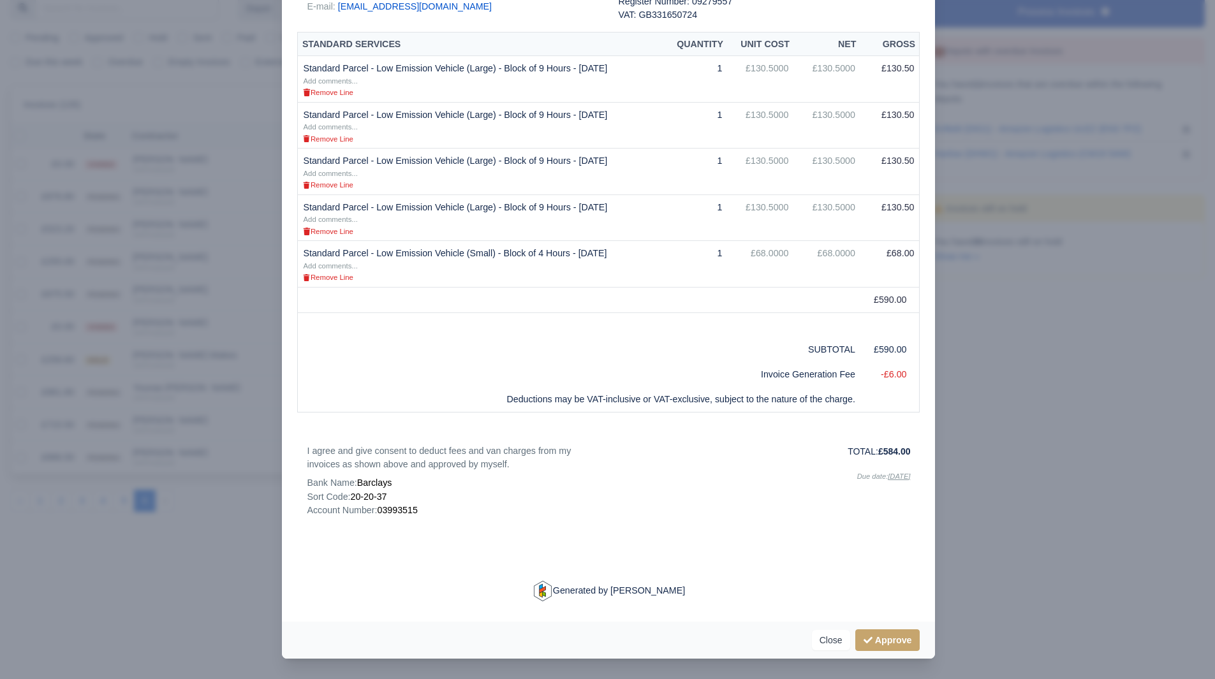
click at [1023, 563] on div at bounding box center [607, 339] width 1215 height 679
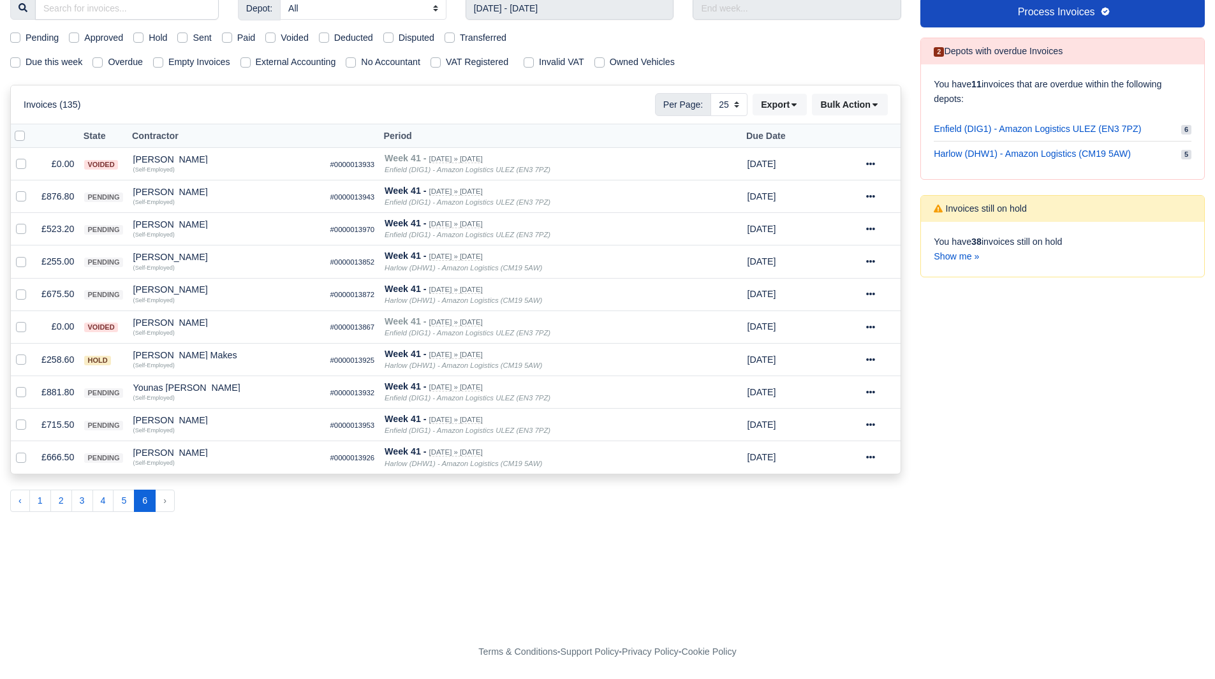
scroll to position [156, 0]
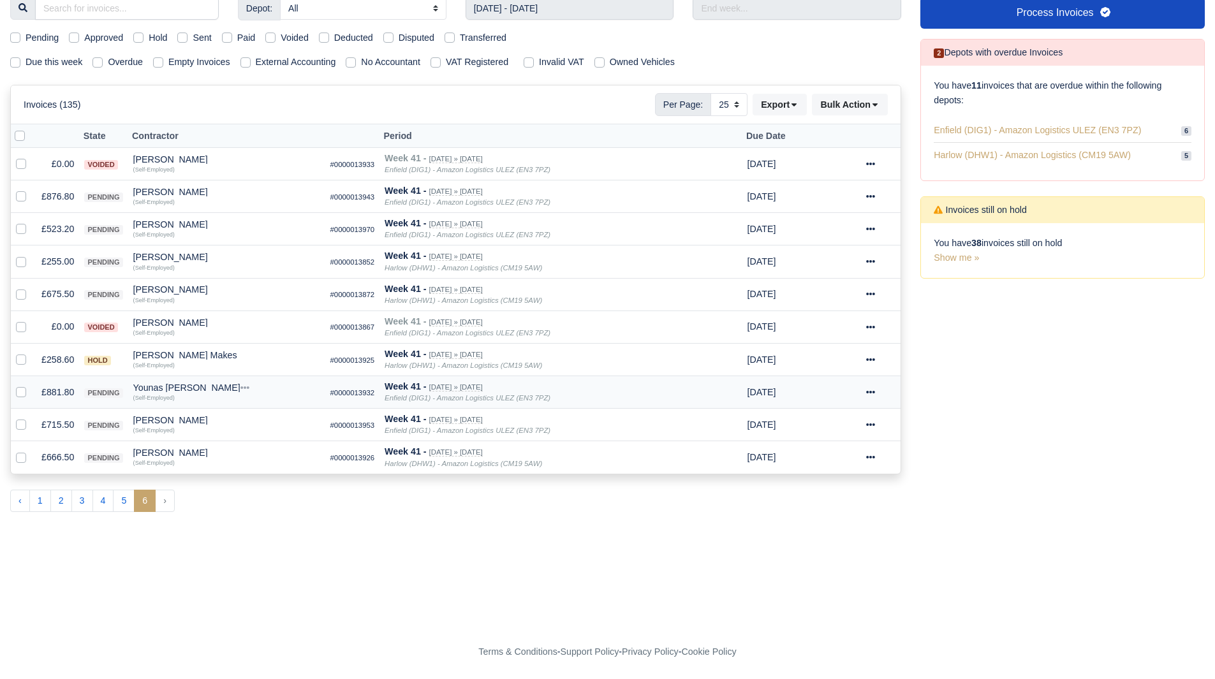
click at [59, 387] on td "£881.80" at bounding box center [57, 392] width 43 height 33
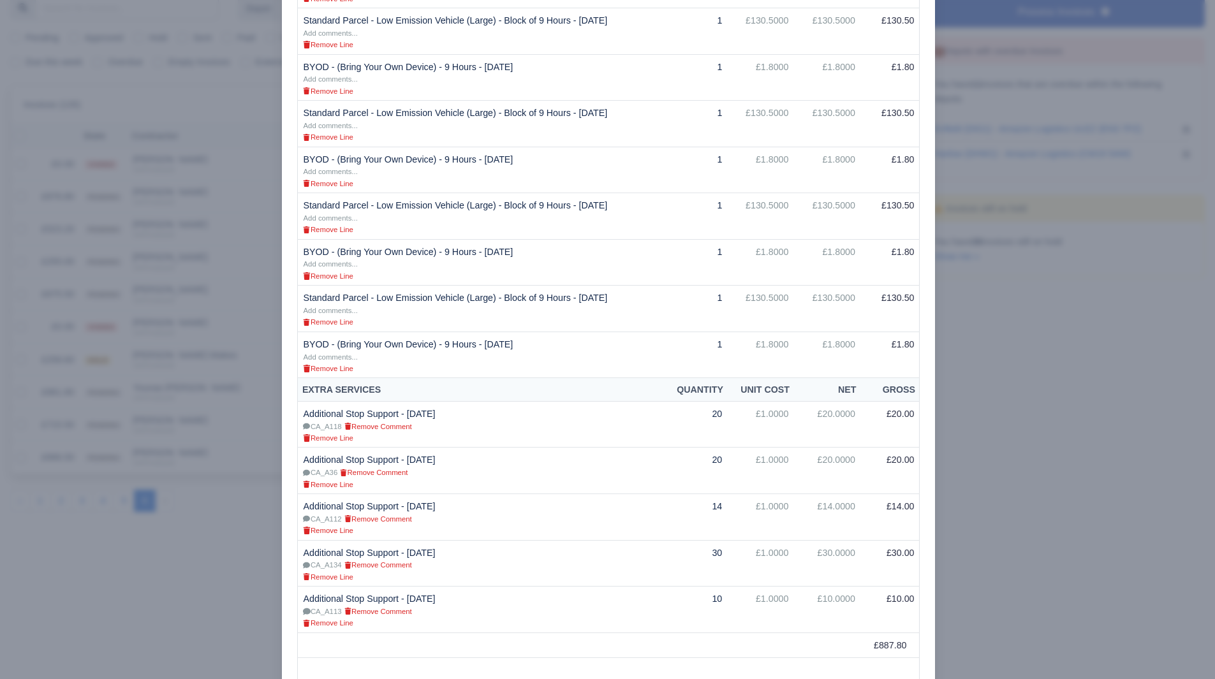
scroll to position [644, 0]
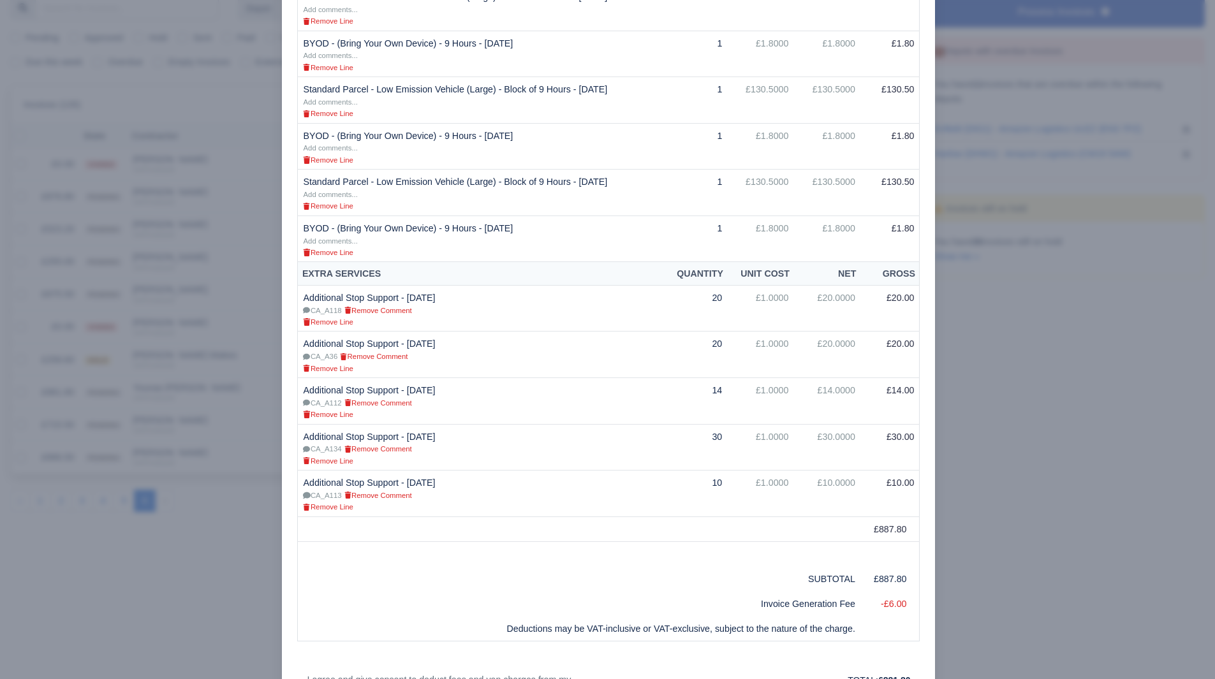
click at [1047, 434] on div at bounding box center [607, 339] width 1215 height 679
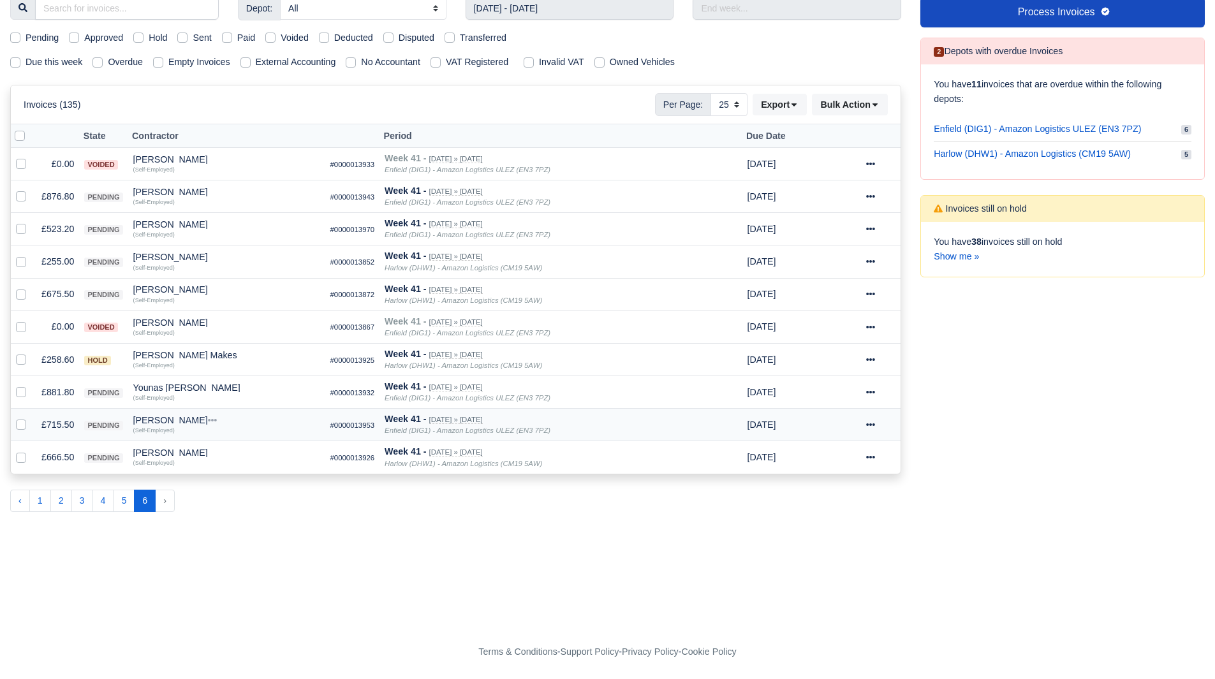
scroll to position [156, 0]
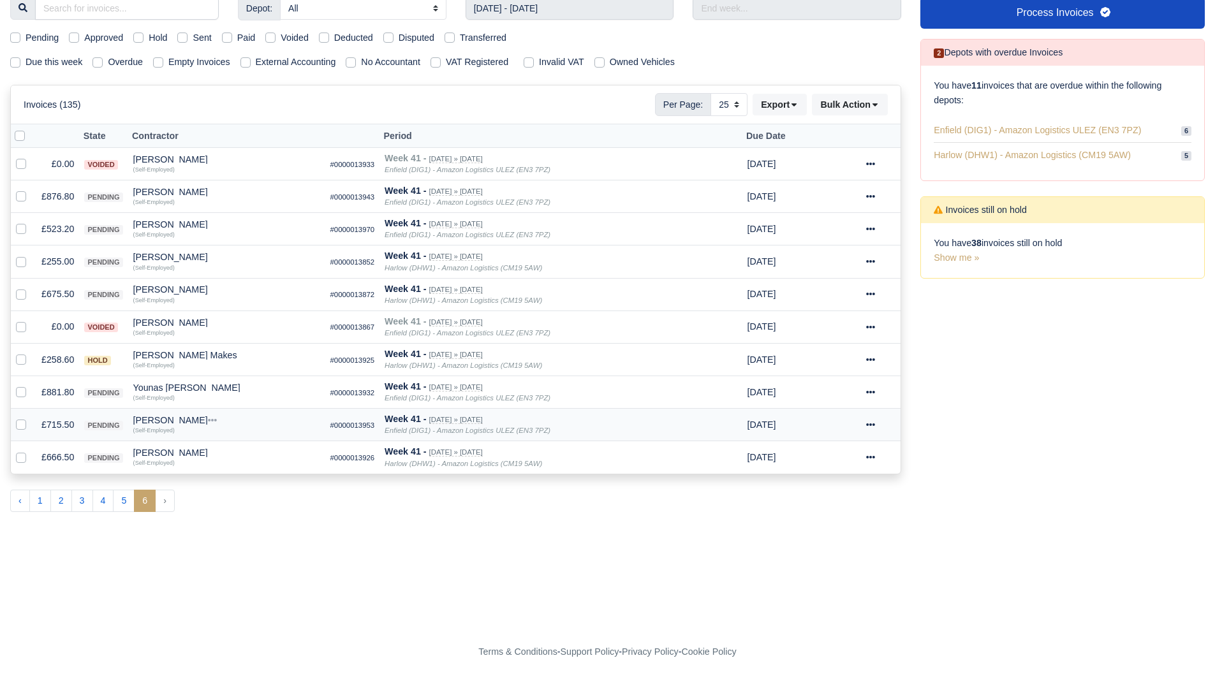
click at [72, 427] on td "£715.50" at bounding box center [57, 425] width 43 height 33
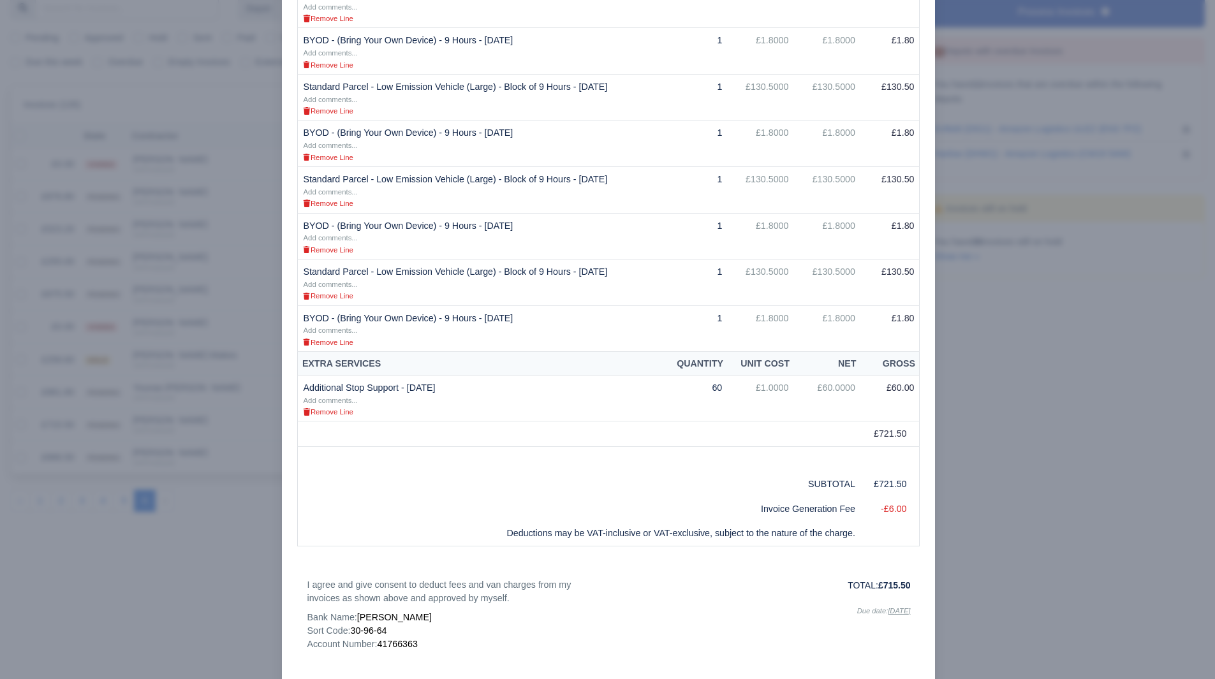
scroll to position [510, 0]
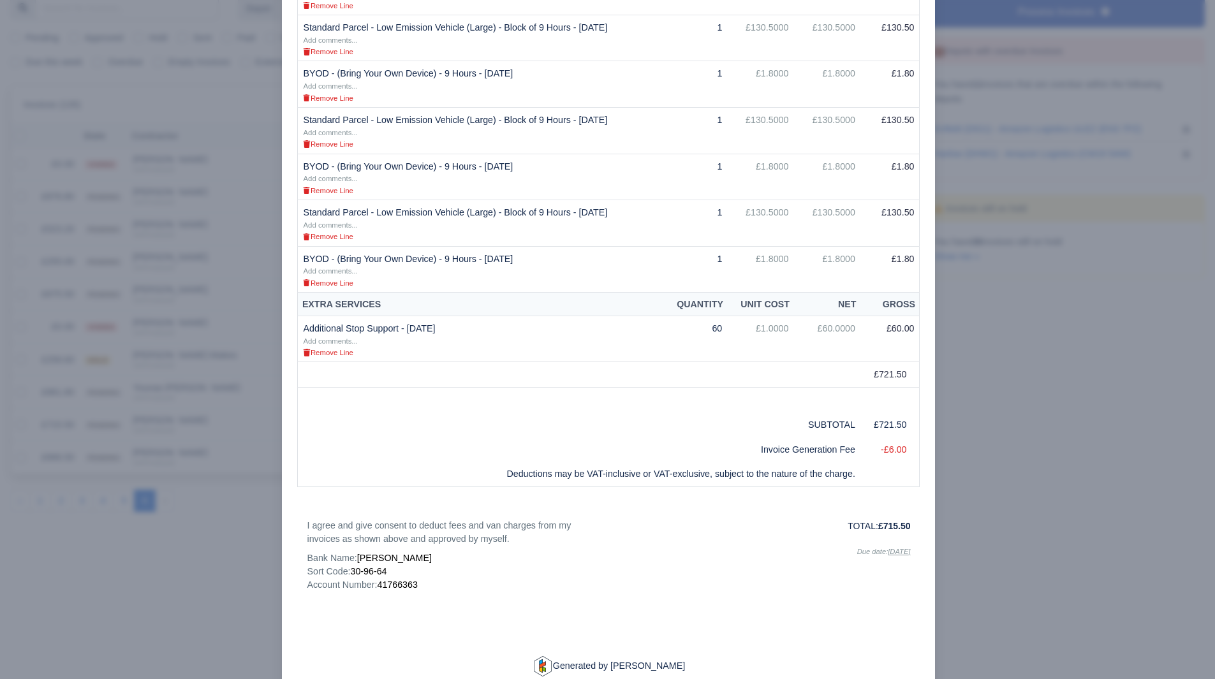
click at [1097, 432] on div at bounding box center [607, 339] width 1215 height 679
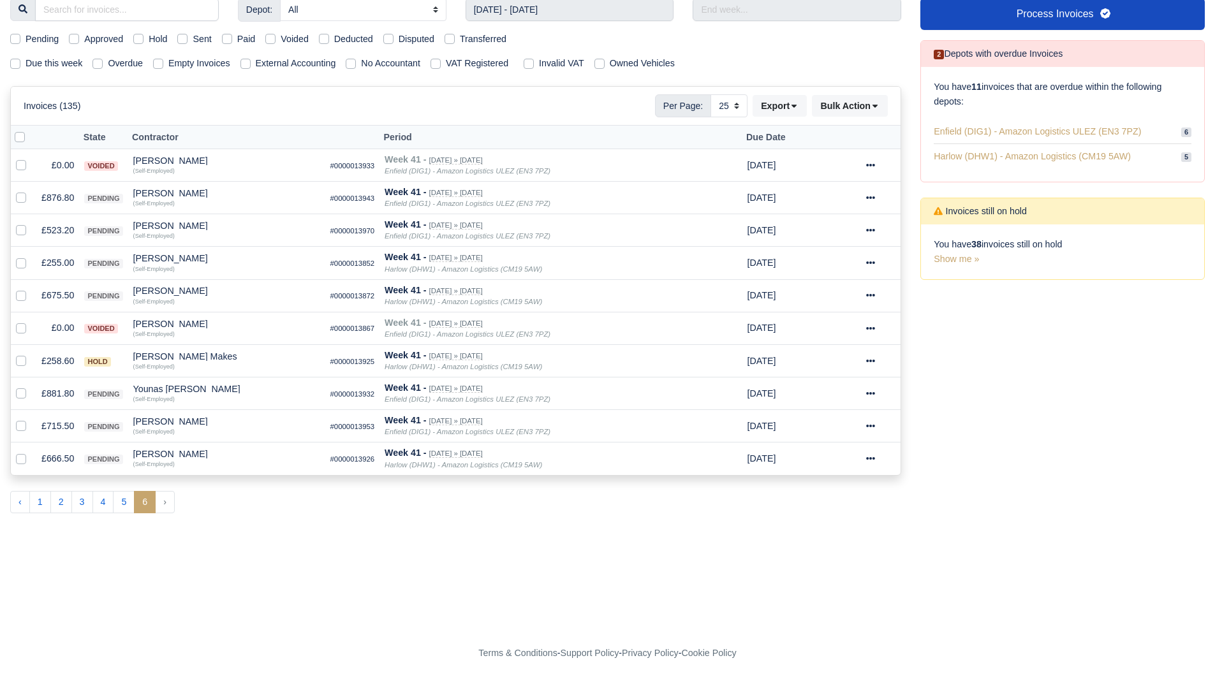
scroll to position [156, 0]
click at [142, 448] on div "Zohaib Ayaz" at bounding box center [226, 452] width 187 height 9
click at [76, 456] on td "£666.50" at bounding box center [57, 457] width 43 height 33
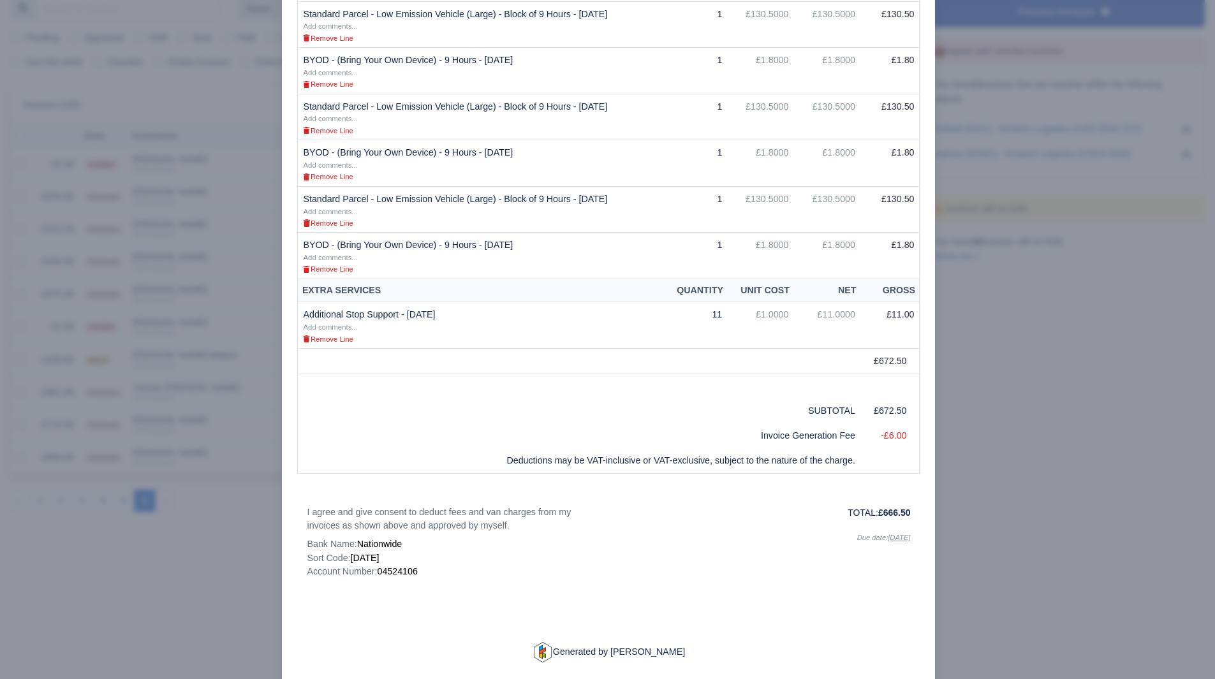
scroll to position [154, 0]
click at [993, 322] on div at bounding box center [607, 339] width 1215 height 679
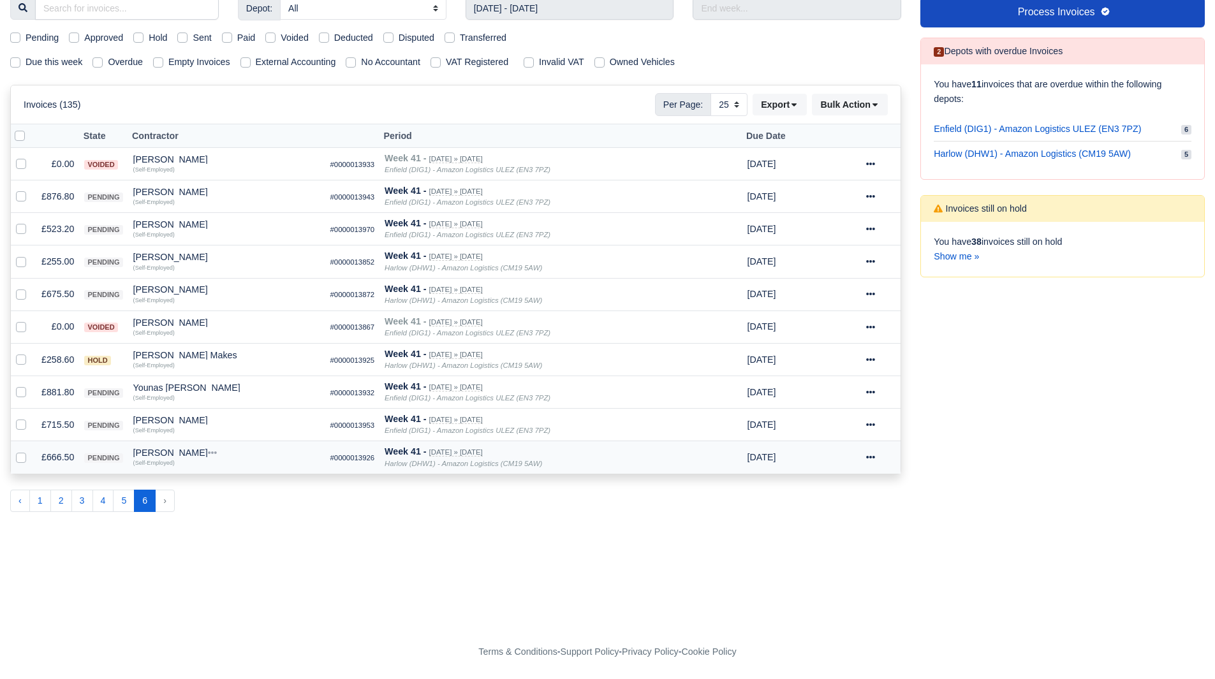
scroll to position [156, 0]
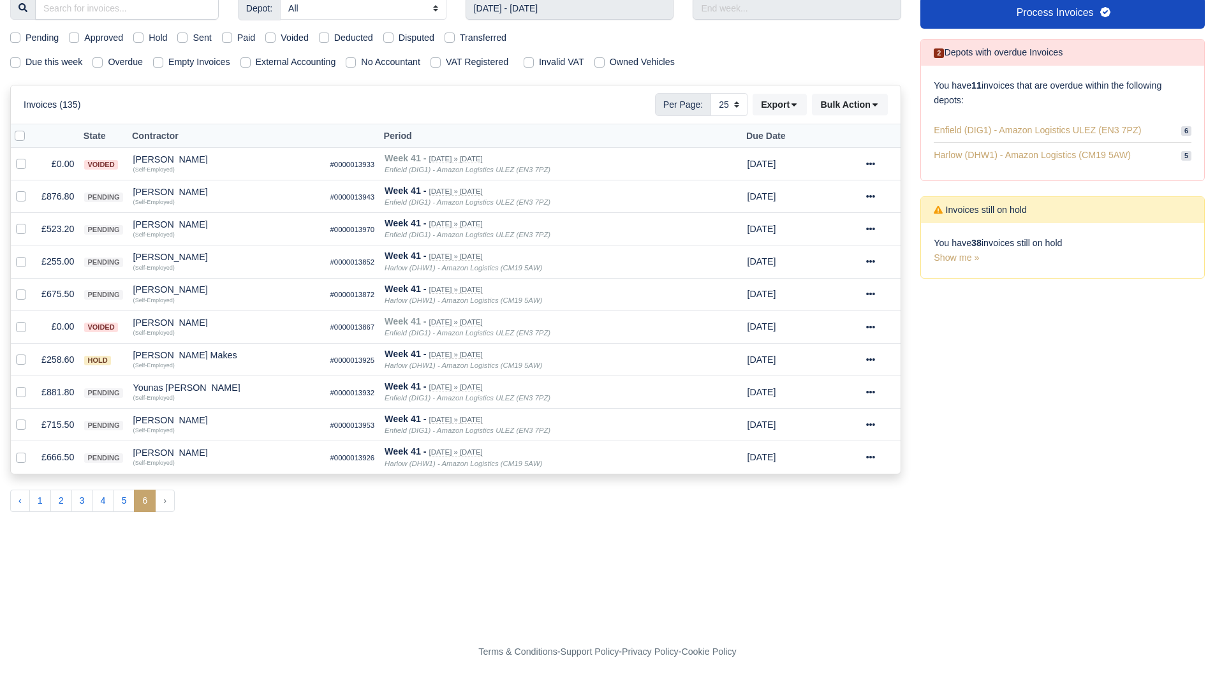
click at [36, 37] on label "Pending" at bounding box center [42, 38] width 33 height 15
click at [20, 37] on input "Pending" at bounding box center [15, 36] width 10 height 10
checkbox input "true"
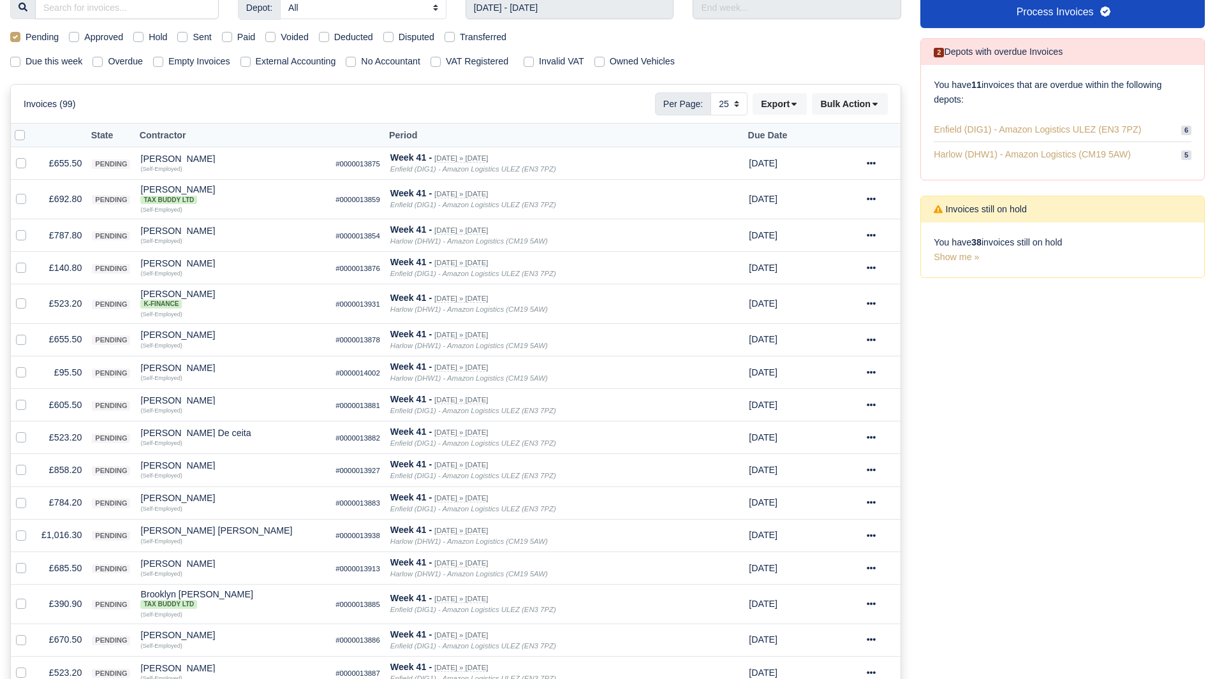
click at [30, 128] on label at bounding box center [30, 128] width 0 height 0
click at [16, 135] on input "checkbox" at bounding box center [20, 133] width 10 height 10
checkbox input "true"
click at [861, 102] on button "Bulk Action" at bounding box center [850, 104] width 76 height 22
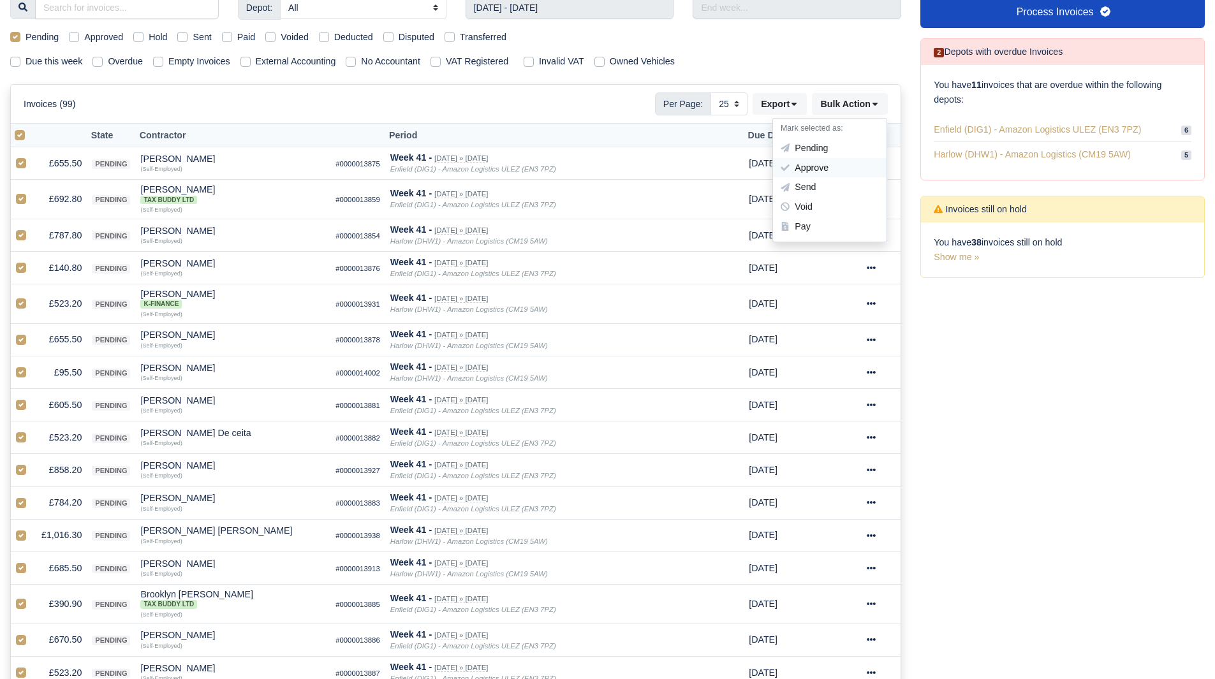
click at [846, 165] on div "Approve" at bounding box center [830, 168] width 114 height 20
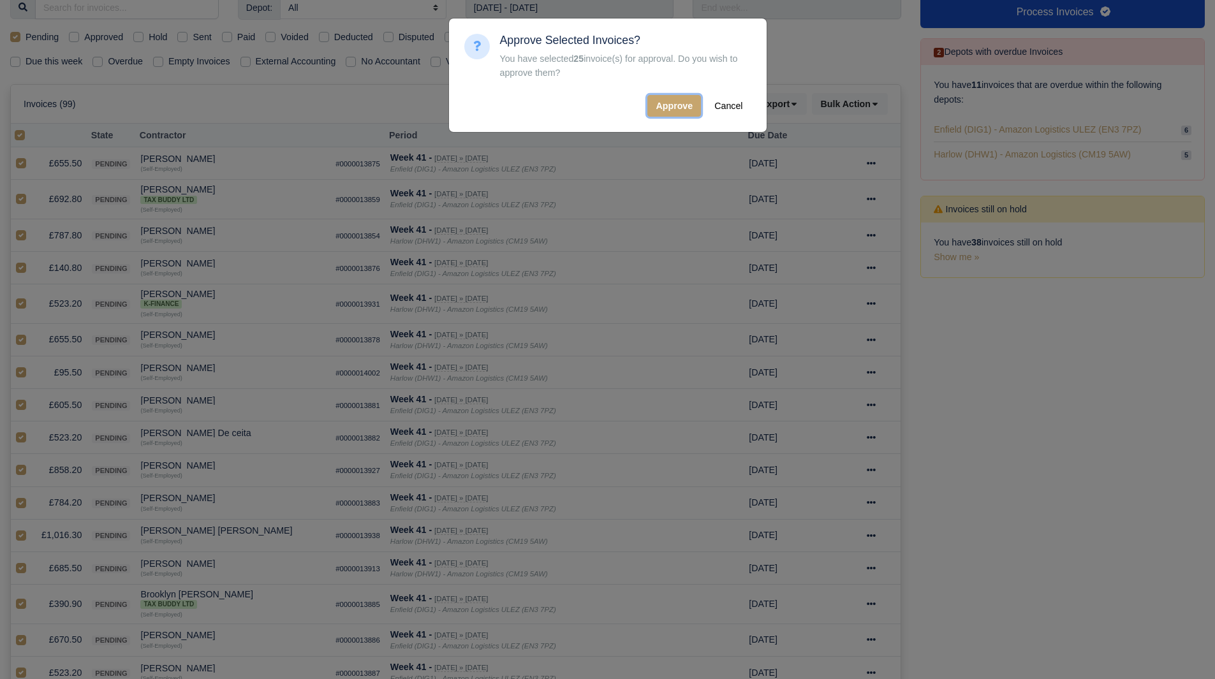
click at [672, 115] on button "Approve" at bounding box center [674, 106] width 54 height 22
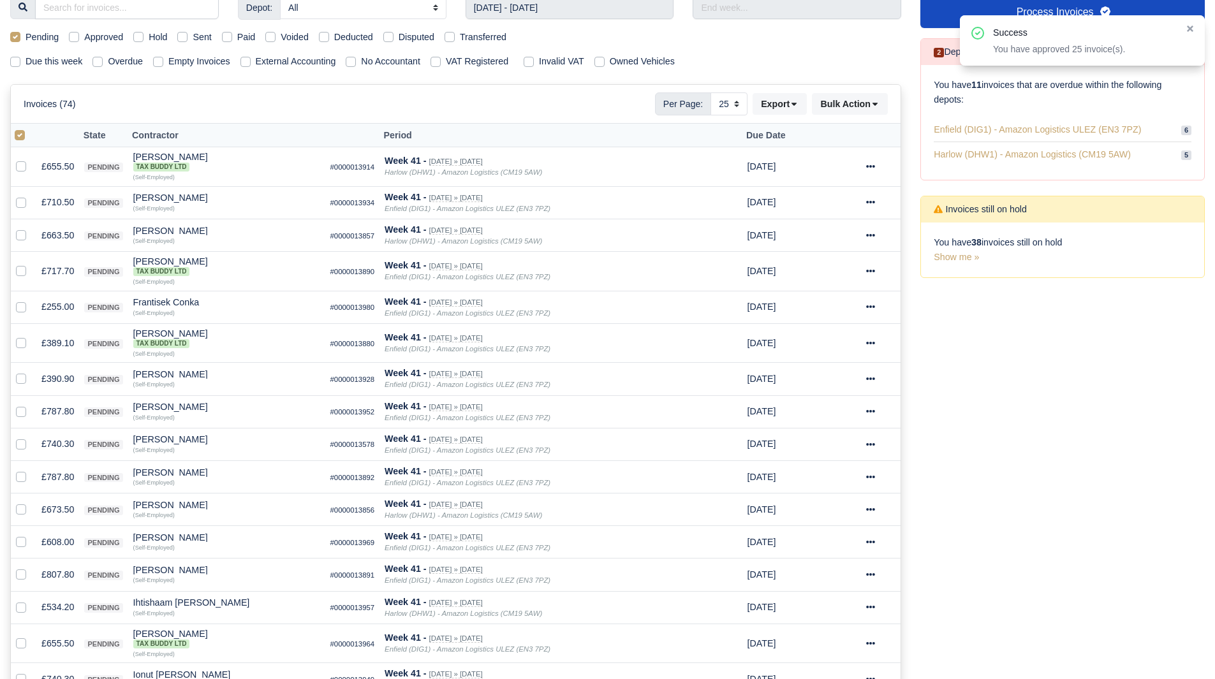
click at [30, 128] on label at bounding box center [30, 128] width 0 height 0
click at [18, 135] on input "checkbox" at bounding box center [20, 133] width 10 height 10
checkbox input "false"
click at [30, 128] on label at bounding box center [30, 128] width 0 height 0
click at [18, 135] on input "checkbox" at bounding box center [20, 133] width 10 height 10
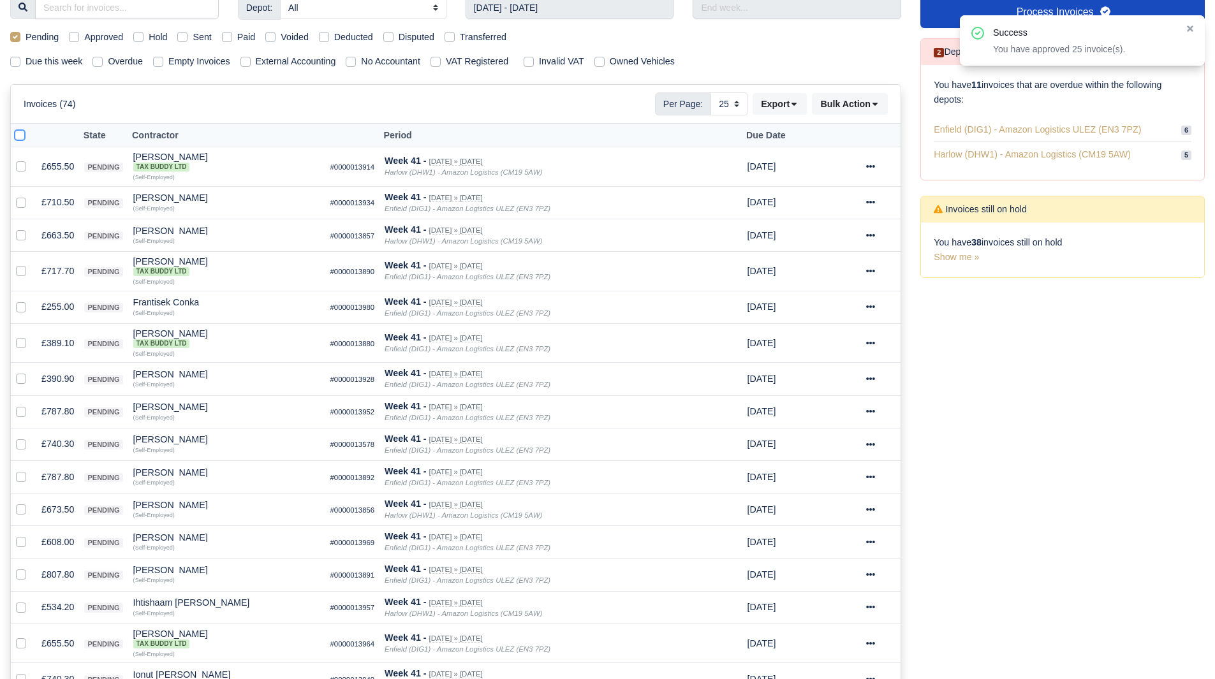
checkbox input "true"
click at [880, 101] on icon at bounding box center [875, 104] width 9 height 9
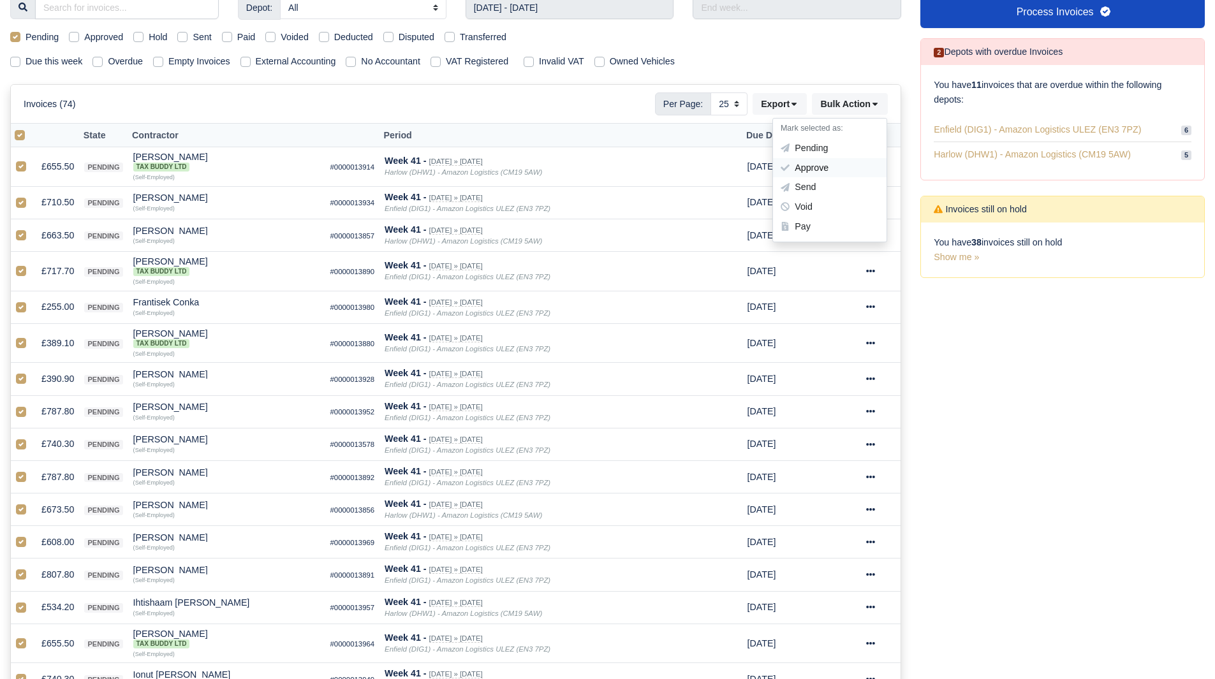
click at [832, 168] on div "Approve" at bounding box center [830, 168] width 114 height 20
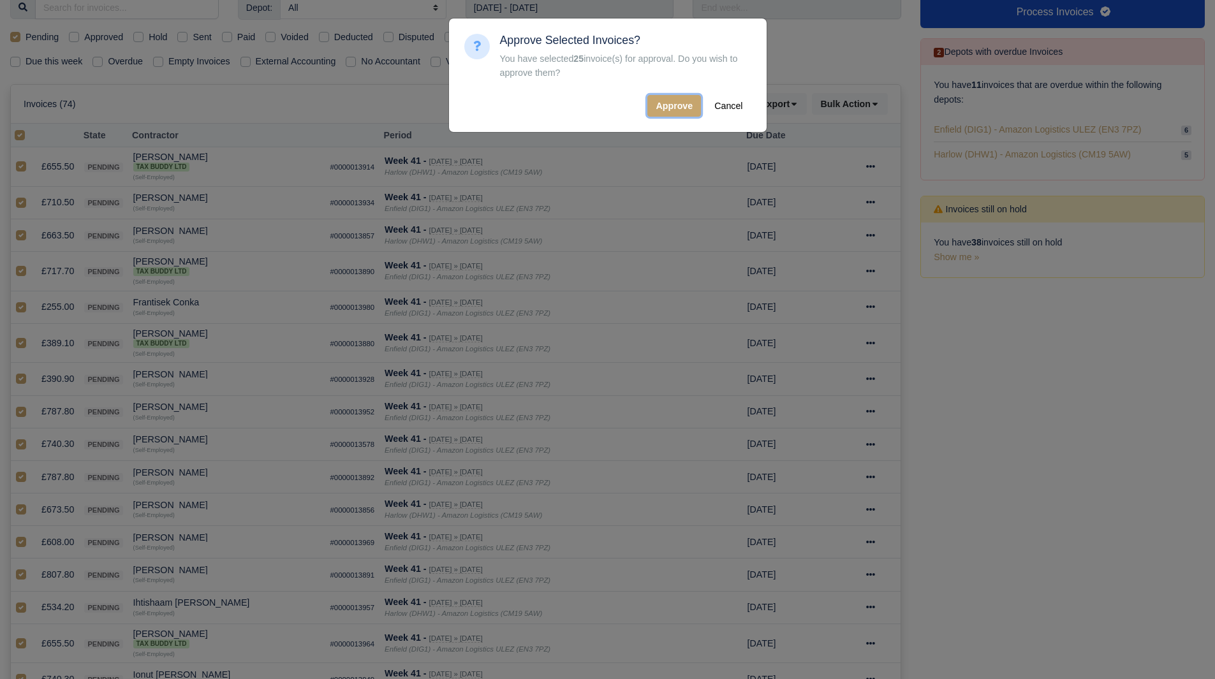
click at [663, 107] on button "Approve" at bounding box center [674, 106] width 54 height 22
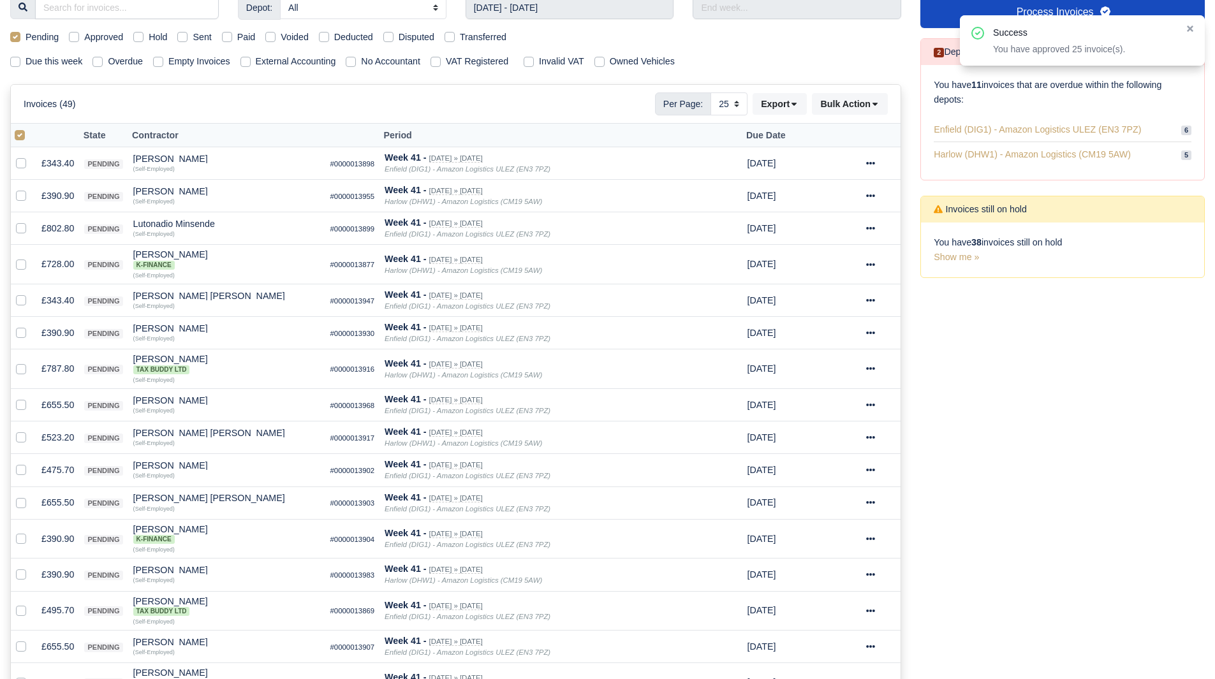
click at [30, 128] on label at bounding box center [30, 128] width 0 height 0
click at [18, 138] on input "checkbox" at bounding box center [20, 133] width 10 height 10
checkbox input "false"
click at [30, 128] on label at bounding box center [30, 128] width 0 height 0
click at [18, 138] on input "checkbox" at bounding box center [20, 133] width 10 height 10
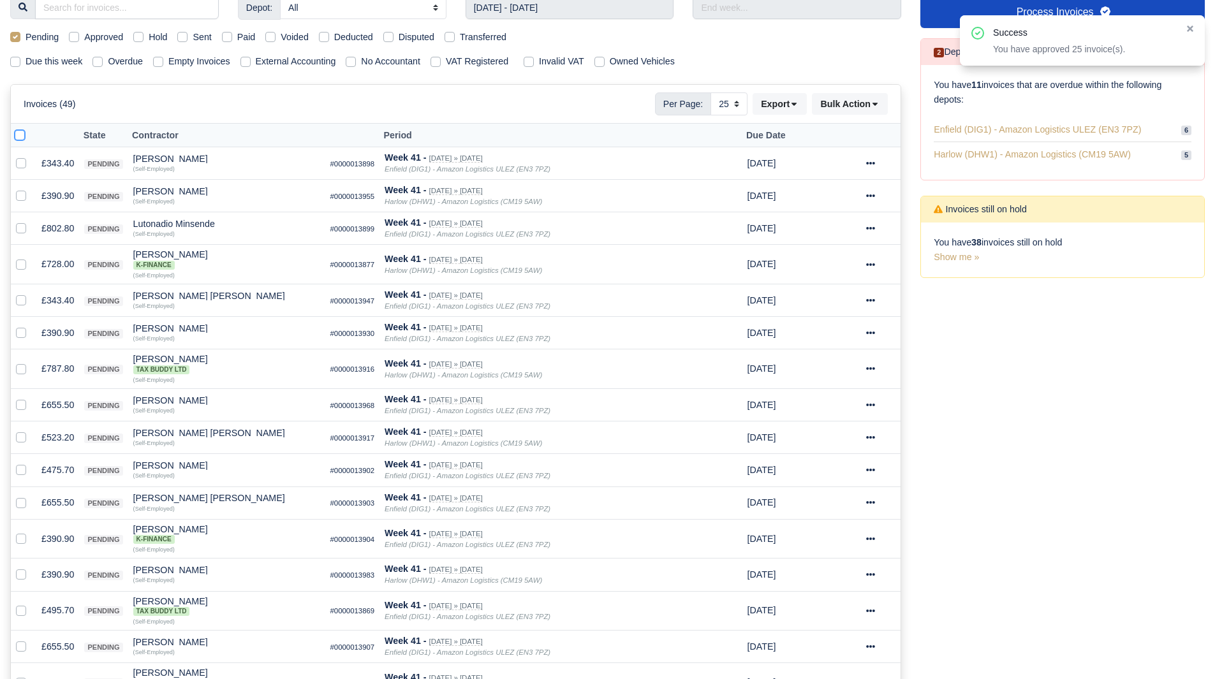
checkbox input "true"
click at [870, 102] on button "Bulk Action" at bounding box center [850, 104] width 76 height 22
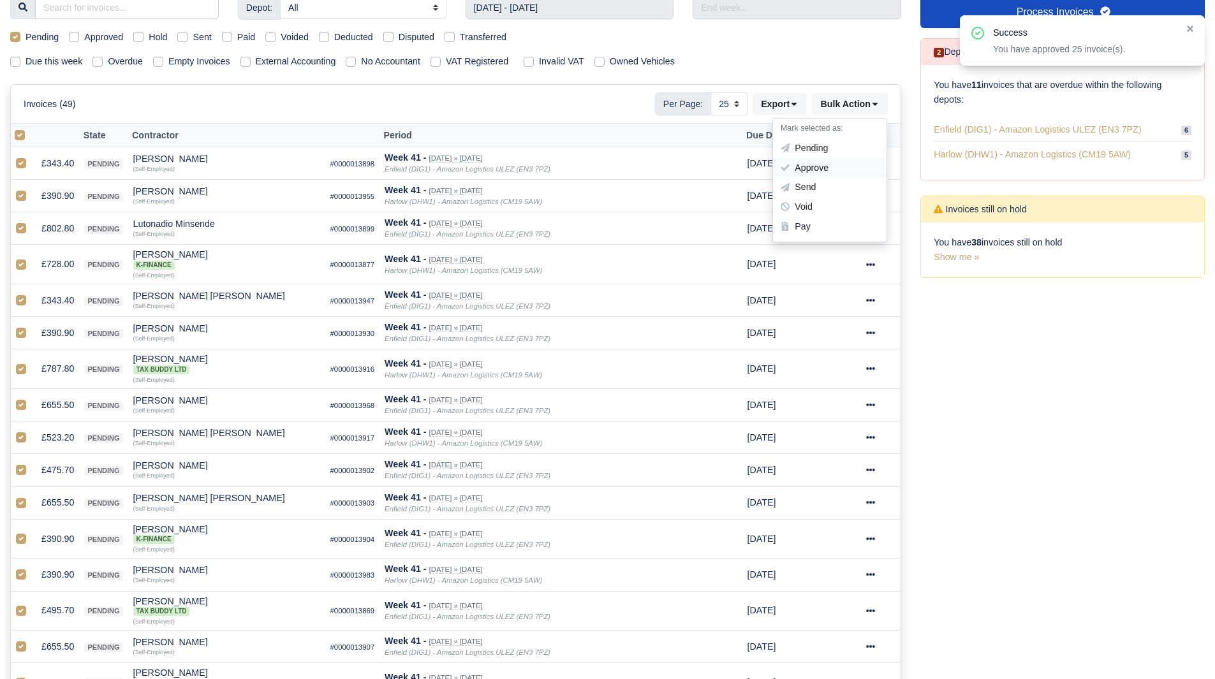
click at [837, 162] on div "Approve" at bounding box center [830, 168] width 114 height 20
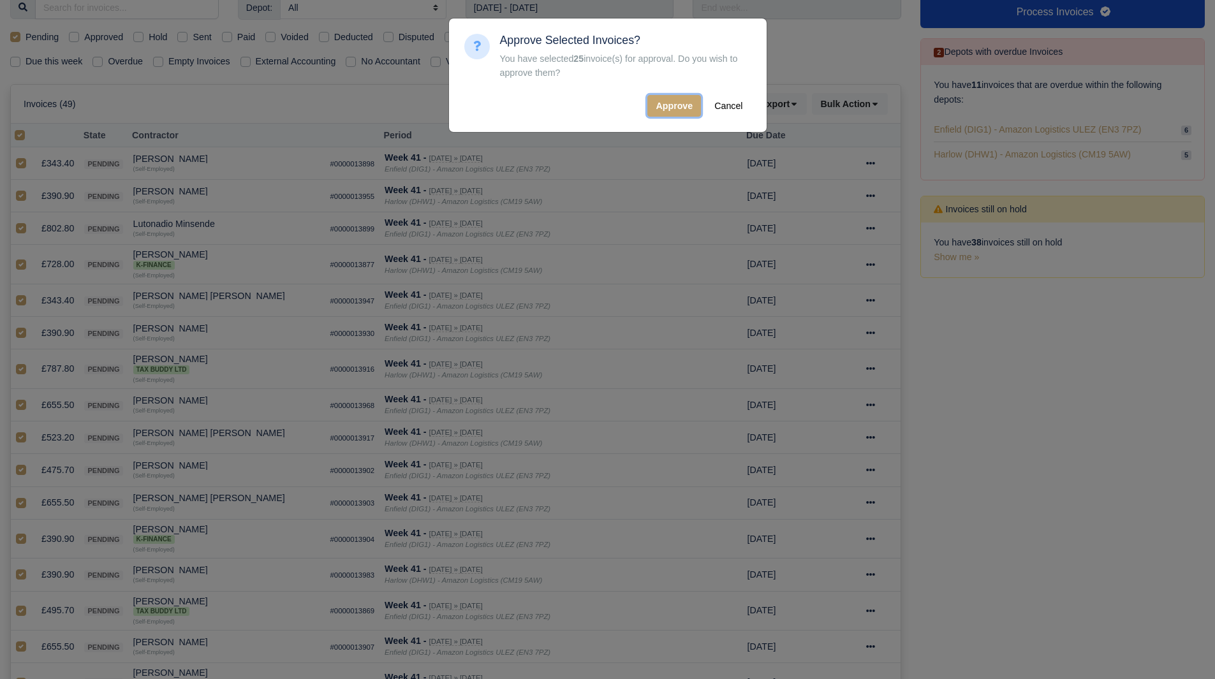
click at [662, 114] on button "Approve" at bounding box center [674, 106] width 54 height 22
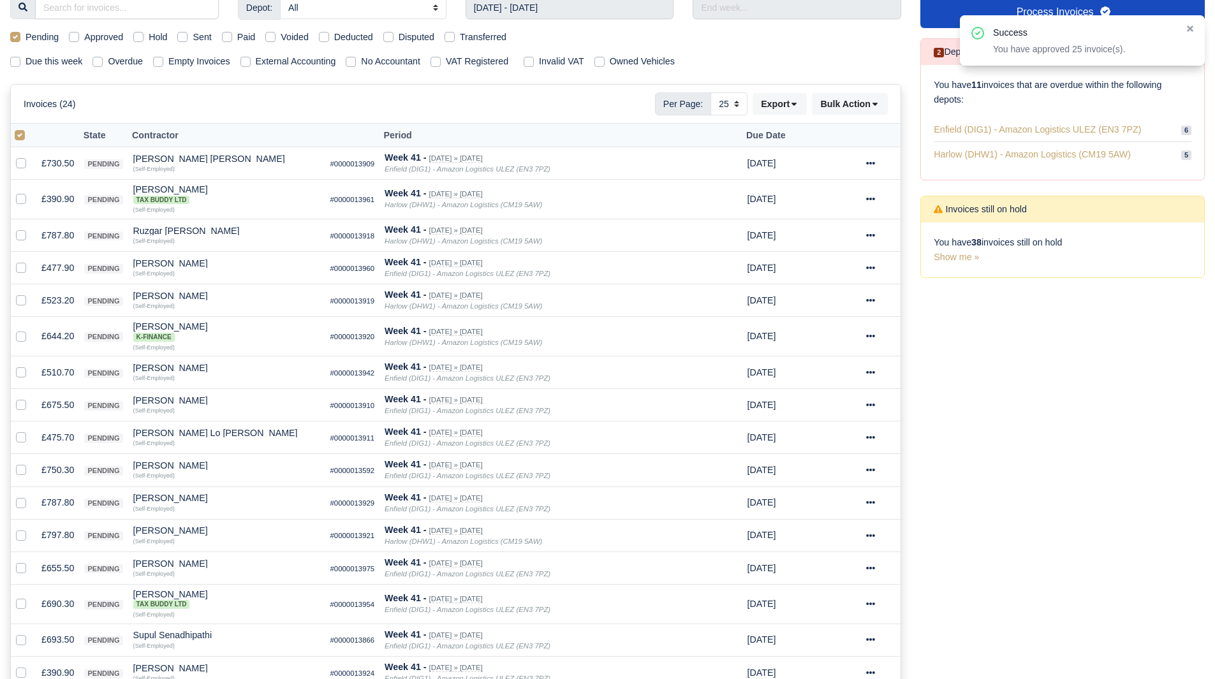
click at [30, 128] on label at bounding box center [30, 128] width 0 height 0
click at [19, 138] on input "checkbox" at bounding box center [20, 133] width 10 height 10
checkbox input "false"
click at [30, 128] on label at bounding box center [30, 128] width 0 height 0
click at [19, 138] on input "checkbox" at bounding box center [20, 133] width 10 height 10
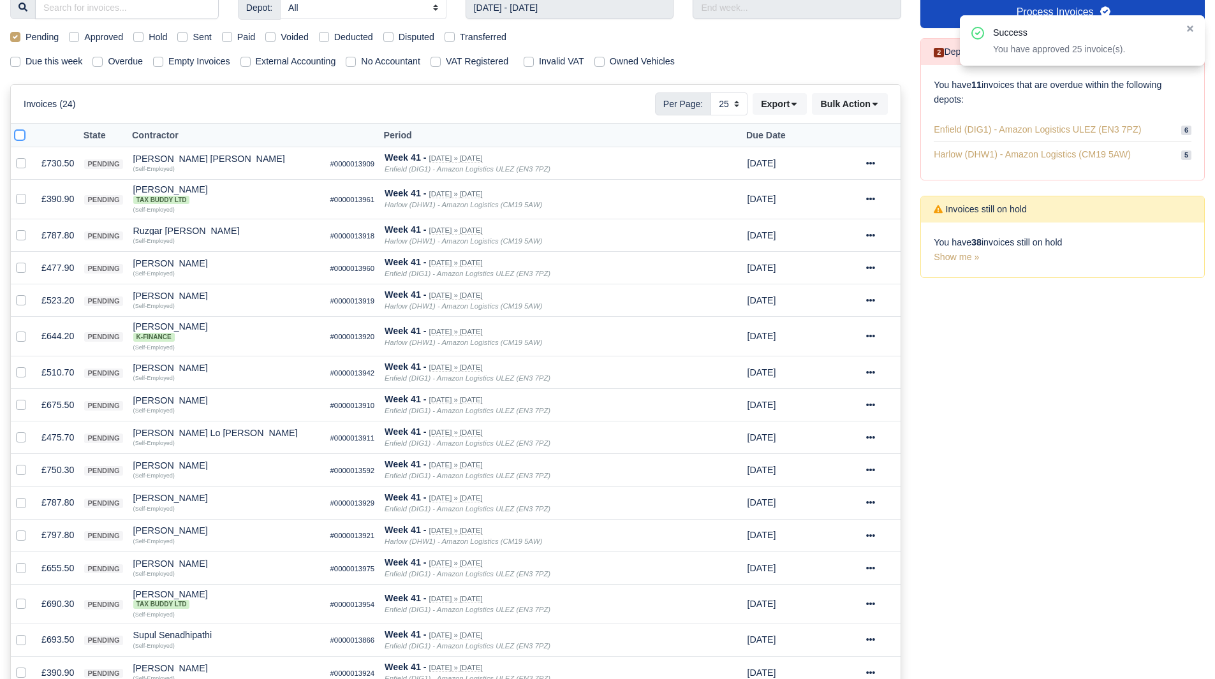
checkbox input "true"
click at [843, 105] on button "Bulk Action" at bounding box center [850, 104] width 76 height 22
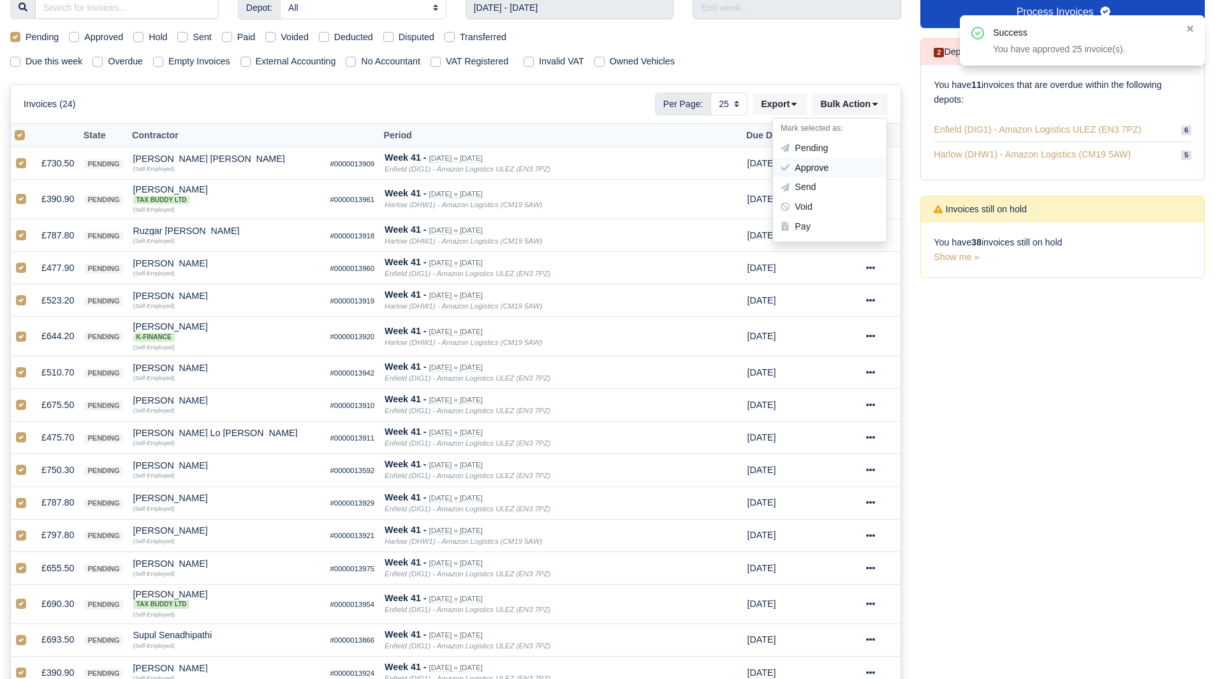
click at [828, 163] on div "Approve" at bounding box center [830, 168] width 114 height 20
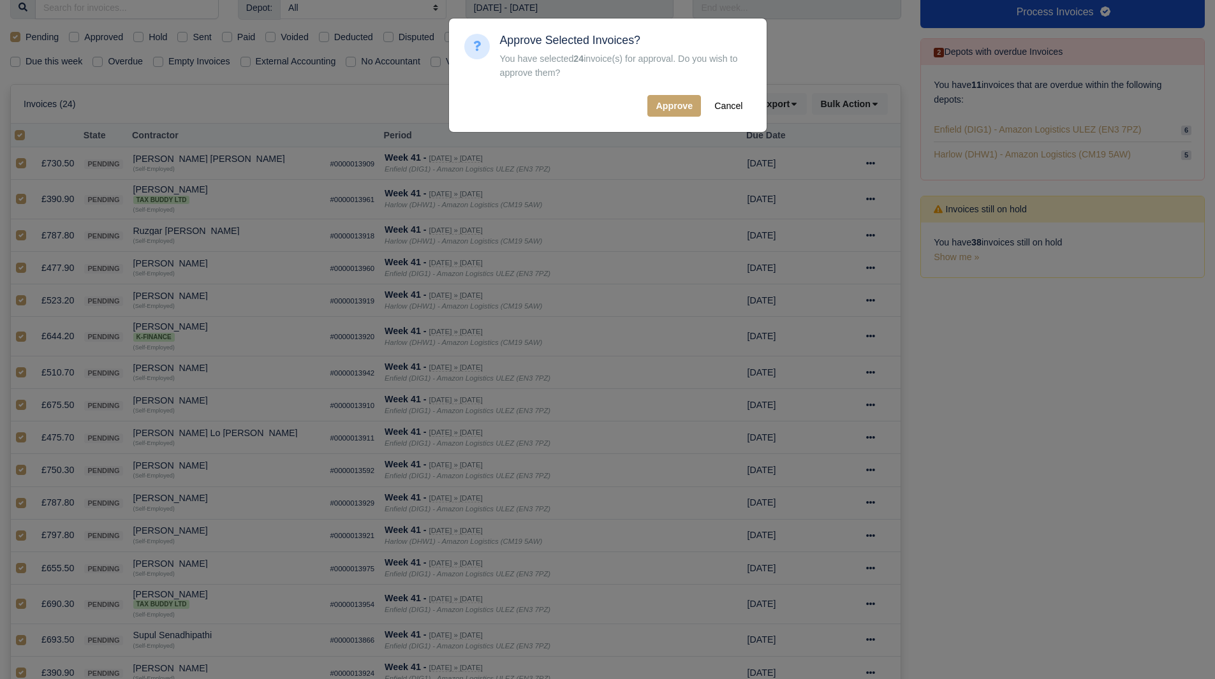
click at [704, 109] on div "Approve Cancel" at bounding box center [625, 106] width 251 height 22
click at [681, 108] on button "Approve" at bounding box center [674, 106] width 54 height 22
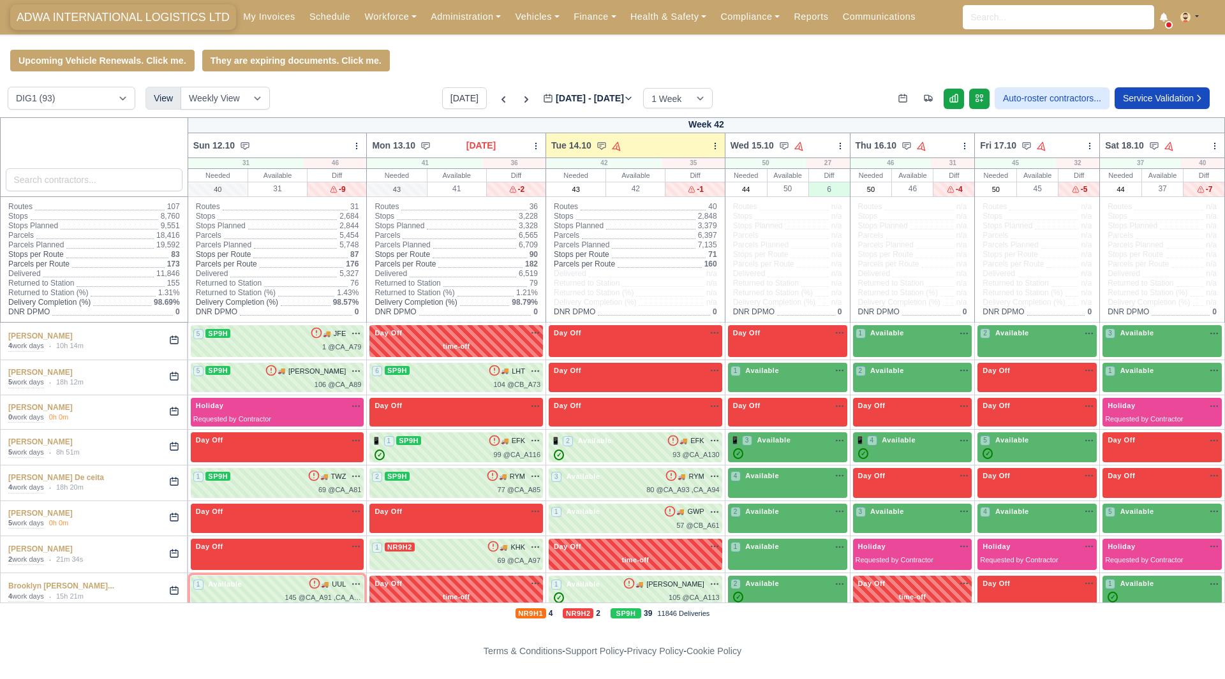
drag, startPoint x: 0, startPoint y: 0, endPoint x: 78, endPoint y: 21, distance: 80.6
click at [497, 105] on icon at bounding box center [503, 99] width 13 height 13
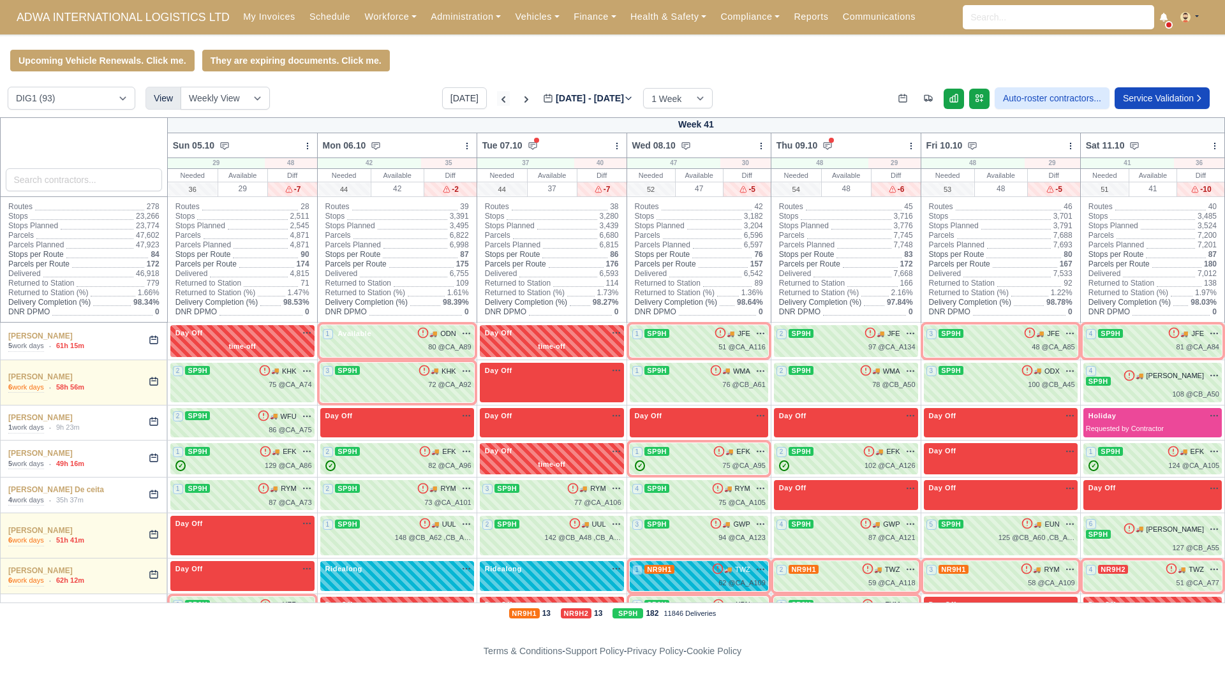
type input "[DATE]"
click at [497, 98] on icon at bounding box center [503, 99] width 13 height 13
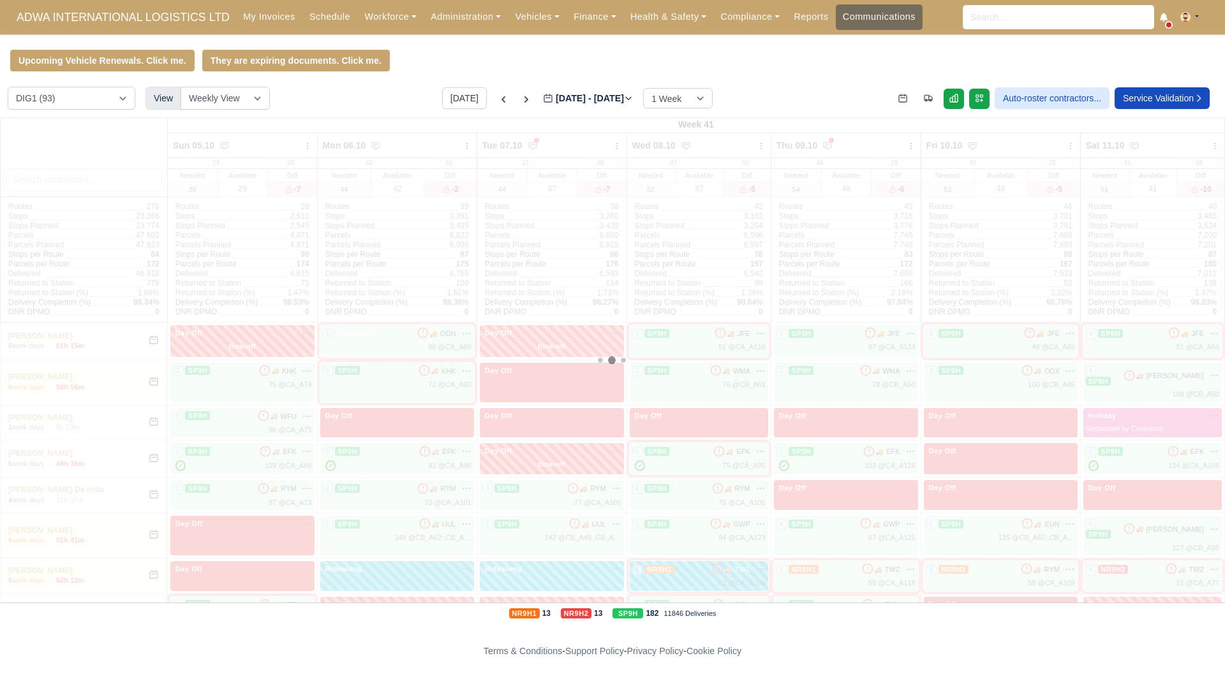
type input "2025-09-30"
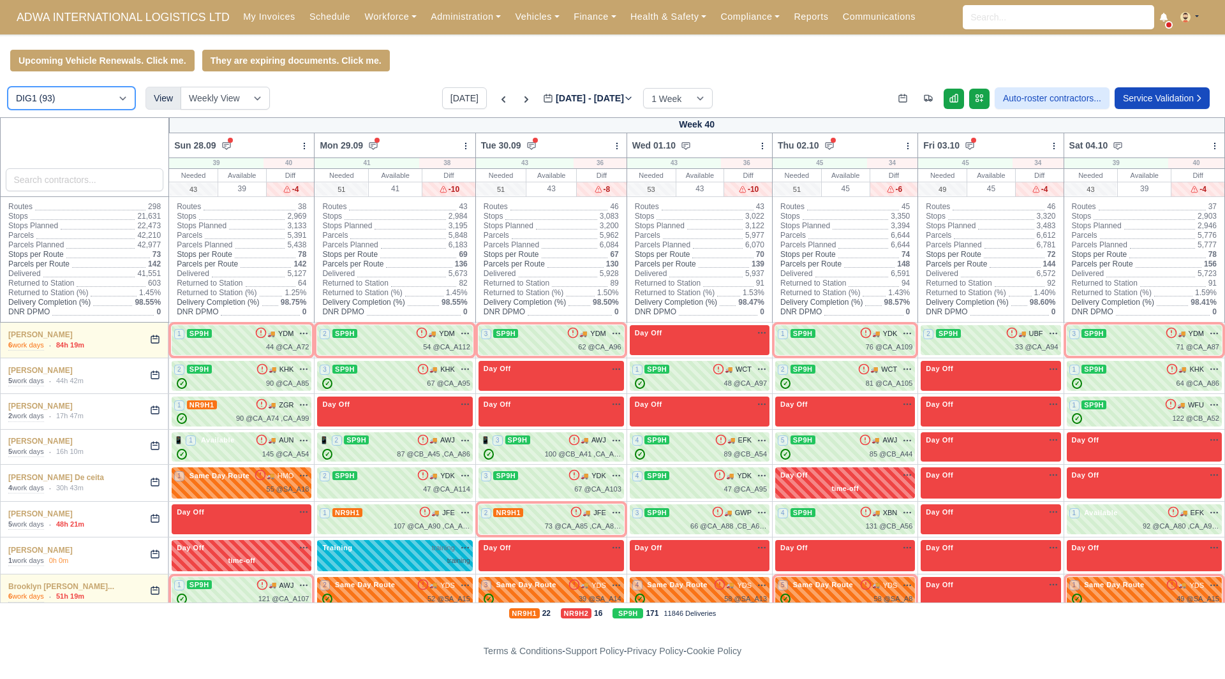
click at [90, 92] on select "DIG1 (93) DHW1 (54)" at bounding box center [72, 98] width 128 height 23
select select "2"
click at [8, 89] on select "DIG1 (93) DHW1 (54)" at bounding box center [72, 98] width 128 height 23
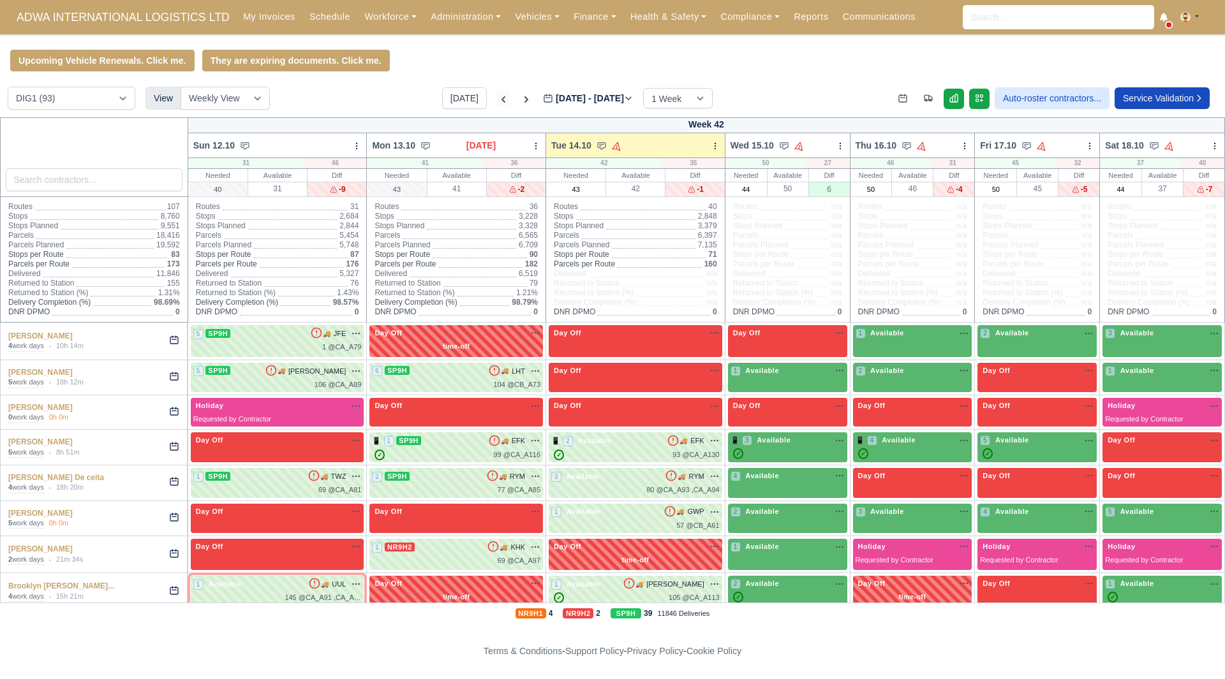
click at [497, 101] on icon at bounding box center [503, 99] width 13 height 13
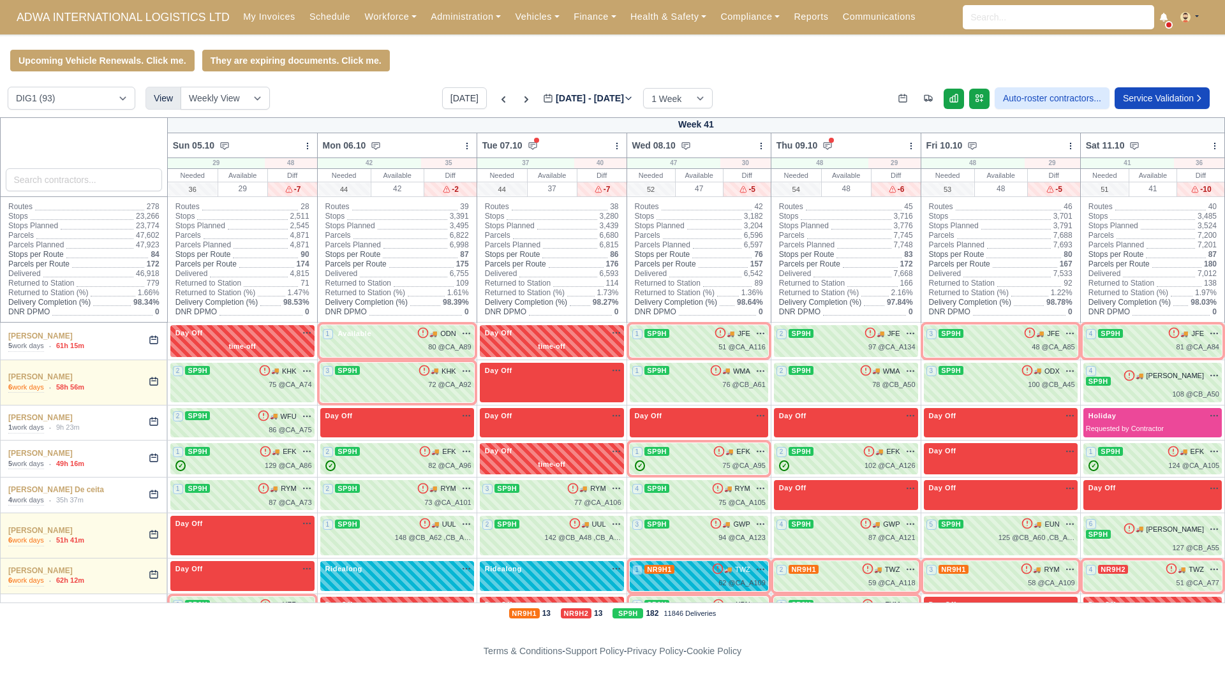
type input "[DATE]"
click at [497, 106] on icon at bounding box center [503, 99] width 13 height 13
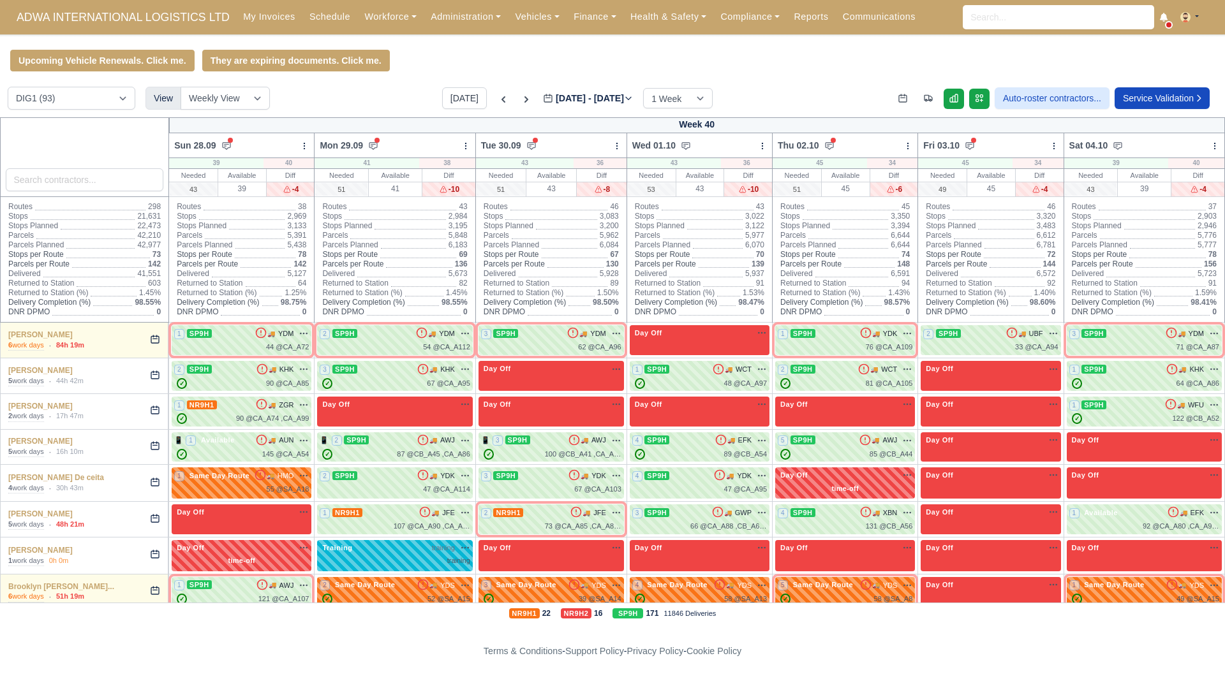
type input "2025-09-30"
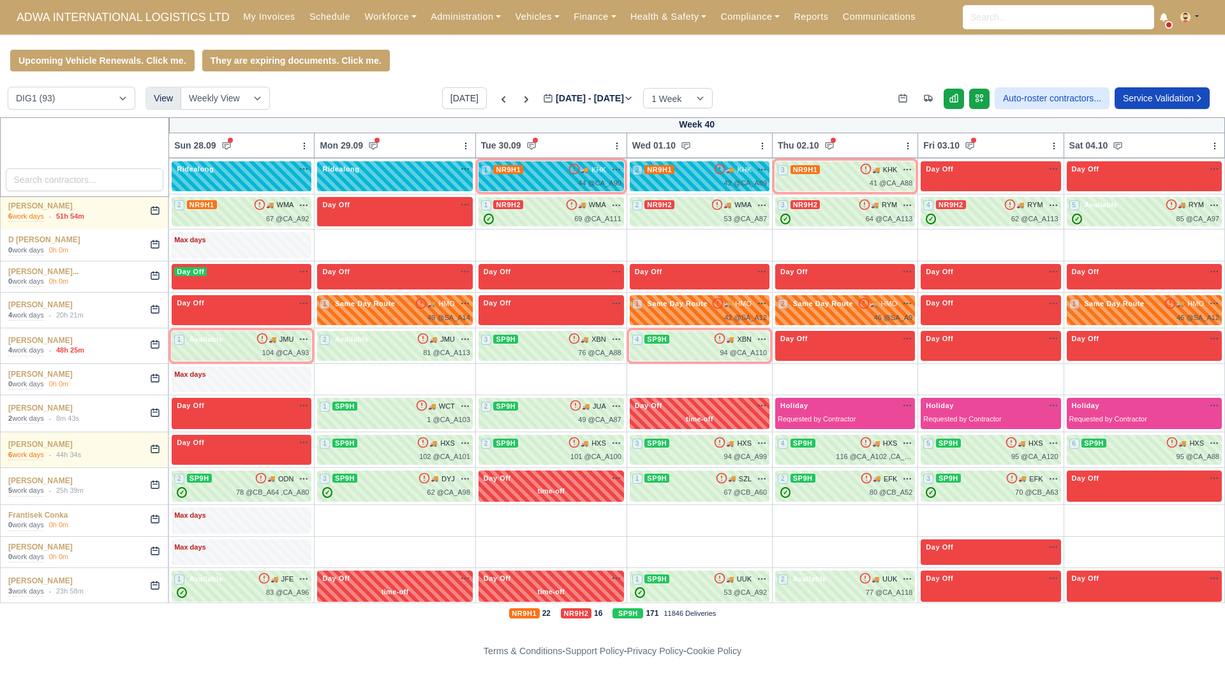
scroll to position [702, 0]
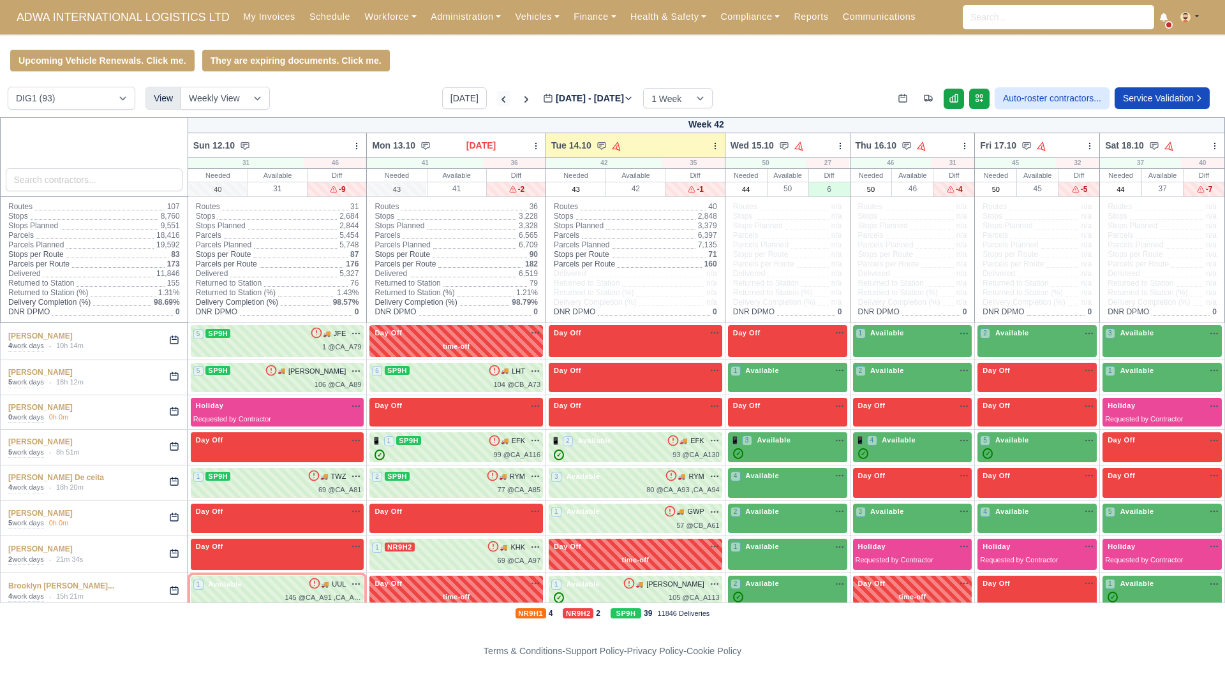
click at [497, 102] on icon at bounding box center [503, 99] width 13 height 13
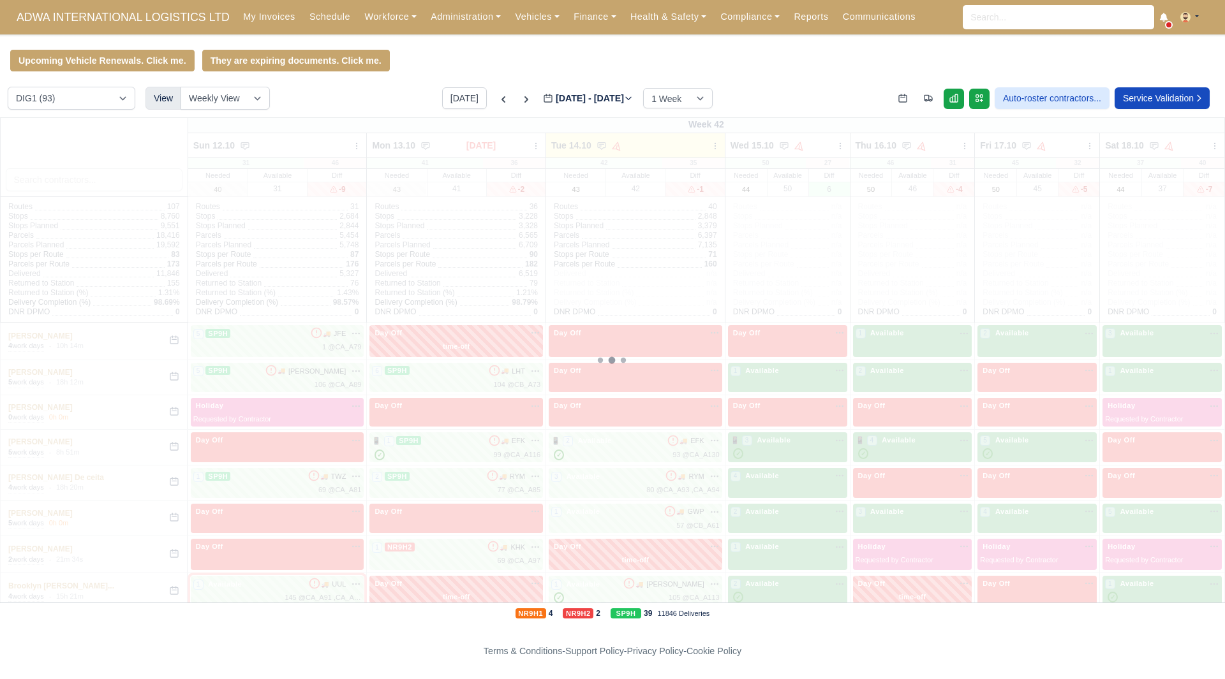
type input "[DATE]"
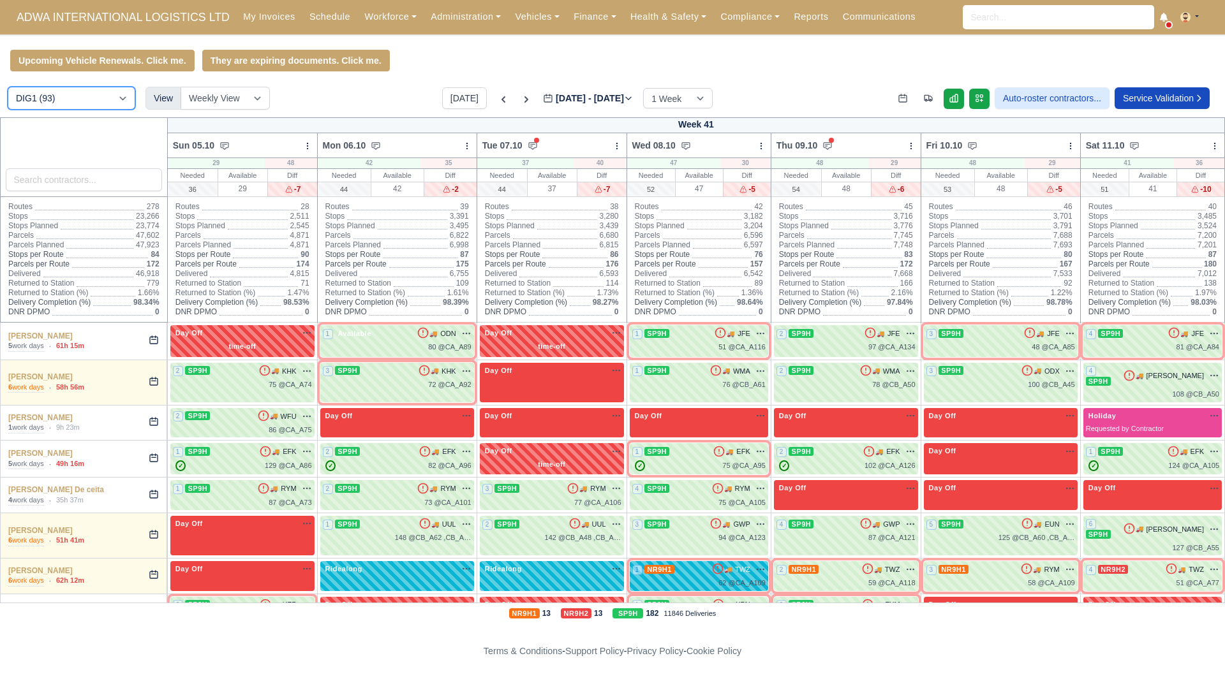
click at [102, 92] on select "DIG1 (93) DHW1 (54)" at bounding box center [72, 98] width 128 height 23
select select "2"
click at [8, 89] on select "DIG1 (93) DHW1 (54)" at bounding box center [72, 98] width 128 height 23
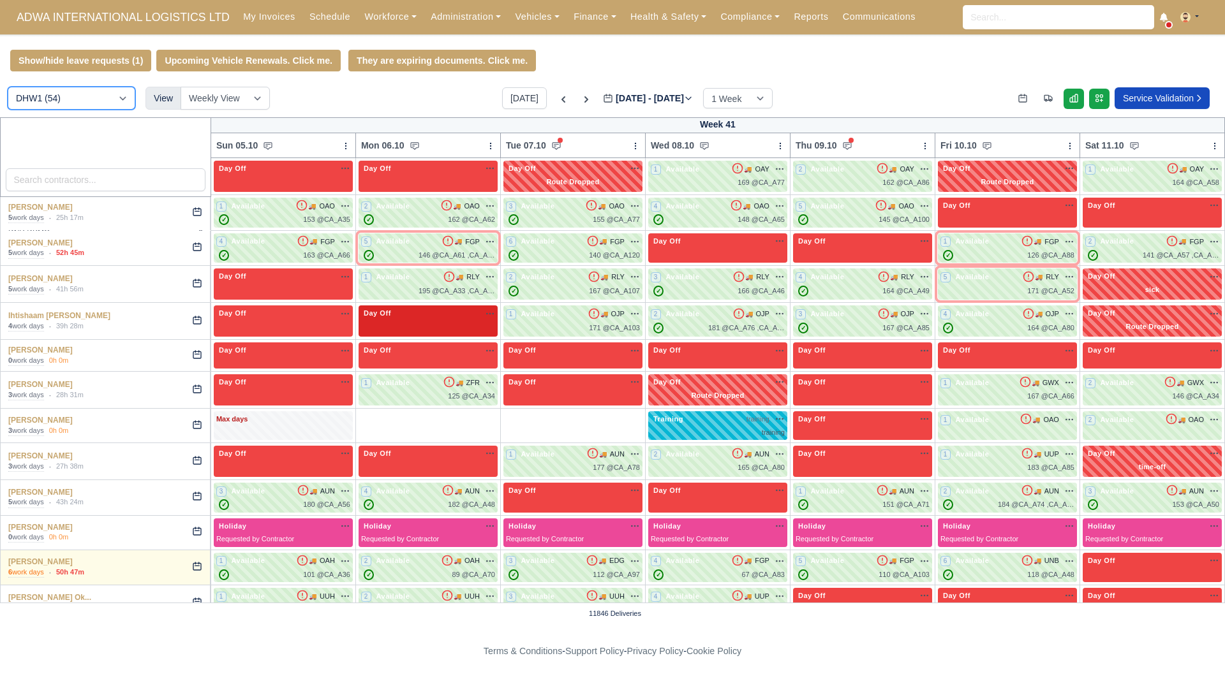
scroll to position [447, 0]
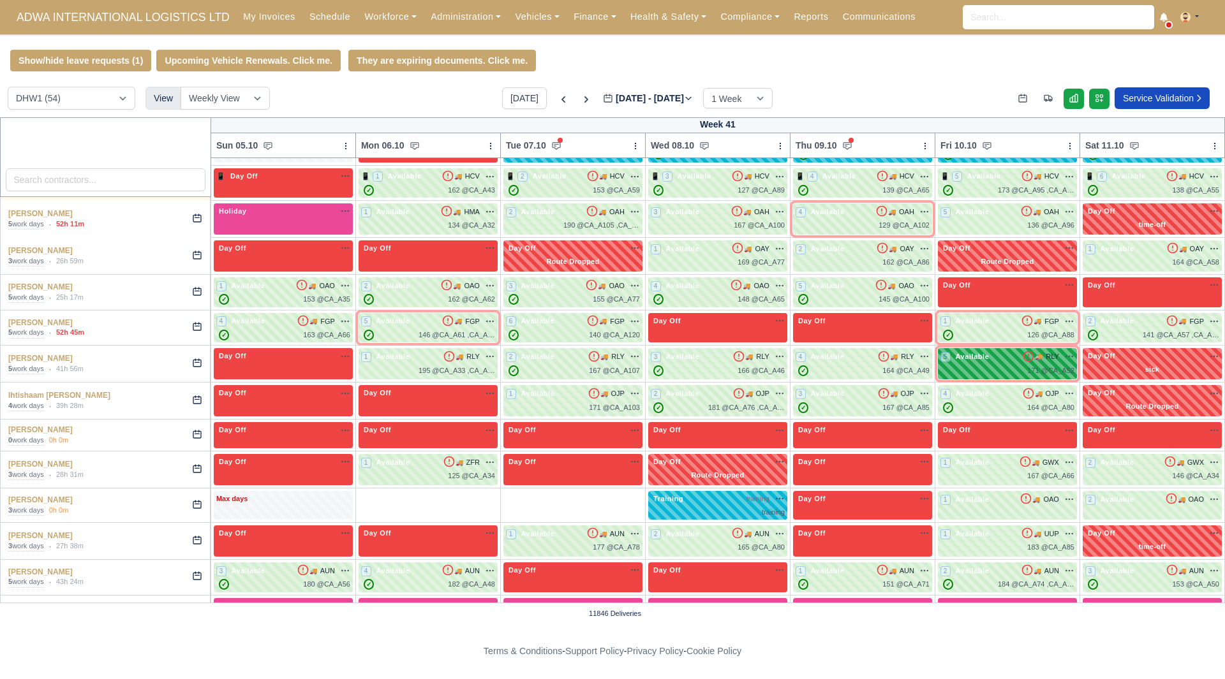
click at [966, 359] on span "Available" at bounding box center [972, 356] width 39 height 9
select select "134302"
select select "2"
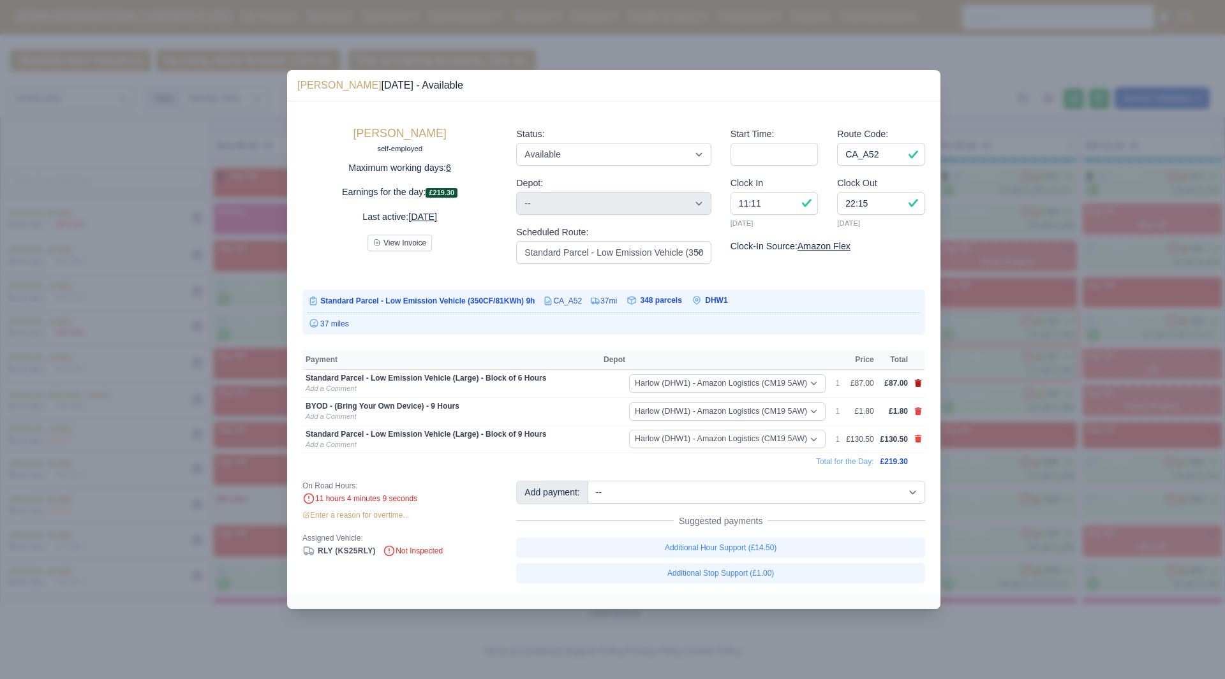
click at [918, 386] on icon at bounding box center [918, 384] width 7 height 8
select select
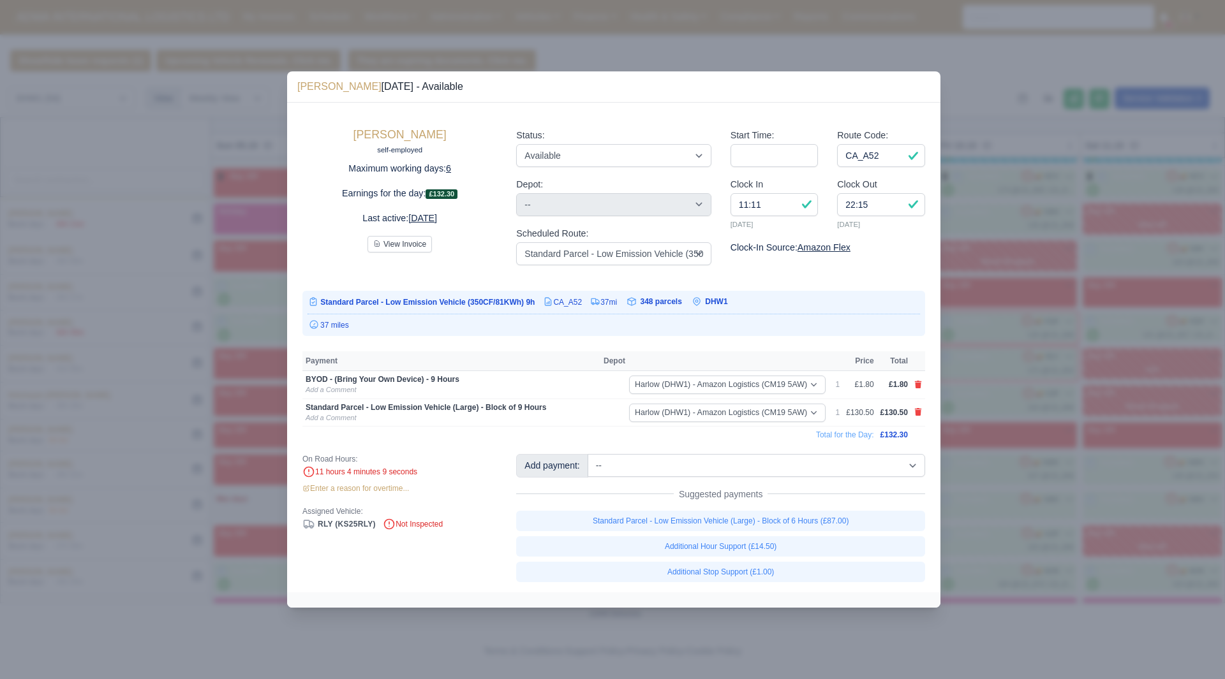
click at [1097, 425] on div at bounding box center [612, 339] width 1225 height 679
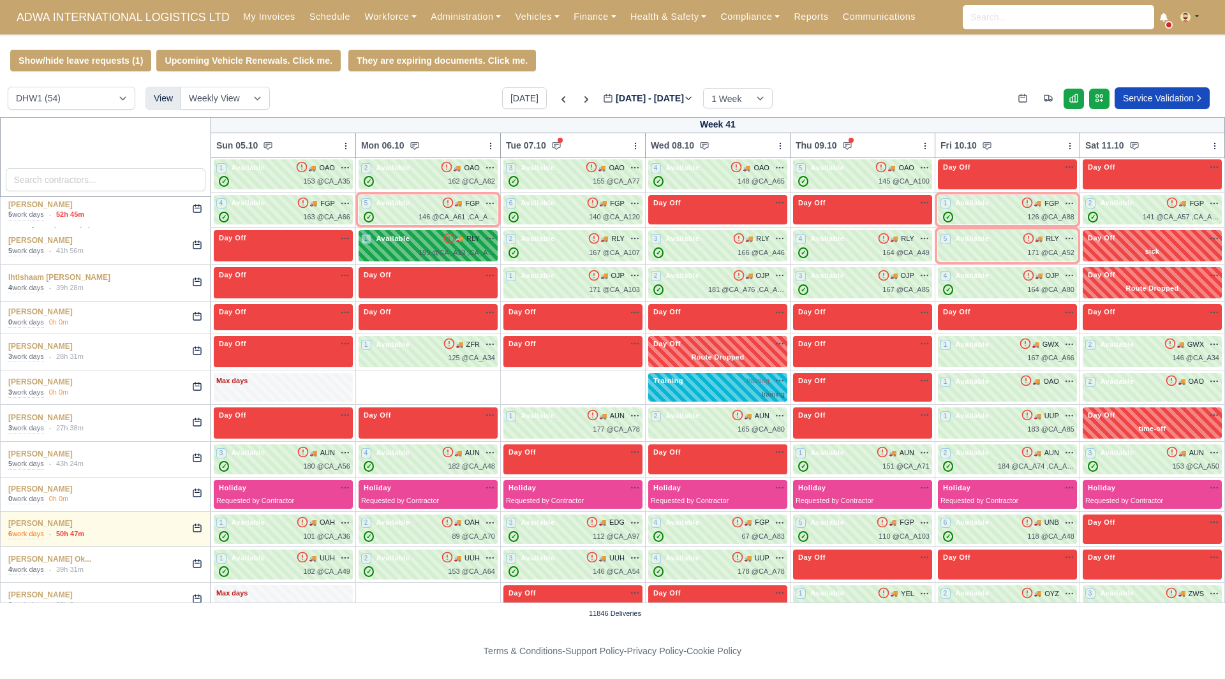
scroll to position [574, 0]
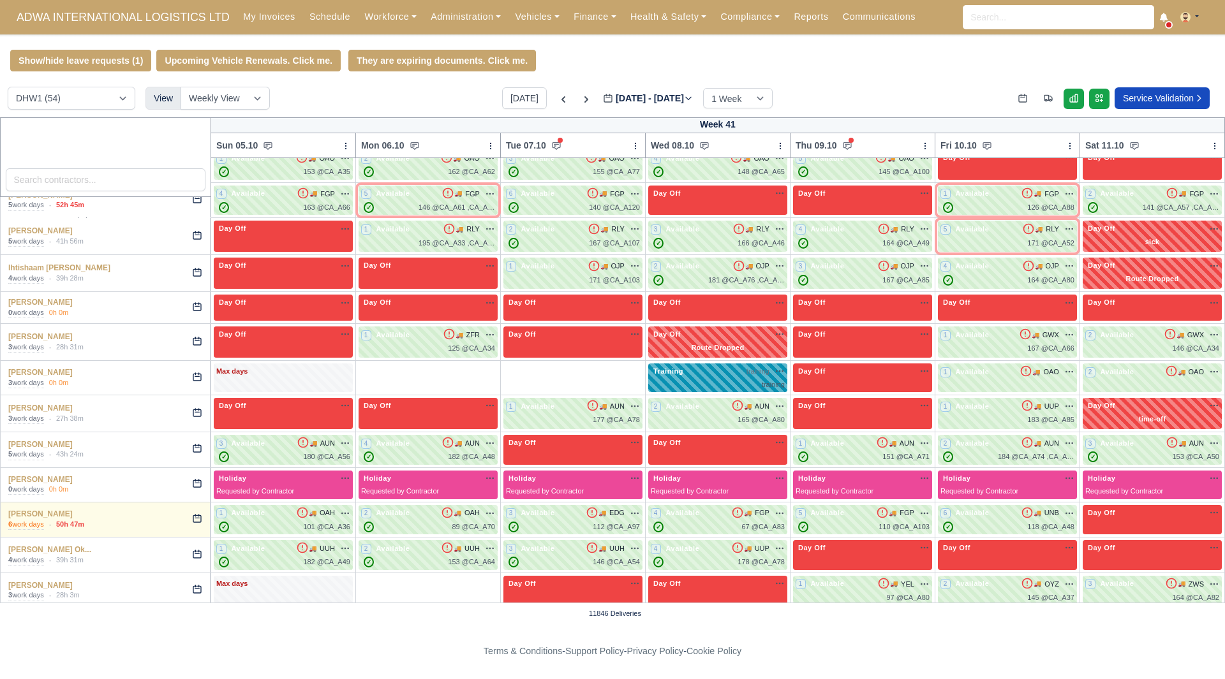
click at [697, 369] on div "Training training na" at bounding box center [718, 371] width 134 height 11
select select "Training"
select select "2"
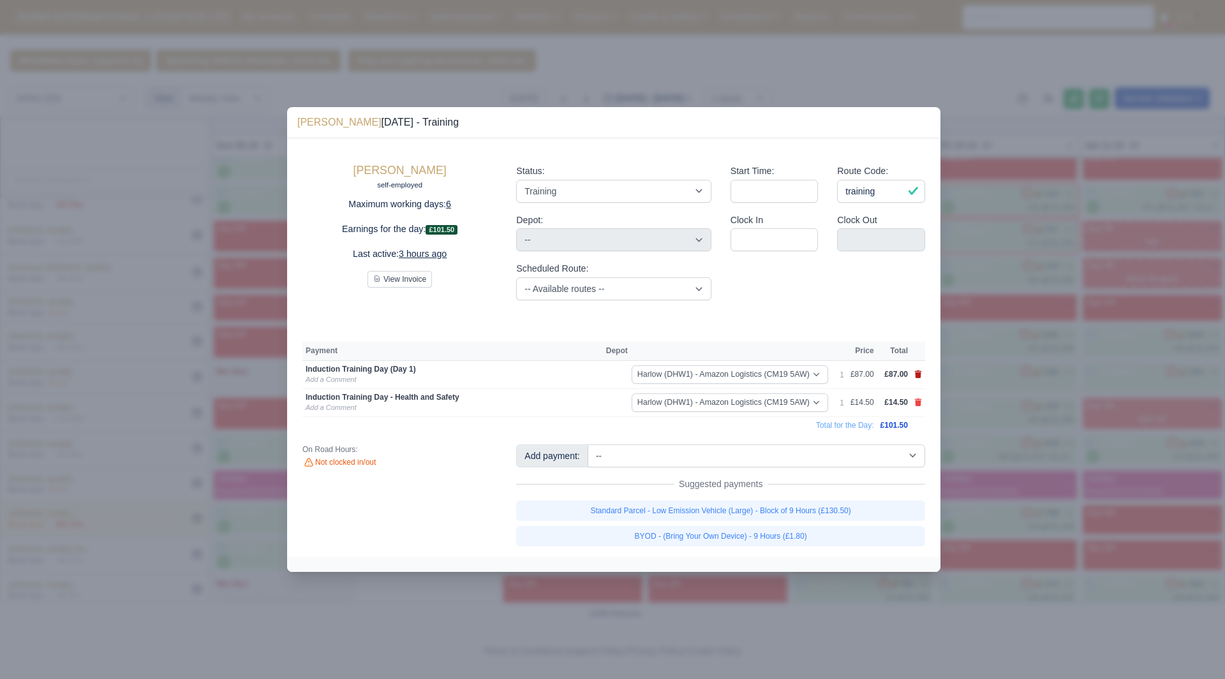
click at [917, 376] on icon at bounding box center [918, 375] width 7 height 8
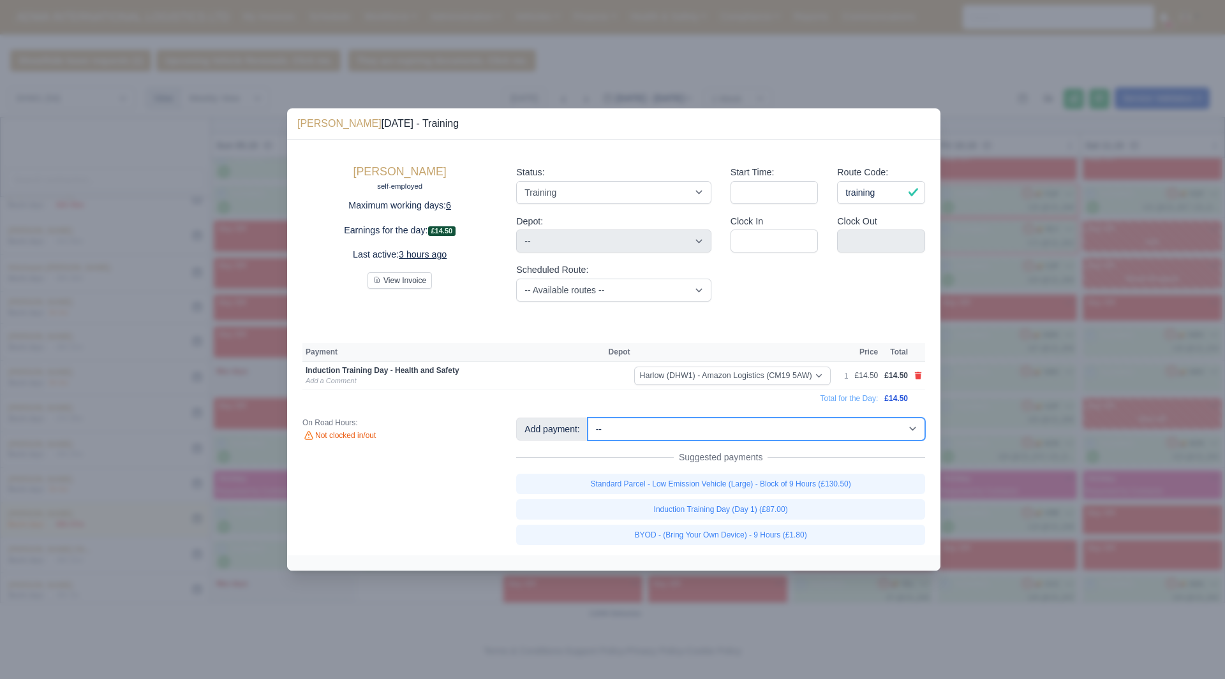
click at [900, 423] on select "-- Additional Hour Support (£14.50) Additional Stop Support (£1.00) Additional …" at bounding box center [756, 429] width 337 height 23
select select "74"
click at [588, 418] on select "-- Additional Hour Support (£14.50) Additional Stop Support (£1.00) Additional …" at bounding box center [756, 429] width 337 height 23
select select "2"
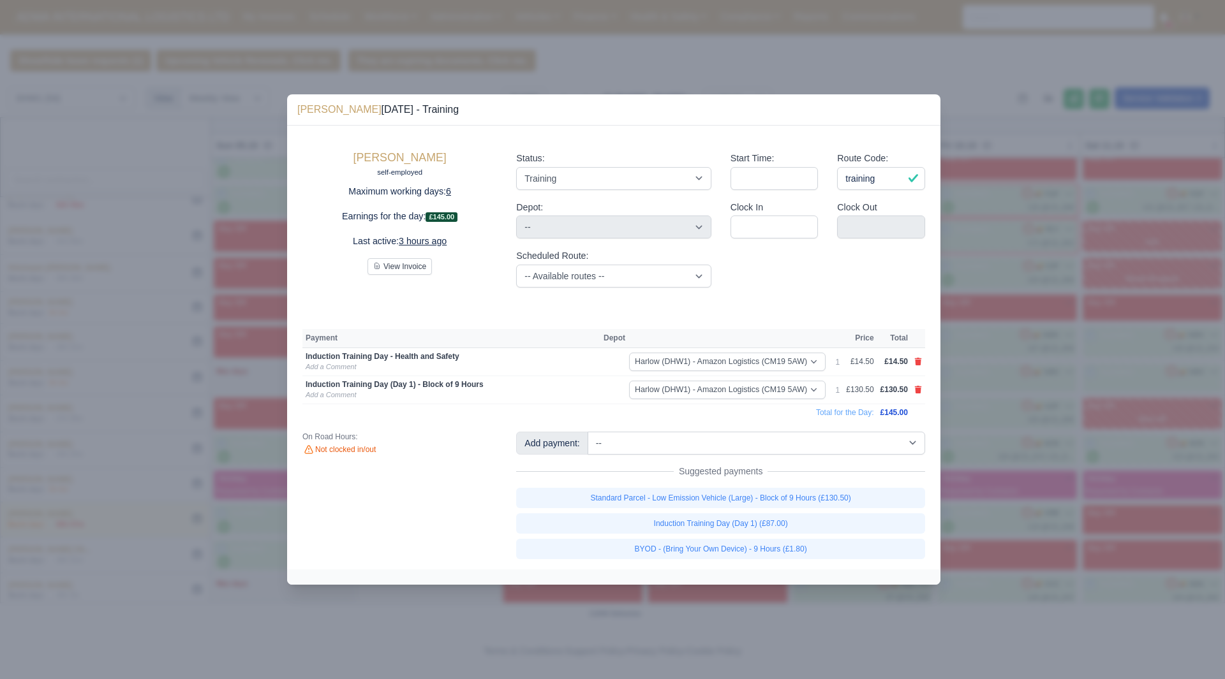
click at [1002, 269] on div at bounding box center [612, 339] width 1225 height 679
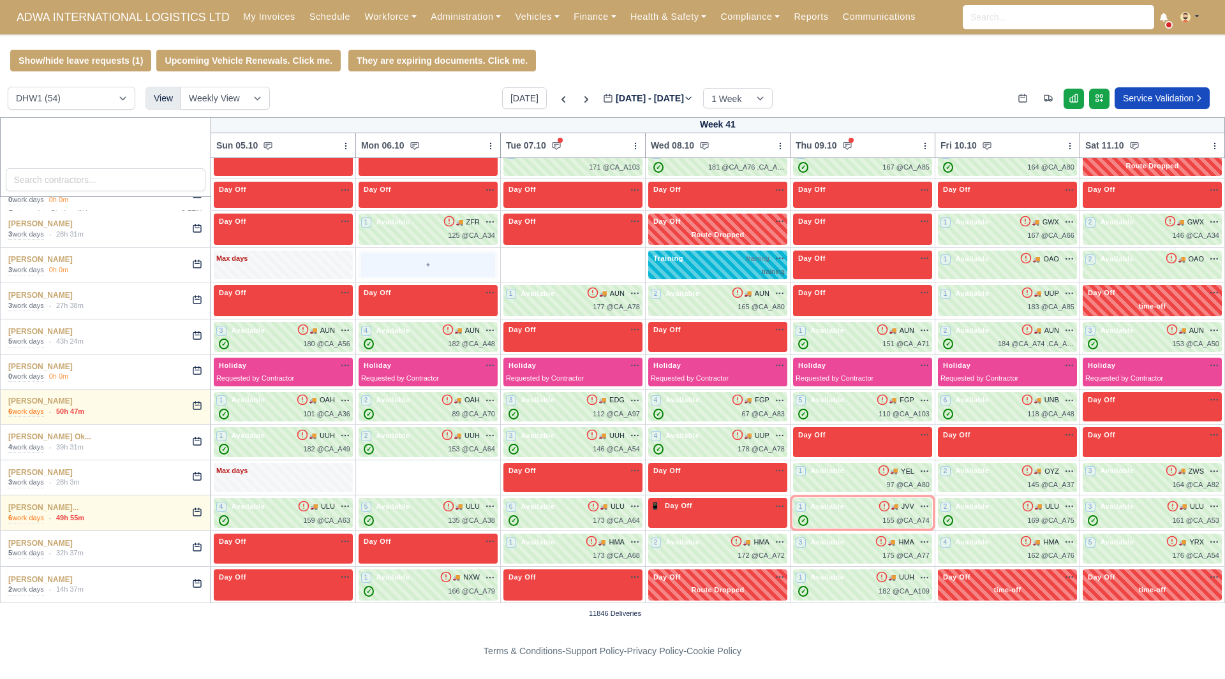
scroll to position [702, 0]
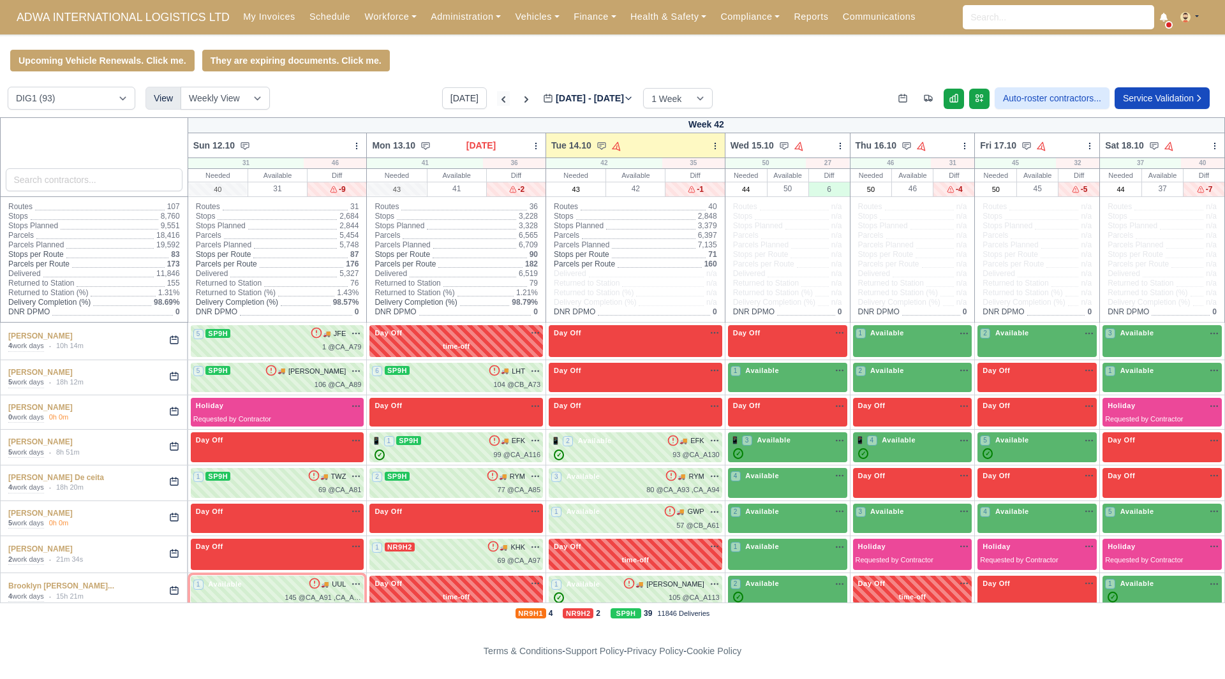
click at [497, 104] on icon at bounding box center [503, 99] width 13 height 13
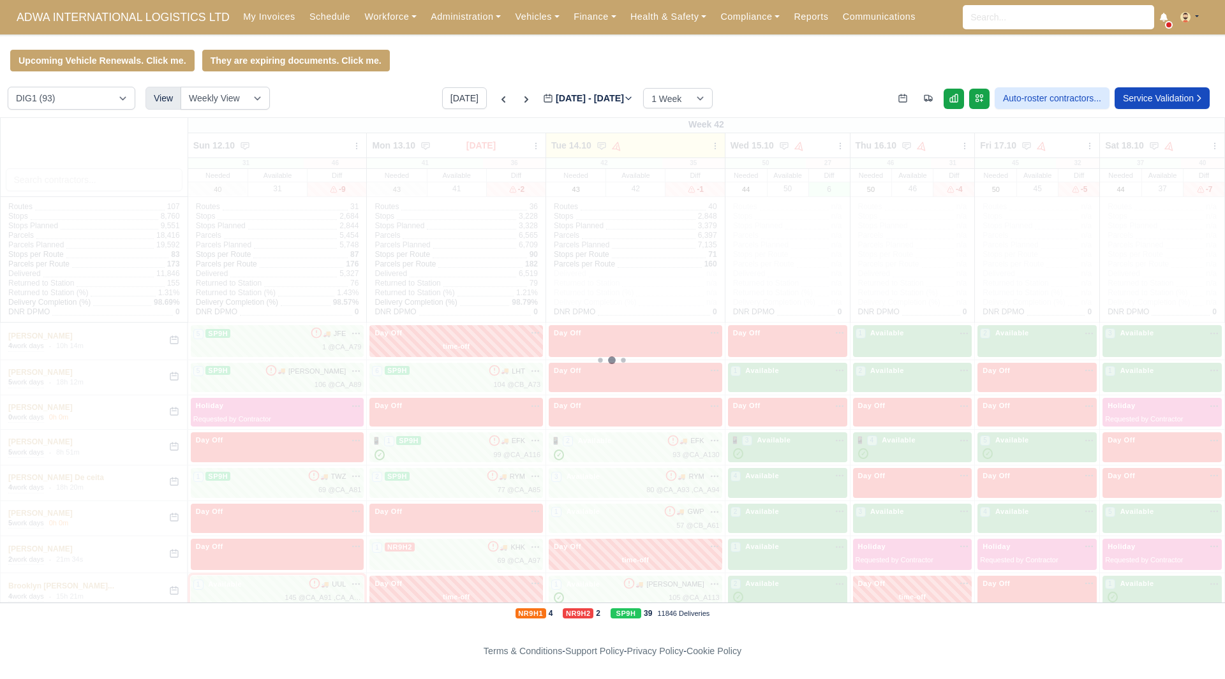
type input "[DATE]"
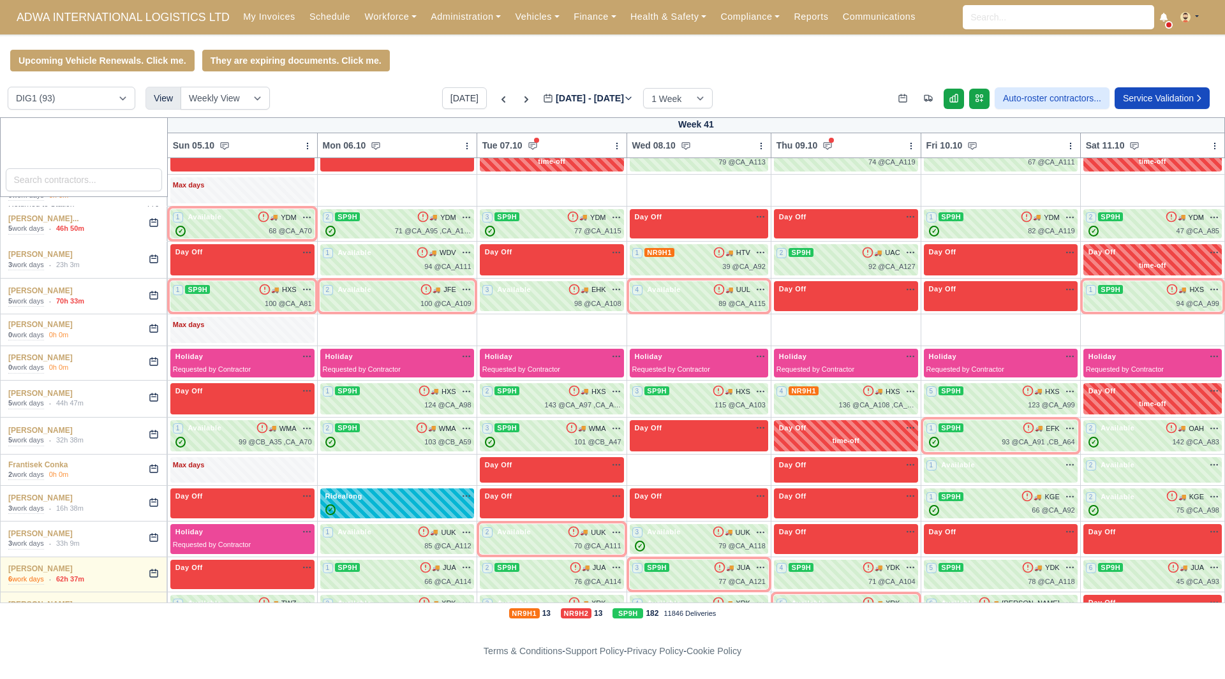
scroll to position [638, 0]
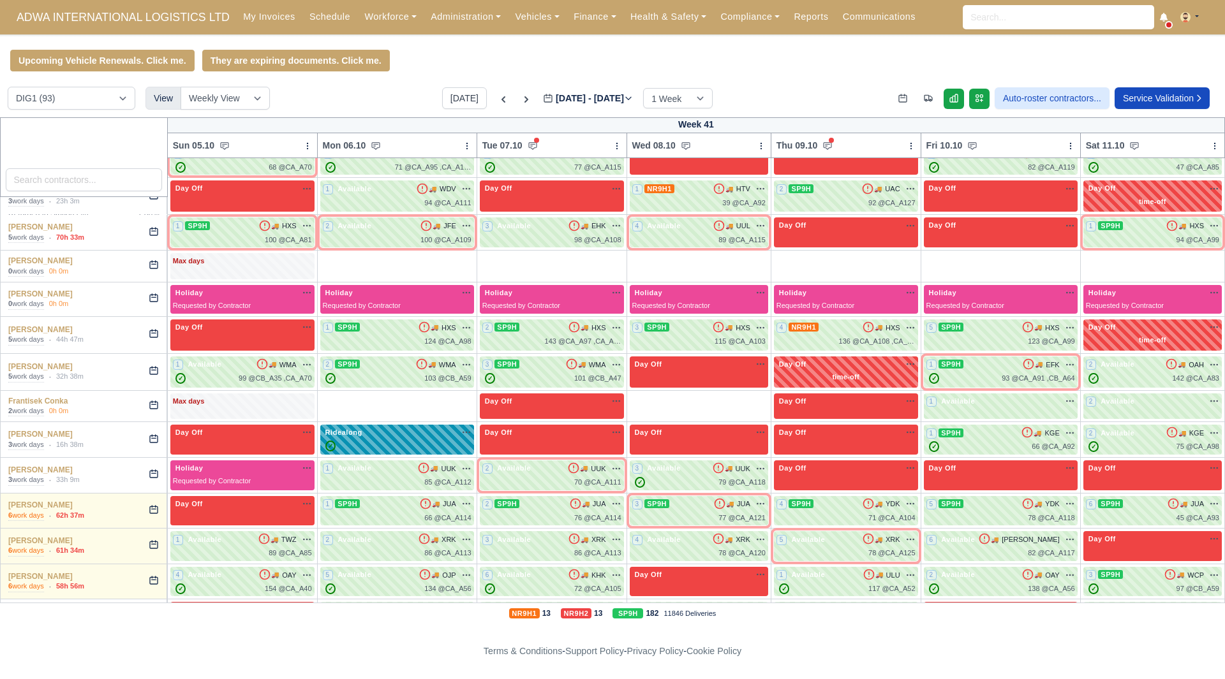
click at [385, 441] on div "✓" at bounding box center [397, 446] width 149 height 11
select select "Ridealong"
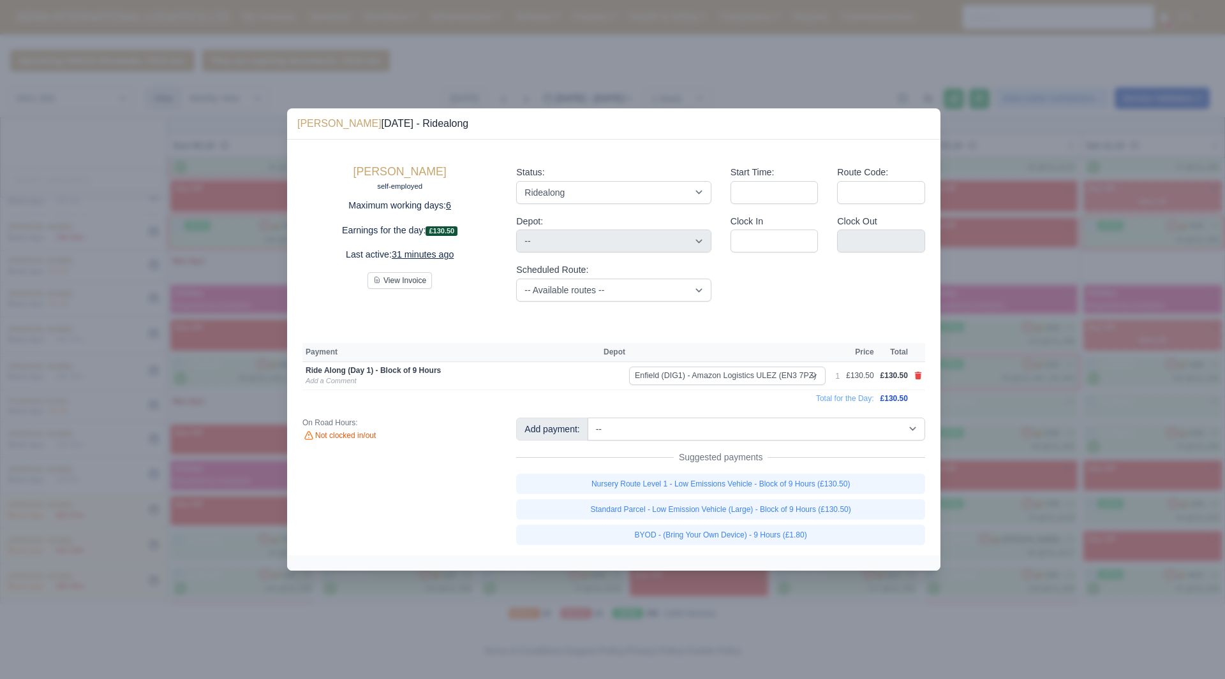
click at [1016, 429] on div at bounding box center [612, 339] width 1225 height 679
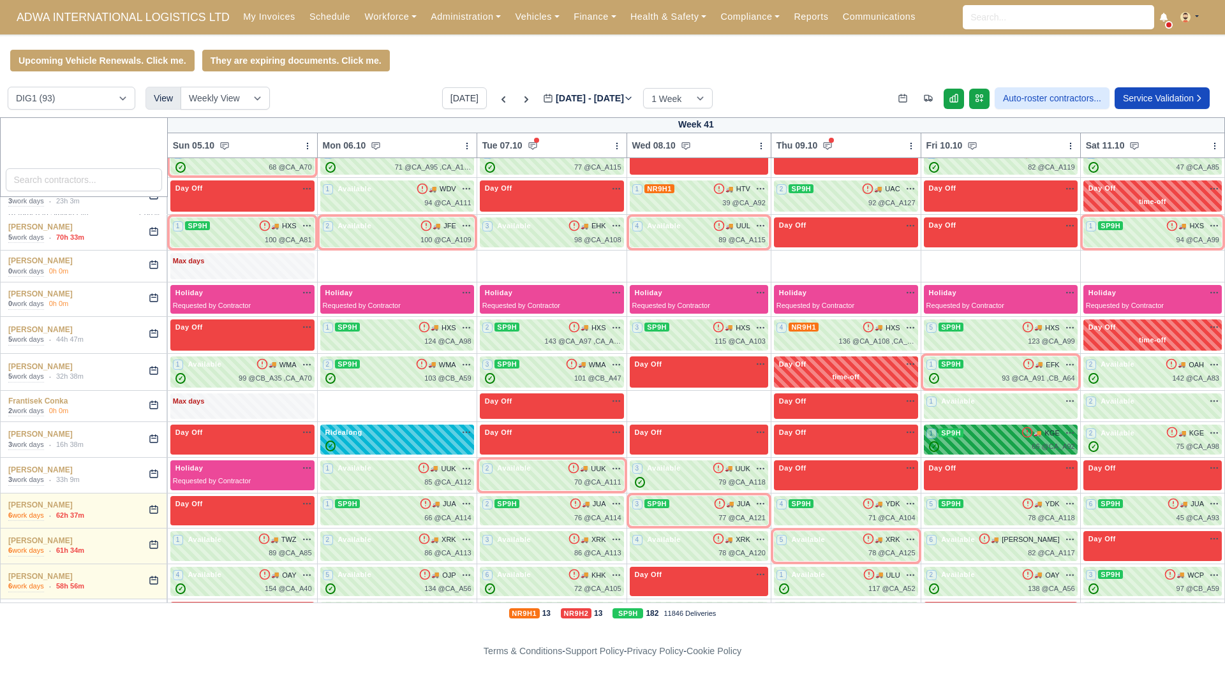
click at [963, 429] on span "SP9H" at bounding box center [950, 433] width 25 height 9
select select "9"
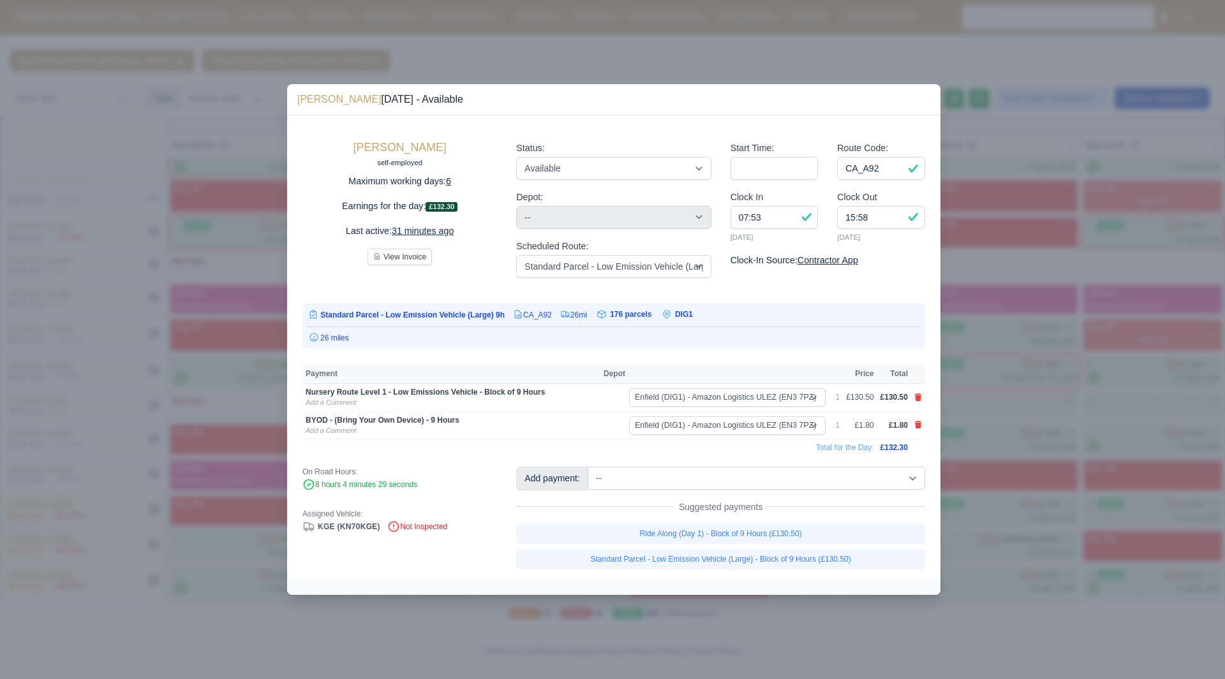
click at [1019, 413] on div at bounding box center [612, 339] width 1225 height 679
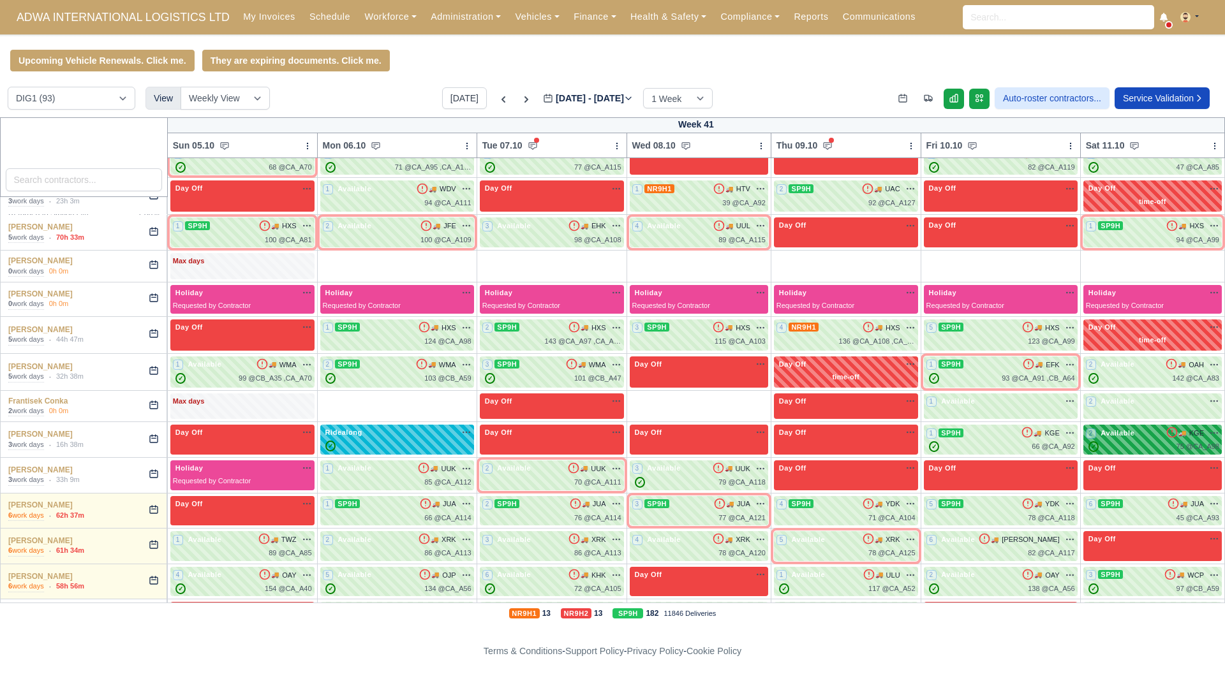
click at [1113, 429] on span "Available" at bounding box center [1117, 433] width 39 height 9
select select "102622"
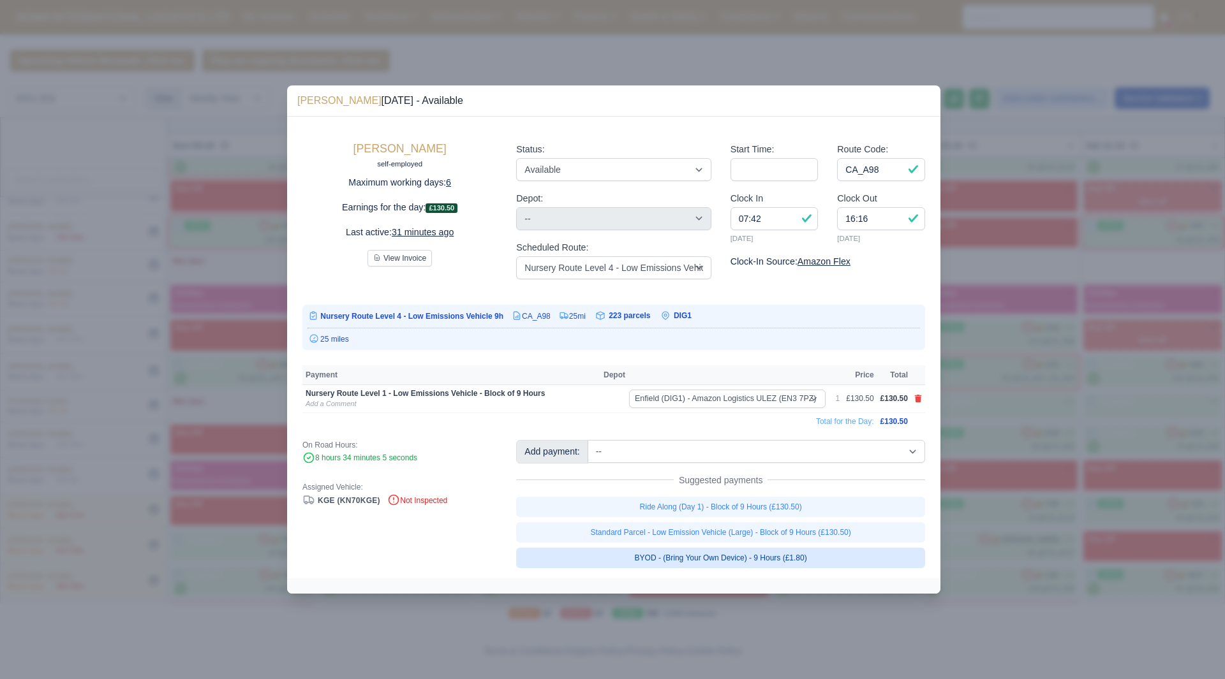
click at [838, 563] on link "BYOD - (Bring Your Own Device) - 9 Hours (£1.80)" at bounding box center [720, 558] width 409 height 20
select select "1"
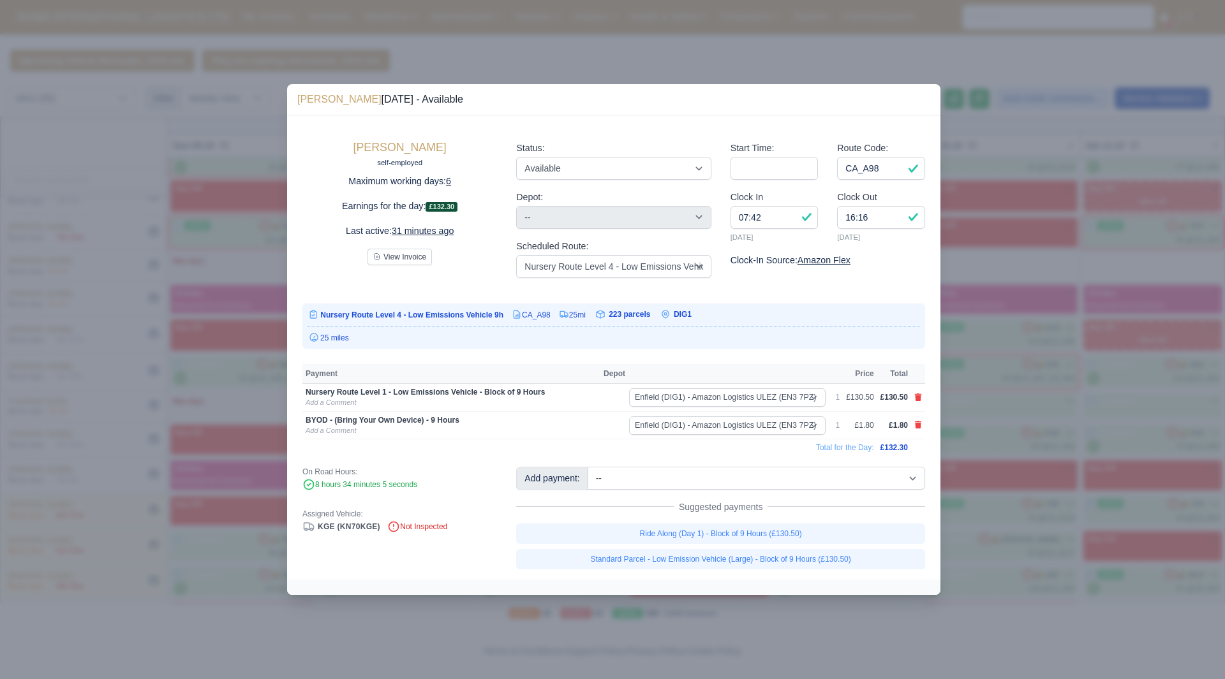
click at [1049, 481] on div at bounding box center [612, 339] width 1225 height 679
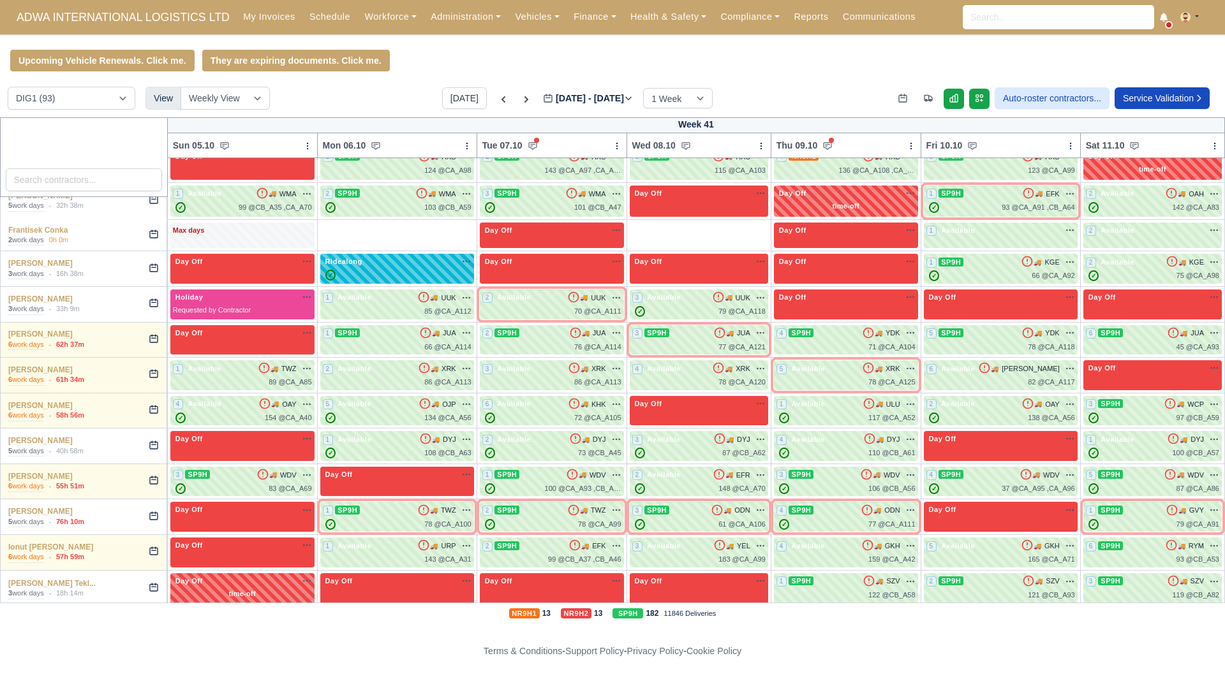
scroll to position [829, 0]
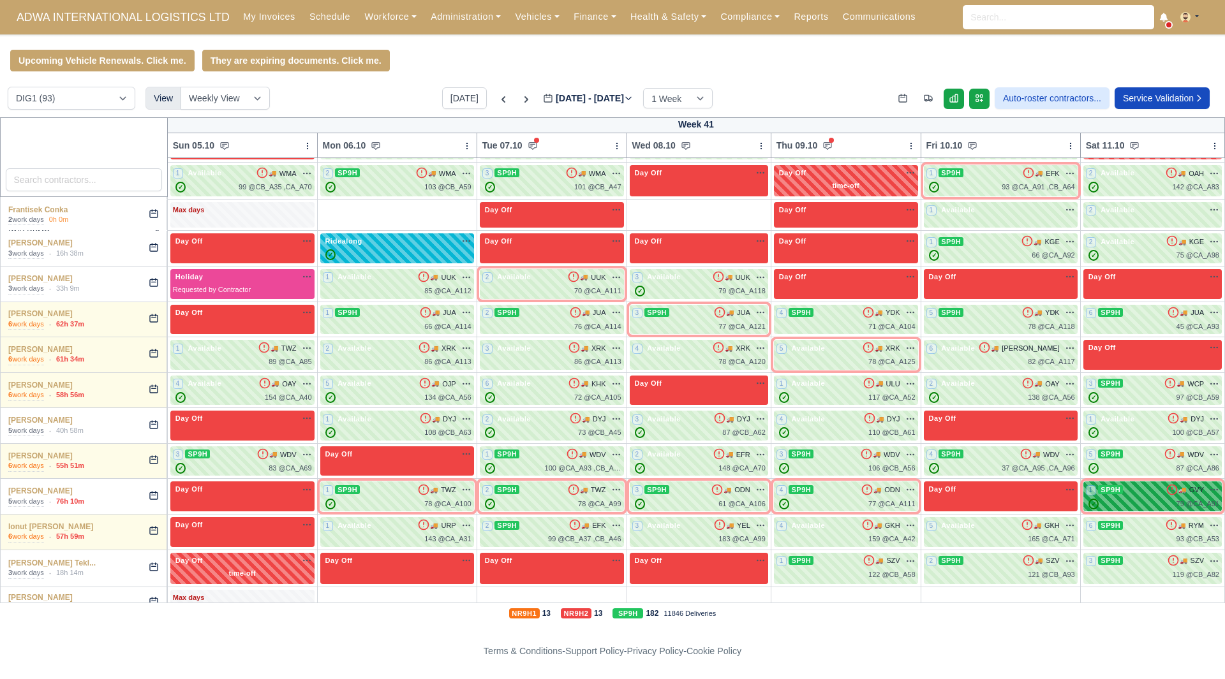
click at [1098, 485] on div "1 SP9H" at bounding box center [1105, 490] width 38 height 11
select select "9"
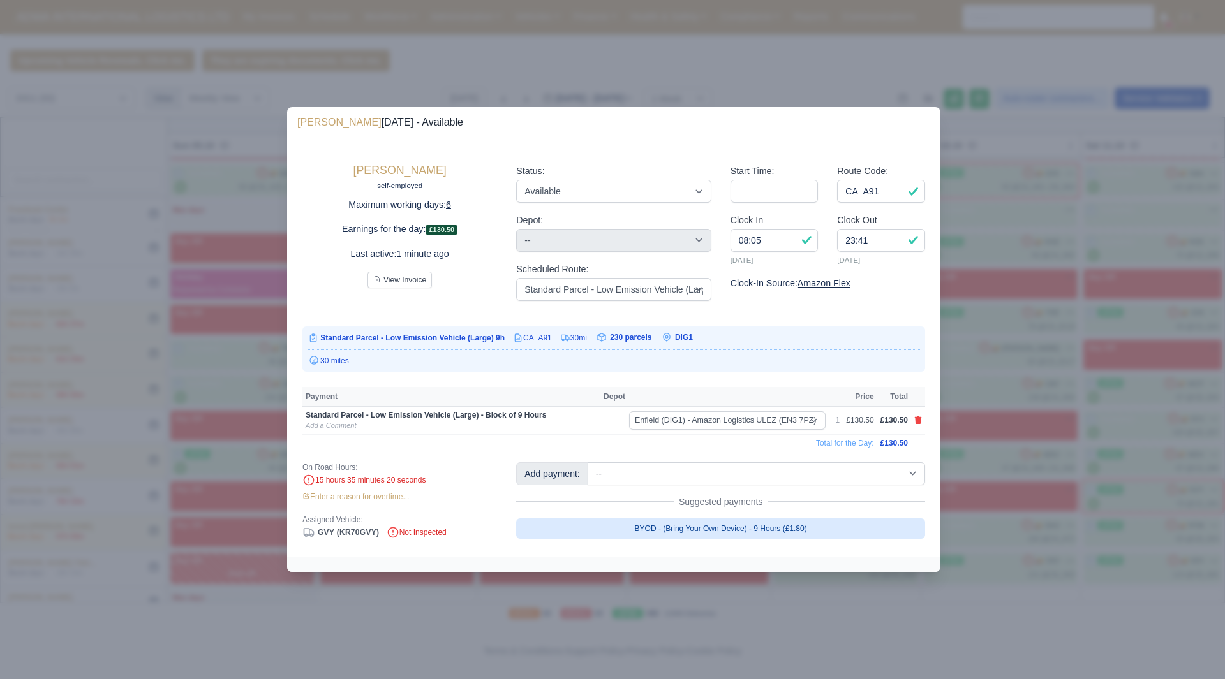
click at [763, 529] on link "BYOD - (Bring Your Own Device) - 9 Hours (£1.80)" at bounding box center [720, 529] width 409 height 20
select select "1"
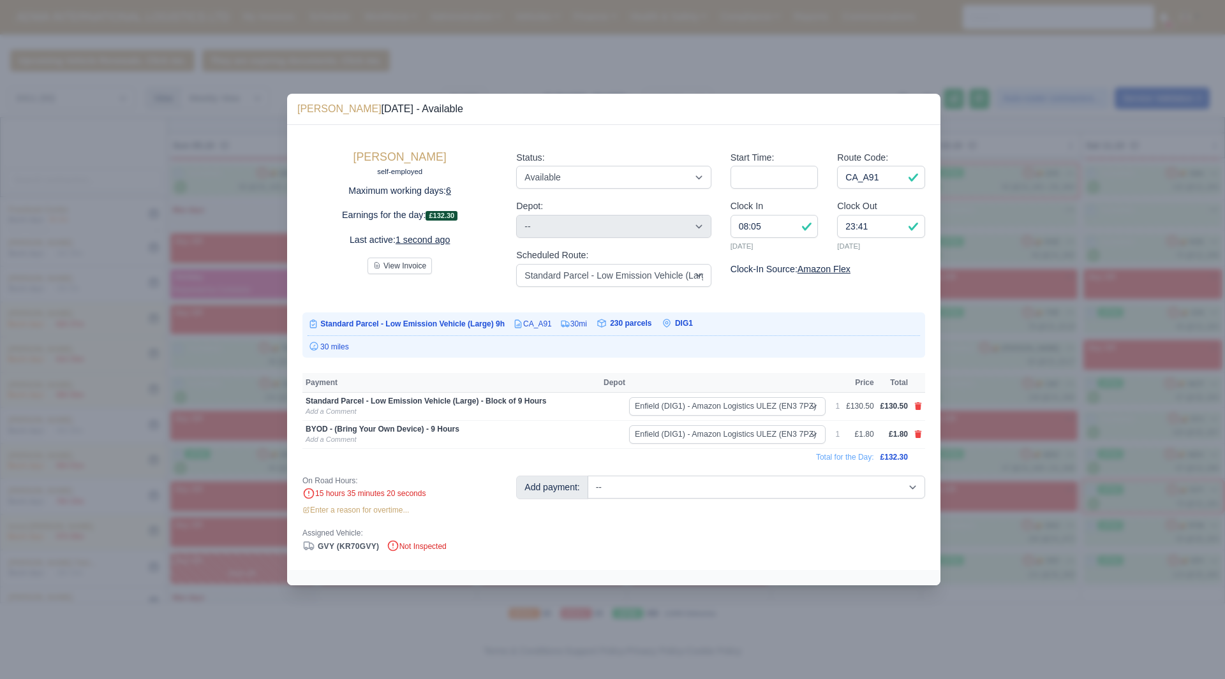
drag, startPoint x: 1092, startPoint y: 418, endPoint x: 1091, endPoint y: 407, distance: 11.6
click at [1092, 418] on div at bounding box center [612, 339] width 1225 height 679
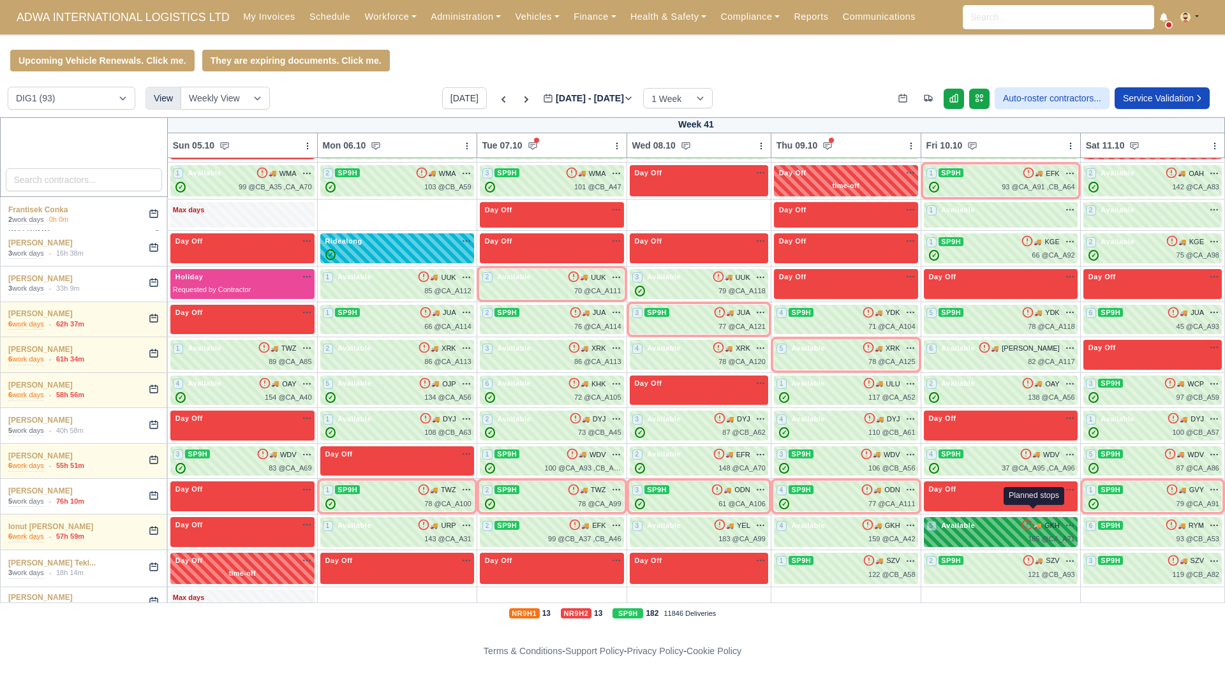
click at [1021, 534] on div "165 @ CA_A71" at bounding box center [1000, 539] width 149 height 11
select select "134302"
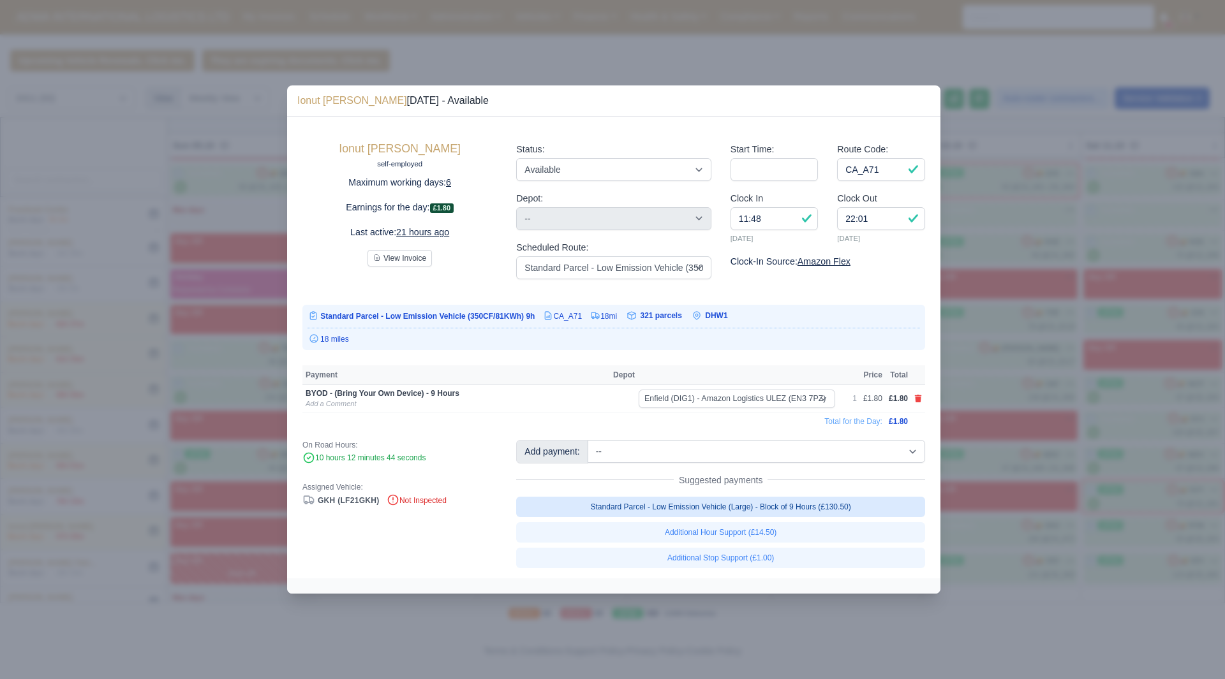
click at [836, 508] on link "Standard Parcel - Low Emission Vehicle (Large) - Block of 9 Hours (£130.50)" at bounding box center [720, 507] width 409 height 20
select select "1"
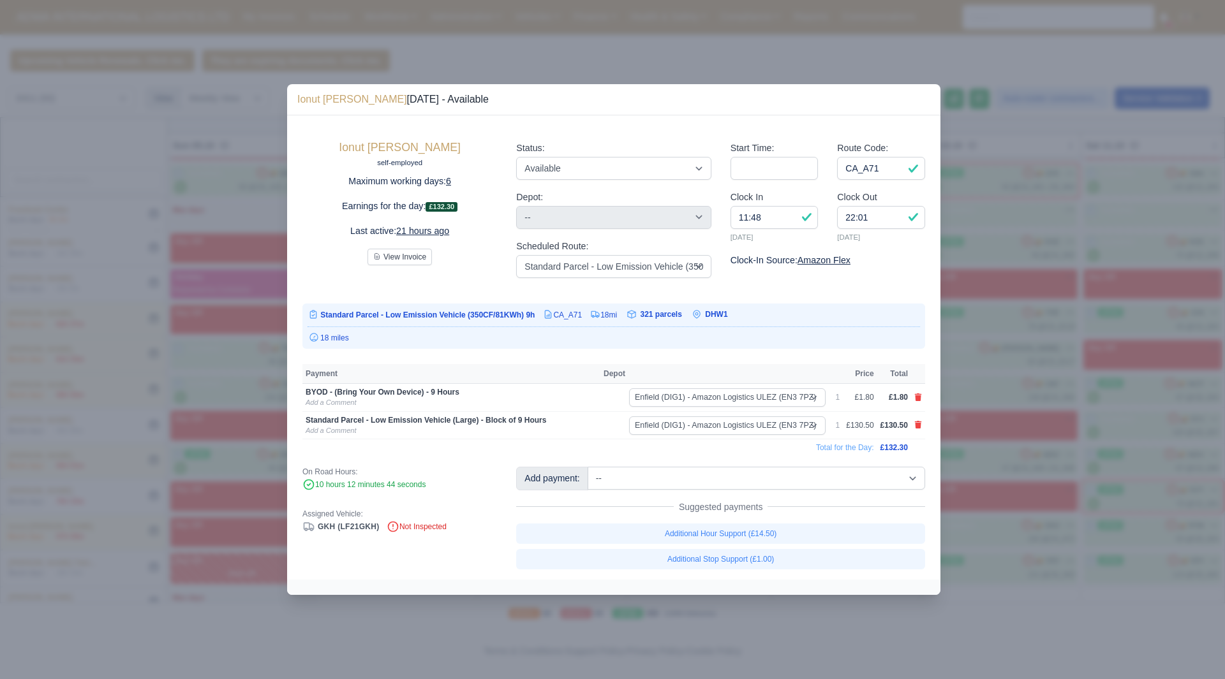
click at [1020, 515] on div at bounding box center [612, 339] width 1225 height 679
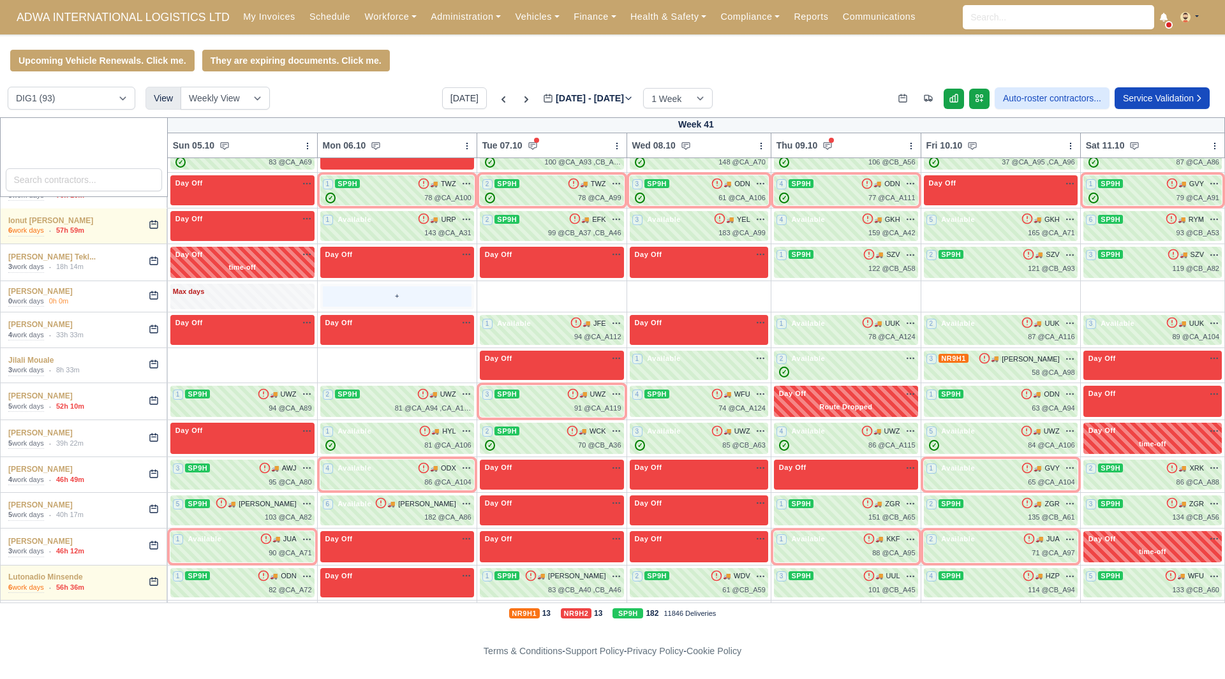
scroll to position [1148, 0]
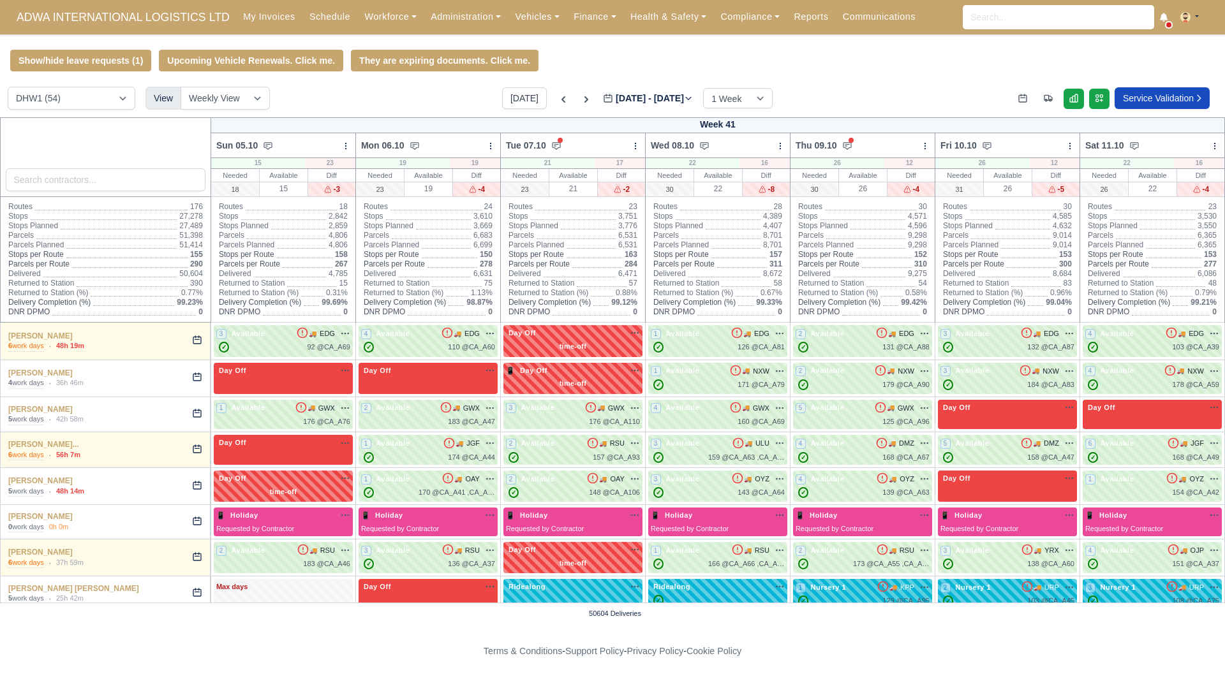
select select "2"
click at [383, 17] on link "Workforce" at bounding box center [390, 16] width 66 height 25
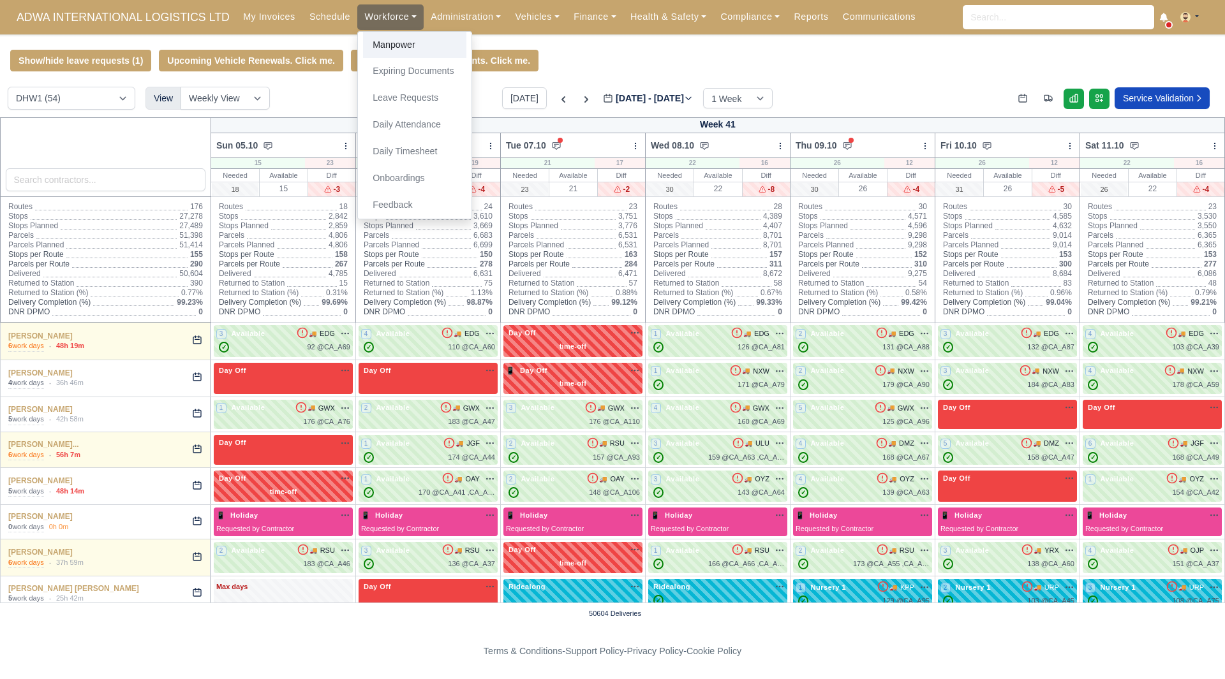
click at [376, 40] on link "Manpower" at bounding box center [414, 45] width 103 height 27
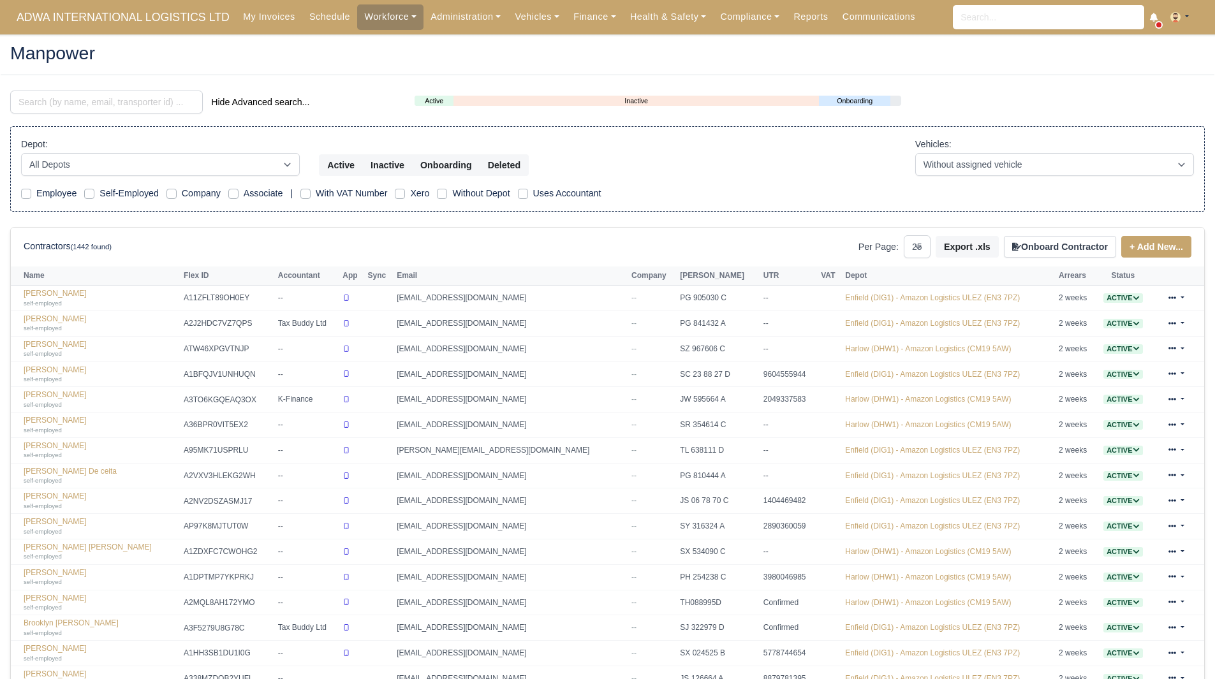
select select "25"
click at [94, 105] on input "search" at bounding box center [106, 102] width 193 height 23
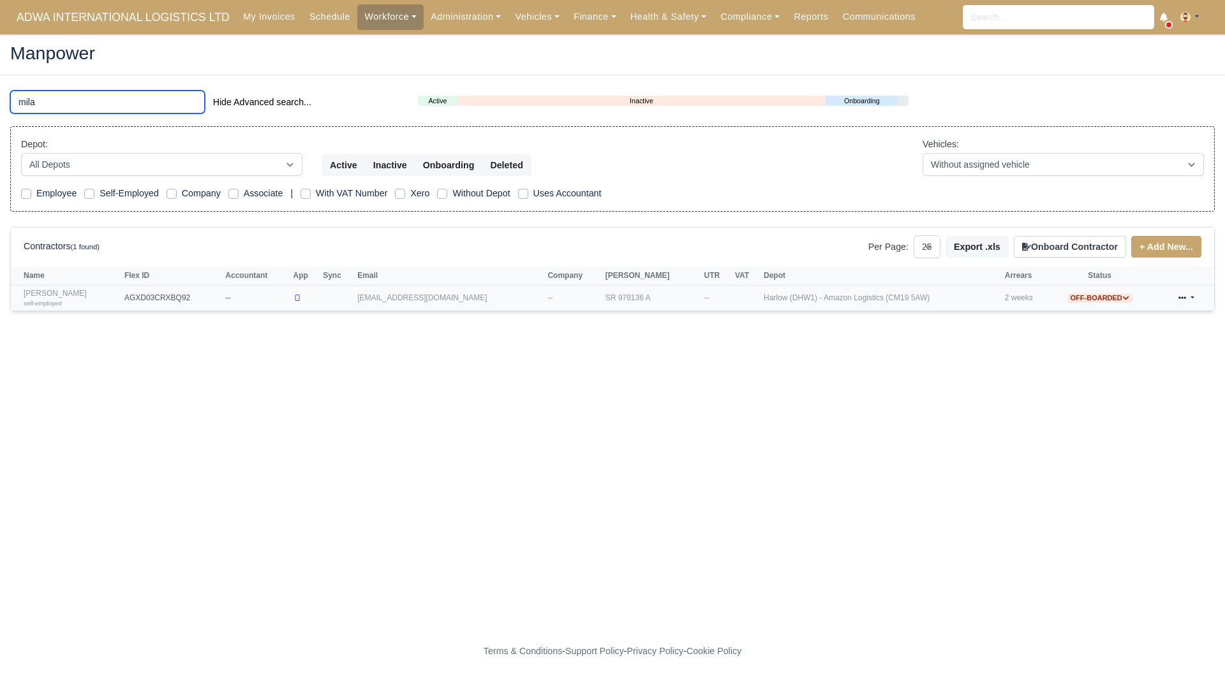
type input "mila"
click at [61, 289] on td "[PERSON_NAME] self-employed" at bounding box center [66, 298] width 110 height 25
click at [57, 291] on link "[PERSON_NAME] self-employed" at bounding box center [71, 298] width 94 height 18
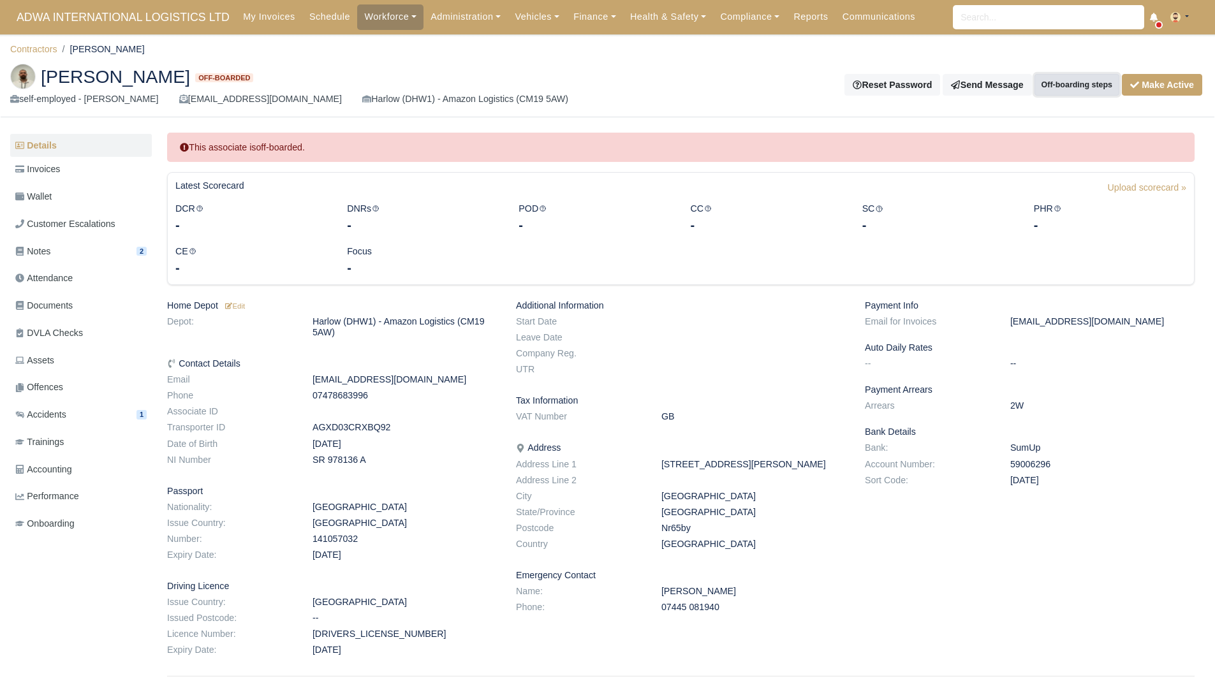
drag, startPoint x: 1070, startPoint y: 75, endPoint x: 1120, endPoint y: 60, distance: 51.3
click at [1118, 60] on div "[PERSON_NAME] Off-boarded self-employed - [PERSON_NAME] [EMAIL_ADDRESS][DOMAIN_…" at bounding box center [608, 86] width 1214 height 64
click at [1163, 83] on button "Make Active" at bounding box center [1162, 85] width 80 height 22
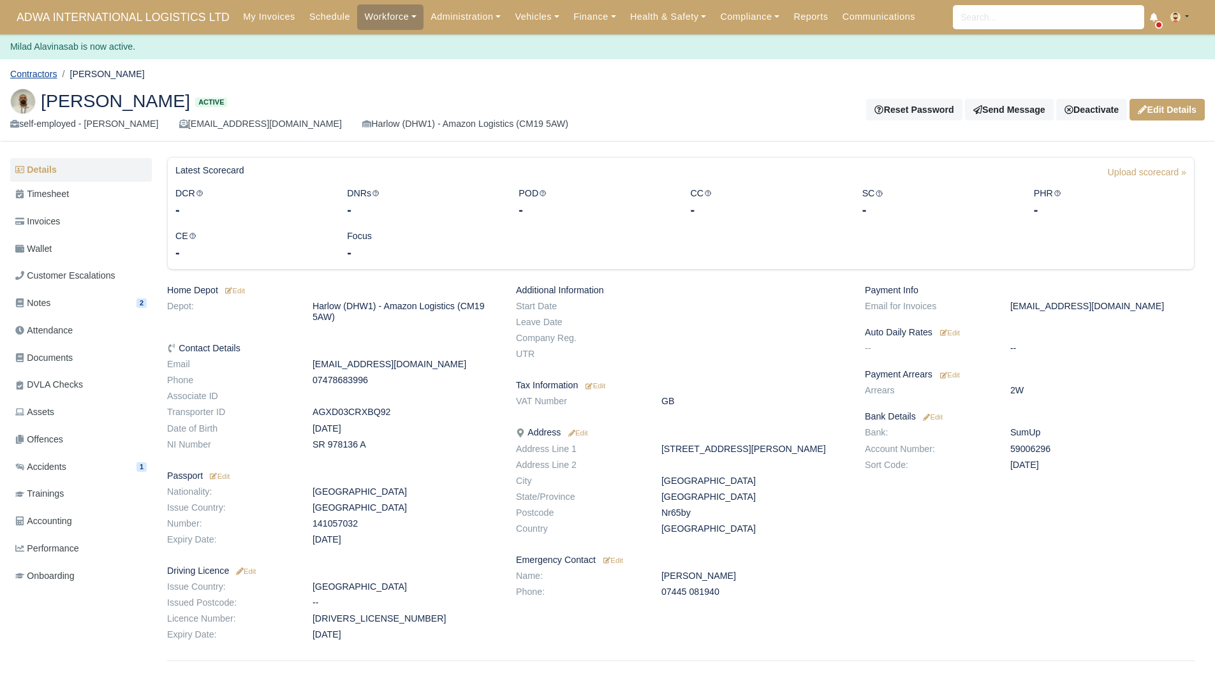
click at [43, 75] on link "Contractors" at bounding box center [33, 74] width 47 height 10
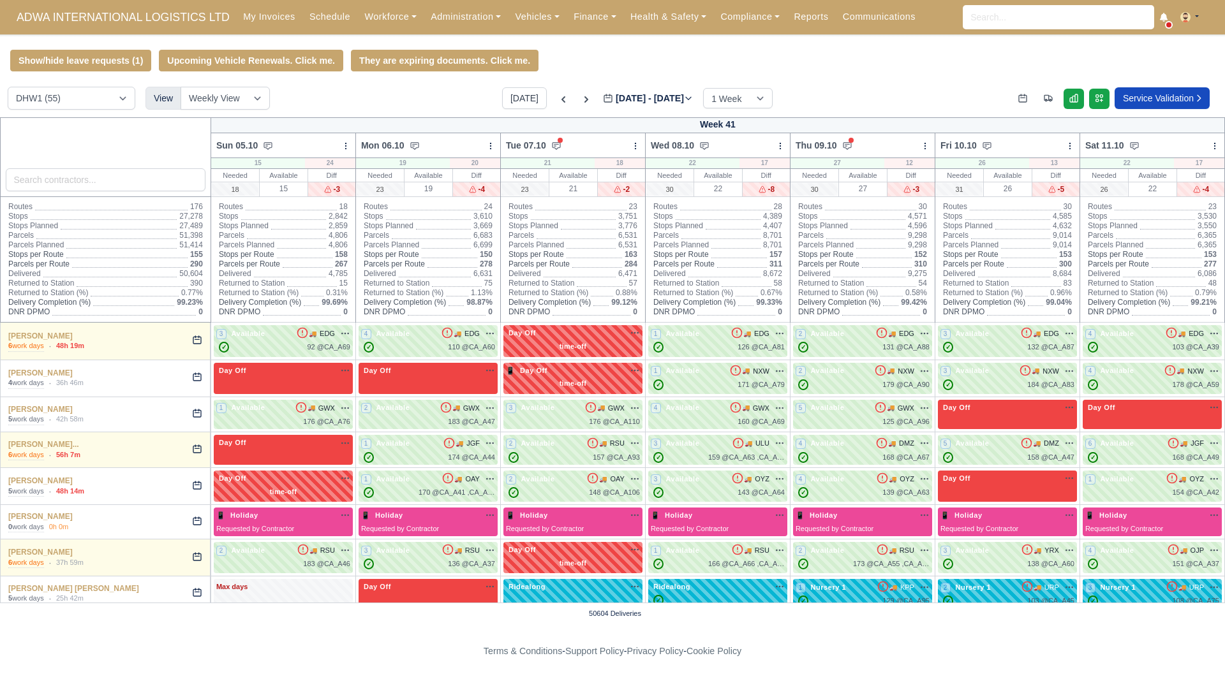
select select "2"
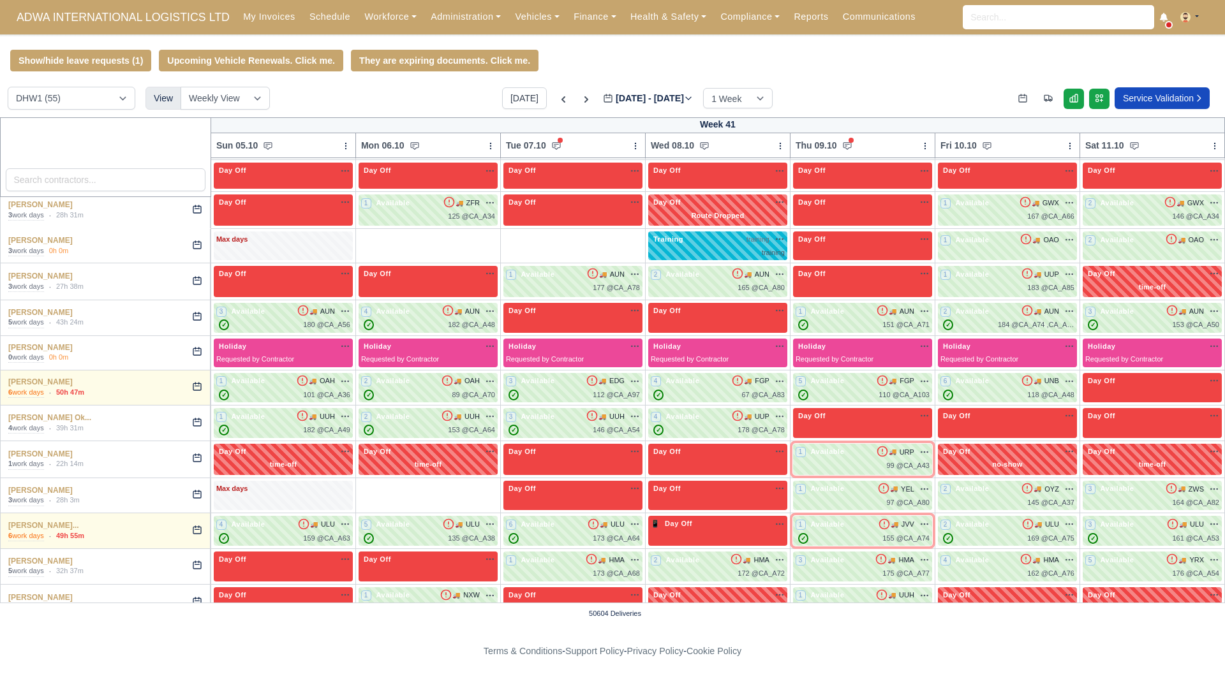
scroll to position [893, 0]
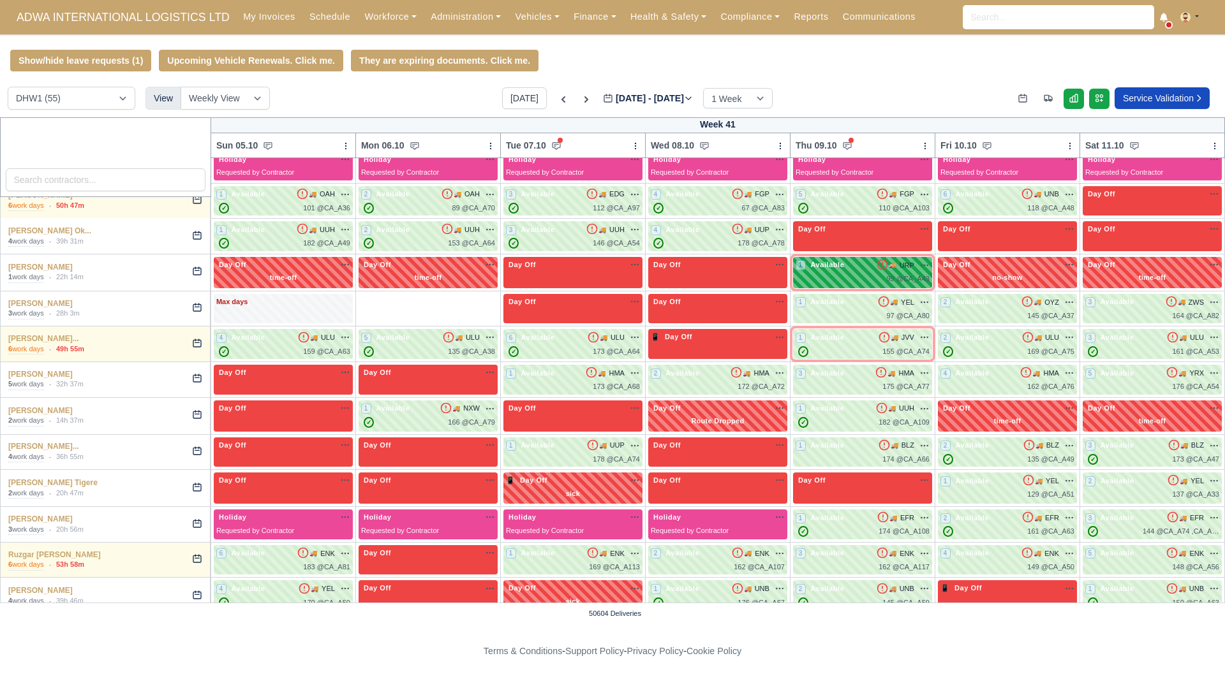
click at [816, 267] on span "Available" at bounding box center [827, 264] width 39 height 9
select select "29501"
select select "2"
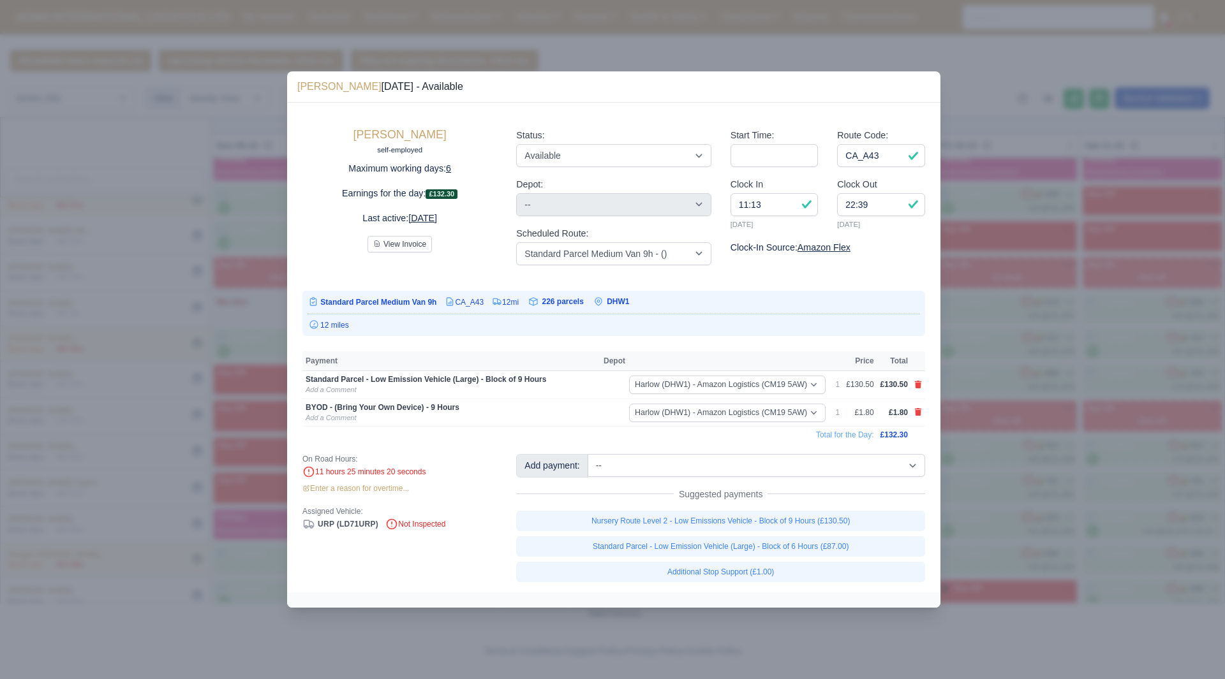
click at [972, 307] on div at bounding box center [612, 339] width 1225 height 679
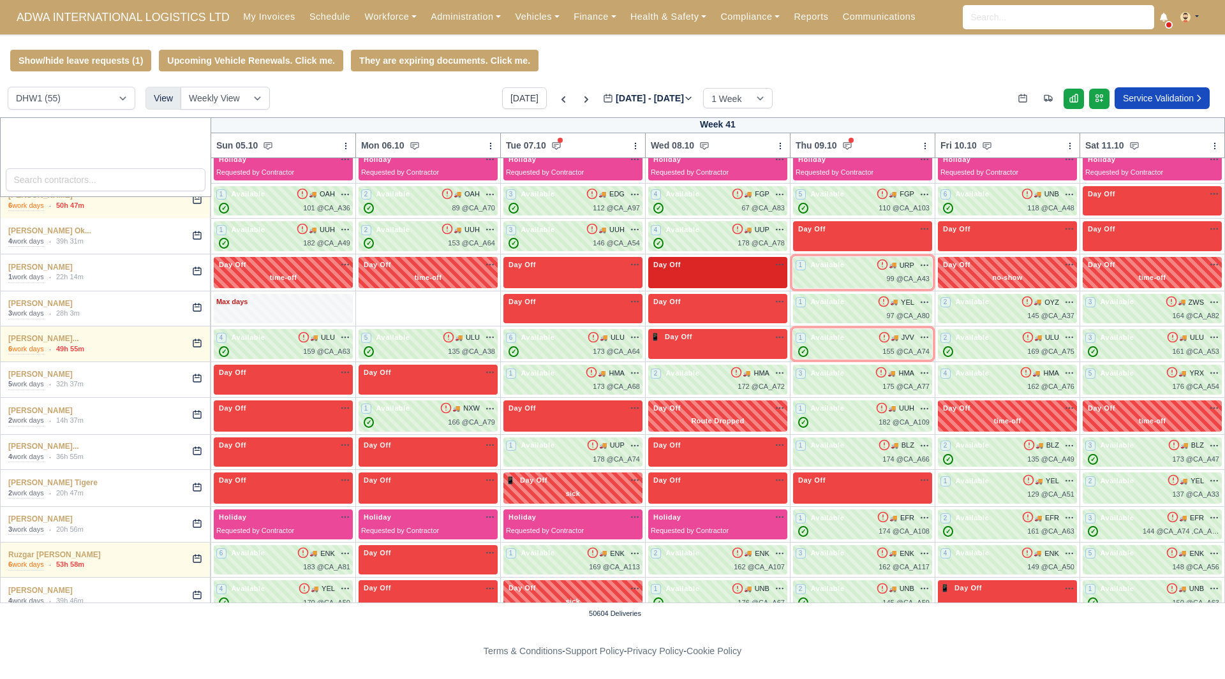
click at [757, 276] on div "Day Off Available" at bounding box center [717, 272] width 139 height 31
select select "Day Off"
select select "134302"
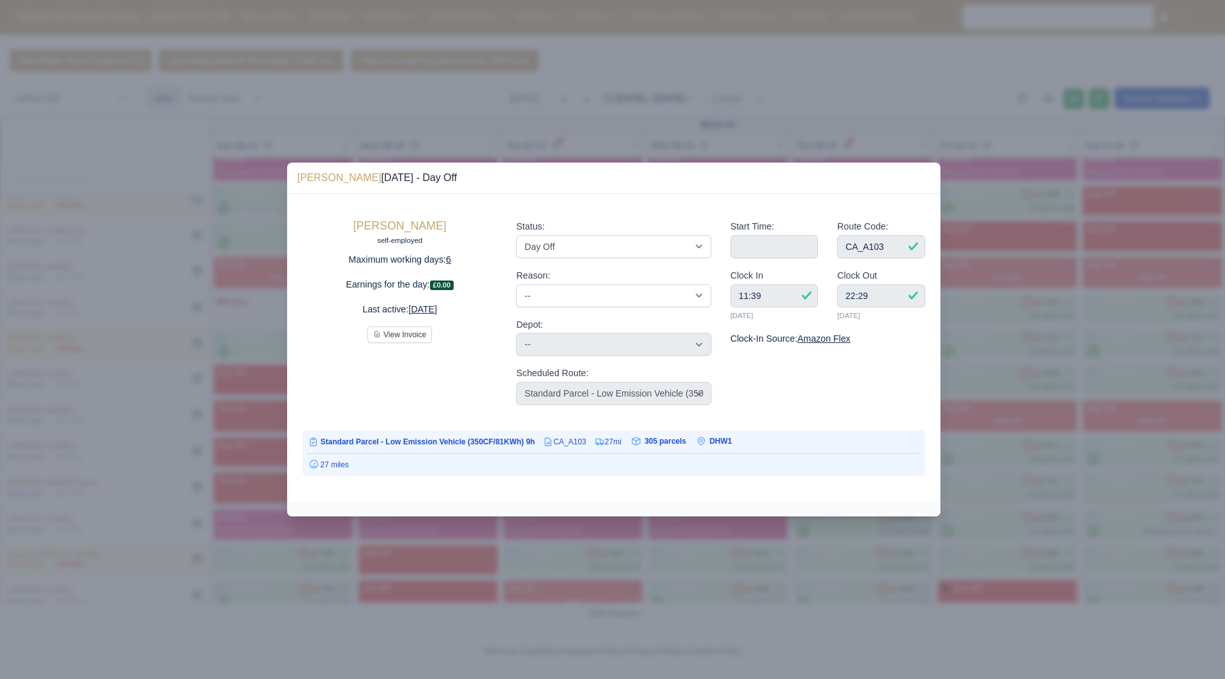
click at [1106, 424] on div at bounding box center [612, 339] width 1225 height 679
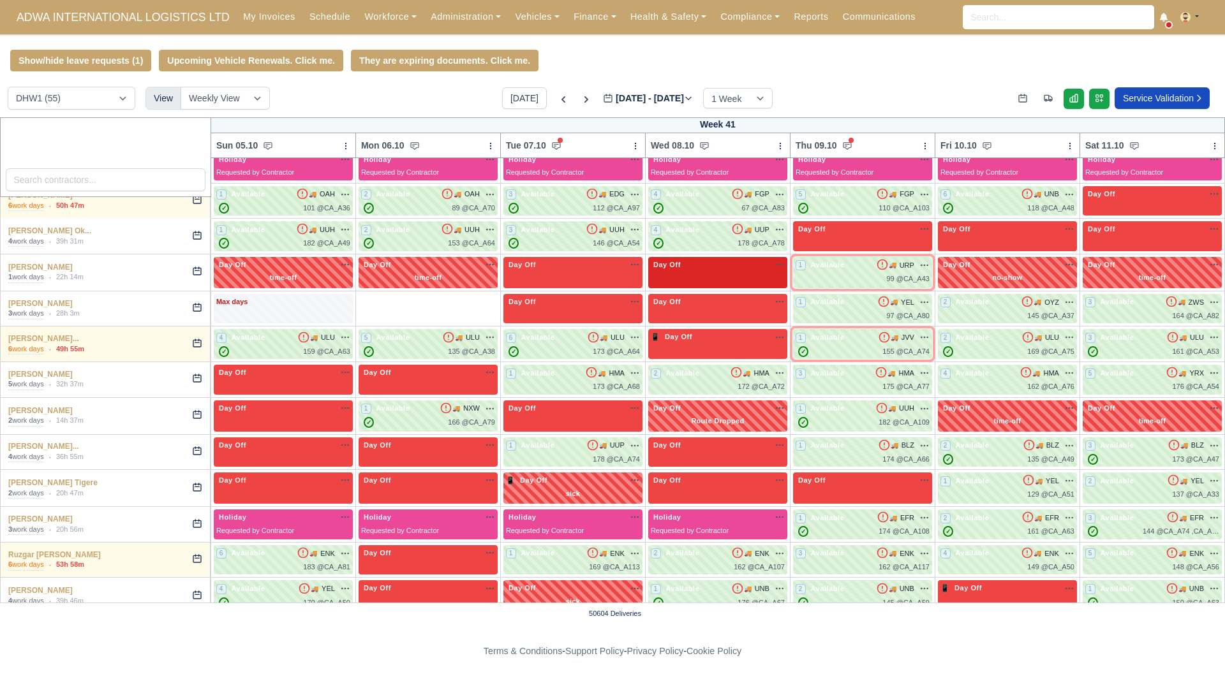
click at [736, 281] on div "Day Off Available" at bounding box center [717, 272] width 139 height 31
select select "Day Off"
select select "134302"
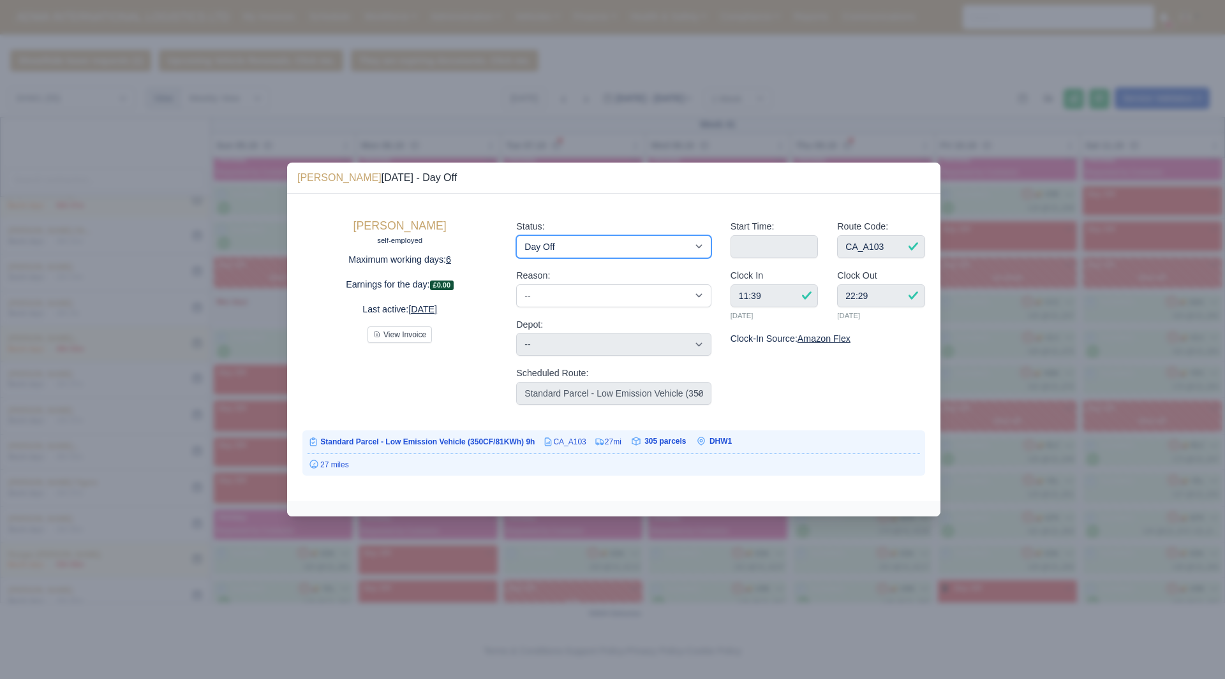
click at [615, 253] on select "Available Day Off Stand By Holiday Other Depot In Office OSM Ridealong Nursery …" at bounding box center [613, 246] width 195 height 23
select select "Available"
click at [516, 235] on select "Available Day Off Stand By Holiday Other Depot In Office OSM Ridealong Nursery …" at bounding box center [613, 246] width 195 height 23
select select
select select "134302"
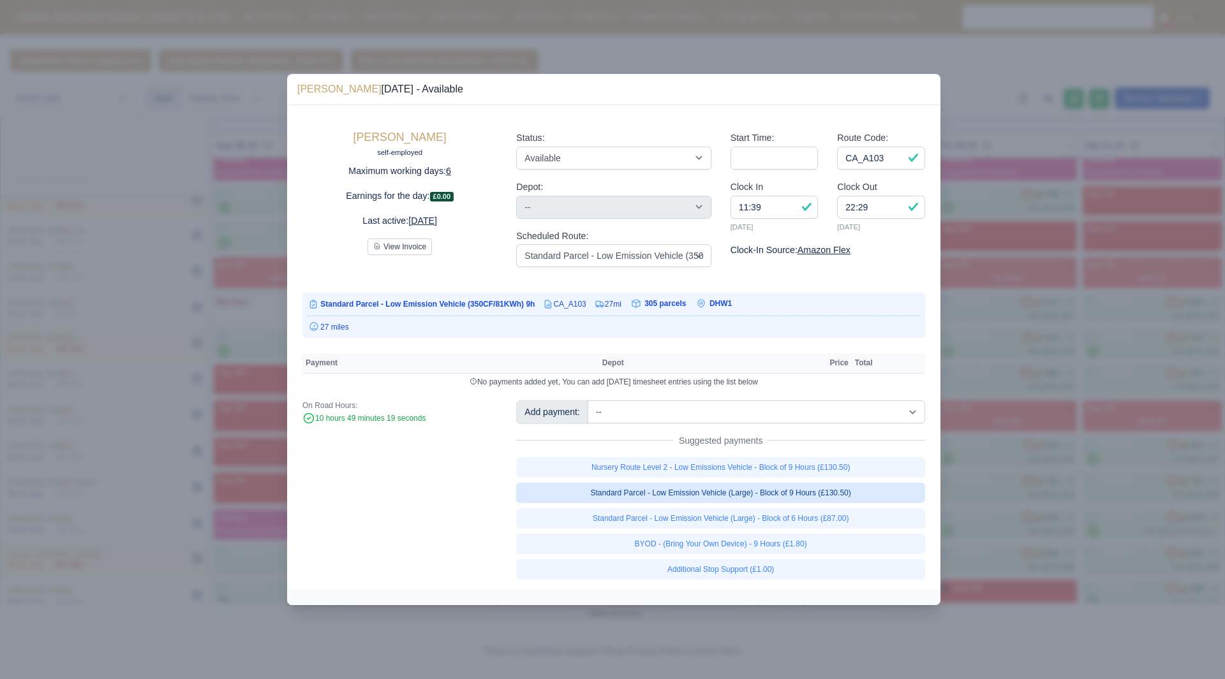
click at [852, 487] on link "Standard Parcel - Low Emission Vehicle (Large) - Block of 9 Hours (£130.50)" at bounding box center [720, 493] width 409 height 20
select select "2"
select select
select select "134302"
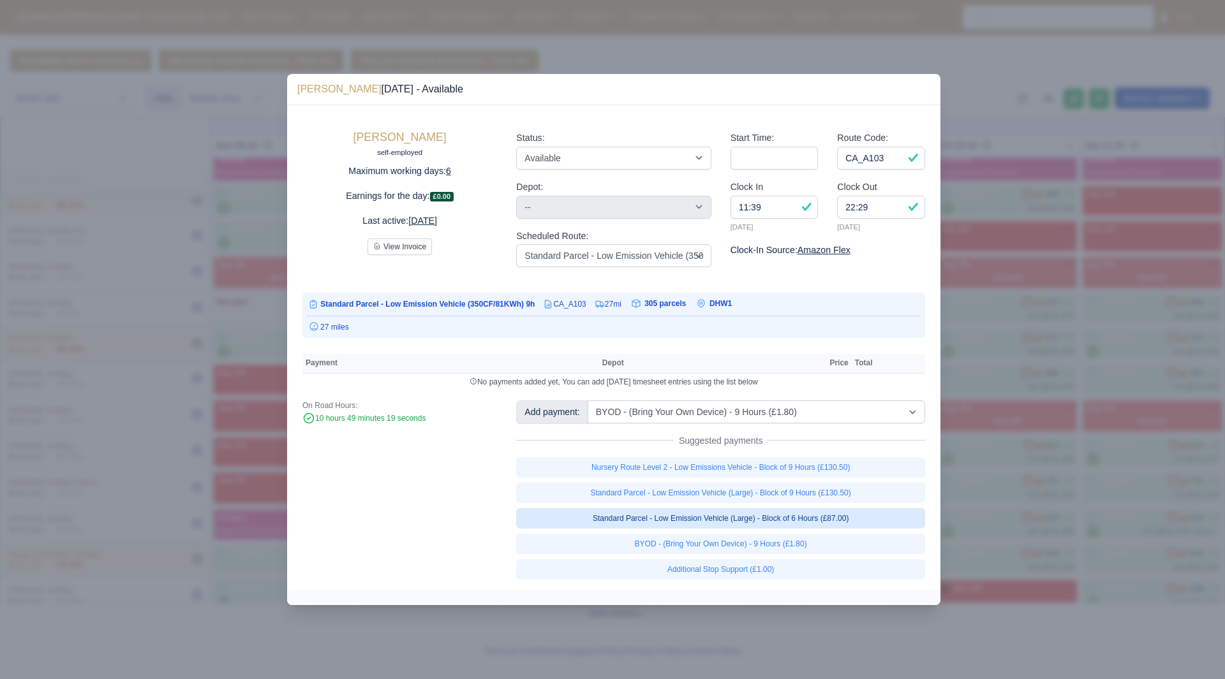
select select "2"
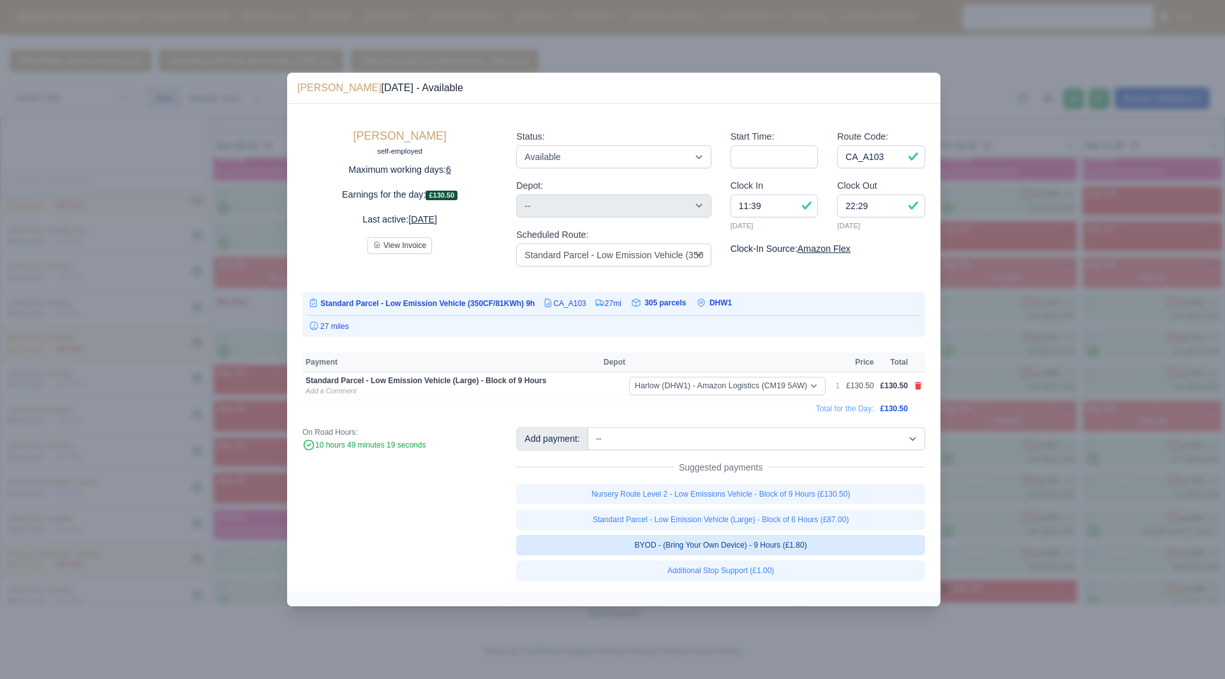
click at [804, 545] on link "BYOD - (Bring Your Own Device) - 9 Hours (£1.80)" at bounding box center [720, 545] width 409 height 20
select select
select select "134302"
select select "2"
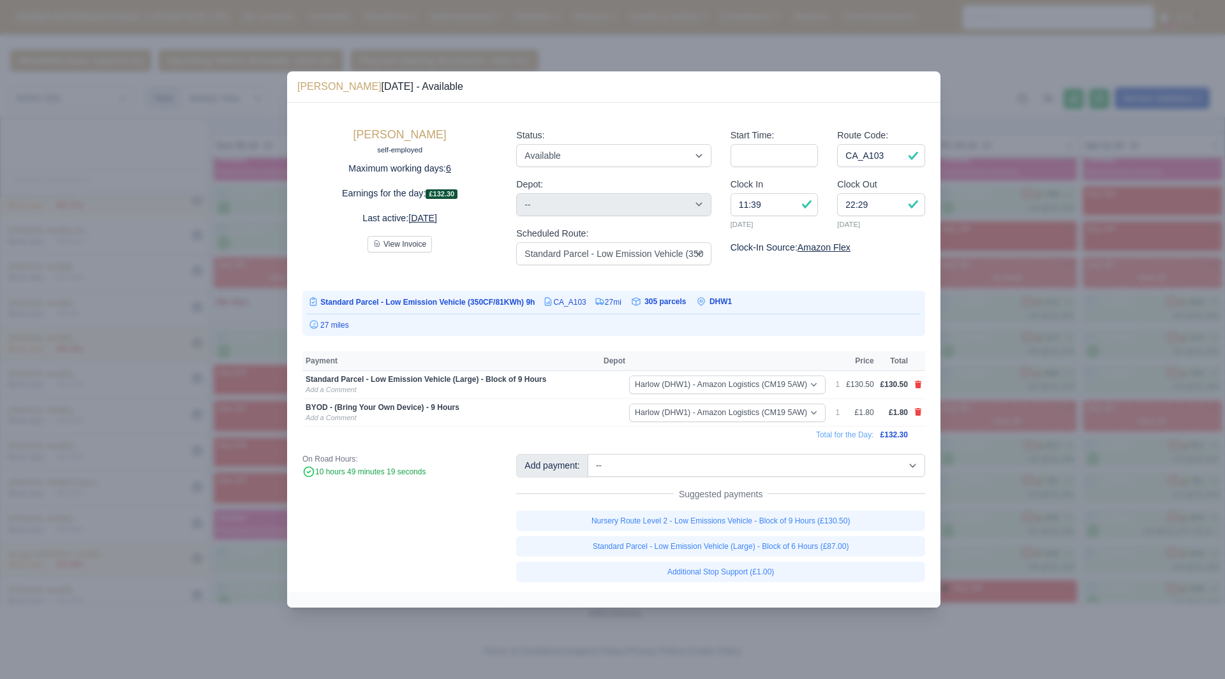
click at [1043, 494] on div at bounding box center [612, 339] width 1225 height 679
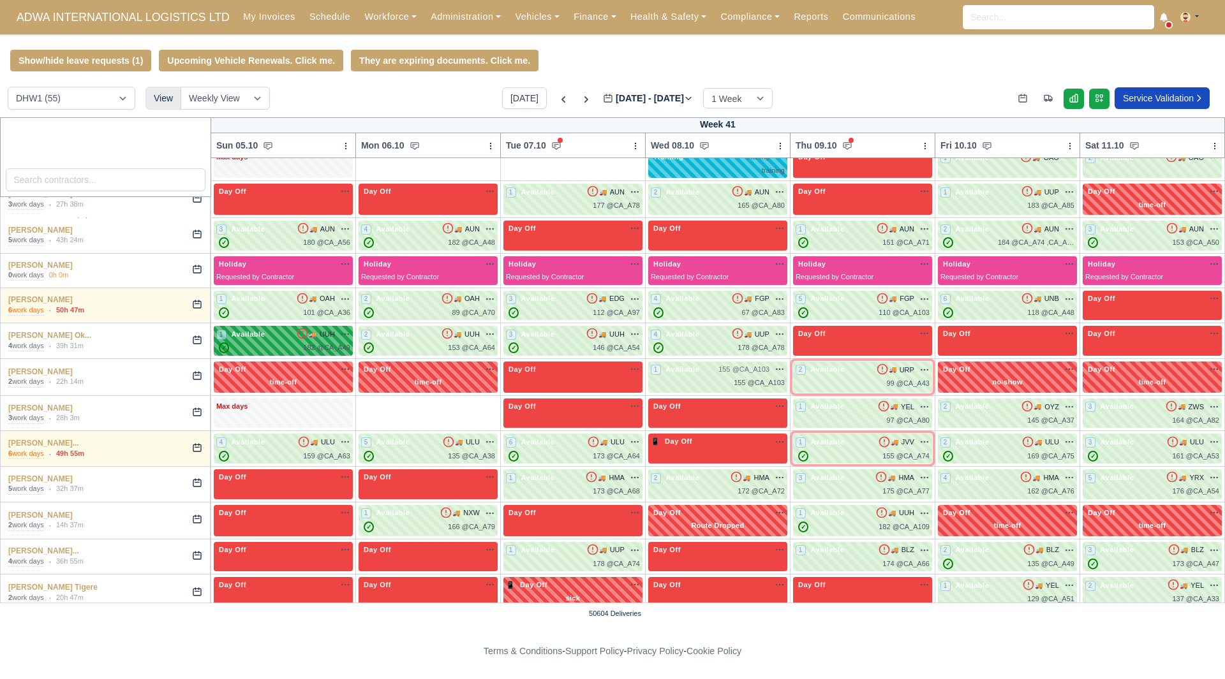
scroll to position [765, 0]
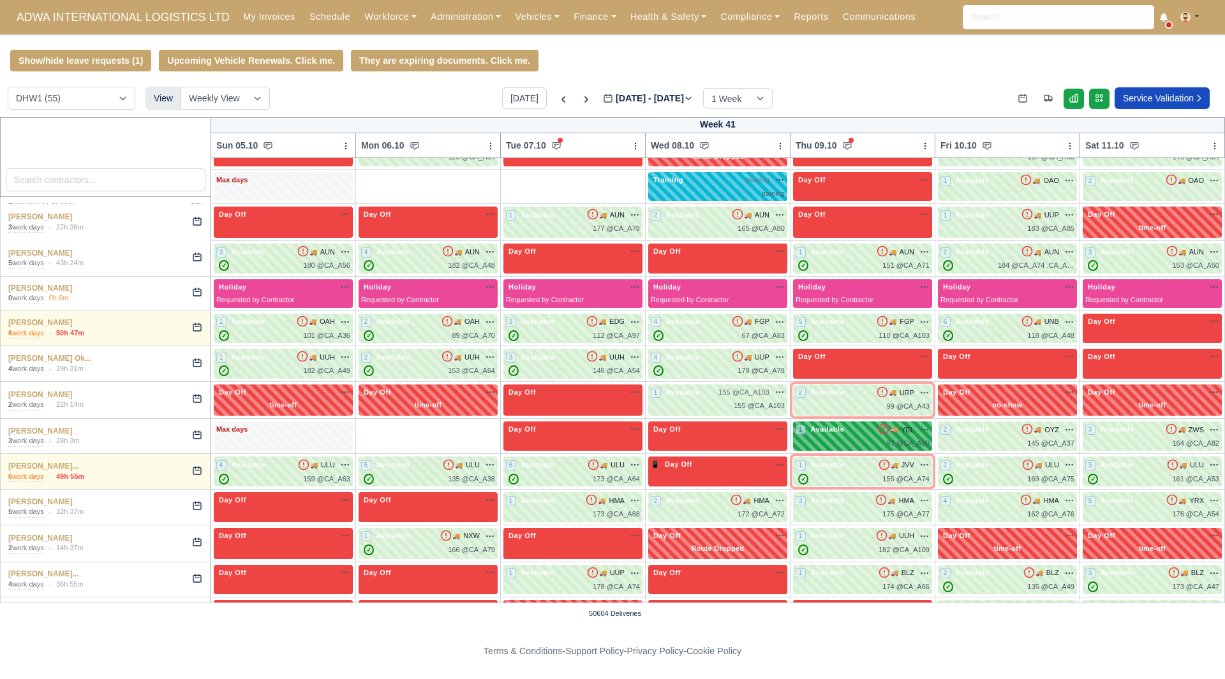
click at [850, 439] on div "1 Available 🚚 YEL" at bounding box center [862, 436] width 134 height 25
select select "29501"
select select "2"
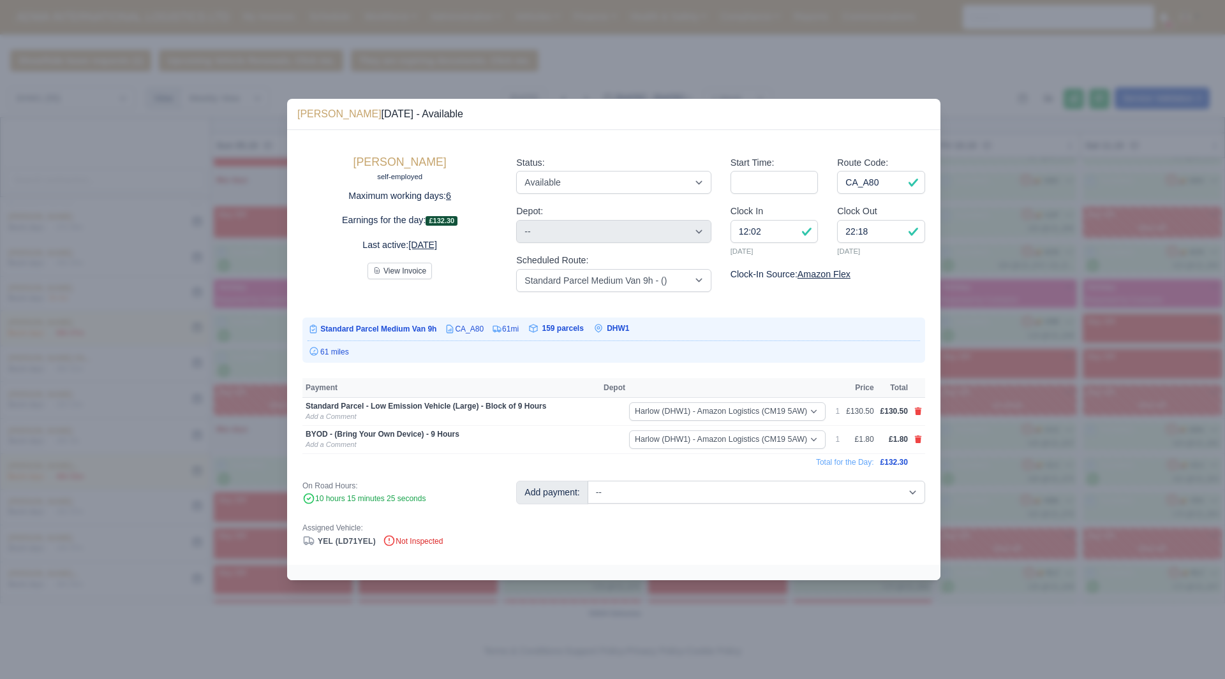
click at [989, 472] on div at bounding box center [612, 339] width 1225 height 679
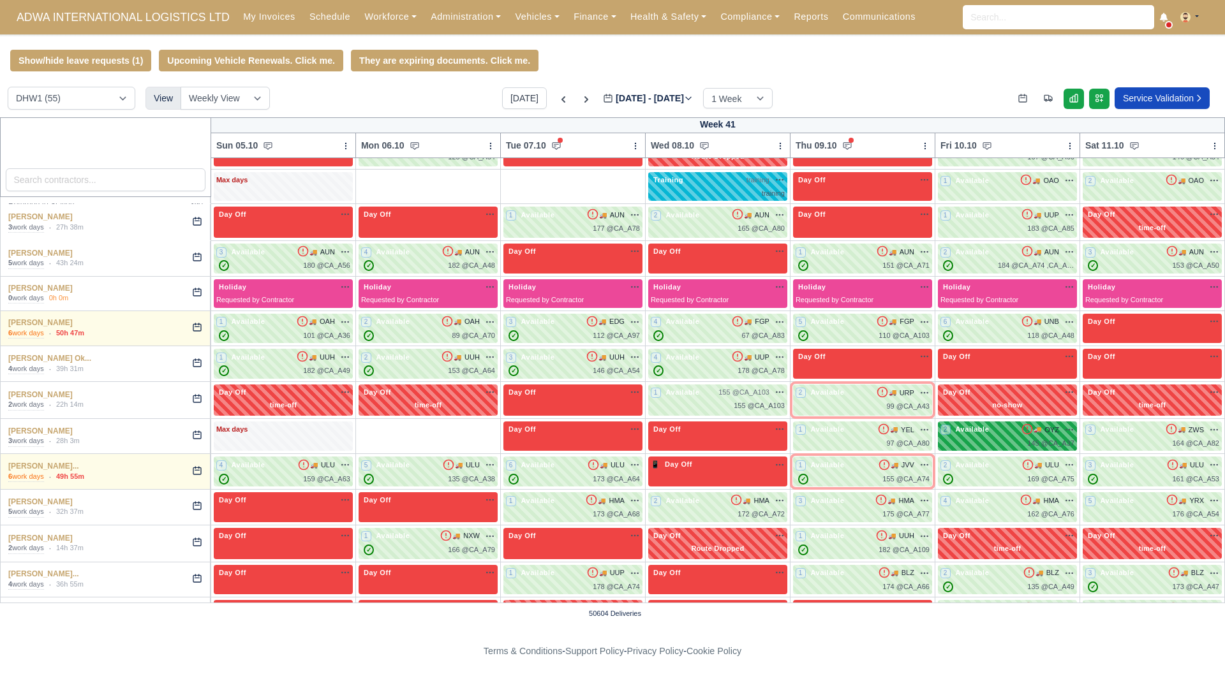
click at [1004, 440] on div "2 Available 🚚 OYZ" at bounding box center [1007, 436] width 134 height 25
select select "29501"
select select "2"
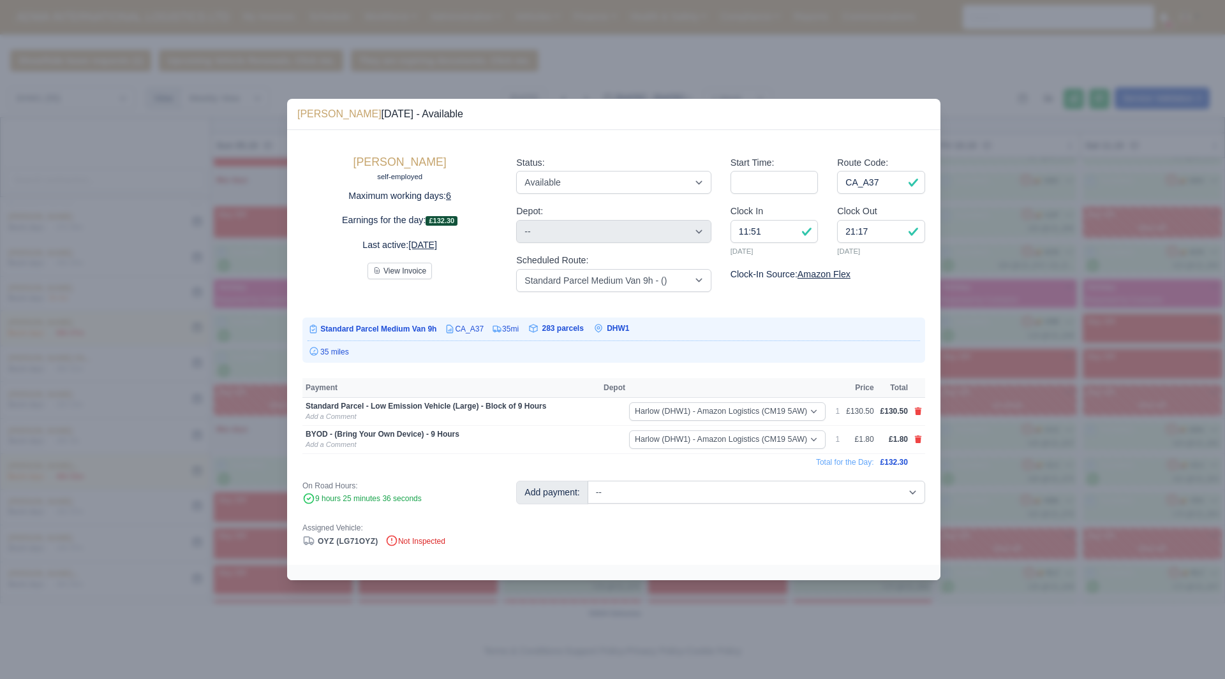
click at [1129, 474] on div at bounding box center [612, 339] width 1225 height 679
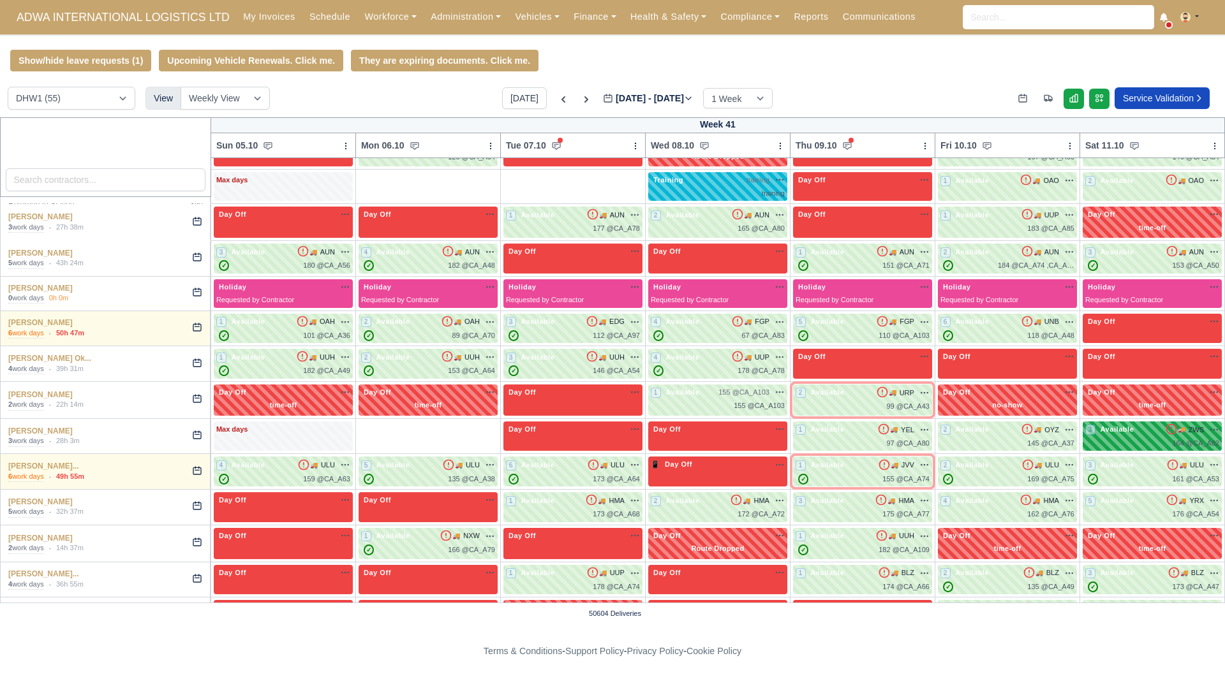
click at [1111, 429] on span "Available" at bounding box center [1117, 429] width 39 height 9
select select "29501"
select select "2"
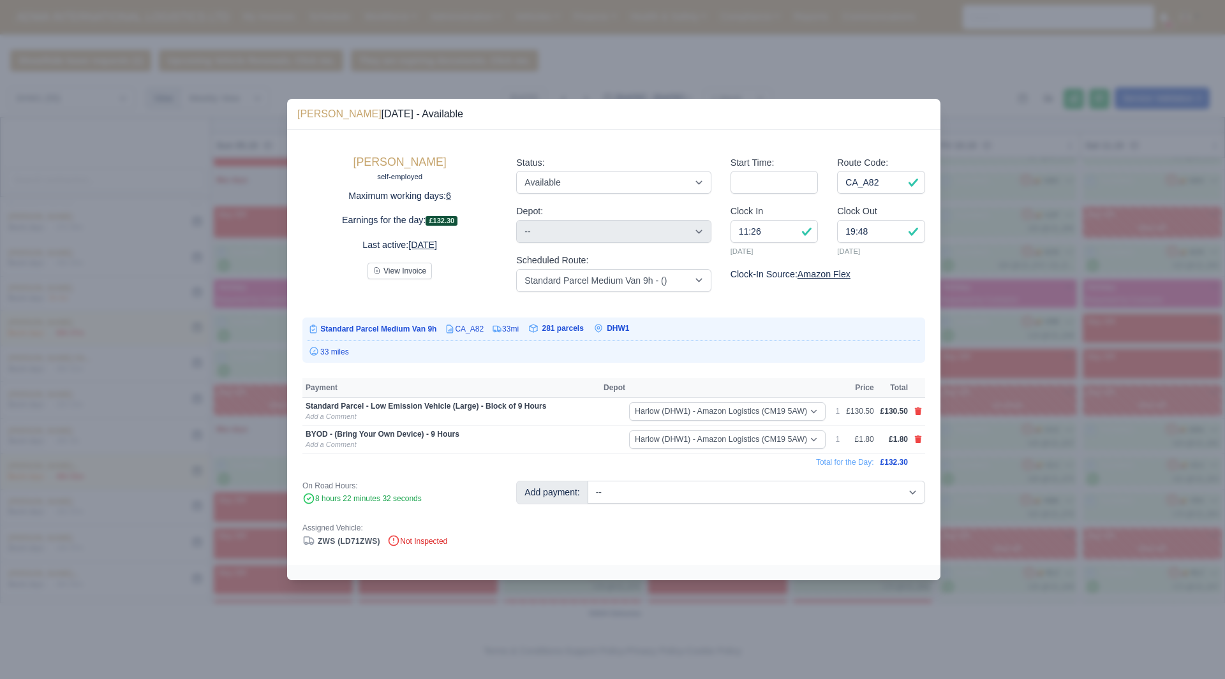
click at [1113, 481] on div at bounding box center [612, 339] width 1225 height 679
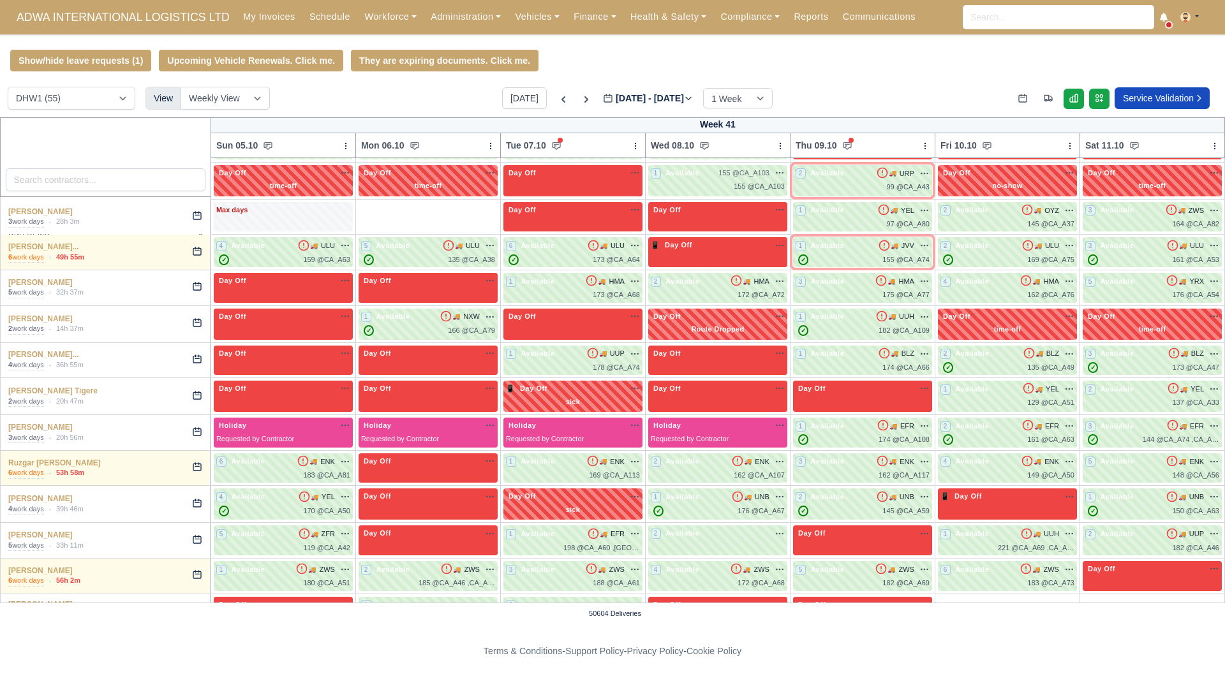
scroll to position [1120, 0]
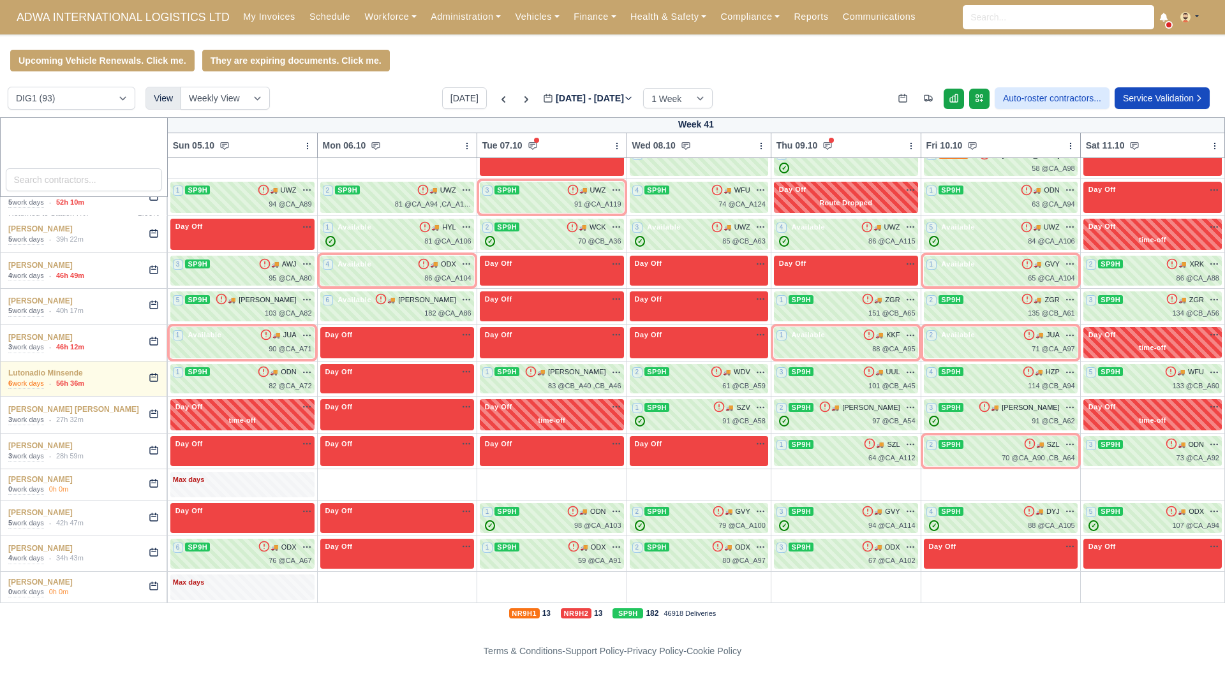
scroll to position [1531, 0]
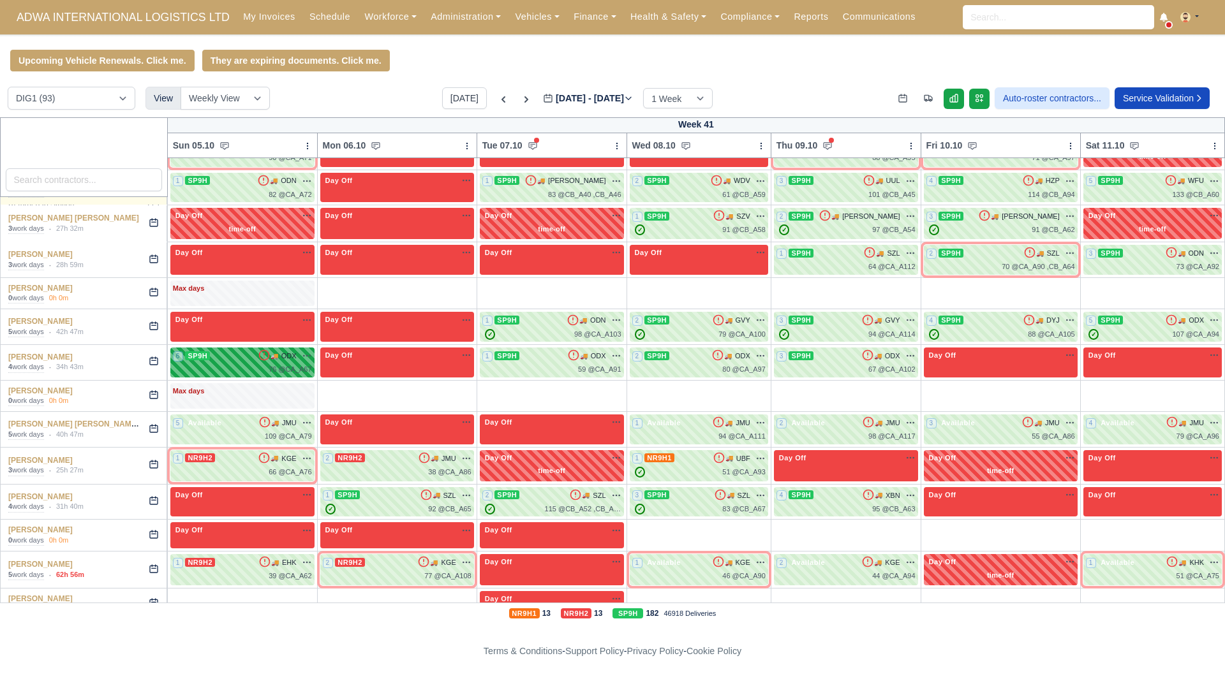
click at [278, 351] on span "🚚" at bounding box center [274, 356] width 8 height 10
select select "9"
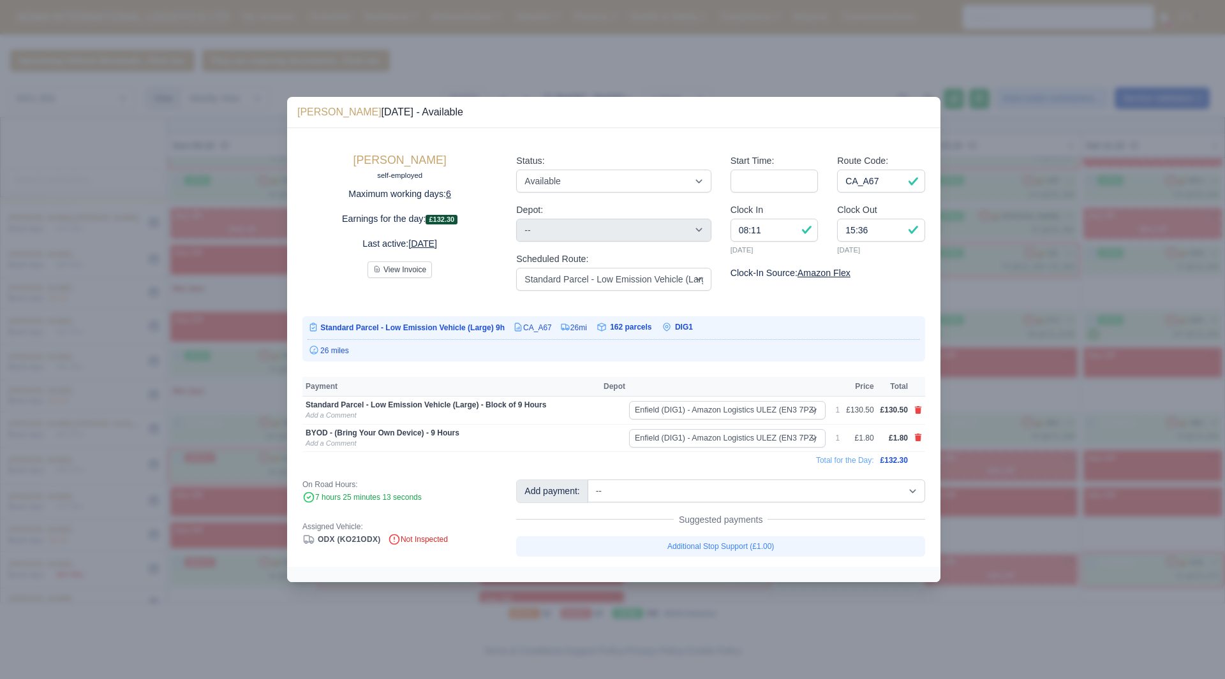
click at [295, 332] on div "[PERSON_NAME] self-employed Maximum working days: 6 Earnings for the day: £132.…" at bounding box center [613, 347] width 653 height 438
click at [251, 339] on div at bounding box center [612, 339] width 1225 height 679
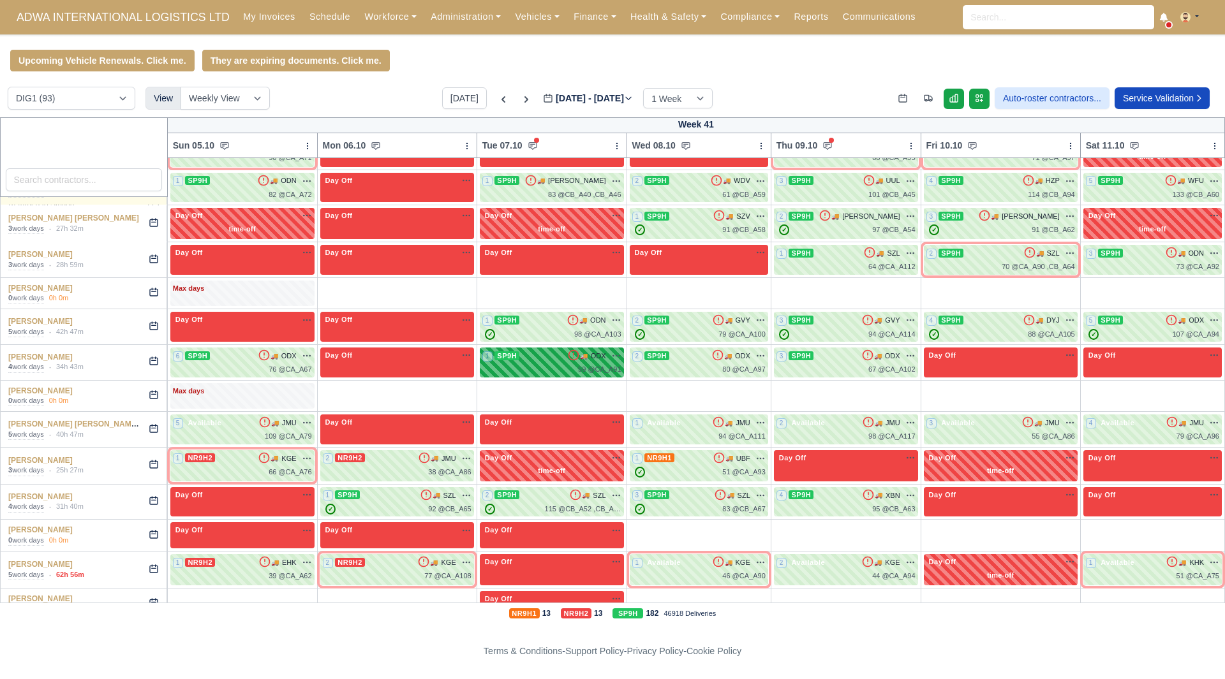
click at [558, 364] on div "59 @ CA_A91" at bounding box center [551, 369] width 139 height 11
select select "9"
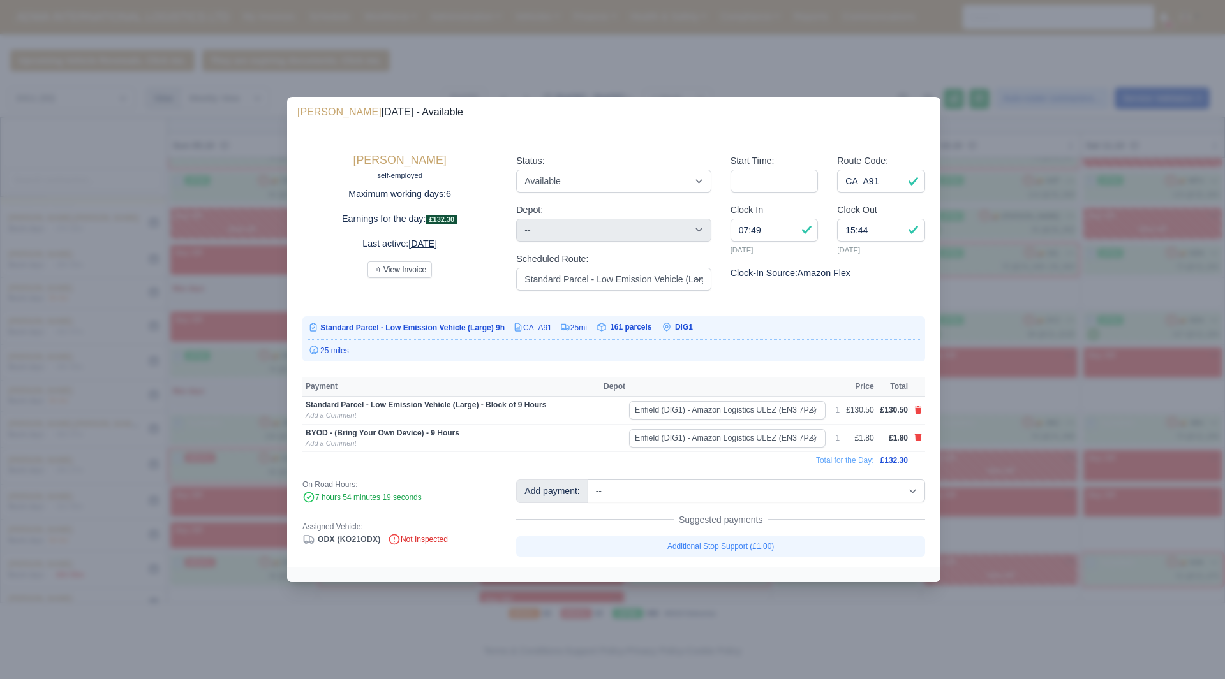
click at [148, 371] on div at bounding box center [612, 339] width 1225 height 679
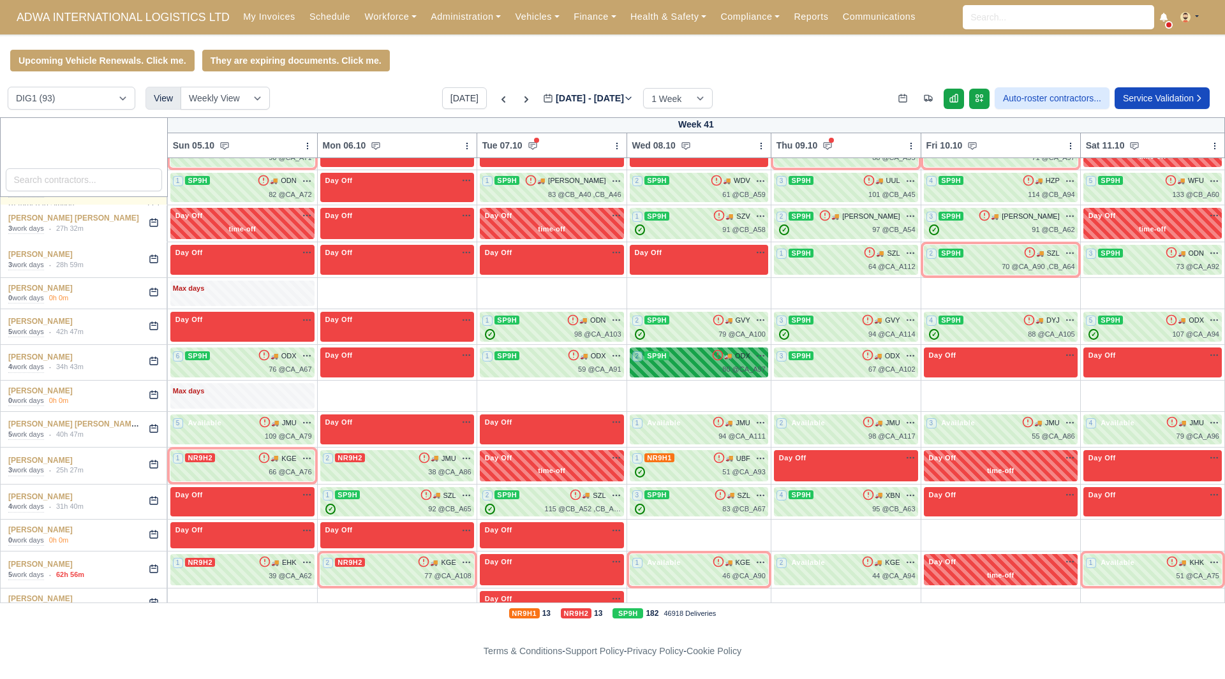
click at [681, 364] on div "80 @ CA_A97" at bounding box center [698, 369] width 133 height 11
select select "9"
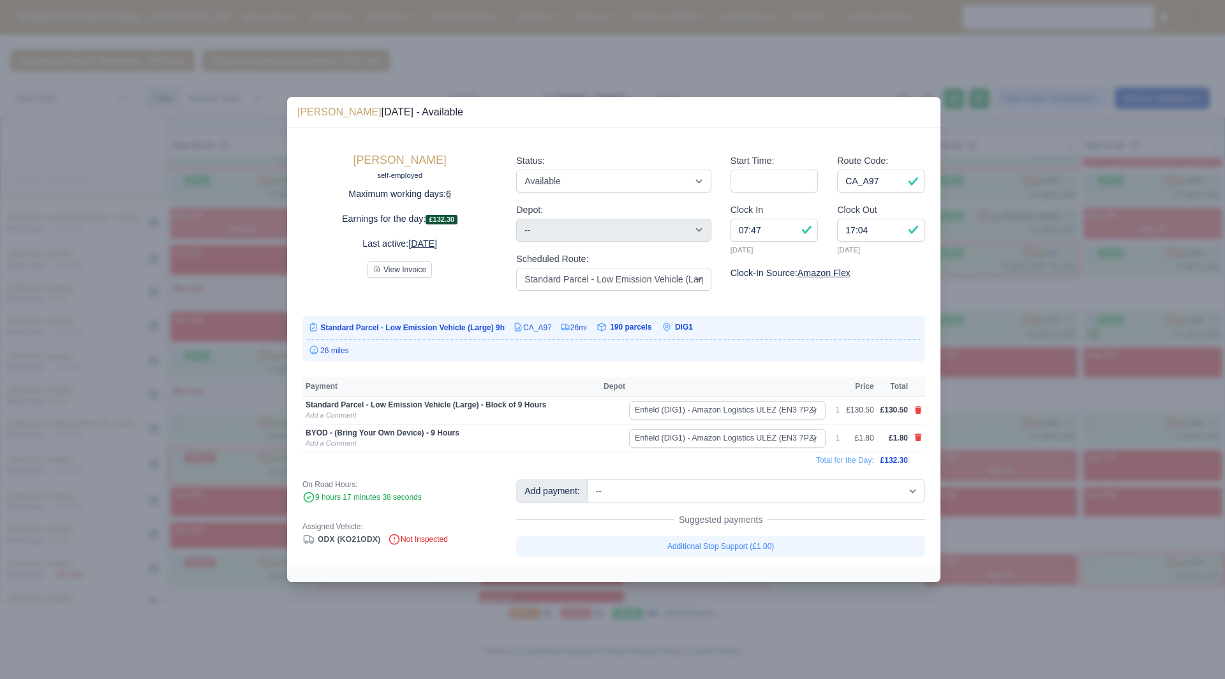
click at [140, 404] on div at bounding box center [612, 339] width 1225 height 679
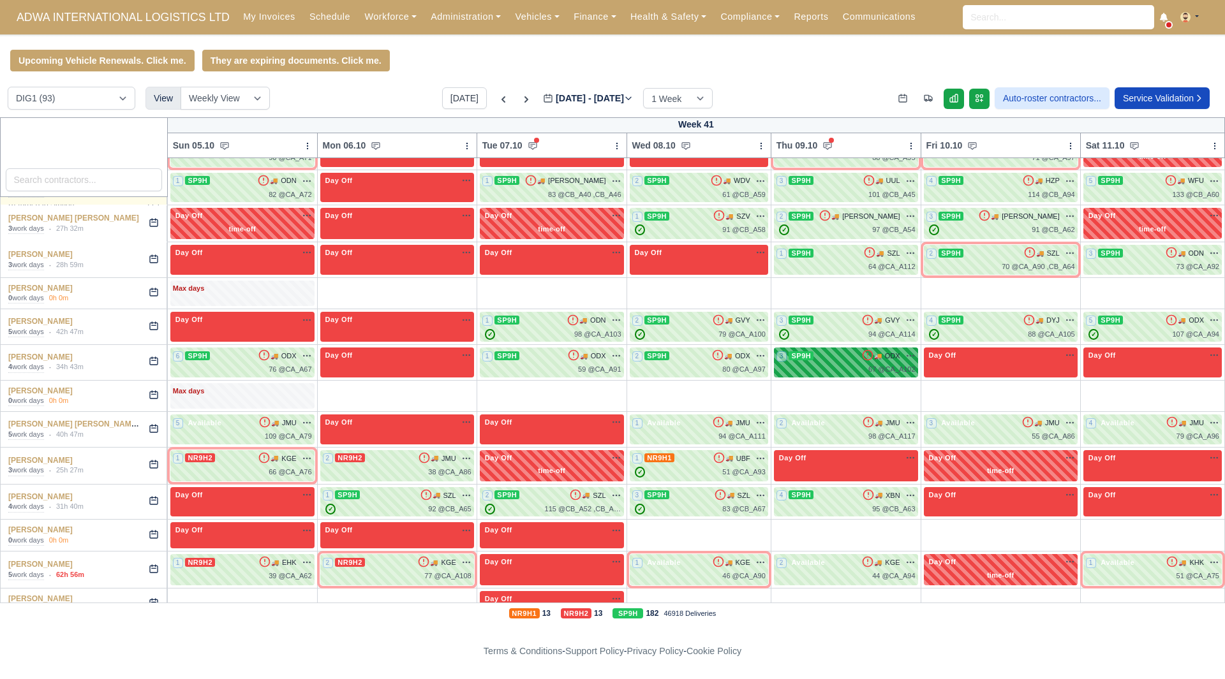
click at [821, 364] on div "67 @ CA_A102" at bounding box center [845, 369] width 139 height 11
select select "9"
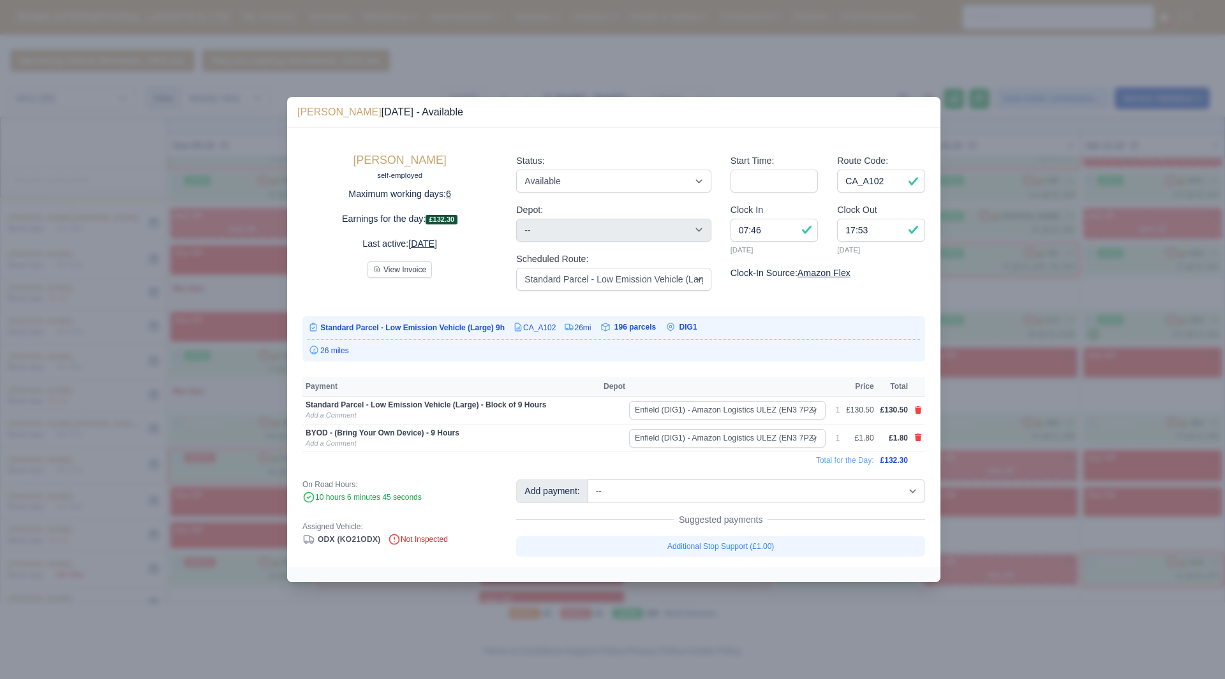
click at [1010, 429] on div at bounding box center [612, 339] width 1225 height 679
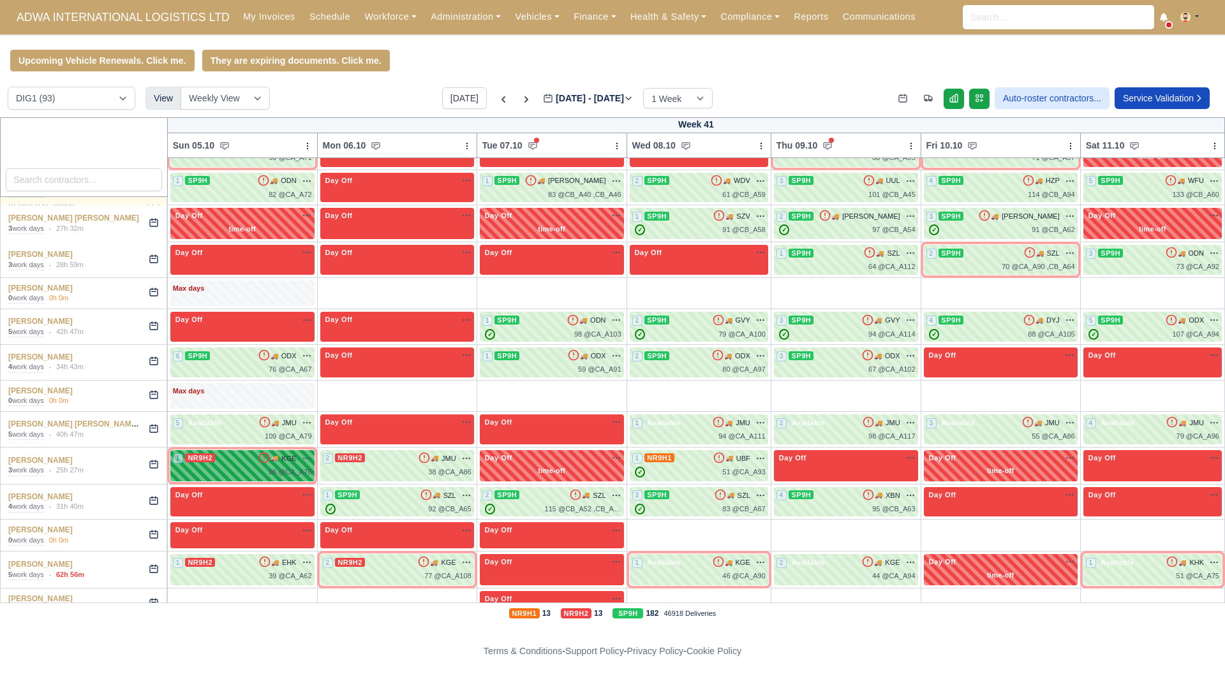
click at [270, 453] on div "1 NR9H2 🚚 KGE" at bounding box center [242, 458] width 139 height 11
select select "12"
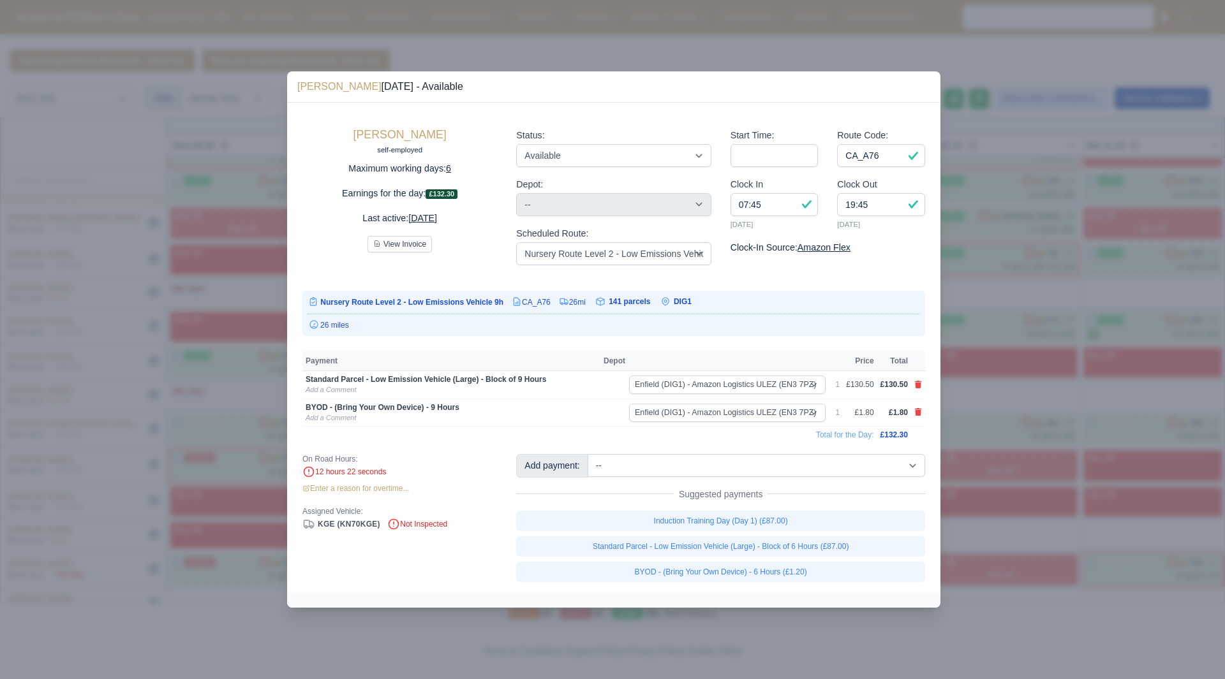
click at [1093, 496] on div at bounding box center [612, 339] width 1225 height 679
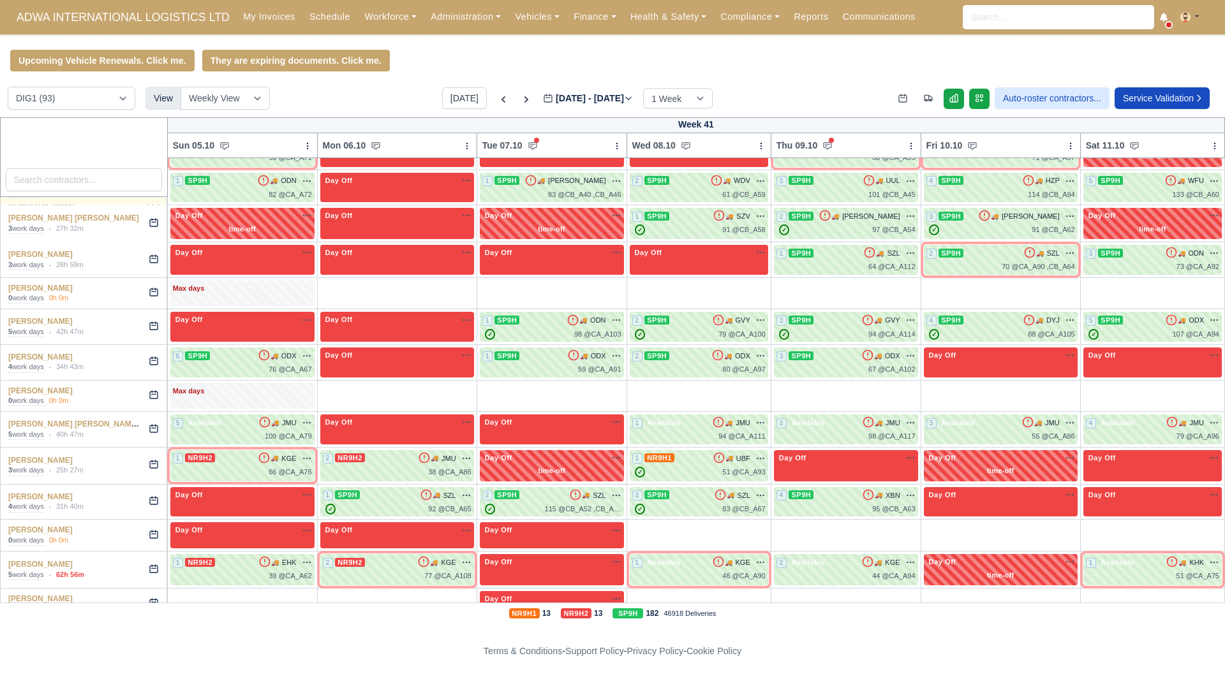
click at [477, 447] on td "2 NR9H2 🚚" at bounding box center [396, 465] width 159 height 37
click at [471, 454] on icon "button" at bounding box center [466, 459] width 10 height 10
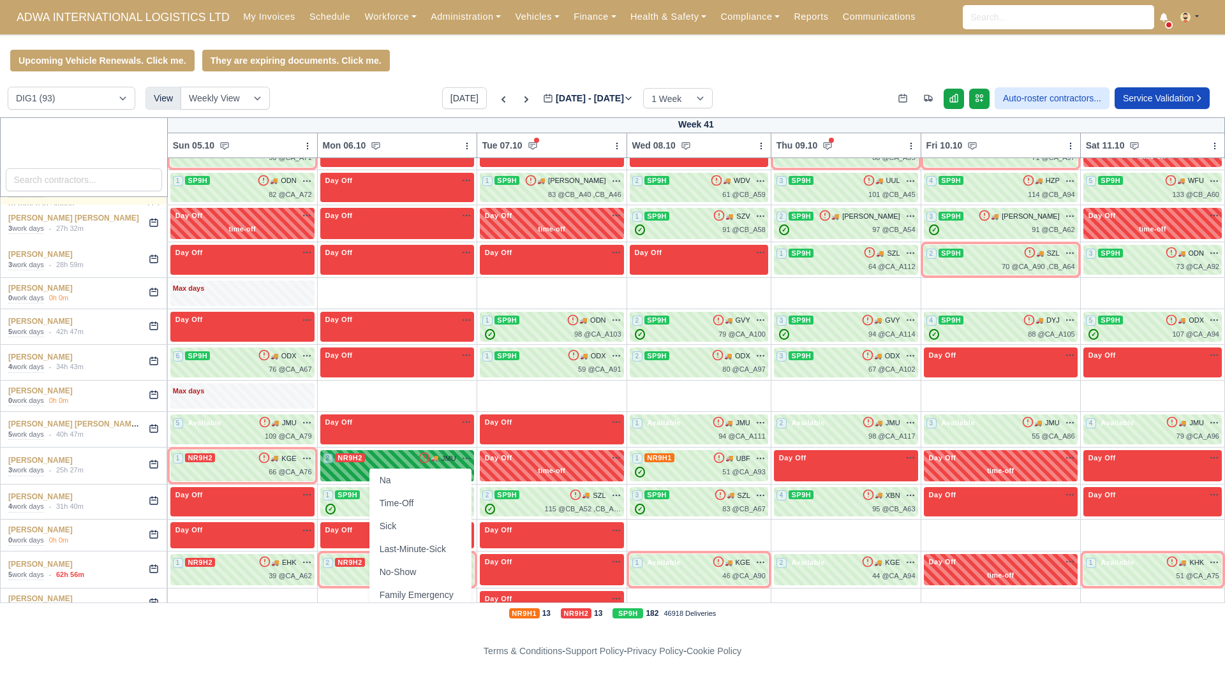
click at [365, 453] on div "2 NR9H2" at bounding box center [344, 458] width 42 height 11
select select "12"
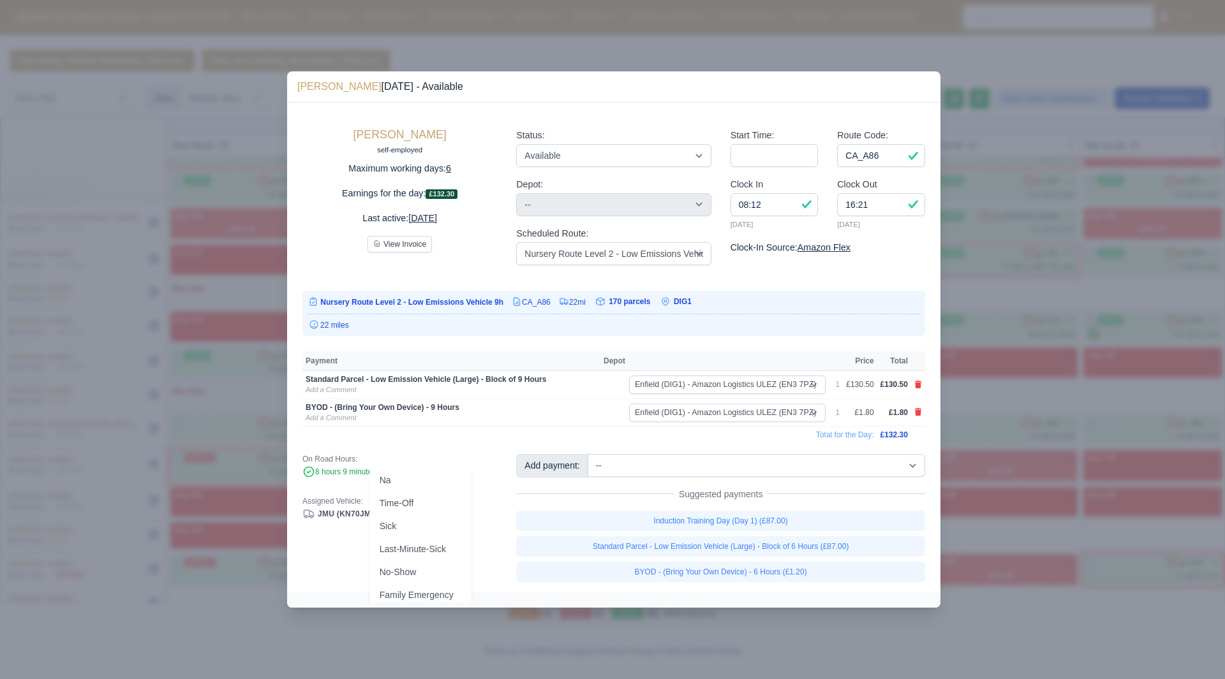
click at [1037, 414] on div at bounding box center [612, 339] width 1225 height 679
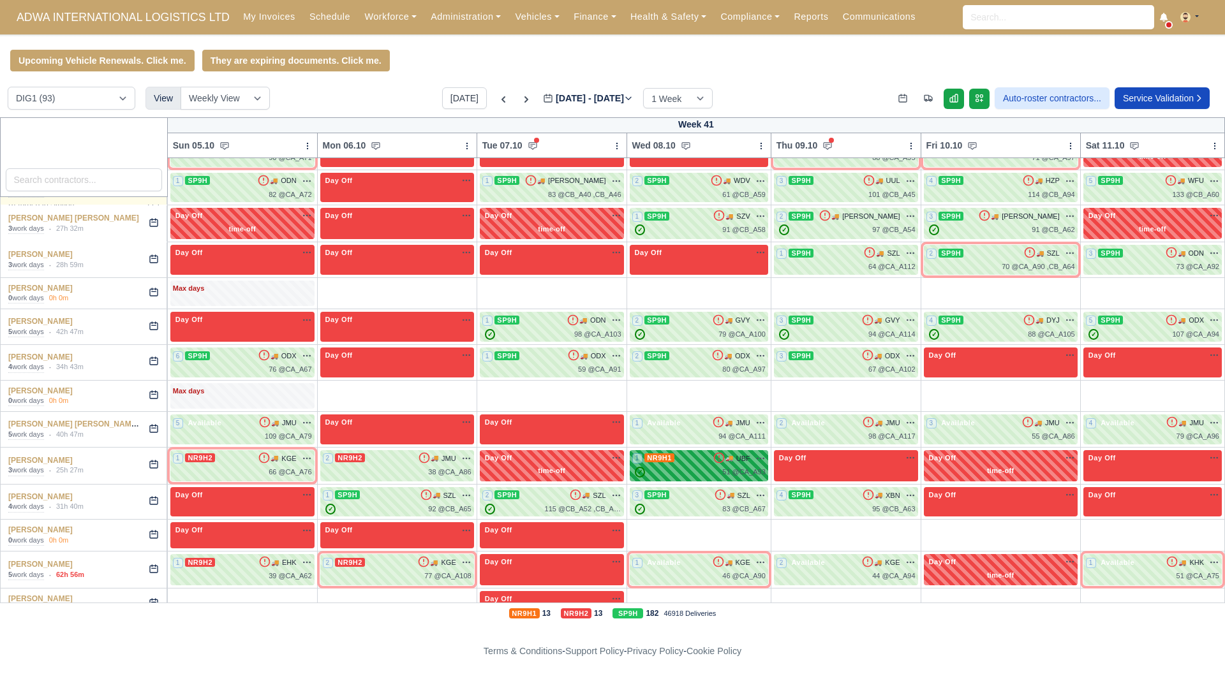
click at [755, 450] on div "1 NR9H1 🚚" at bounding box center [699, 465] width 138 height 31
select select "10"
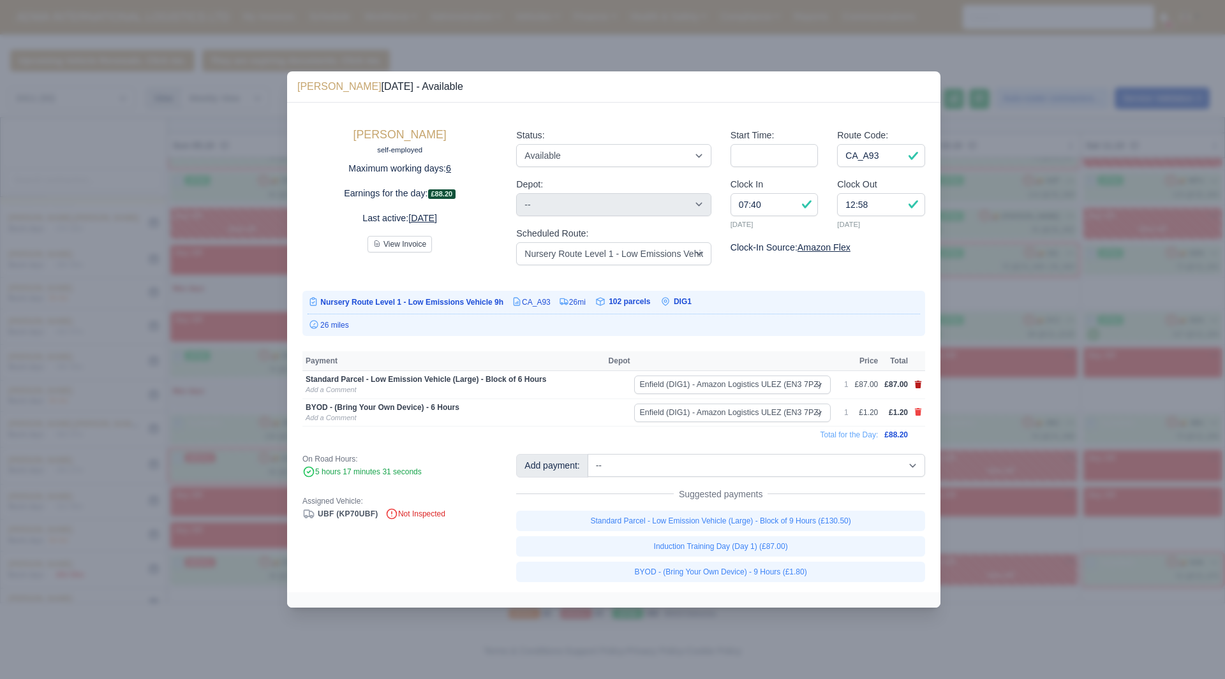
click at [918, 387] on icon at bounding box center [918, 385] width 7 height 8
select select
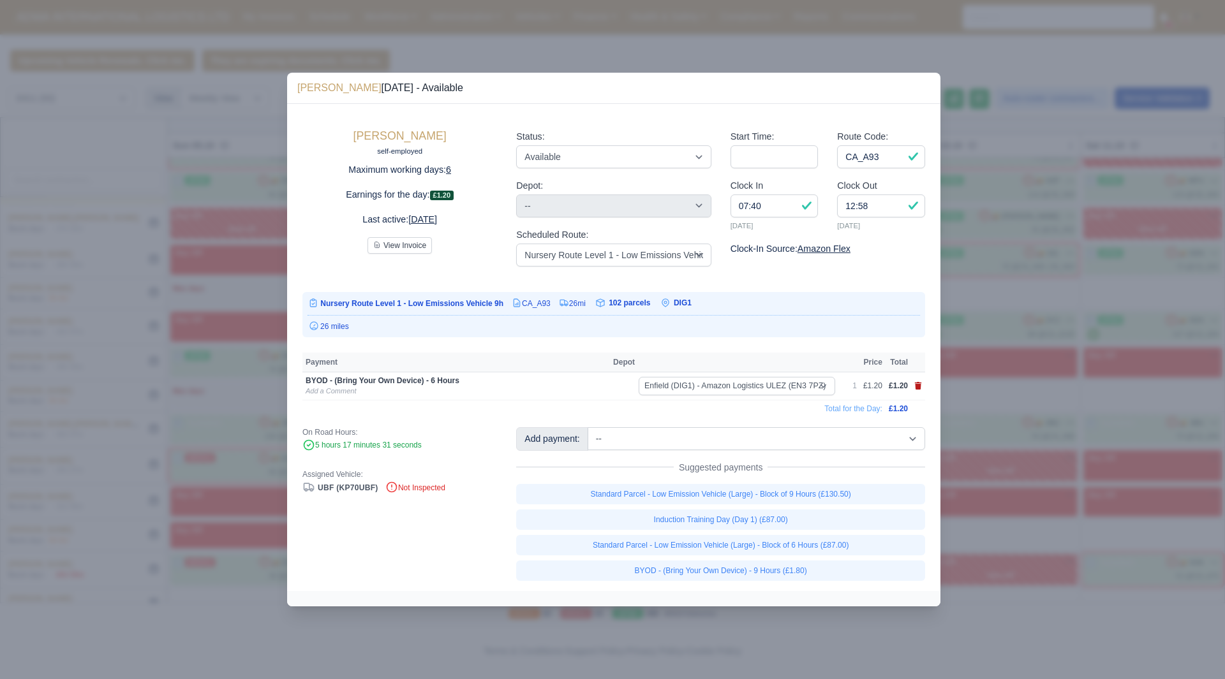
click at [919, 385] on icon at bounding box center [918, 386] width 7 height 8
select select
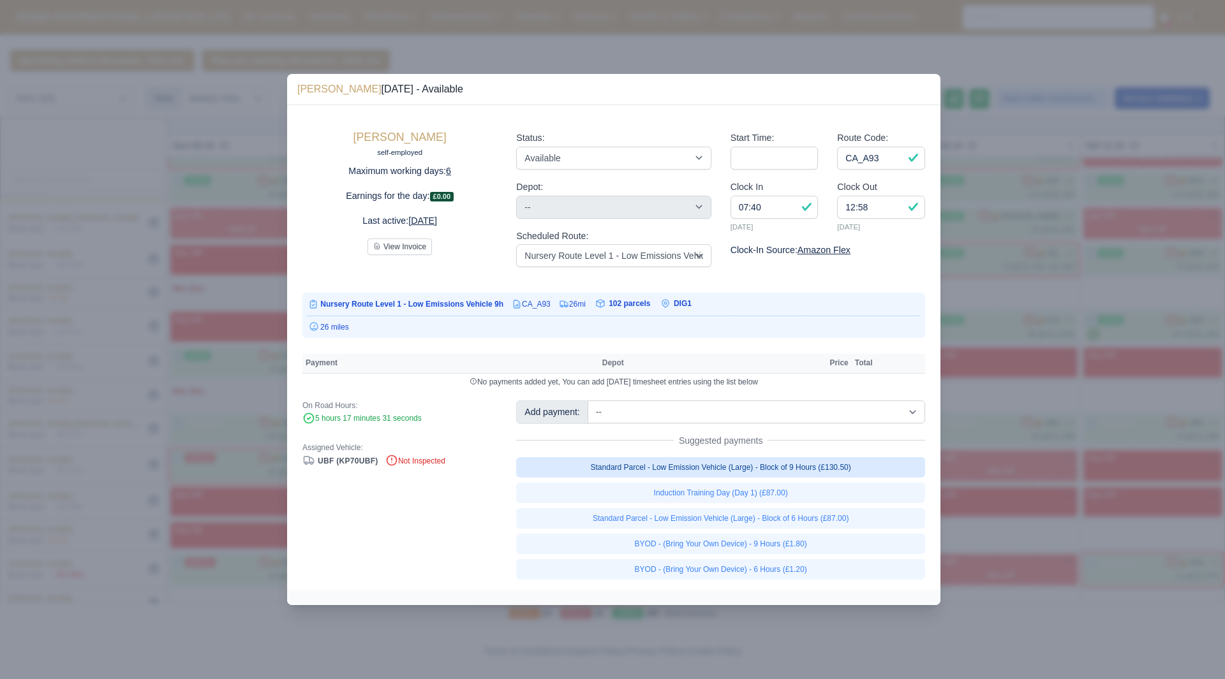
click at [887, 469] on link "Standard Parcel - Low Emission Vehicle (Large) - Block of 9 Hours (£130.50)" at bounding box center [720, 467] width 409 height 20
select select "1"
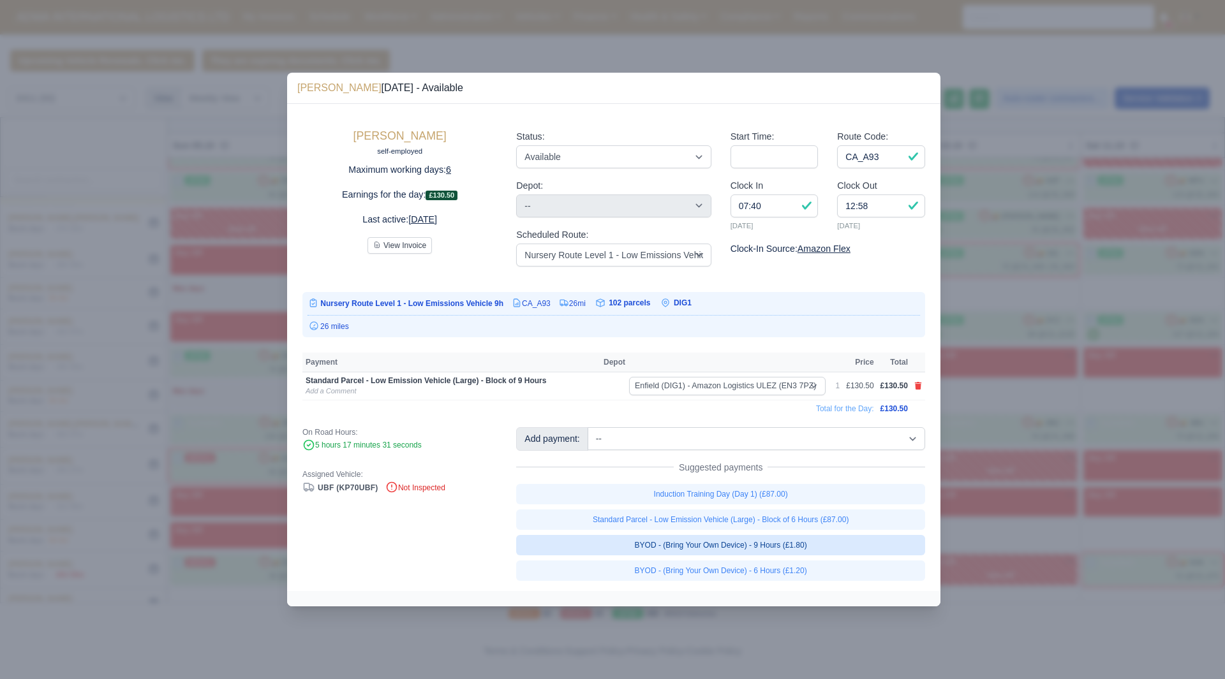
click at [862, 551] on link "BYOD - (Bring Your Own Device) - 9 Hours (£1.80)" at bounding box center [720, 545] width 409 height 20
select select "1"
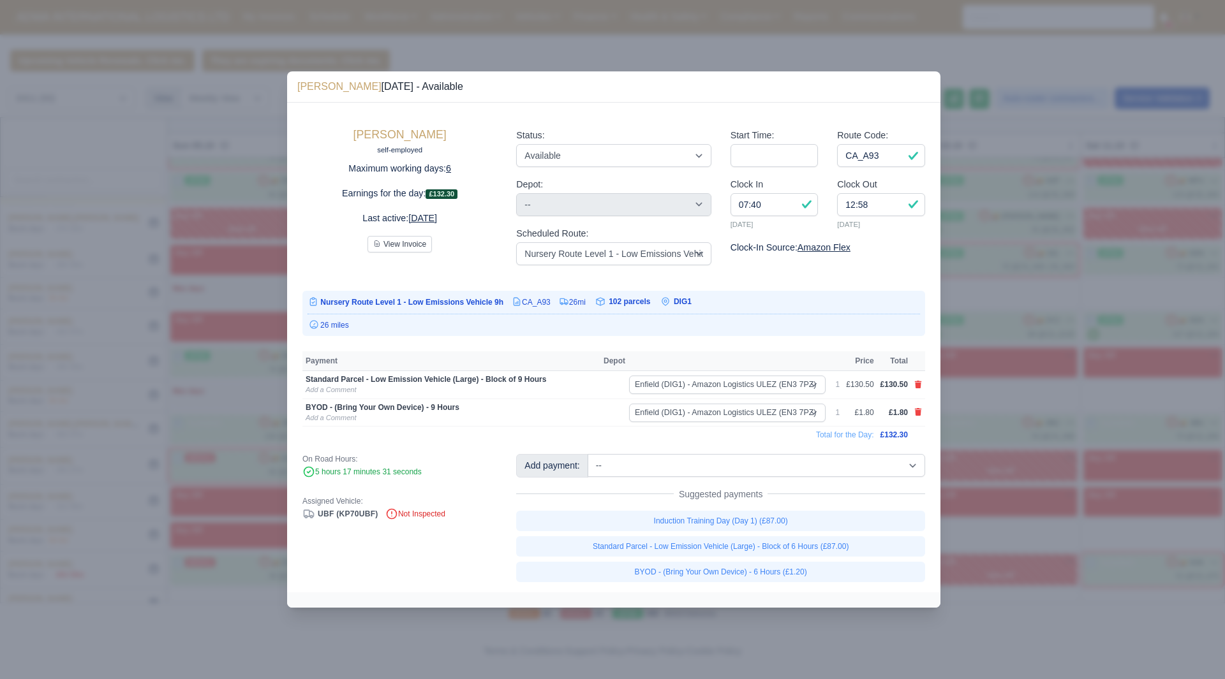
click at [1010, 471] on div at bounding box center [612, 339] width 1225 height 679
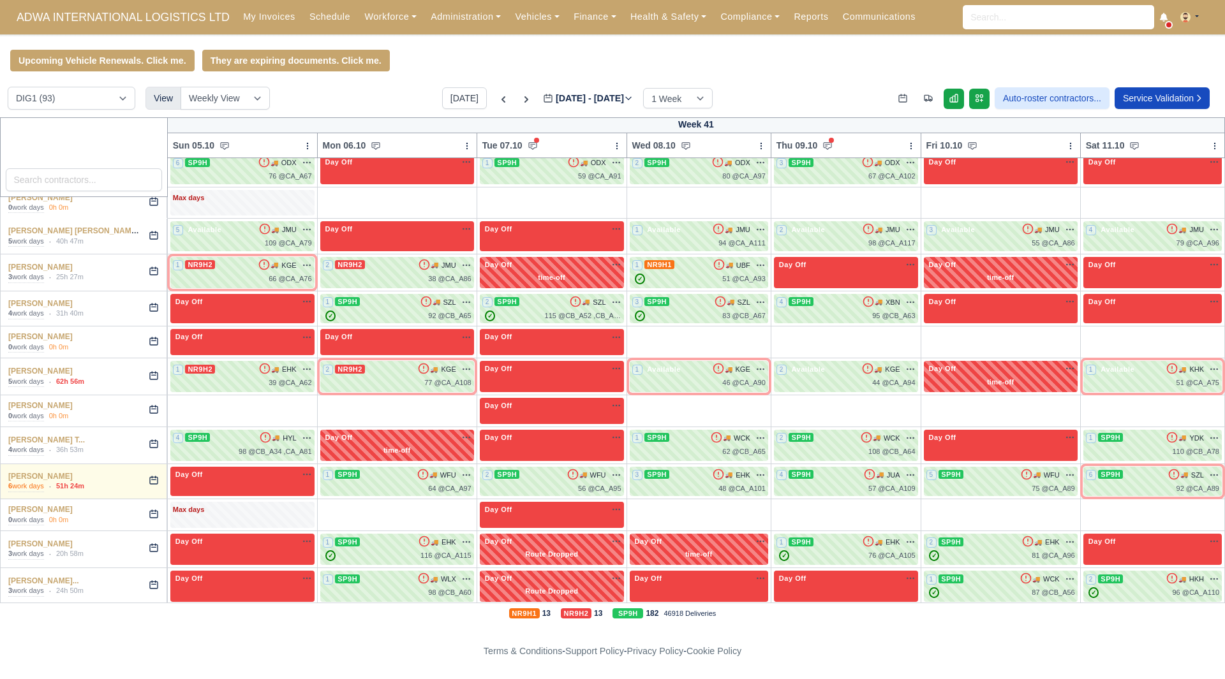
scroll to position [1786, 0]
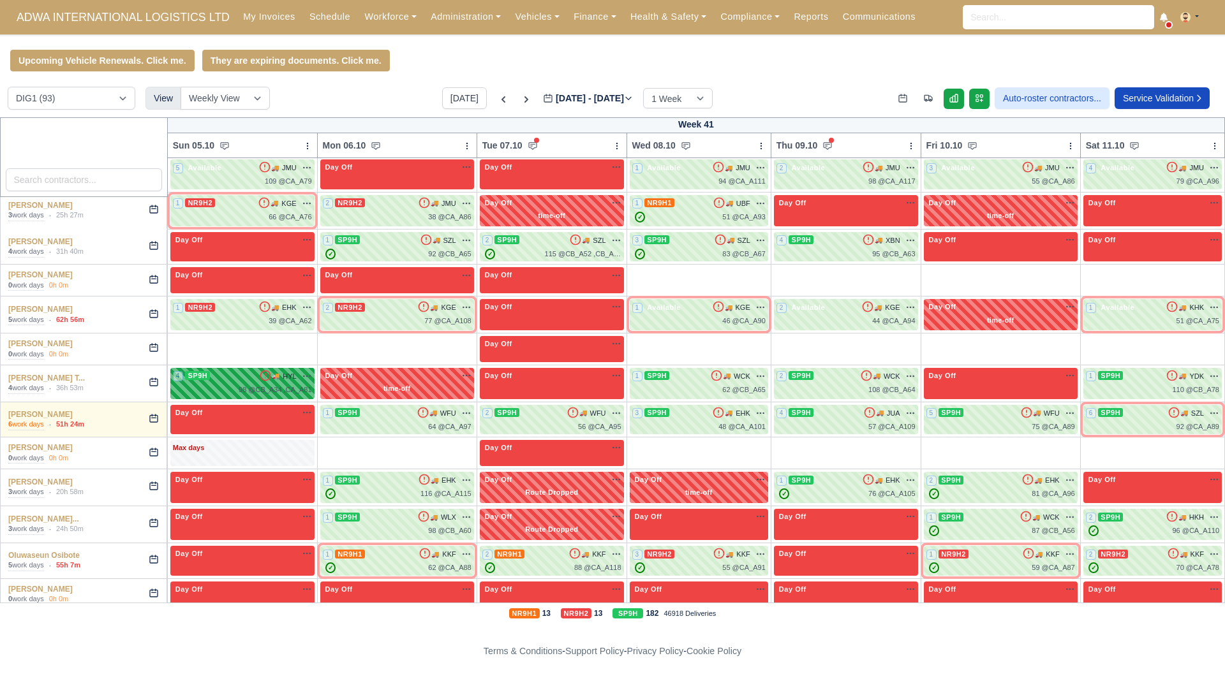
click at [277, 371] on div "4 SP9H 🚚 HYL" at bounding box center [242, 376] width 139 height 11
select select "9"
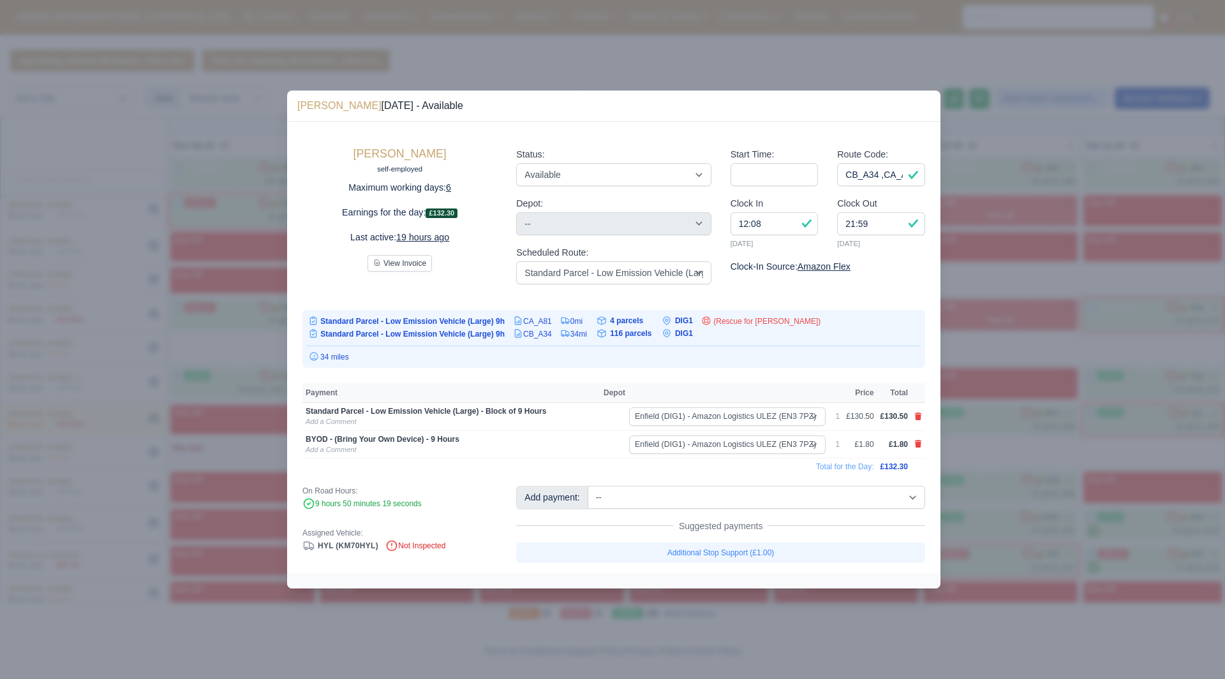
click at [1033, 482] on div at bounding box center [612, 339] width 1225 height 679
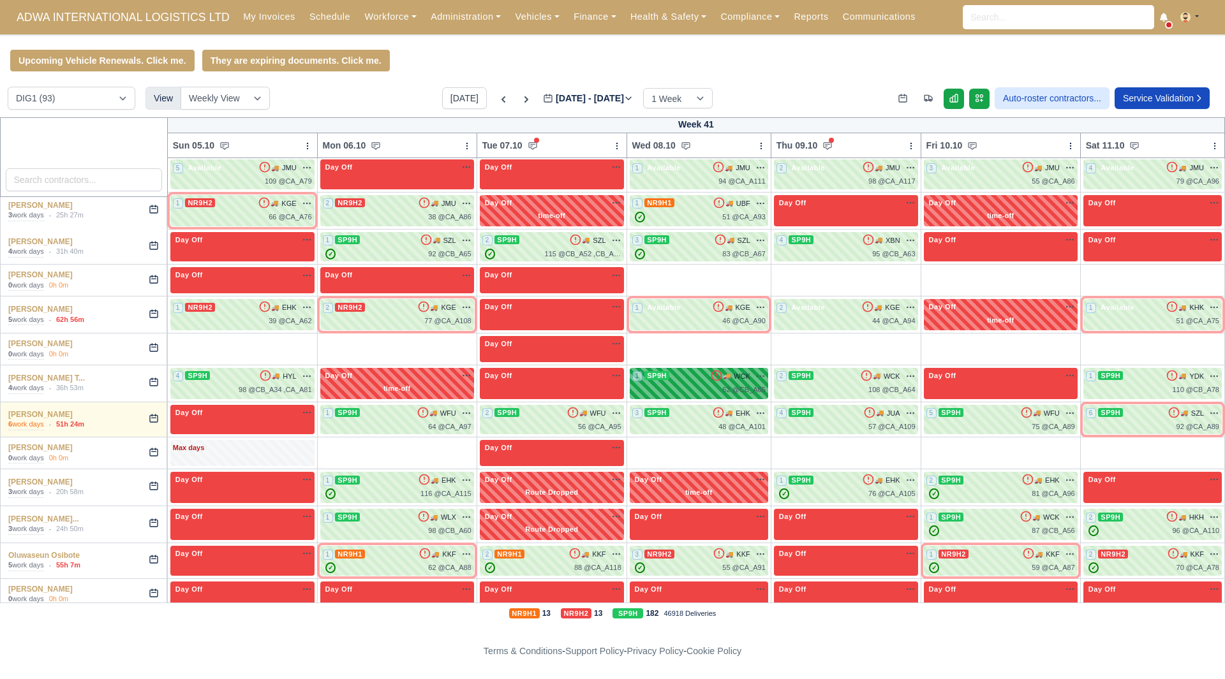
click at [711, 385] on div "62 @ CB_A65" at bounding box center [698, 390] width 133 height 11
select select "9"
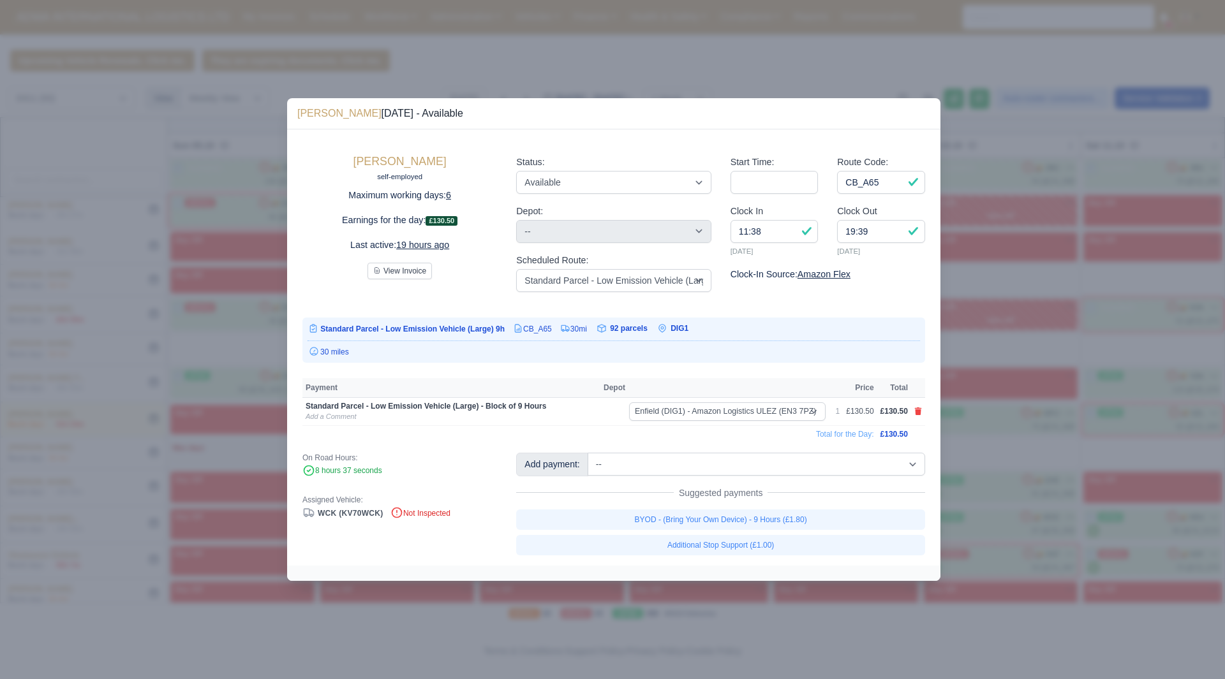
click at [1047, 445] on div at bounding box center [612, 339] width 1225 height 679
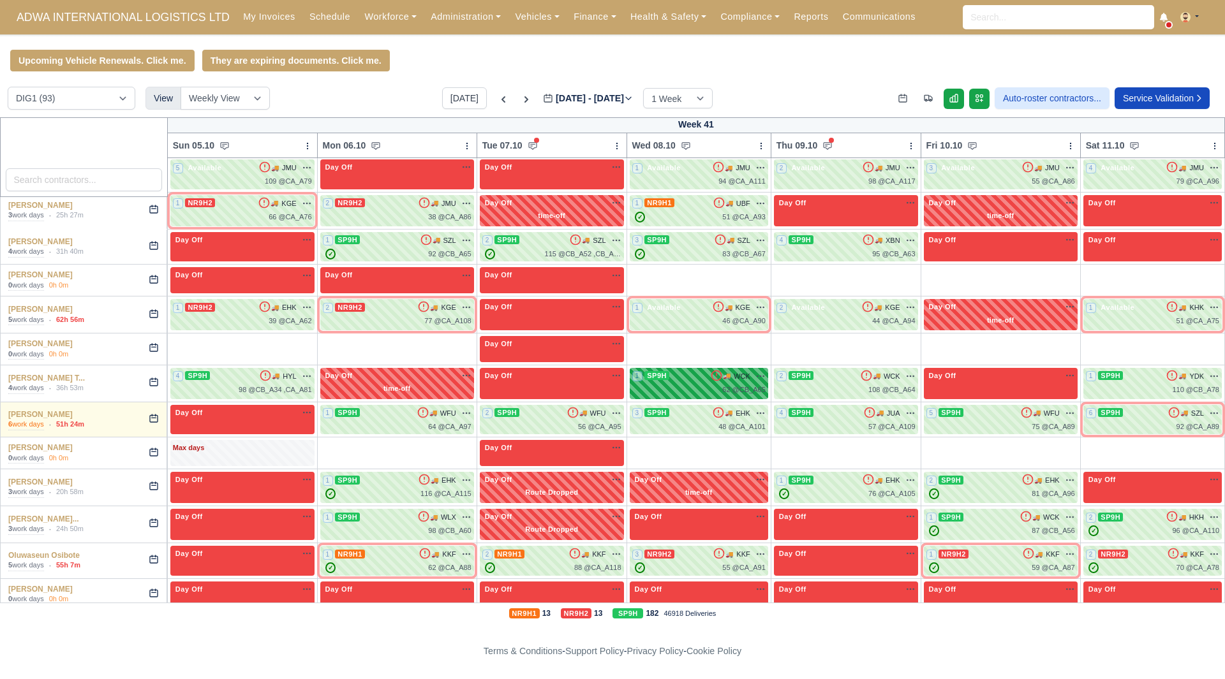
click at [723, 369] on icon at bounding box center [716, 375] width 13 height 13
select select "9"
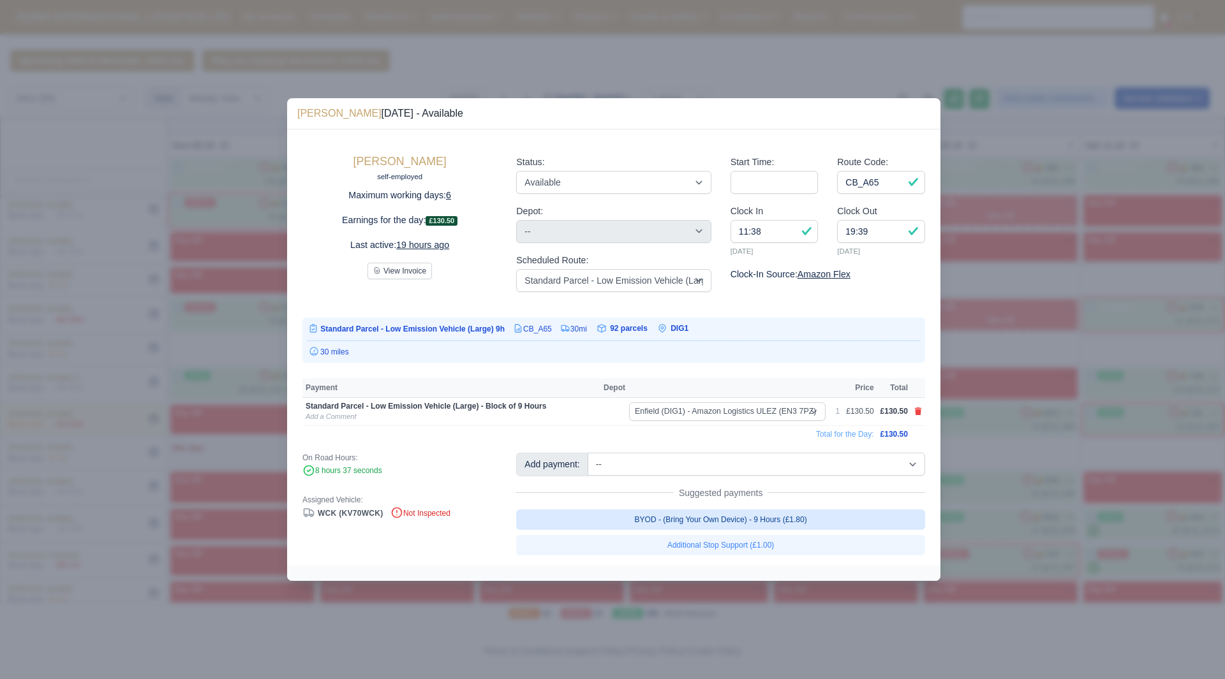
click at [856, 516] on link "BYOD - (Bring Your Own Device) - 9 Hours (£1.80)" at bounding box center [720, 520] width 409 height 20
select select "1"
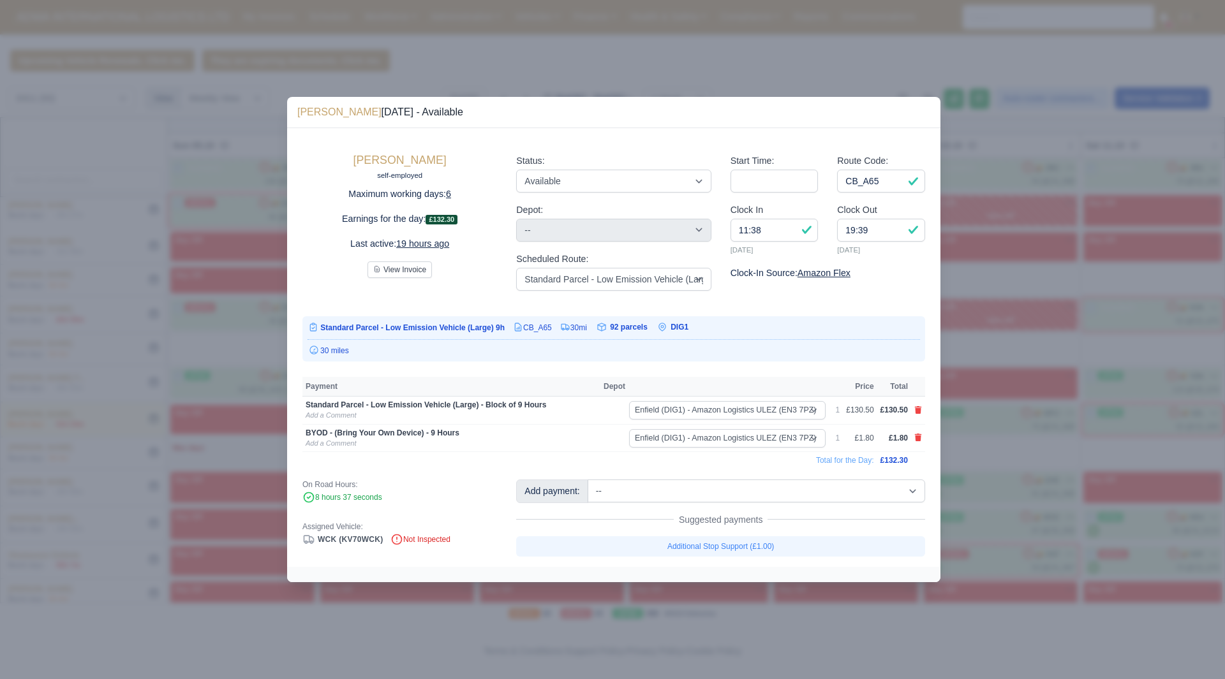
click at [1125, 450] on div at bounding box center [612, 339] width 1225 height 679
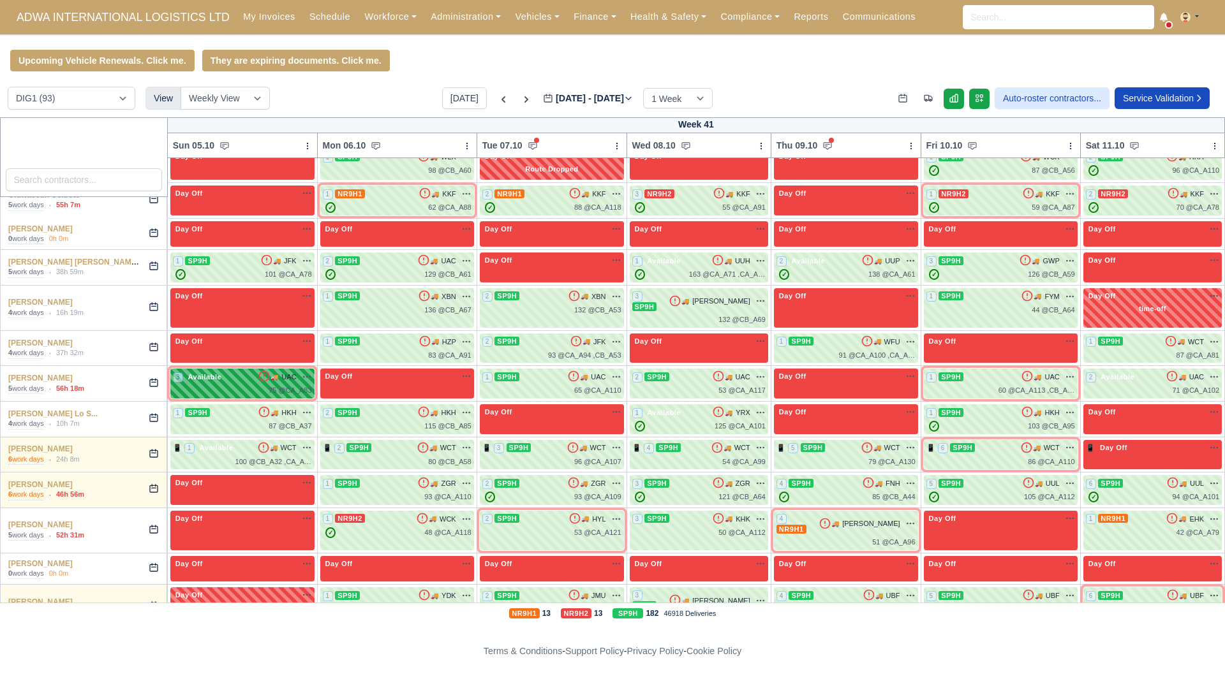
scroll to position [2169, 0]
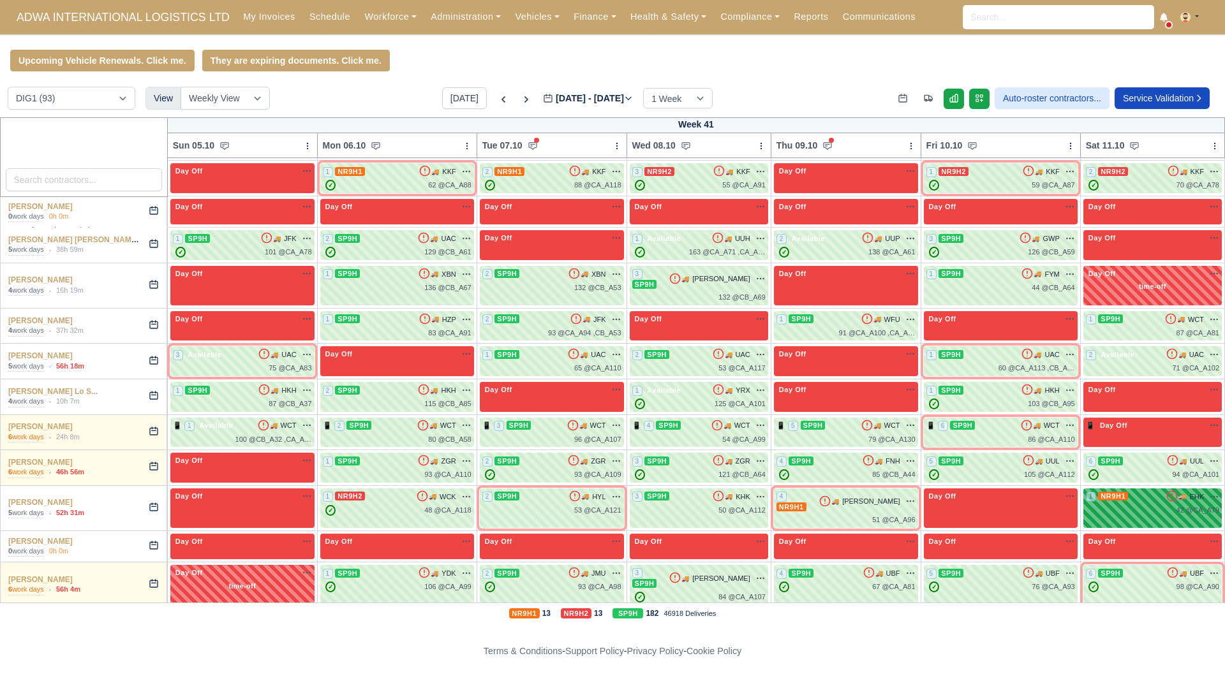
click at [1127, 491] on div "1 NR9H1 🚚 EHK" at bounding box center [1152, 496] width 133 height 11
select select "10"
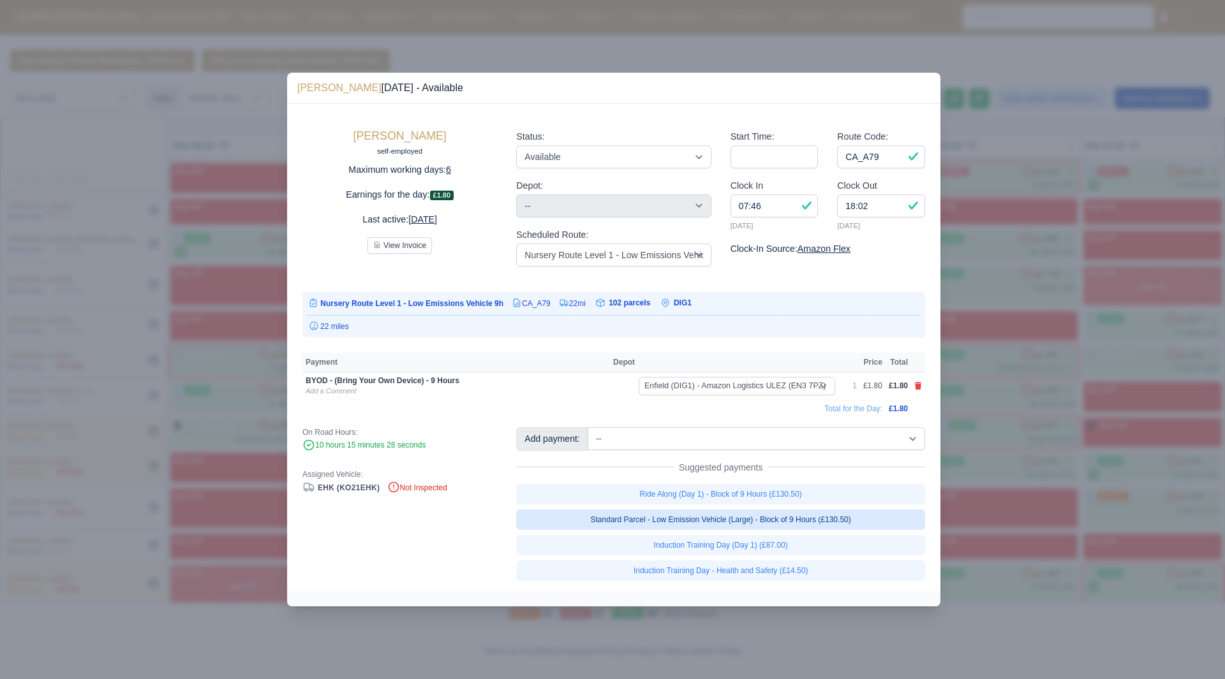
click at [864, 525] on link "Standard Parcel - Low Emission Vehicle (Large) - Block of 9 Hours (£130.50)" at bounding box center [720, 520] width 409 height 20
select select "1"
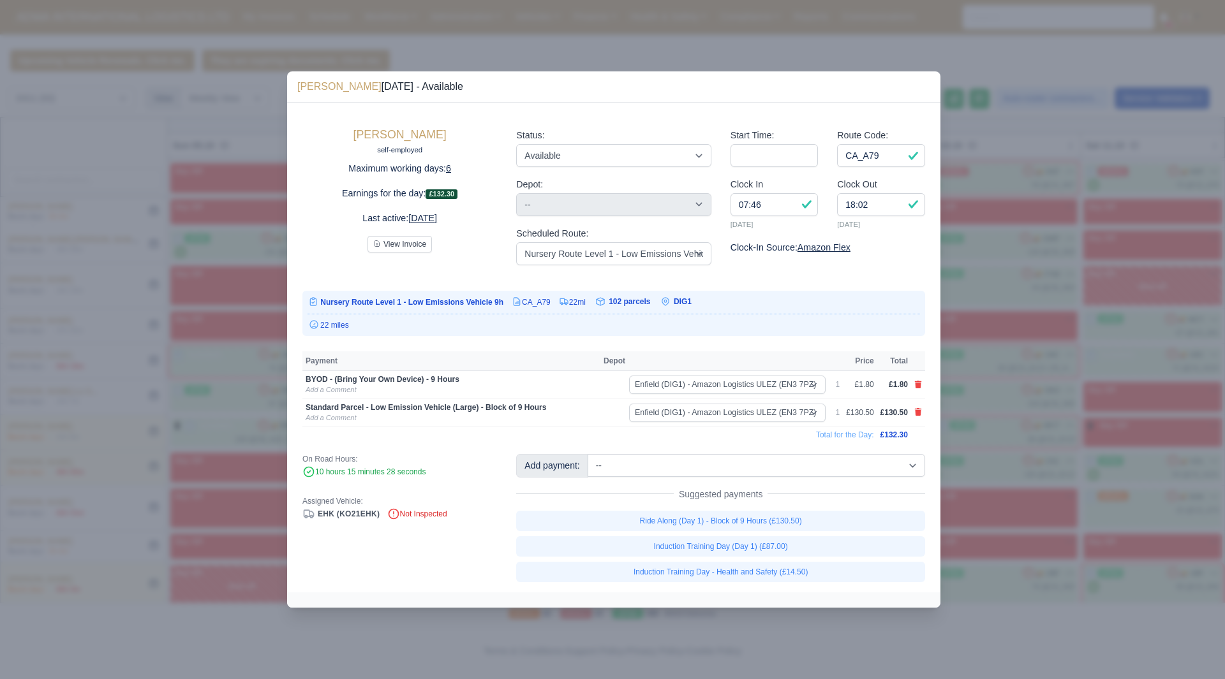
drag, startPoint x: 1036, startPoint y: 496, endPoint x: 1036, endPoint y: 464, distance: 31.9
click at [1036, 496] on div at bounding box center [612, 339] width 1225 height 679
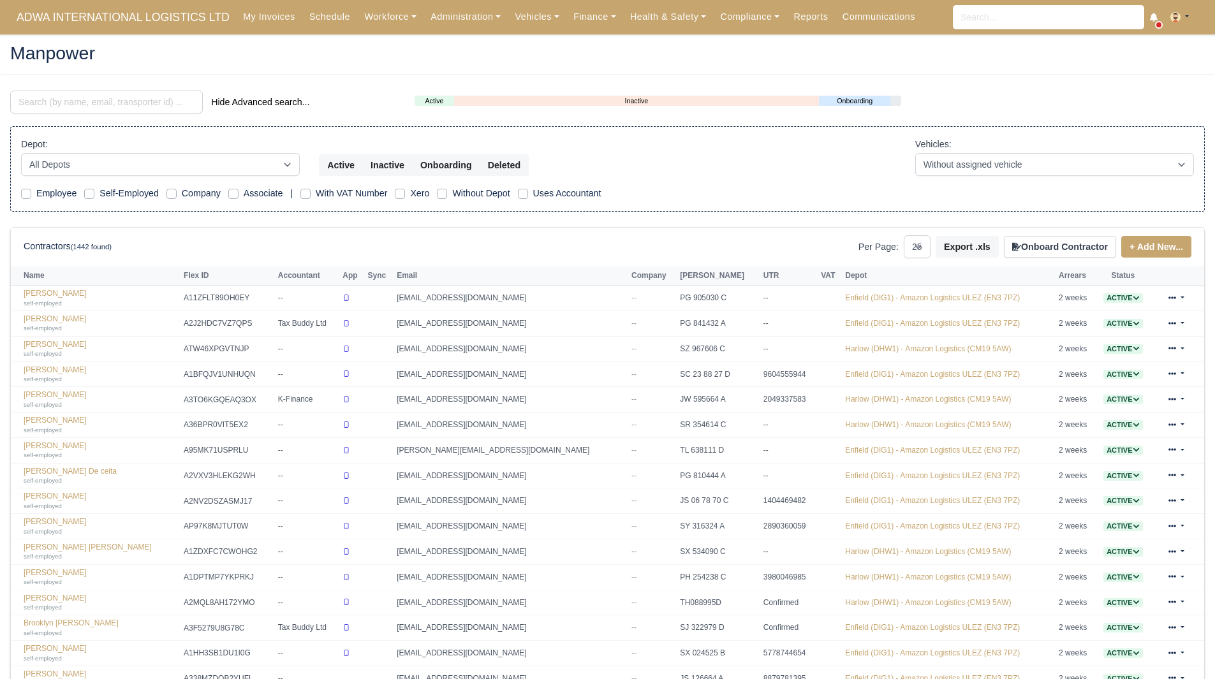
select select "25"
click at [92, 103] on input "search" at bounding box center [106, 102] width 193 height 23
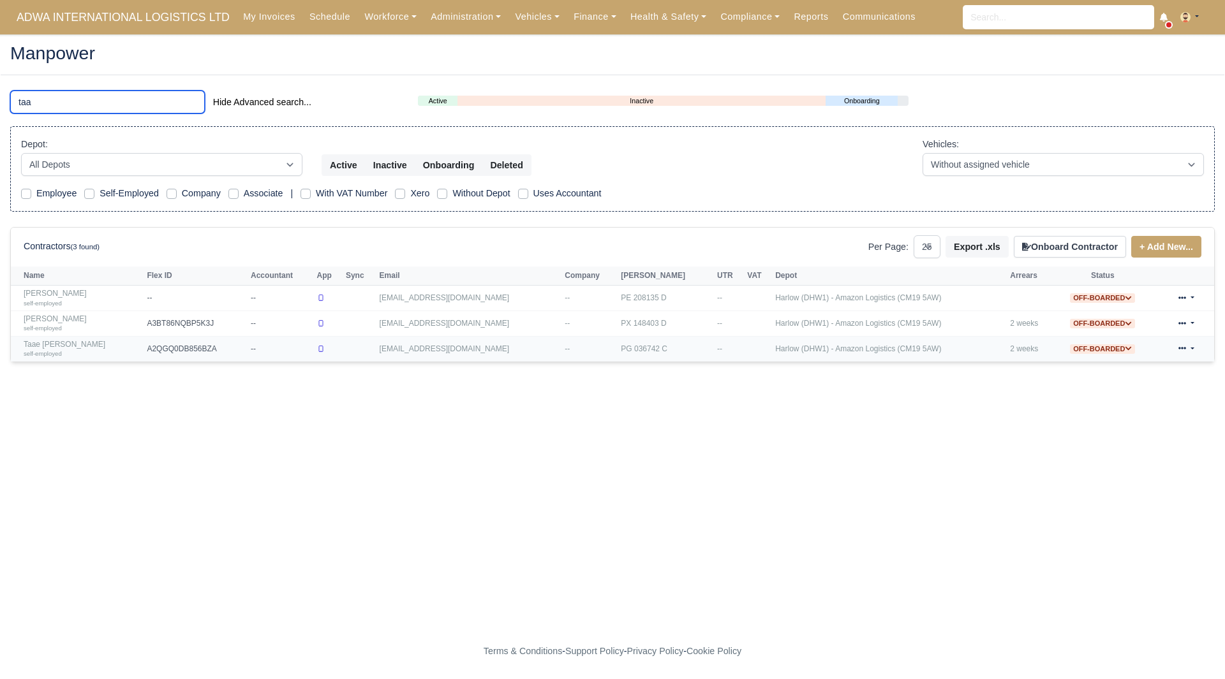
type input "taa"
click at [39, 345] on link "Taae [PERSON_NAME] self-employed" at bounding box center [82, 349] width 117 height 18
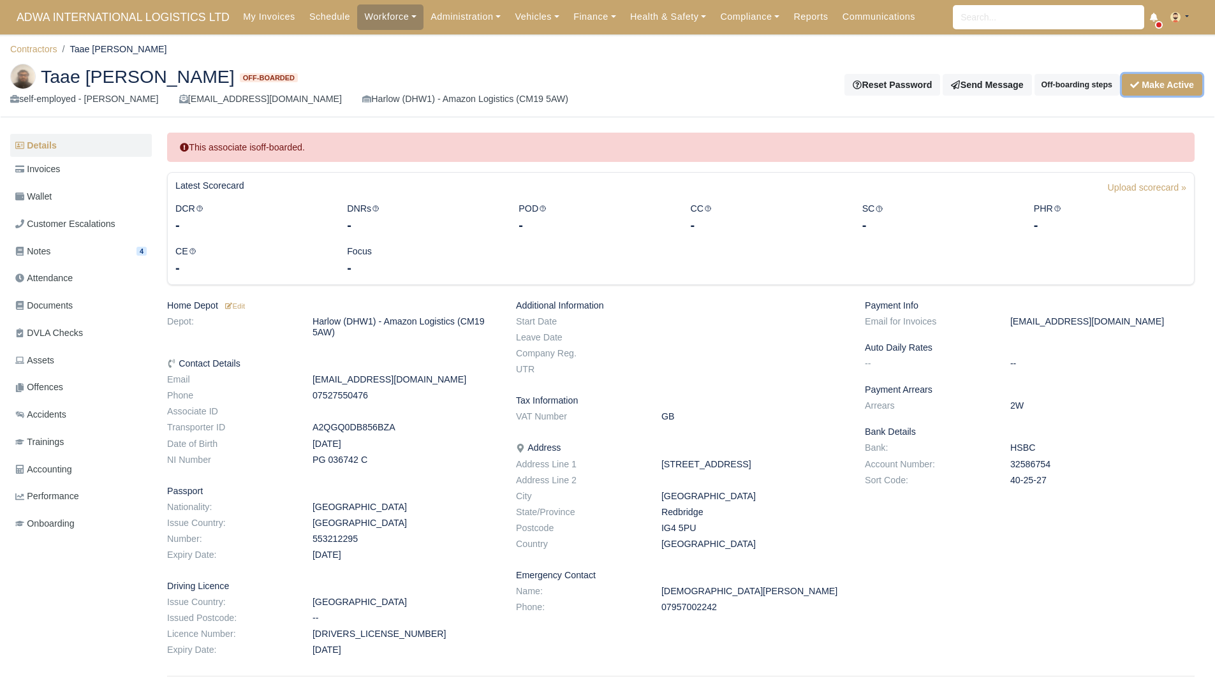
click at [1167, 92] on button "Make Active" at bounding box center [1162, 85] width 80 height 22
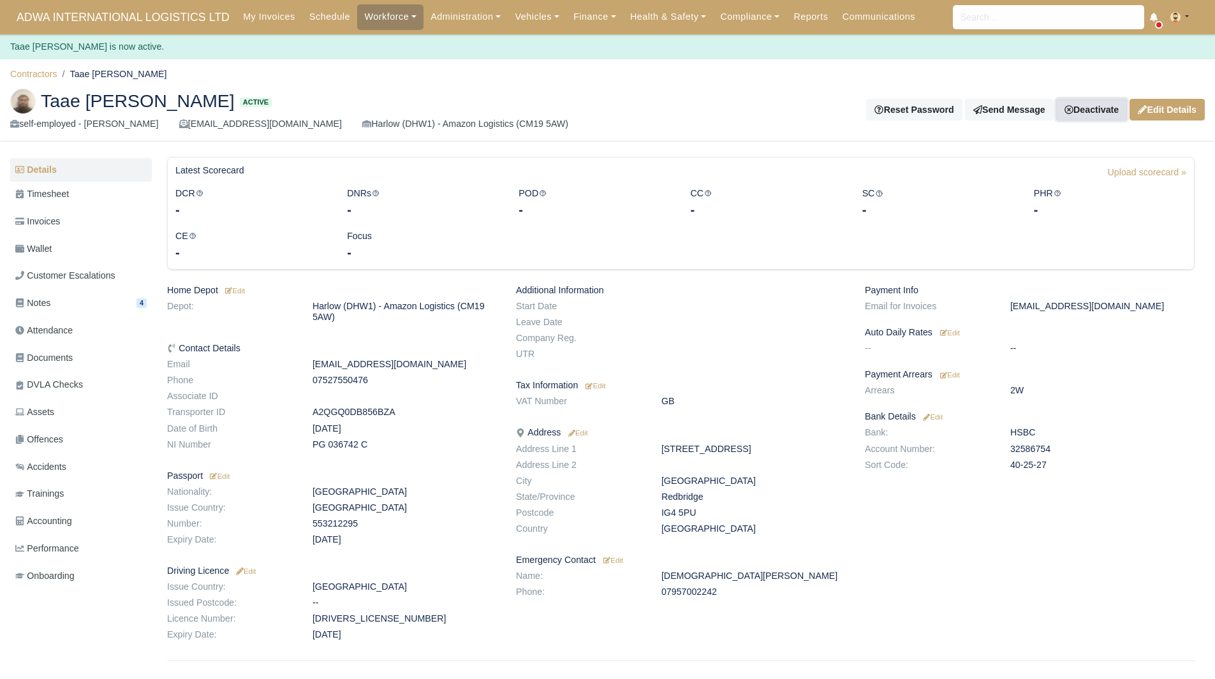
click at [1079, 113] on link "Deactivate" at bounding box center [1091, 110] width 71 height 22
click at [1056, 173] on link "Off-board" at bounding box center [1071, 174] width 114 height 20
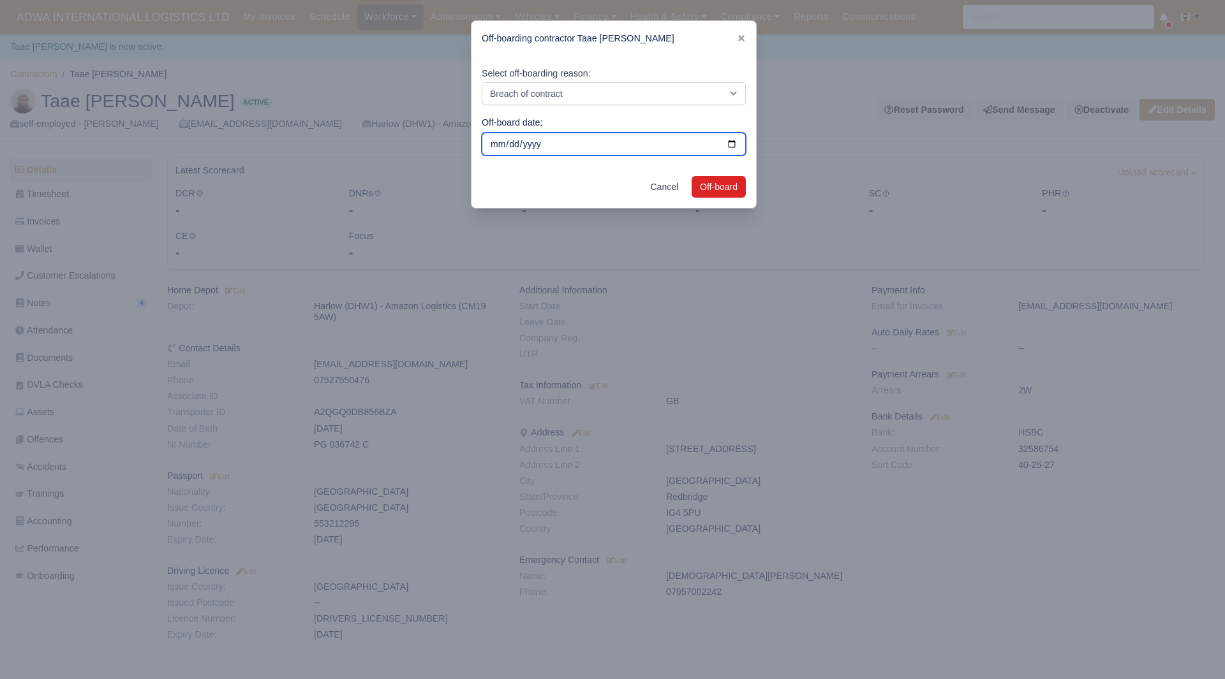
click at [594, 142] on input "[DATE]" at bounding box center [614, 144] width 264 height 23
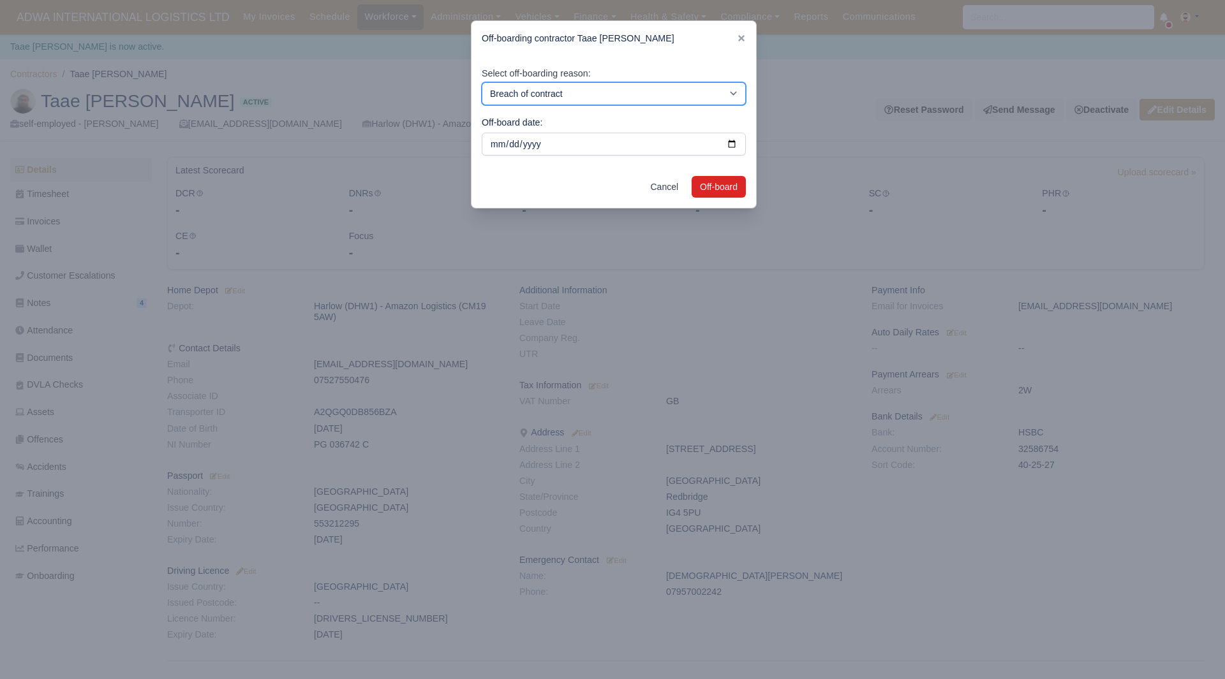
click at [611, 94] on select "Breach of contract Personal decision Too many parcels Heavy routes Another comp…" at bounding box center [614, 93] width 264 height 23
click at [728, 189] on button "Off-board" at bounding box center [719, 187] width 54 height 22
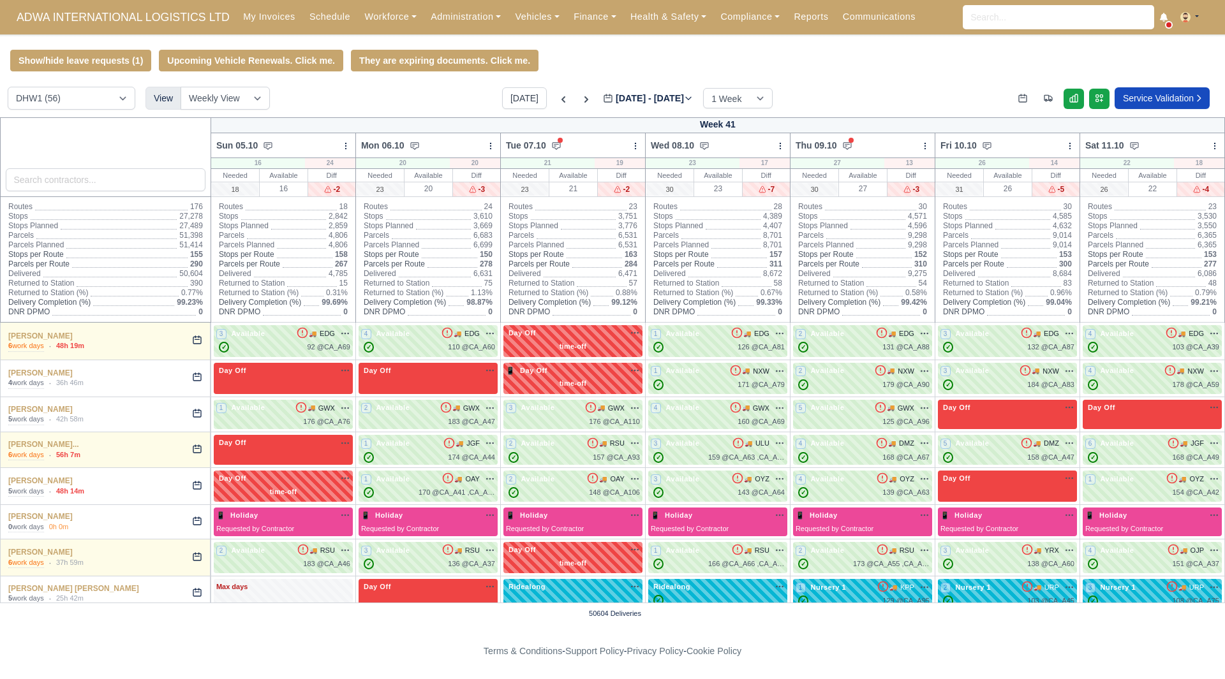
select select "2"
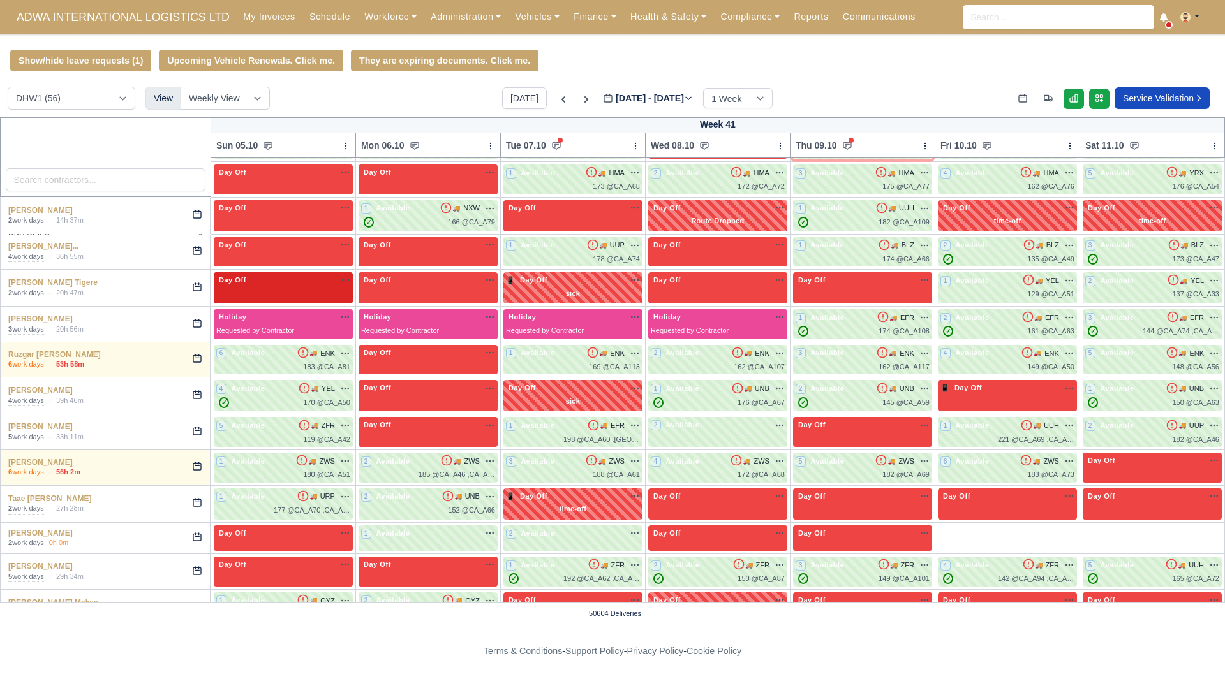
scroll to position [965, 0]
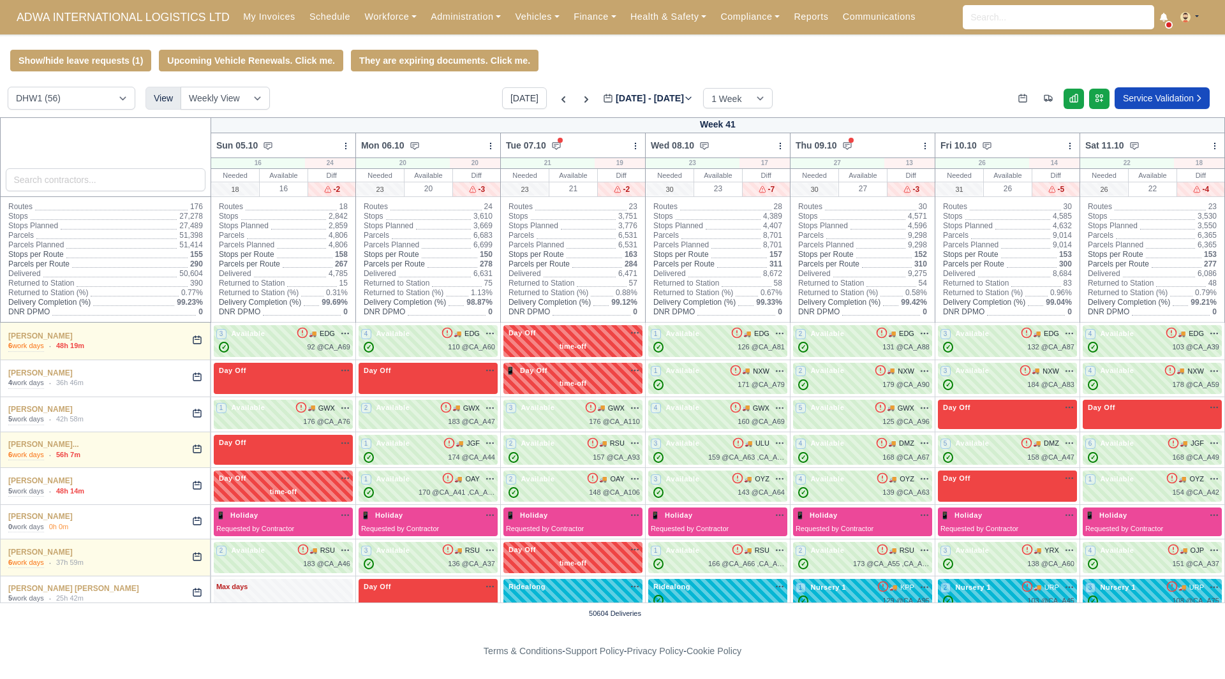
select select "2"
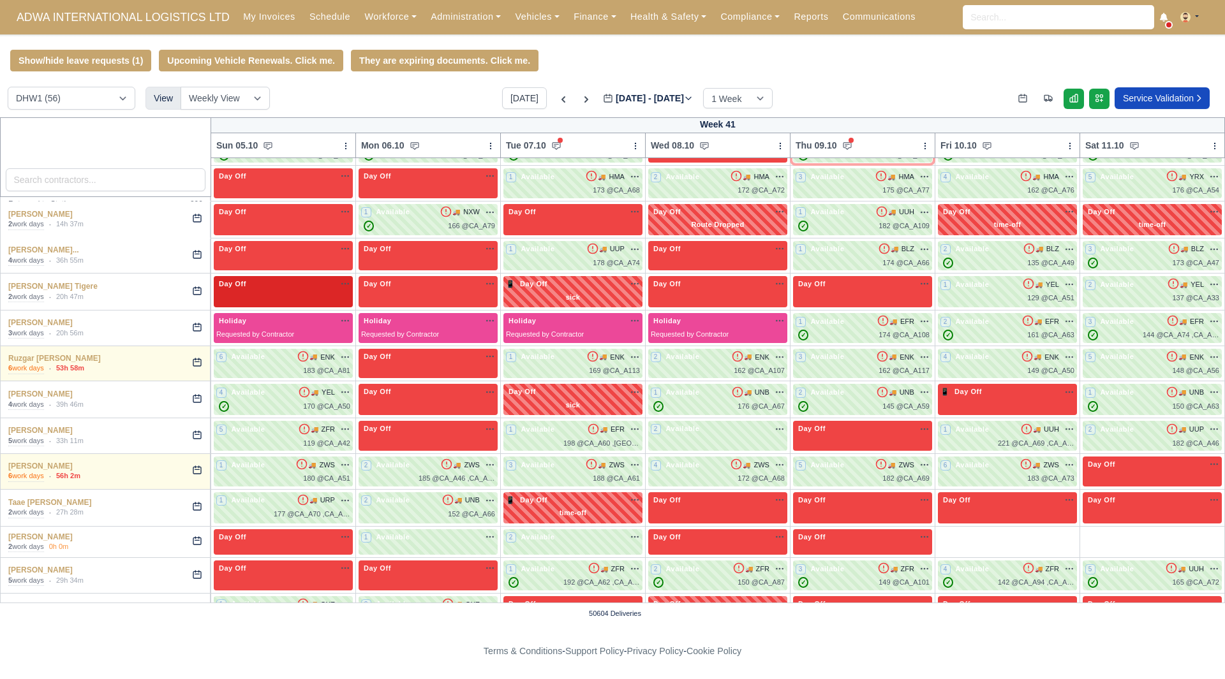
scroll to position [1157, 0]
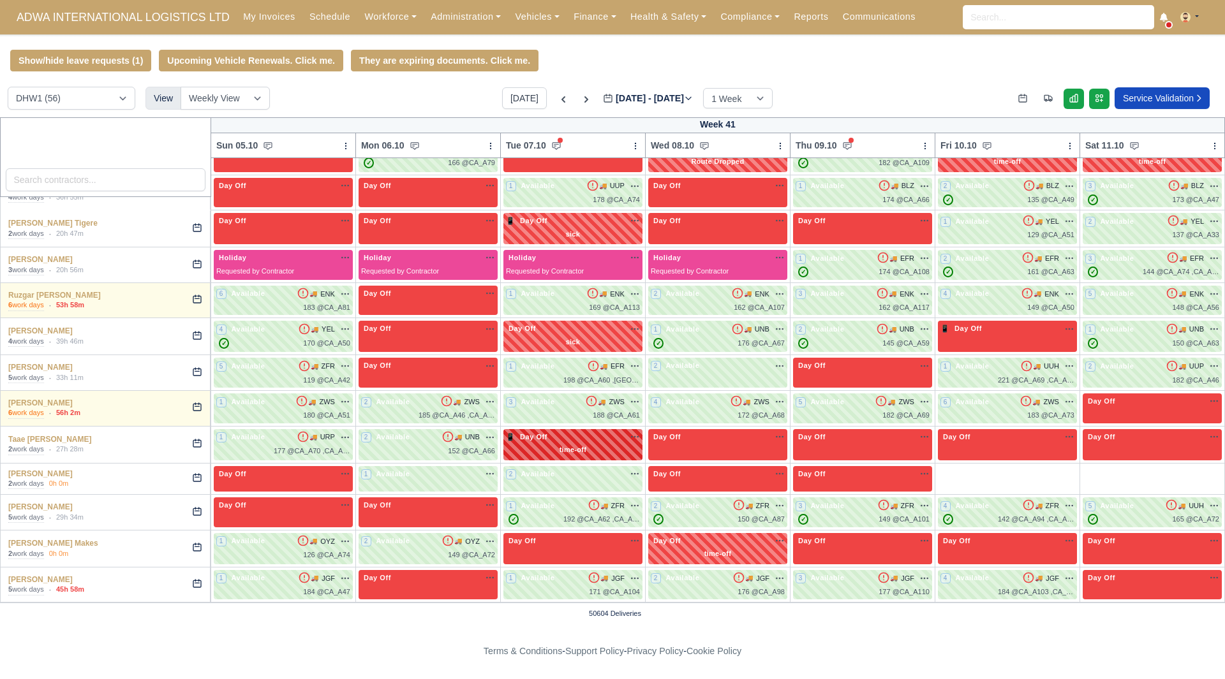
click at [543, 450] on p "time-off" at bounding box center [573, 450] width 134 height 11
select select "Day Off"
select select "time-off"
select select "104459"
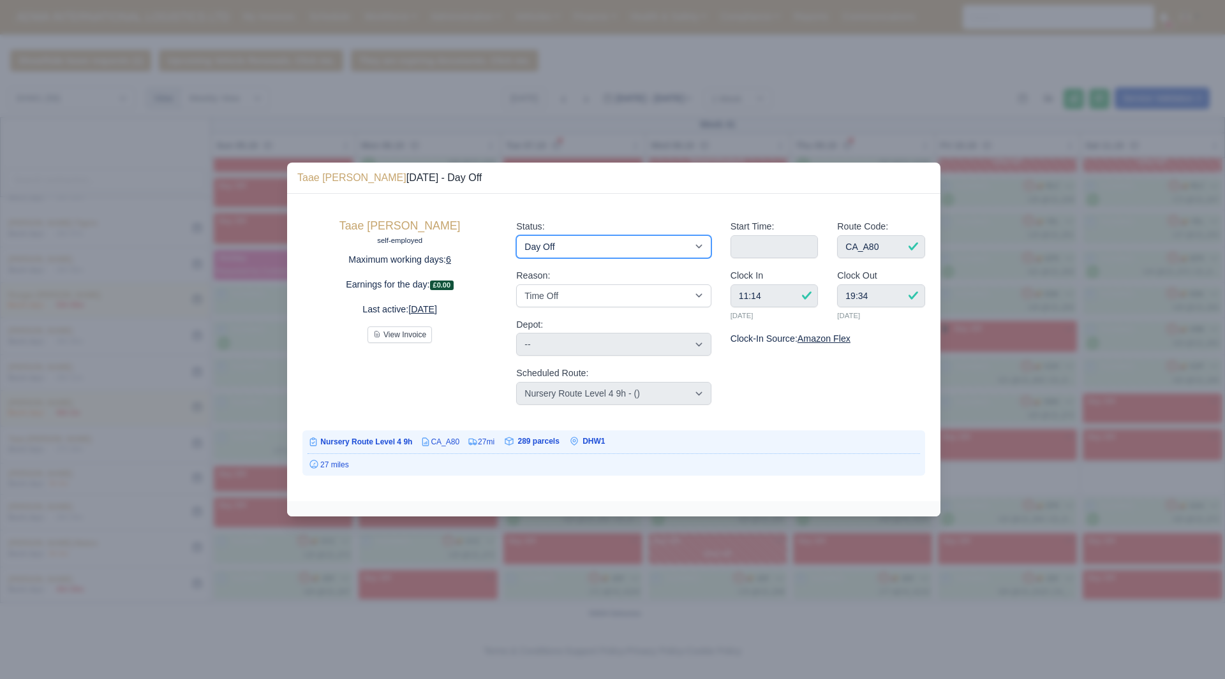
click at [625, 255] on select "Available Day Off Stand By Holiday Other Depot In Office OSM Ridealong Nursery …" at bounding box center [613, 246] width 195 height 23
select select "Available"
click at [516, 235] on select "Available Day Off Stand By Holiday Other Depot In Office OSM Ridealong Nursery …" at bounding box center [613, 246] width 195 height 23
select select
select select "104459"
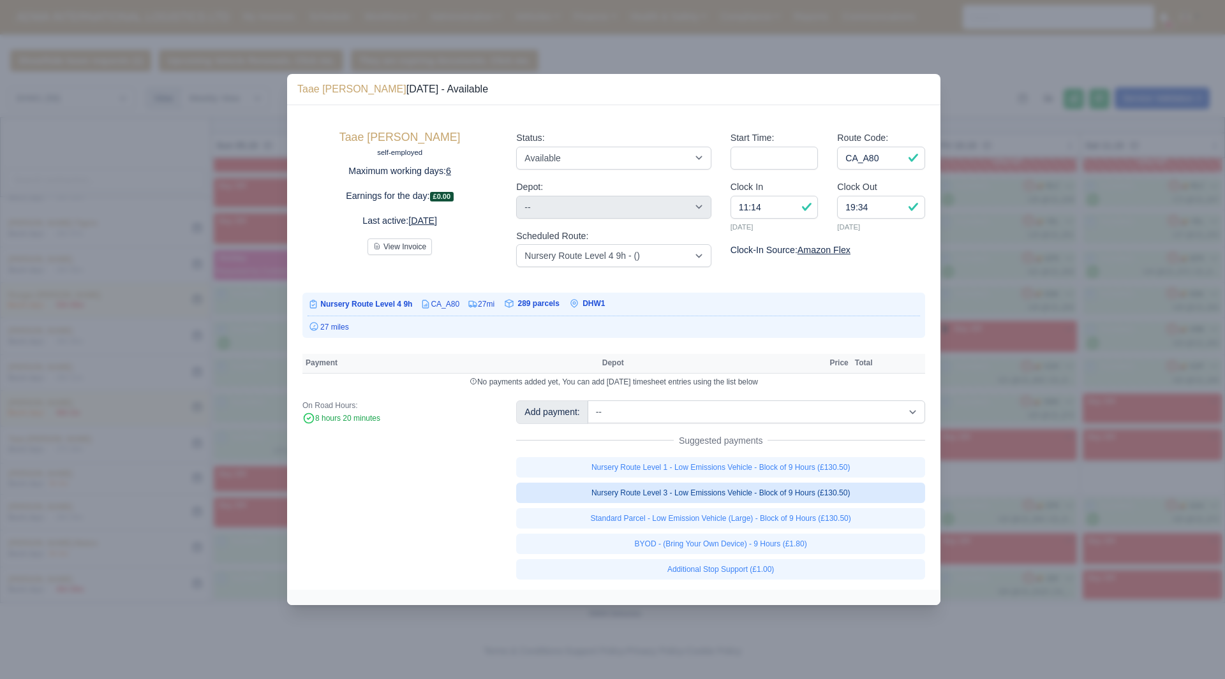
click at [876, 490] on link "Nursery Route Level 3 - Low Emissions Vehicle - Block of 9 Hours (£130.50)" at bounding box center [720, 493] width 409 height 20
select select "2"
select select
select select "104459"
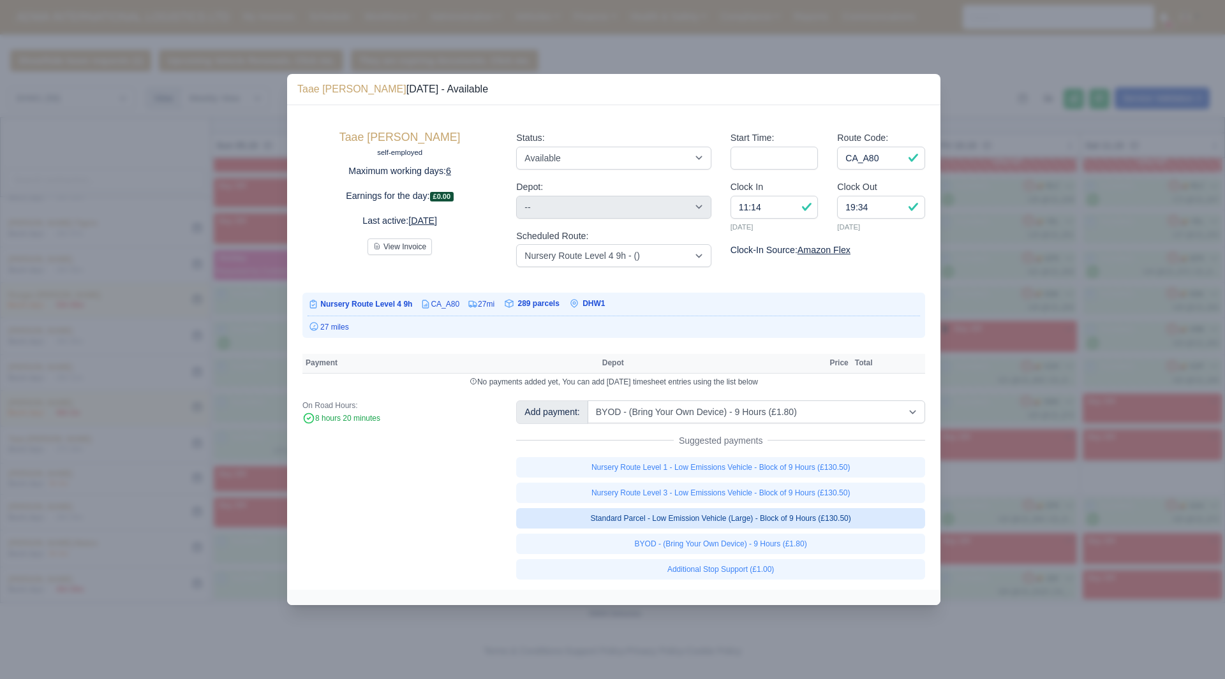
select select "2"
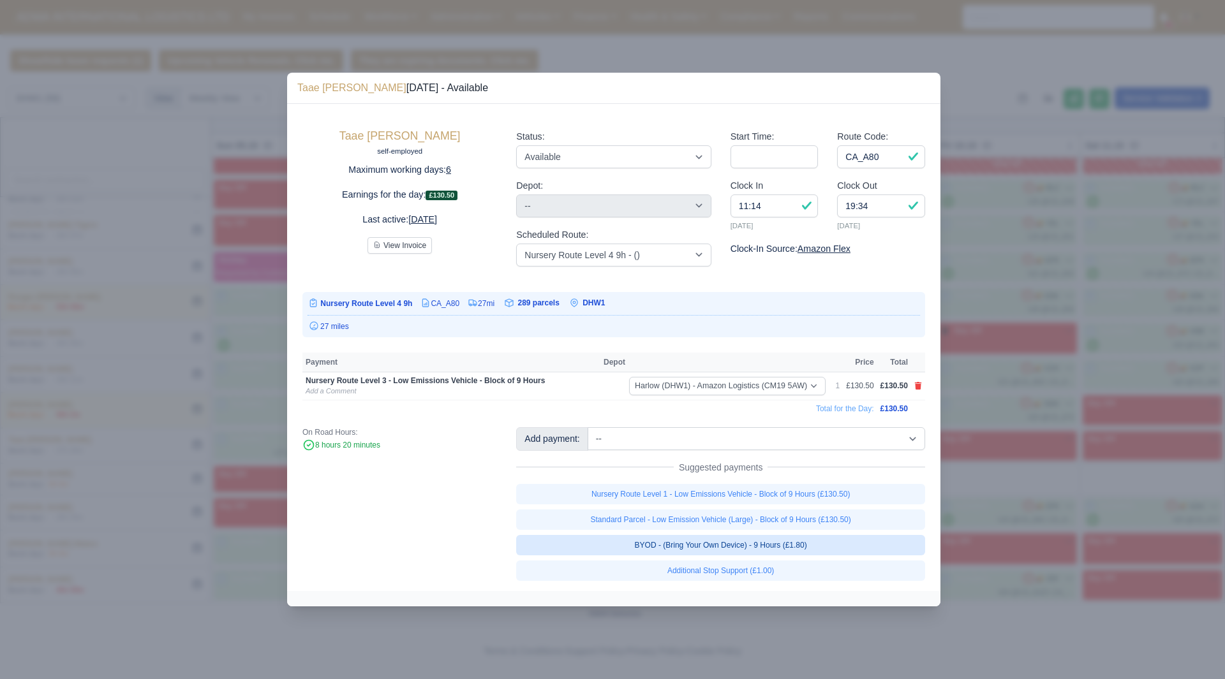
scroll to position [1155, 0]
click at [842, 545] on link "BYOD - (Bring Your Own Device) - 9 Hours (£1.80)" at bounding box center [720, 545] width 409 height 20
select select
select select "104459"
select select "2"
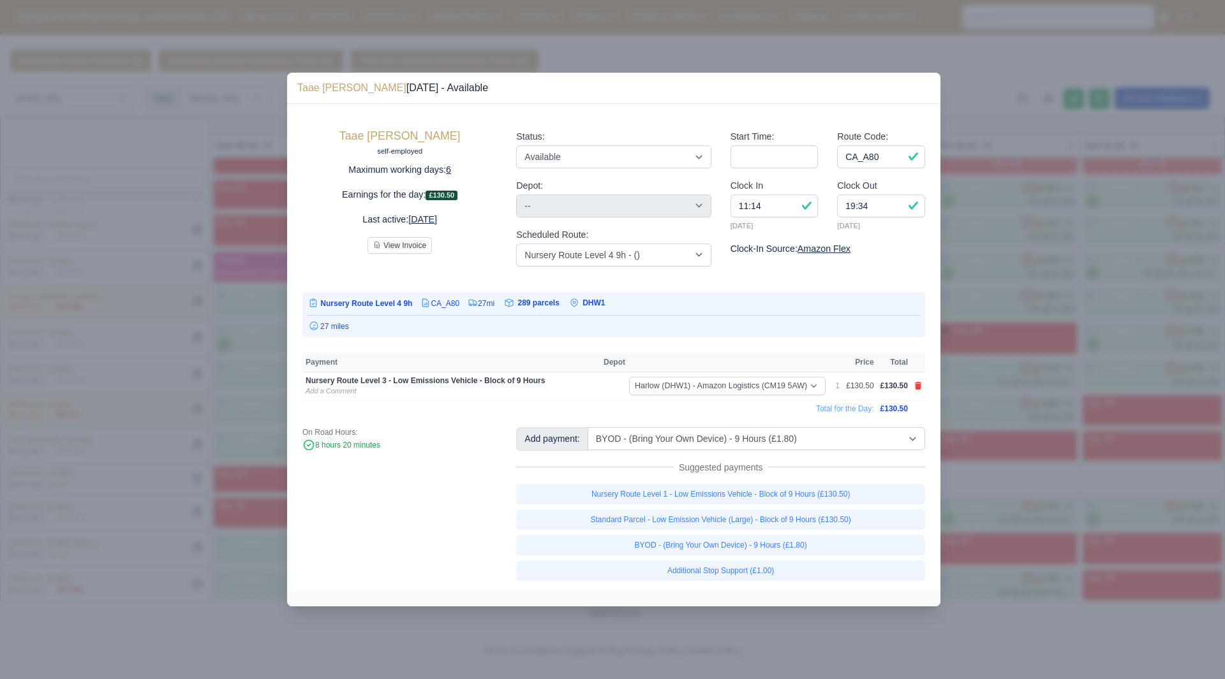
select select "2"
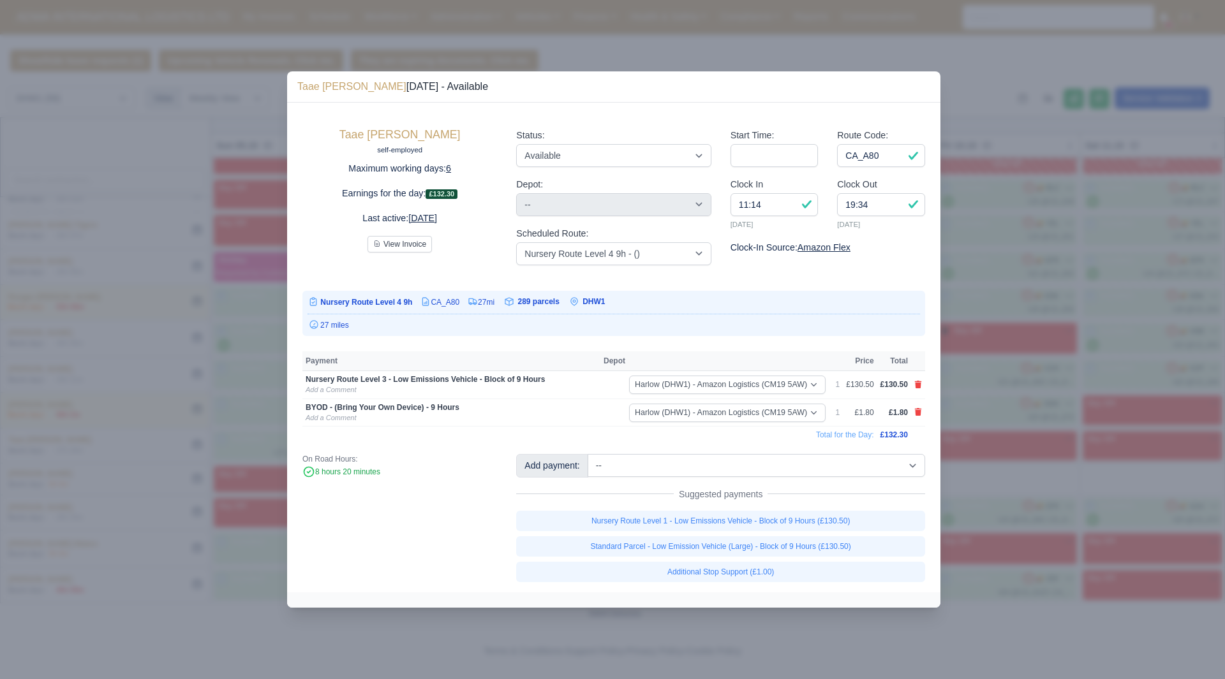
click at [1039, 467] on div at bounding box center [612, 339] width 1225 height 679
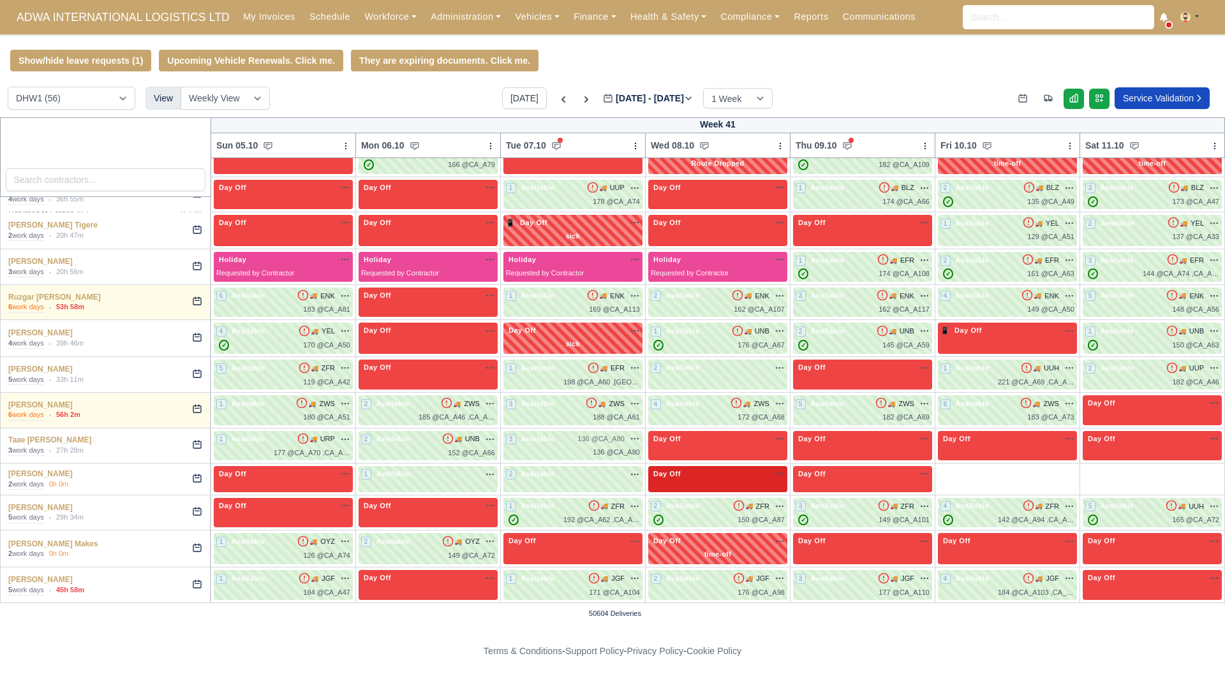
click at [694, 473] on div "Day Off Available" at bounding box center [718, 474] width 134 height 11
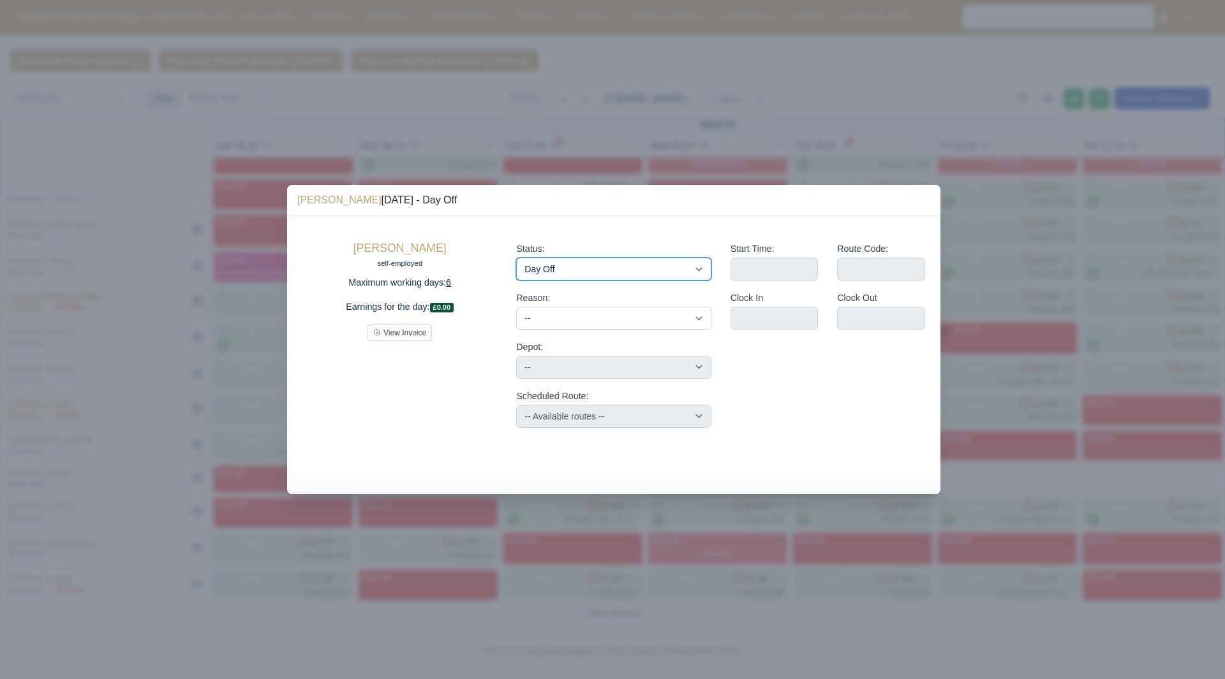
click at [646, 265] on select "Available Day Off Stand By Holiday Other Depot In Office OSM Ridealong Nursery …" at bounding box center [613, 269] width 195 height 23
select select "Available"
click at [516, 258] on select "Available Day Off Stand By Holiday Other Depot In Office OSM Ridealong Nursery …" at bounding box center [613, 269] width 195 height 23
select select
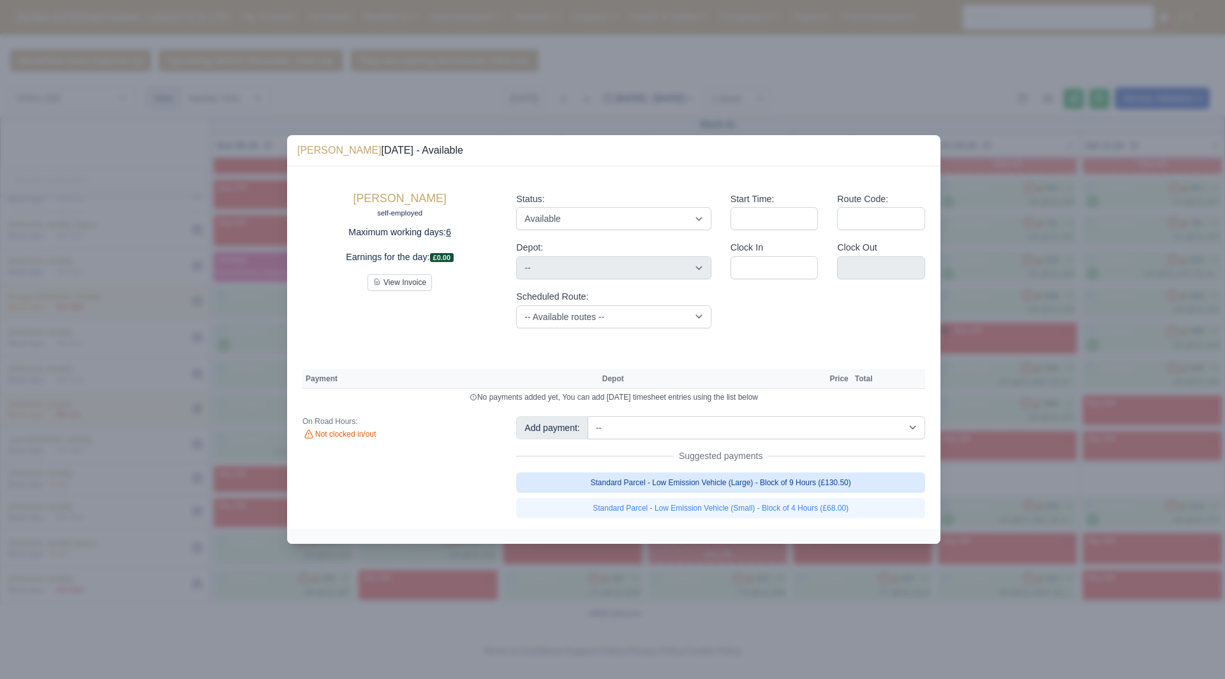
click at [831, 487] on link "Standard Parcel - Low Emission Vehicle (Large) - Block of 9 Hours (£130.50)" at bounding box center [720, 483] width 409 height 20
select select "2"
select select
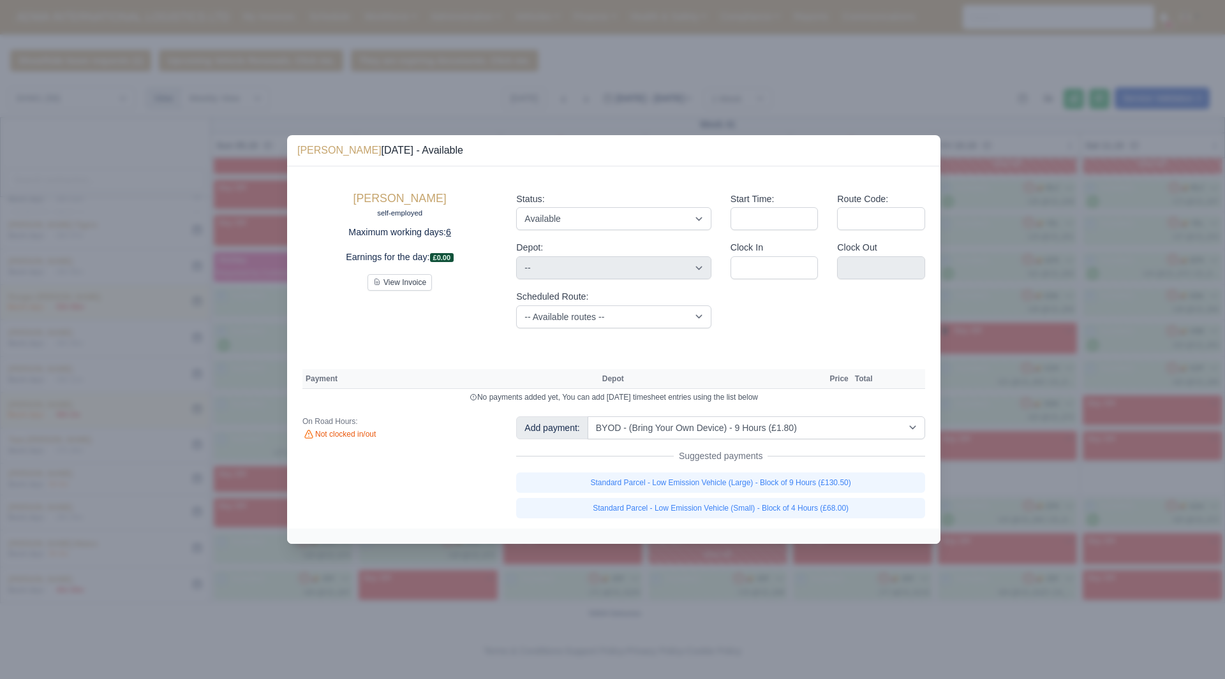
select select "2"
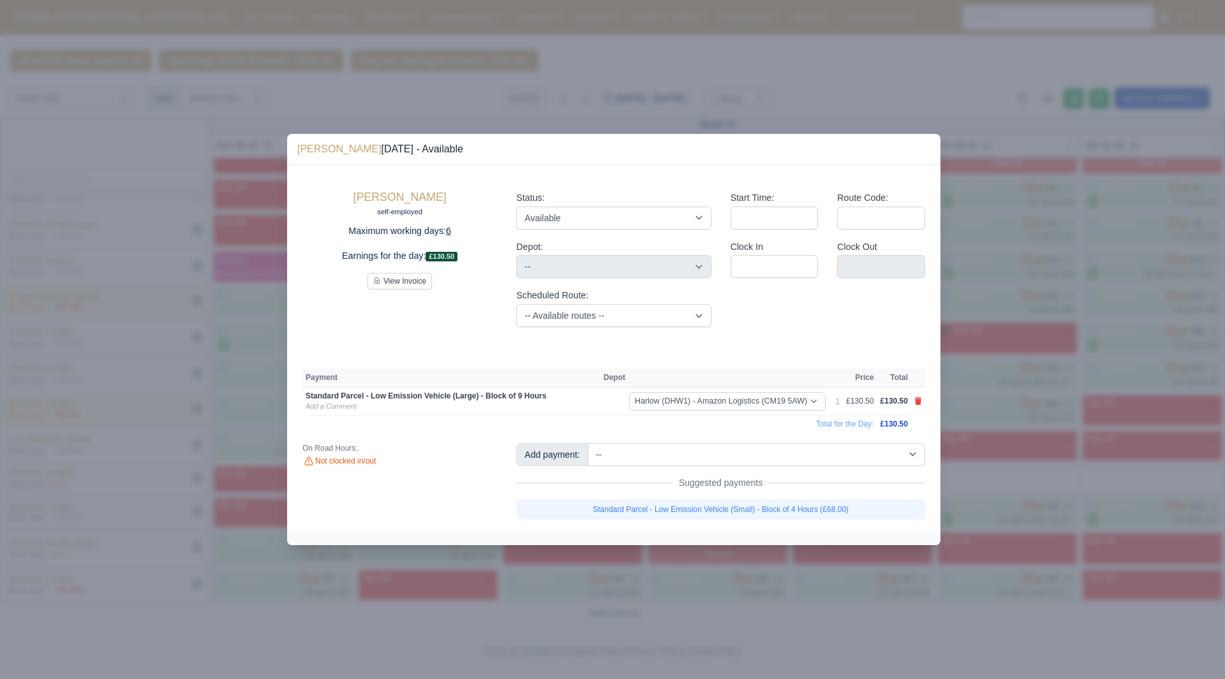
click at [1016, 512] on div at bounding box center [612, 339] width 1225 height 679
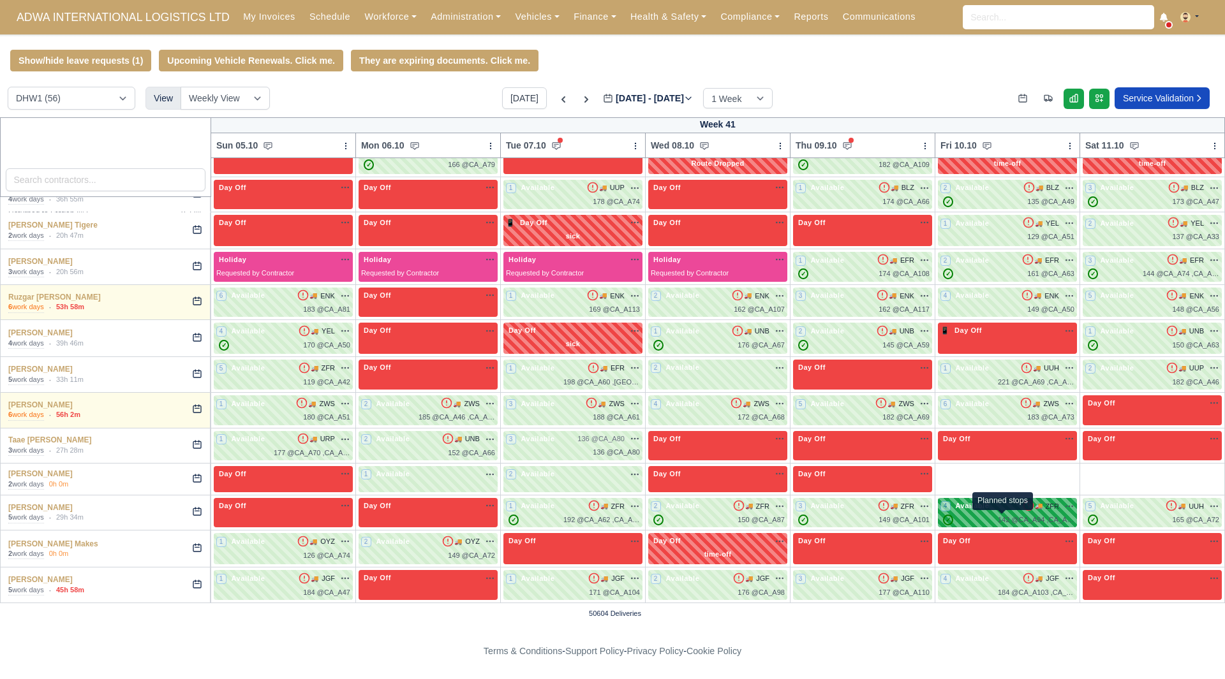
select select "2"
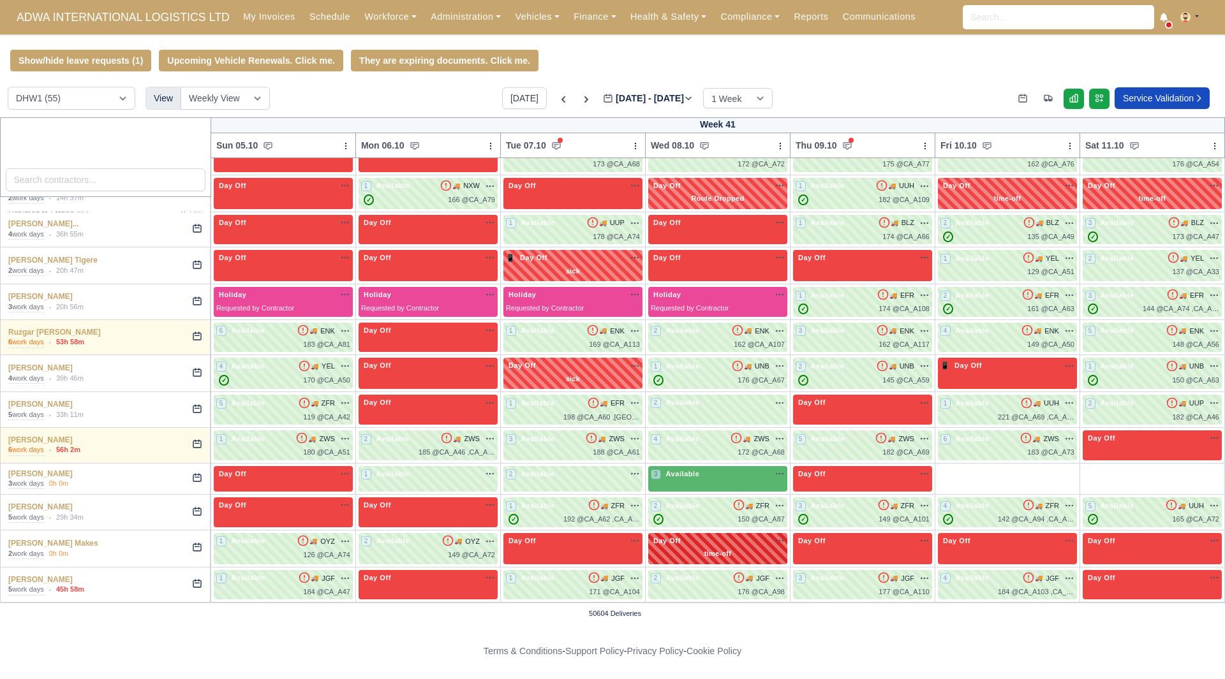
scroll to position [1120, 0]
click at [864, 479] on div "Day Off Available" at bounding box center [862, 479] width 139 height 26
select select "Day Off"
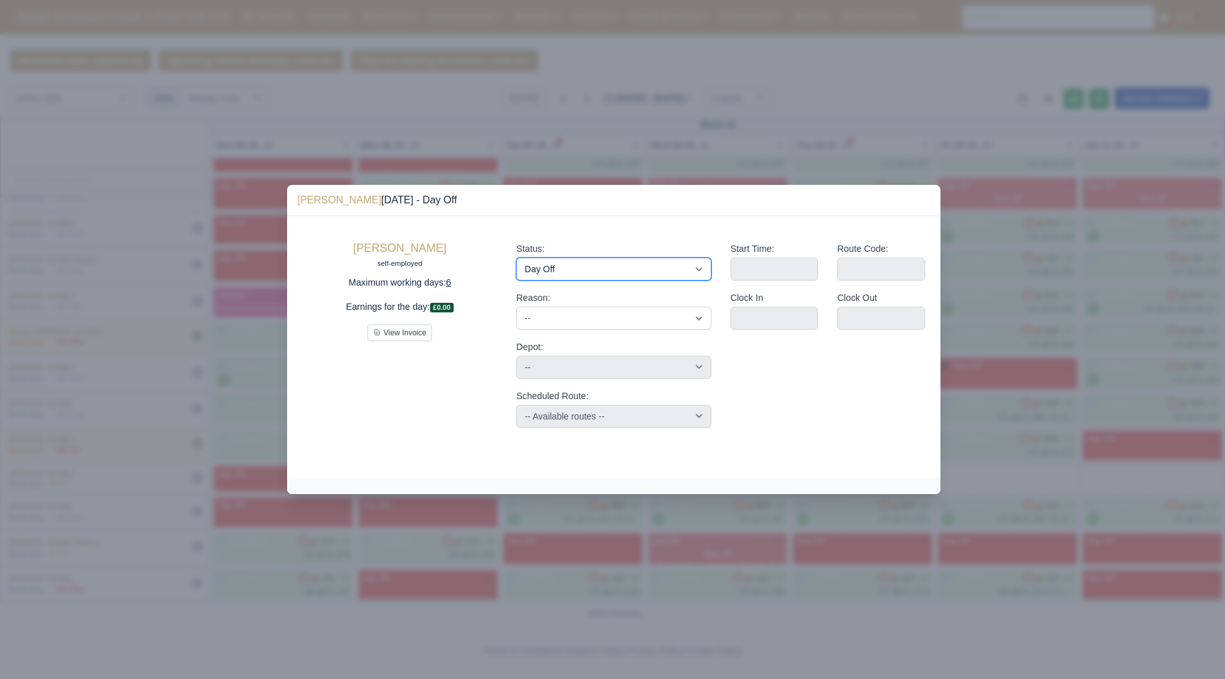
click at [664, 270] on select "Available Day Off Stand By Holiday Other Depot In Office OSM Ridealong Nursery …" at bounding box center [613, 269] width 195 height 23
select select "Available"
click at [516, 258] on select "Available Day Off Stand By Holiday Other Depot In Office OSM Ridealong Nursery …" at bounding box center [613, 269] width 195 height 23
select select
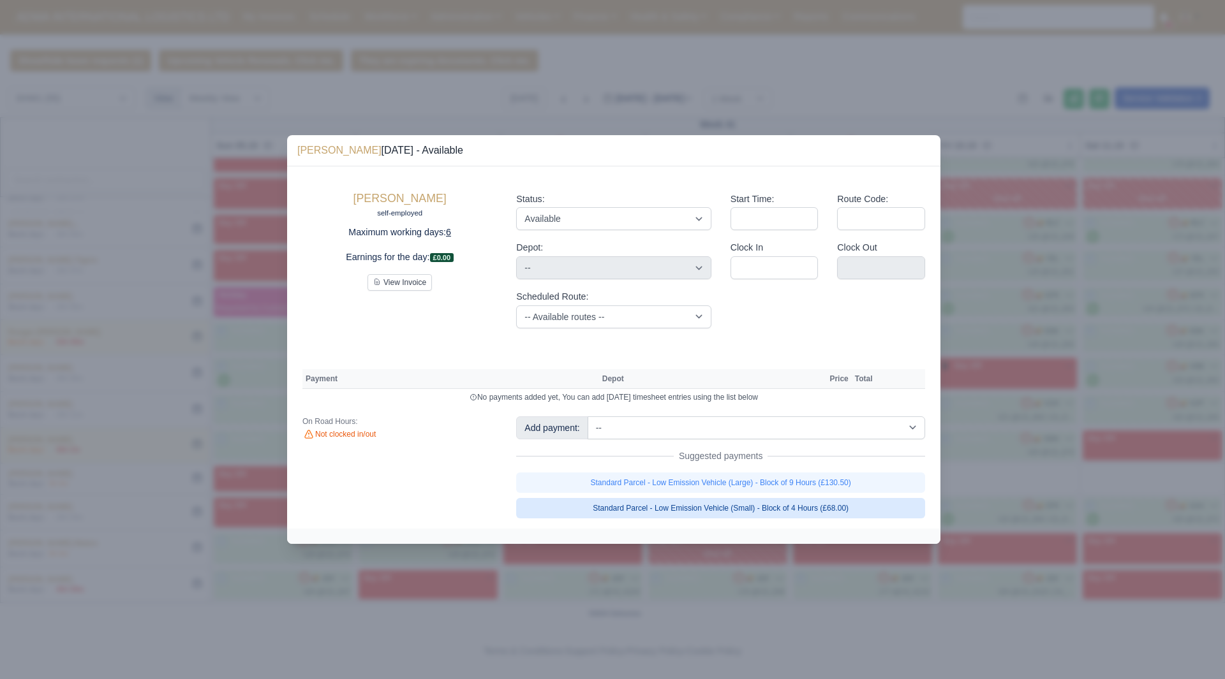
click at [841, 515] on link "Standard Parcel - Low Emission Vehicle (Small) - Block of 4 Hours (£68.00)" at bounding box center [720, 508] width 409 height 20
select select "2"
select select
select select "2"
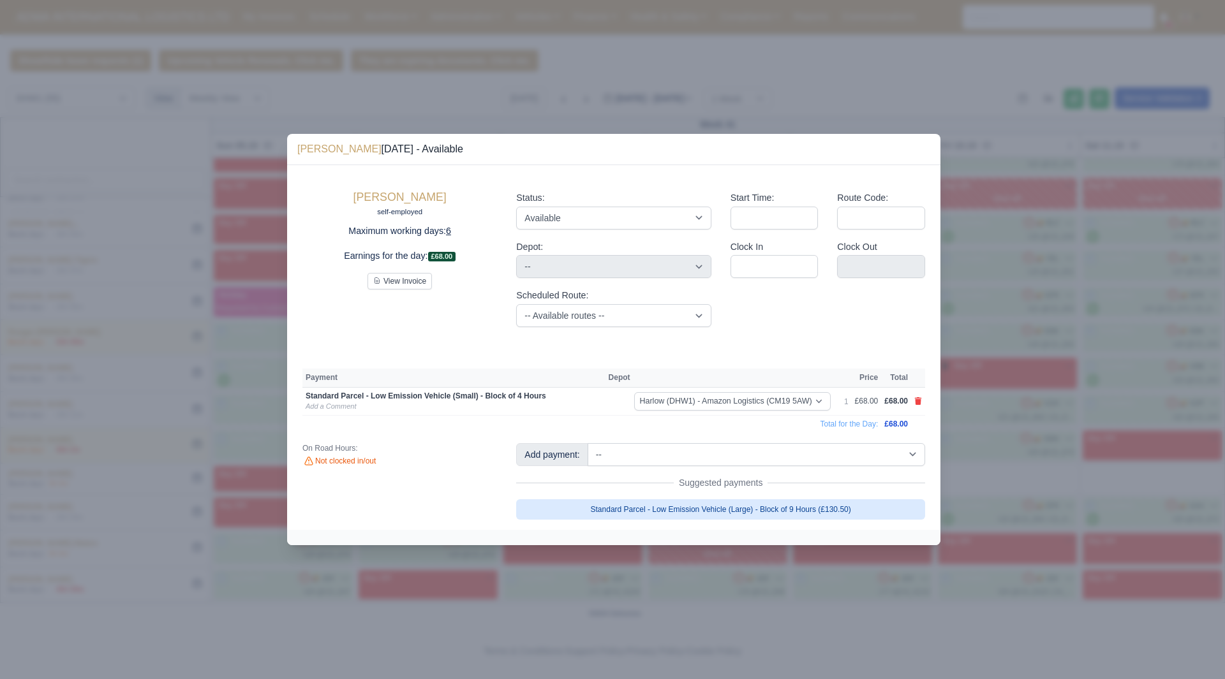
click at [840, 512] on link "Standard Parcel - Low Emission Vehicle (Large) - Block of 9 Hours (£130.50)" at bounding box center [720, 509] width 409 height 20
select select
select select "2"
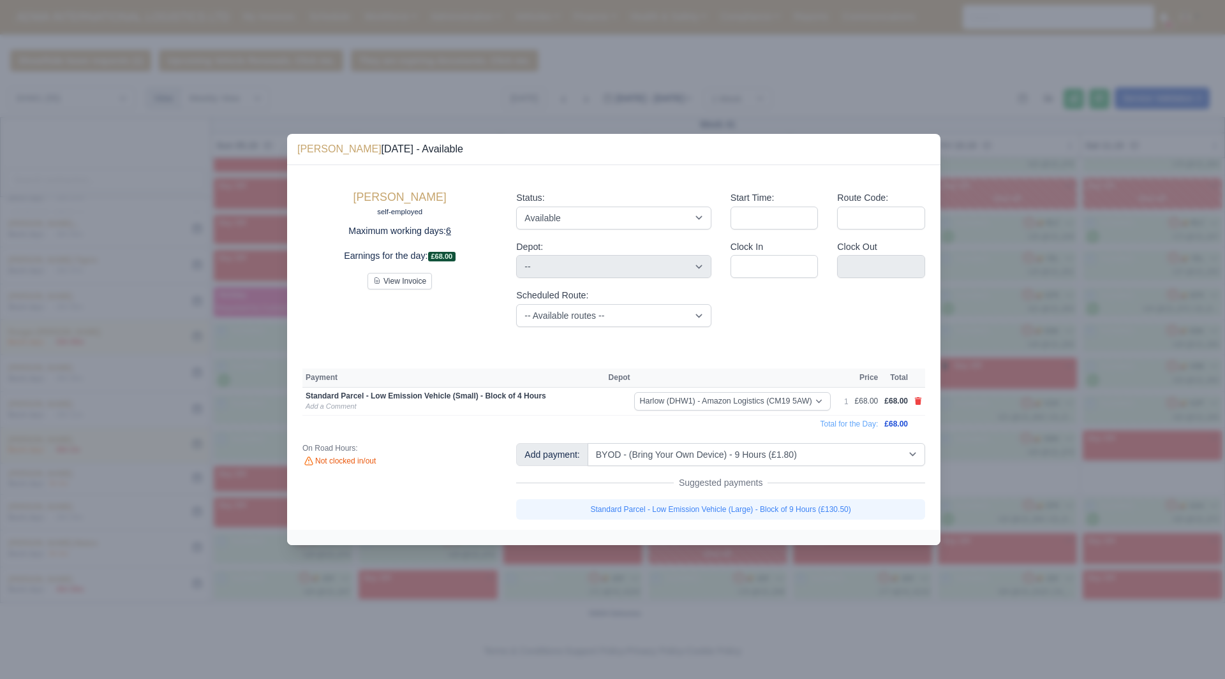
select select "2"
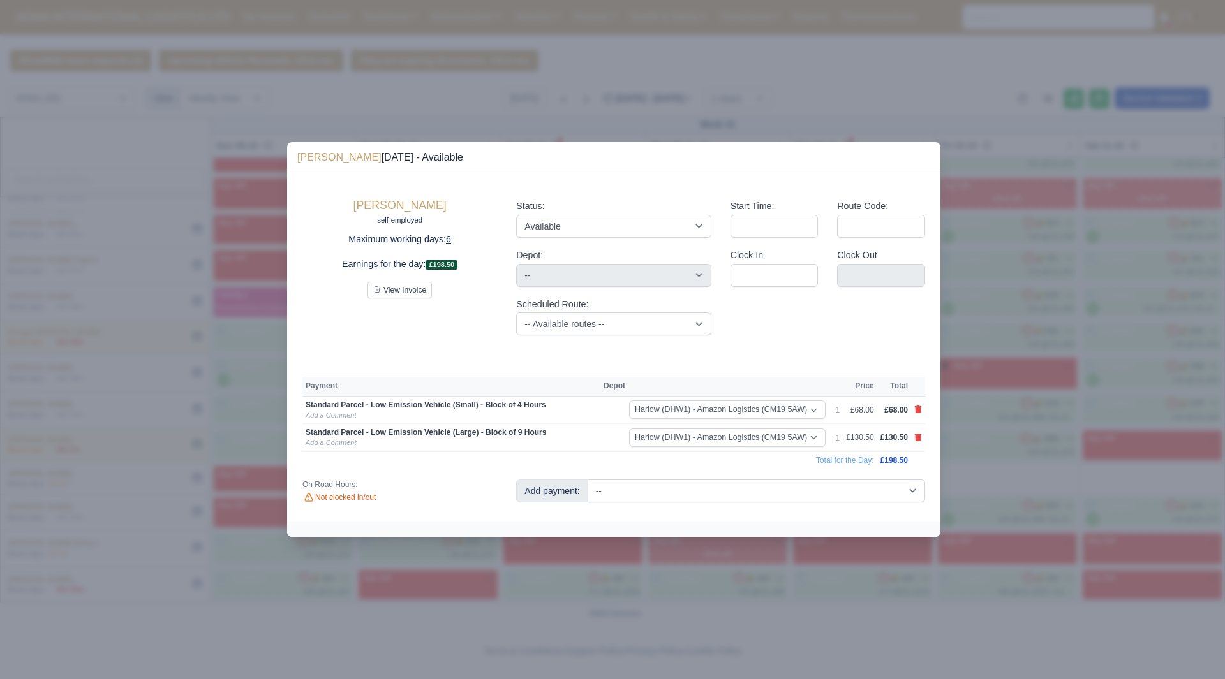
click at [1072, 492] on div at bounding box center [612, 339] width 1225 height 679
